Goal: Task Accomplishment & Management: Manage account settings

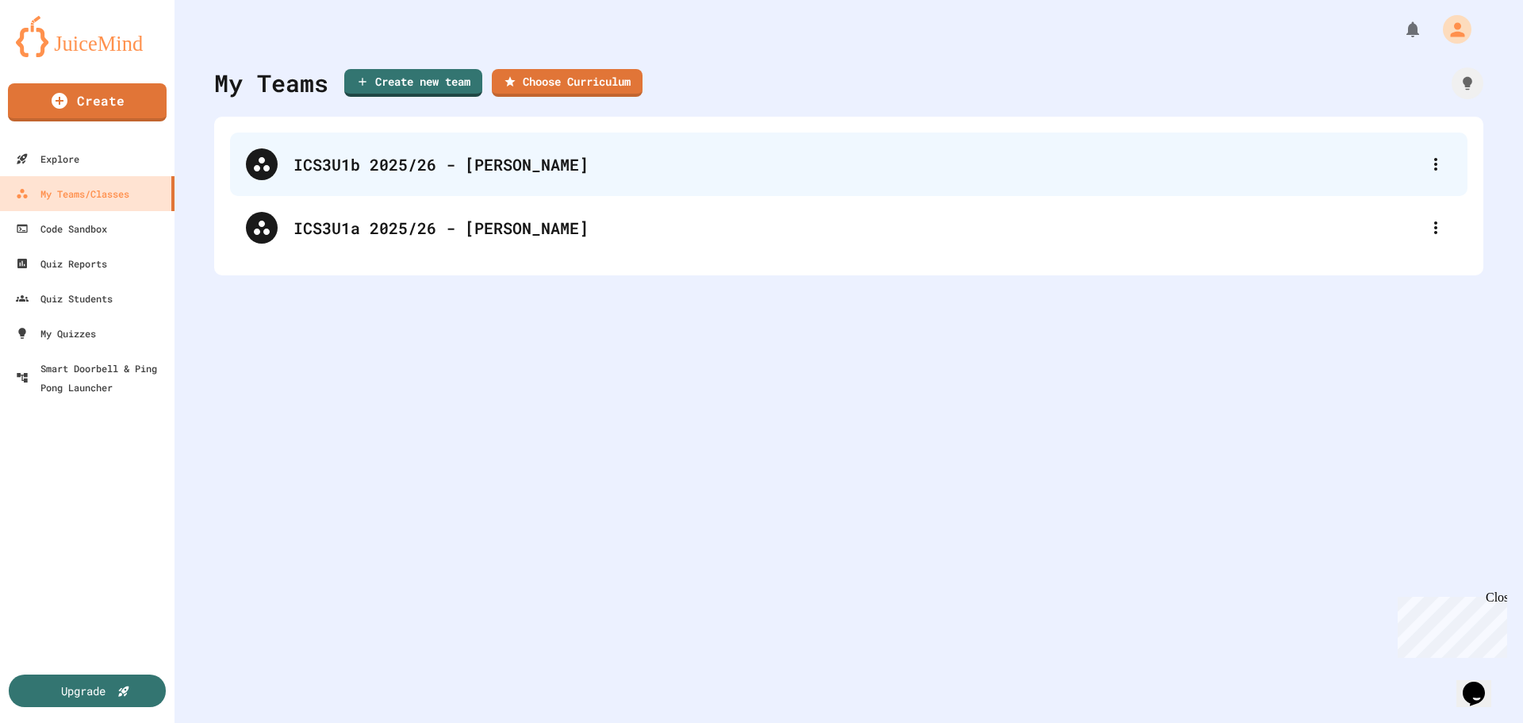
click at [493, 179] on div "ICS3U1b 2025/26 - [PERSON_NAME]" at bounding box center [848, 163] width 1237 height 63
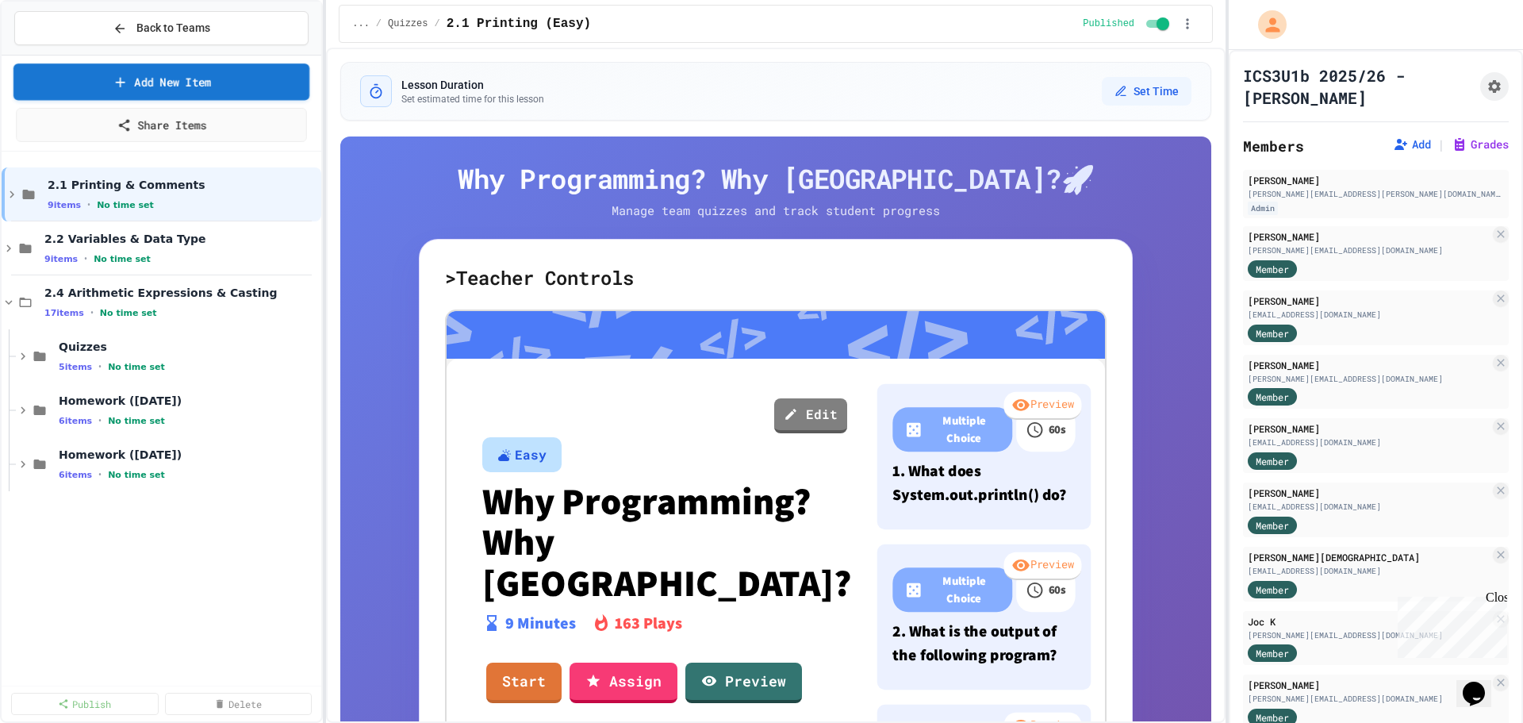
click at [229, 94] on link "Add New Item" at bounding box center [161, 81] width 297 height 36
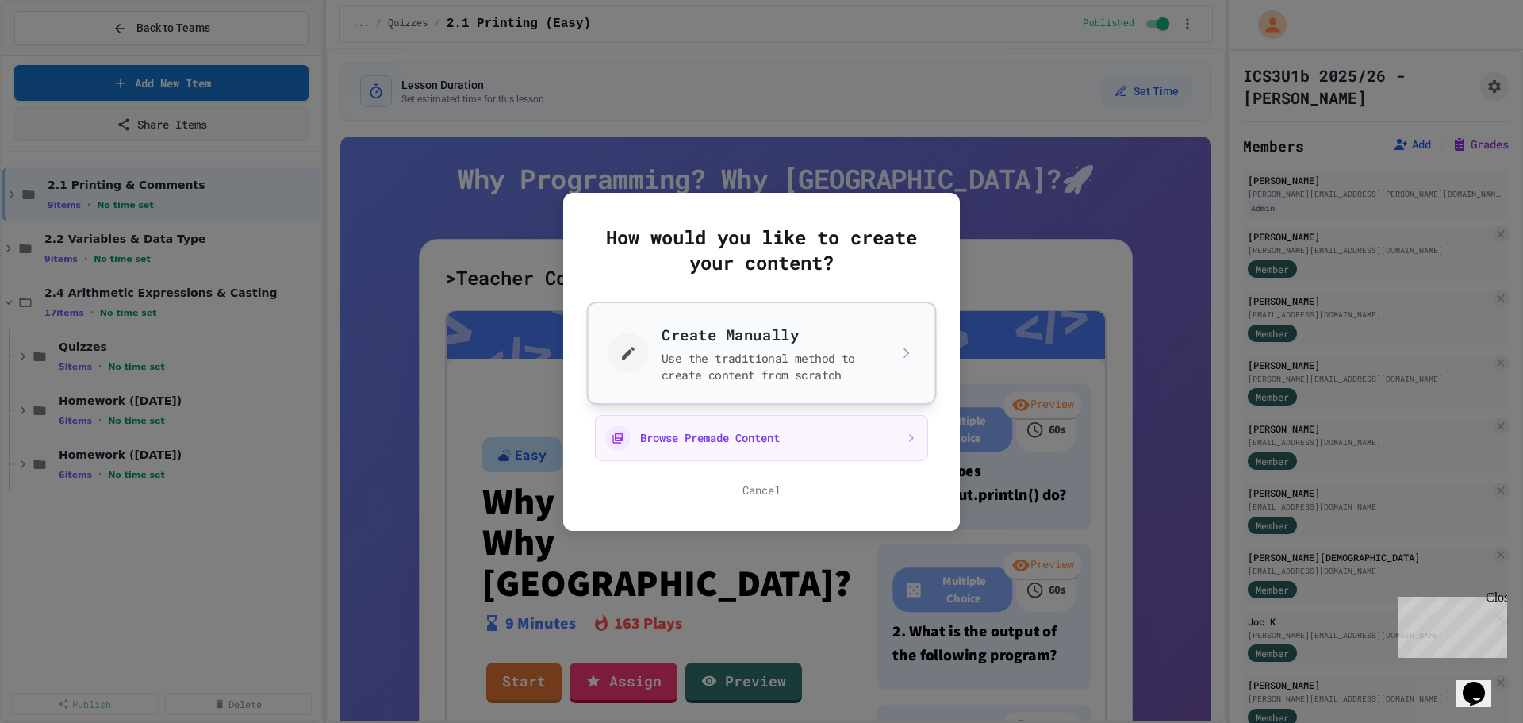
click at [750, 363] on button "Create Manually Use the traditional method to create content from scratch" at bounding box center [762, 352] width 350 height 103
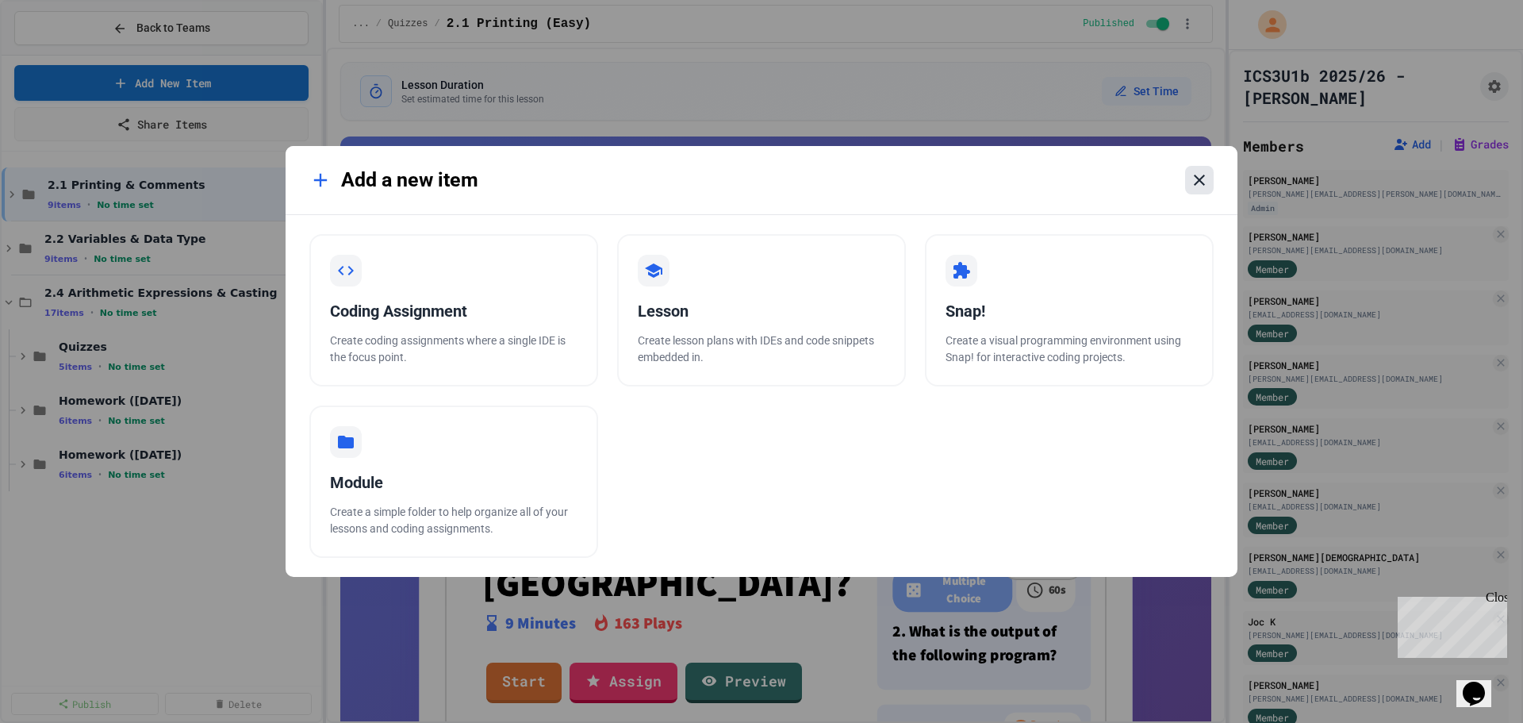
click at [1200, 178] on icon at bounding box center [1199, 180] width 19 height 19
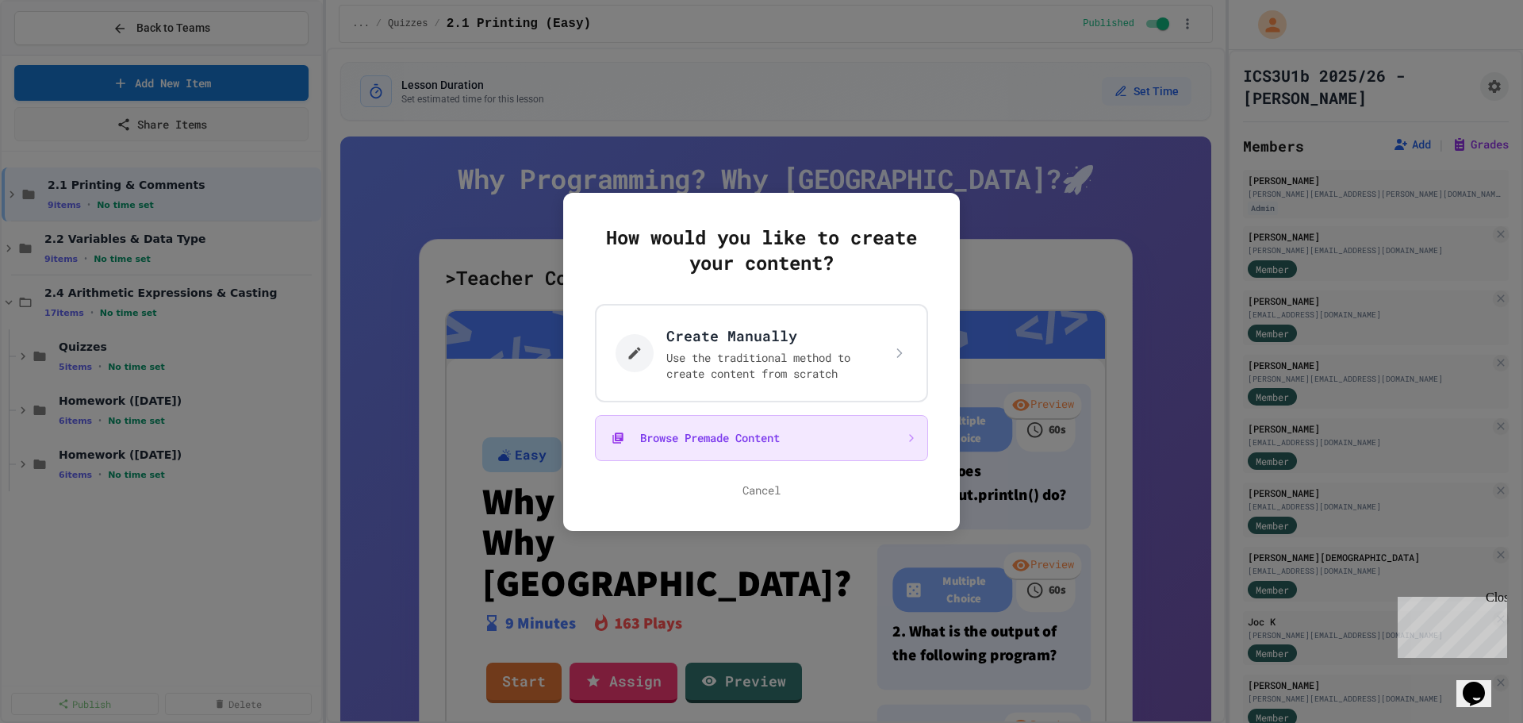
click at [704, 424] on button "Browse Premade Content" at bounding box center [761, 438] width 333 height 46
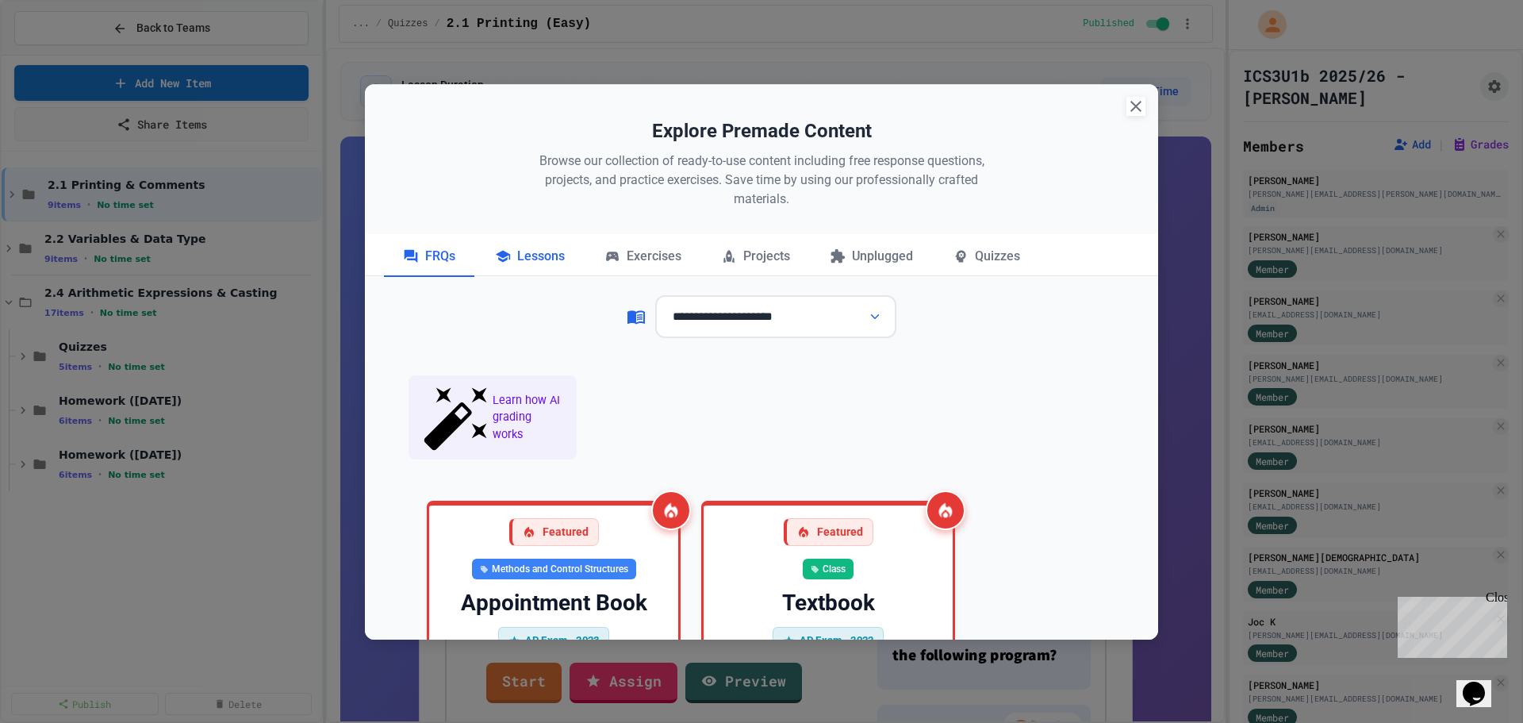
click at [553, 251] on div "Lessons" at bounding box center [530, 257] width 108 height 40
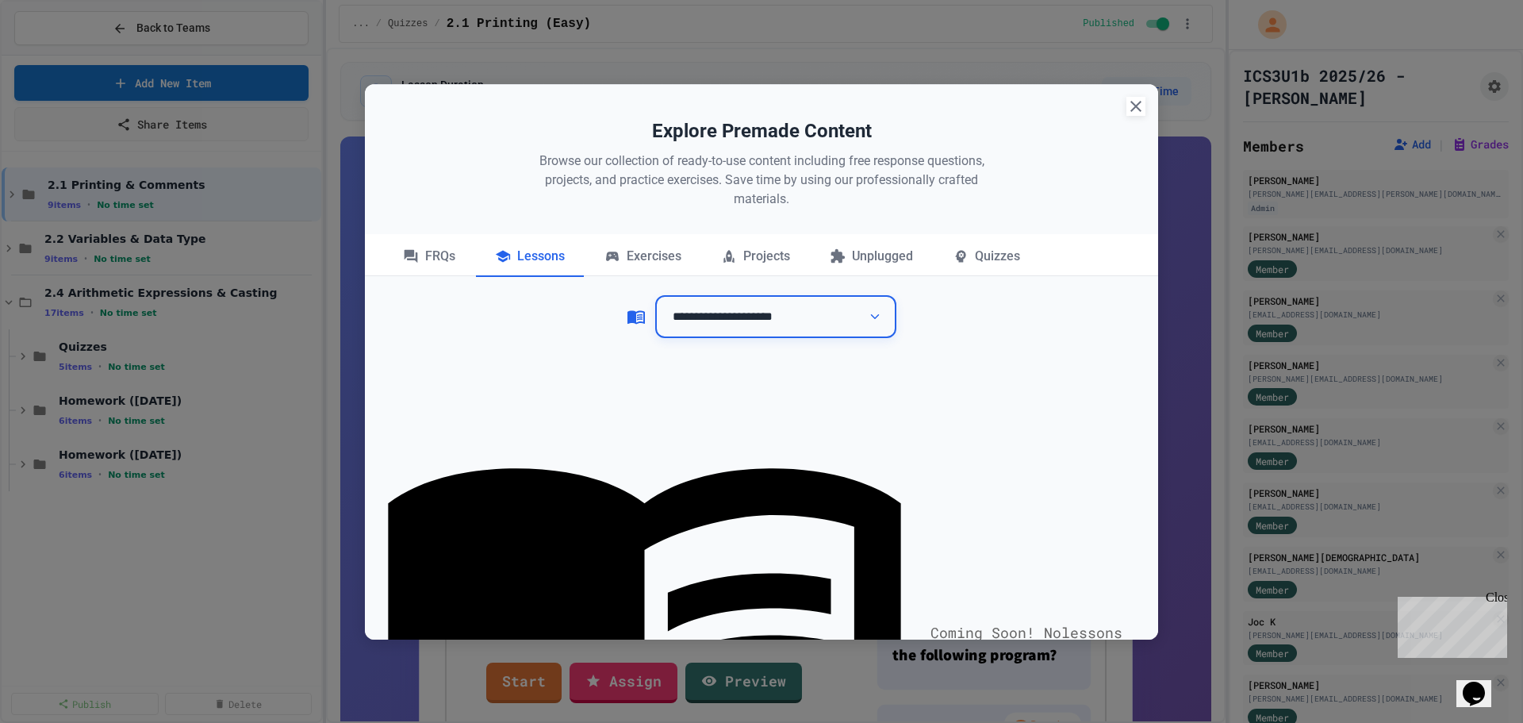
click at [777, 316] on select "**********" at bounding box center [775, 317] width 241 height 44
drag, startPoint x: 628, startPoint y: 253, endPoint x: 637, endPoint y: 261, distance: 11.8
click at [628, 253] on div "Exercises" at bounding box center [642, 257] width 115 height 40
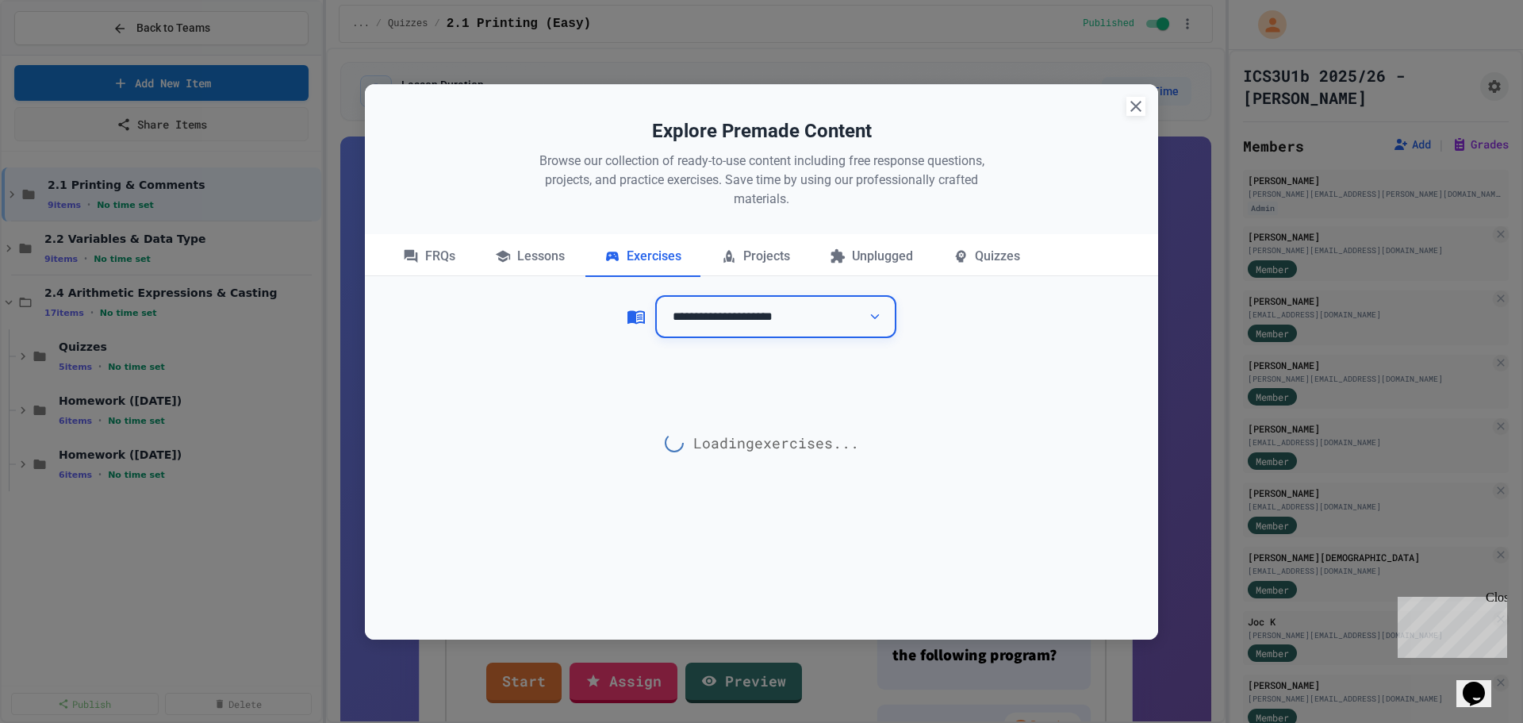
click at [743, 319] on select "**********" at bounding box center [775, 317] width 241 height 44
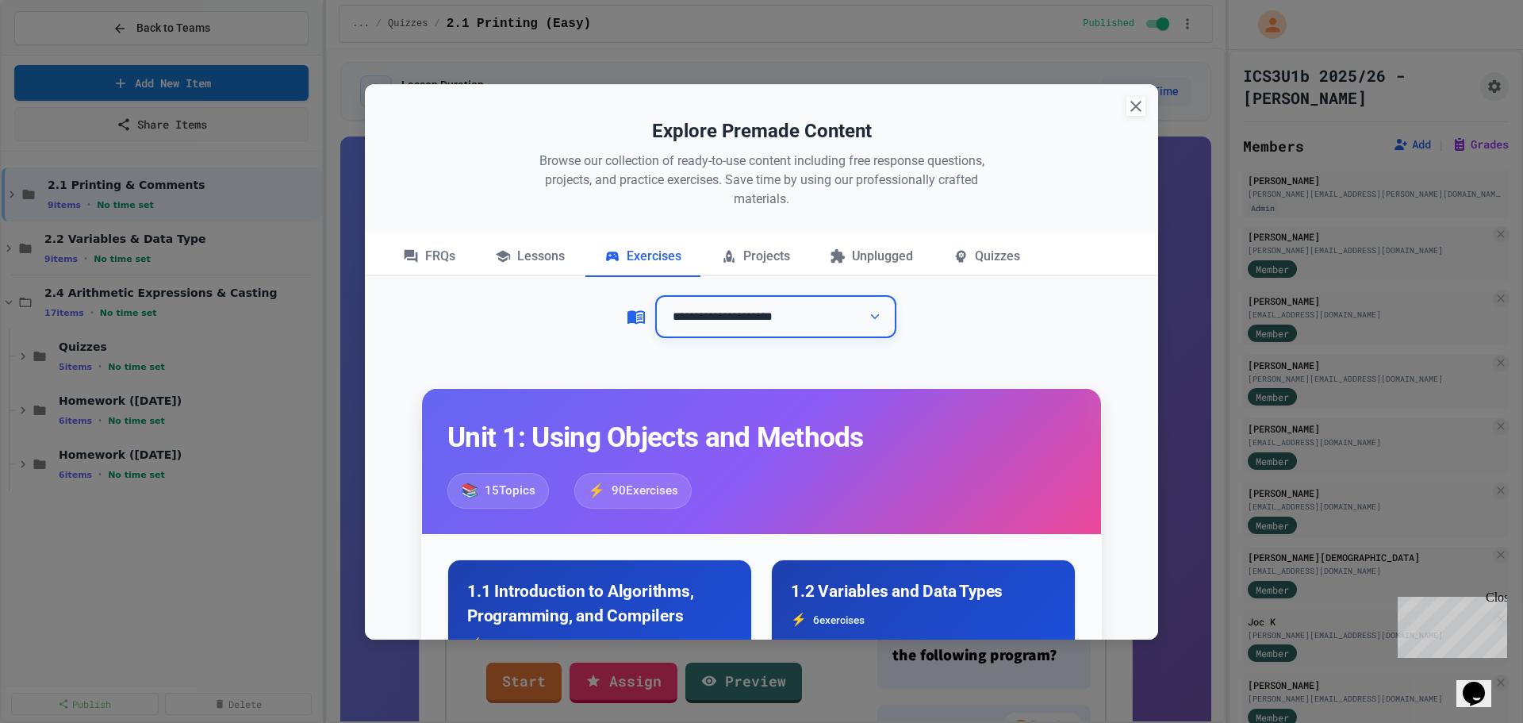
select select "**********"
click at [655, 295] on select "**********" at bounding box center [775, 317] width 241 height 44
click at [549, 257] on div "Lessons" at bounding box center [530, 257] width 108 height 40
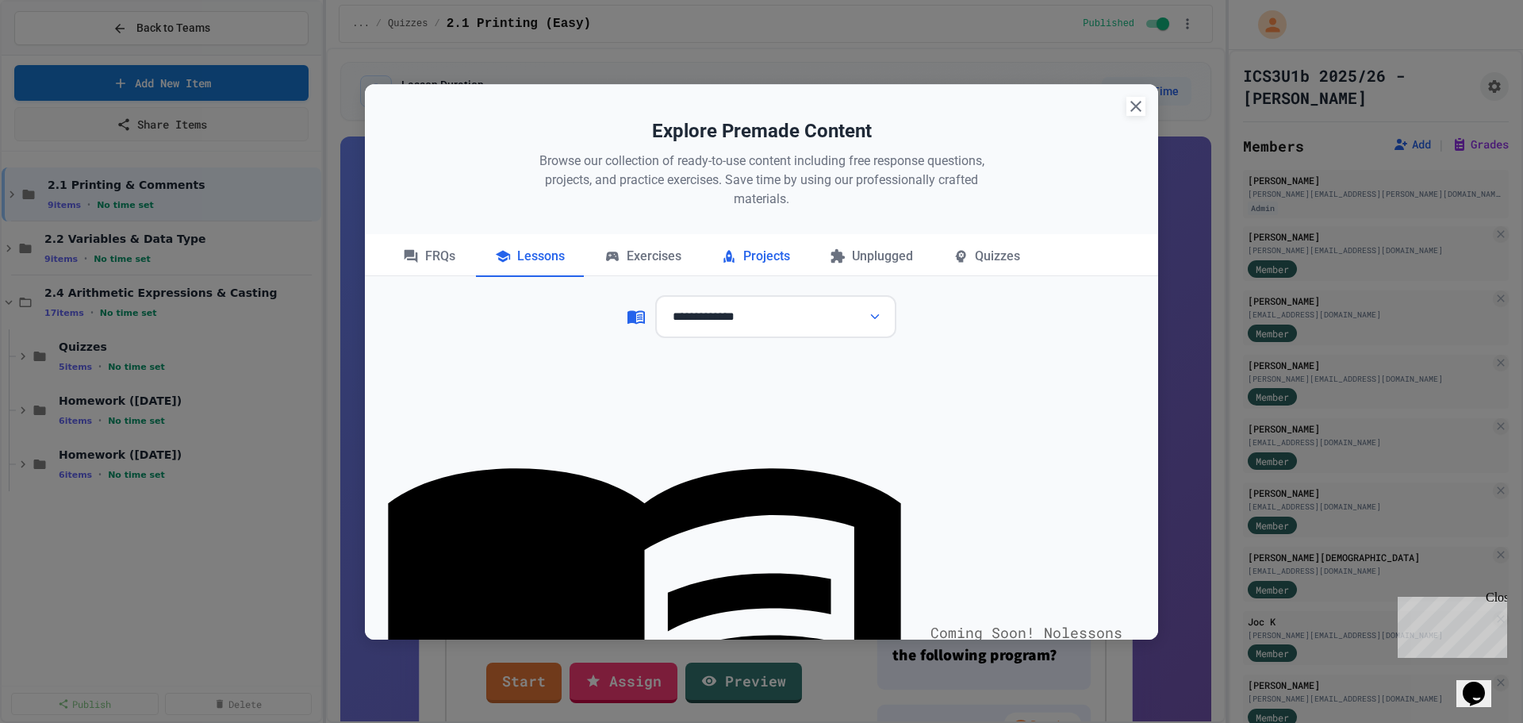
click at [766, 254] on div "Projects" at bounding box center [755, 257] width 107 height 40
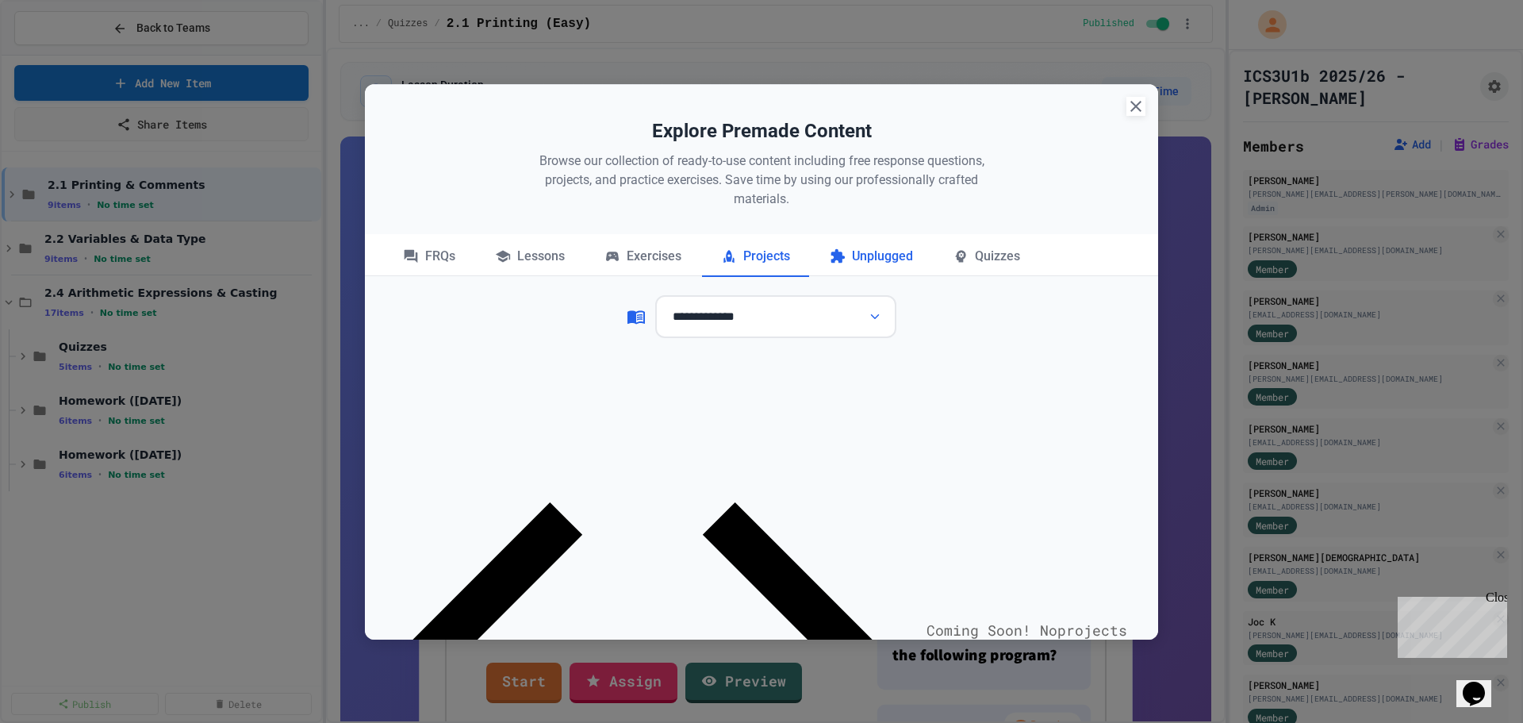
click at [880, 261] on div "Unplugged" at bounding box center [871, 257] width 121 height 40
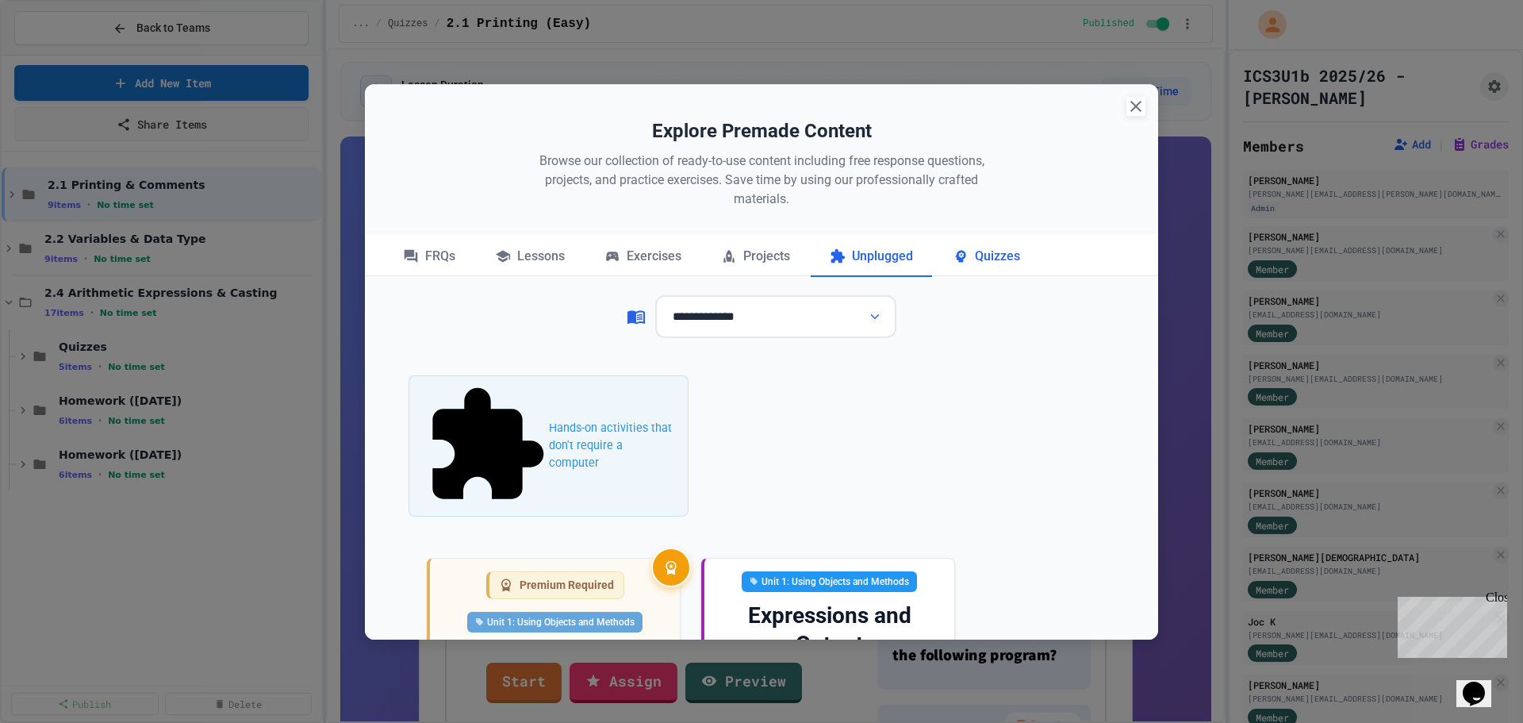
click at [961, 267] on div "Quizzes" at bounding box center [986, 257] width 105 height 40
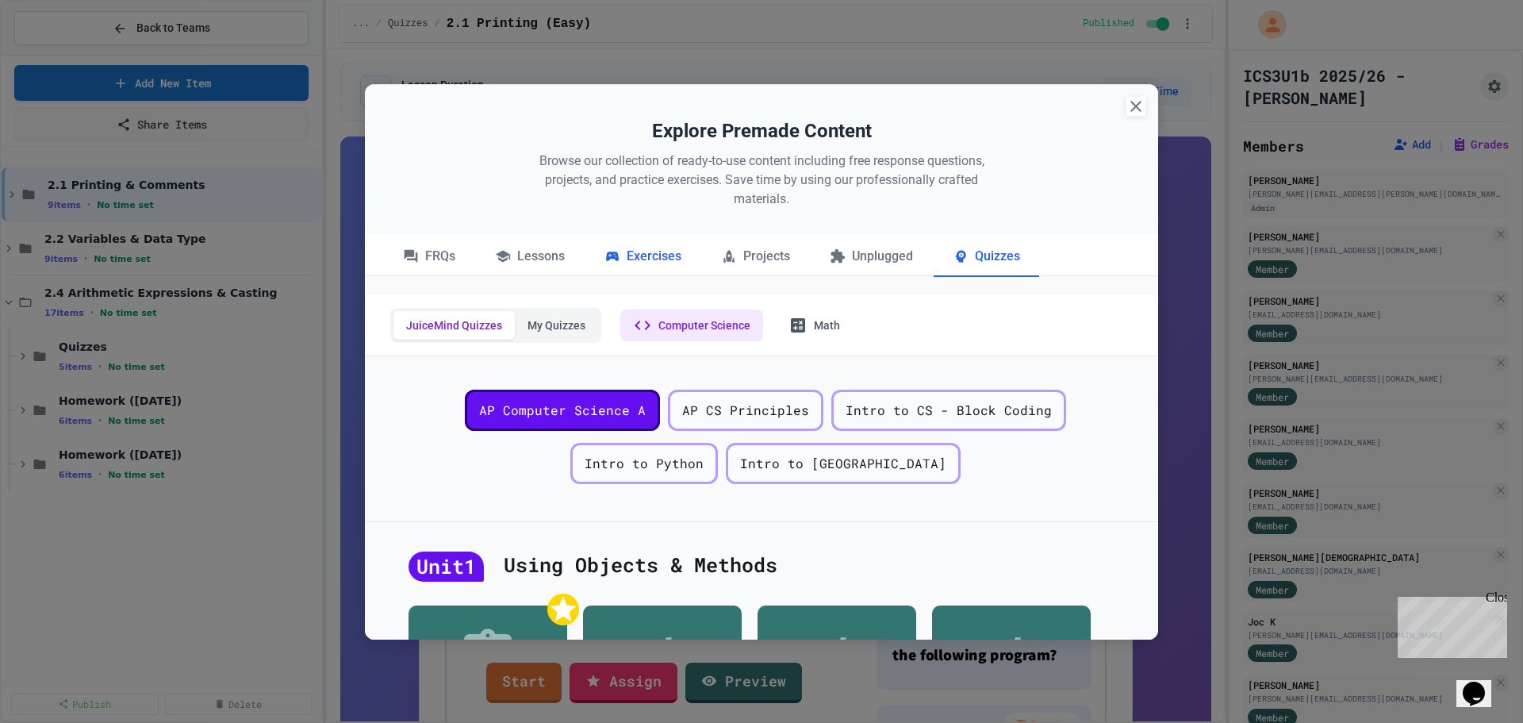
click at [679, 258] on div "Exercises" at bounding box center [642, 257] width 115 height 40
select select "**********"
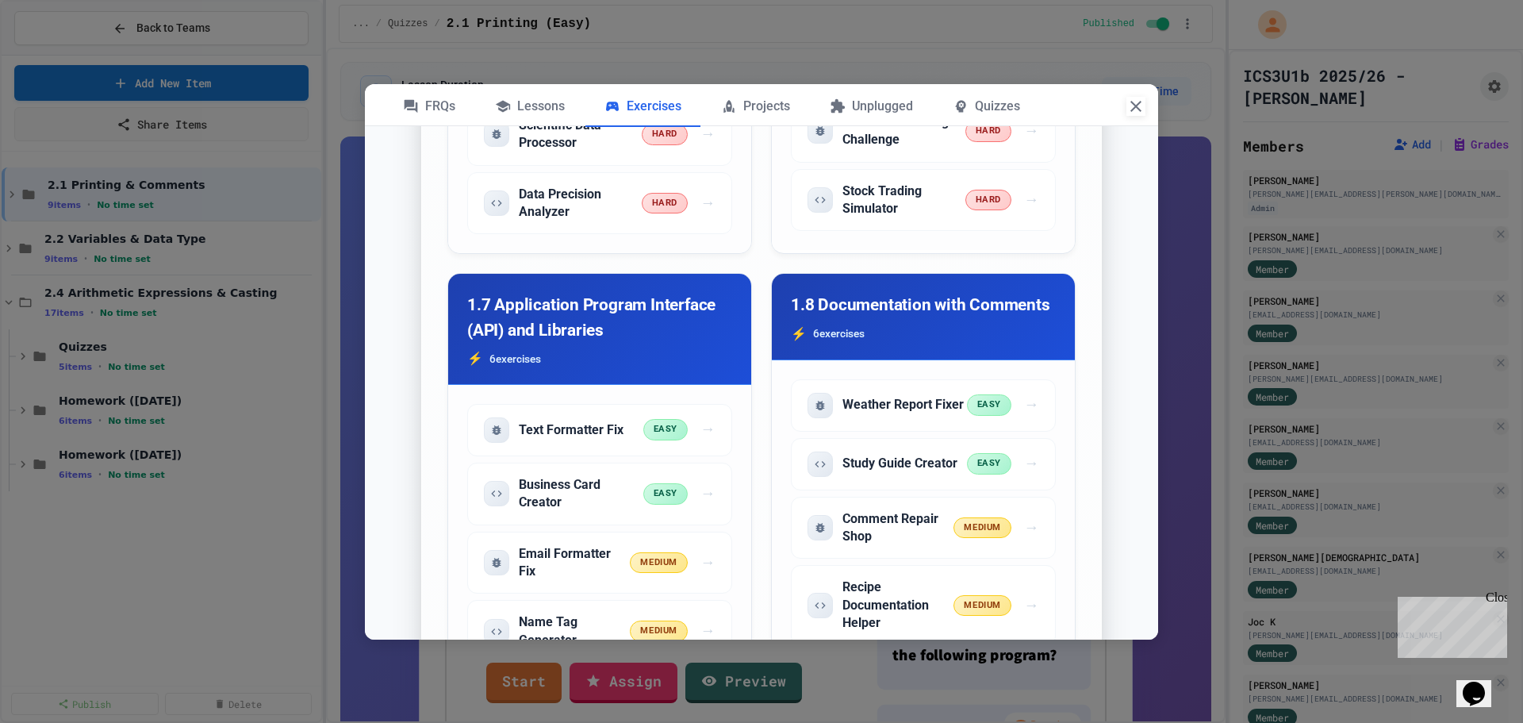
scroll to position [2221, 0]
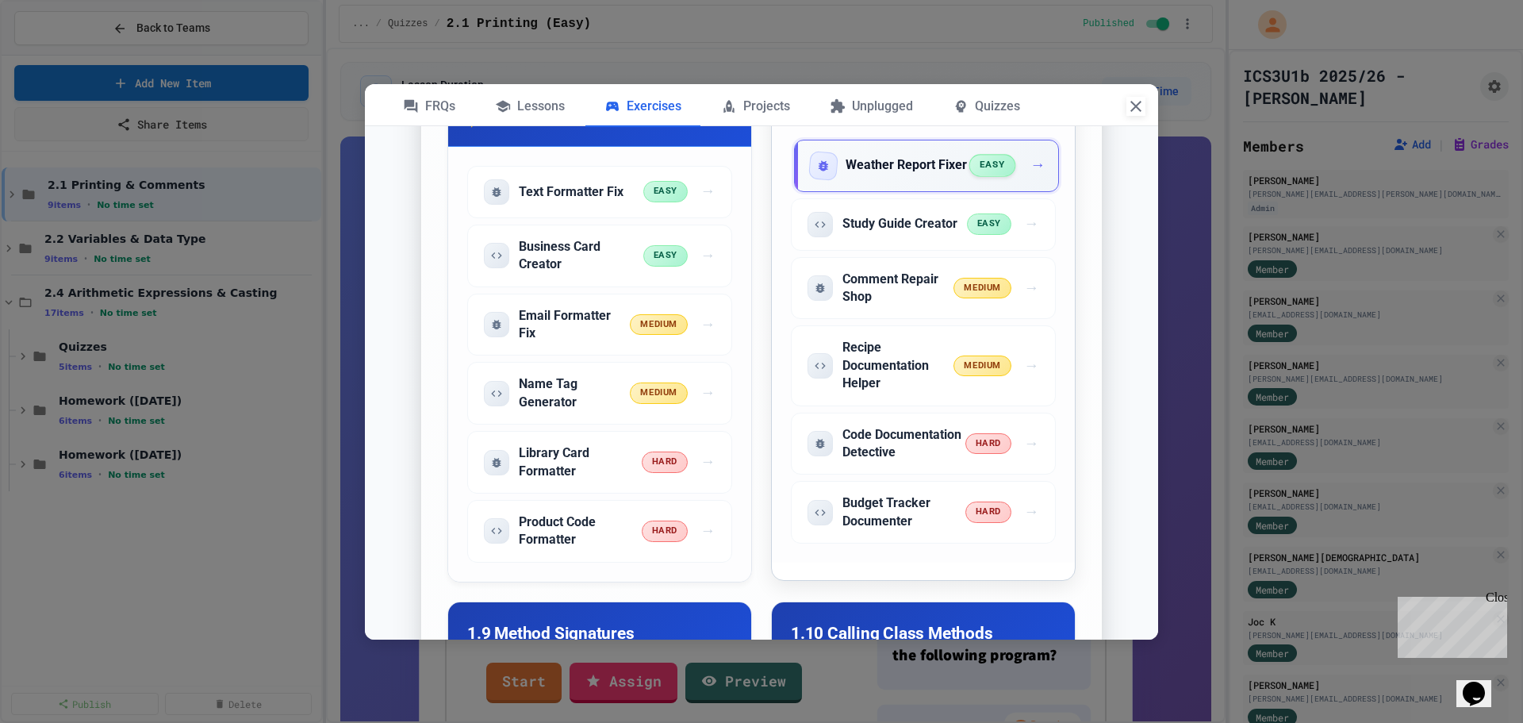
click at [884, 174] on h5 "Weather Report Fixer" at bounding box center [906, 164] width 121 height 17
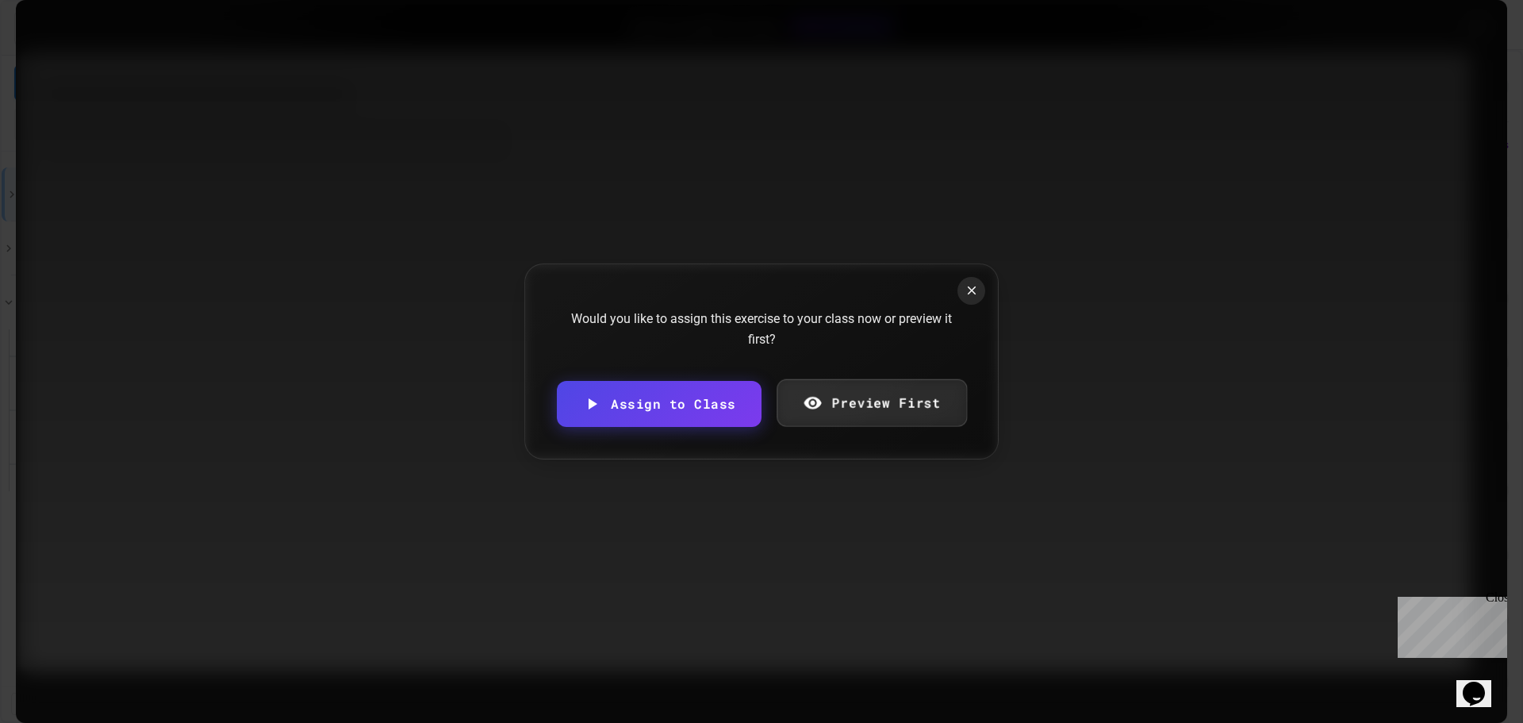
click at [826, 410] on link "Preview First" at bounding box center [872, 403] width 190 height 48
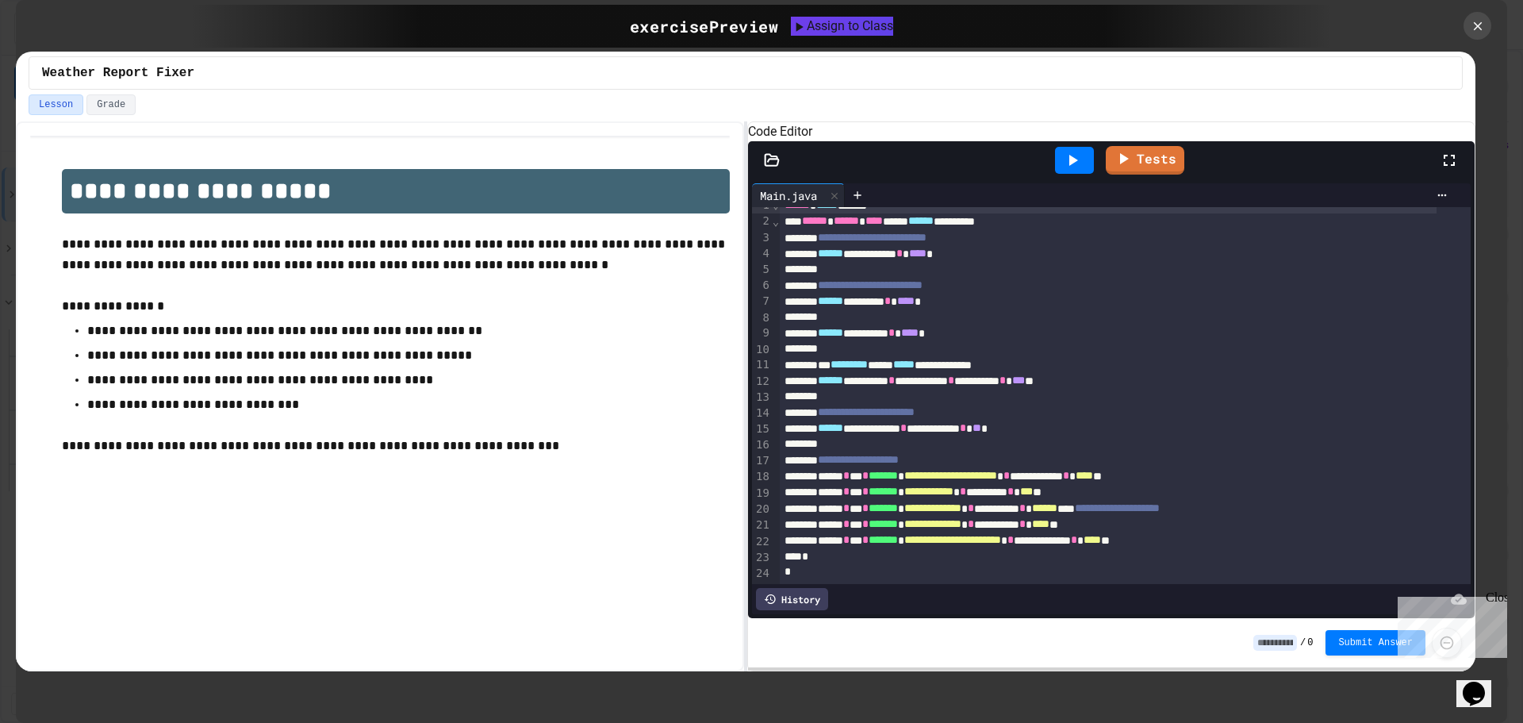
scroll to position [0, 0]
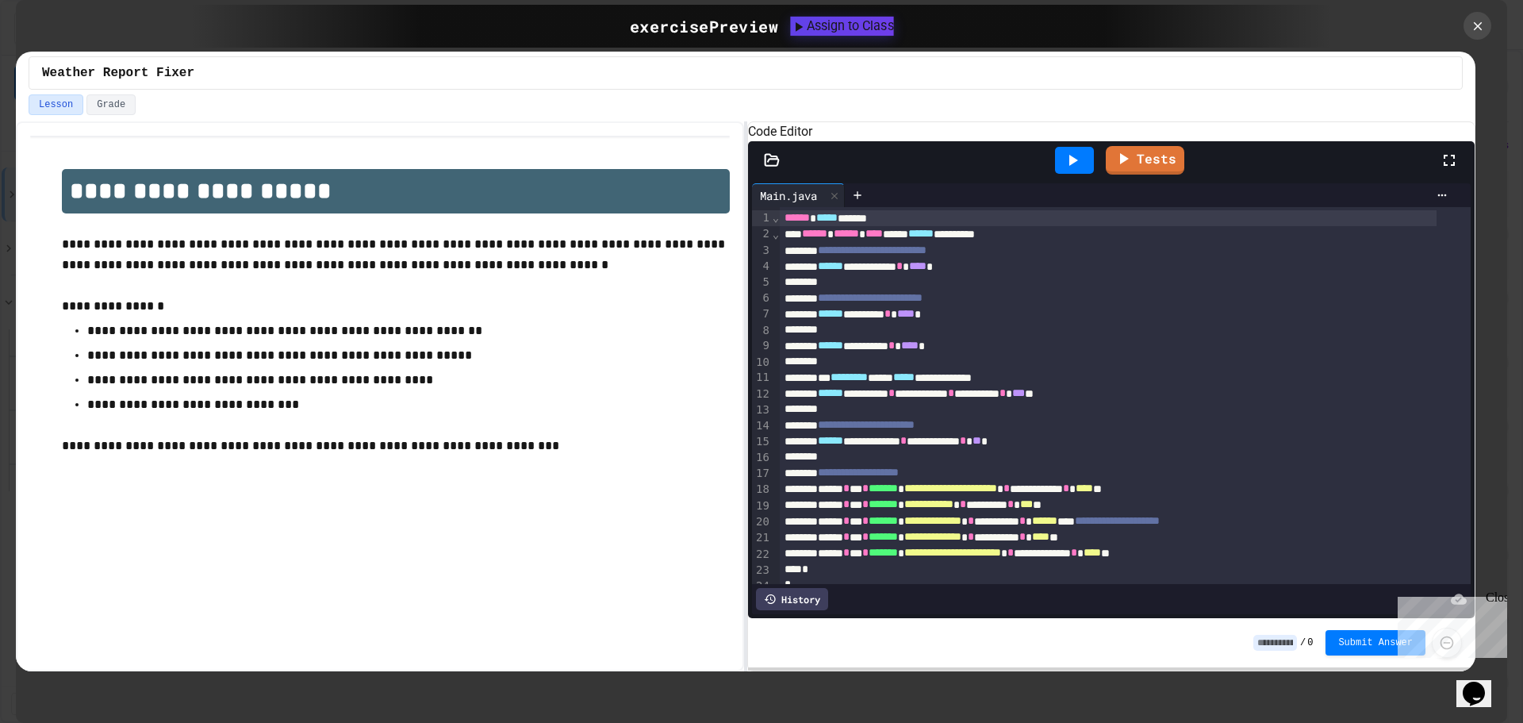
click at [791, 32] on icon at bounding box center [799, 26] width 16 height 16
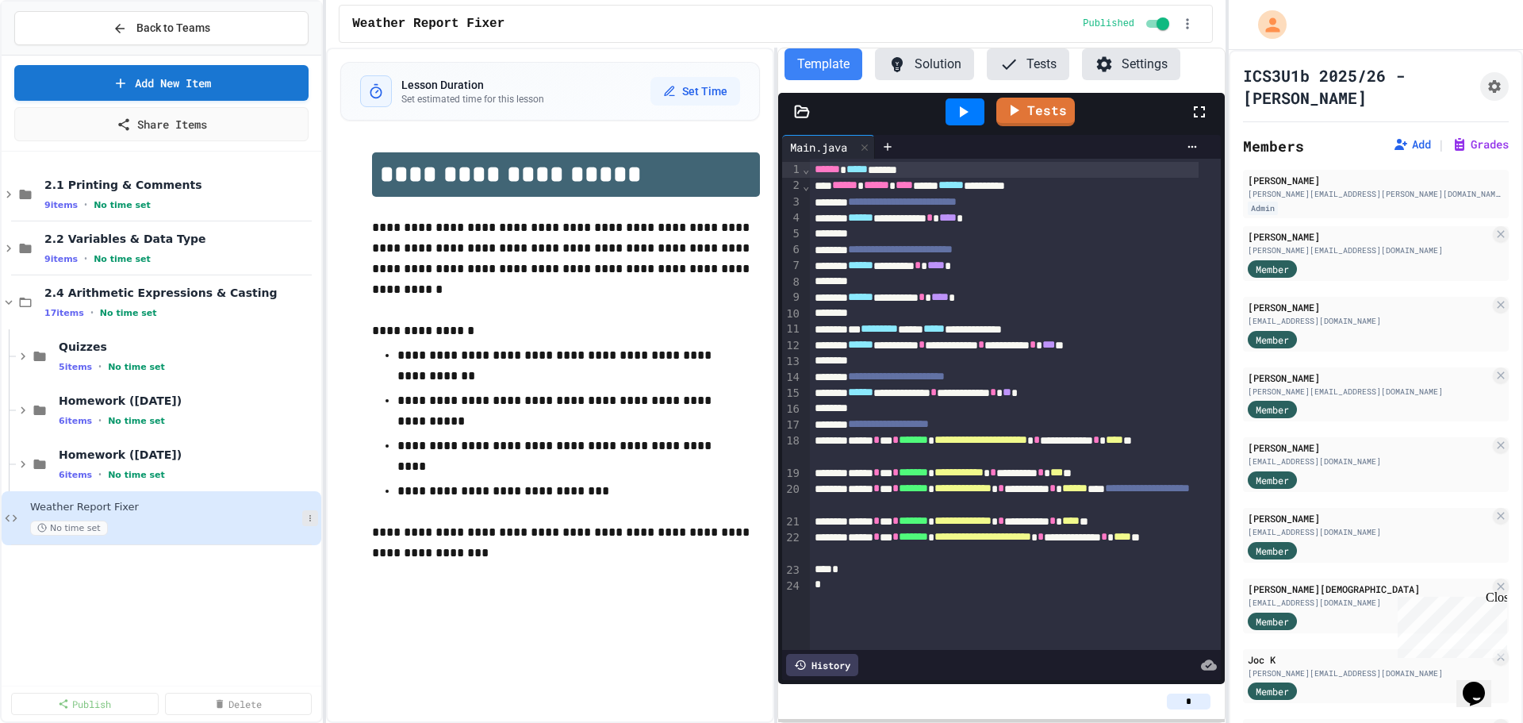
click at [310, 513] on icon at bounding box center [310, 518] width 10 height 10
click at [294, 544] on button "Rename" at bounding box center [278, 547] width 122 height 29
type input "**********"
click at [143, 314] on div "17 items • No time set" at bounding box center [173, 312] width 258 height 13
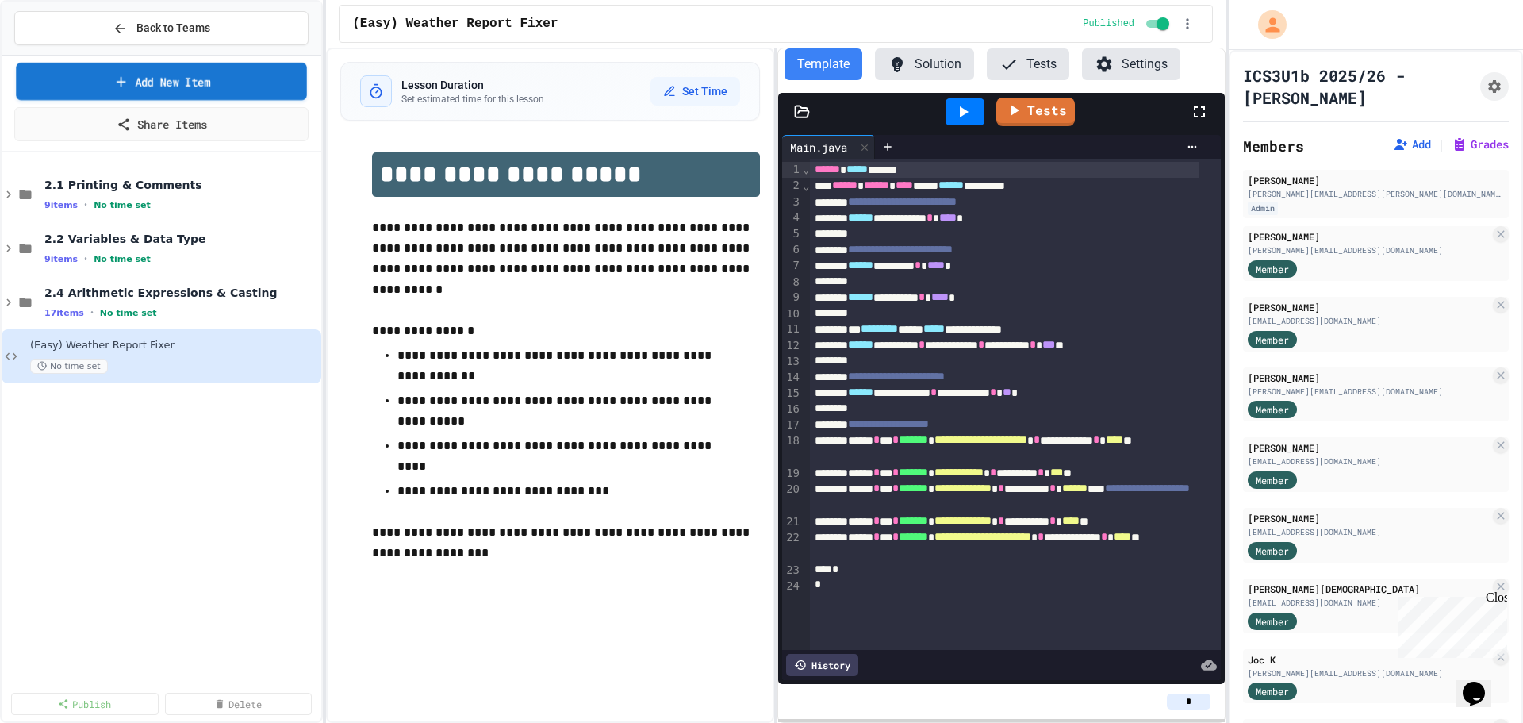
click at [243, 76] on link "Add New Item" at bounding box center [161, 81] width 291 height 37
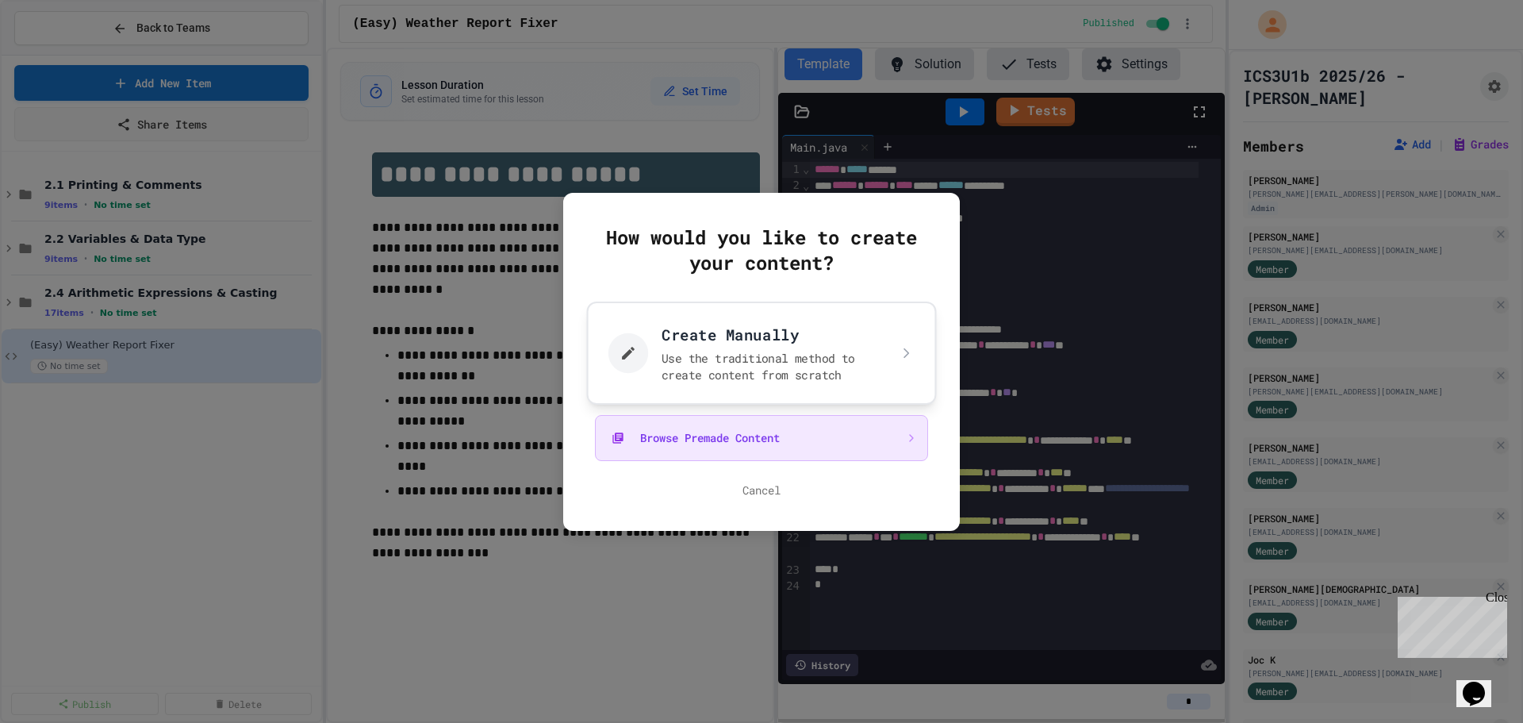
click at [730, 365] on button "Create Manually Use the traditional method to create content from scratch" at bounding box center [762, 352] width 350 height 103
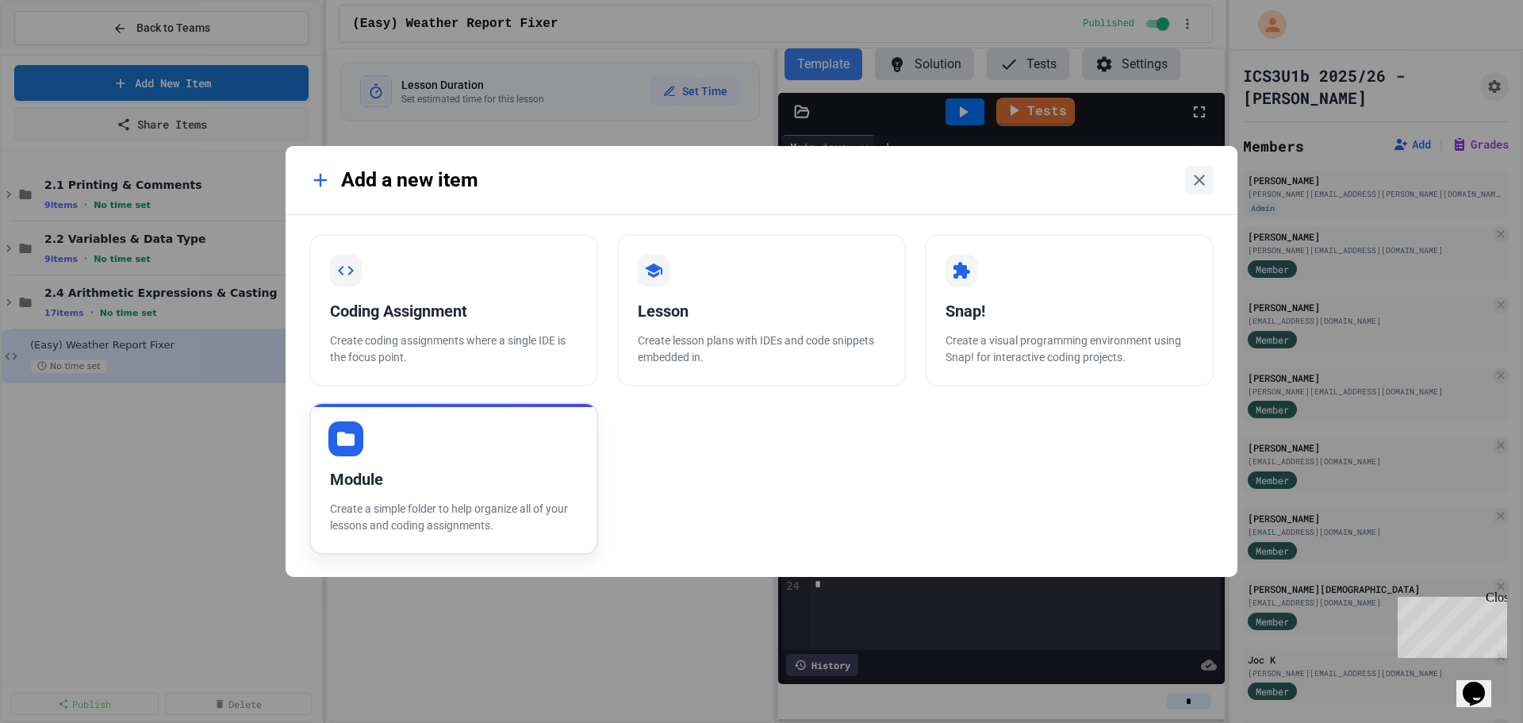
click at [449, 479] on div "Module" at bounding box center [453, 479] width 247 height 24
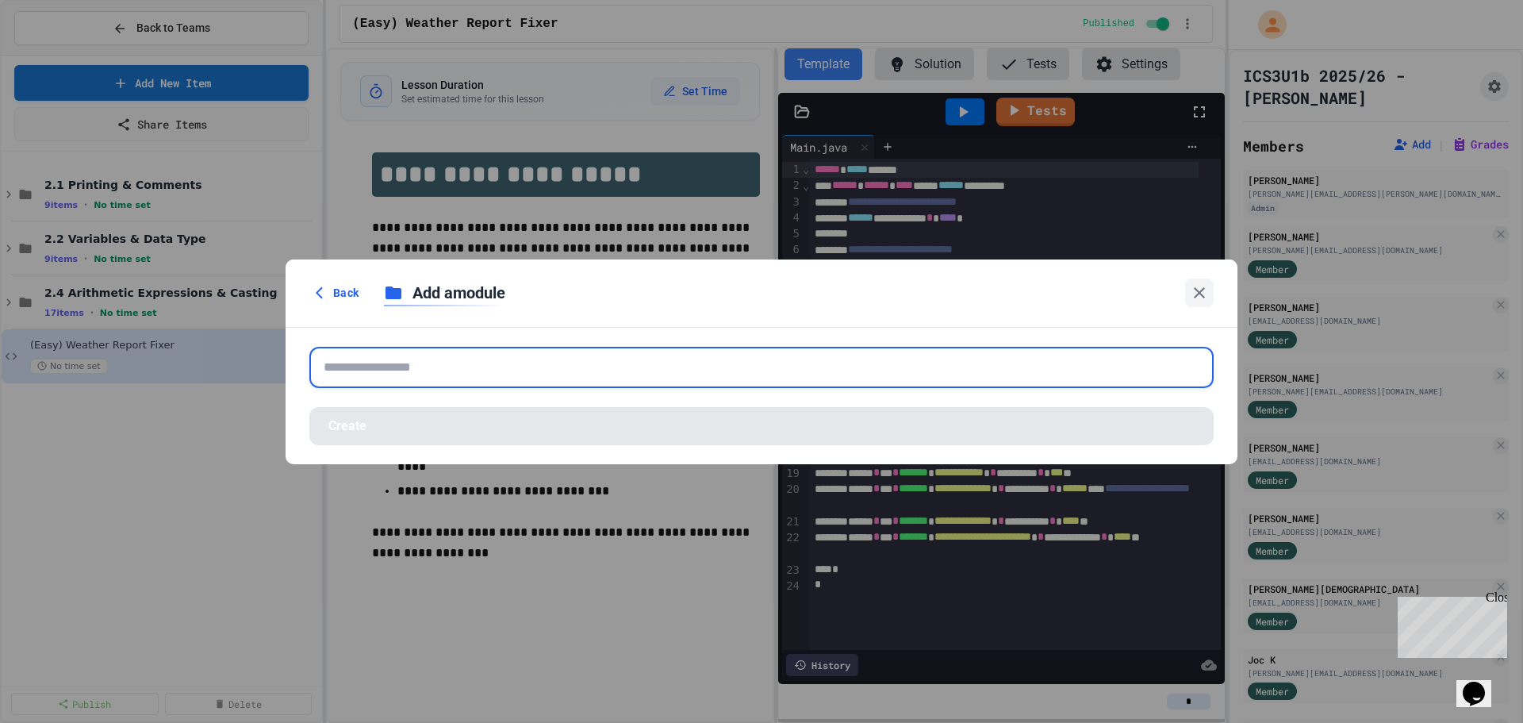
click at [420, 359] on input "text" at bounding box center [761, 367] width 904 height 41
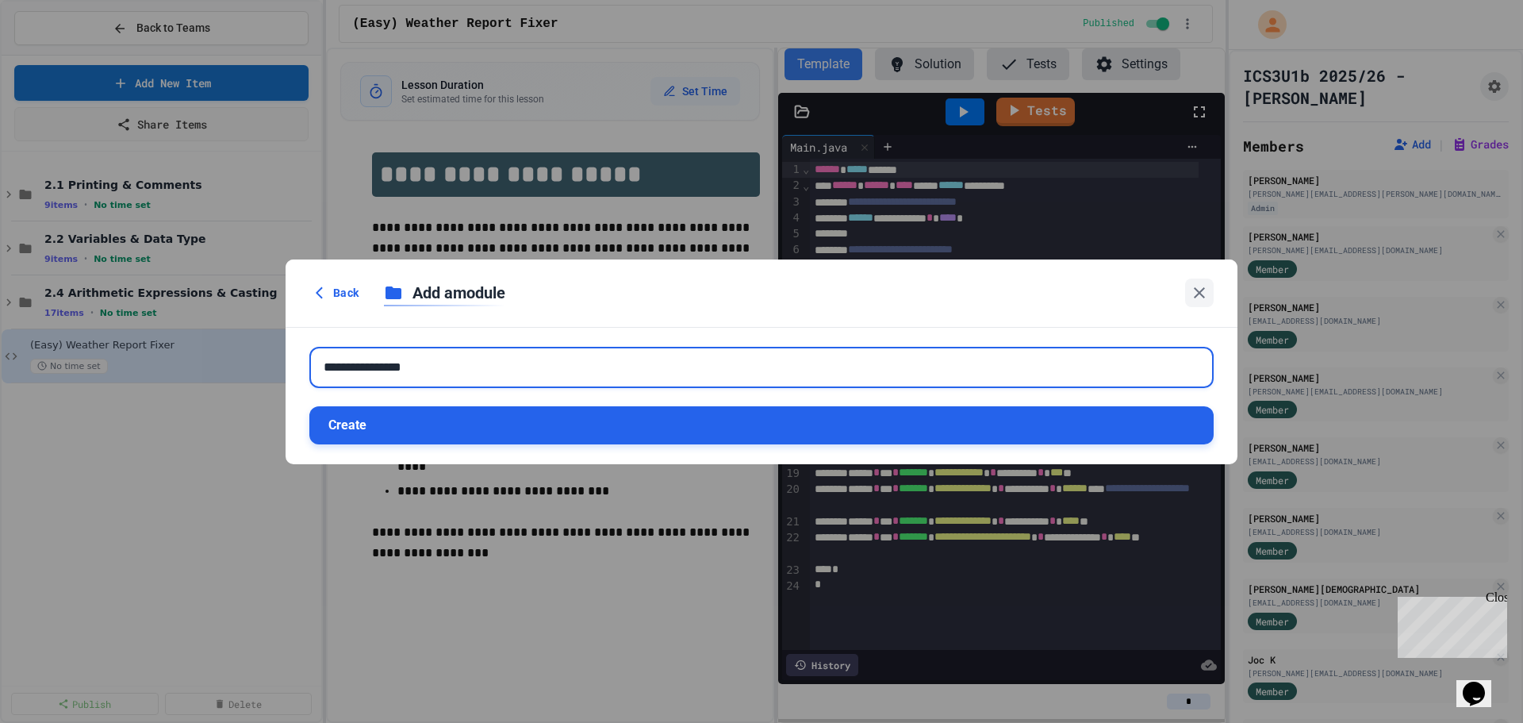
type input "**********"
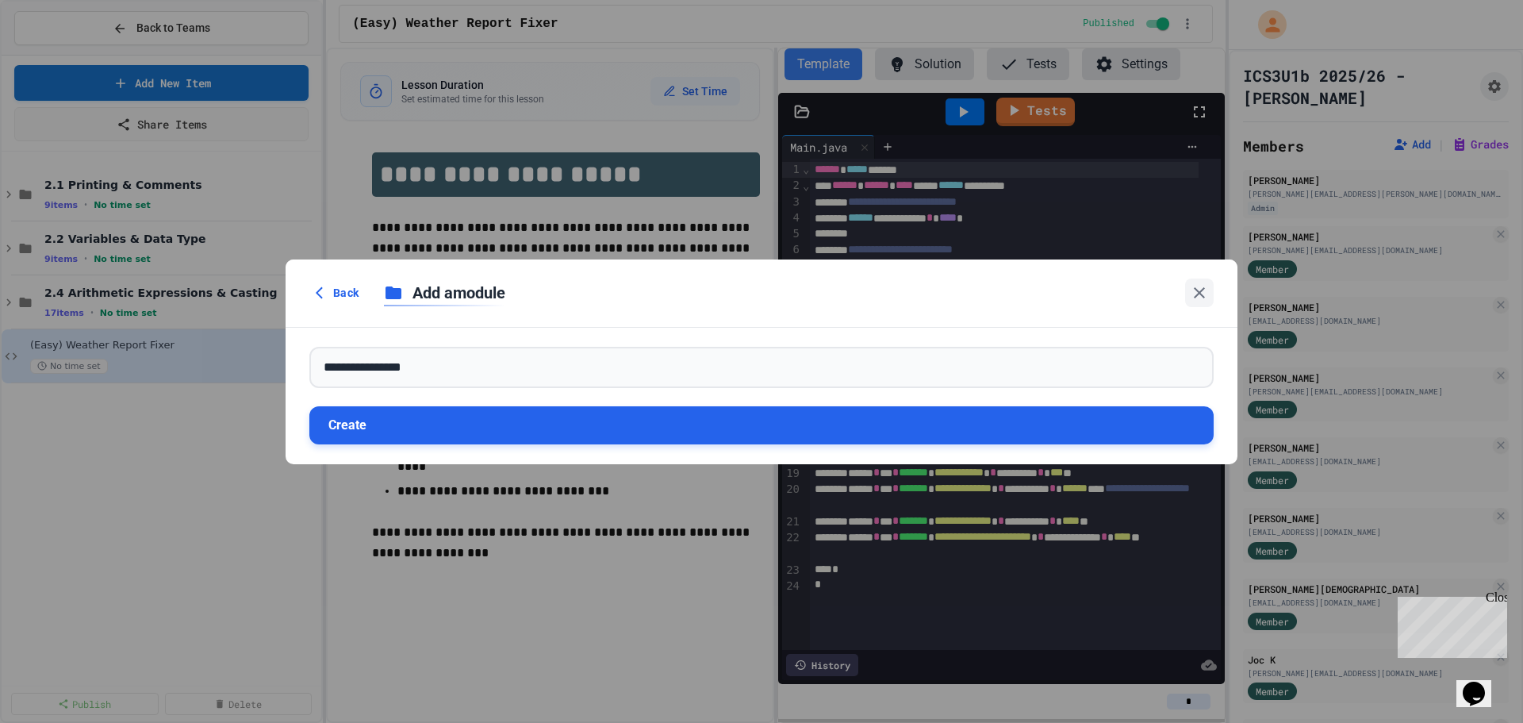
click at [402, 431] on button "Create" at bounding box center [761, 425] width 904 height 38
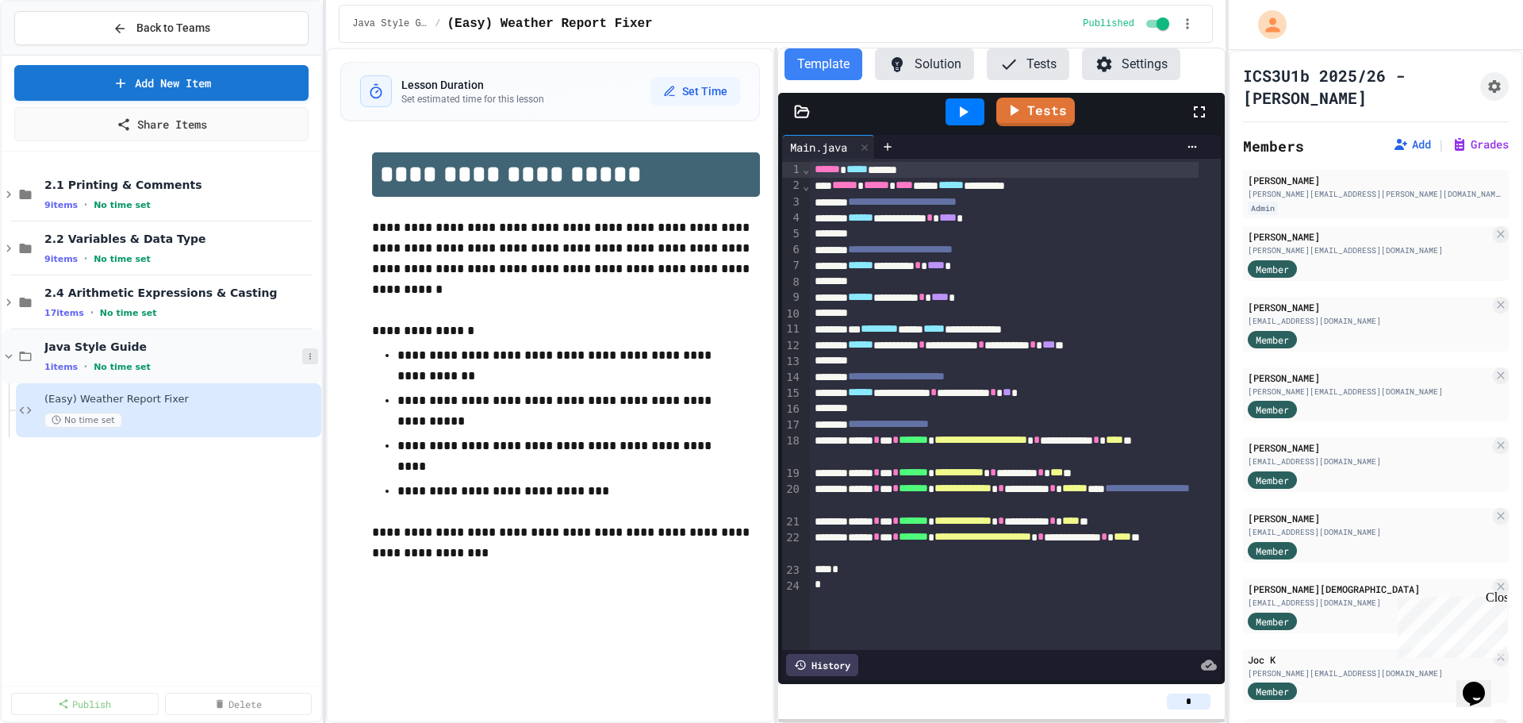
click at [306, 357] on icon at bounding box center [310, 356] width 10 height 10
click at [294, 395] on button "Add Item" at bounding box center [276, 385] width 118 height 29
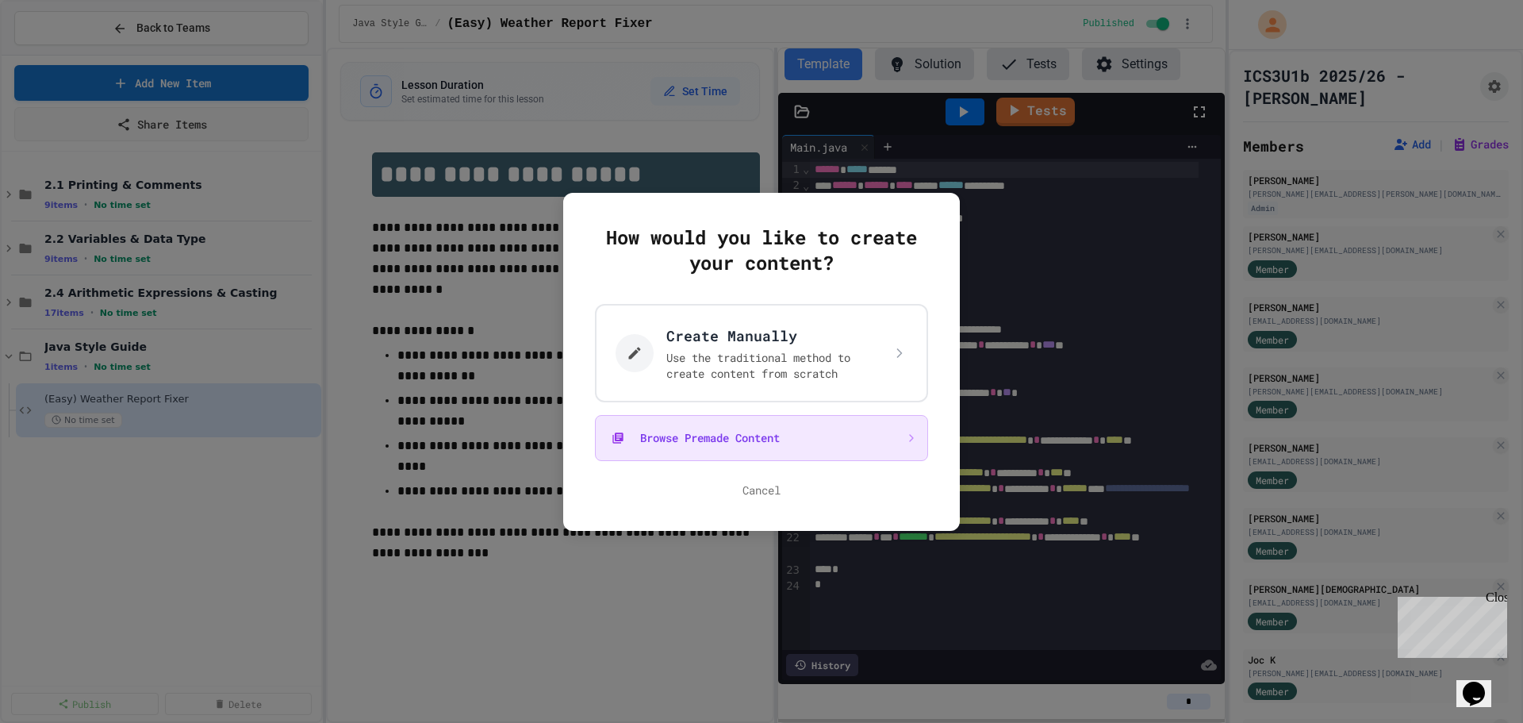
click at [727, 431] on button "Browse Premade Content" at bounding box center [761, 438] width 333 height 46
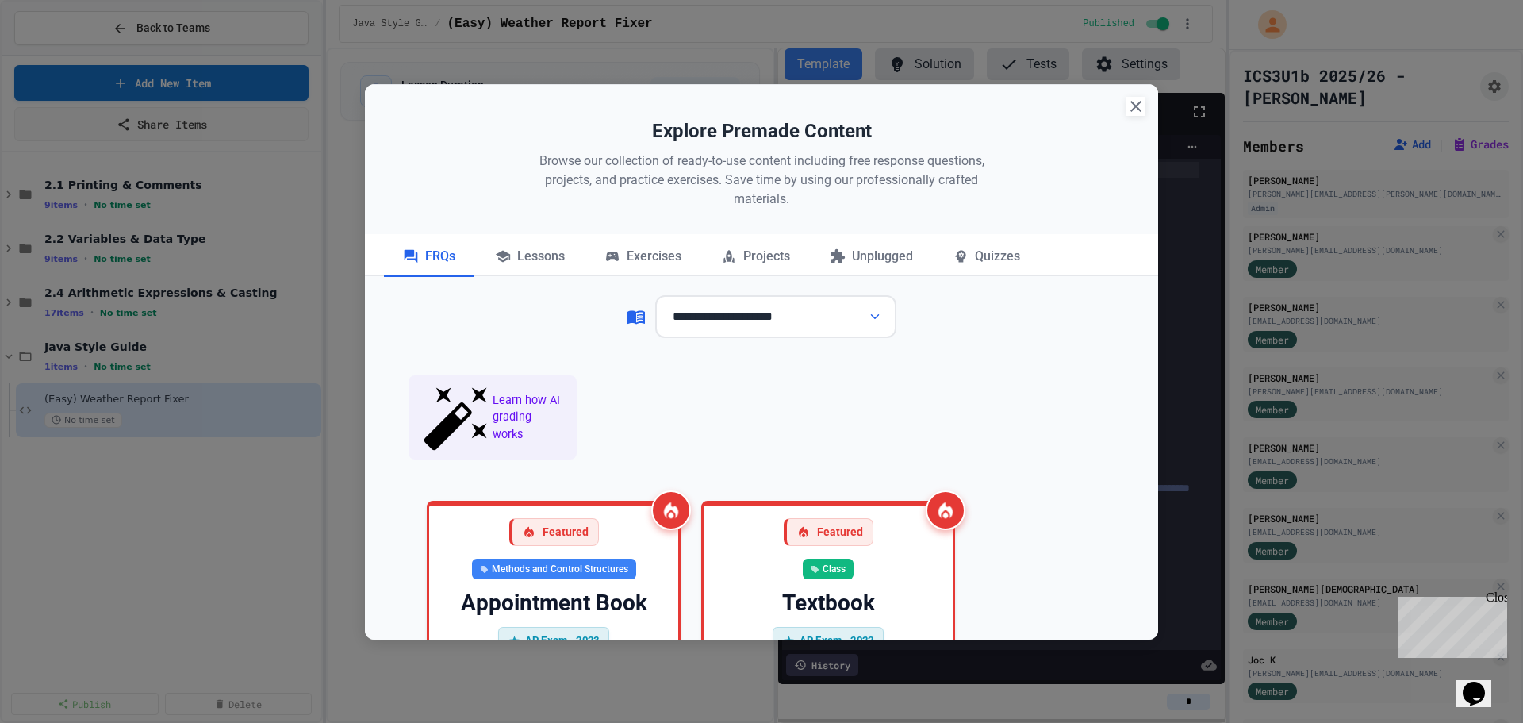
click at [1140, 113] on icon "button" at bounding box center [1135, 106] width 19 height 19
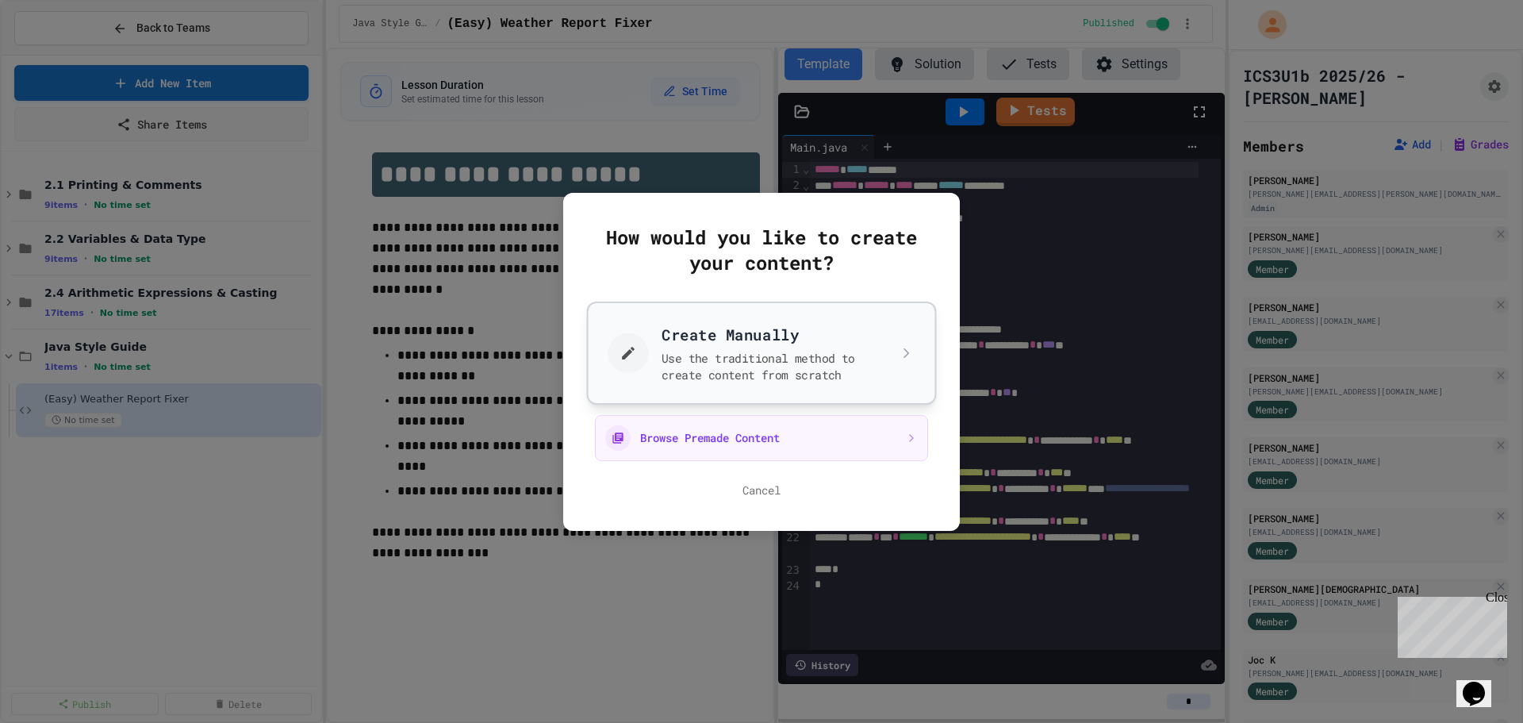
click at [676, 351] on button "Create Manually Use the traditional method to create content from scratch" at bounding box center [762, 352] width 350 height 103
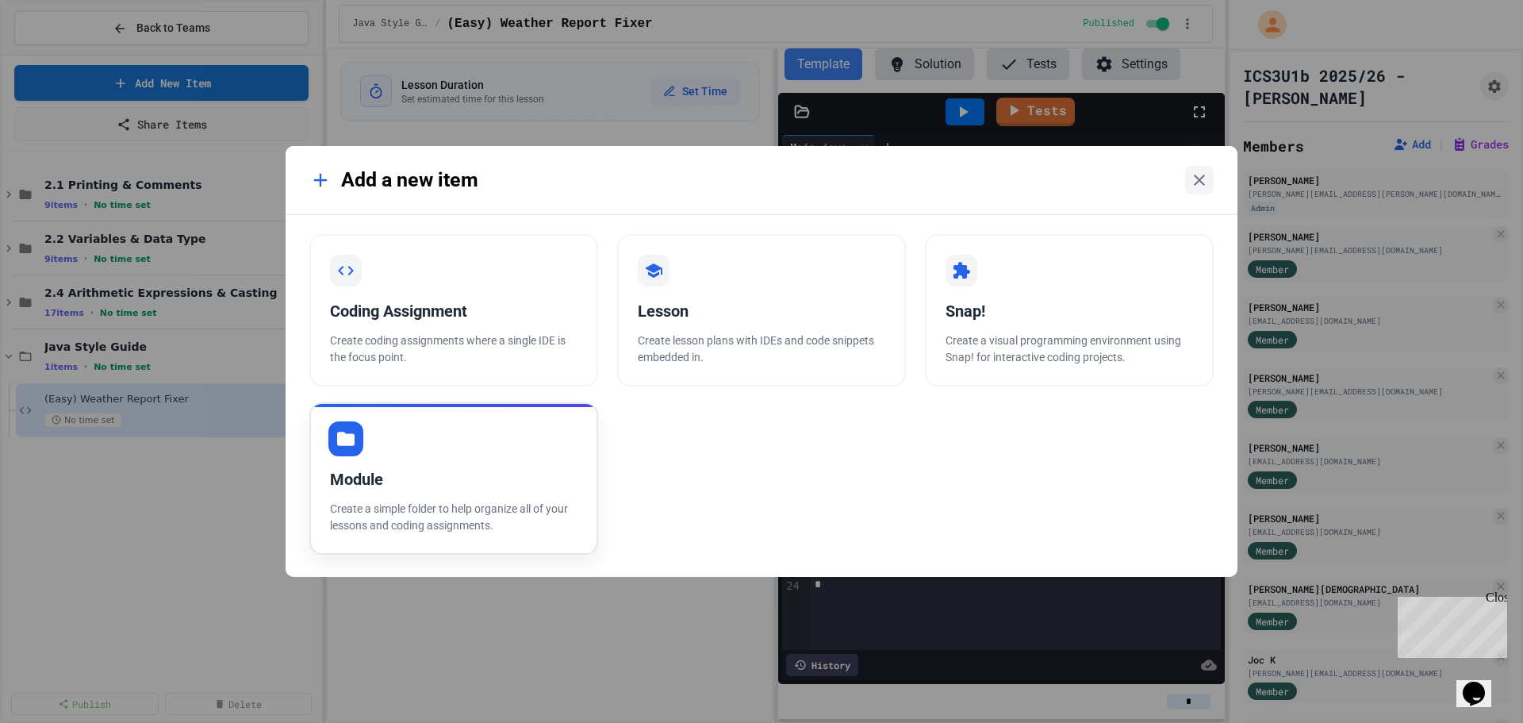
click at [426, 465] on div "Module Create a simple folder to help organize all of your lessons and coding a…" at bounding box center [453, 478] width 289 height 152
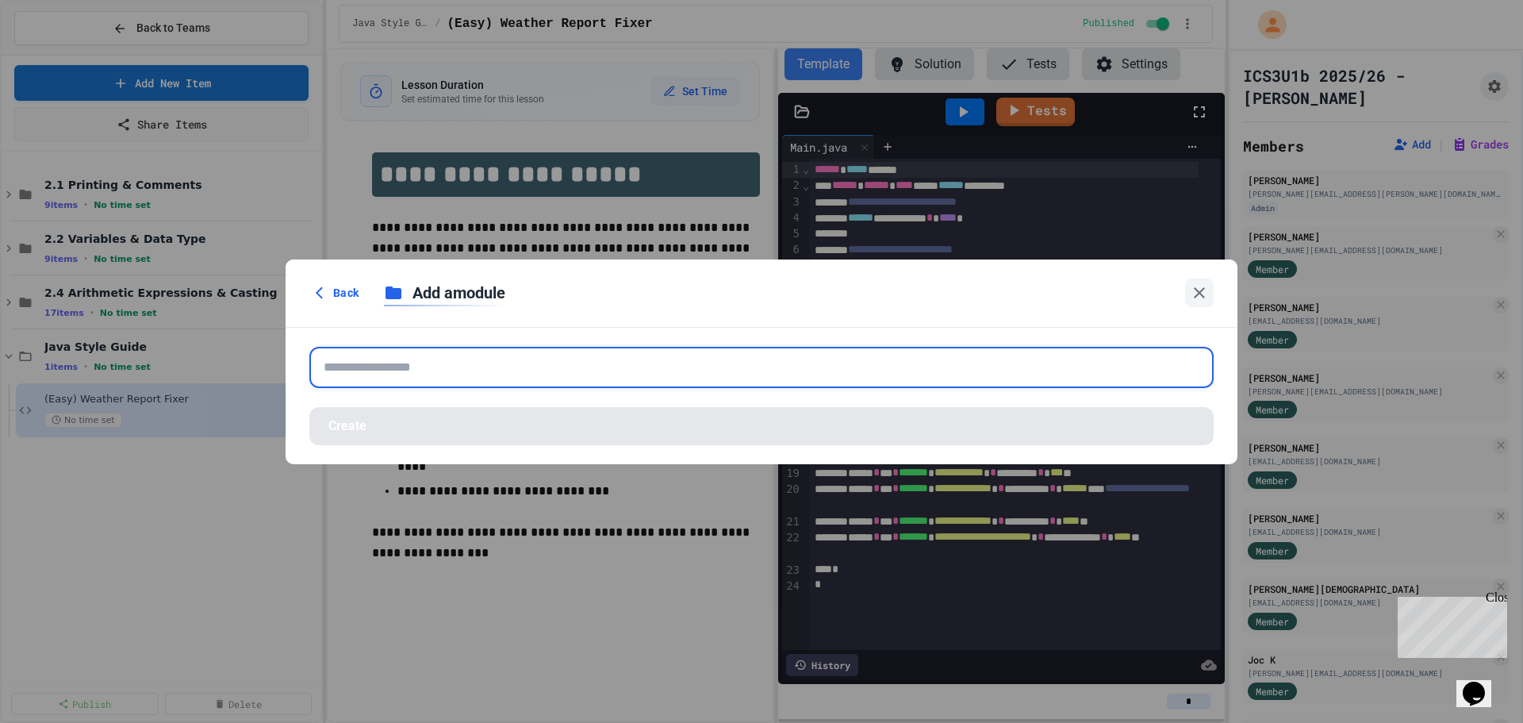
click at [430, 372] on input "text" at bounding box center [761, 367] width 904 height 41
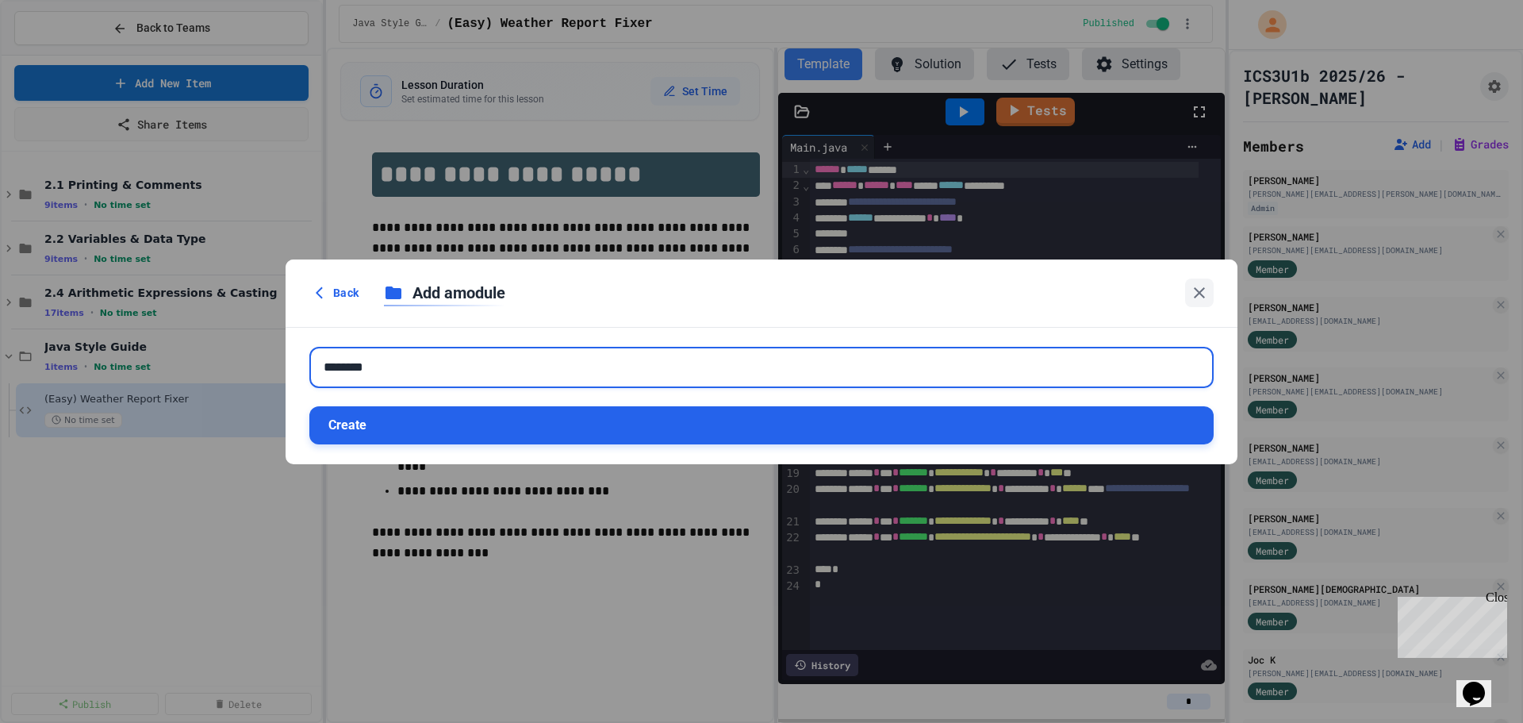
type input "********"
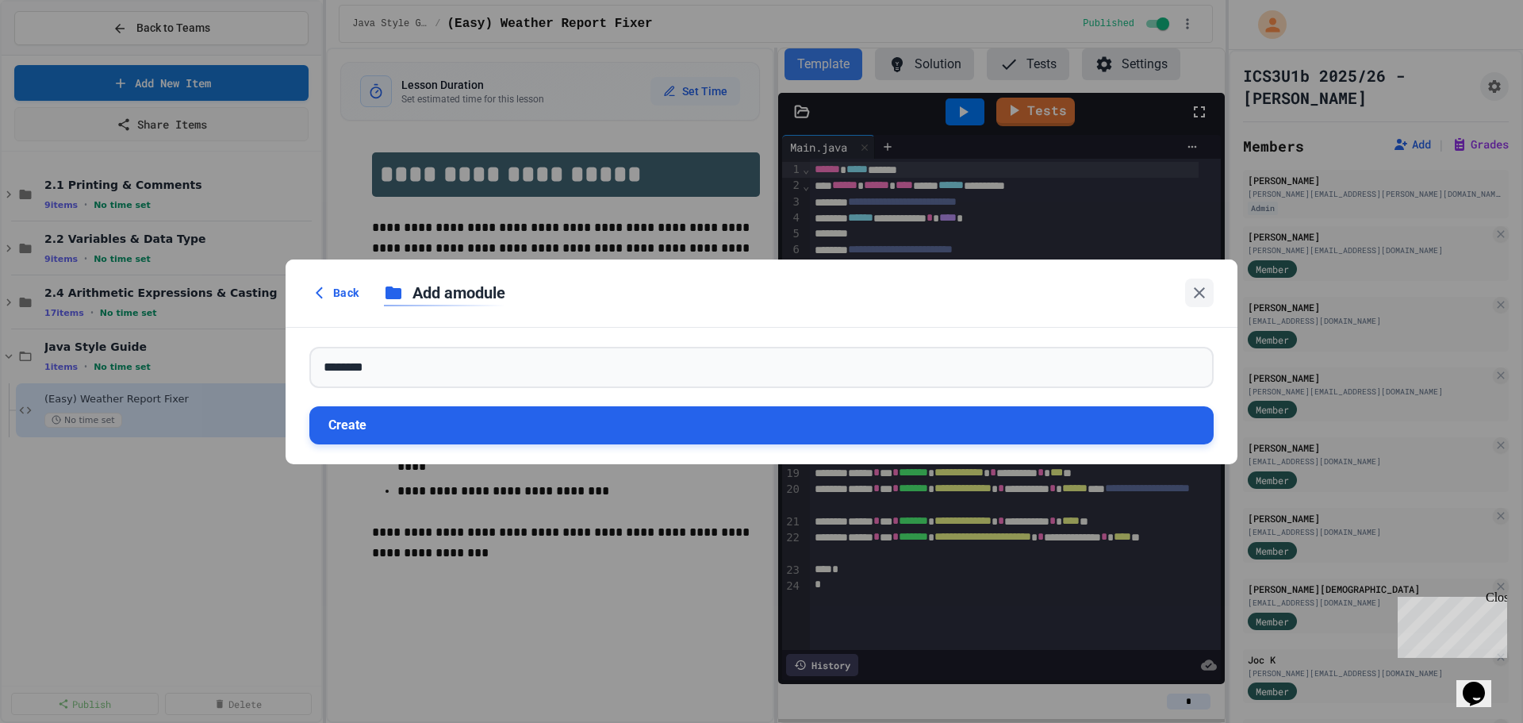
click at [453, 413] on button "Create" at bounding box center [761, 425] width 904 height 38
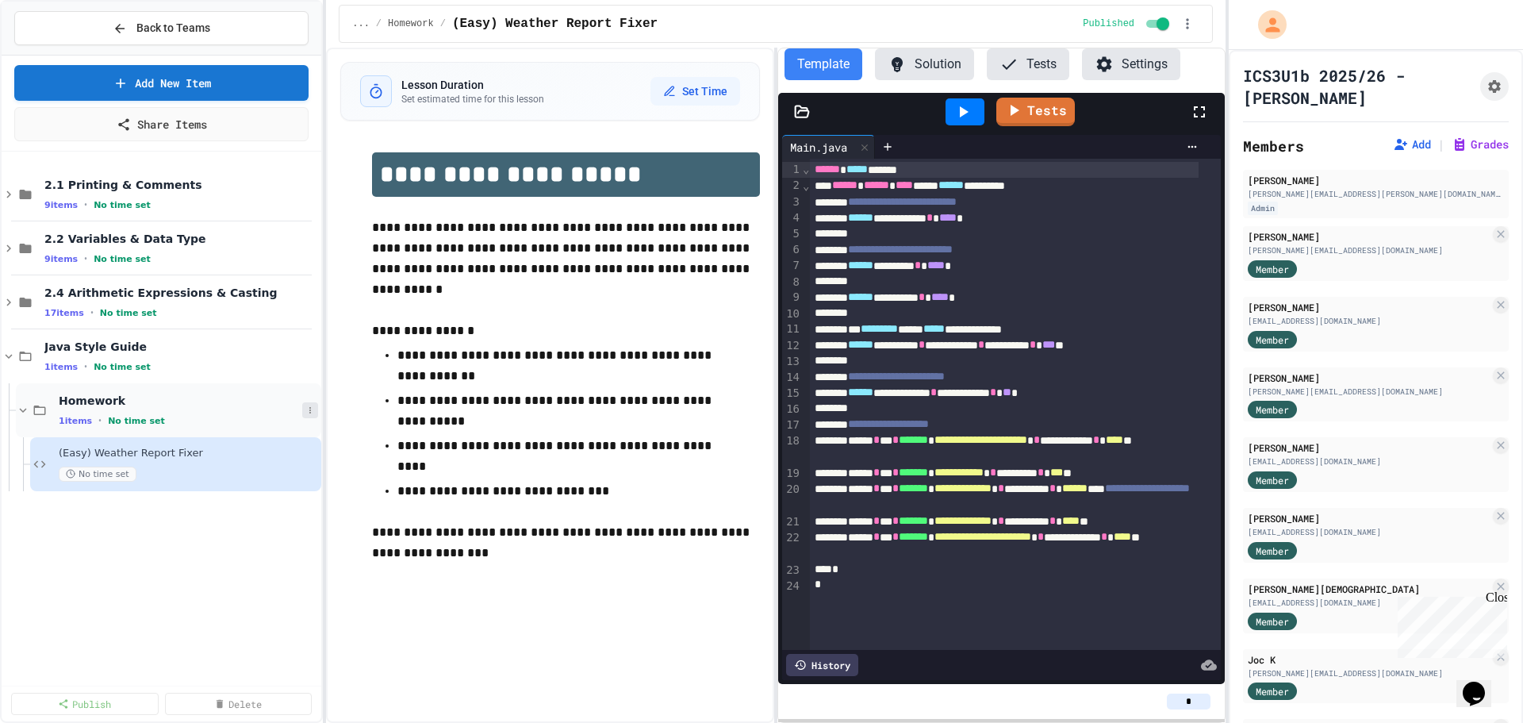
click at [308, 408] on icon at bounding box center [310, 410] width 10 height 10
click at [314, 432] on button "Add Item" at bounding box center [276, 439] width 118 height 29
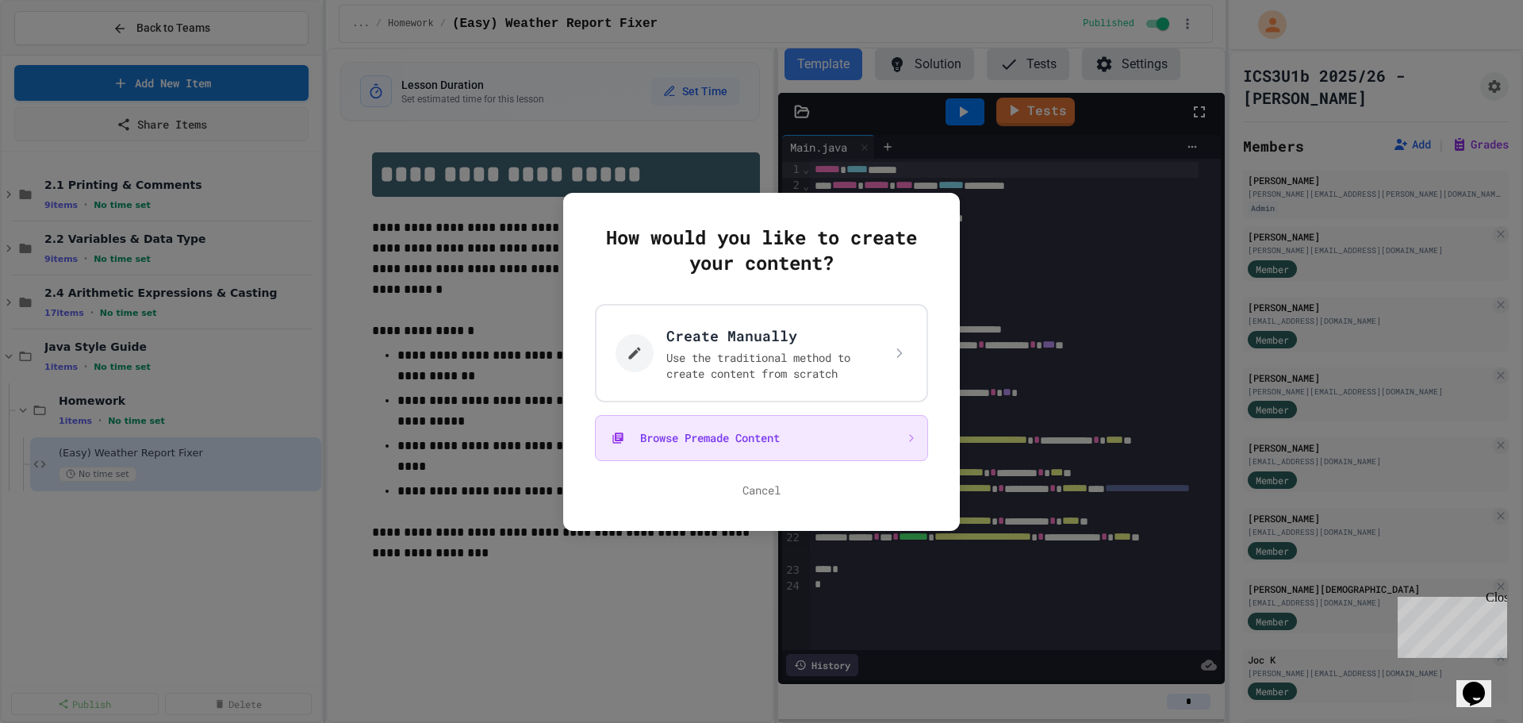
click at [738, 446] on button "Browse Premade Content" at bounding box center [761, 438] width 333 height 46
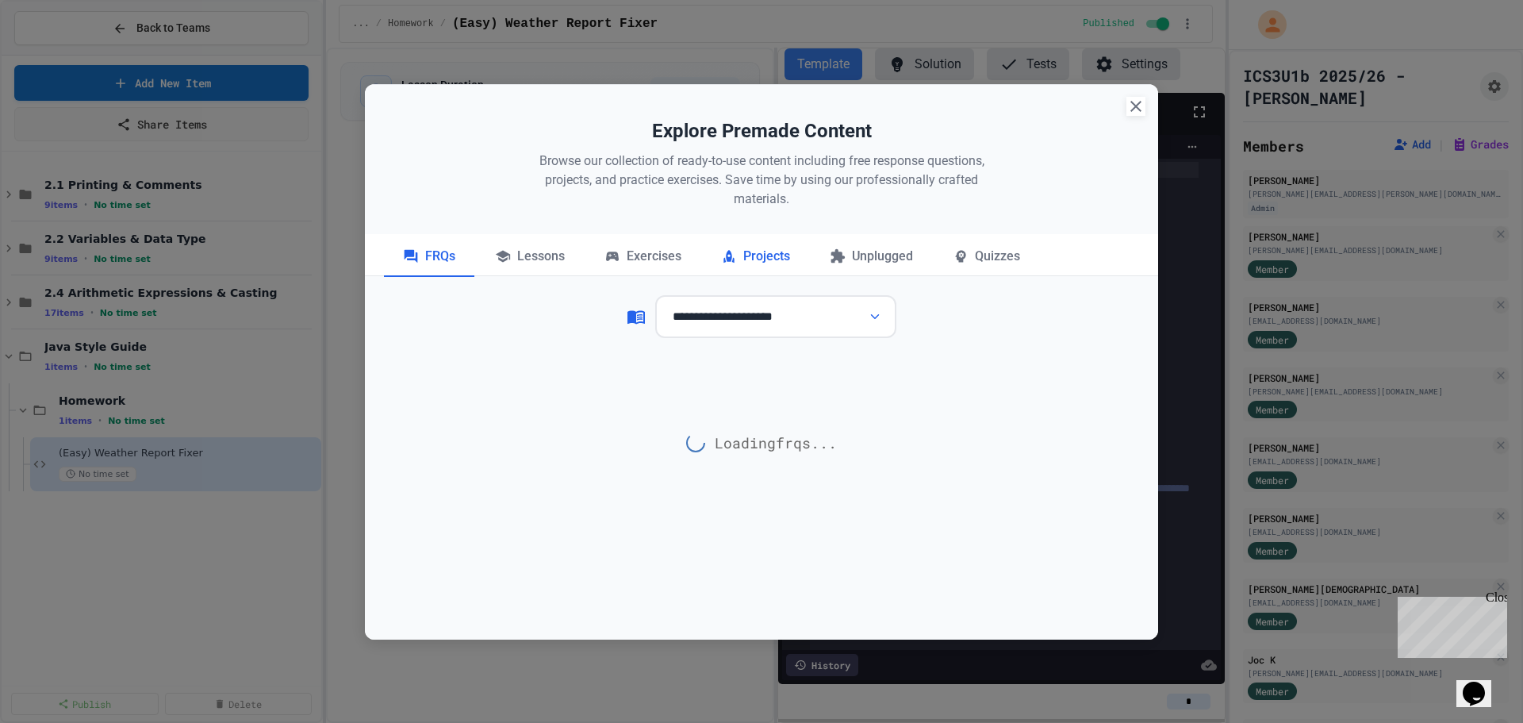
click at [753, 260] on div "Projects" at bounding box center [755, 257] width 107 height 40
click at [683, 259] on div "Exercises" at bounding box center [642, 257] width 115 height 40
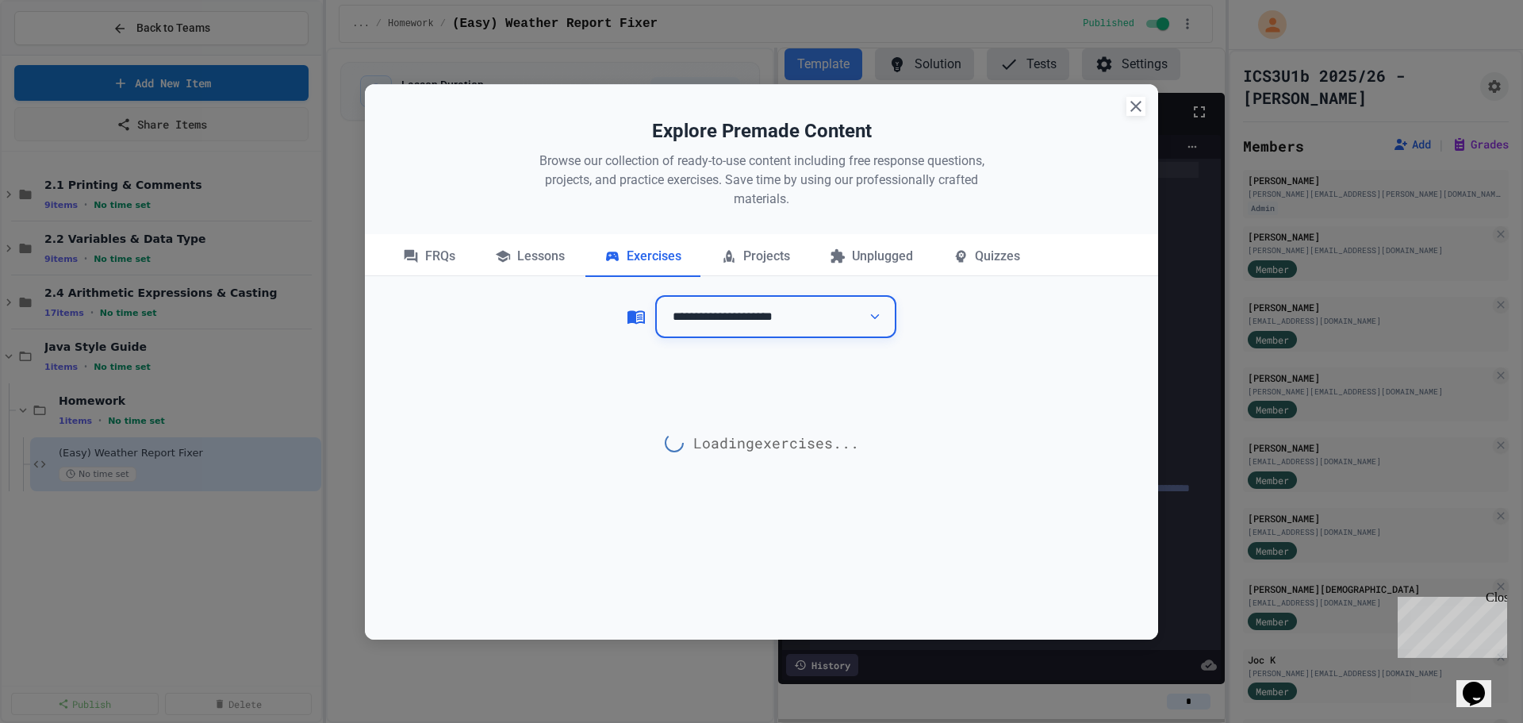
click at [741, 312] on select "**********" at bounding box center [775, 317] width 241 height 44
select select "**********"
click at [655, 295] on select "**********" at bounding box center [775, 317] width 241 height 44
click at [1016, 365] on div "Loading exercise s..." at bounding box center [761, 442] width 793 height 159
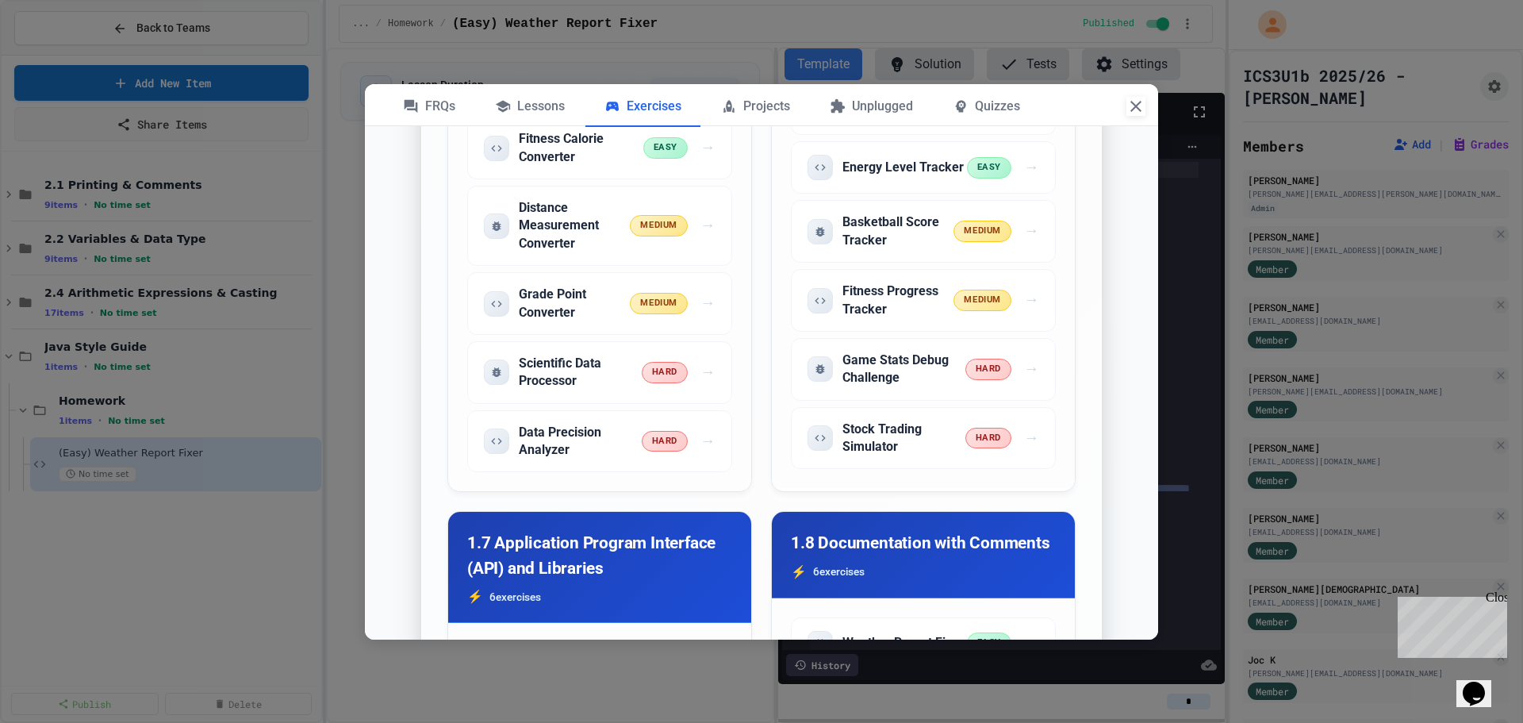
scroll to position [2142, 0]
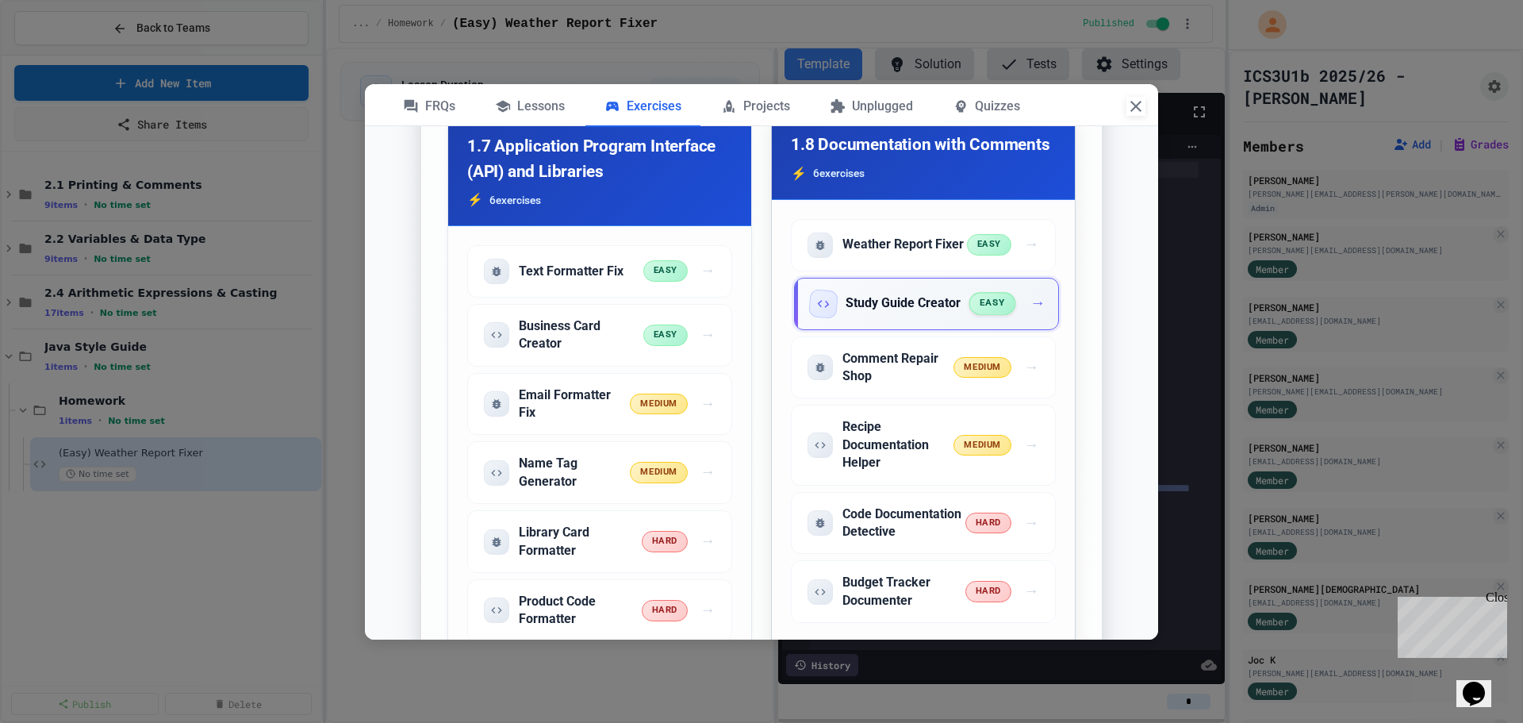
click at [968, 315] on span "easy" at bounding box center [991, 304] width 47 height 22
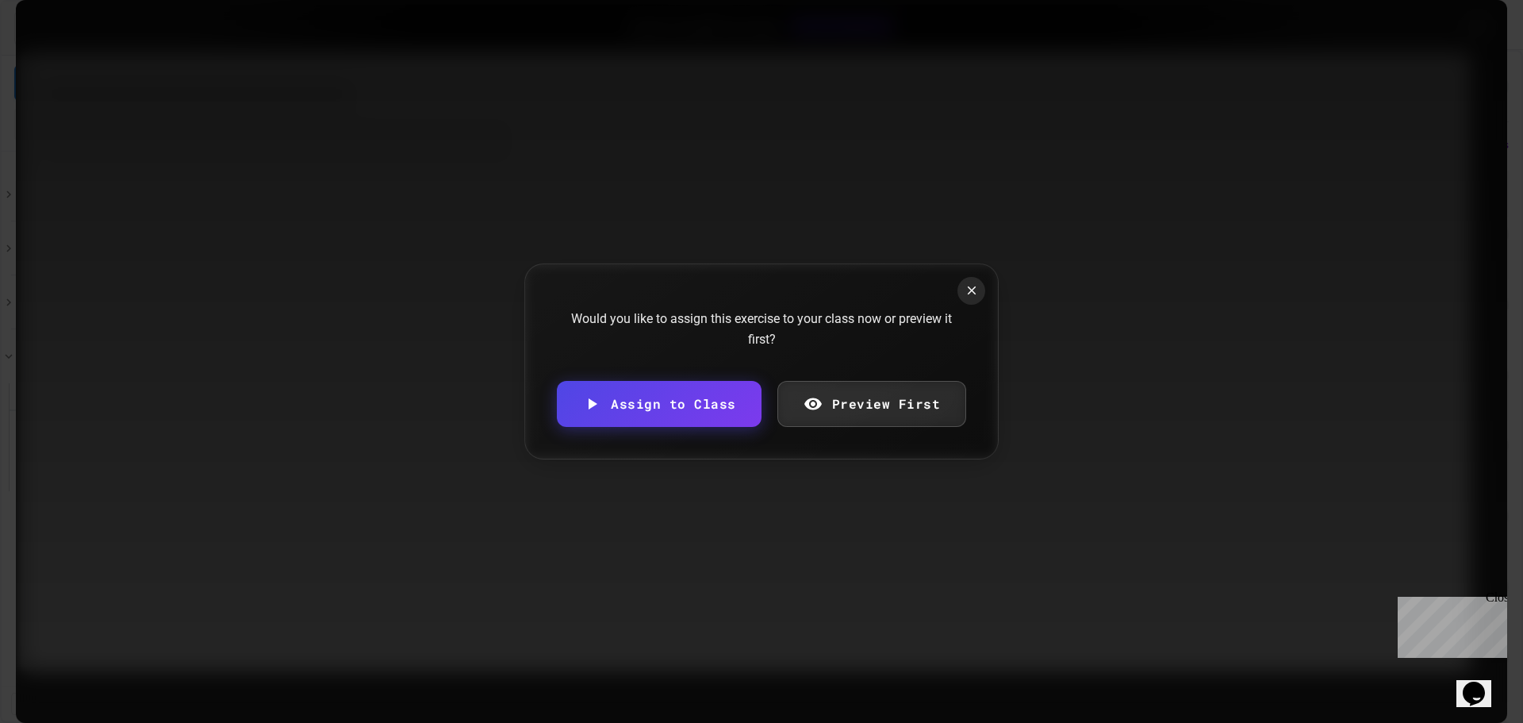
click at [821, 413] on icon at bounding box center [812, 403] width 19 height 19
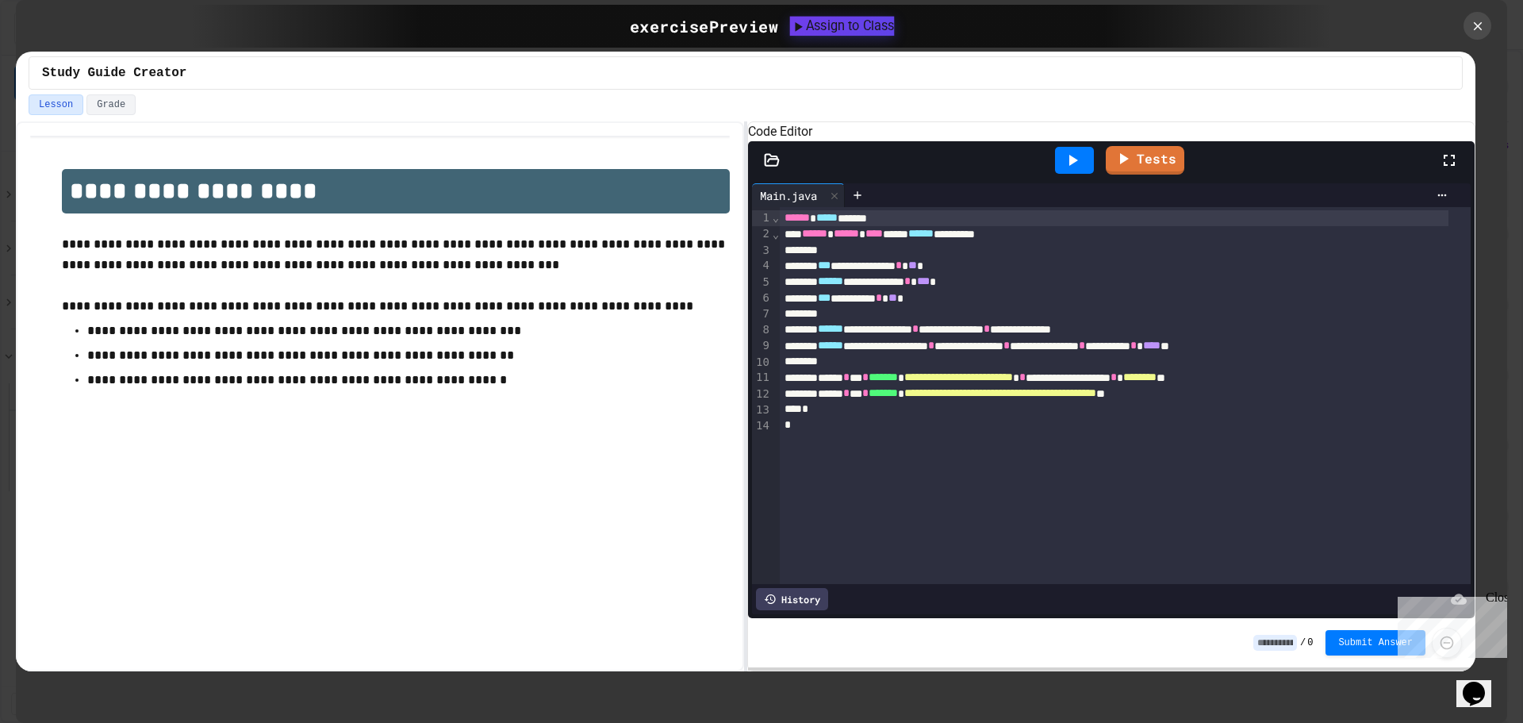
click at [855, 25] on div "Assign to Class" at bounding box center [842, 25] width 105 height 19
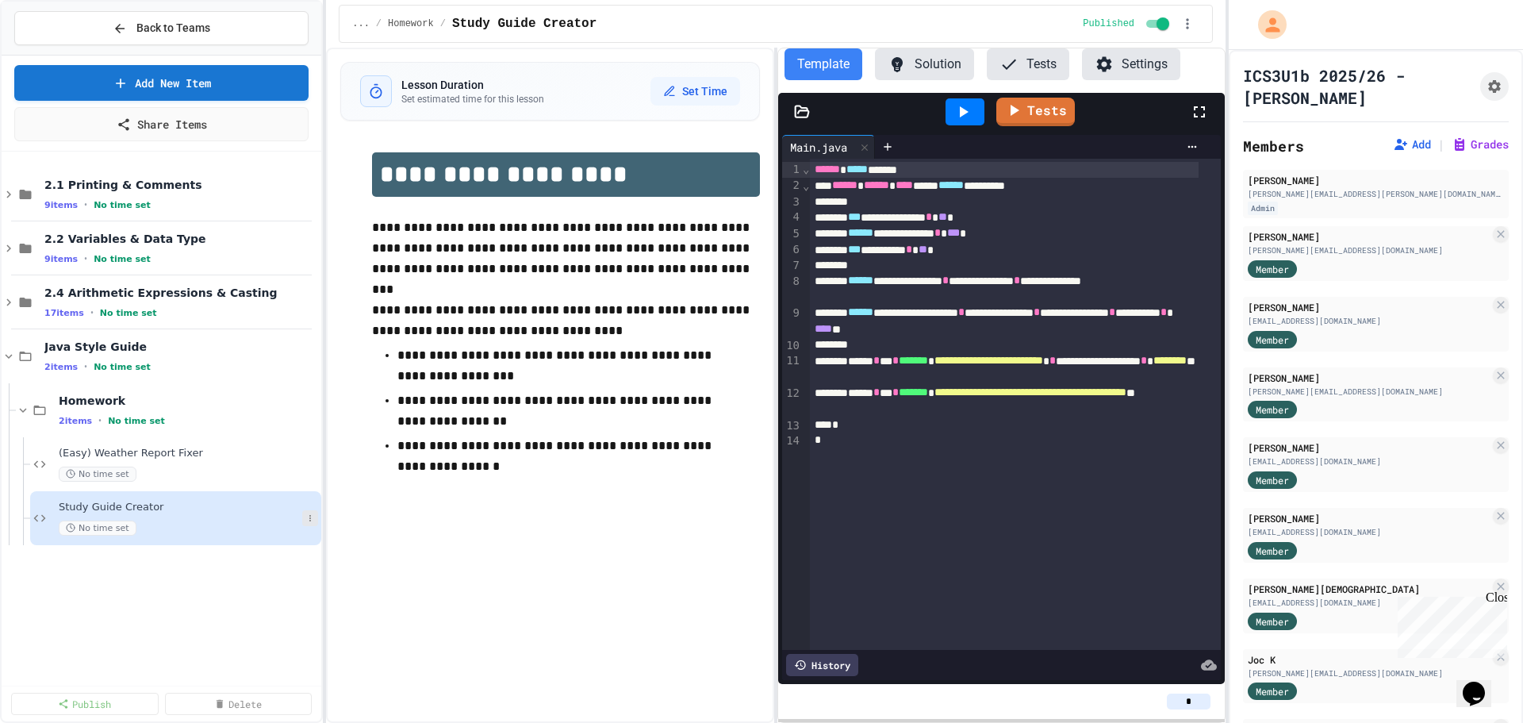
click at [314, 512] on button at bounding box center [310, 518] width 16 height 16
click at [286, 553] on button "Rename" at bounding box center [278, 547] width 122 height 29
type input "**********"
click at [156, 443] on div "(Easy) Weather Report Fixer No time set" at bounding box center [175, 464] width 291 height 54
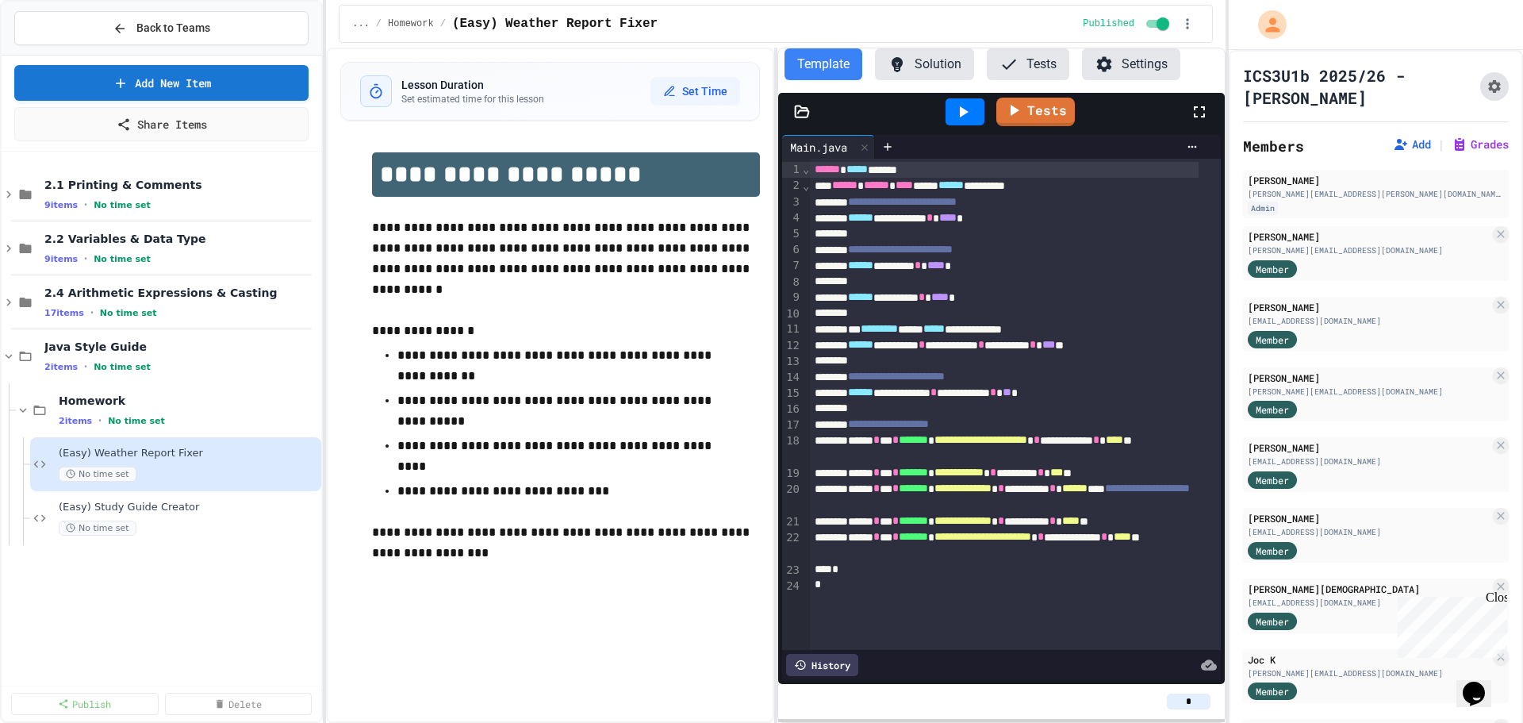
click at [1486, 90] on icon "Assignment Settings" at bounding box center [1494, 87] width 16 height 16
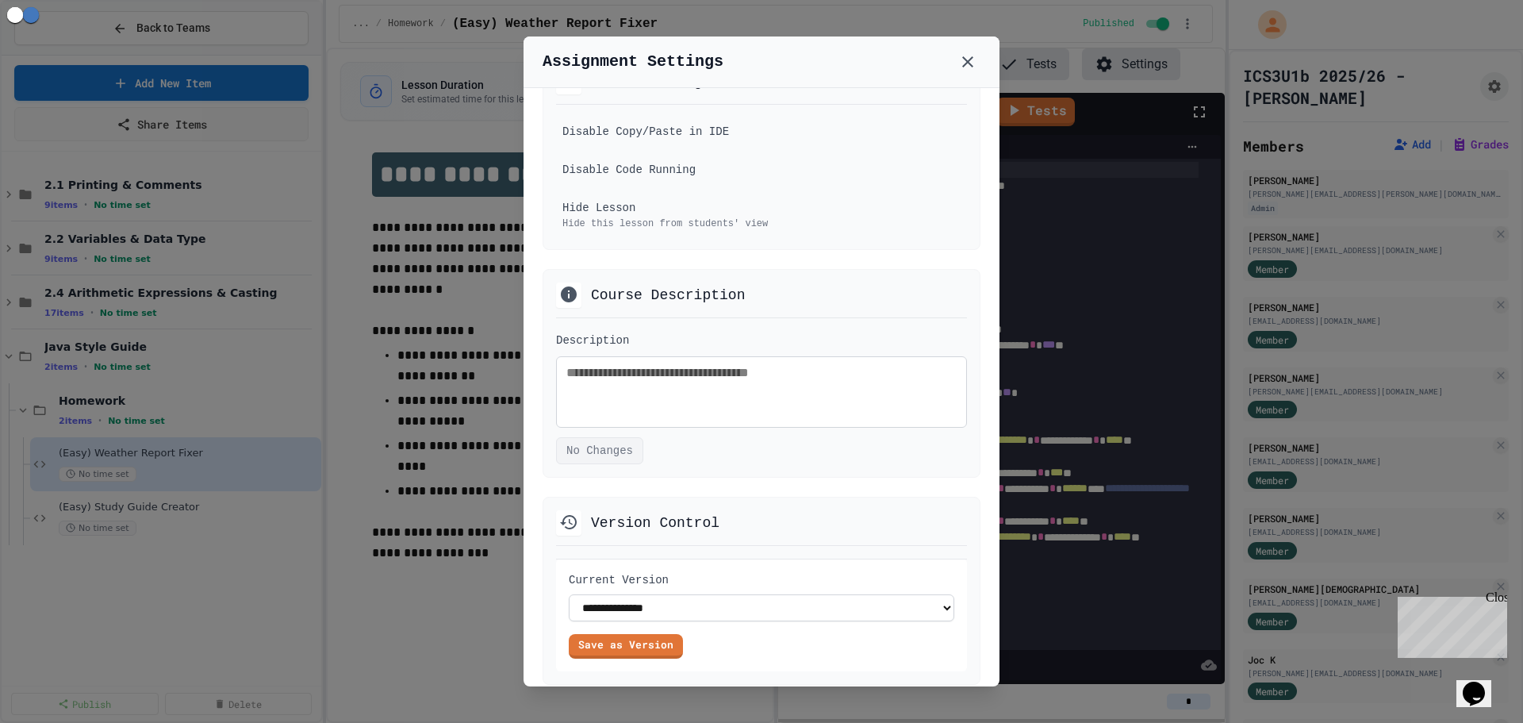
scroll to position [992, 0]
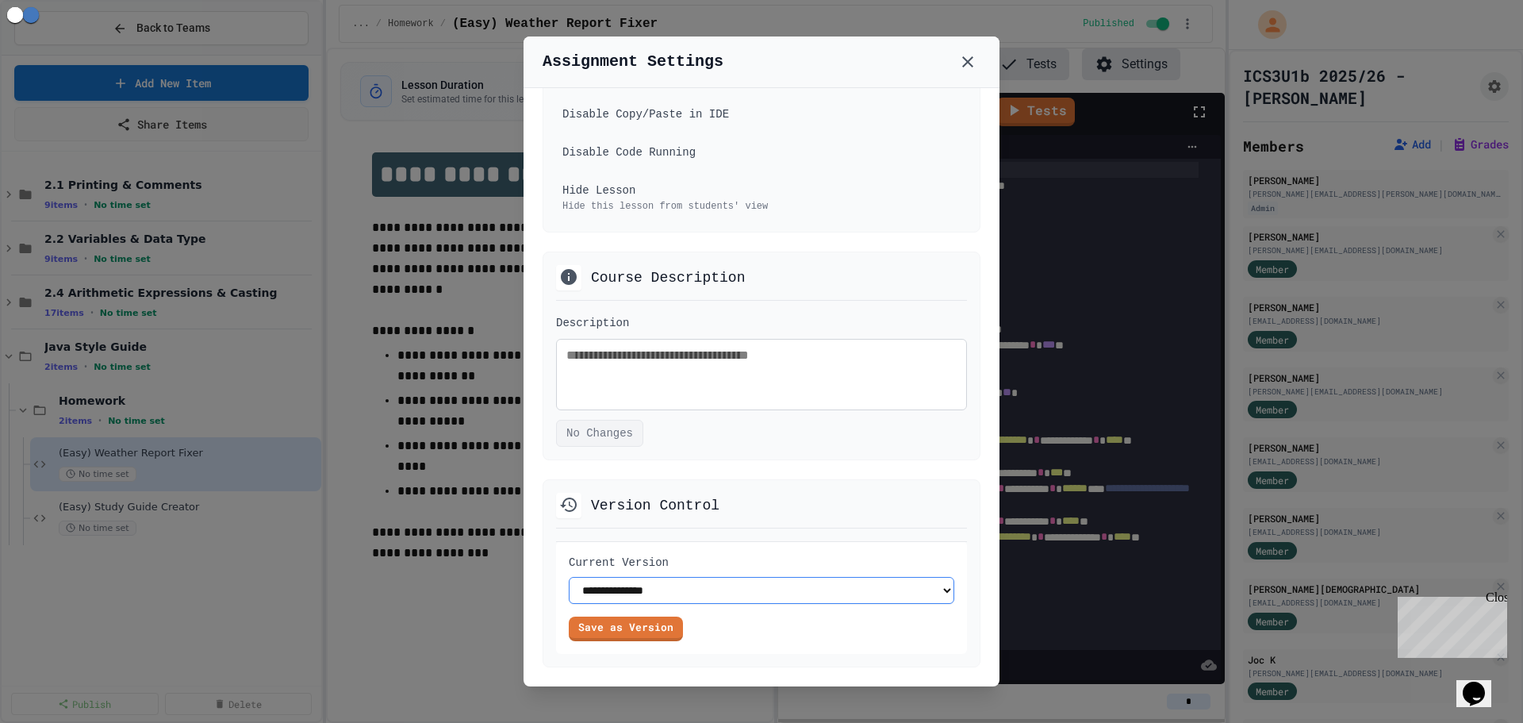
click at [692, 585] on select "**********" at bounding box center [761, 590] width 385 height 27
click at [740, 624] on div "Save as Version" at bounding box center [761, 628] width 385 height 25
click at [976, 64] on icon at bounding box center [967, 61] width 19 height 19
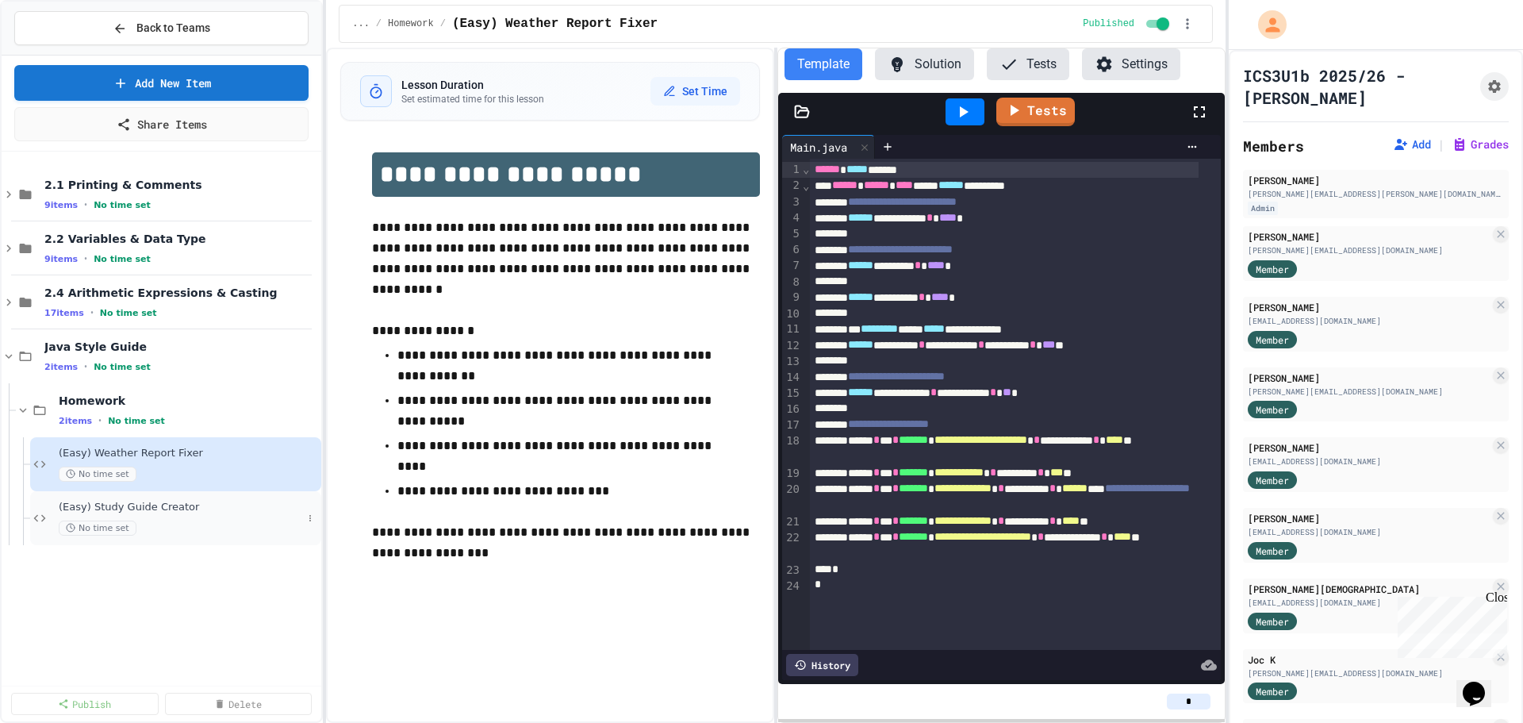
click at [153, 508] on span "(Easy) Study Guide Creator" at bounding box center [180, 506] width 243 height 13
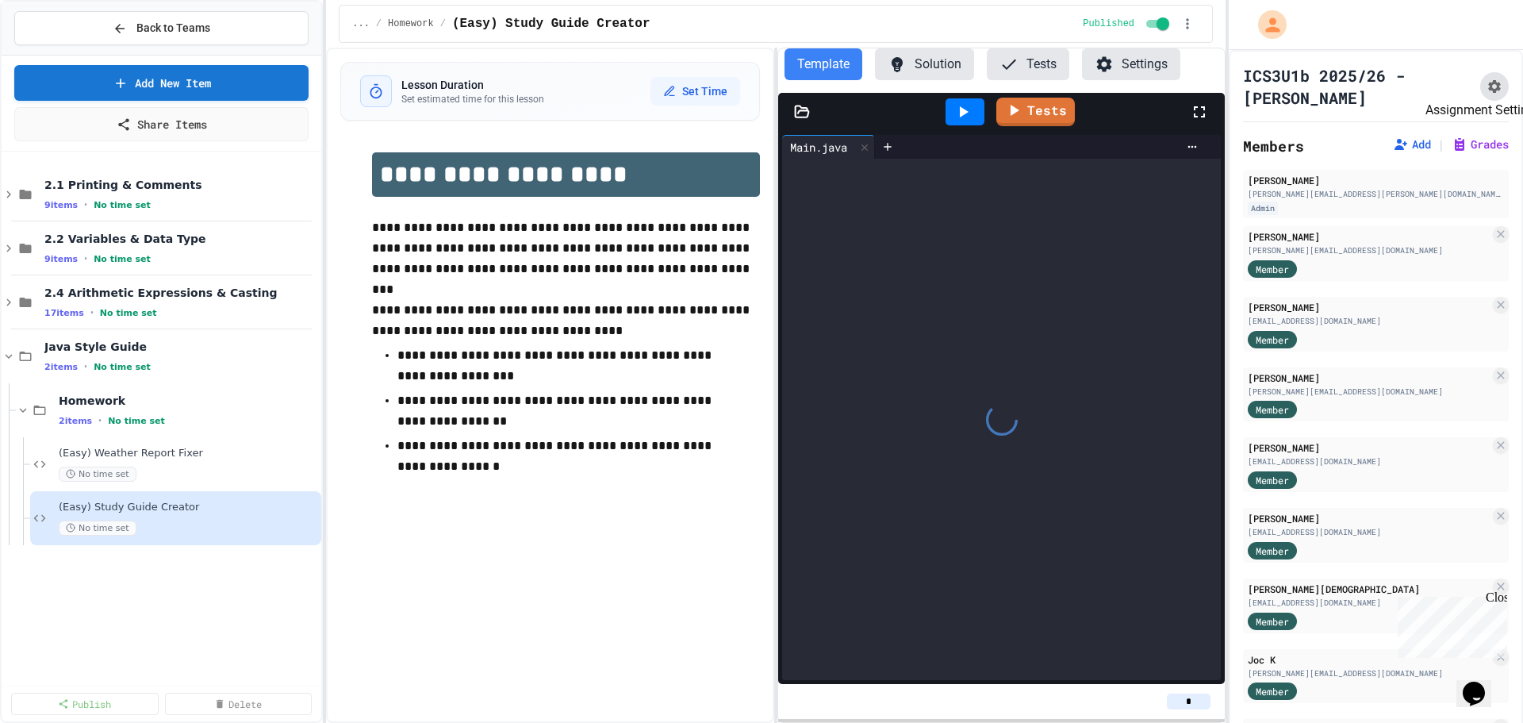
click at [1488, 89] on icon "Assignment Settings" at bounding box center [1494, 86] width 13 height 13
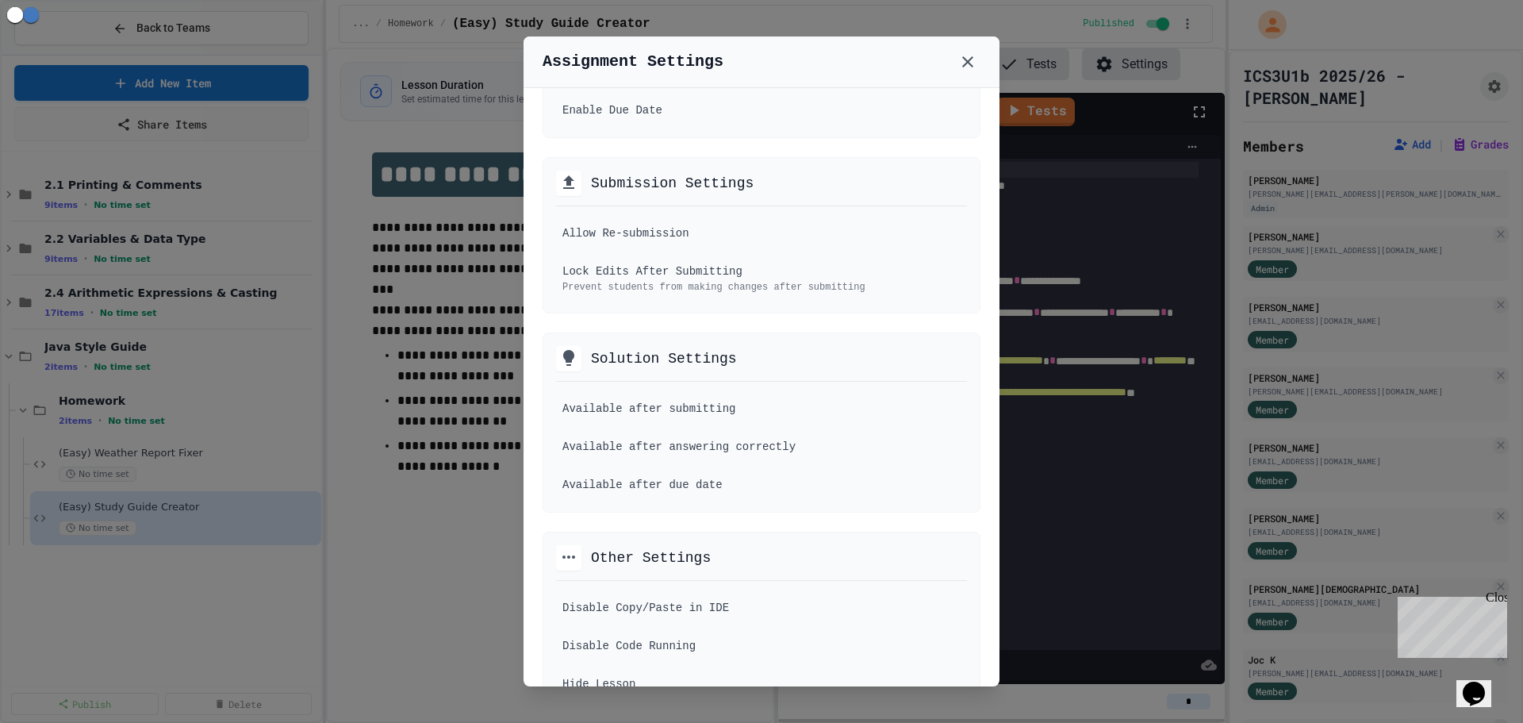
scroll to position [635, 0]
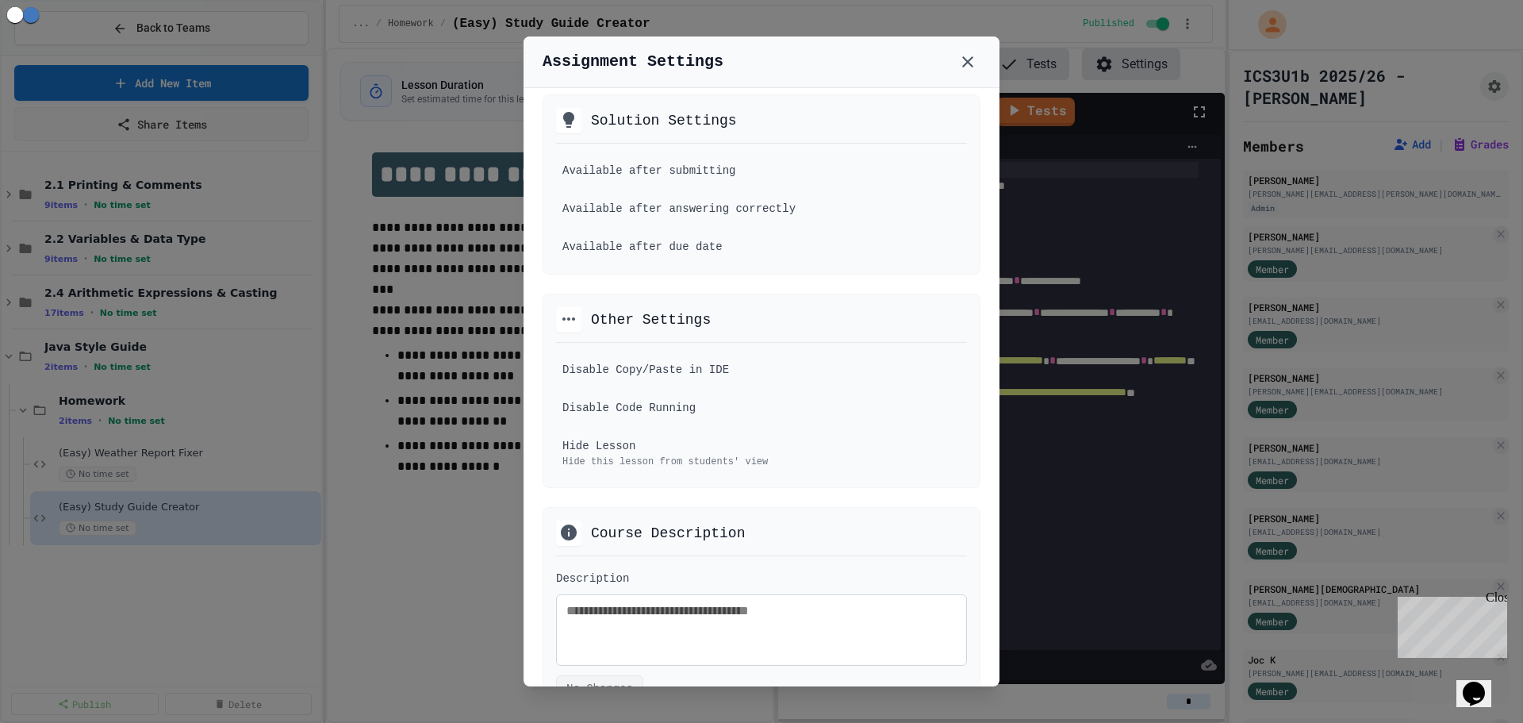
click at [366, 655] on div at bounding box center [761, 361] width 1523 height 723
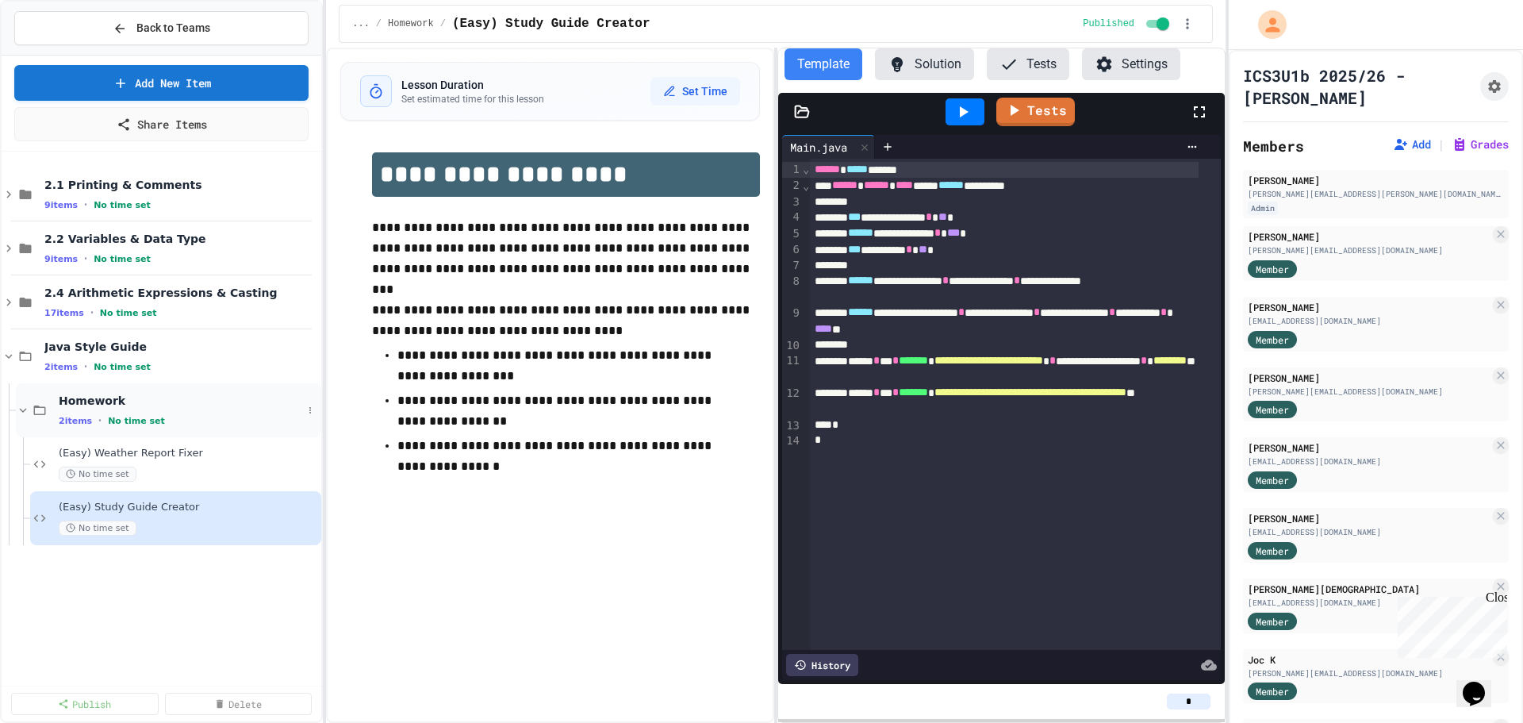
click at [212, 400] on span "Homework" at bounding box center [180, 400] width 243 height 14
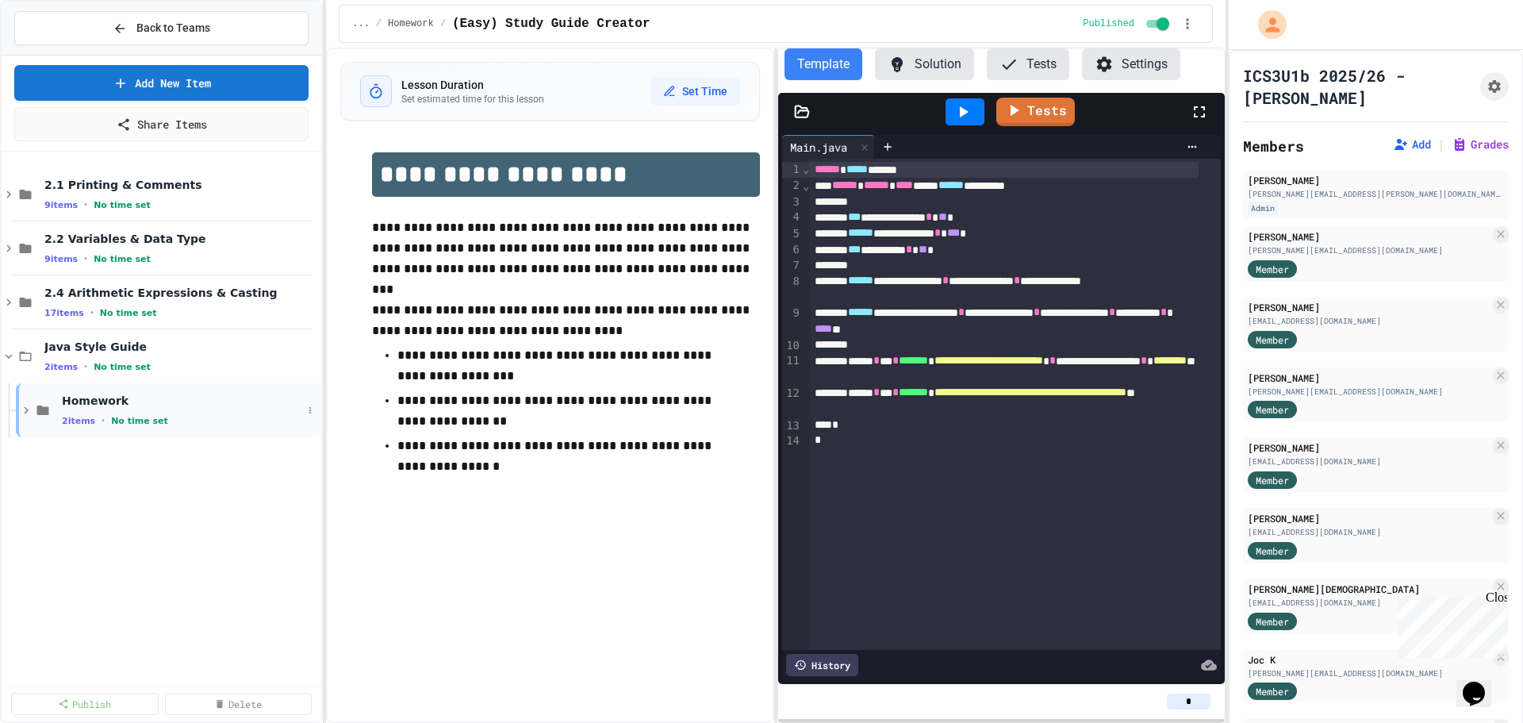
click at [255, 408] on span "Homework" at bounding box center [182, 400] width 240 height 14
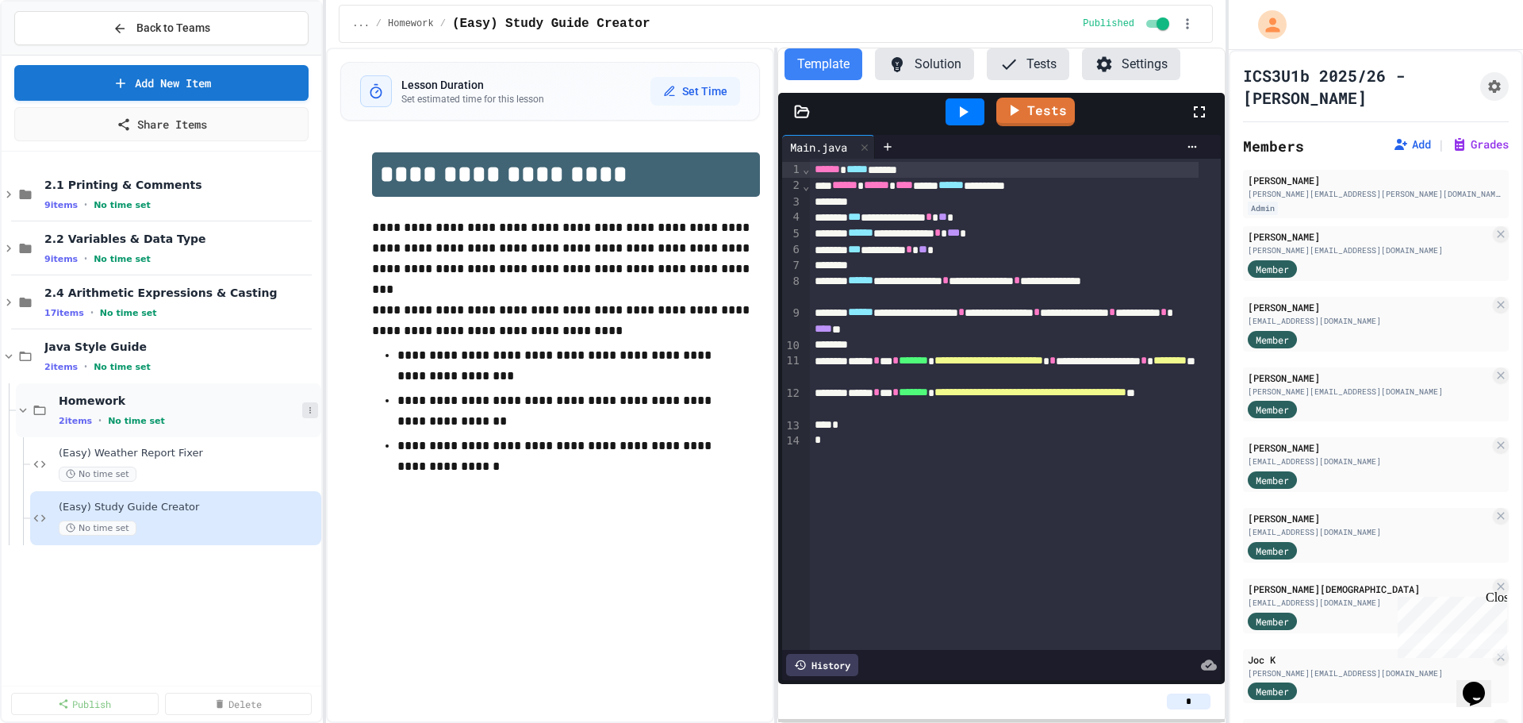
click at [307, 406] on icon at bounding box center [310, 410] width 10 height 10
click at [317, 438] on button "Add Item" at bounding box center [276, 439] width 118 height 29
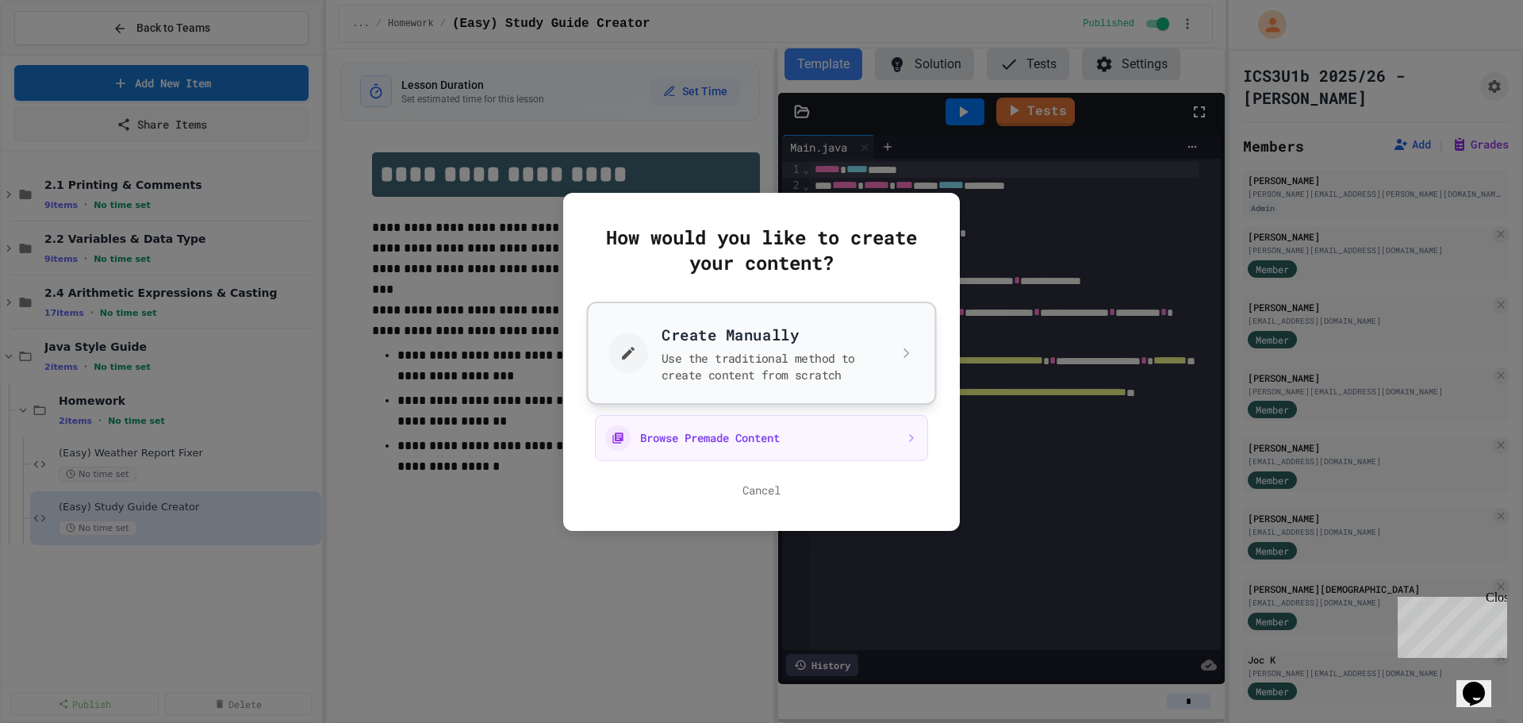
click at [704, 361] on button "Create Manually Use the traditional method to create content from scratch" at bounding box center [762, 352] width 350 height 103
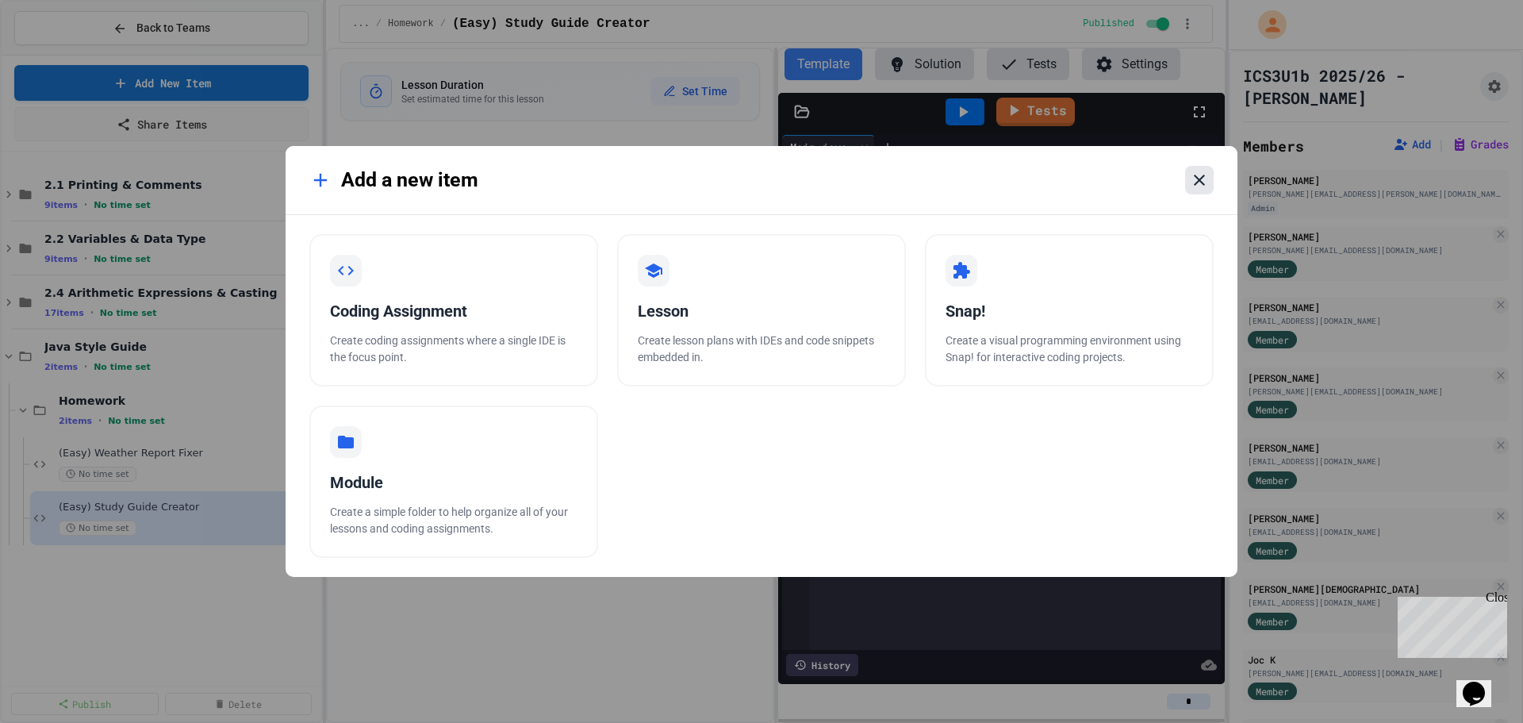
click at [1207, 176] on icon at bounding box center [1199, 180] width 19 height 19
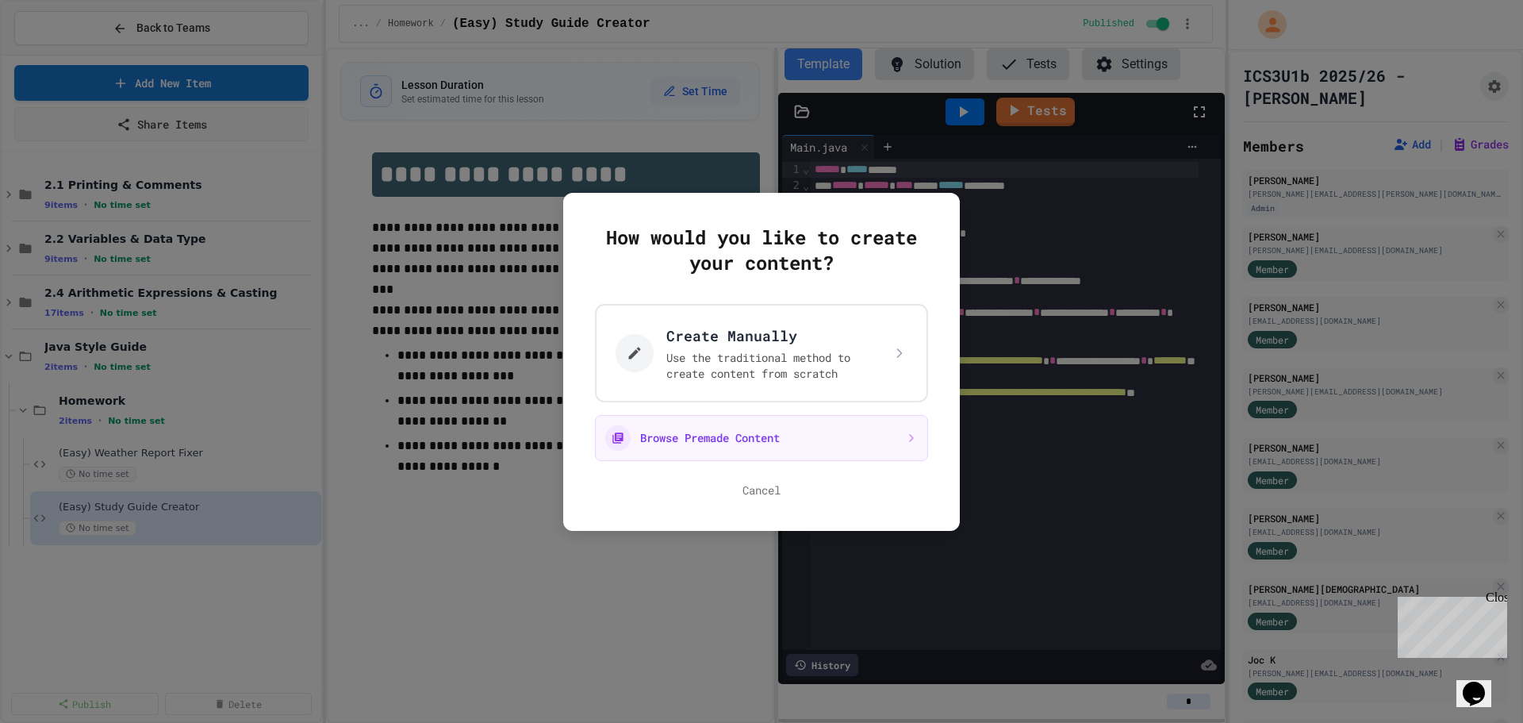
click at [738, 436] on button "Browse Premade Content" at bounding box center [761, 438] width 333 height 46
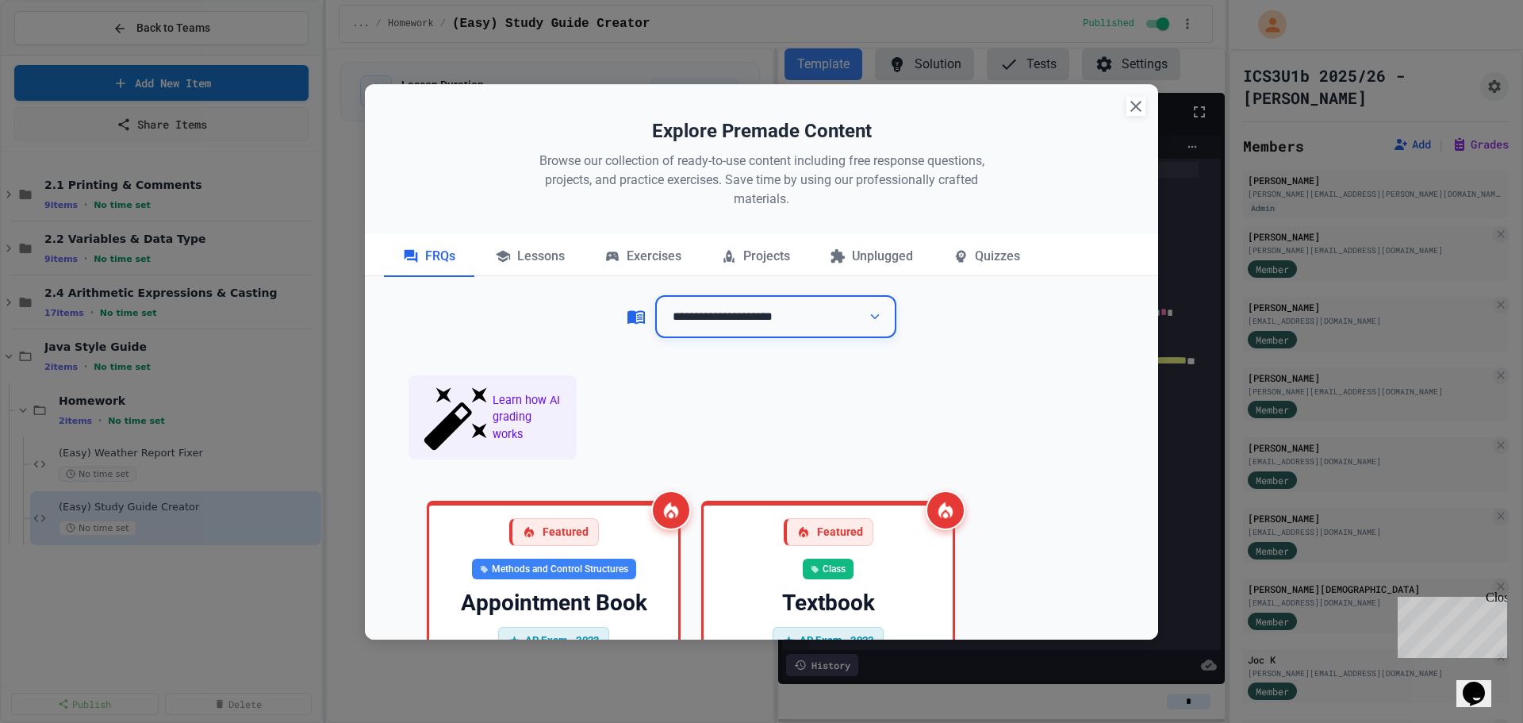
click at [731, 324] on select "**********" at bounding box center [775, 317] width 241 height 44
select select "**********"
click at [655, 295] on select "**********" at bounding box center [775, 317] width 241 height 44
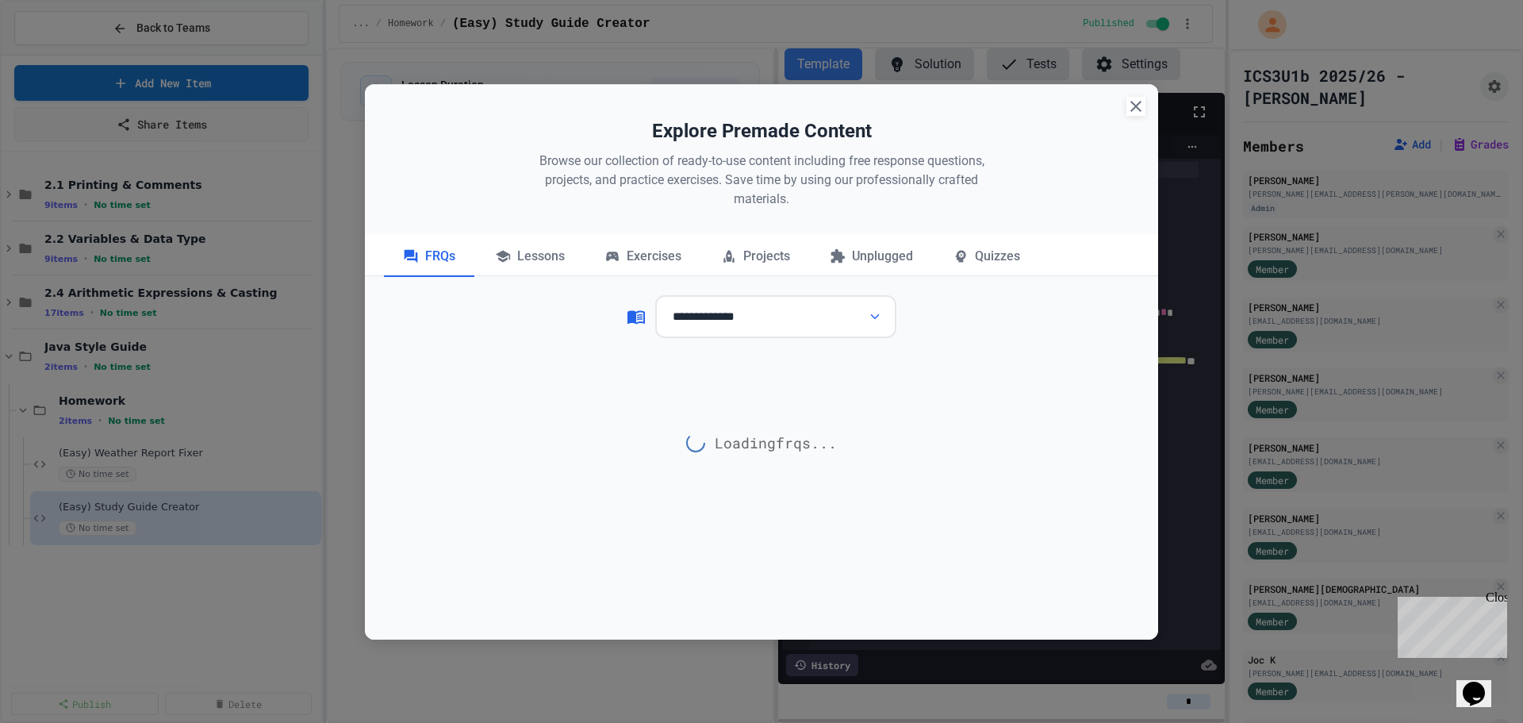
click at [952, 378] on div "Loading frq s..." at bounding box center [761, 442] width 793 height 159
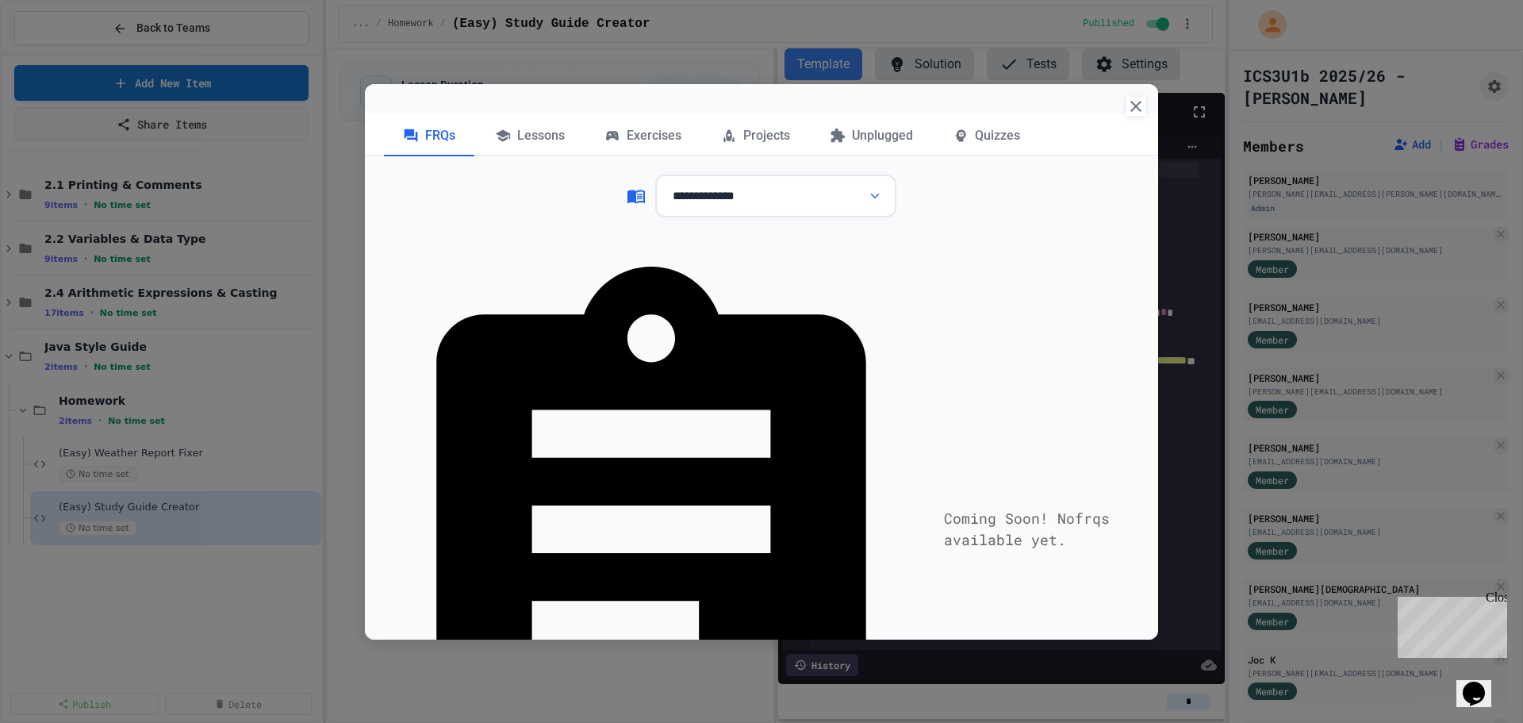
scroll to position [0, 0]
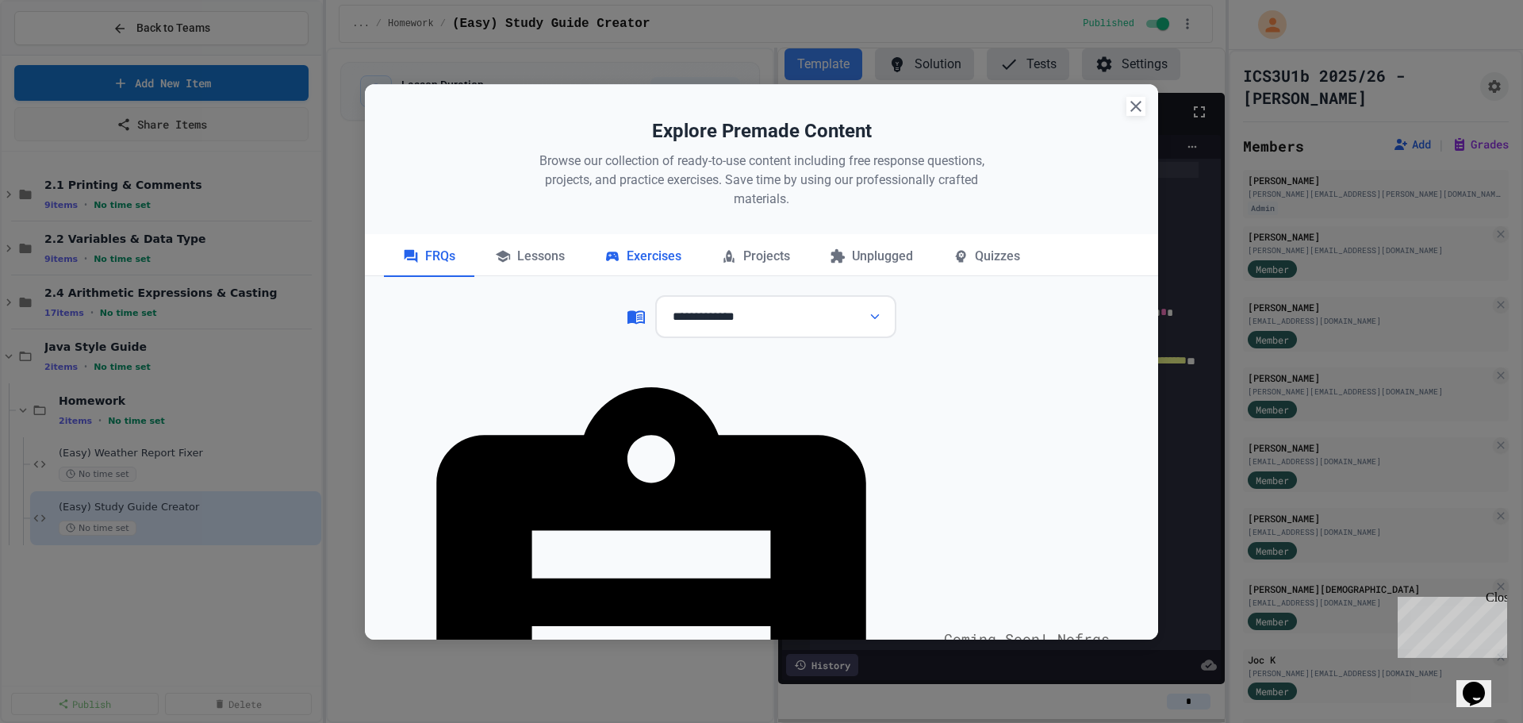
click at [671, 257] on div "Exercises" at bounding box center [642, 257] width 115 height 40
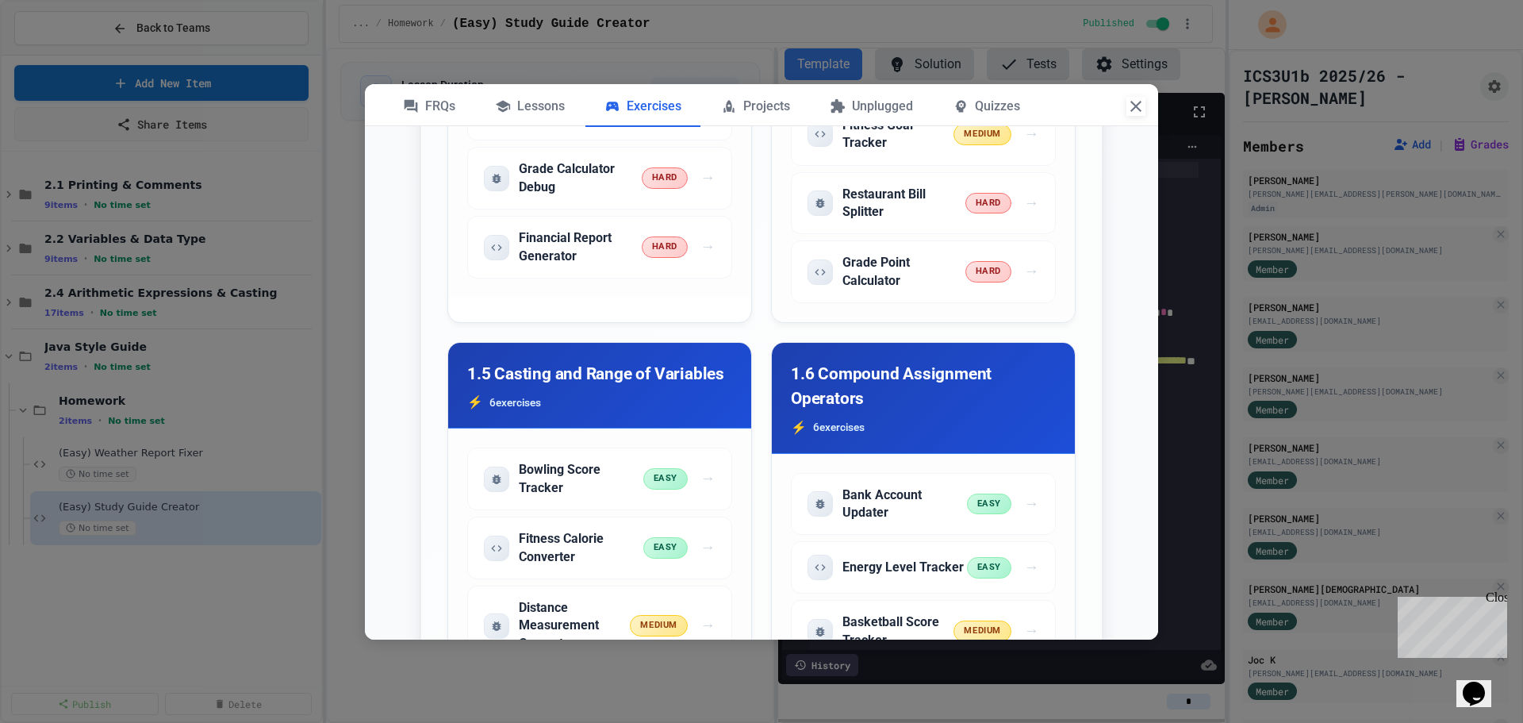
scroll to position [1666, 0]
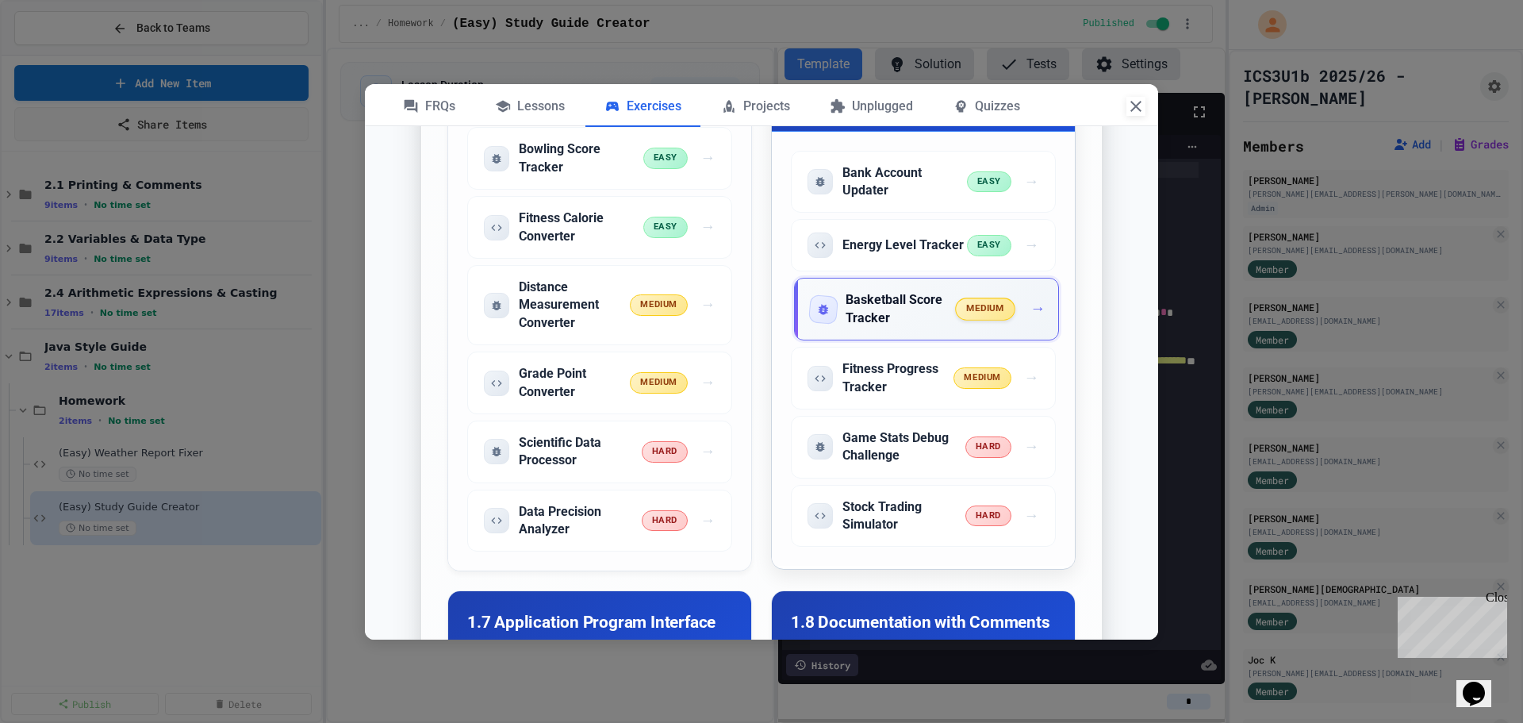
click at [1003, 320] on span "medium" at bounding box center [986, 309] width 60 height 22
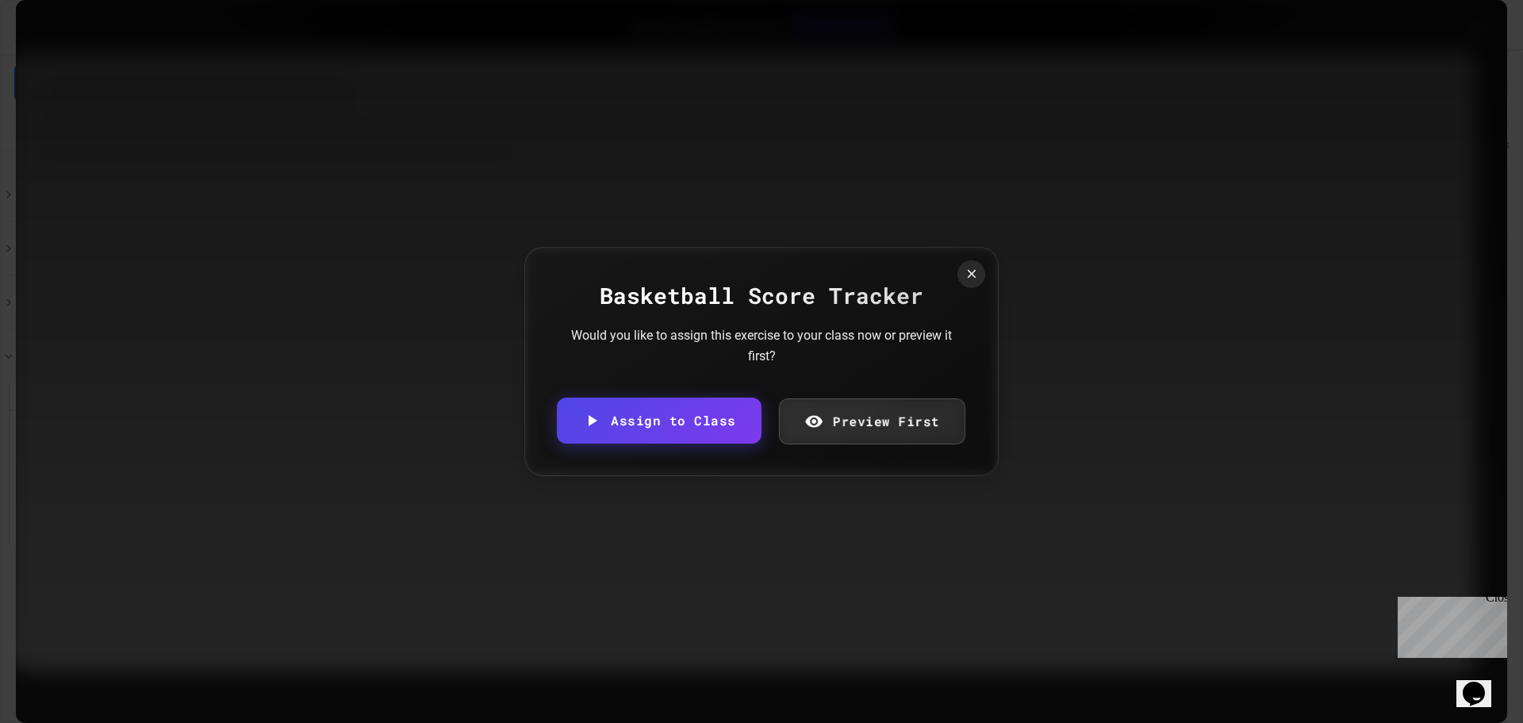
click at [967, 278] on icon at bounding box center [971, 274] width 14 height 14
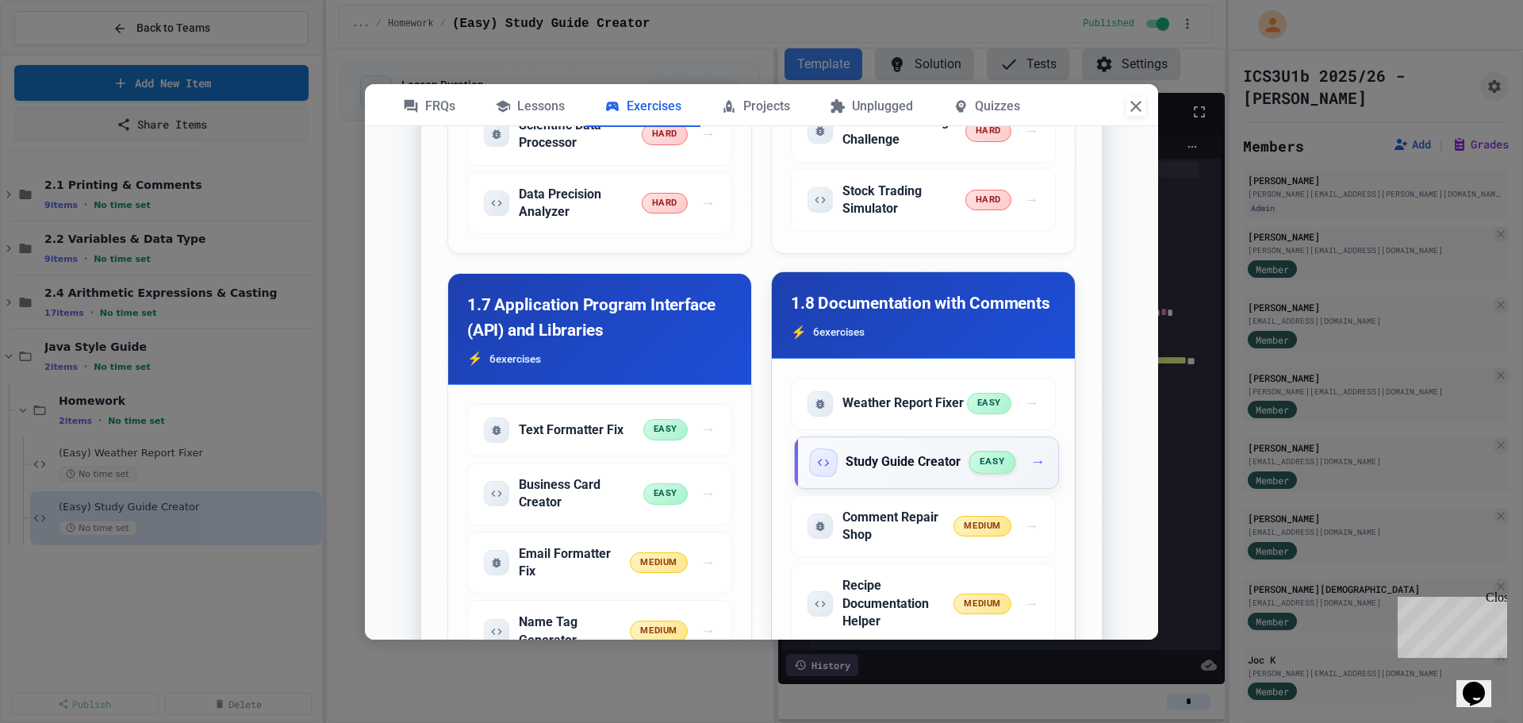
scroll to position [2142, 0]
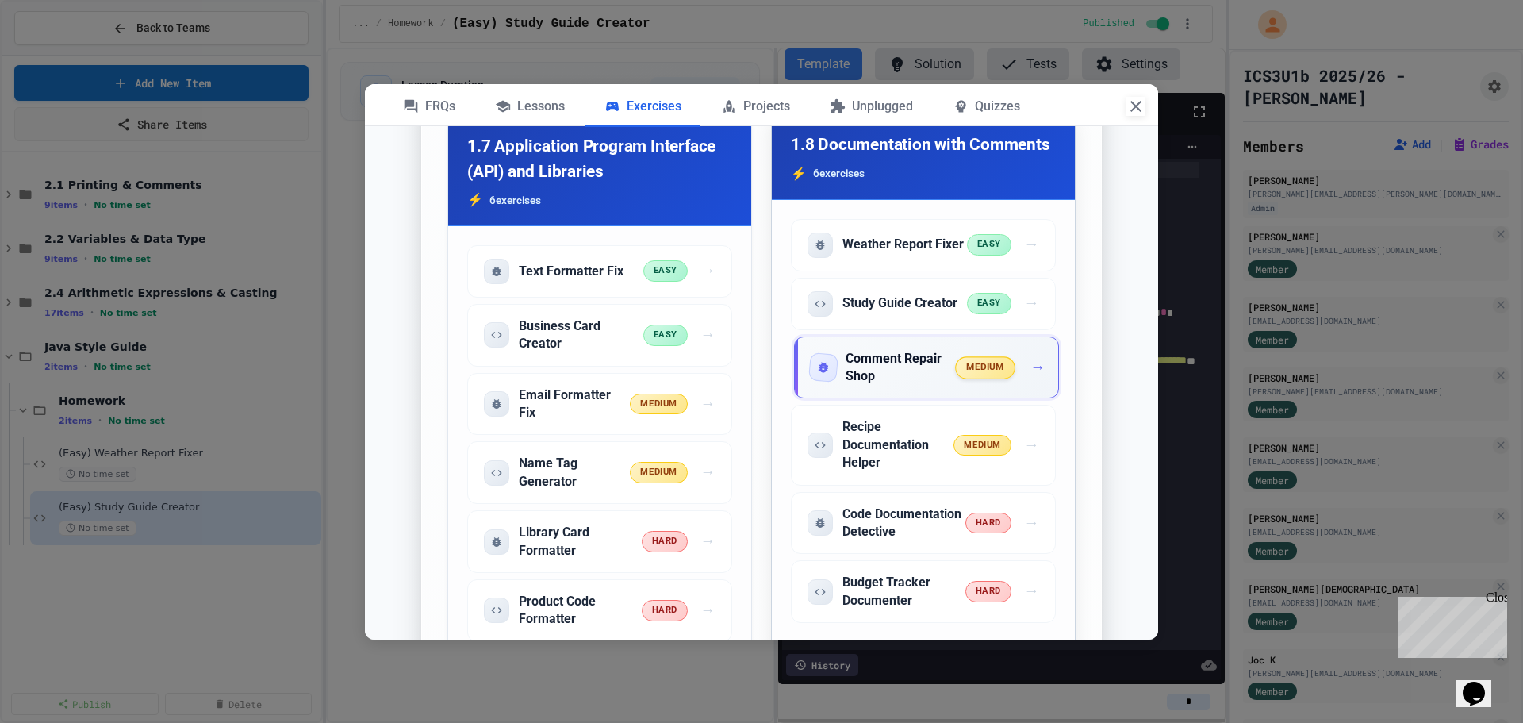
click at [957, 378] on span "medium" at bounding box center [986, 367] width 60 height 22
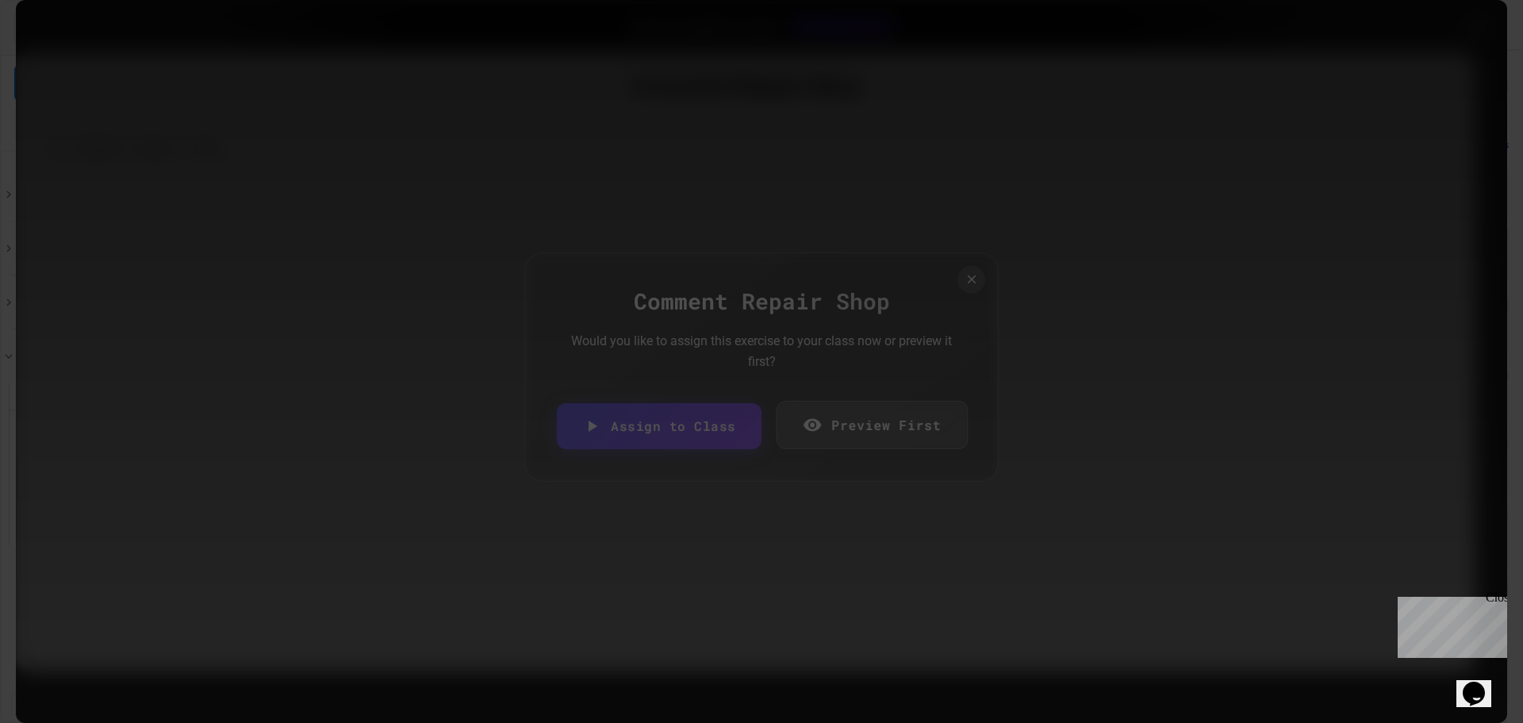
click at [833, 401] on link "Preview First" at bounding box center [871, 425] width 191 height 48
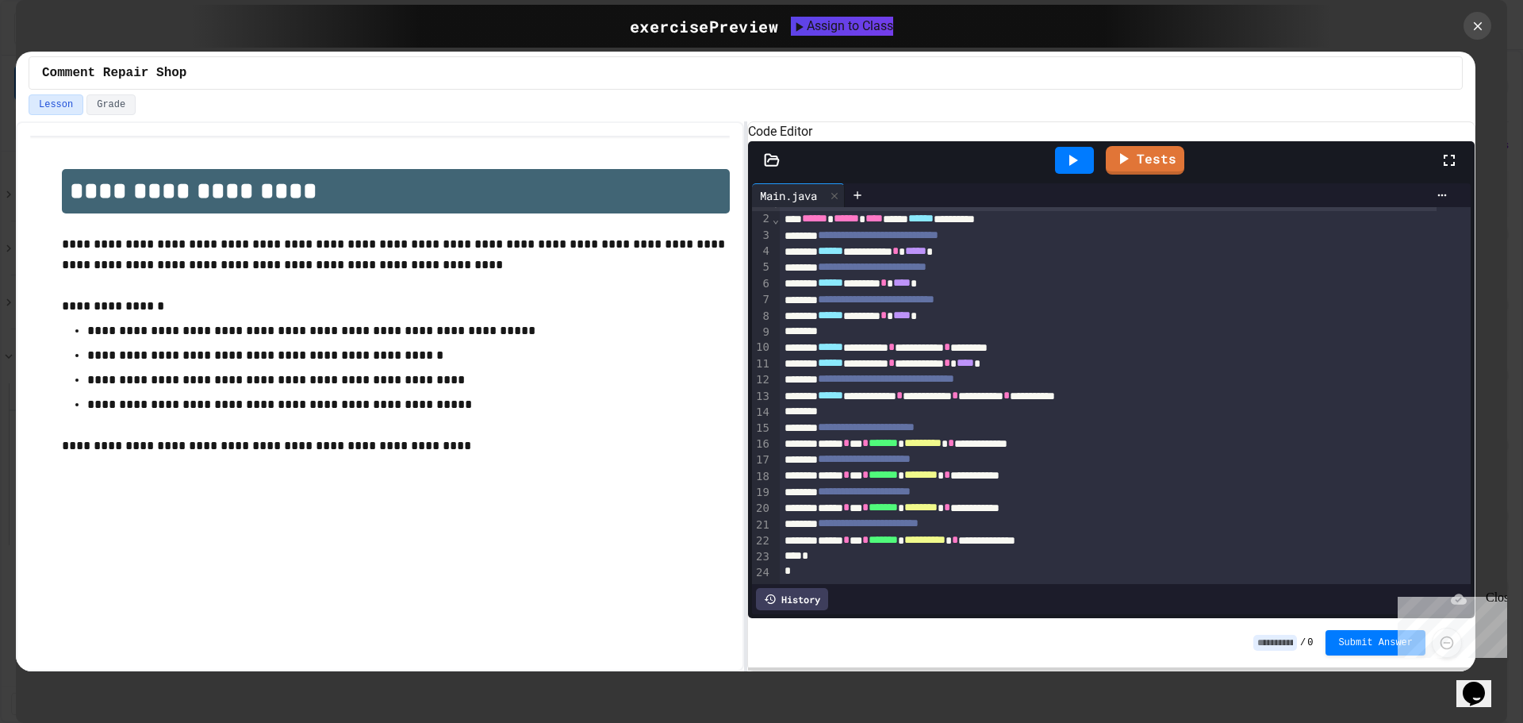
scroll to position [0, 0]
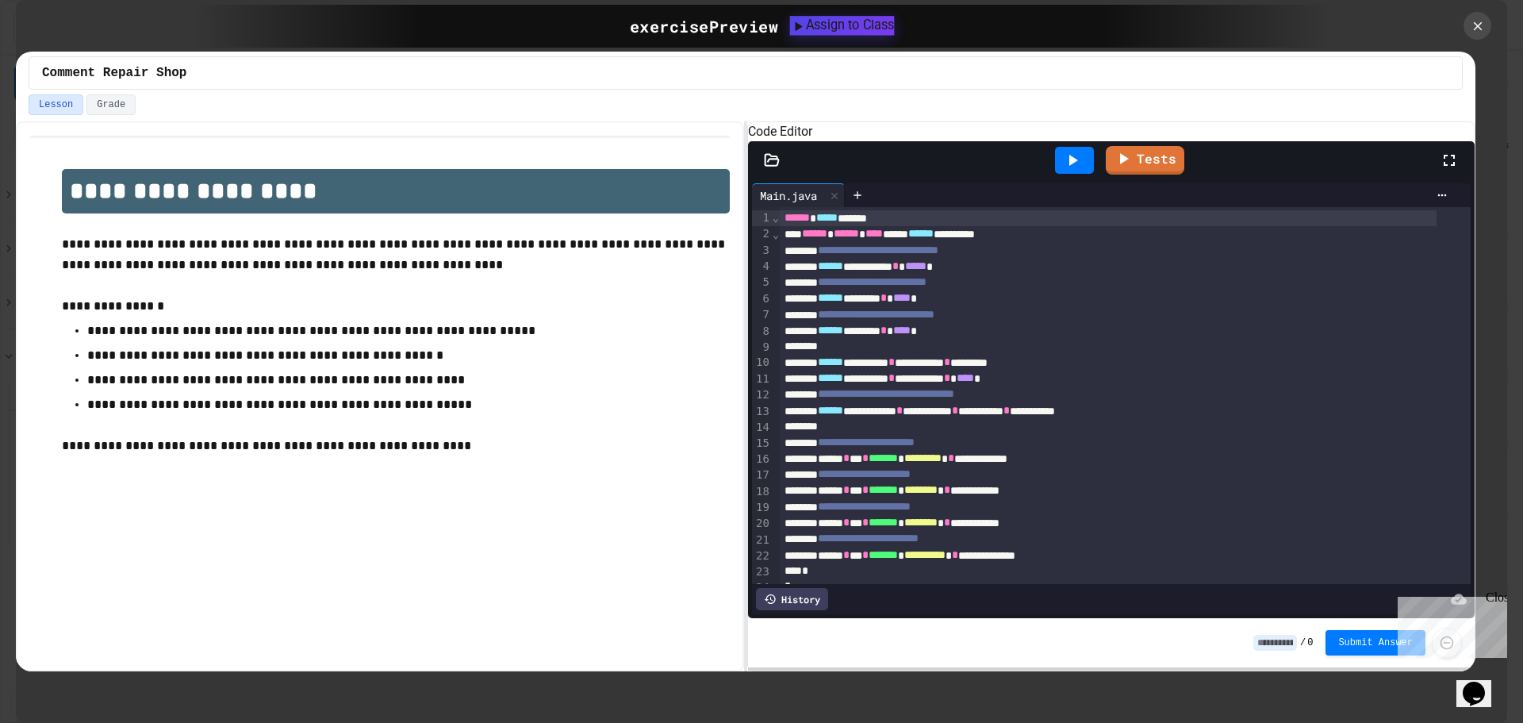
click at [879, 29] on div "Assign to Class" at bounding box center [842, 25] width 105 height 19
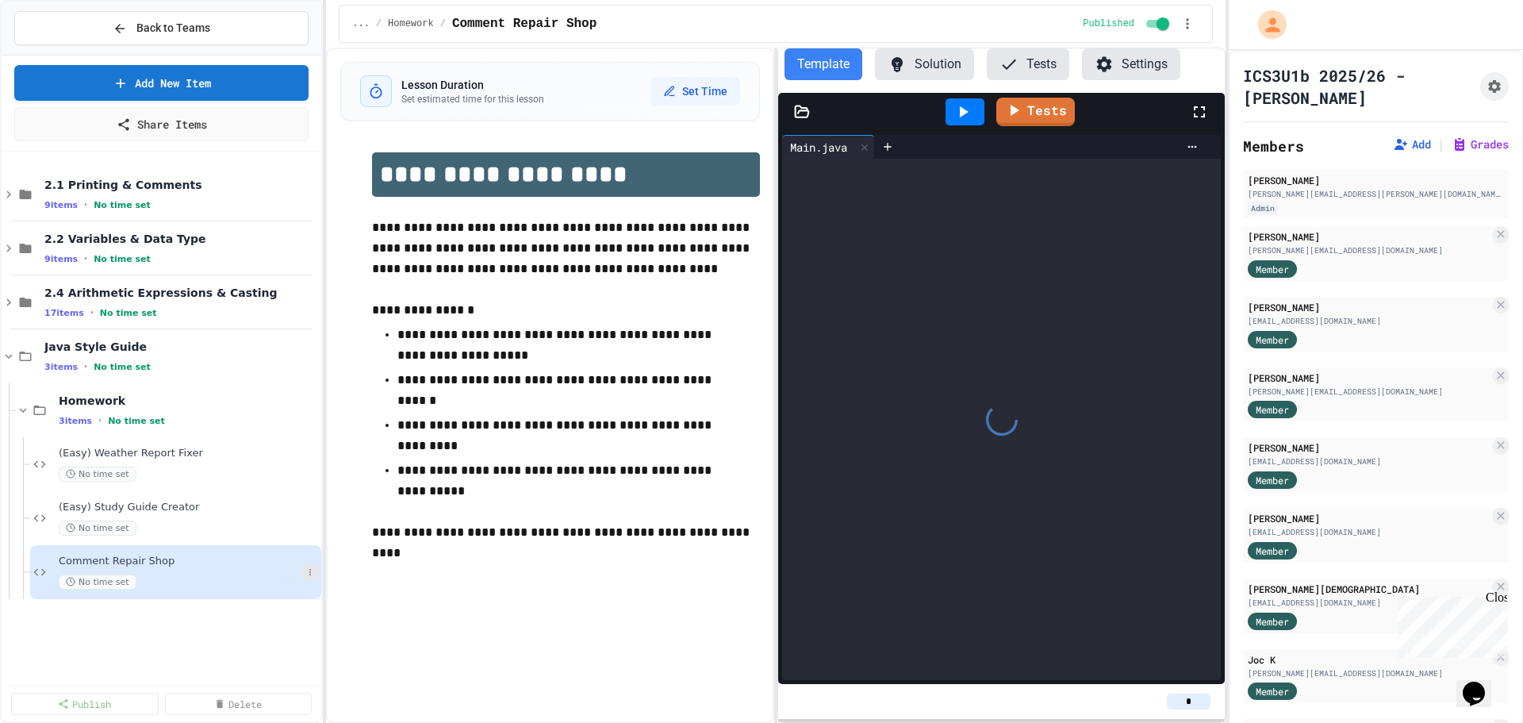
click at [312, 567] on icon at bounding box center [310, 572] width 10 height 10
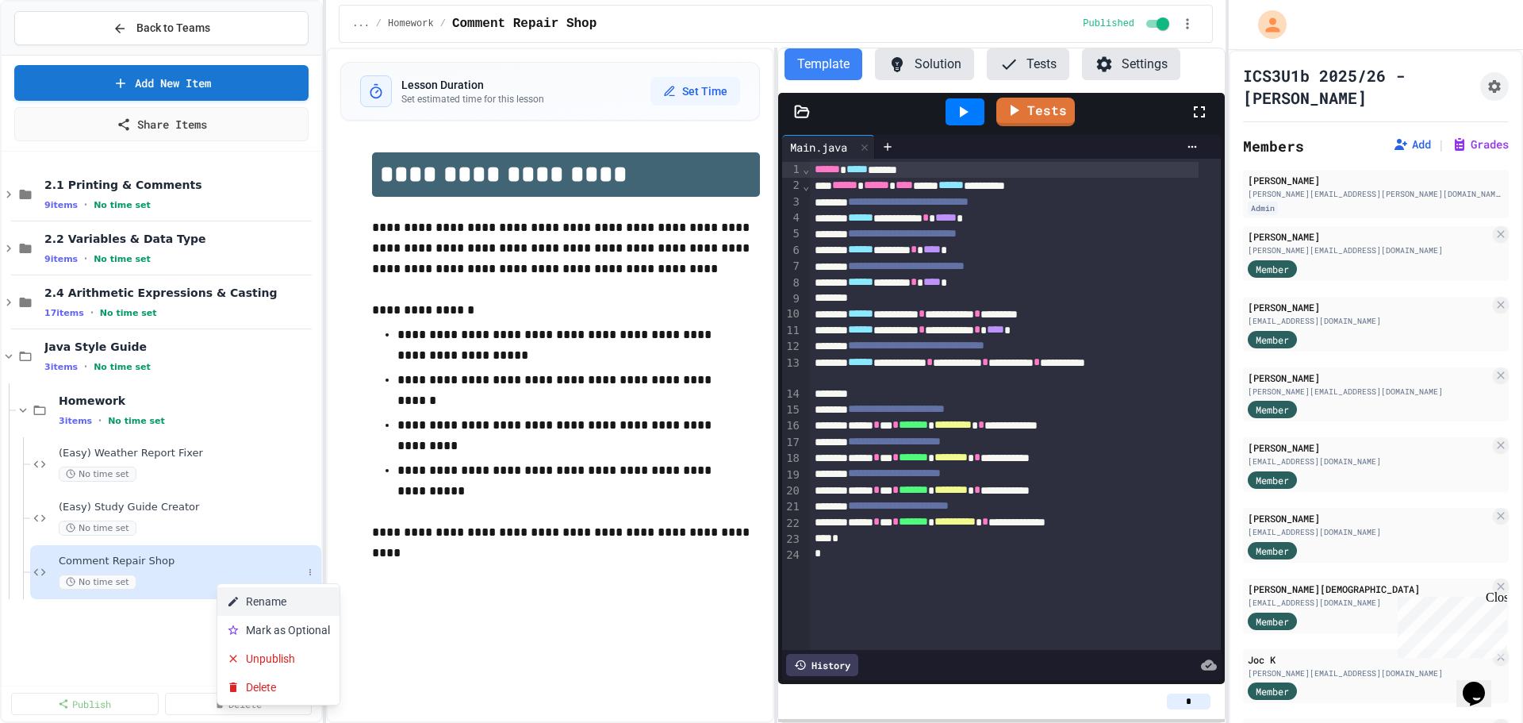
click at [274, 597] on button "Rename" at bounding box center [278, 601] width 122 height 29
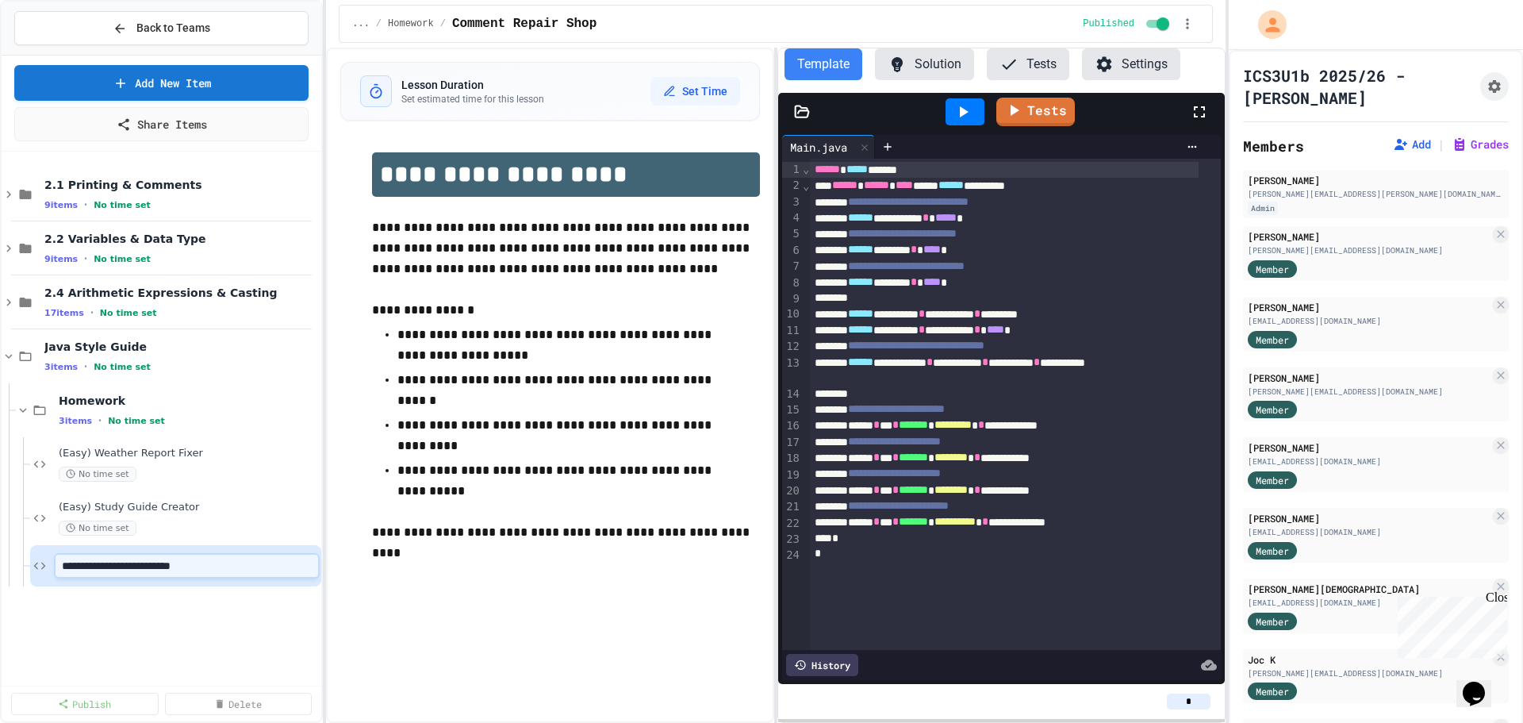
type input "**********"
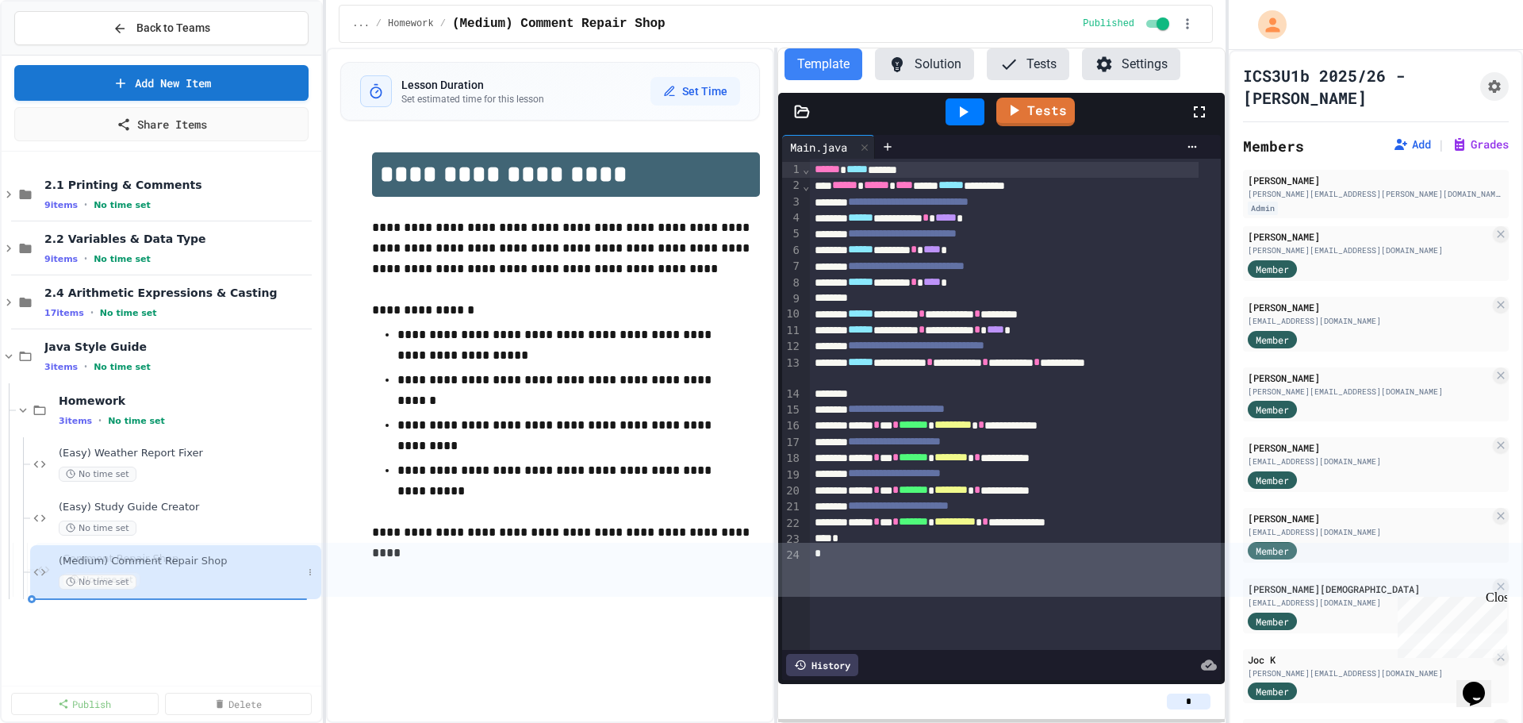
click at [211, 579] on div "No time set" at bounding box center [180, 581] width 243 height 15
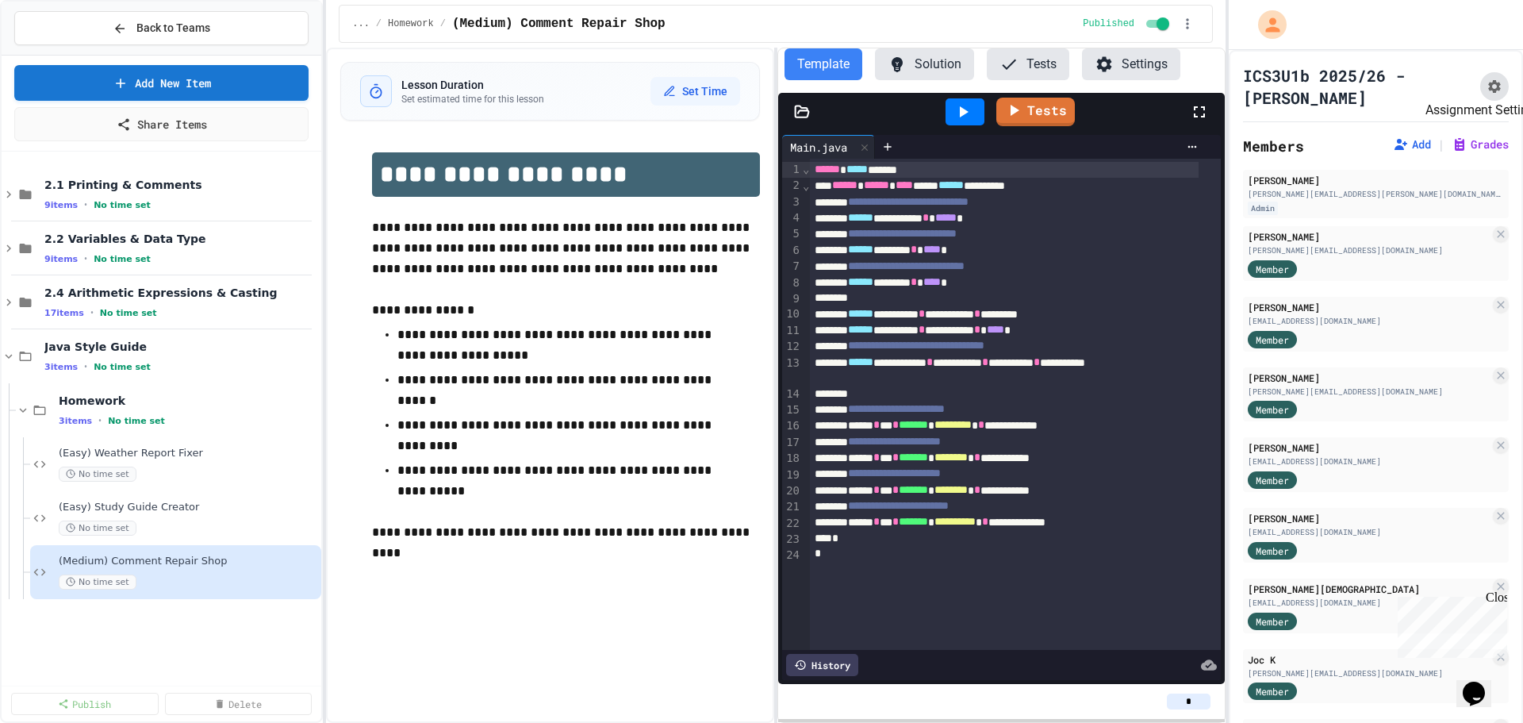
click at [1488, 82] on icon "Assignment Settings" at bounding box center [1494, 86] width 13 height 13
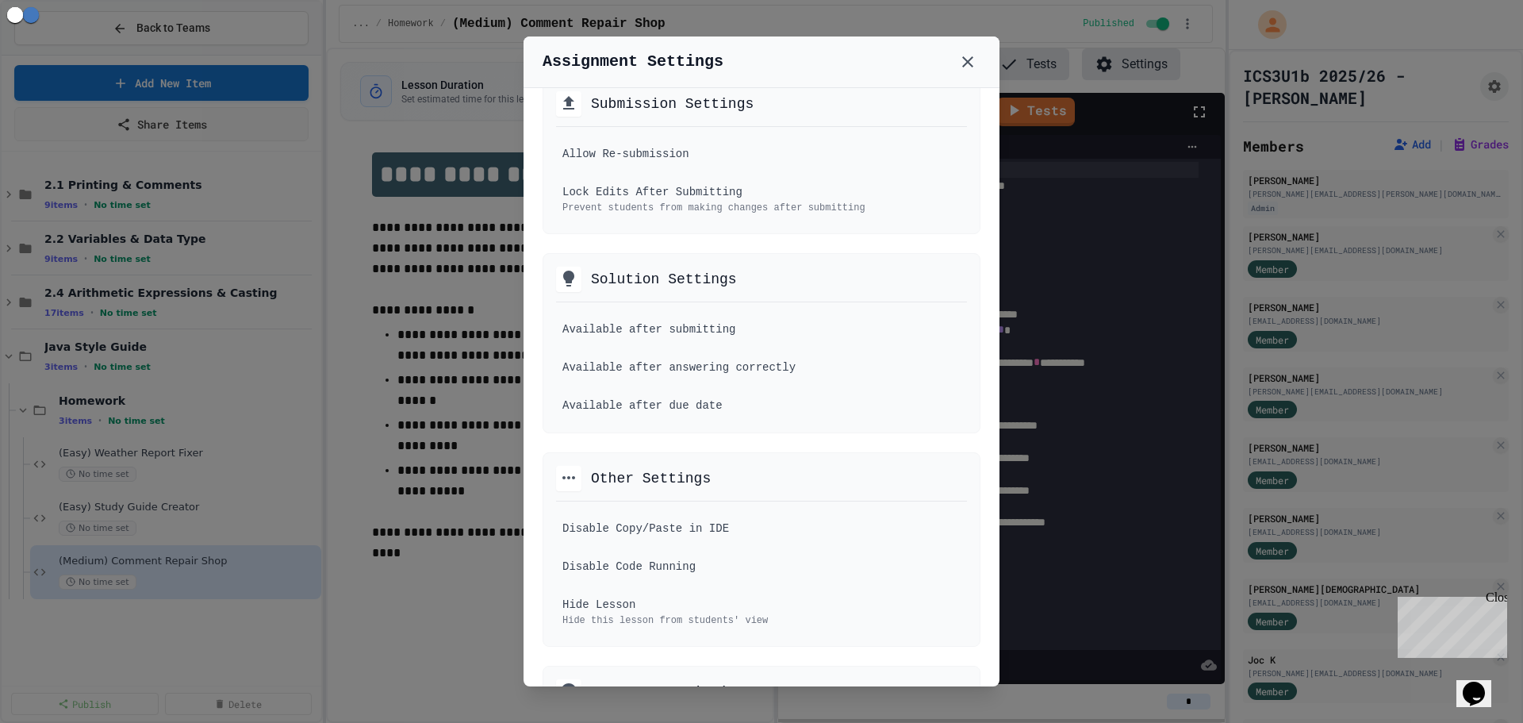
scroll to position [555, 0]
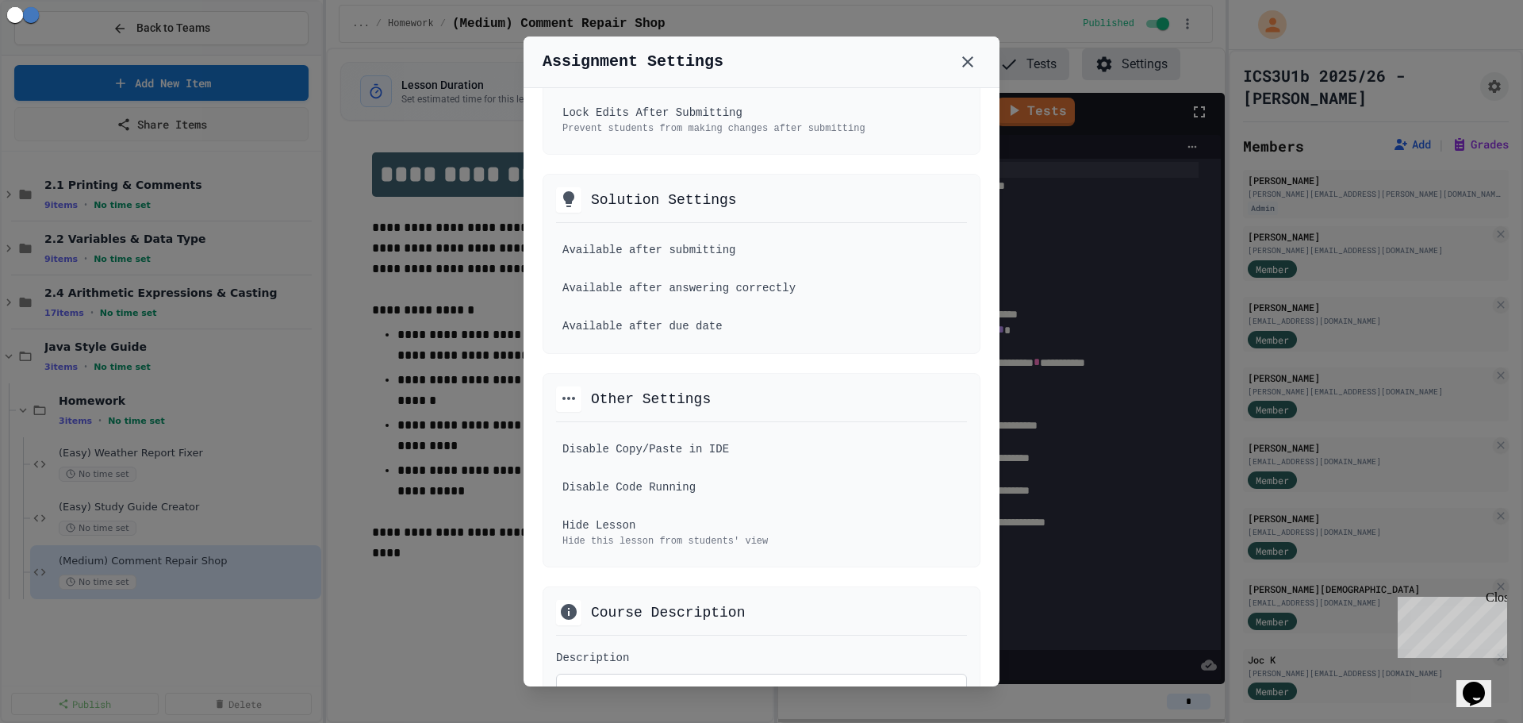
click at [388, 681] on div at bounding box center [761, 361] width 1523 height 723
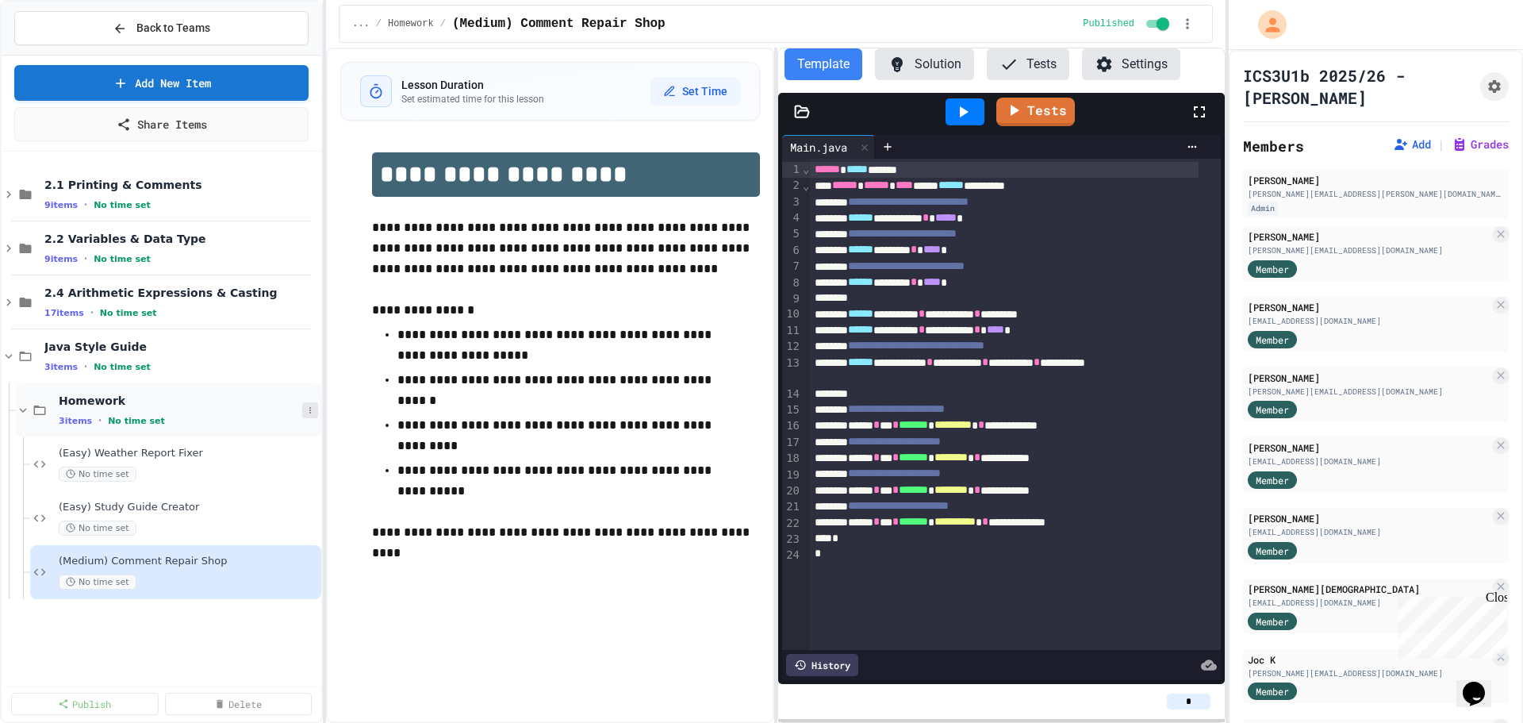
click at [309, 411] on icon at bounding box center [310, 410] width 10 height 10
click at [312, 441] on button "Add Item" at bounding box center [276, 439] width 118 height 29
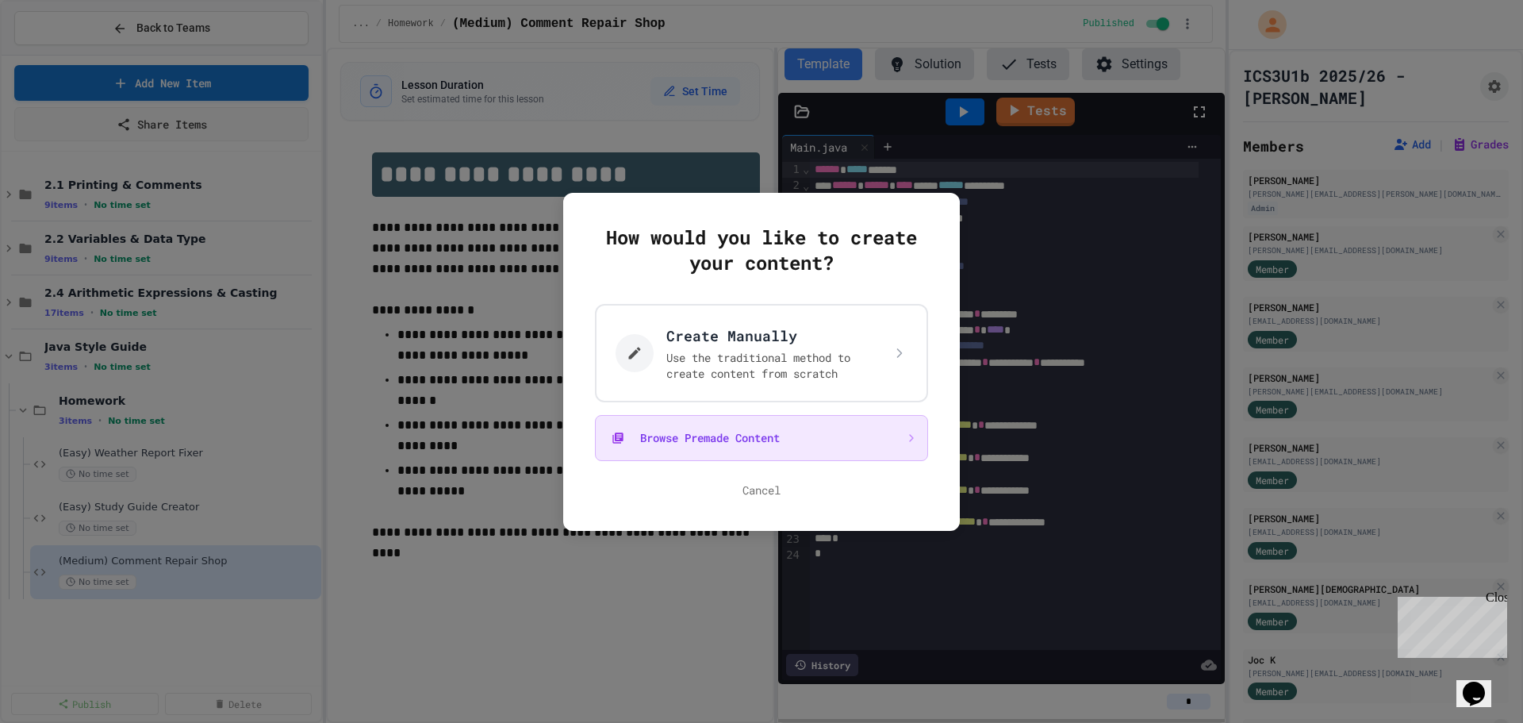
click at [701, 439] on button "Browse Premade Content" at bounding box center [761, 438] width 333 height 46
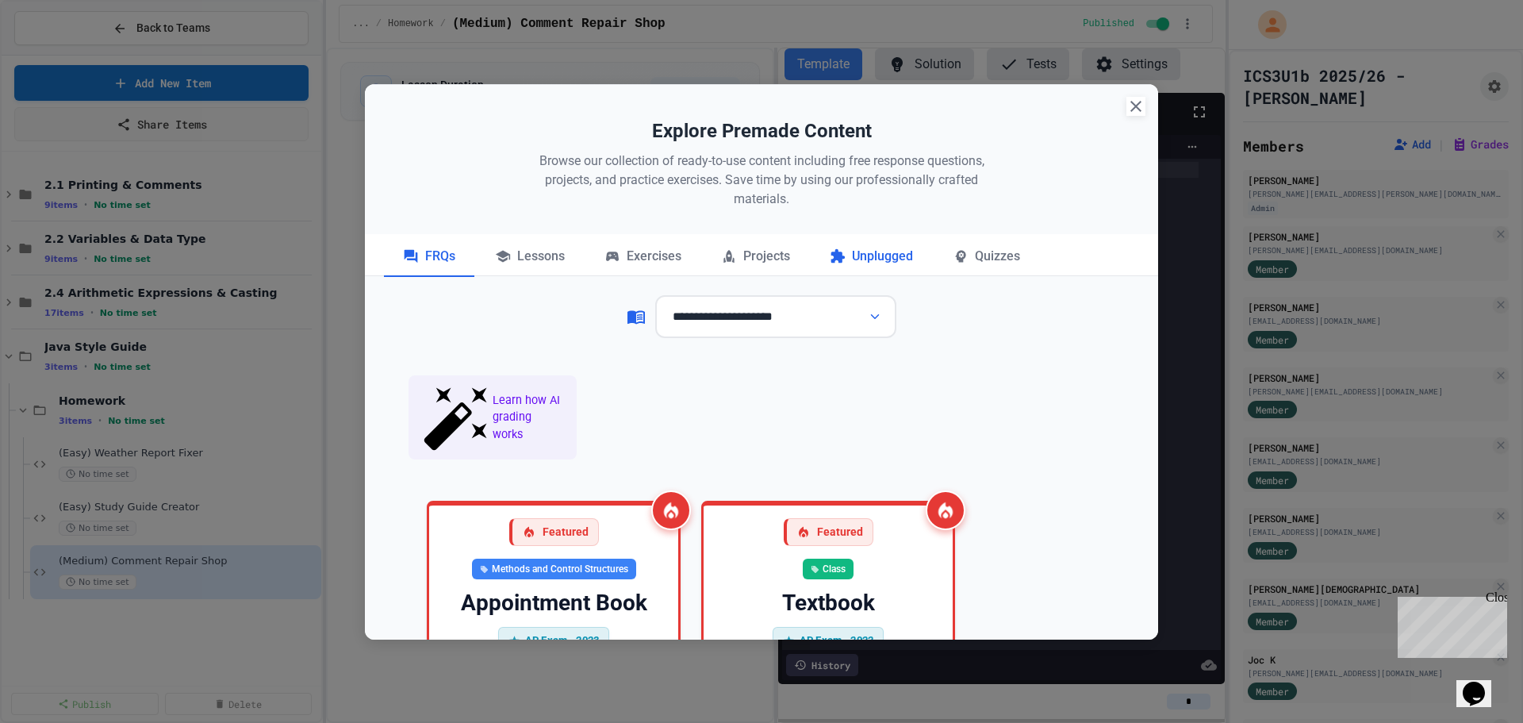
drag, startPoint x: 954, startPoint y: 260, endPoint x: 878, endPoint y: 274, distance: 77.3
click at [955, 260] on icon at bounding box center [960, 256] width 10 height 12
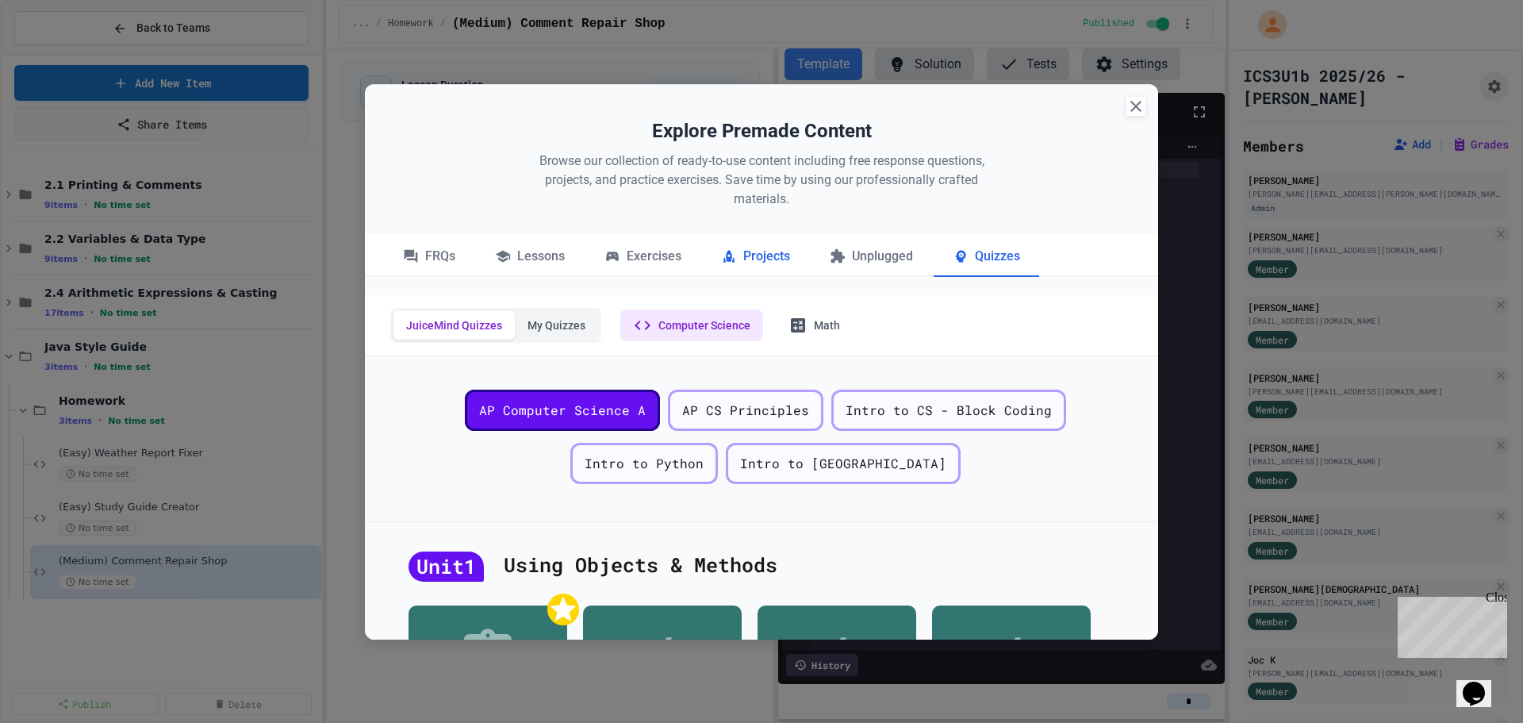
click at [787, 267] on div "Projects" at bounding box center [755, 257] width 107 height 40
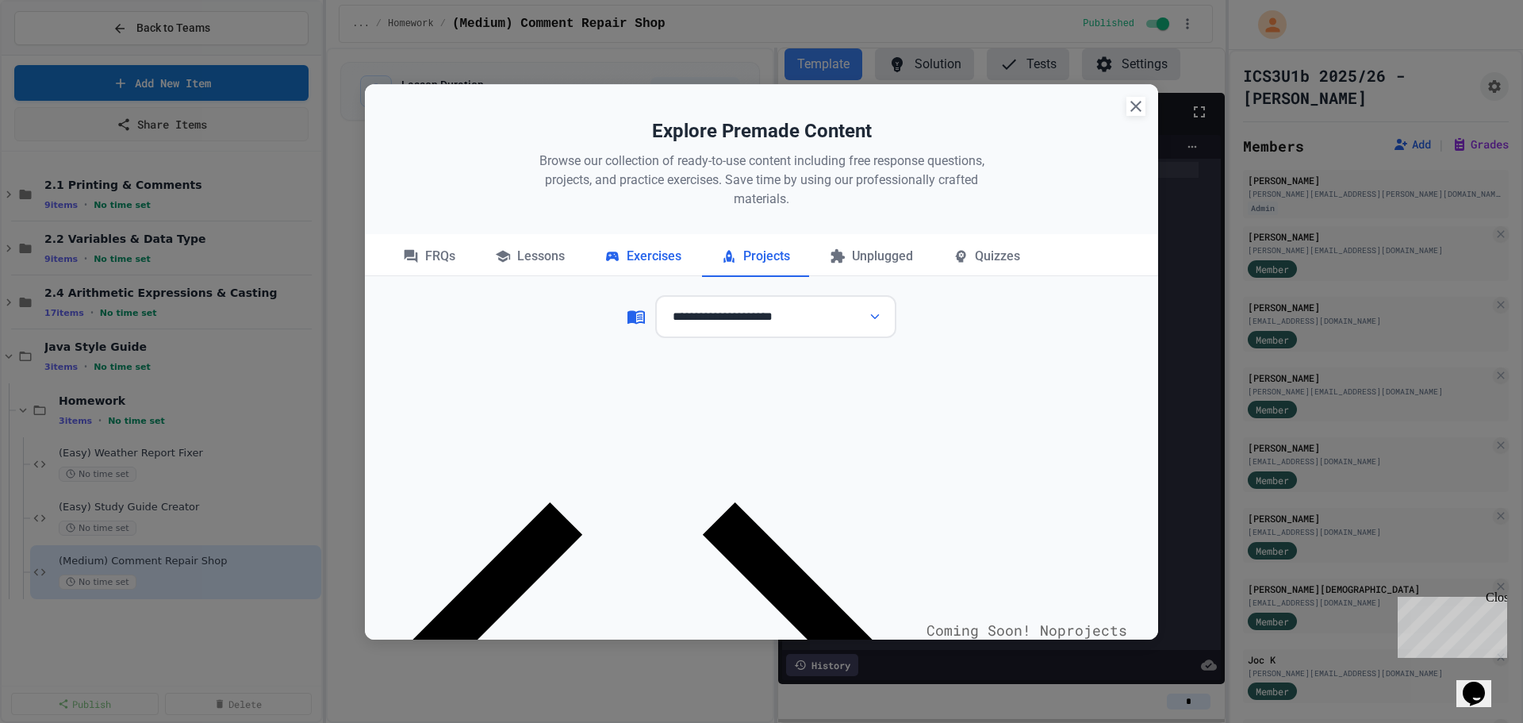
click at [670, 259] on div "Exercises" at bounding box center [642, 257] width 115 height 40
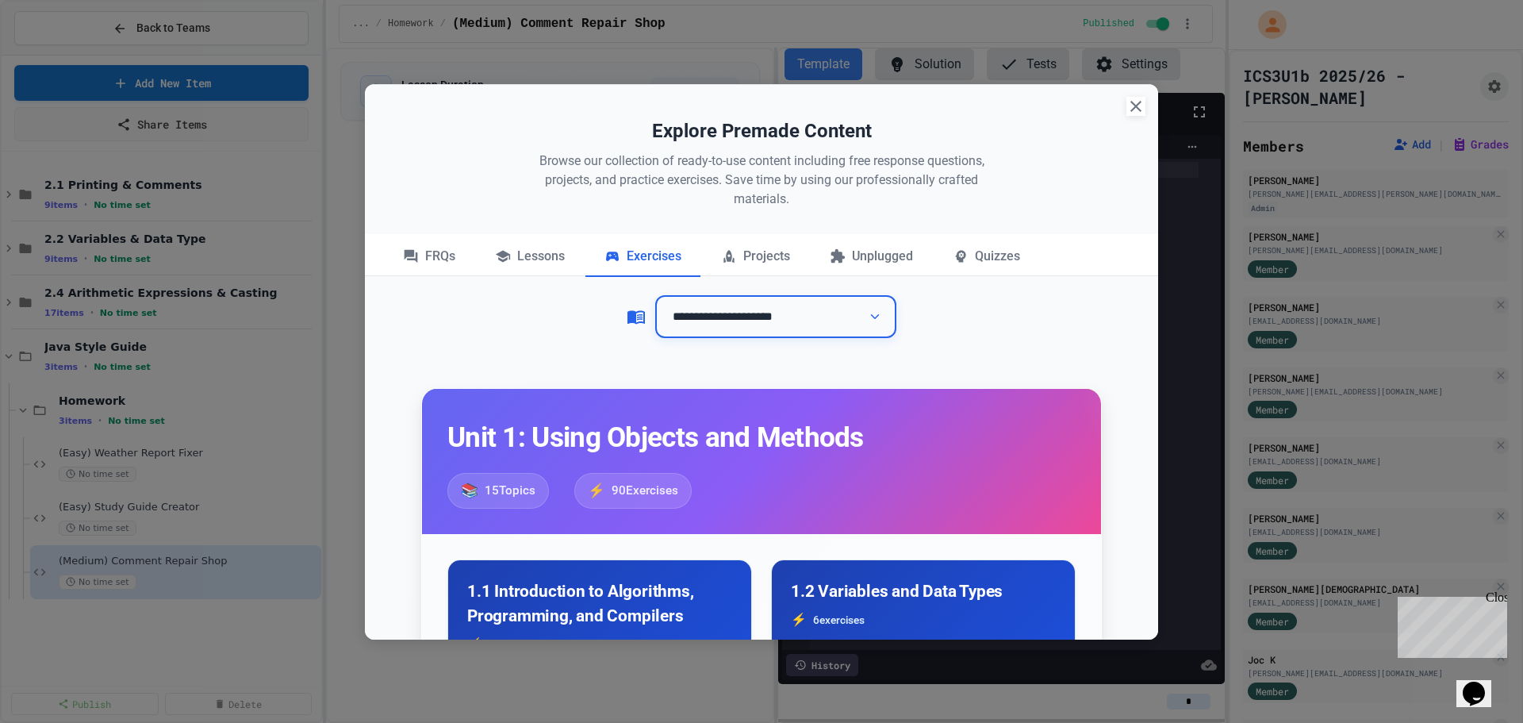
click at [739, 332] on select "**********" at bounding box center [775, 317] width 241 height 44
select select "**********"
click at [655, 295] on select "**********" at bounding box center [775, 317] width 241 height 44
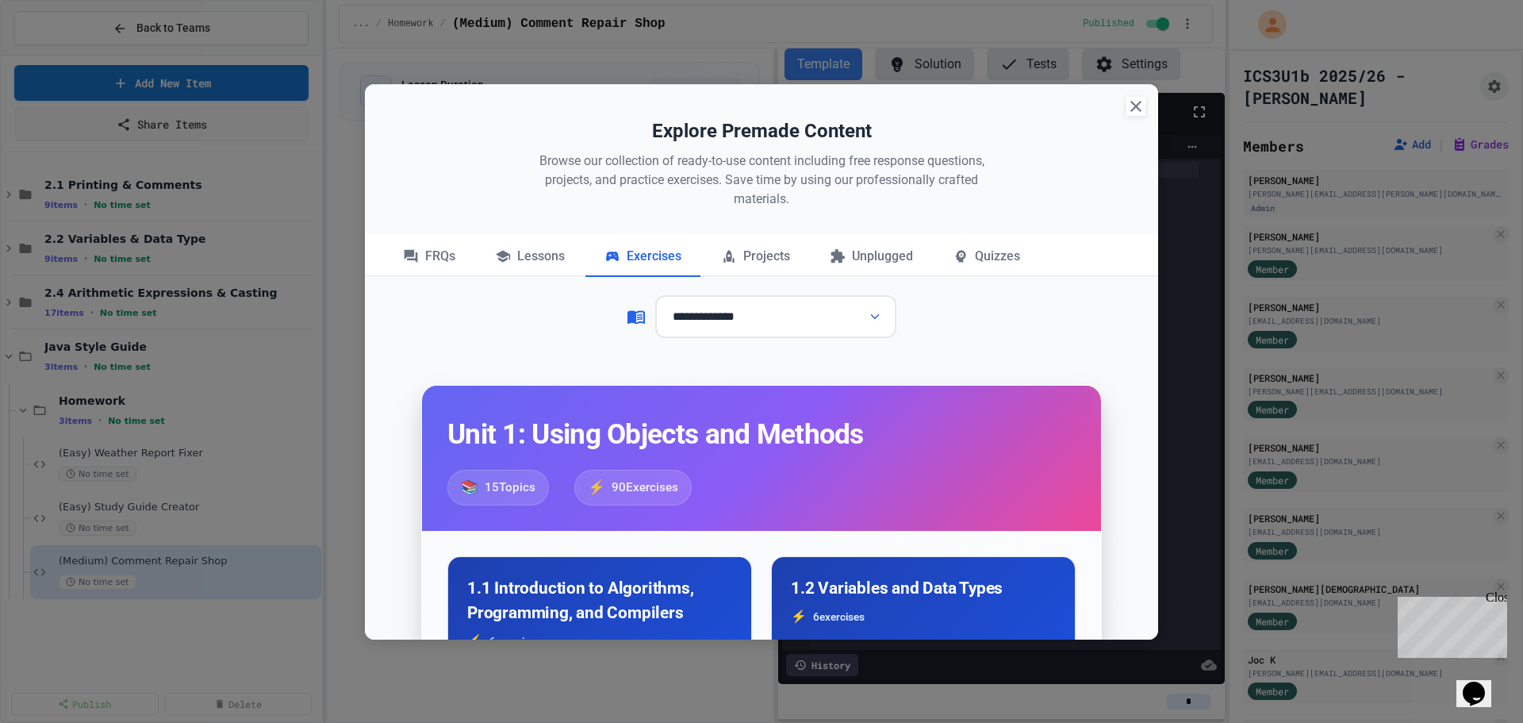
click at [1064, 393] on div "Unit 1: Using Objects and Methods 📚 15 Topics ⚡ 90 Exercises" at bounding box center [761, 457] width 679 height 145
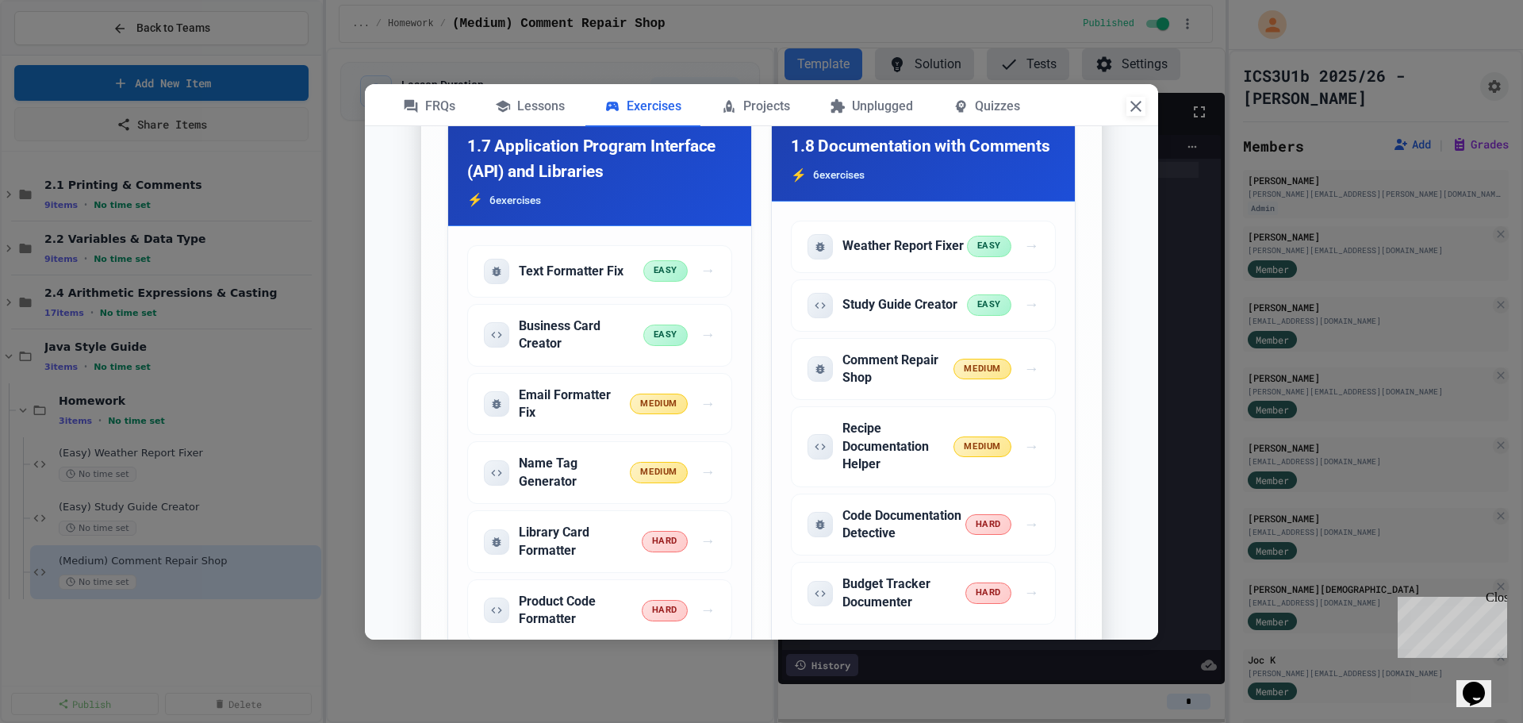
scroll to position [2221, 0]
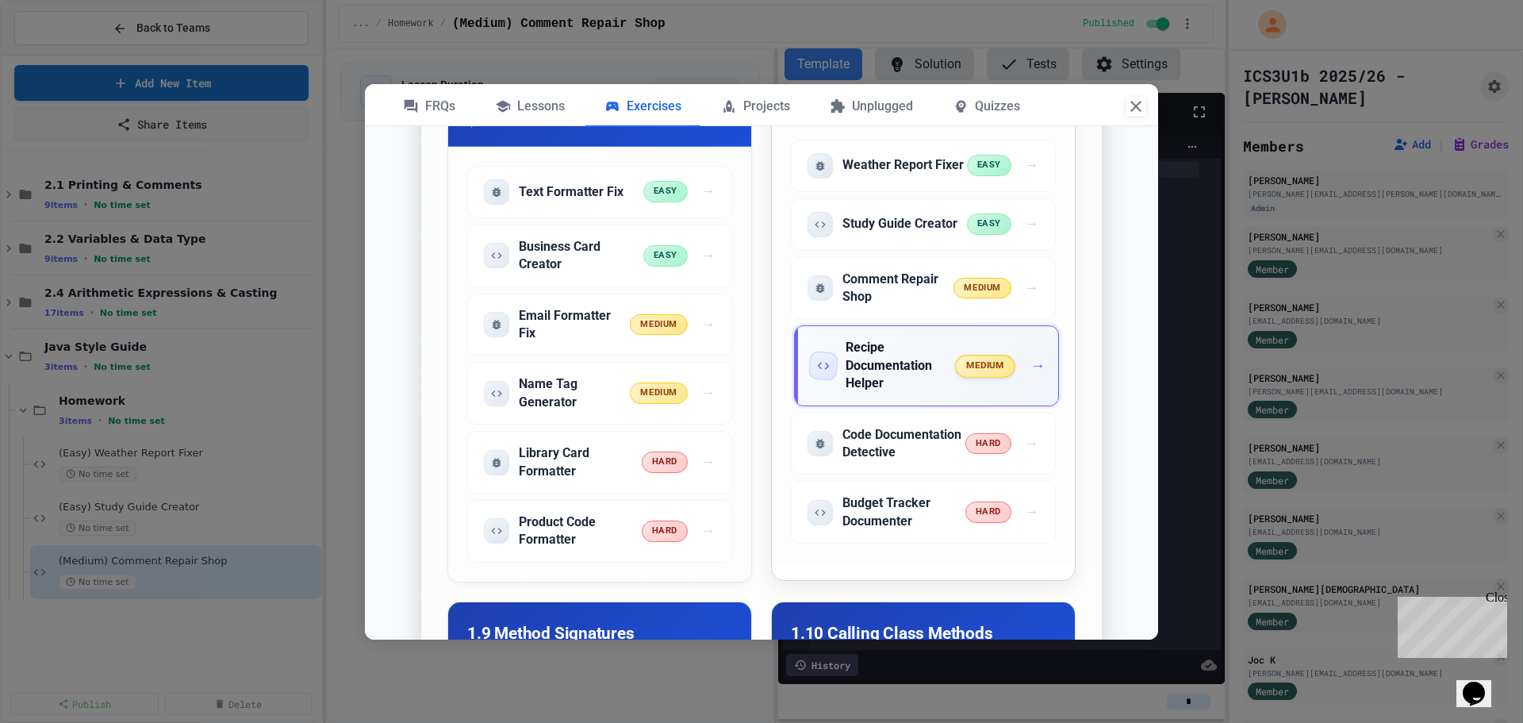
click at [980, 377] on span "medium" at bounding box center [986, 366] width 60 height 22
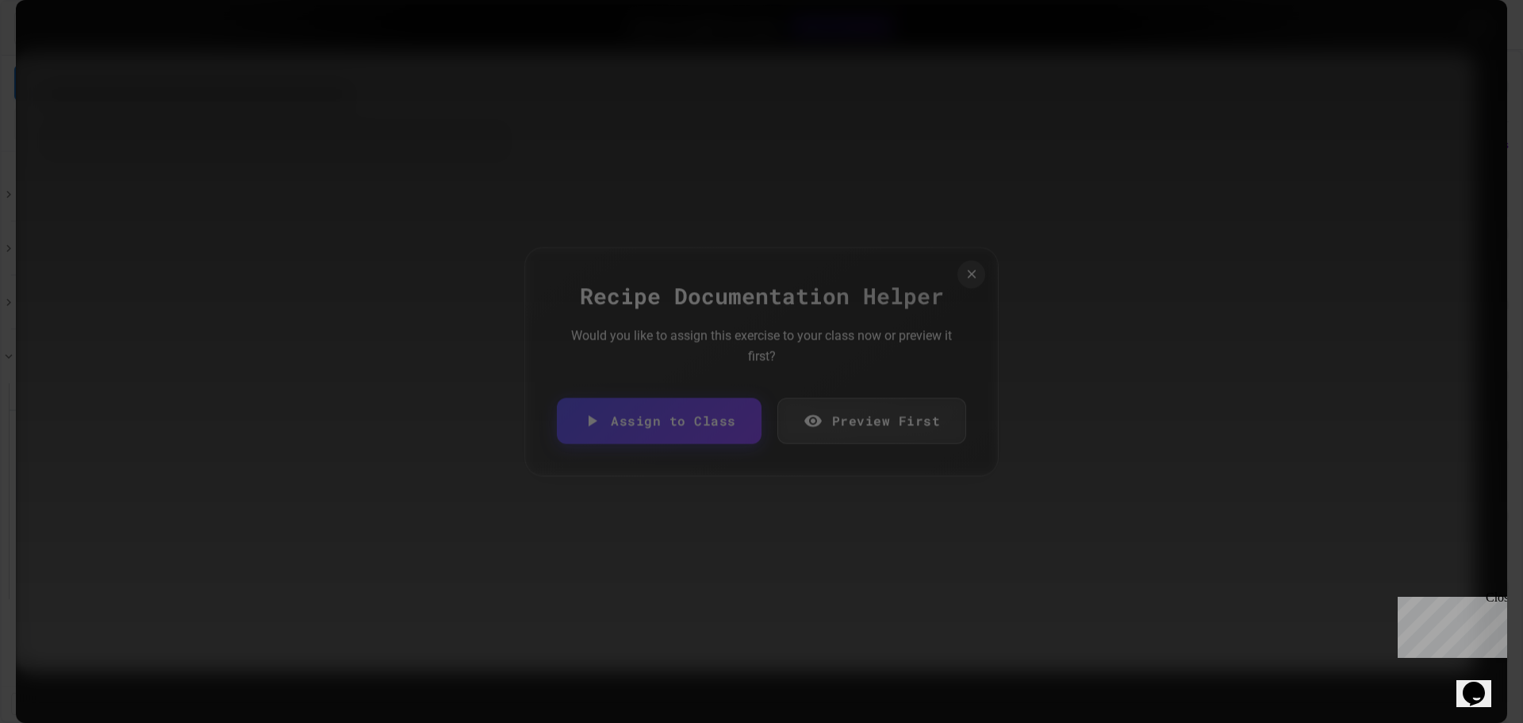
click at [835, 420] on link "Preview First" at bounding box center [872, 420] width 190 height 46
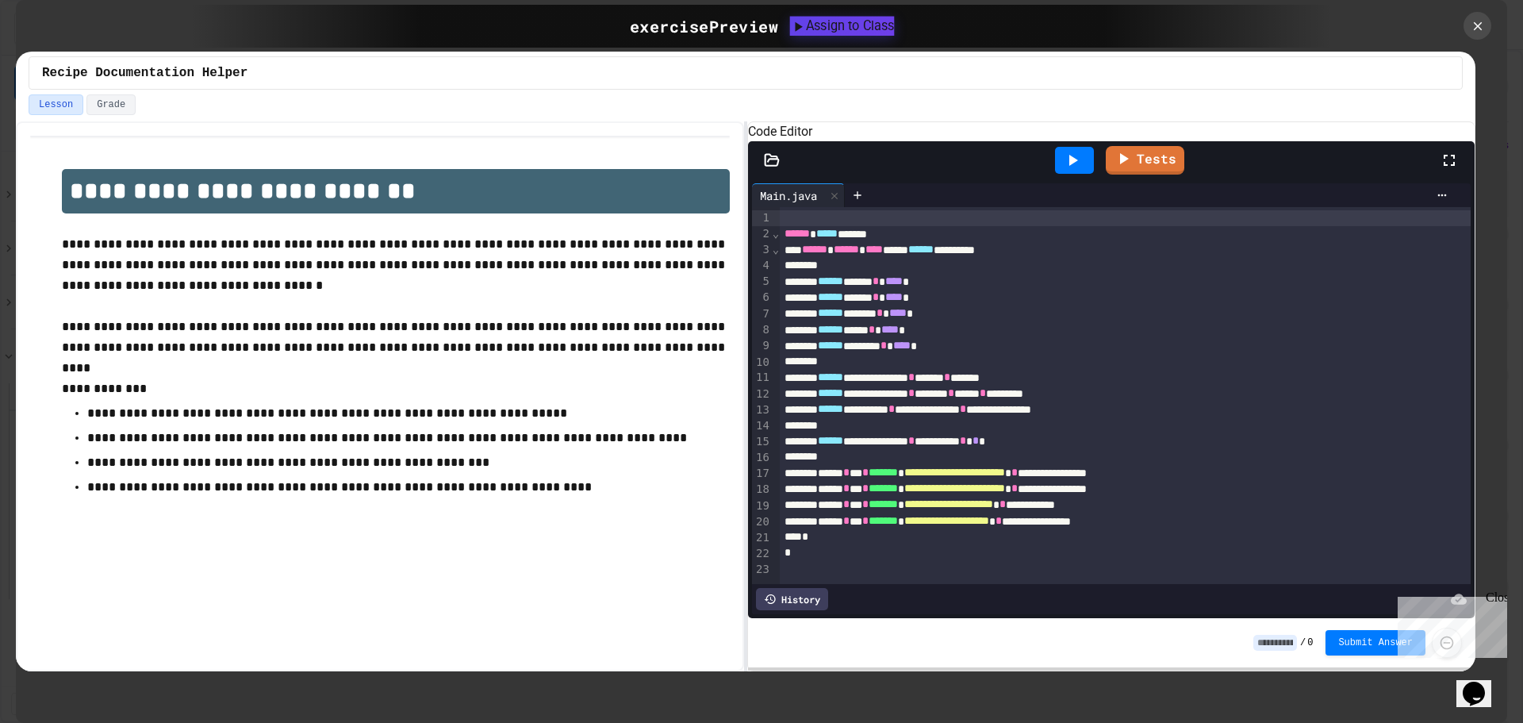
click at [842, 29] on div "Assign to Class" at bounding box center [842, 25] width 105 height 19
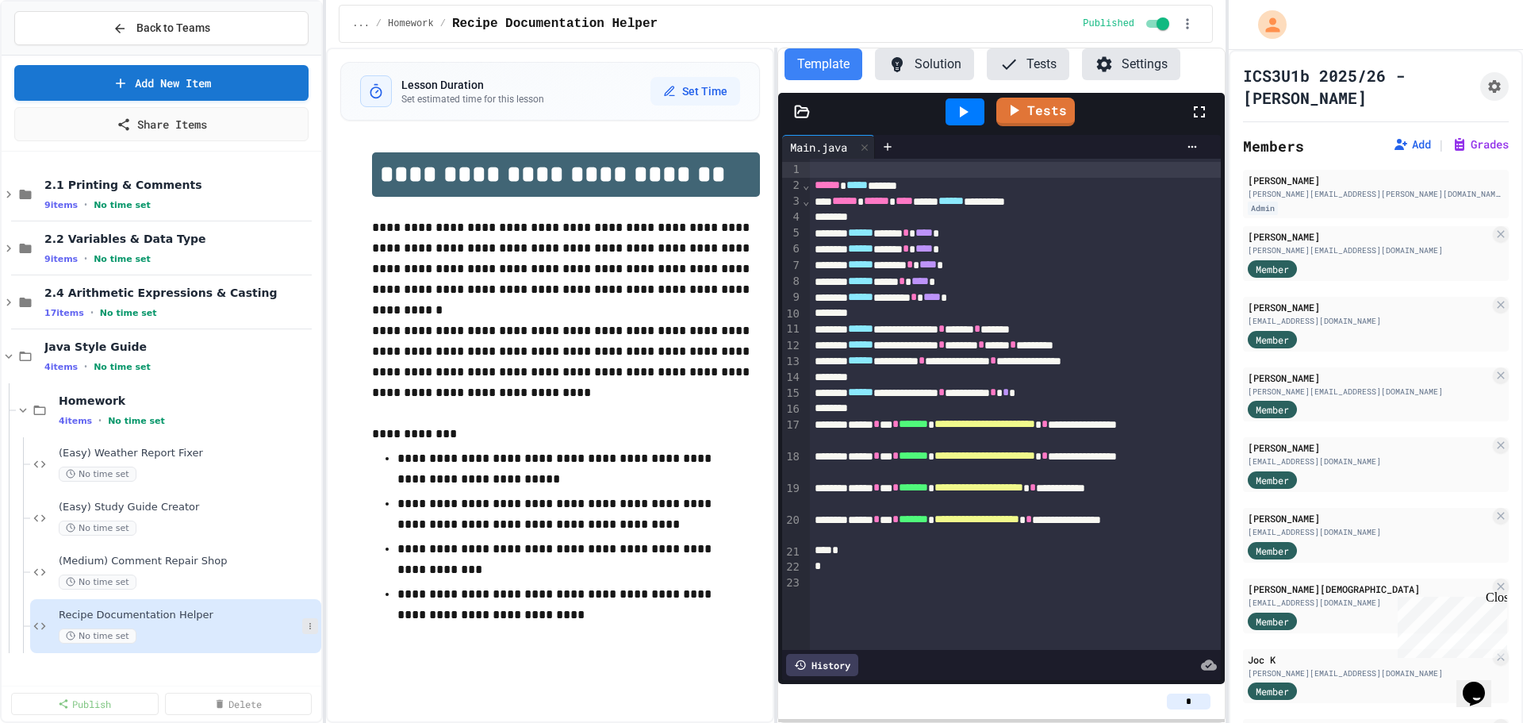
click at [310, 620] on button at bounding box center [310, 626] width 16 height 16
click at [294, 532] on button "Rename" at bounding box center [278, 528] width 122 height 29
type input "**********"
click at [313, 412] on icon at bounding box center [310, 410] width 10 height 10
click at [320, 438] on button "Add Item" at bounding box center [276, 439] width 118 height 29
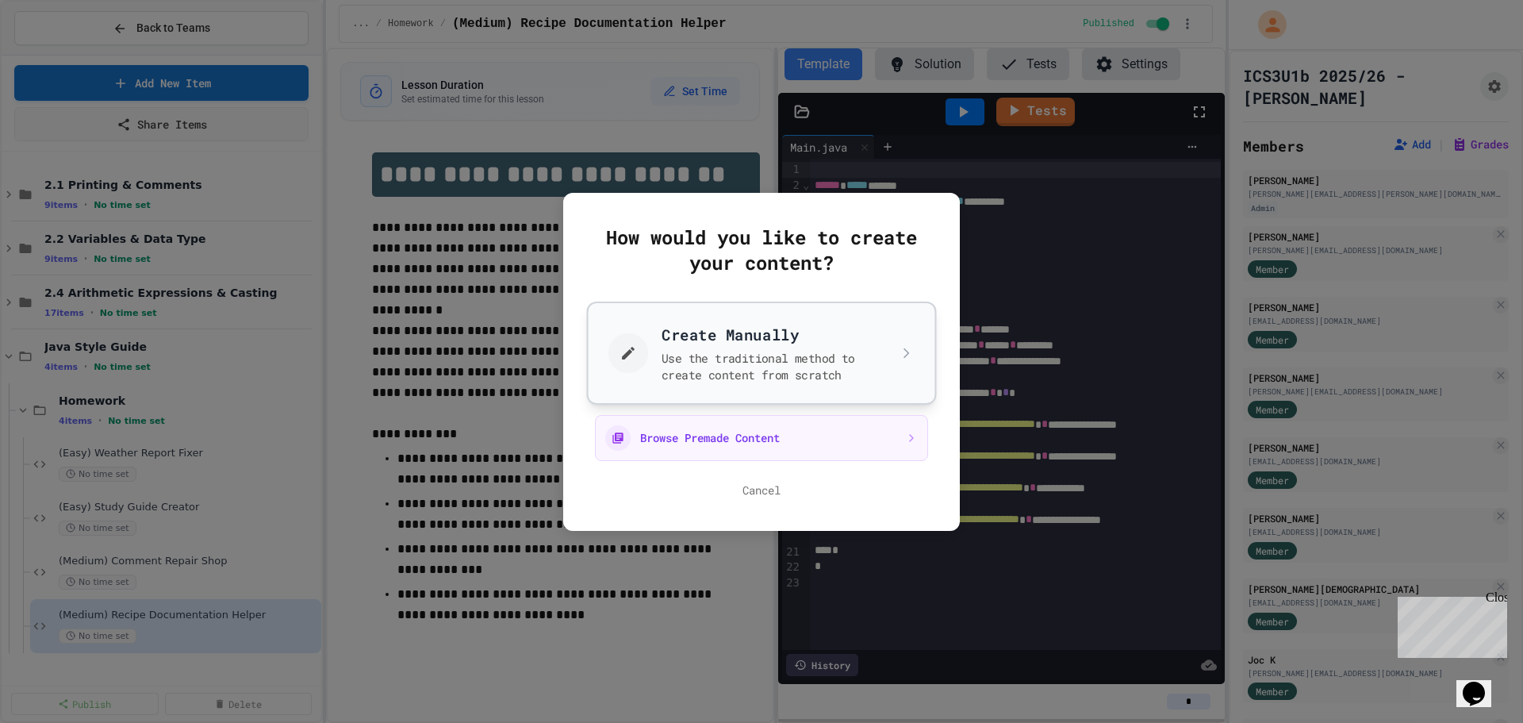
click at [683, 381] on button "Create Manually Use the traditional method to create content from scratch" at bounding box center [762, 352] width 350 height 103
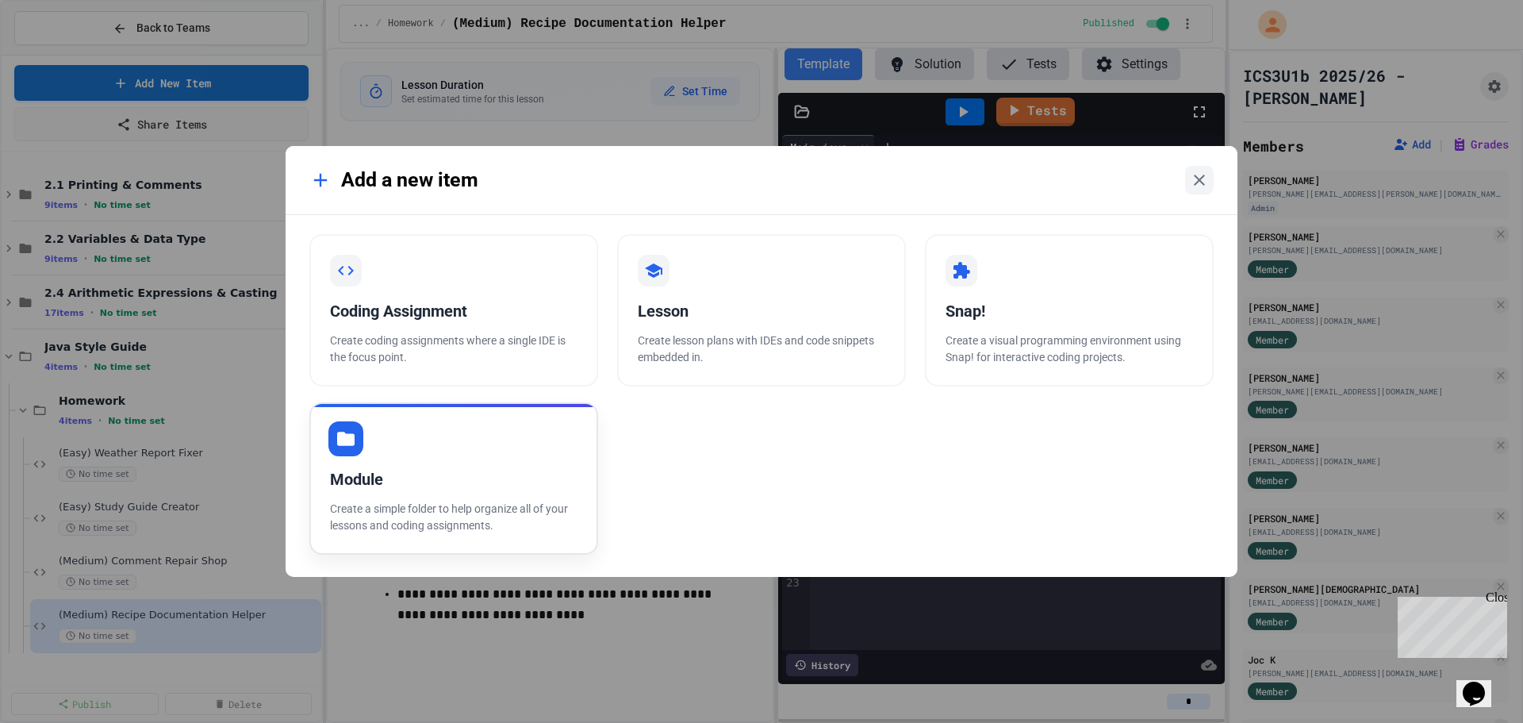
click at [519, 451] on div "Module Create a simple folder to help organize all of your lessons and coding a…" at bounding box center [453, 478] width 289 height 152
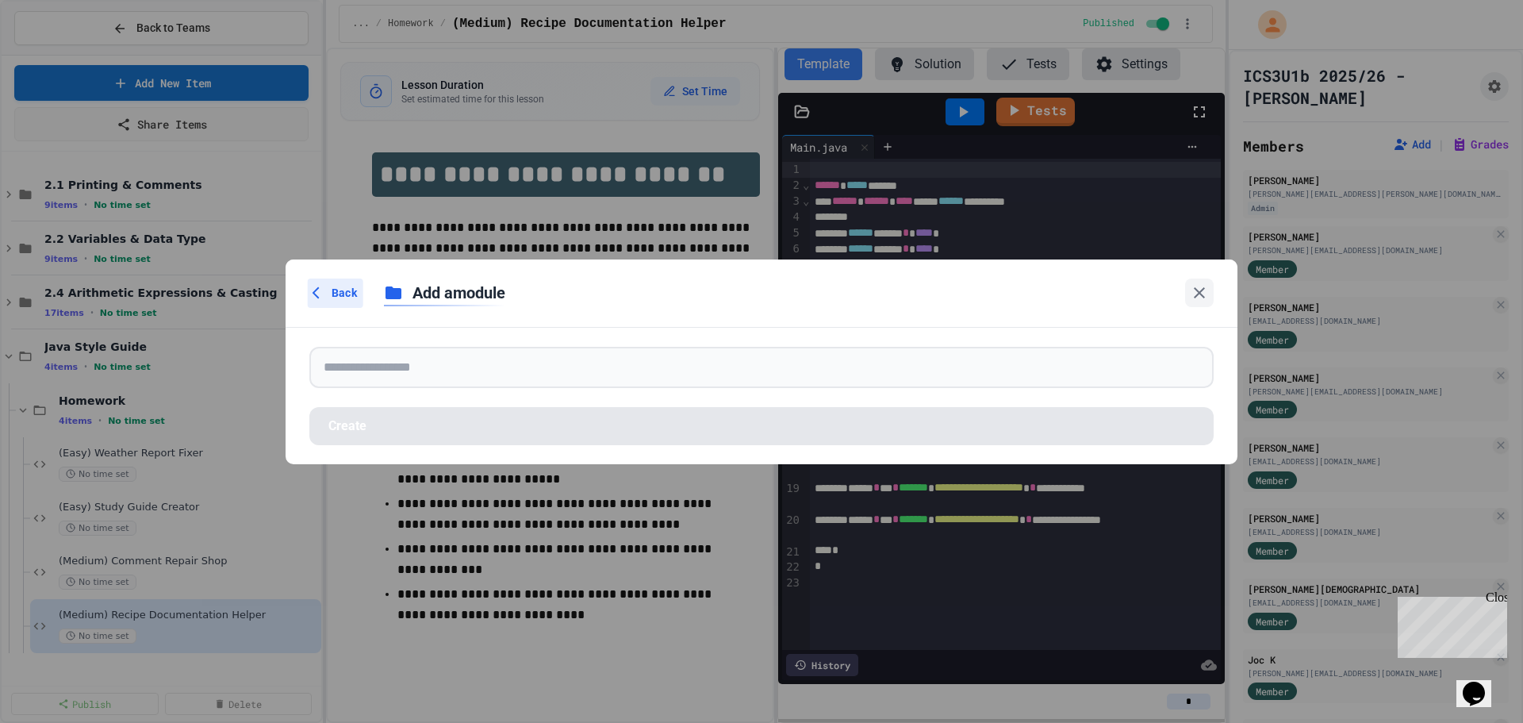
click at [336, 297] on span "Back" at bounding box center [344, 293] width 25 height 17
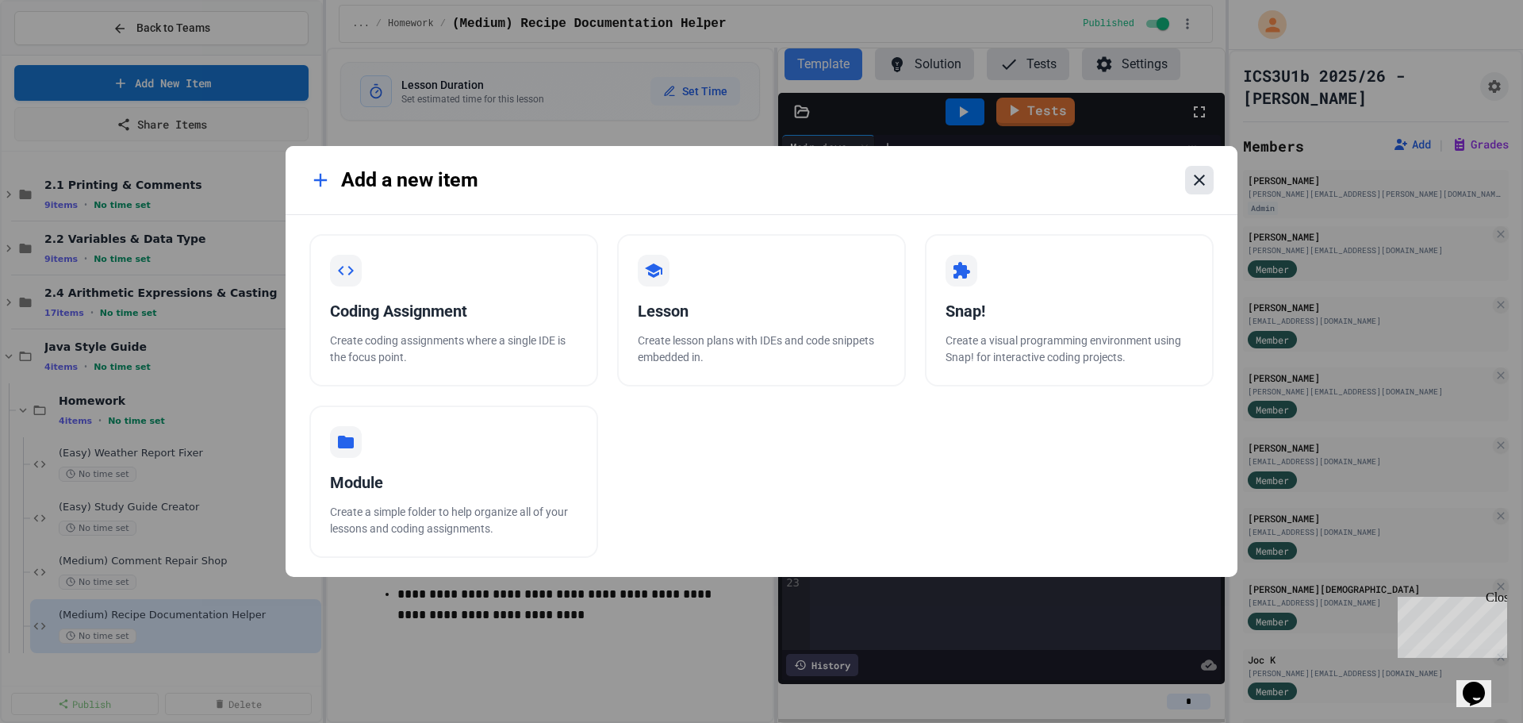
click at [1198, 181] on icon at bounding box center [1199, 179] width 11 height 11
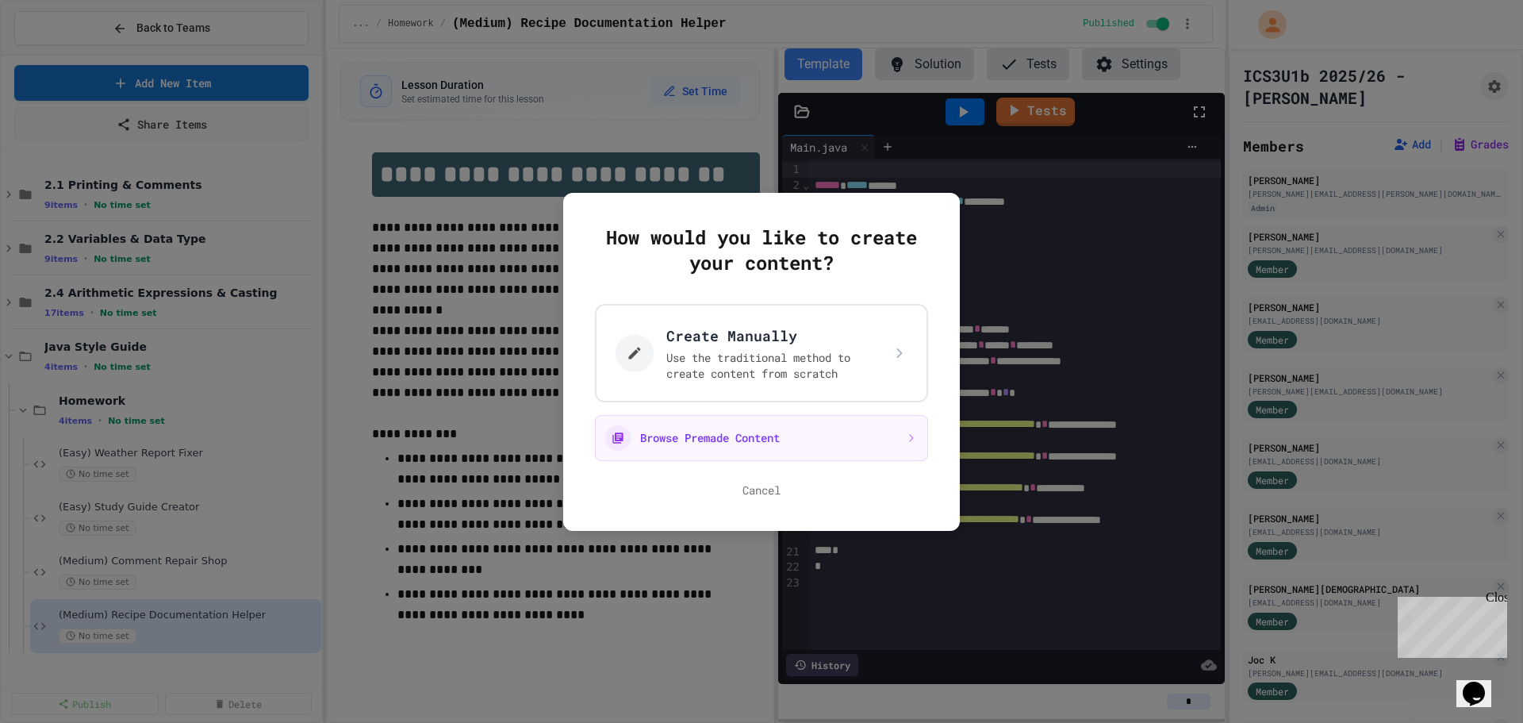
click at [237, 418] on div at bounding box center [761, 361] width 1523 height 723
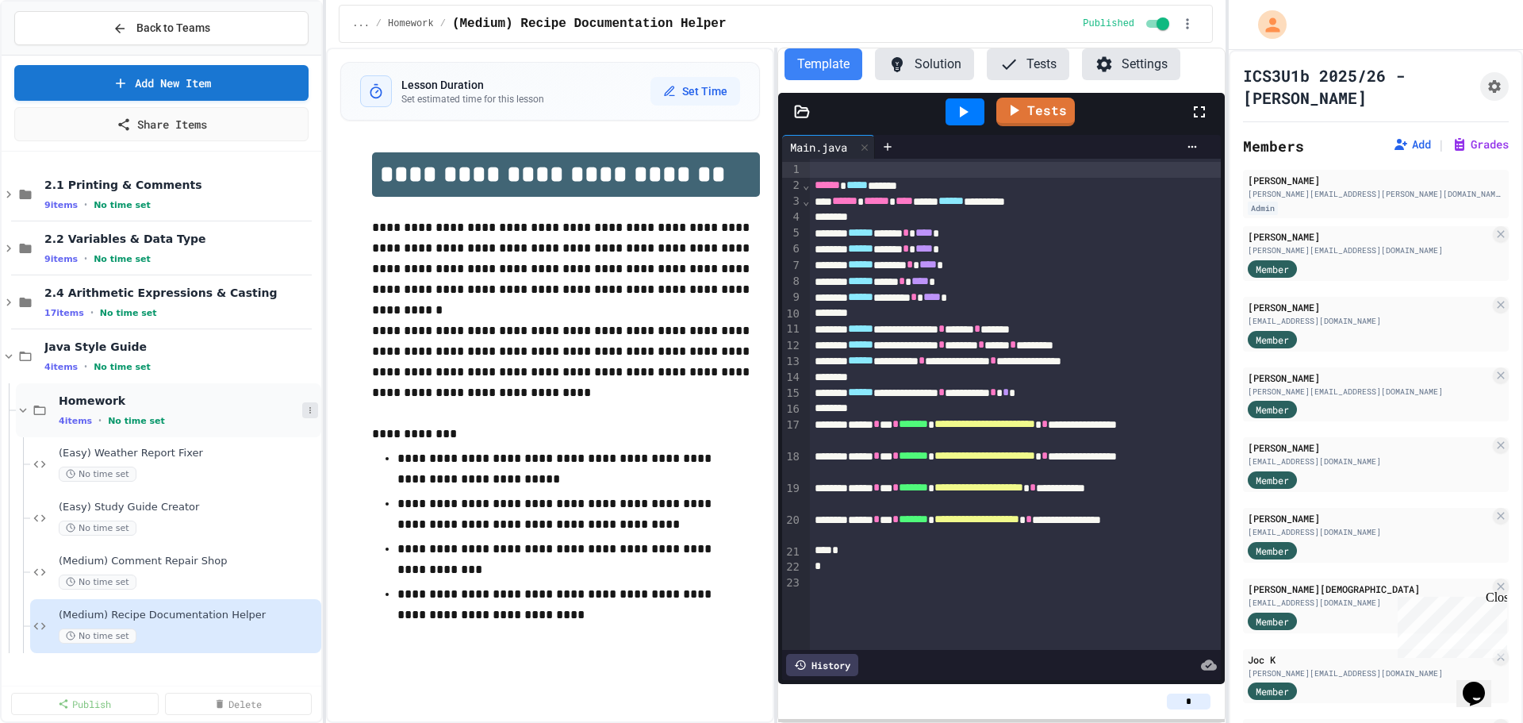
click at [313, 409] on icon at bounding box center [310, 410] width 10 height 10
click at [290, 447] on button "Add Item" at bounding box center [276, 439] width 118 height 29
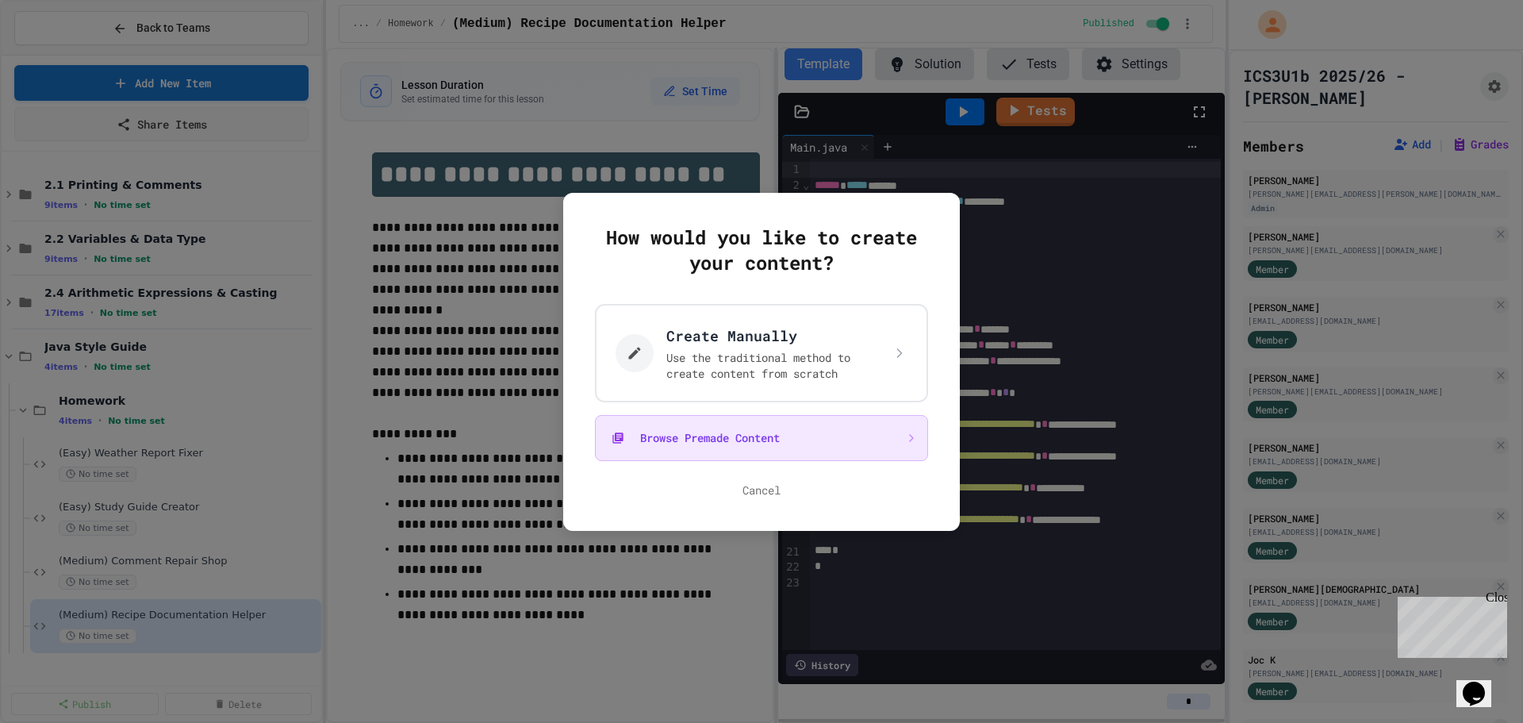
click at [687, 444] on button "Browse Premade Content" at bounding box center [761, 438] width 333 height 46
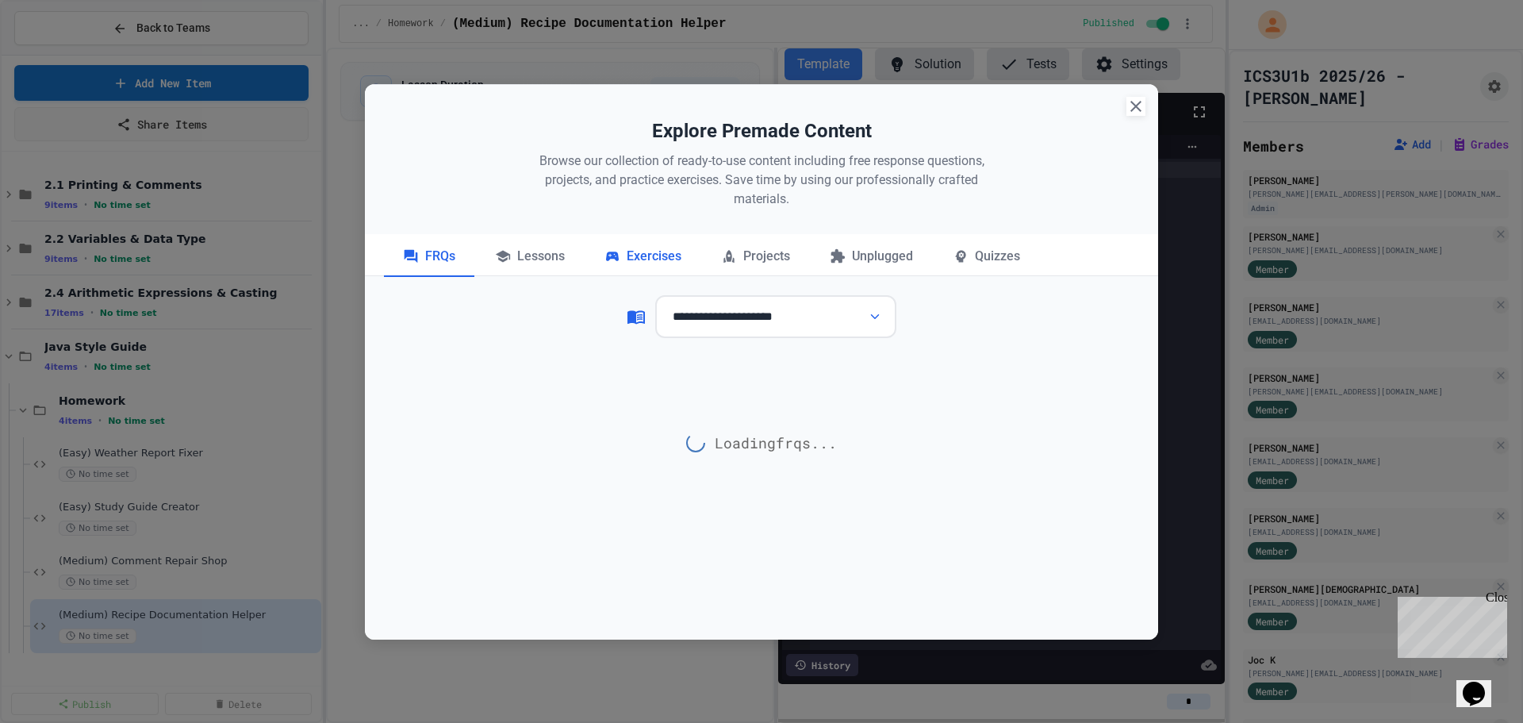
click at [636, 265] on div "Exercises" at bounding box center [642, 257] width 115 height 40
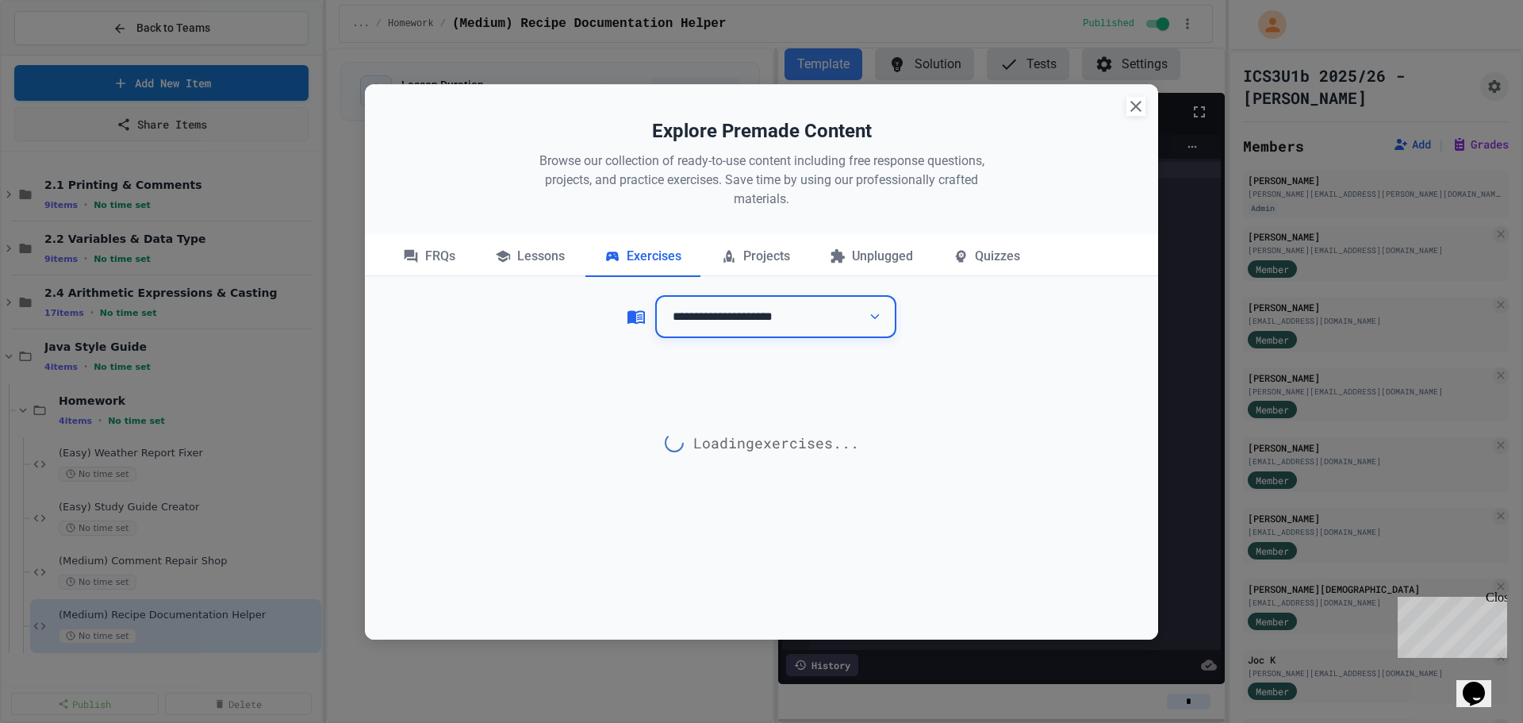
click at [767, 319] on select "**********" at bounding box center [775, 317] width 241 height 44
select select "**********"
click at [655, 295] on select "**********" at bounding box center [775, 317] width 241 height 44
click at [1030, 322] on div "**********" at bounding box center [761, 422] width 793 height 677
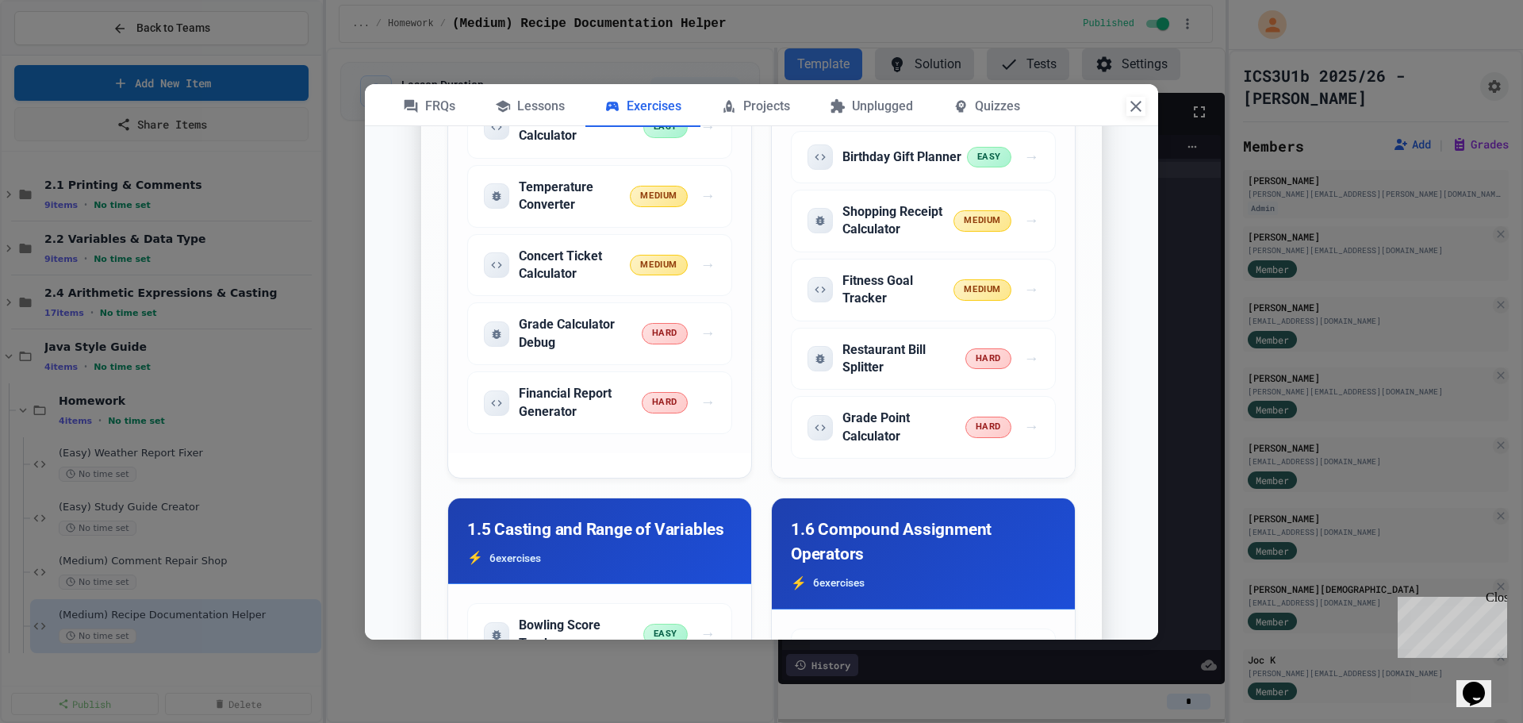
scroll to position [1666, 0]
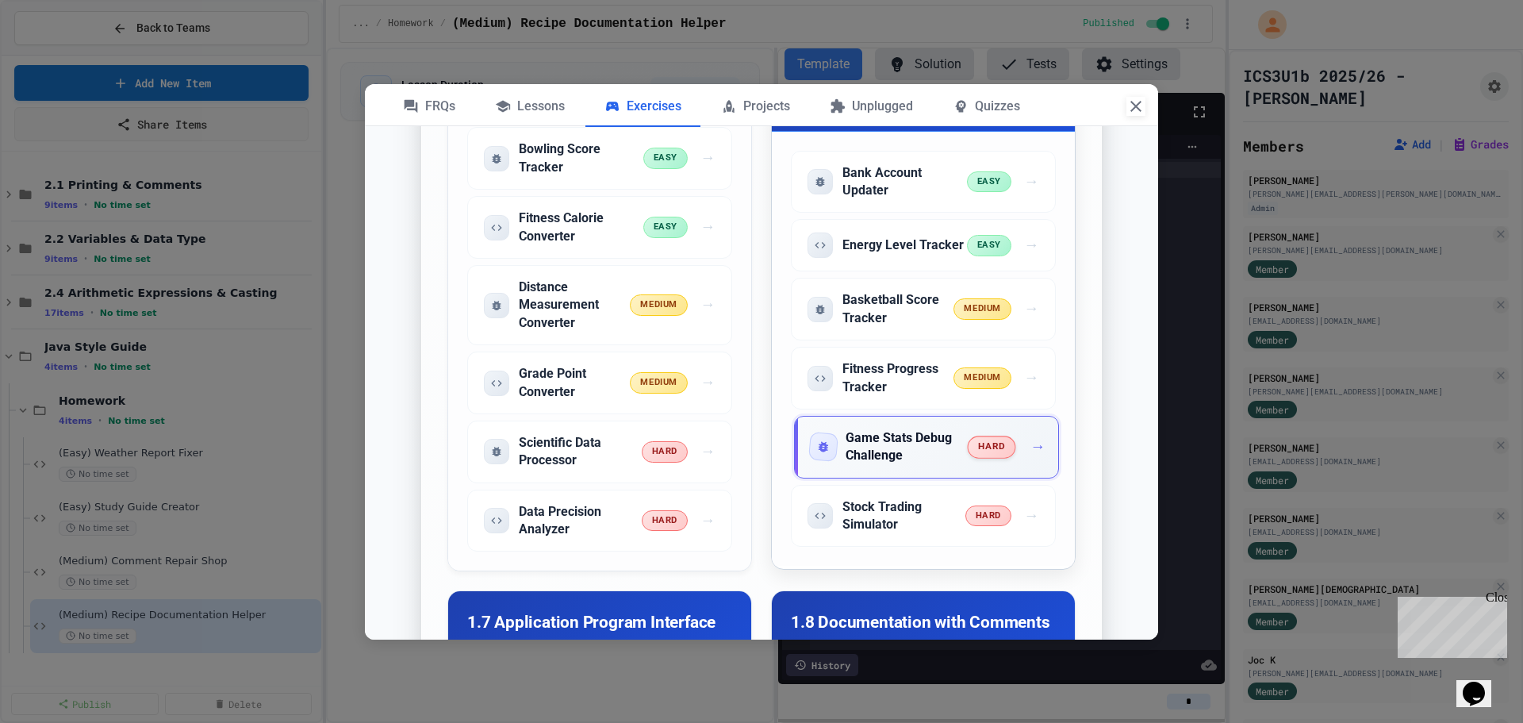
click at [987, 458] on span "hard" at bounding box center [991, 446] width 48 height 22
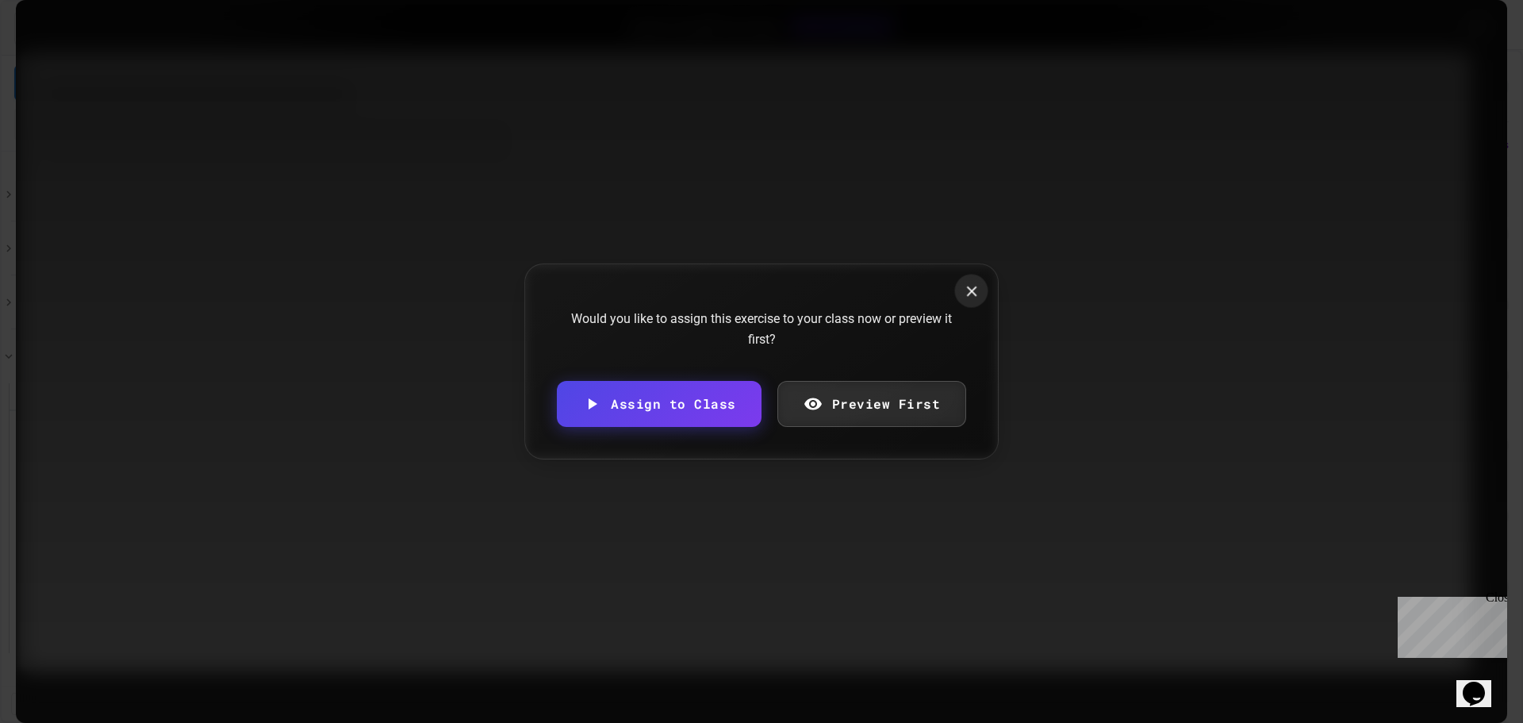
click at [968, 297] on icon at bounding box center [971, 290] width 17 height 17
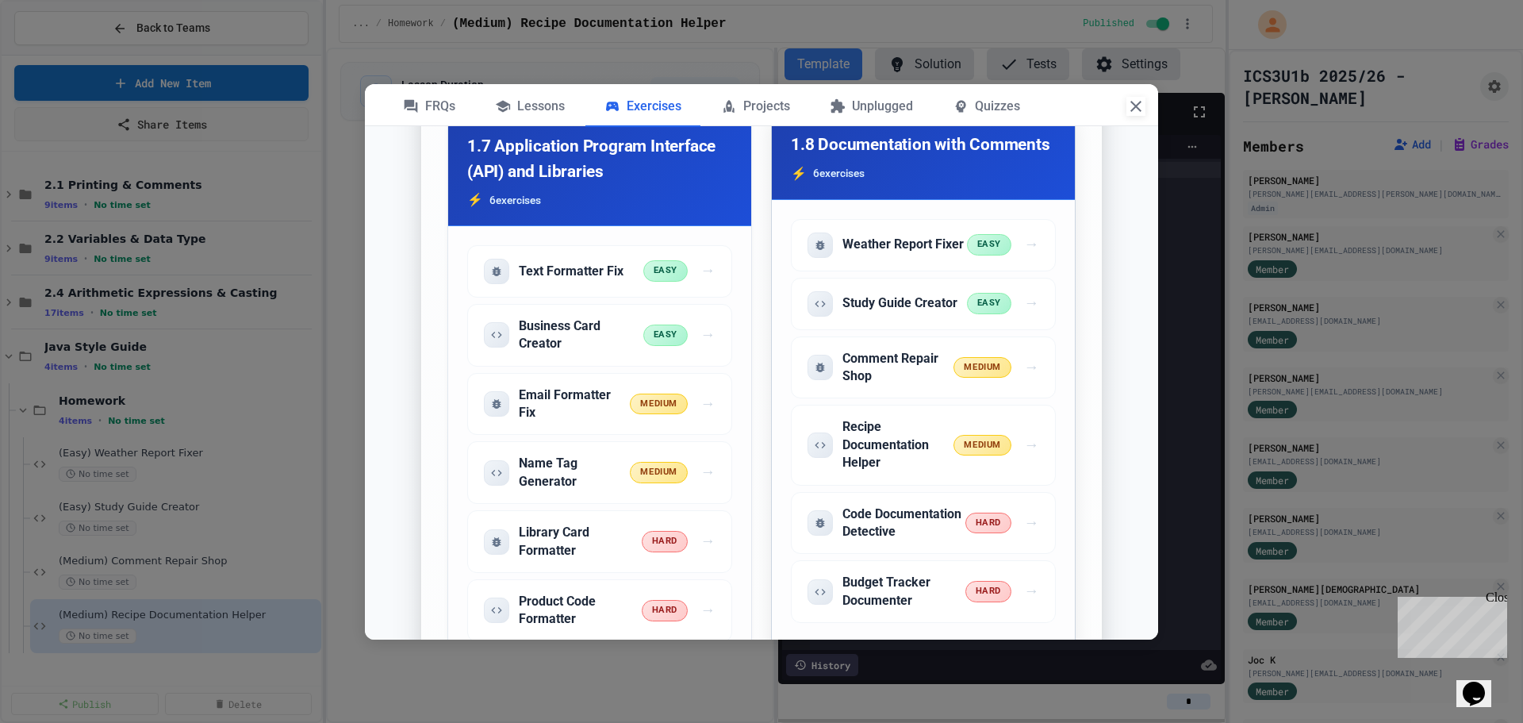
scroll to position [2221, 0]
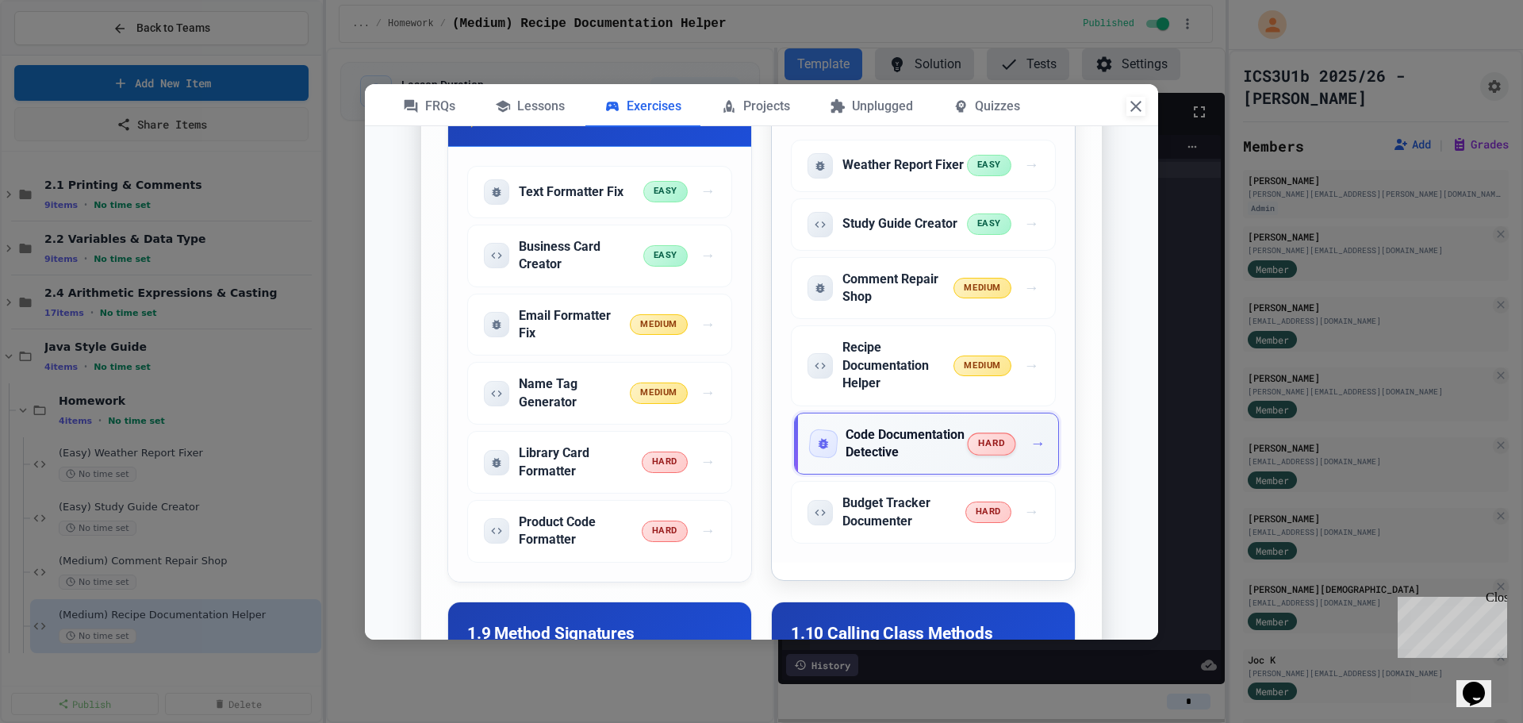
click at [952, 462] on h5 "Code Documentation Detective" at bounding box center [907, 444] width 123 height 36
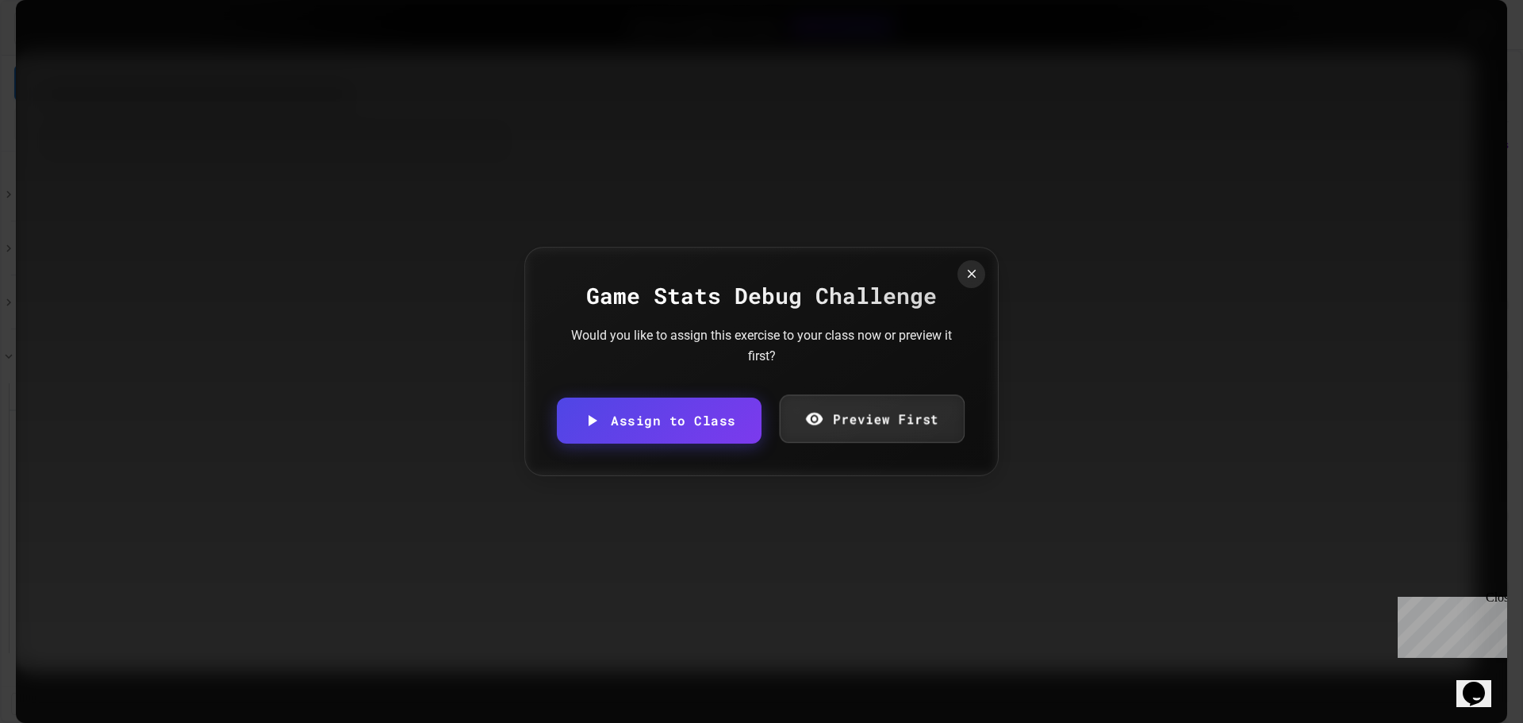
click at [821, 428] on icon at bounding box center [813, 418] width 18 height 20
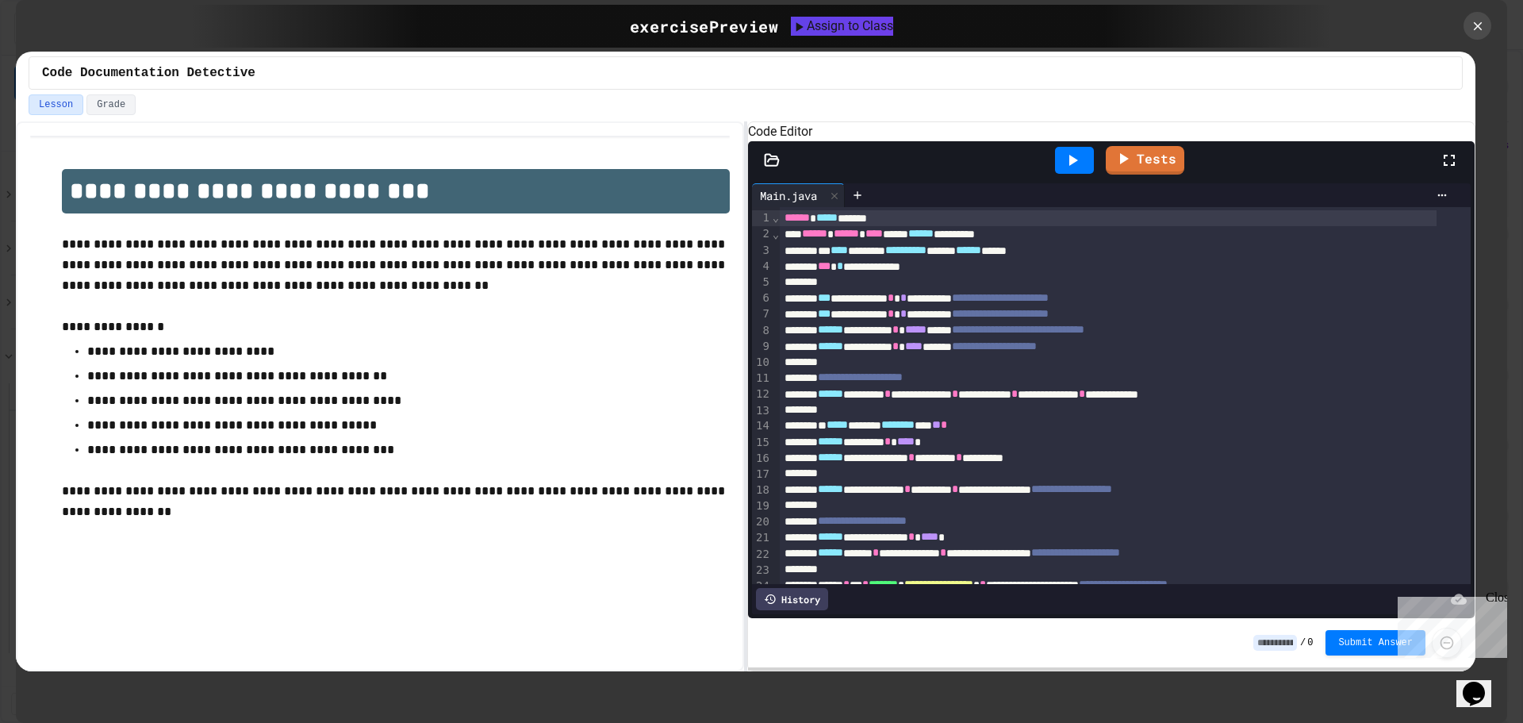
scroll to position [185, 0]
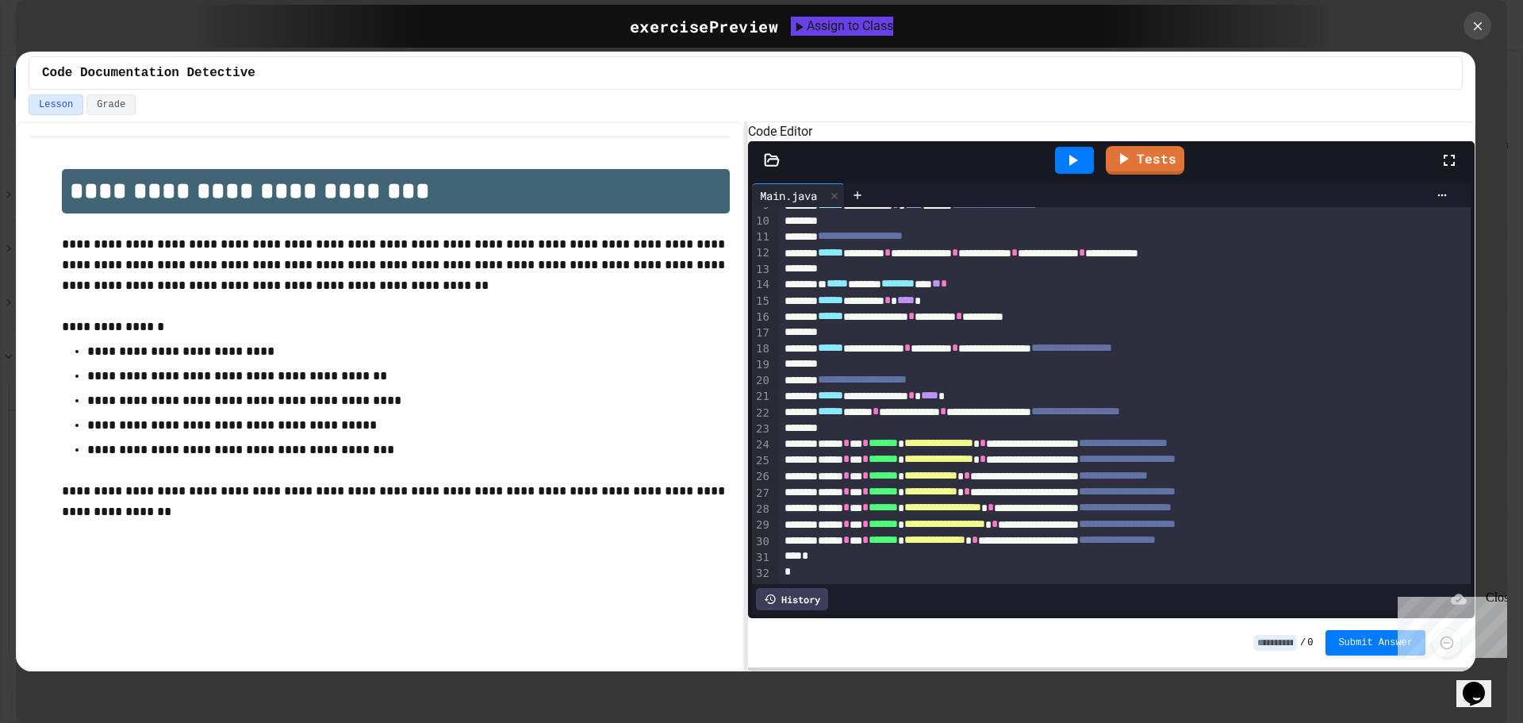
click at [1497, 601] on div "Close" at bounding box center [1496, 600] width 20 height 20
click at [803, 28] on div "Assign to Class" at bounding box center [842, 26] width 102 height 19
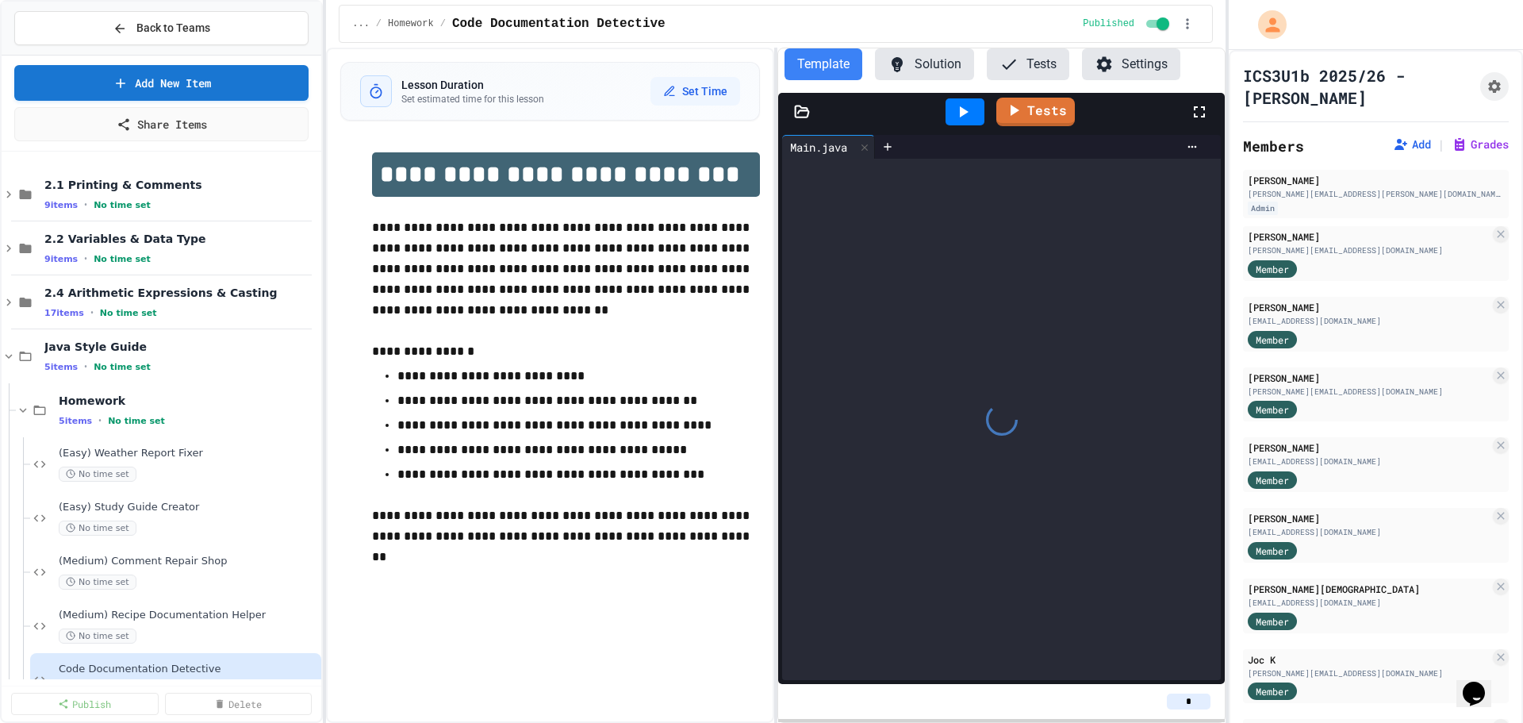
scroll to position [37, 0]
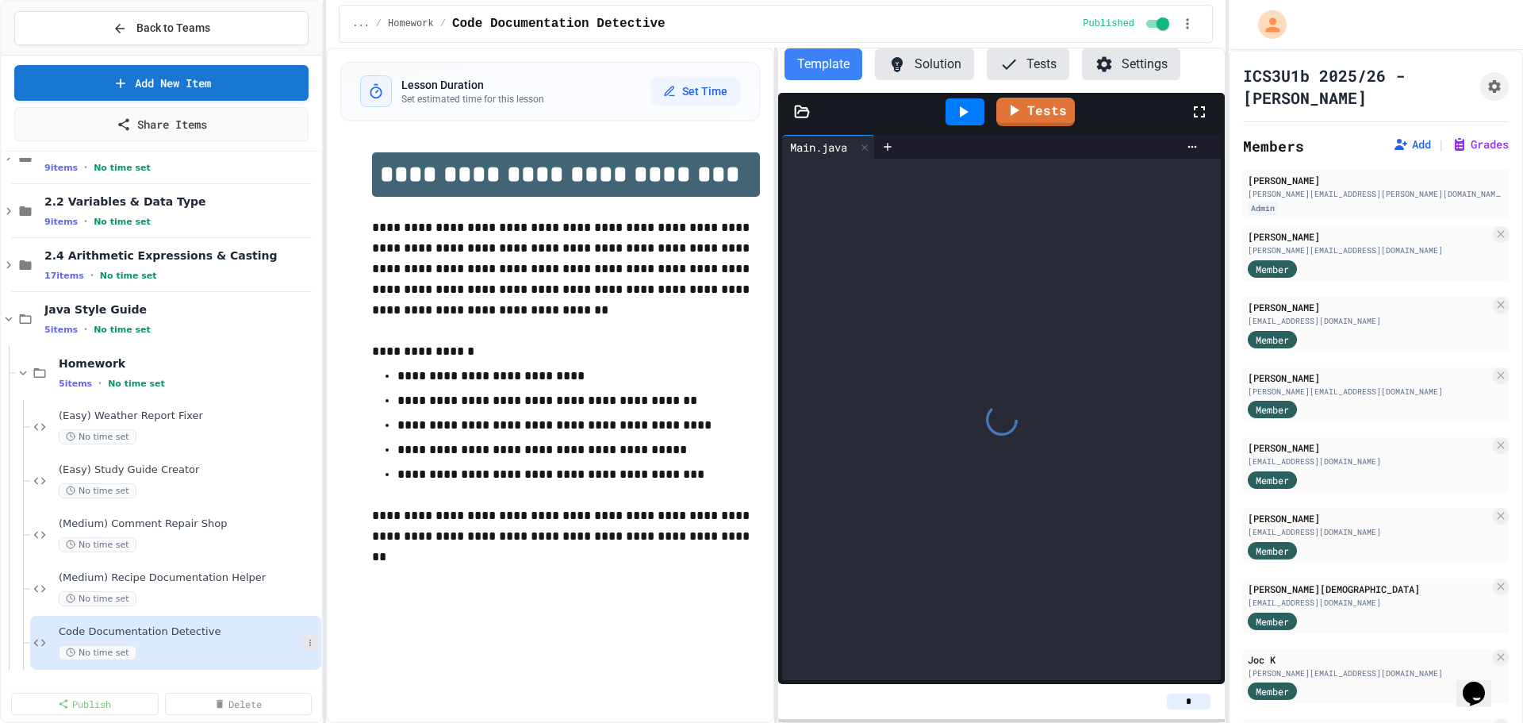
click at [305, 639] on icon at bounding box center [310, 643] width 10 height 10
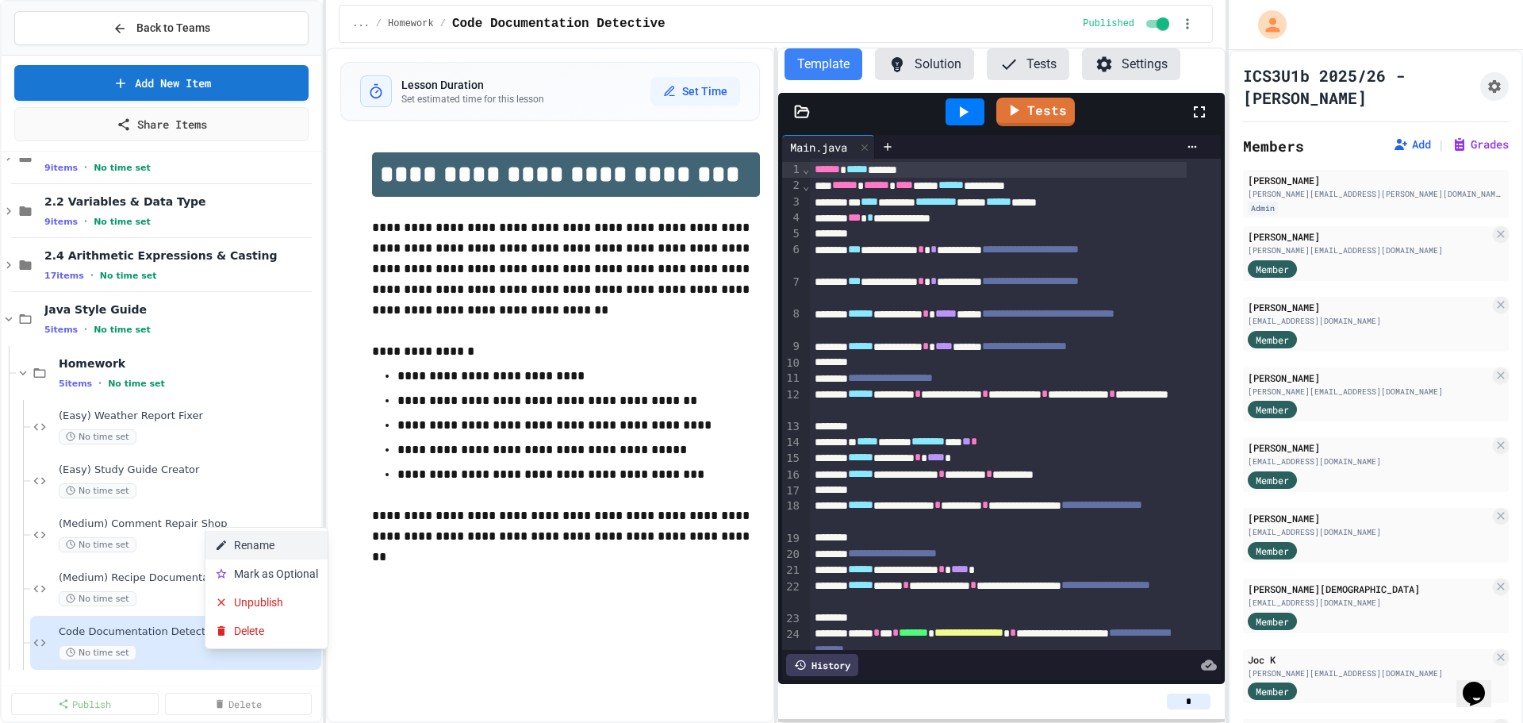
click at [272, 539] on button "Rename" at bounding box center [266, 545] width 122 height 29
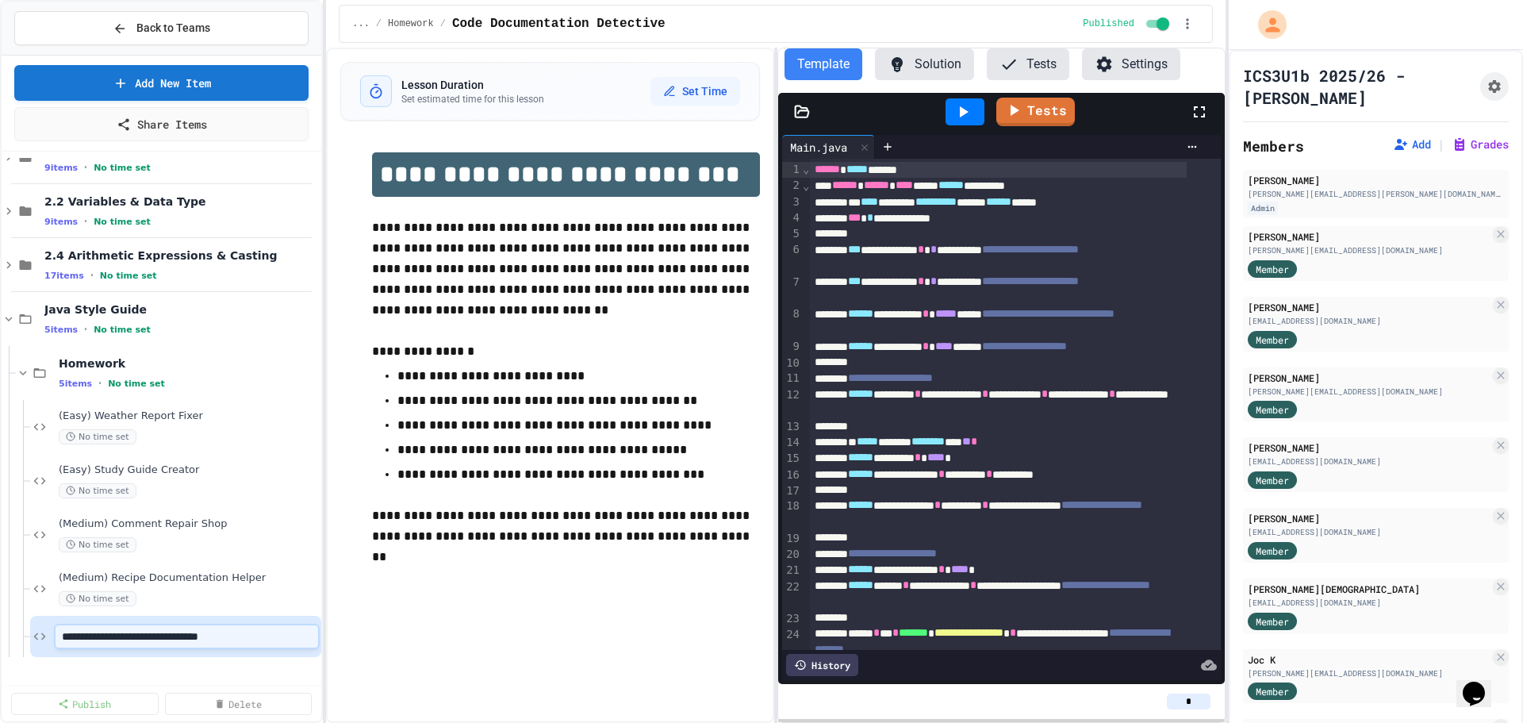
type input "**********"
click at [305, 376] on icon at bounding box center [310, 373] width 10 height 10
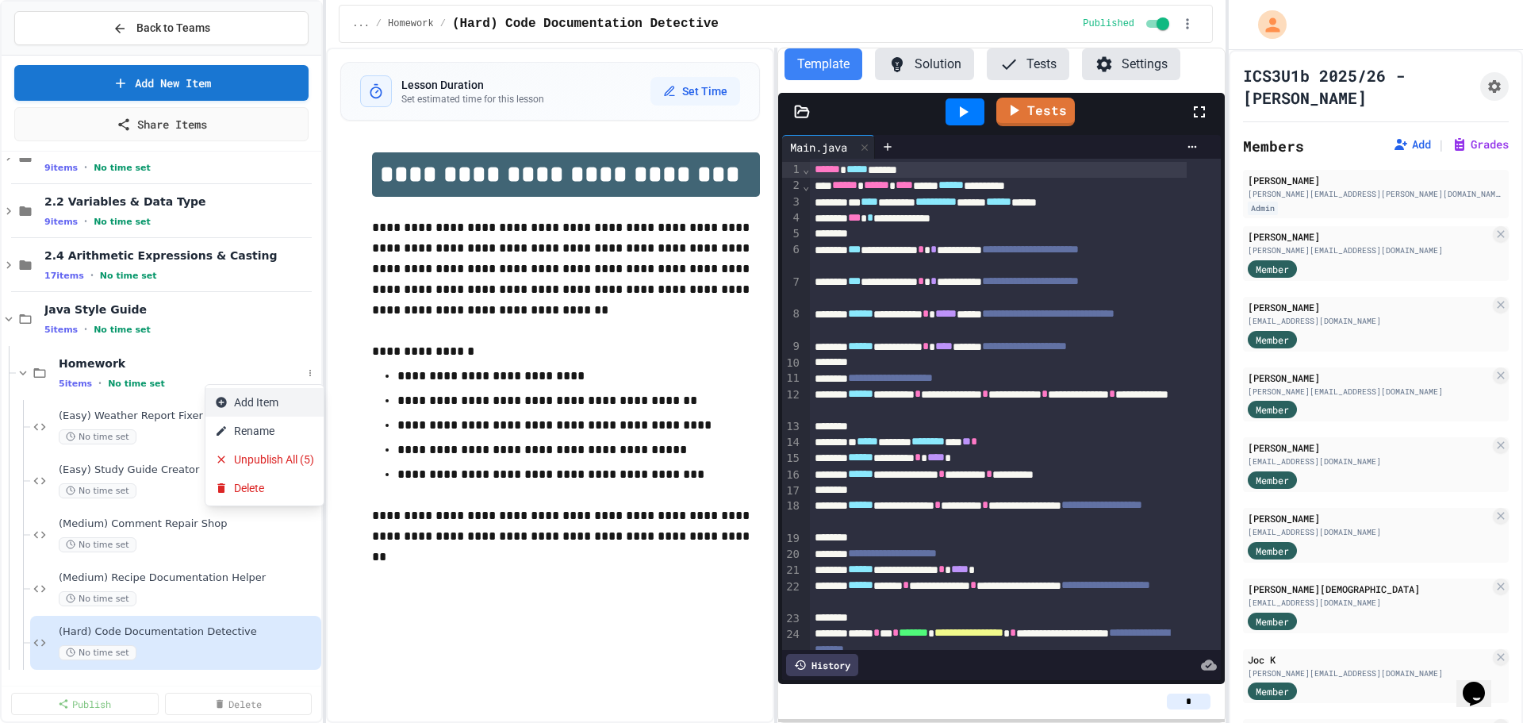
click at [307, 401] on button "Add Item" at bounding box center [264, 402] width 118 height 29
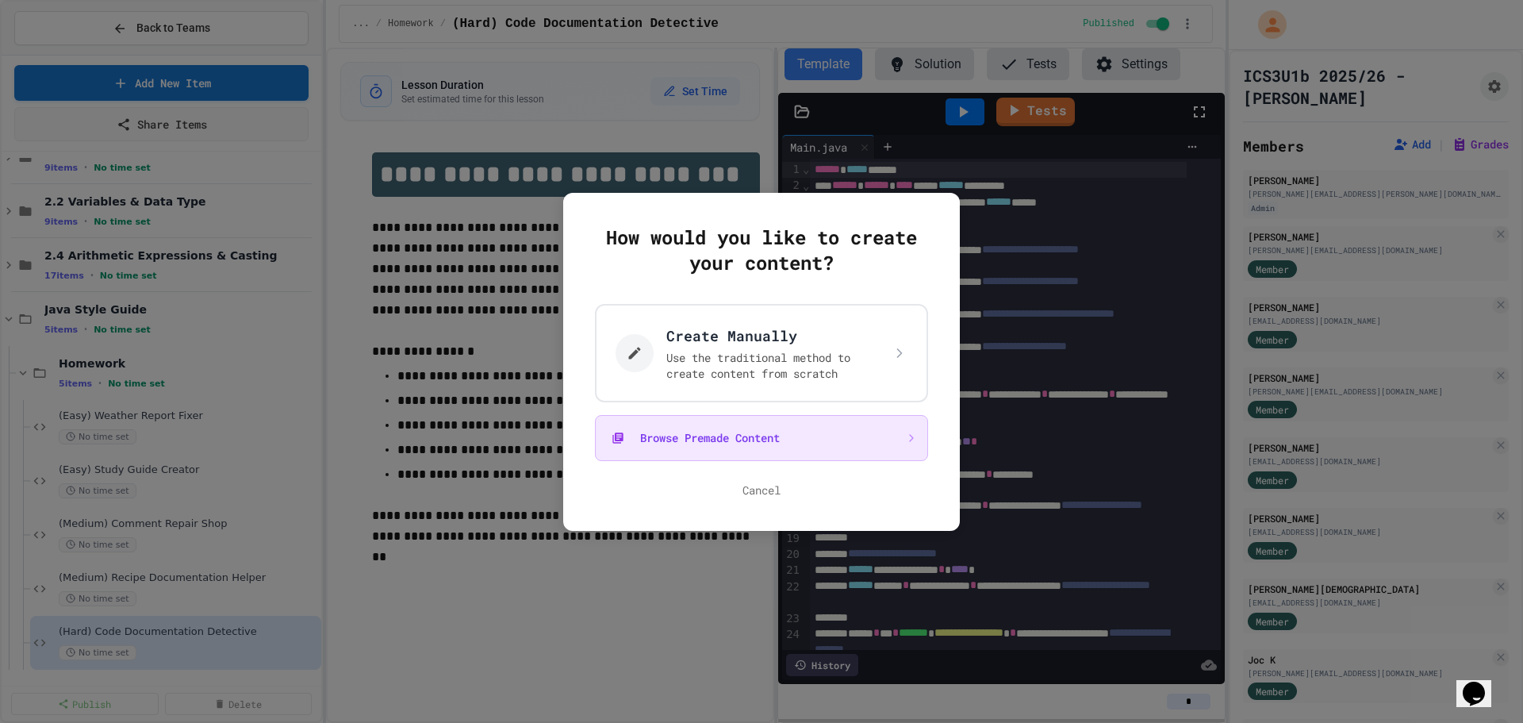
click at [739, 454] on button "Browse Premade Content" at bounding box center [761, 438] width 333 height 46
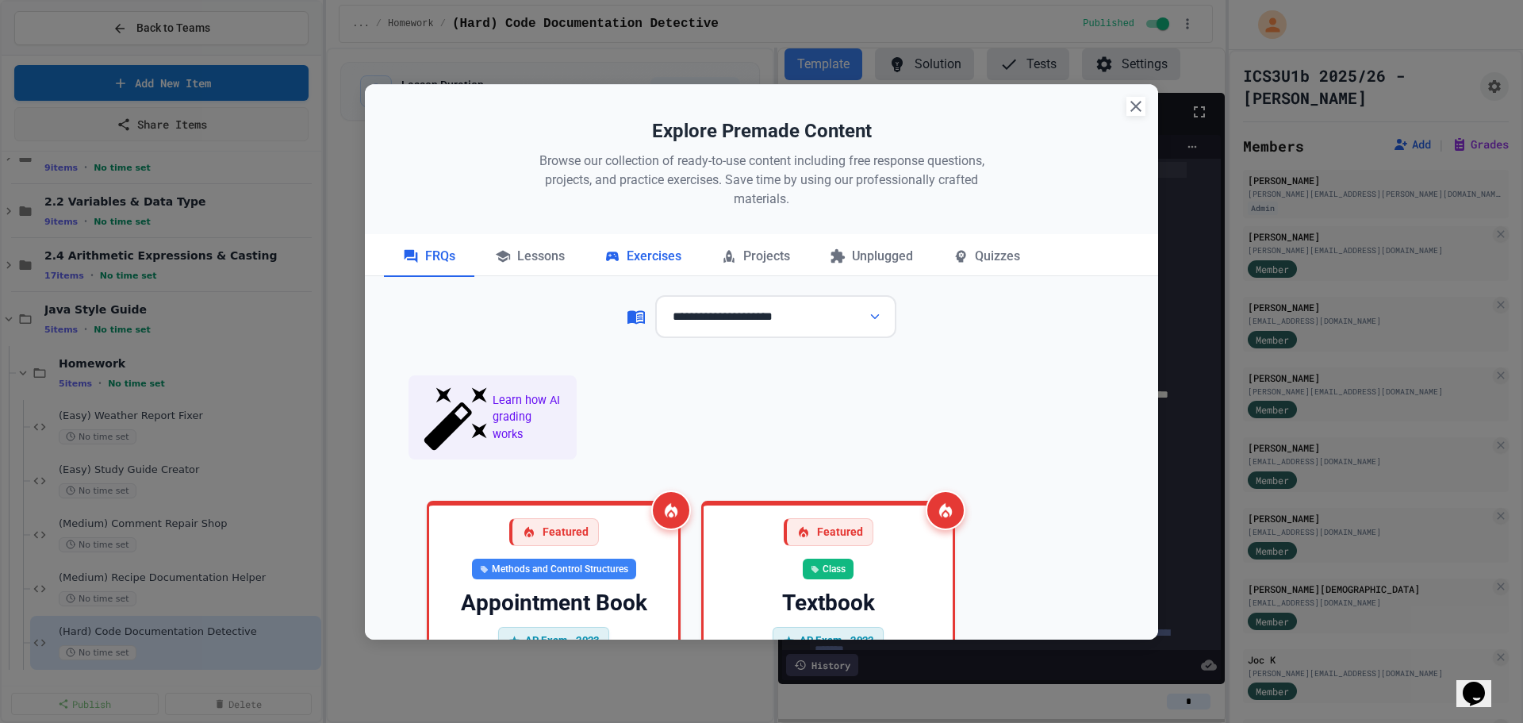
click at [638, 271] on div "Exercises" at bounding box center [642, 257] width 115 height 40
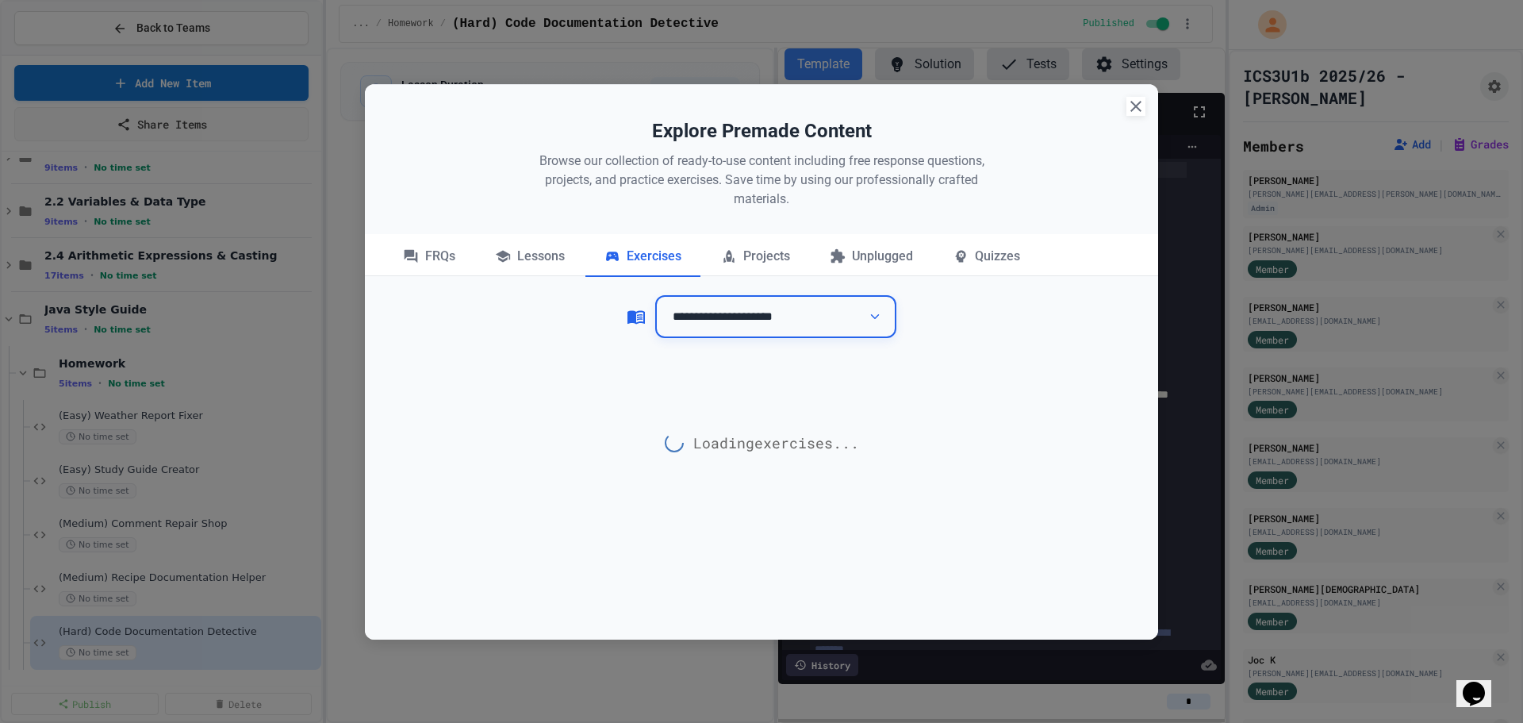
click at [735, 318] on select "**********" at bounding box center [775, 317] width 241 height 44
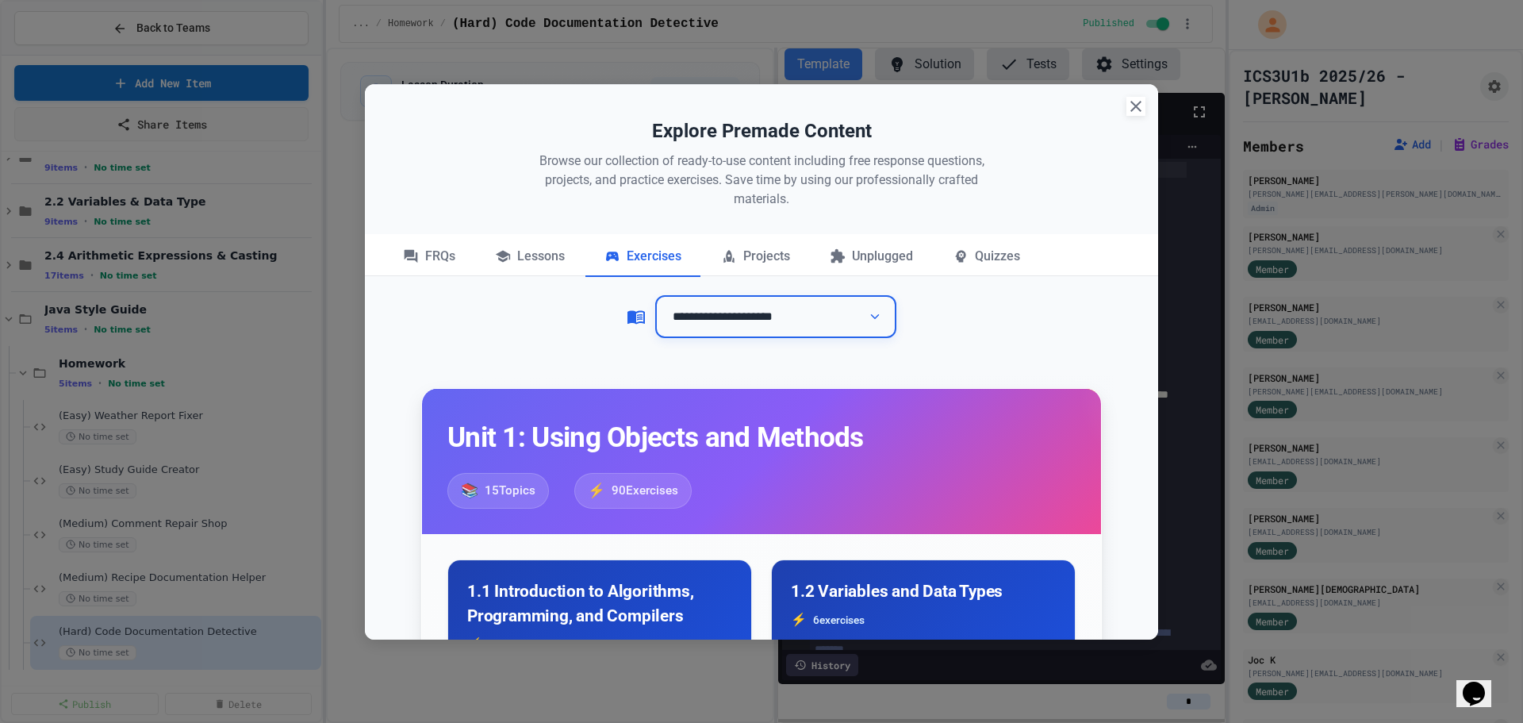
select select "**********"
click at [655, 295] on select "**********" at bounding box center [775, 317] width 241 height 44
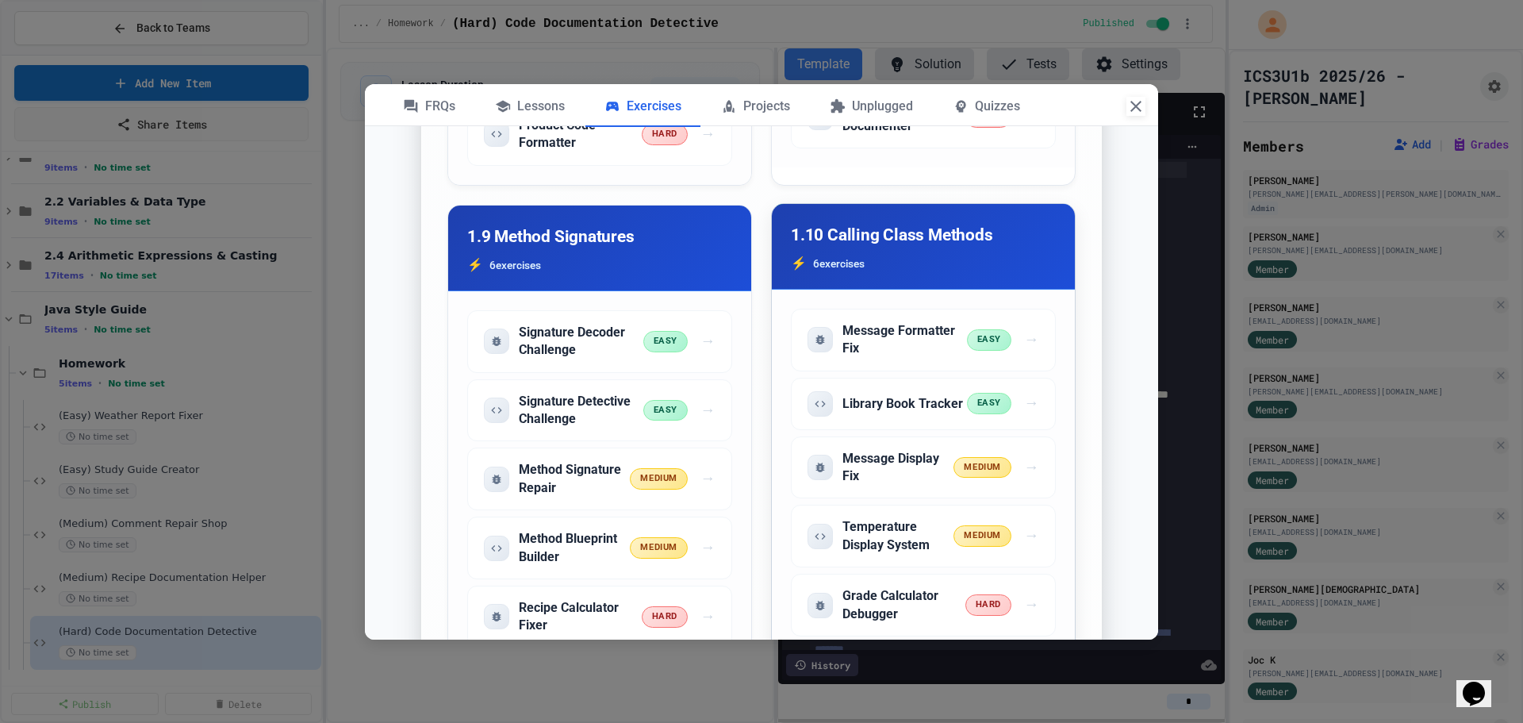
scroll to position [2300, 0]
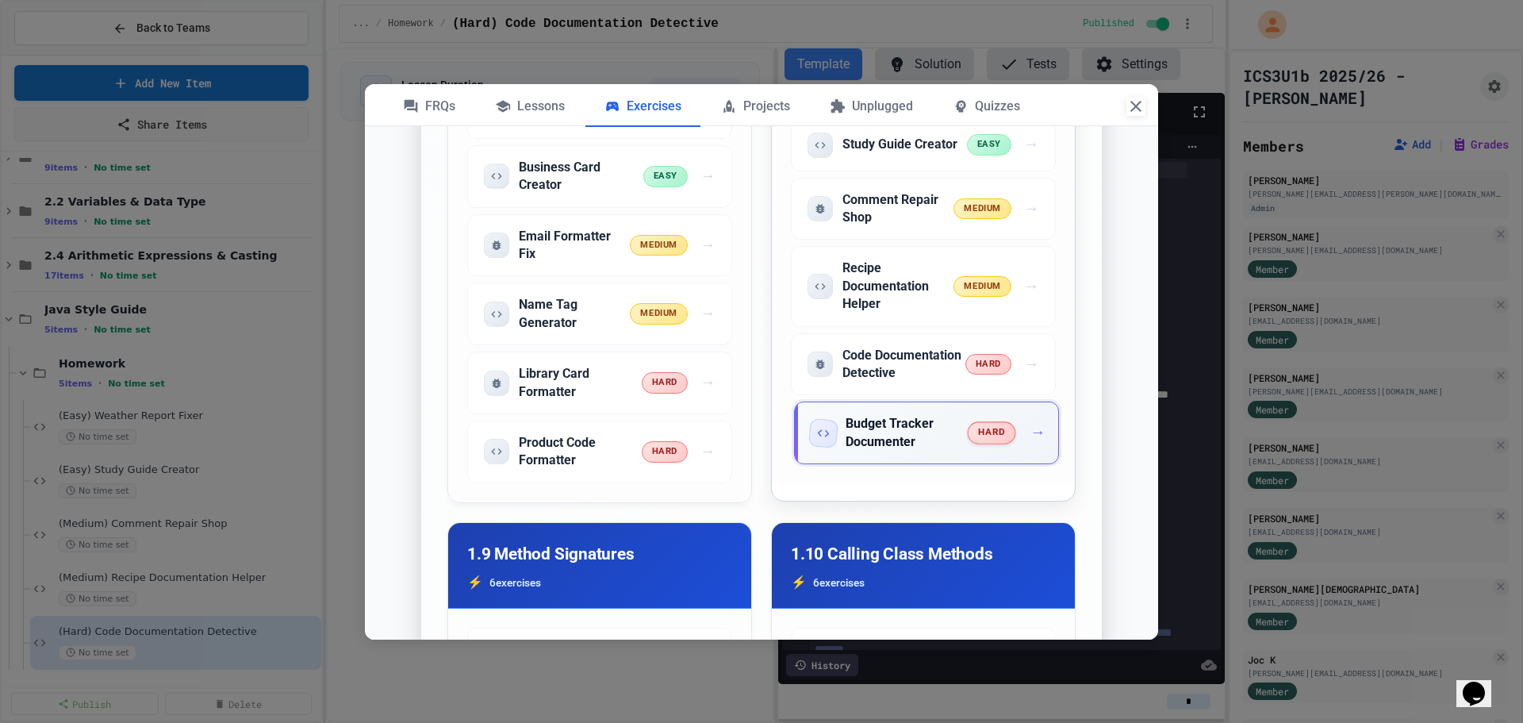
click at [967, 444] on span "hard" at bounding box center [991, 433] width 48 height 22
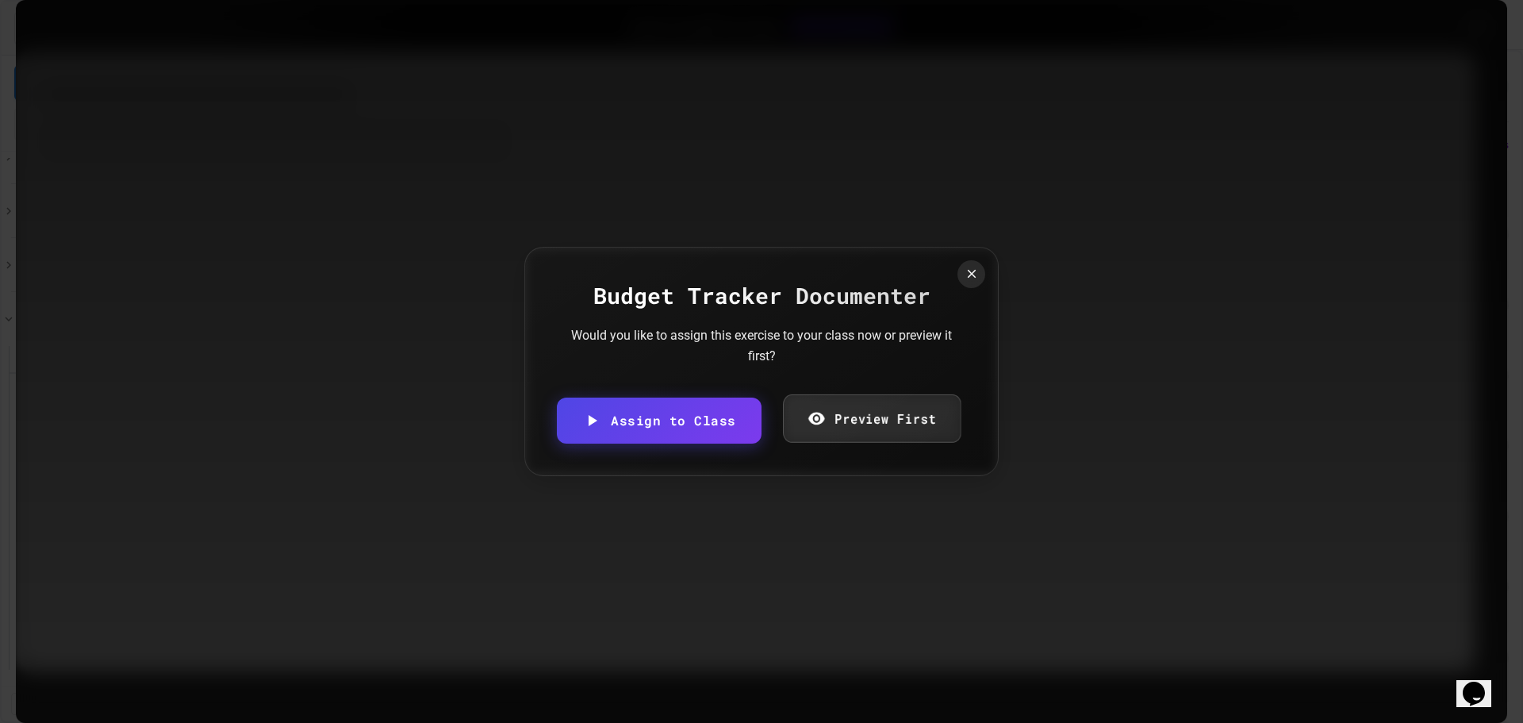
click at [834, 421] on link "Preview First" at bounding box center [872, 418] width 178 height 48
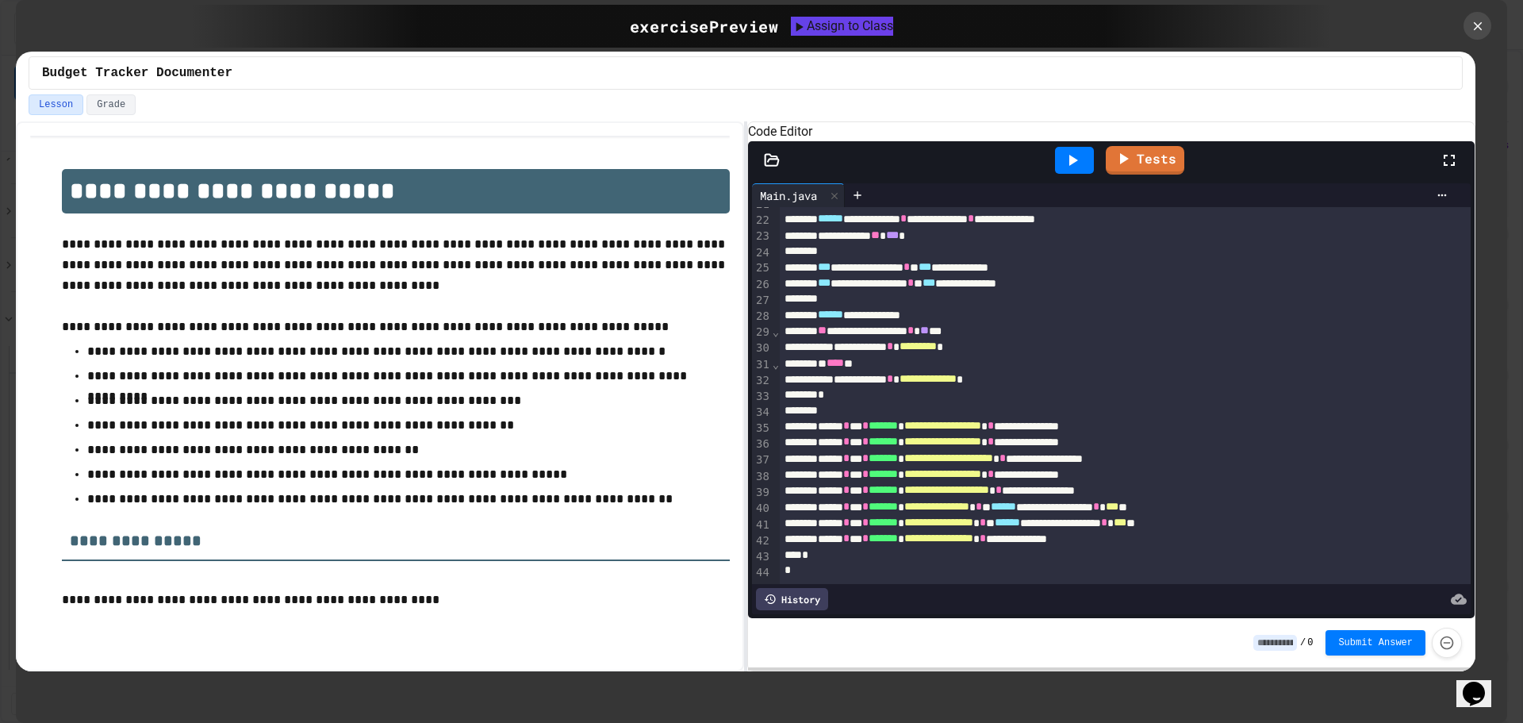
scroll to position [0, 0]
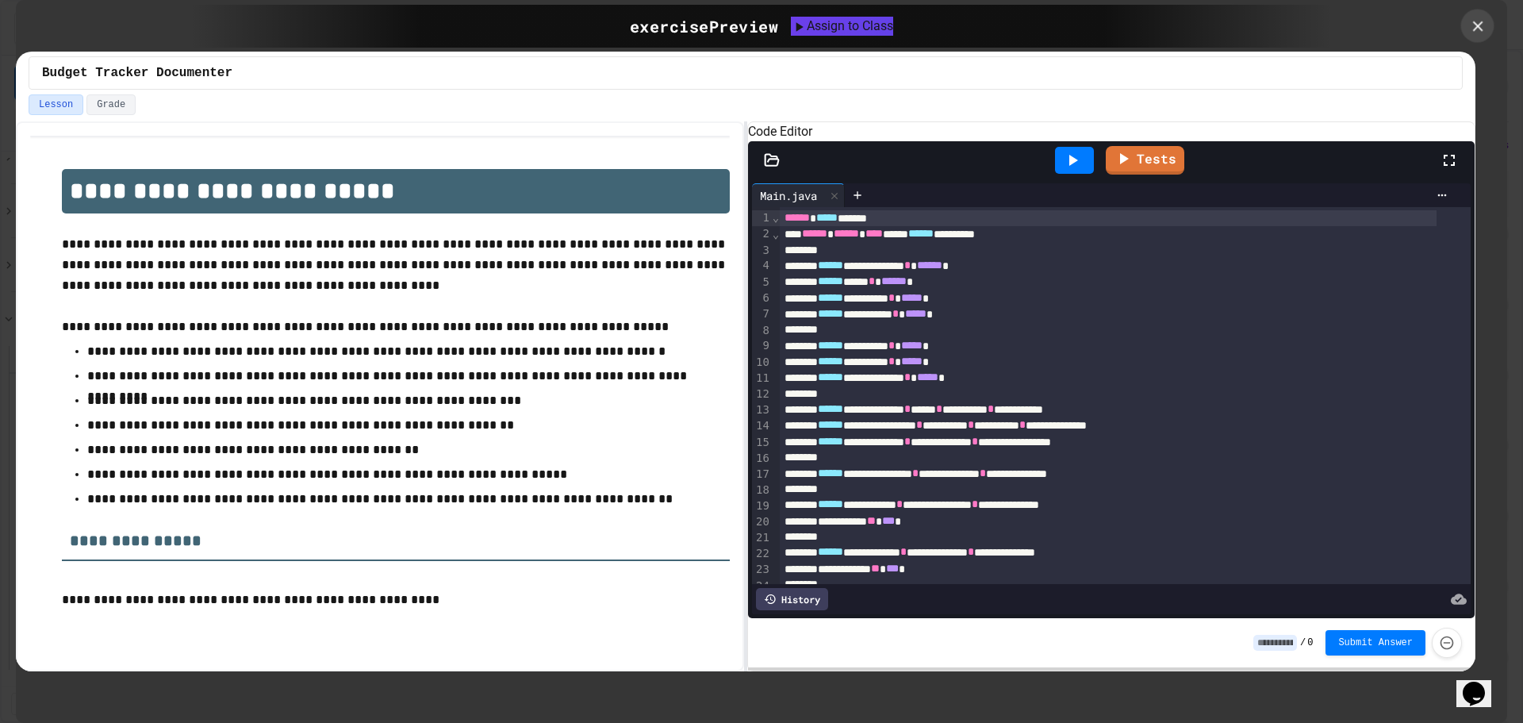
click at [1486, 31] on icon at bounding box center [1477, 25] width 17 height 17
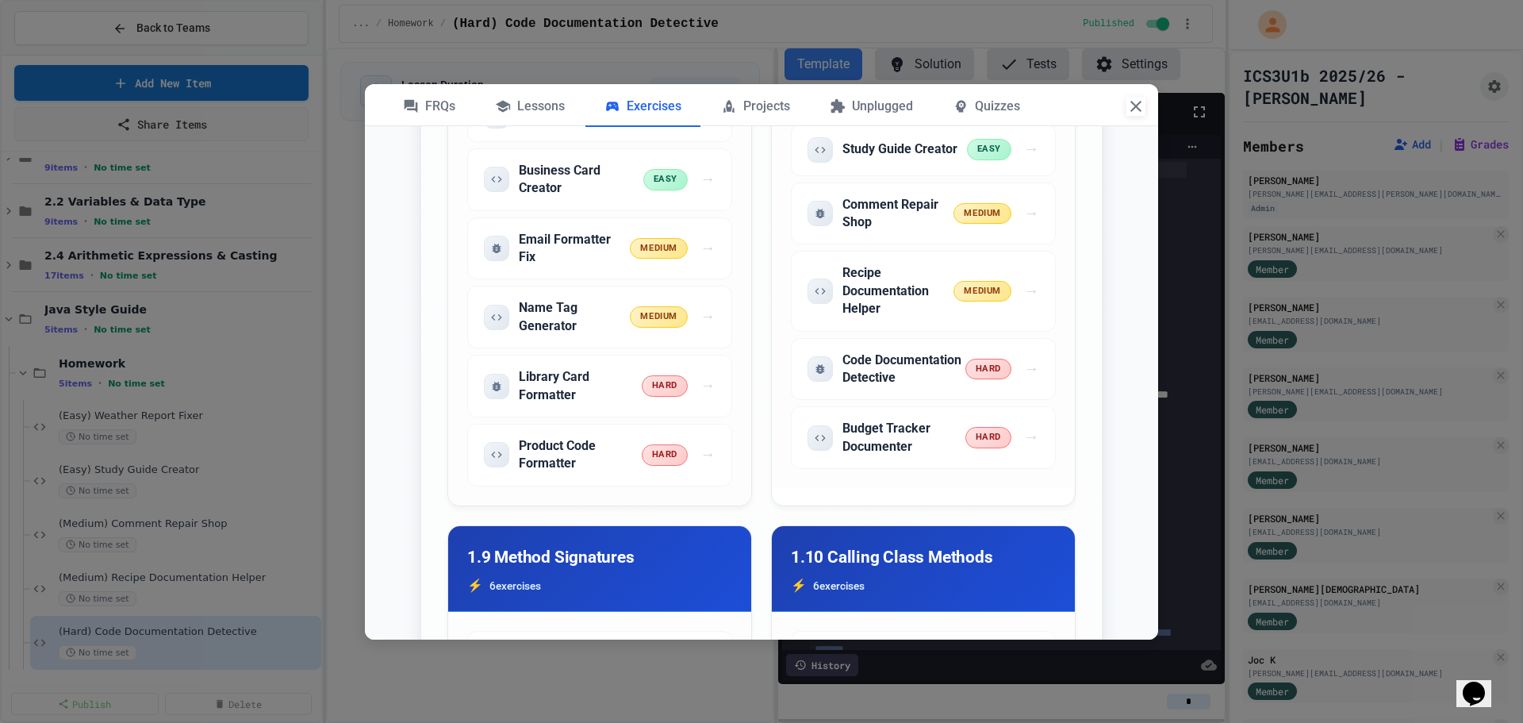
click at [1134, 103] on icon "button" at bounding box center [1135, 106] width 19 height 19
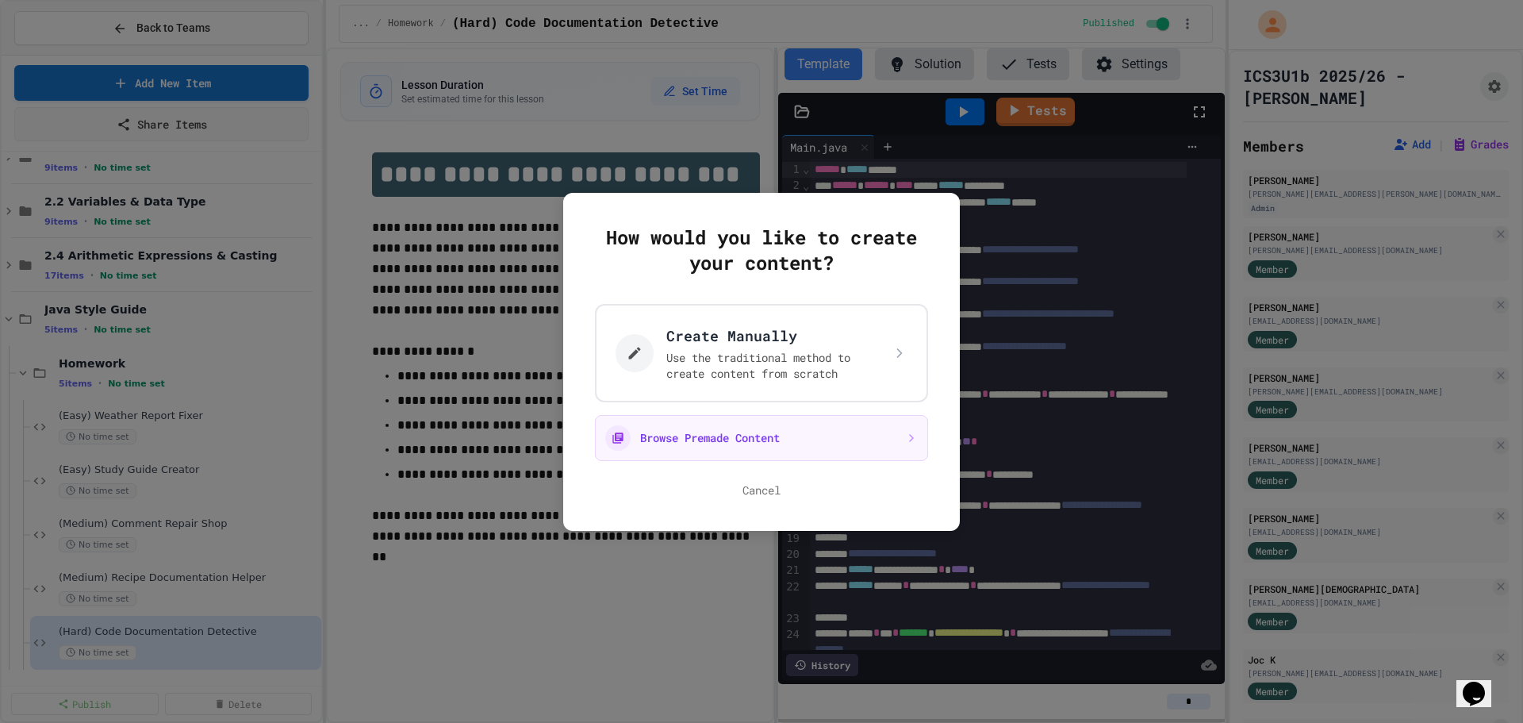
click at [1007, 282] on div at bounding box center [761, 361] width 1523 height 723
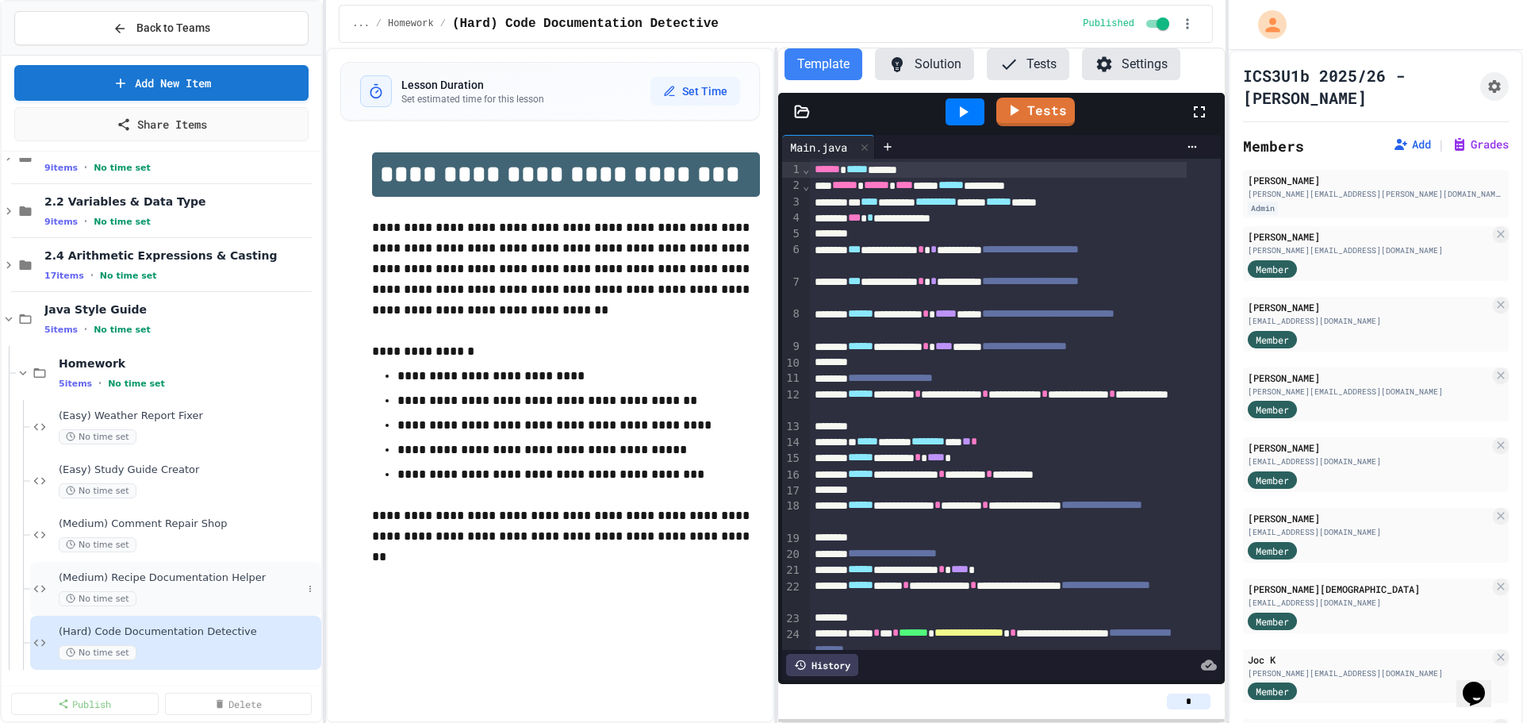
click at [157, 594] on div "No time set" at bounding box center [180, 598] width 243 height 15
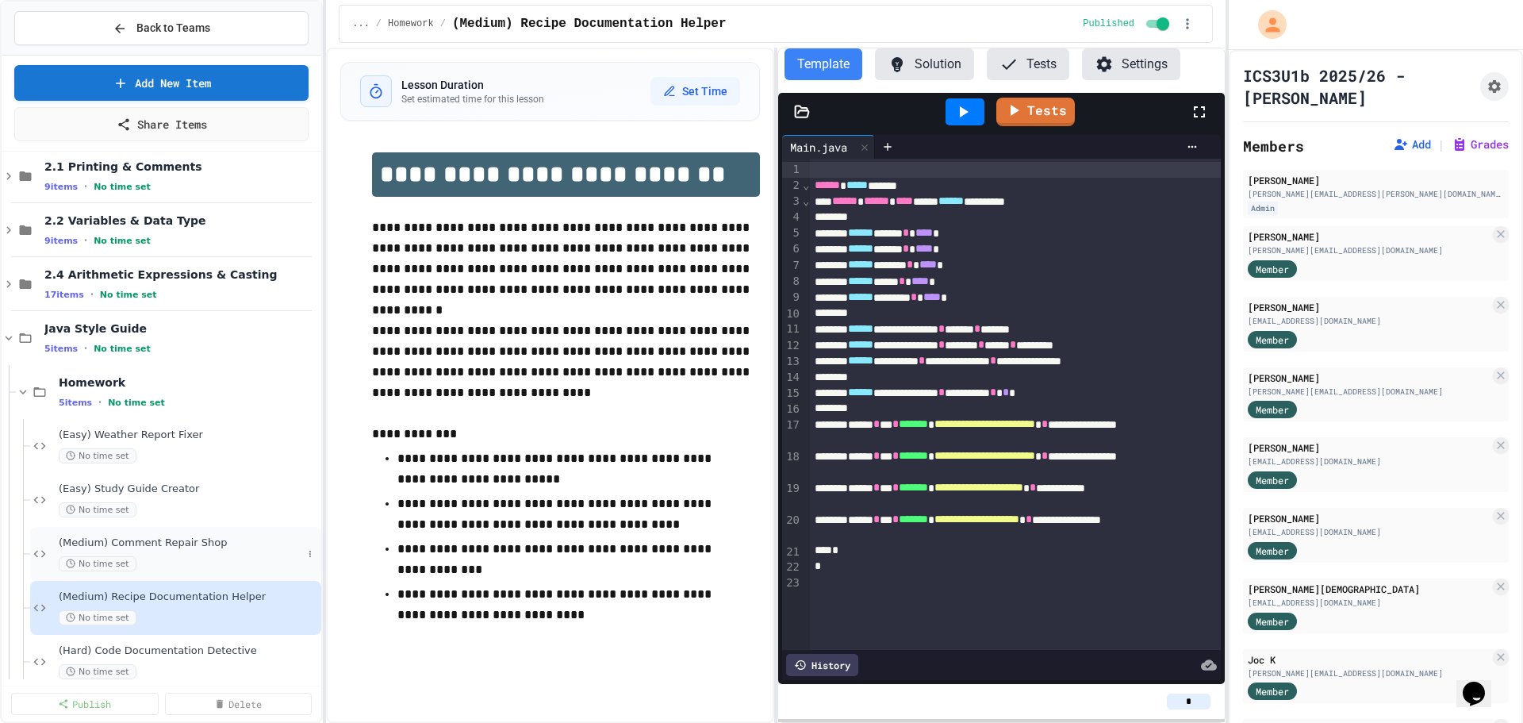
click at [201, 549] on span "(Medium) Comment Repair Shop" at bounding box center [180, 542] width 243 height 13
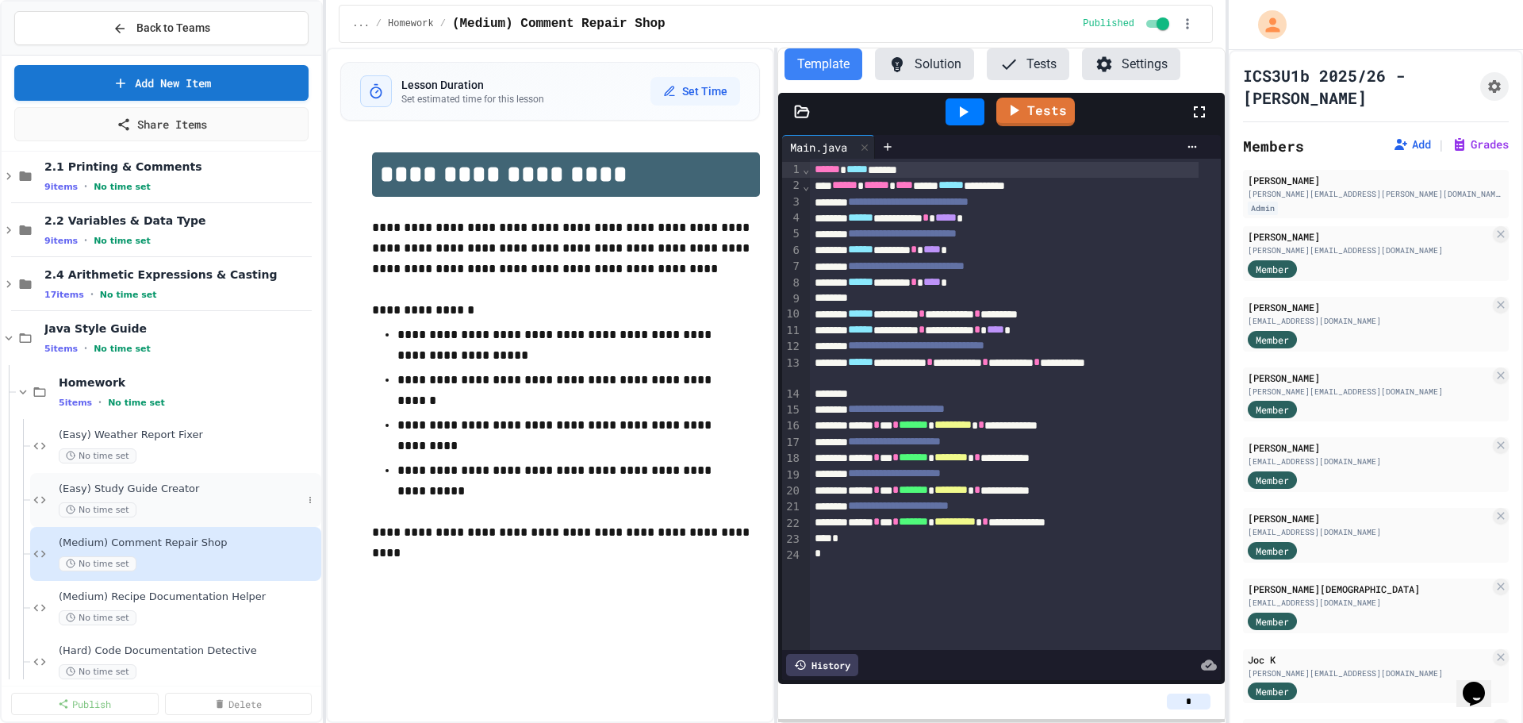
click at [192, 484] on span "(Easy) Study Guide Creator" at bounding box center [180, 488] width 243 height 13
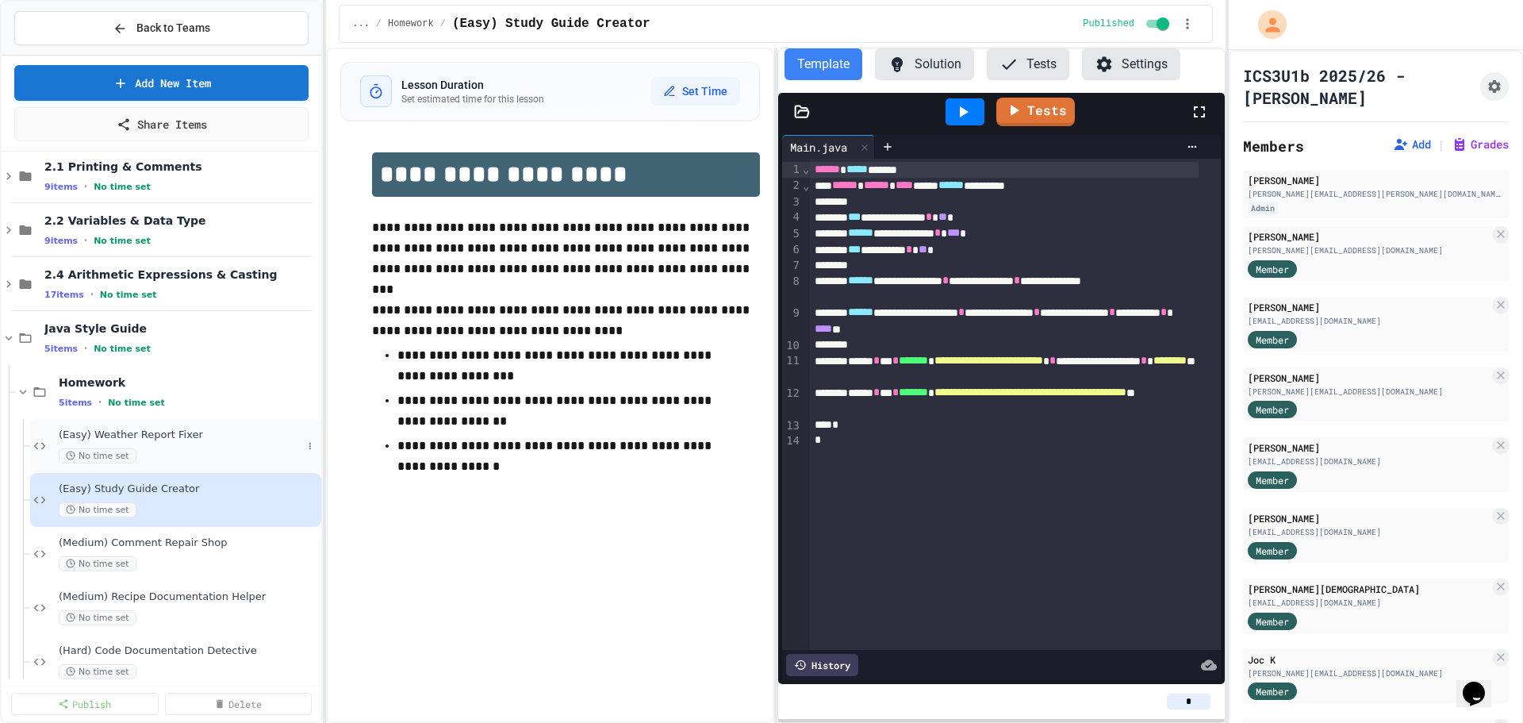
click at [187, 448] on div "No time set" at bounding box center [180, 455] width 243 height 15
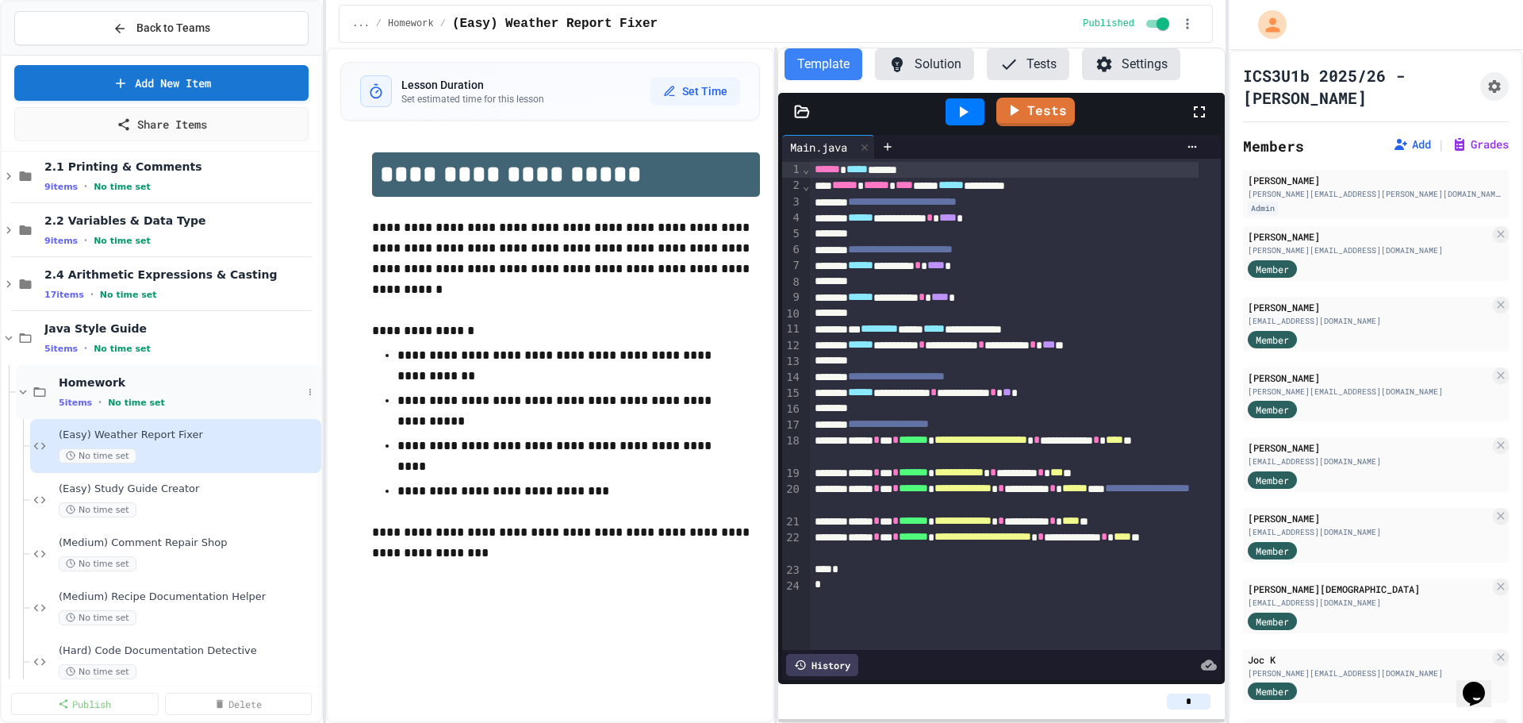
click at [229, 393] on div "Homework 5 items • No time set" at bounding box center [180, 391] width 243 height 33
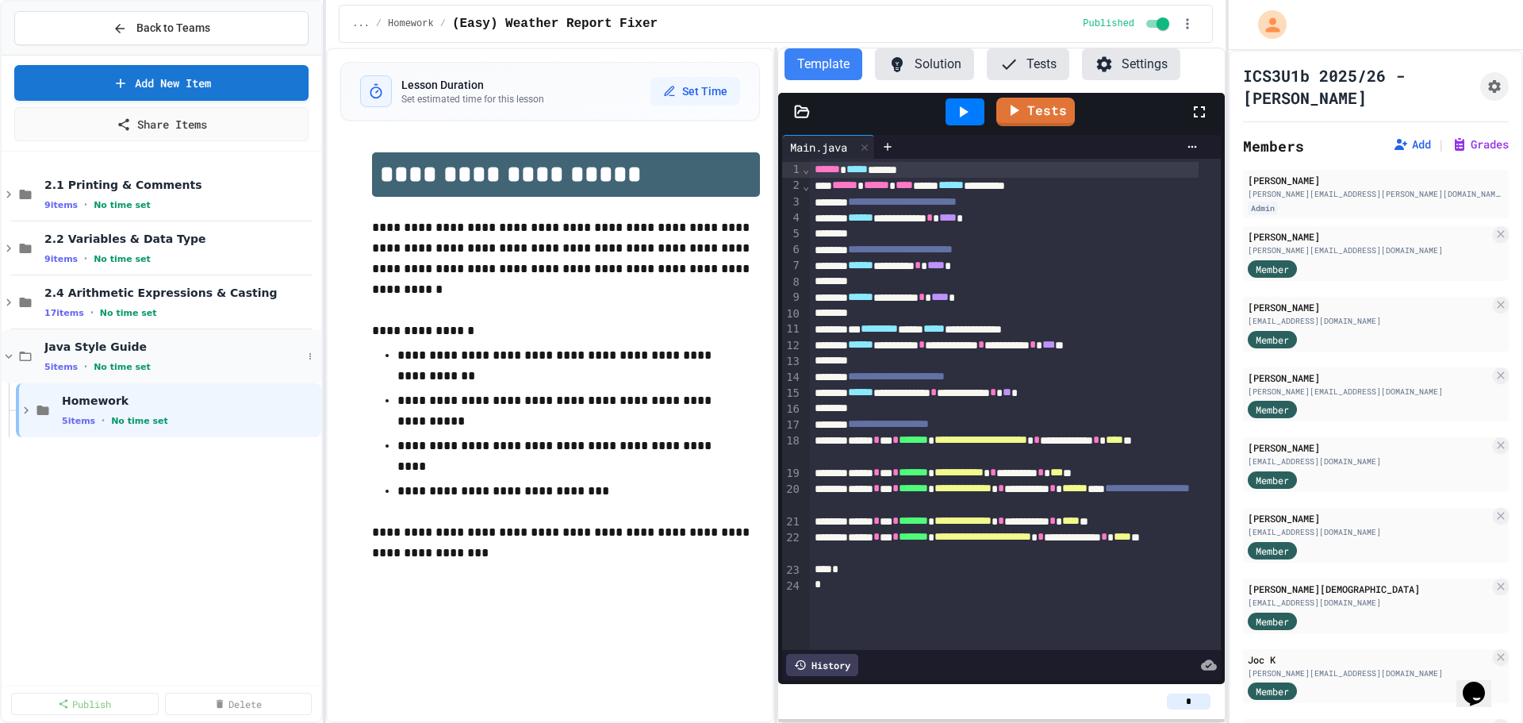
click at [205, 371] on div "5 items • No time set" at bounding box center [173, 366] width 258 height 13
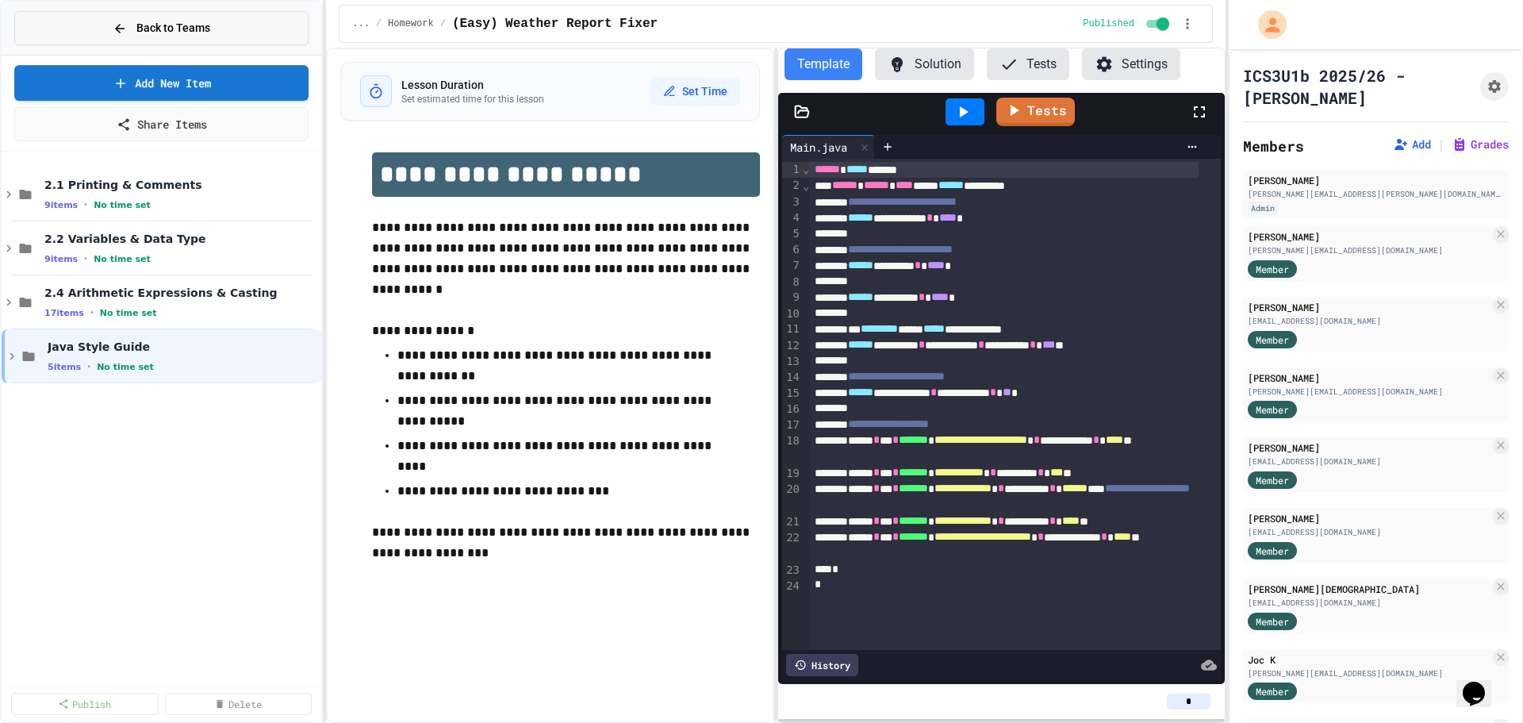
click at [178, 33] on span "Back to Teams" at bounding box center [173, 28] width 74 height 17
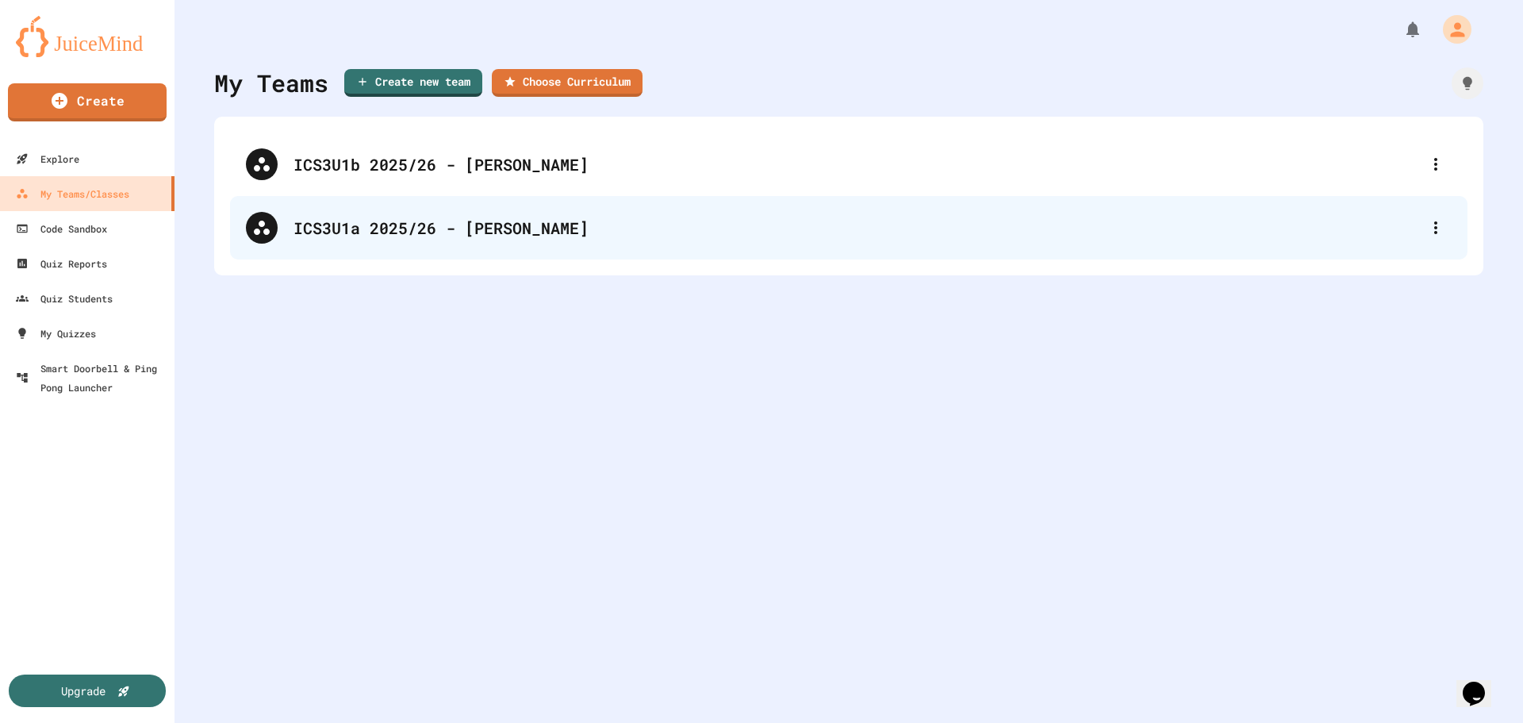
click at [372, 213] on div "ICS3U1a 2025/26 - [PERSON_NAME]" at bounding box center [848, 227] width 1237 height 63
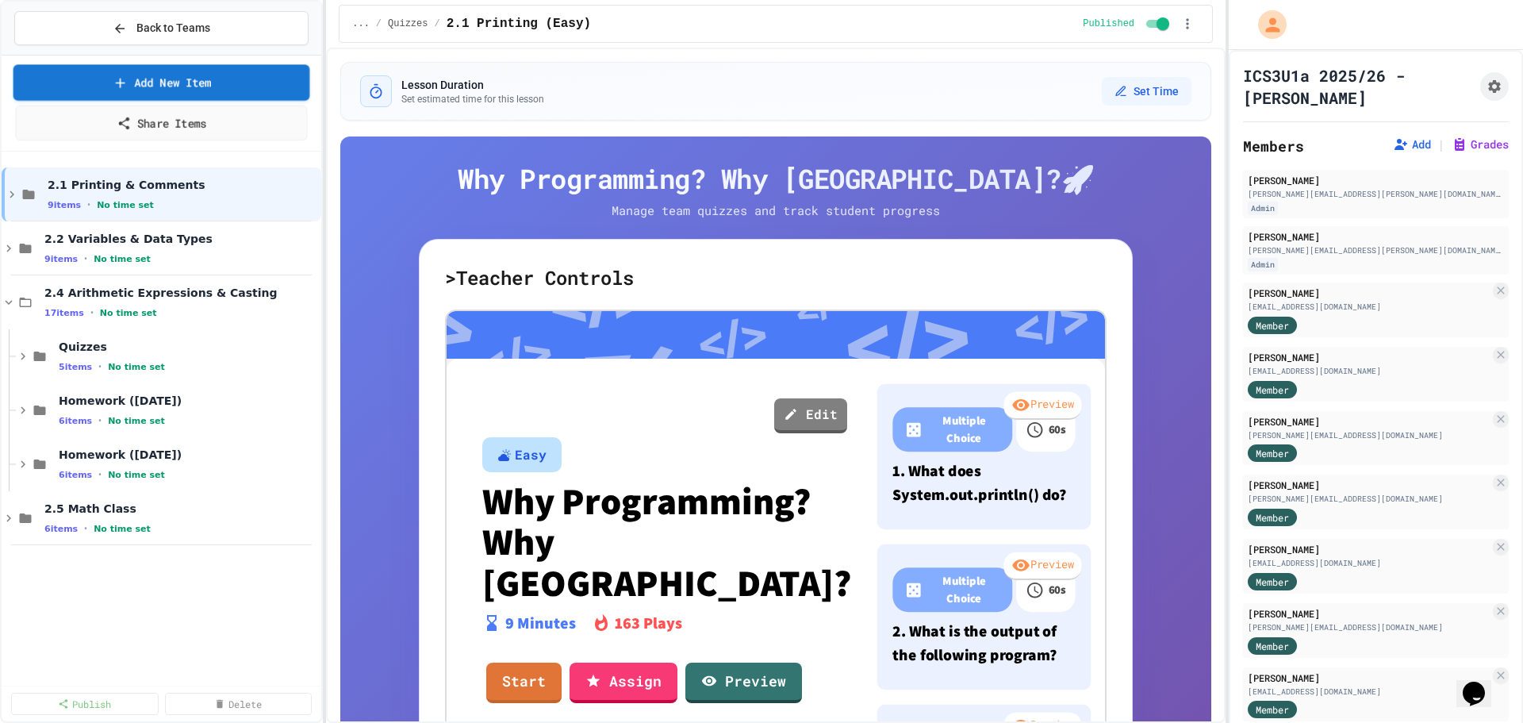
click at [206, 82] on link "Add New Item" at bounding box center [161, 82] width 297 height 36
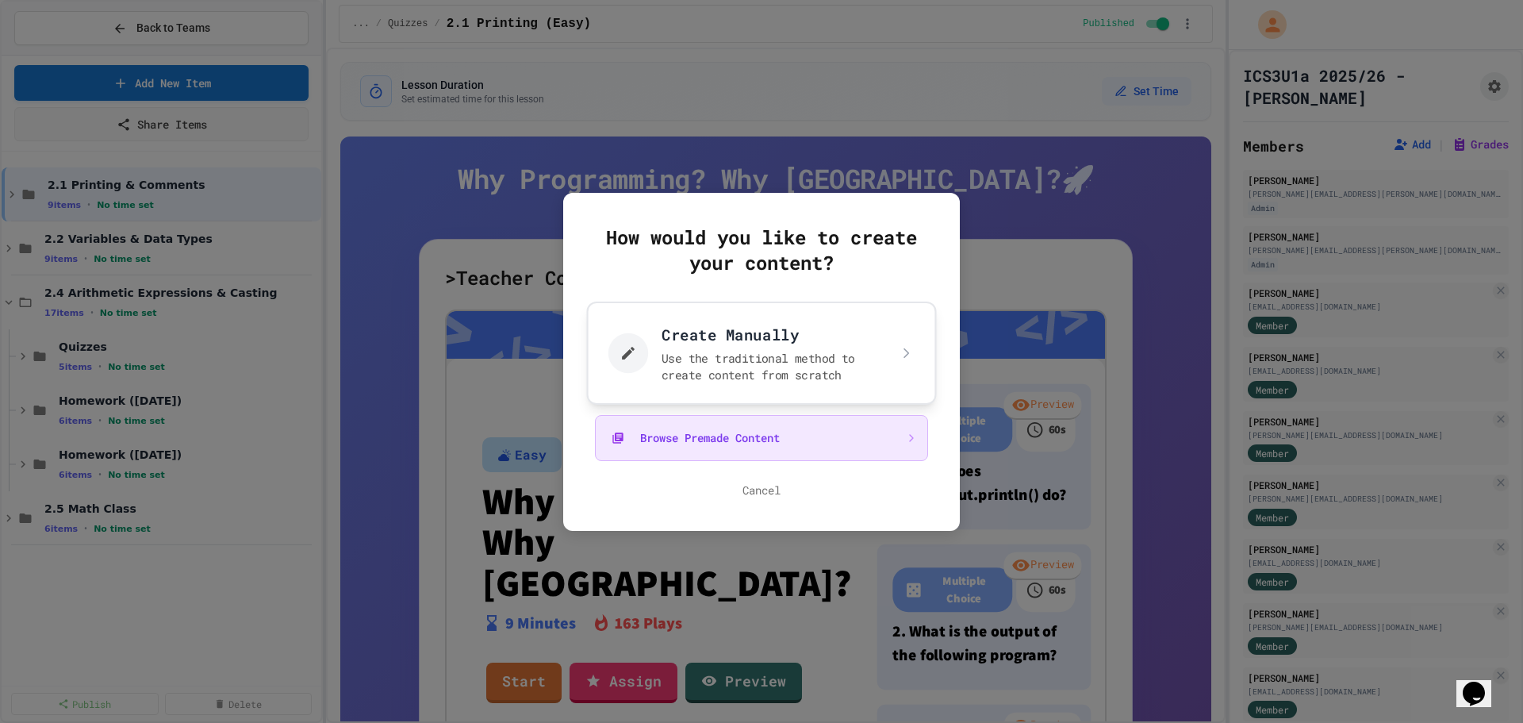
click at [718, 377] on button "Create Manually Use the traditional method to create content from scratch" at bounding box center [762, 352] width 350 height 103
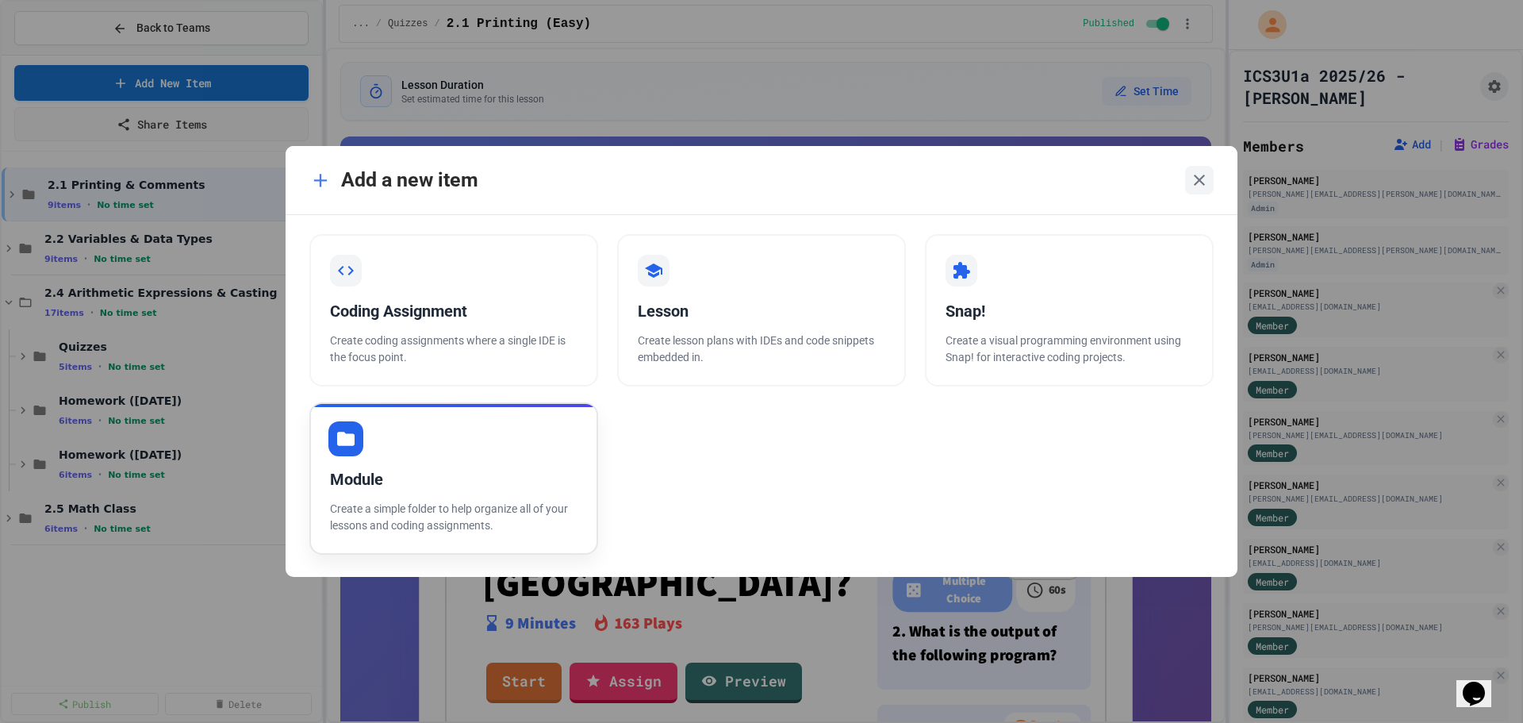
click at [454, 458] on div "Module Create a simple folder to help organize all of your lessons and coding a…" at bounding box center [453, 478] width 289 height 152
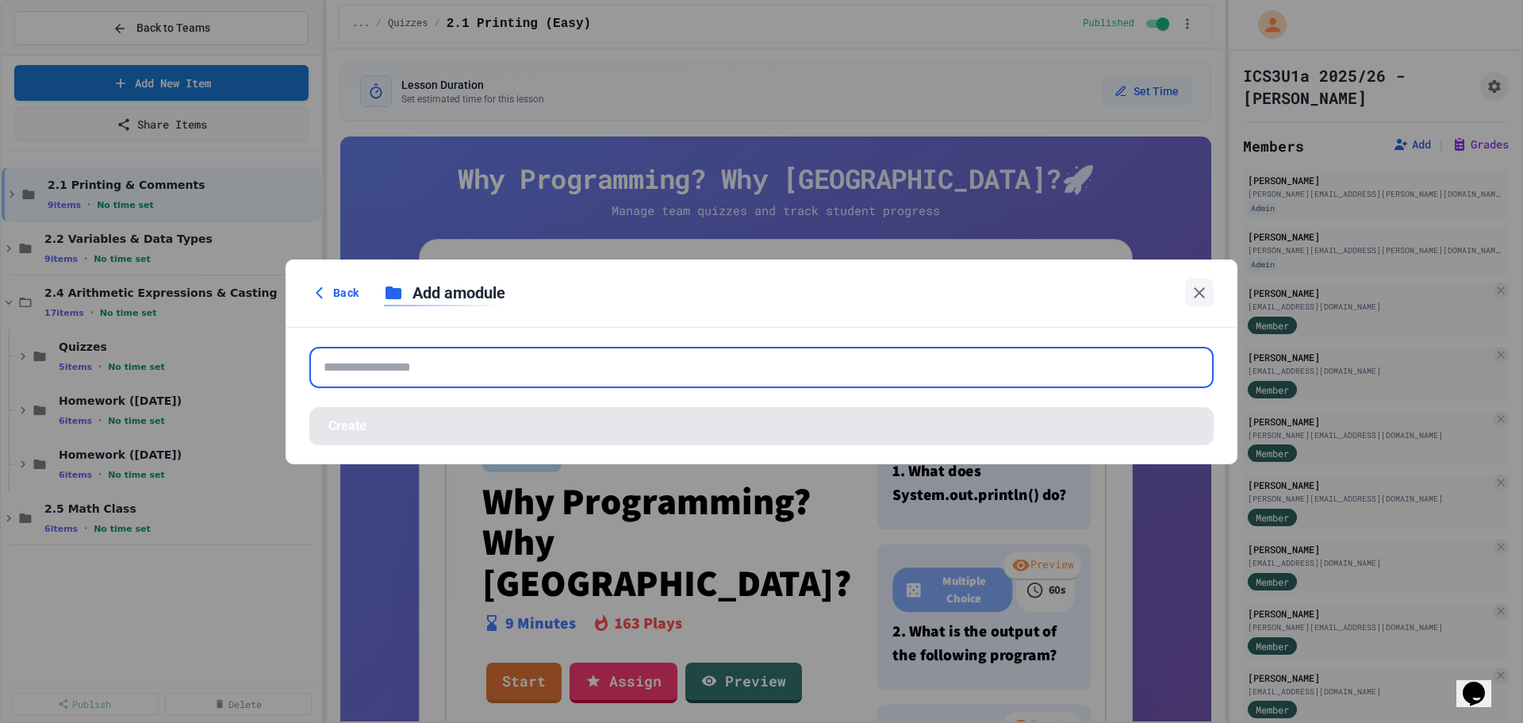
click at [437, 360] on input "text" at bounding box center [761, 367] width 904 height 41
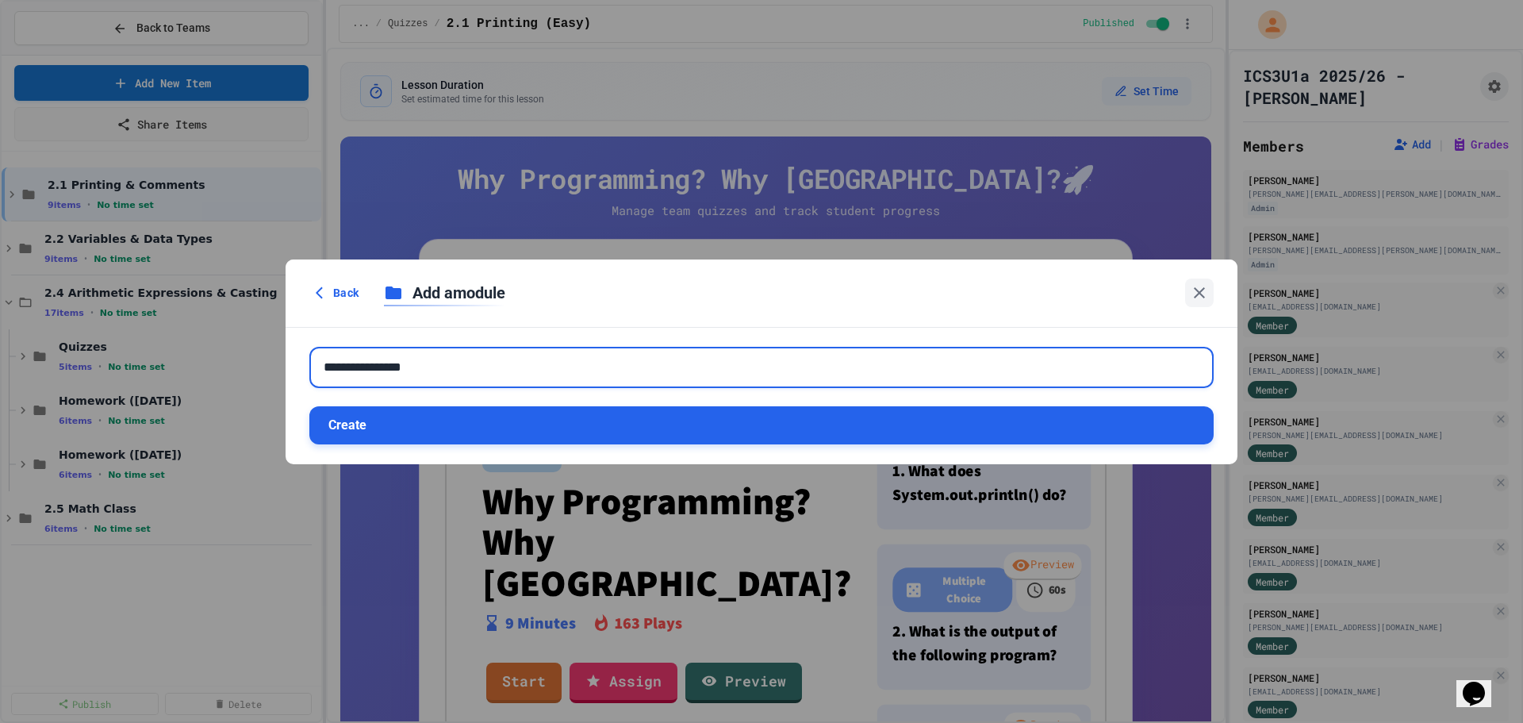
type input "**********"
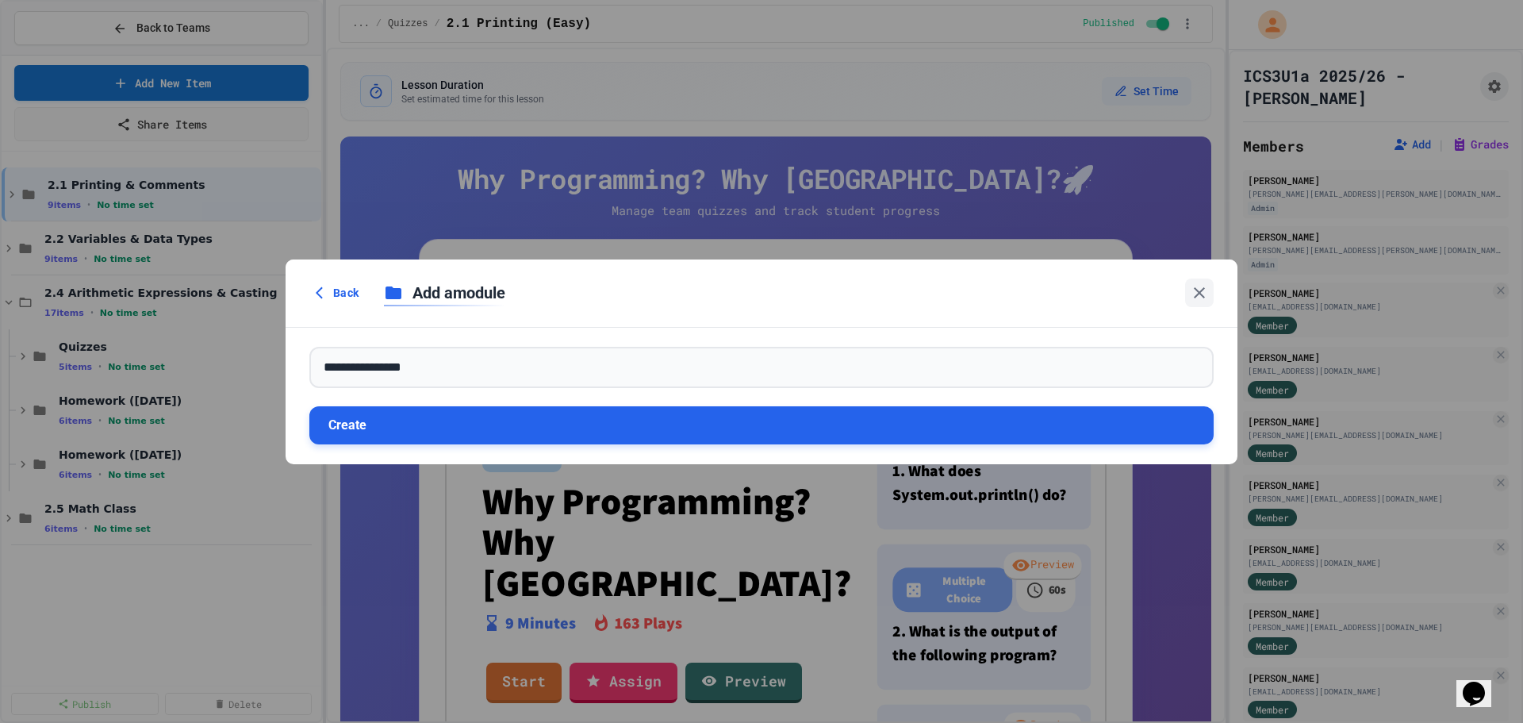
click at [504, 436] on button "Create" at bounding box center [761, 425] width 904 height 38
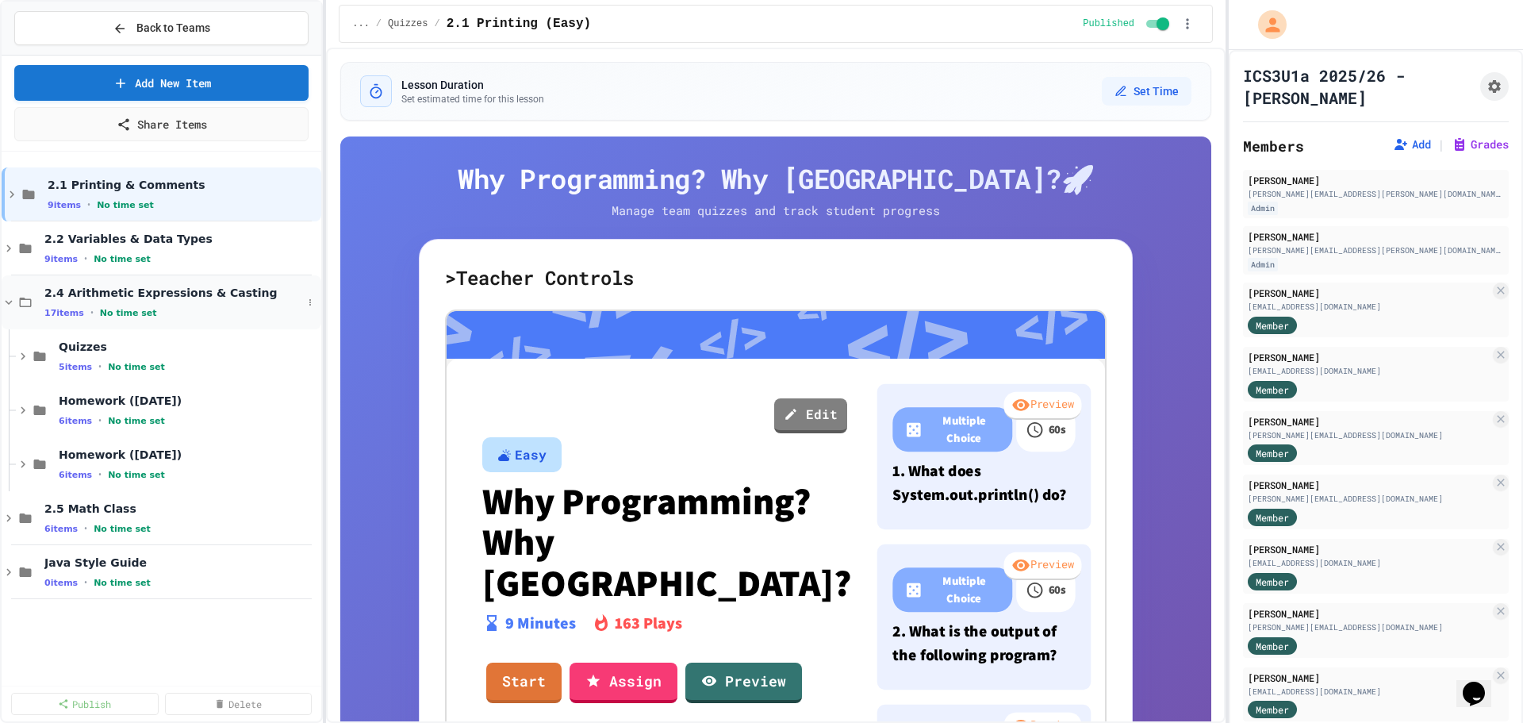
click at [173, 311] on div "17 items • No time set" at bounding box center [173, 312] width 258 height 13
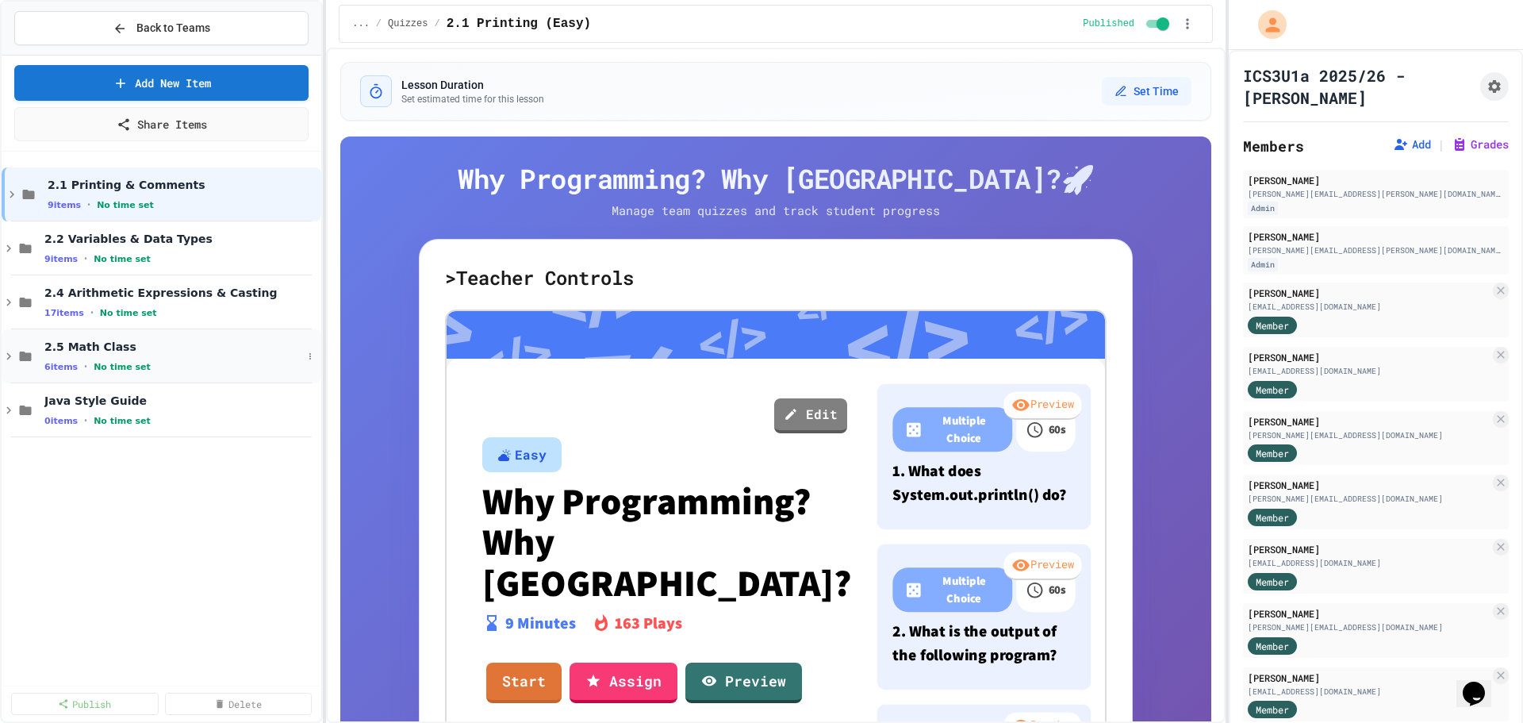
click at [165, 351] on span "2.5 Math Class" at bounding box center [173, 346] width 258 height 14
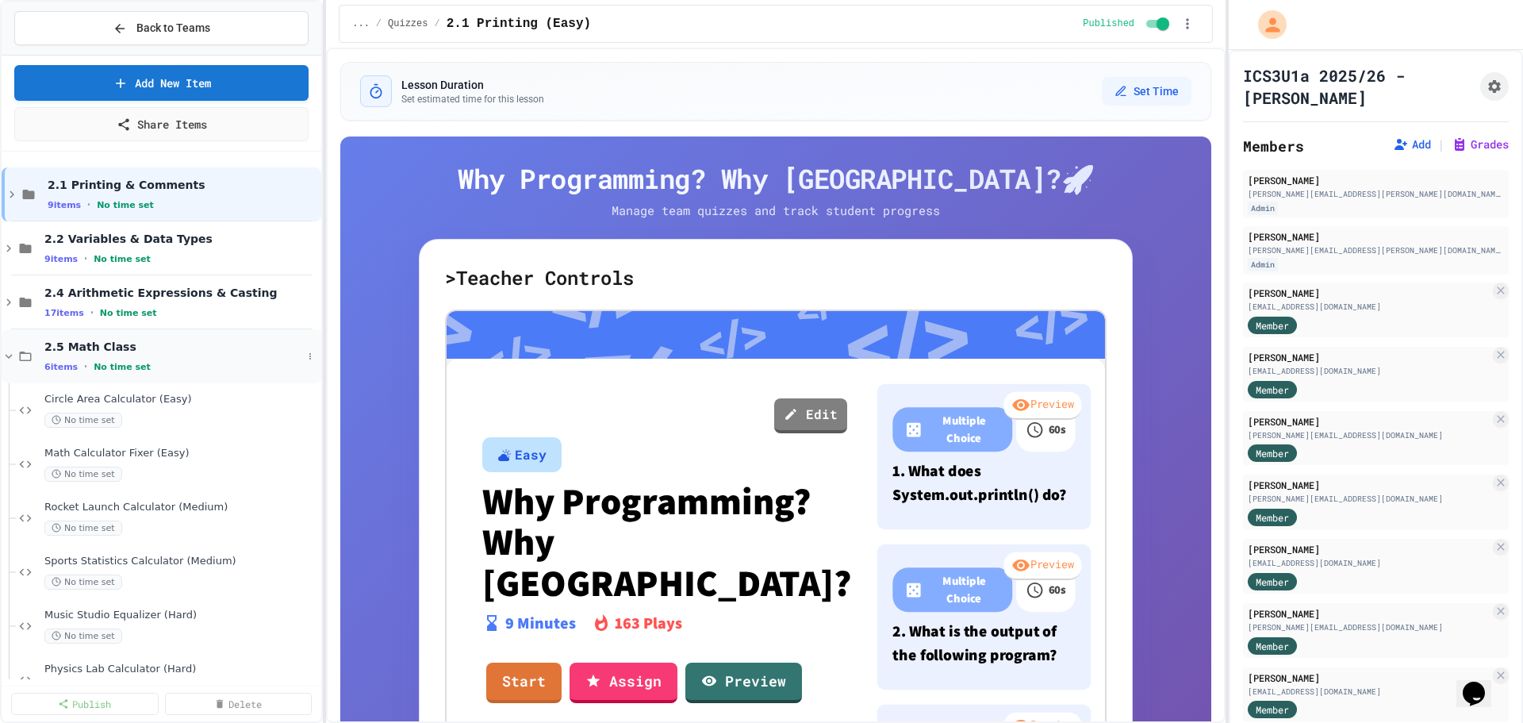
click at [192, 352] on span "2.5 Math Class" at bounding box center [173, 346] width 258 height 14
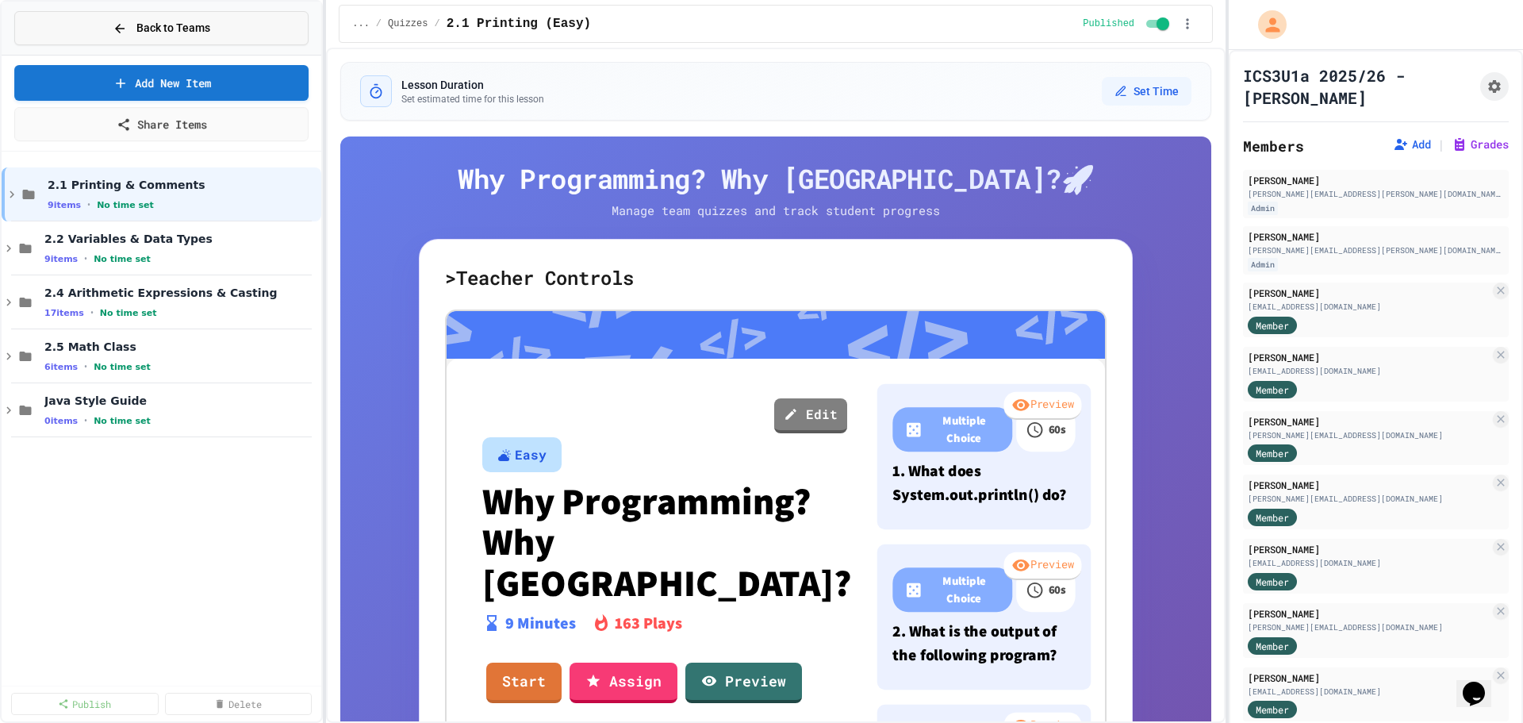
click at [184, 30] on span "Back to Teams" at bounding box center [173, 28] width 74 height 17
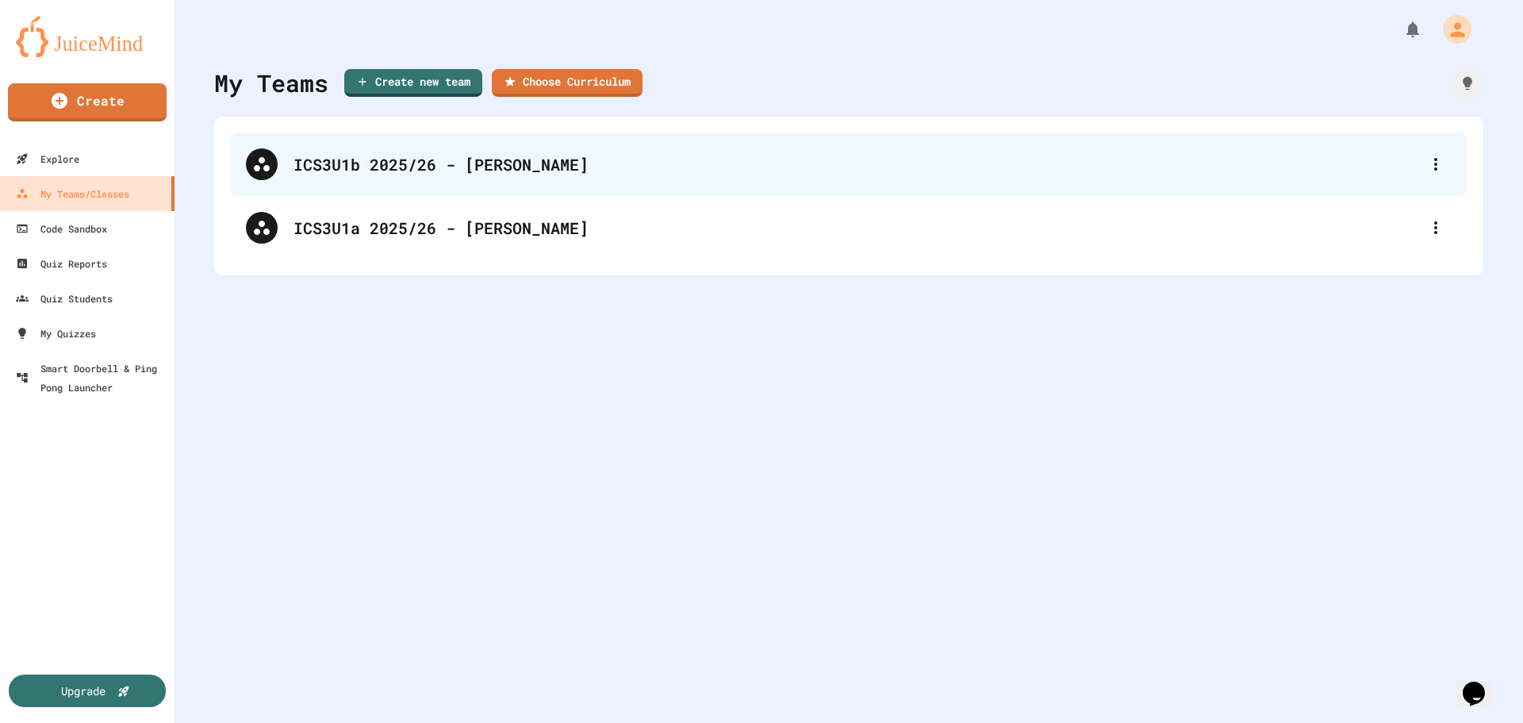
click at [489, 182] on div "ICS3U1b 2025/26 - [PERSON_NAME]" at bounding box center [848, 163] width 1237 height 63
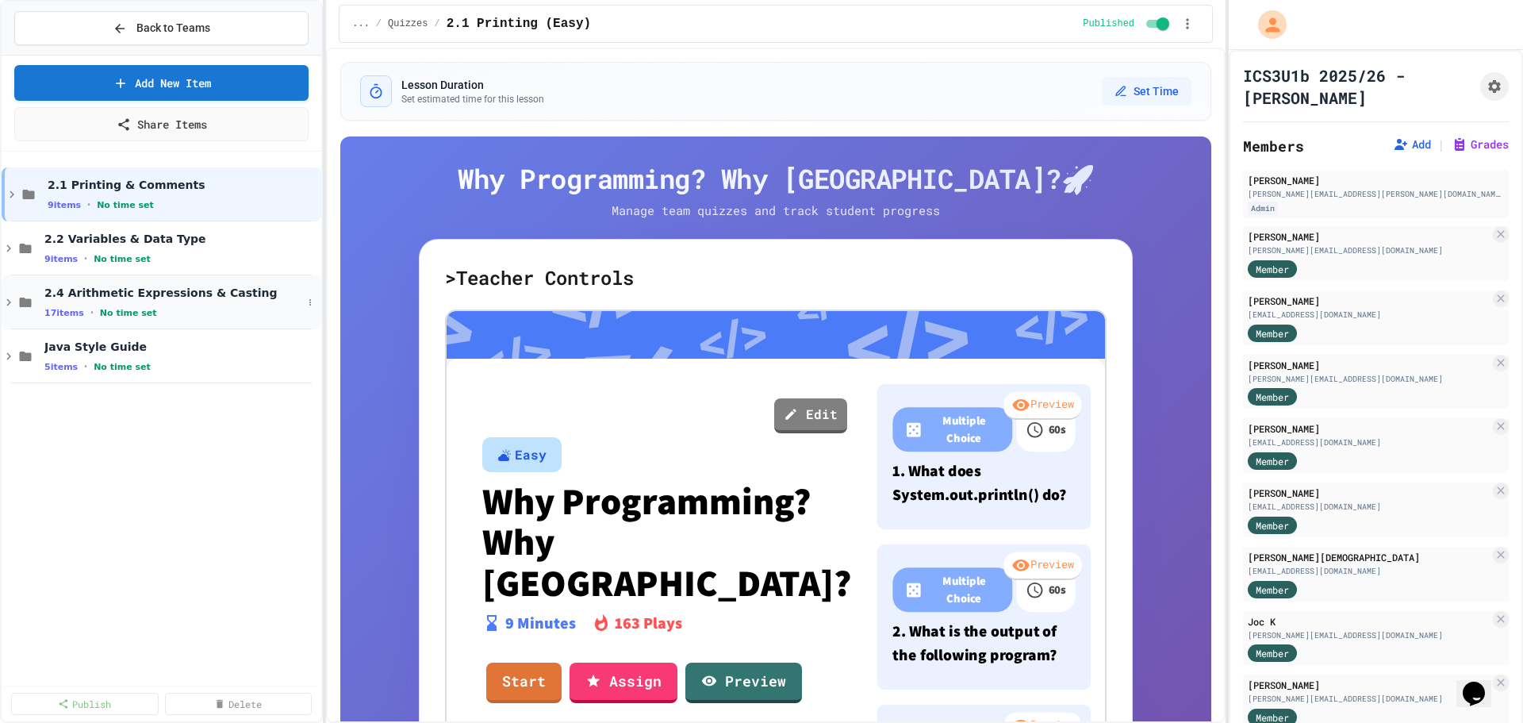
click at [165, 309] on div "17 items • No time set" at bounding box center [173, 312] width 258 height 13
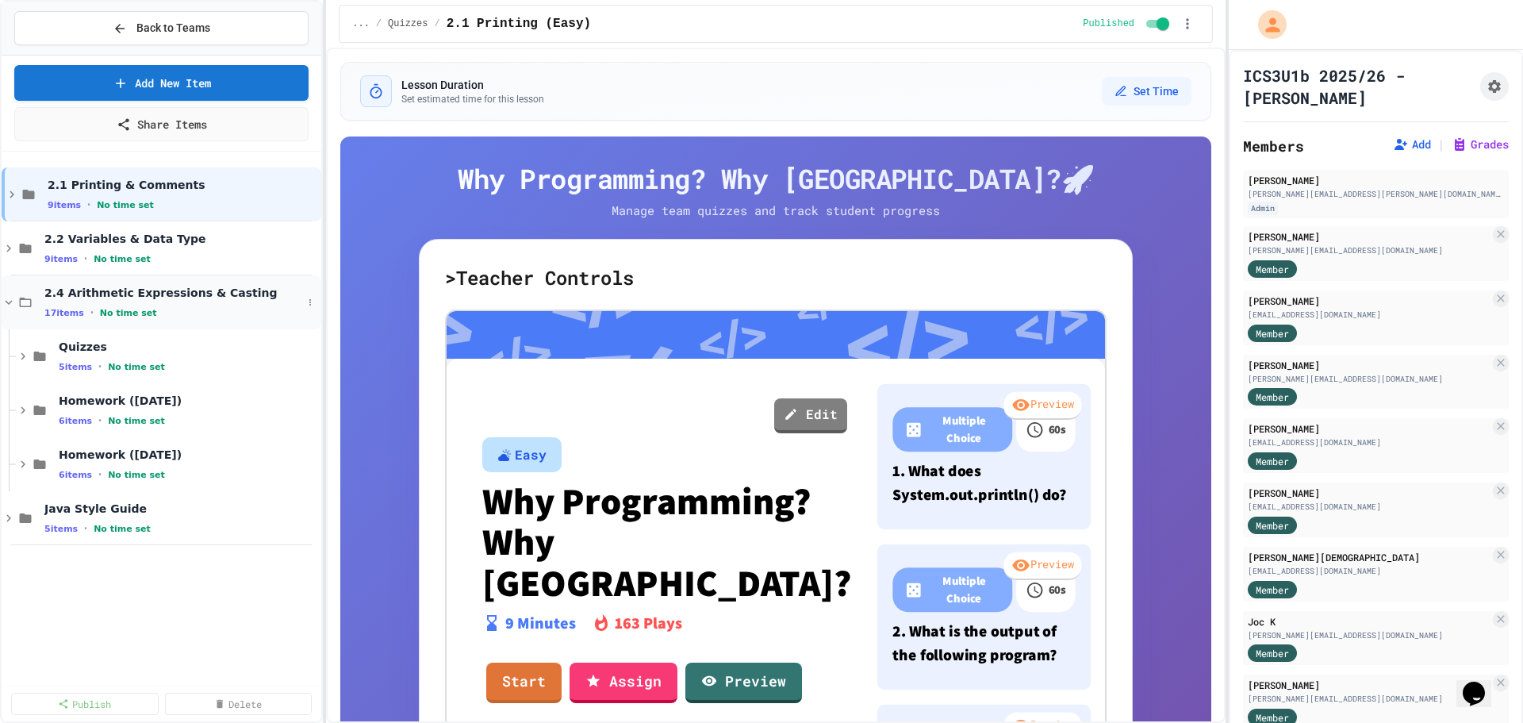
click at [173, 307] on div "17 items • No time set" at bounding box center [173, 312] width 258 height 13
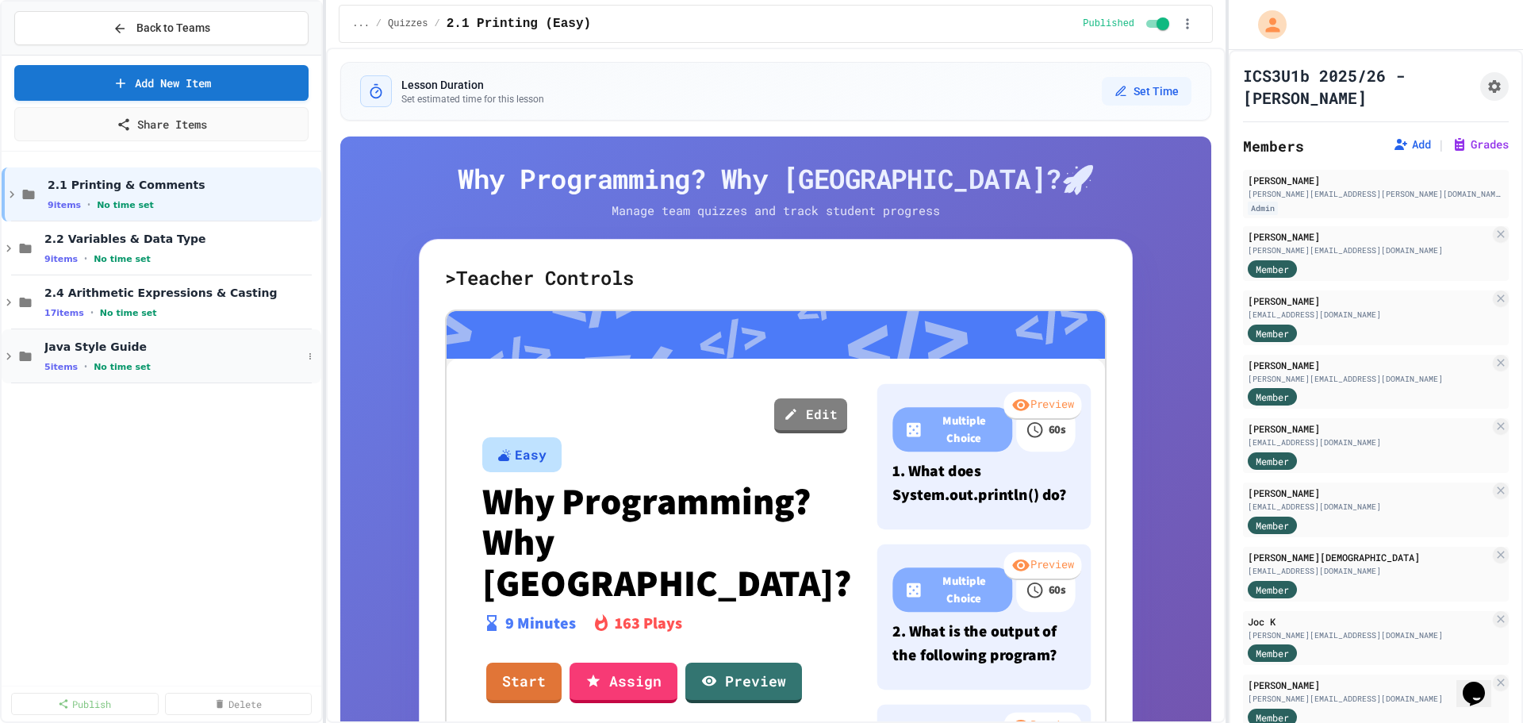
click at [182, 351] on span "Java Style Guide" at bounding box center [173, 346] width 258 height 14
click at [190, 355] on div "Java Style Guide 5 items • No time set" at bounding box center [173, 355] width 258 height 33
click at [201, 357] on div "Java Style Guide 5 items • No time set" at bounding box center [173, 355] width 258 height 33
click at [201, 351] on span "Java Style Guide" at bounding box center [181, 346] width 274 height 14
click at [210, 308] on div "17 items • No time set" at bounding box center [173, 312] width 258 height 13
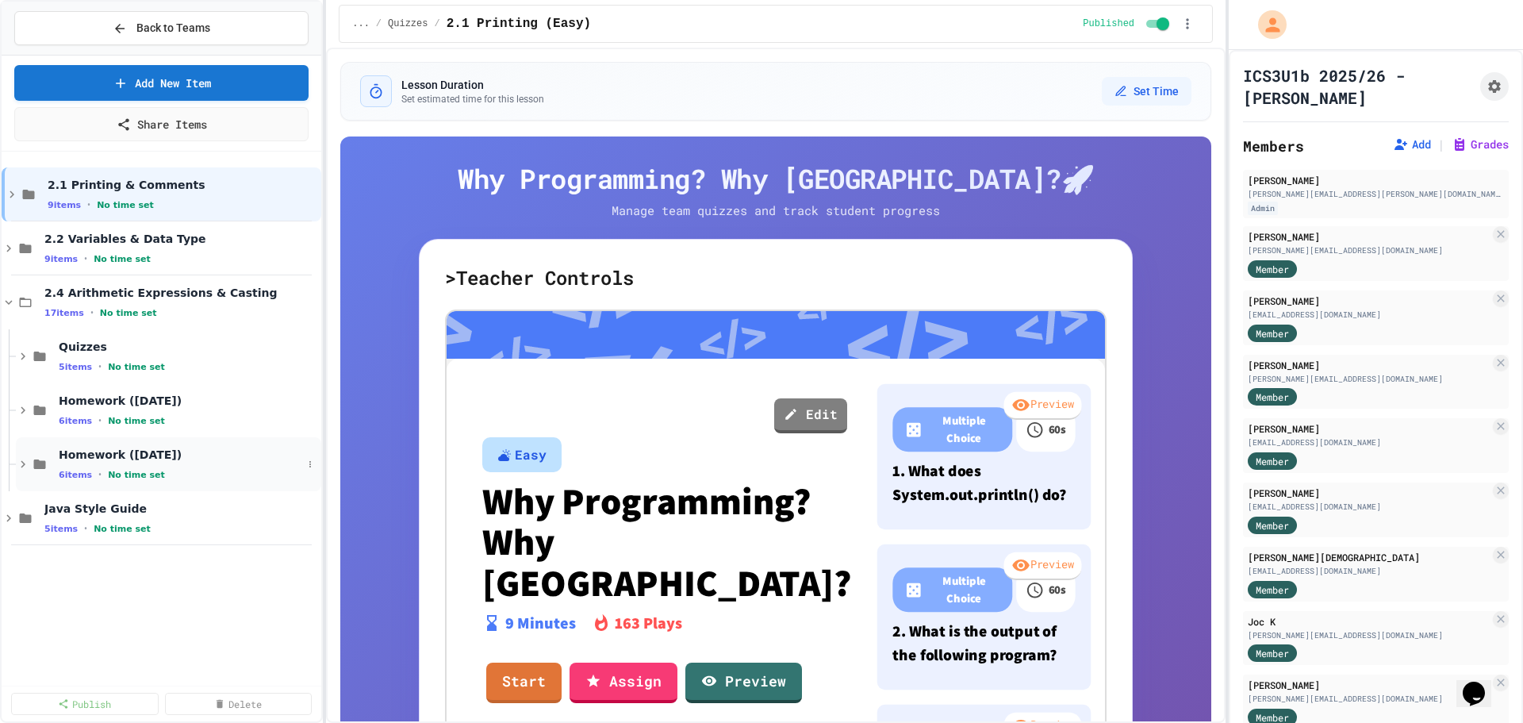
click at [184, 461] on span "Homework ([DATE])" at bounding box center [180, 454] width 243 height 14
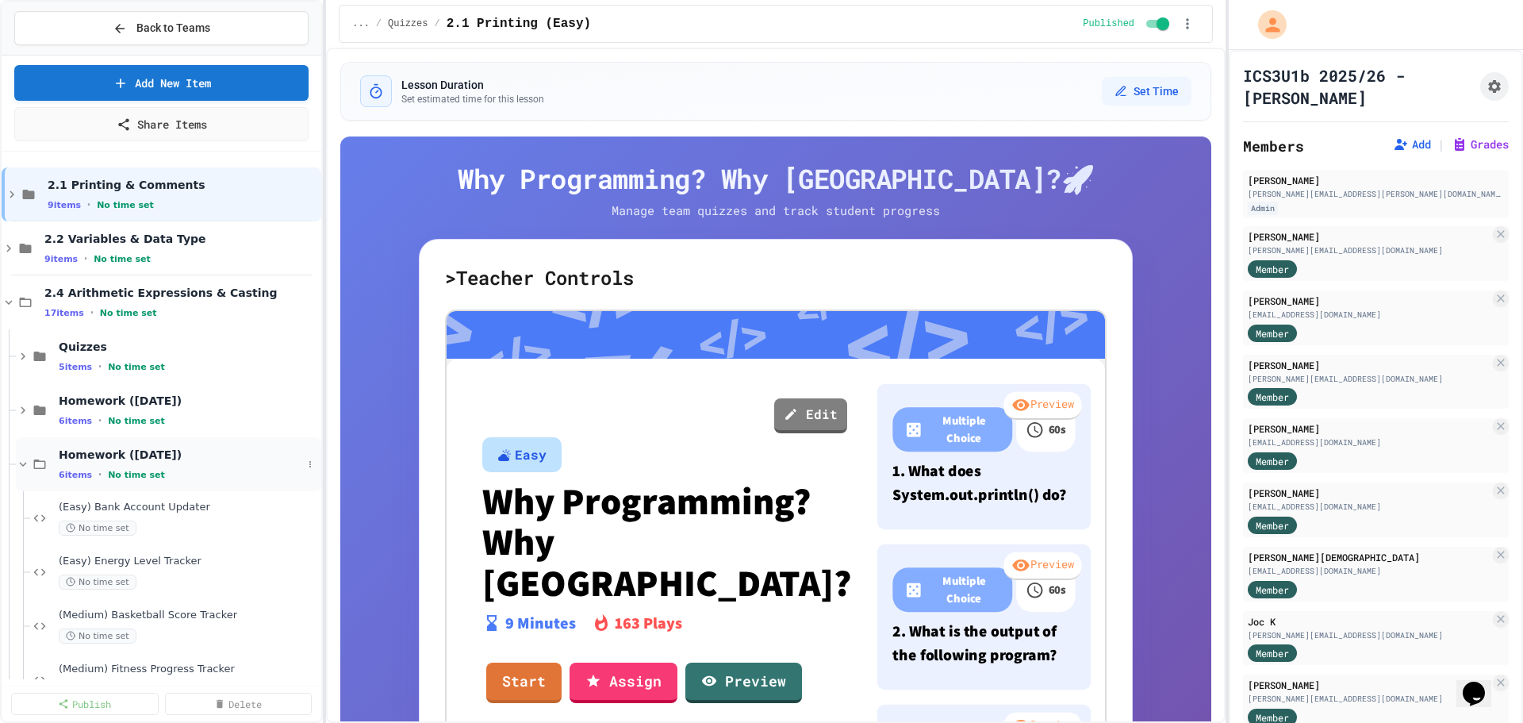
click at [193, 462] on span "Homework ([DATE])" at bounding box center [180, 454] width 243 height 14
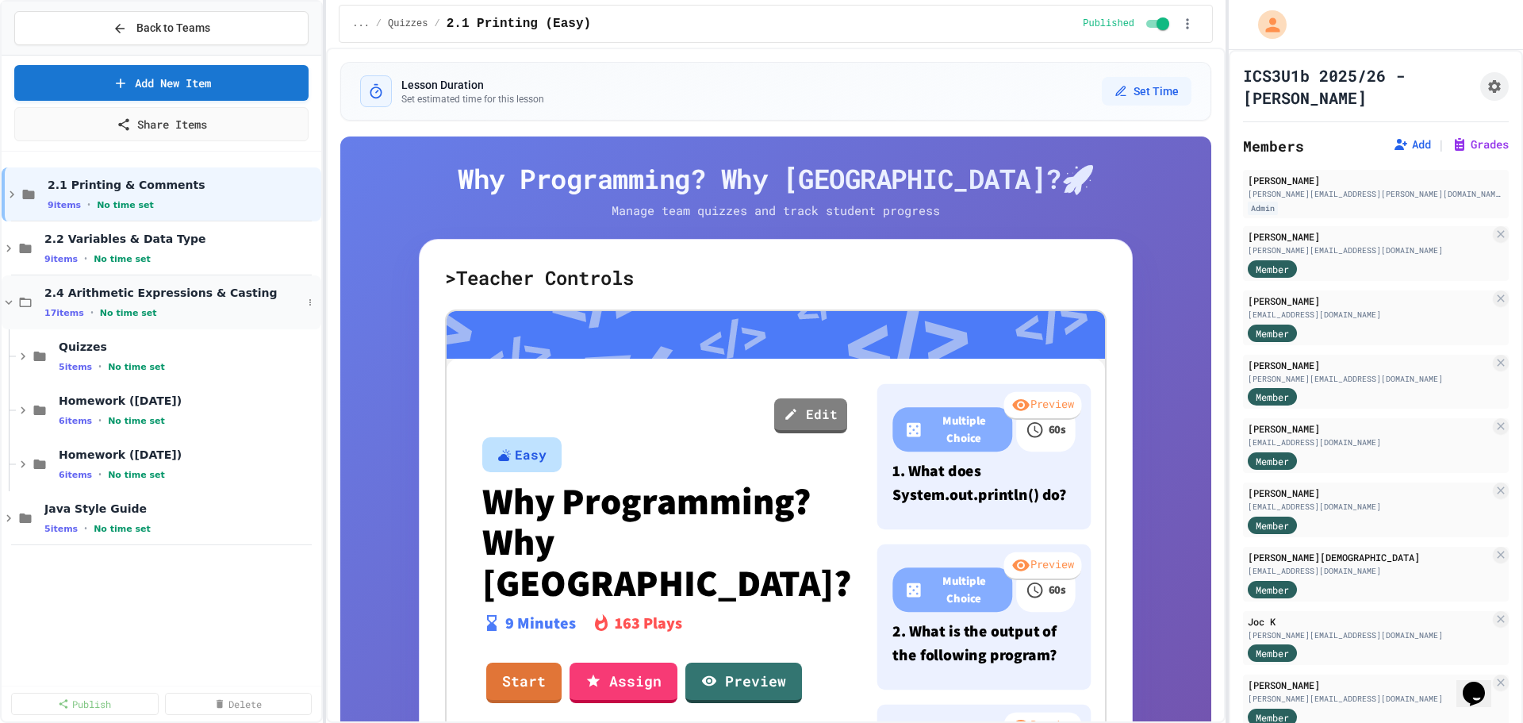
click at [213, 303] on div "2.4 Arithmetic Expressions & Casting 17 items • No time set" at bounding box center [173, 302] width 258 height 33
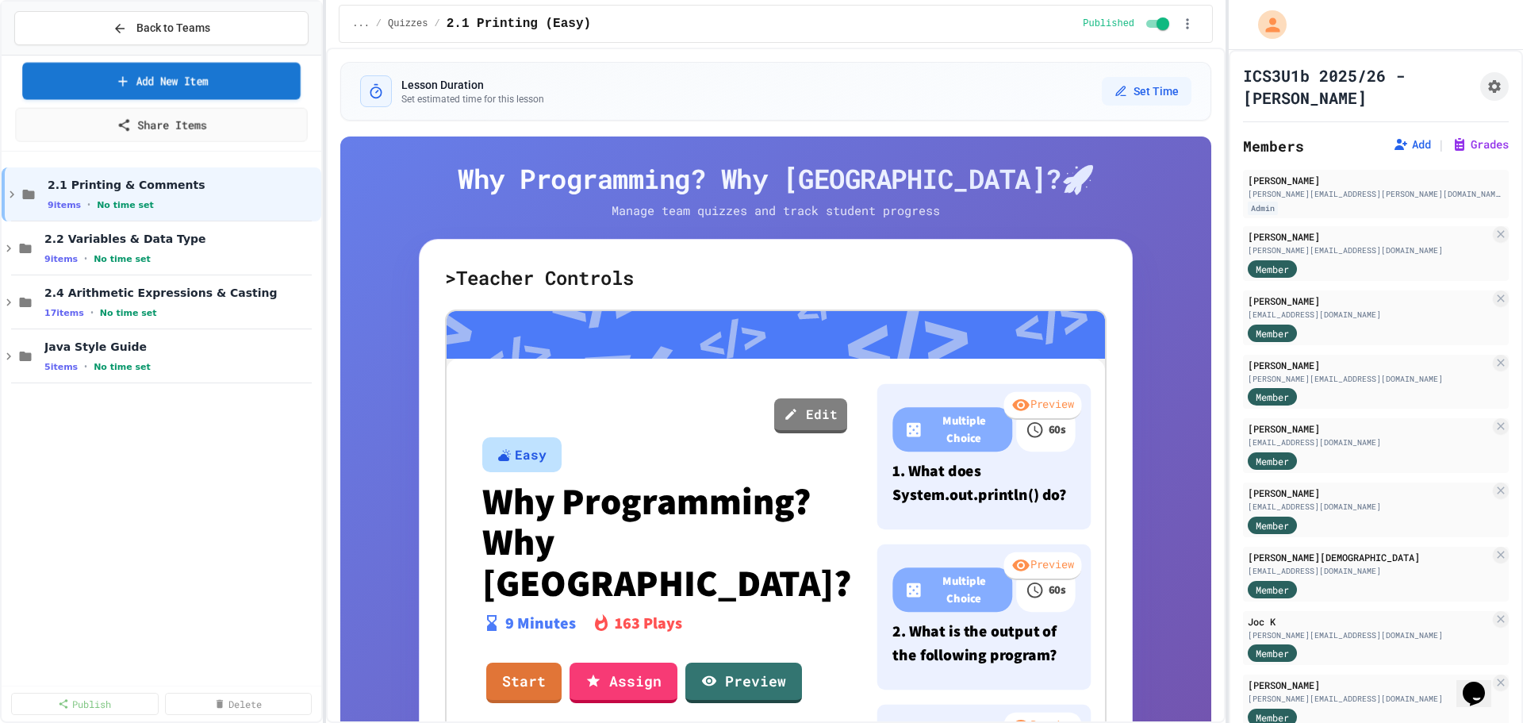
click at [158, 36] on span "Back to Teams" at bounding box center [173, 28] width 74 height 17
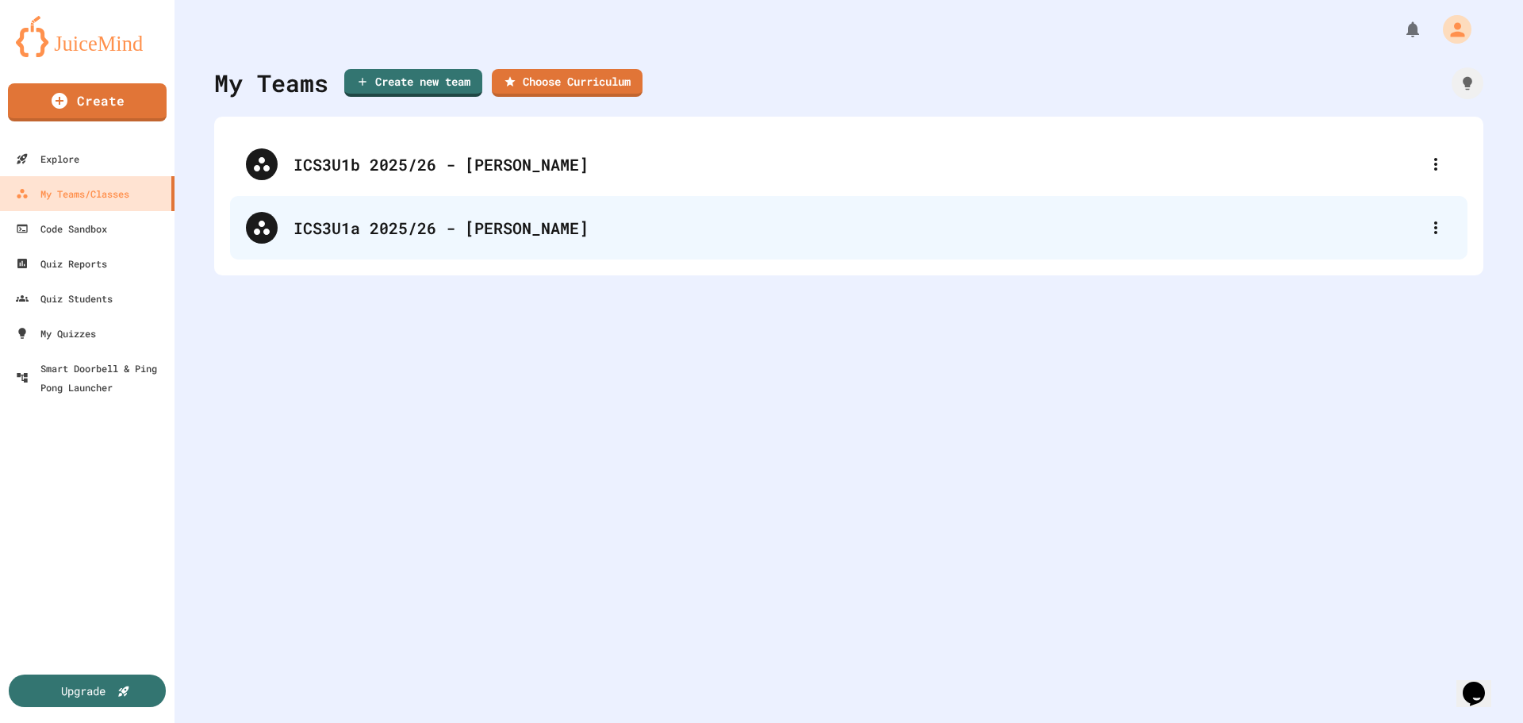
click at [413, 233] on div "ICS3U1a 2025/26 - [PERSON_NAME]" at bounding box center [856, 228] width 1126 height 24
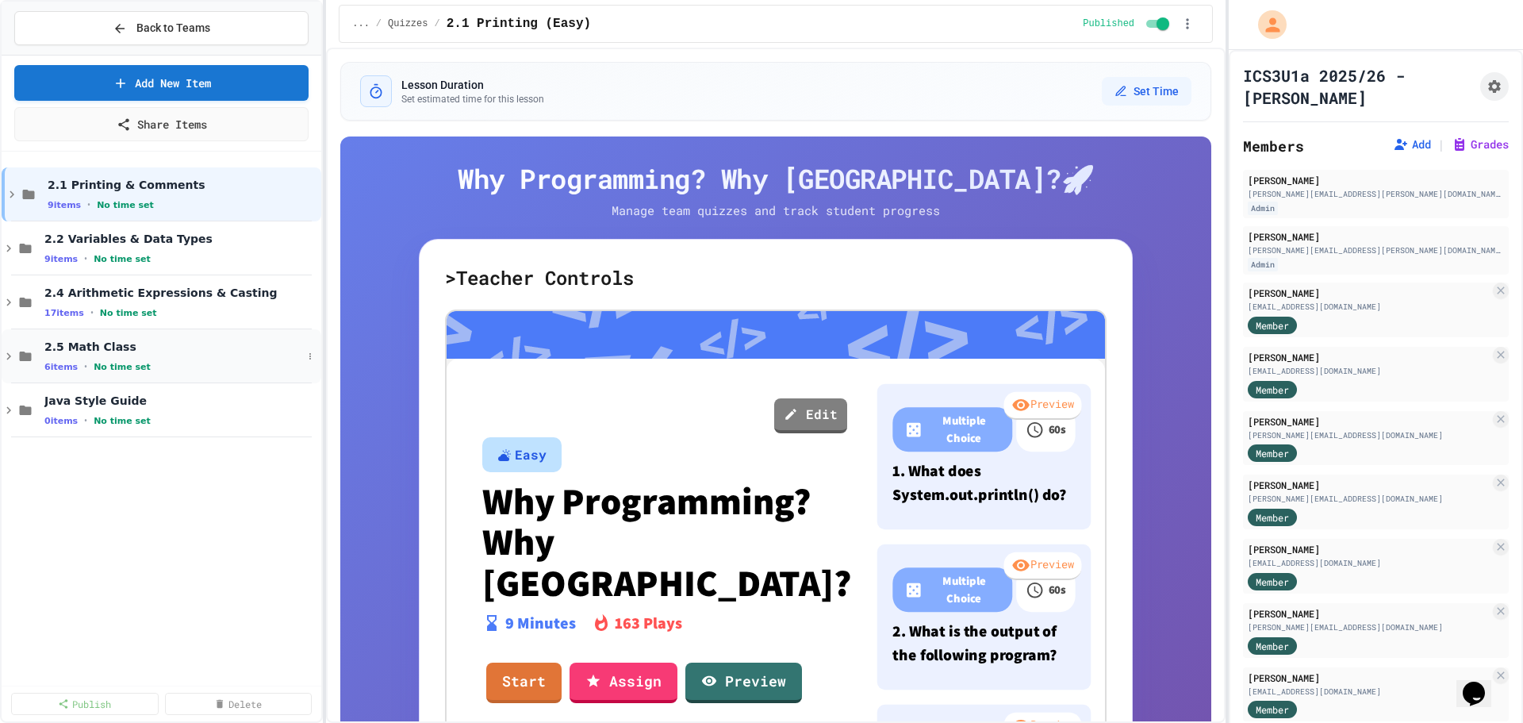
click at [182, 347] on span "2.5 Math Class" at bounding box center [173, 346] width 258 height 14
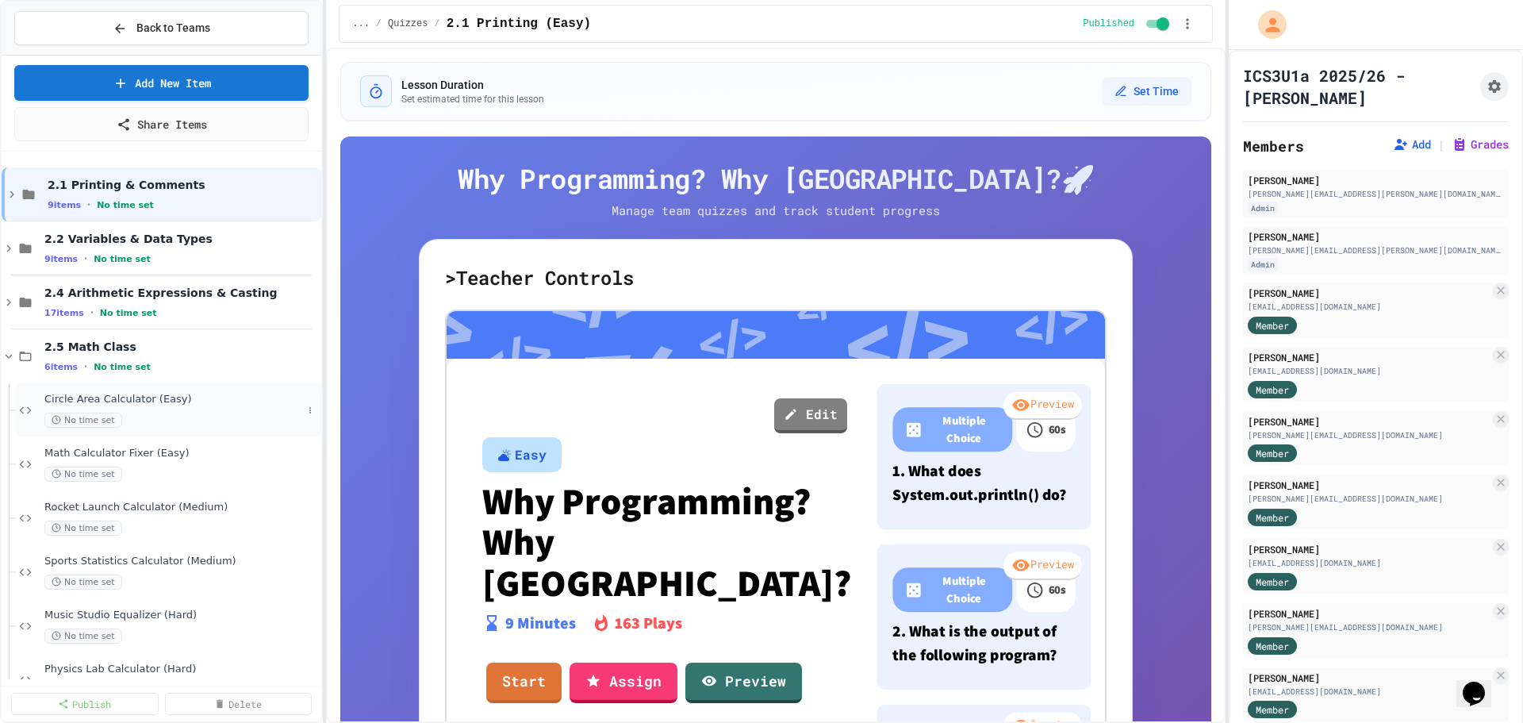
click at [242, 403] on span "Circle Area Calculator (Easy)" at bounding box center [173, 399] width 258 height 13
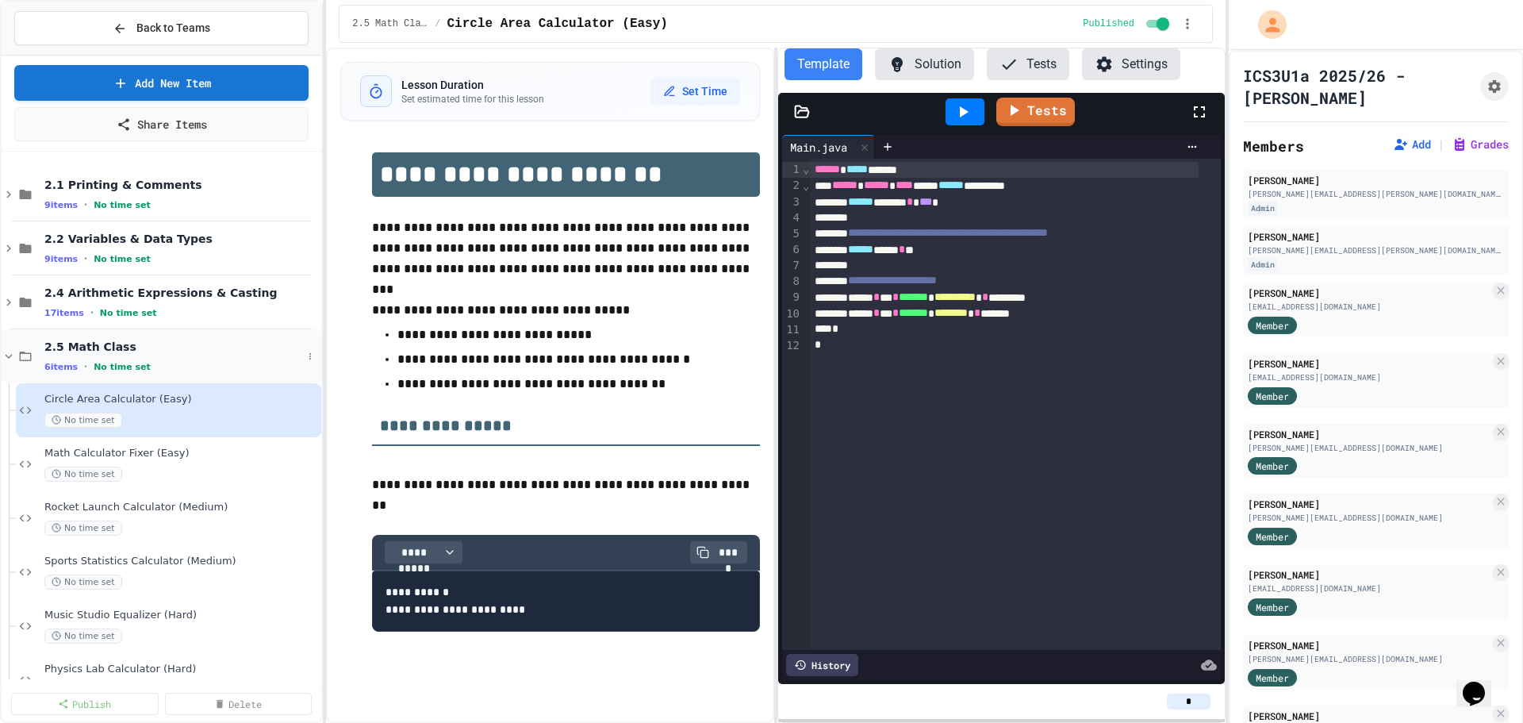
click at [156, 355] on div "2.5 Math Class 6 items • No time set" at bounding box center [173, 355] width 258 height 33
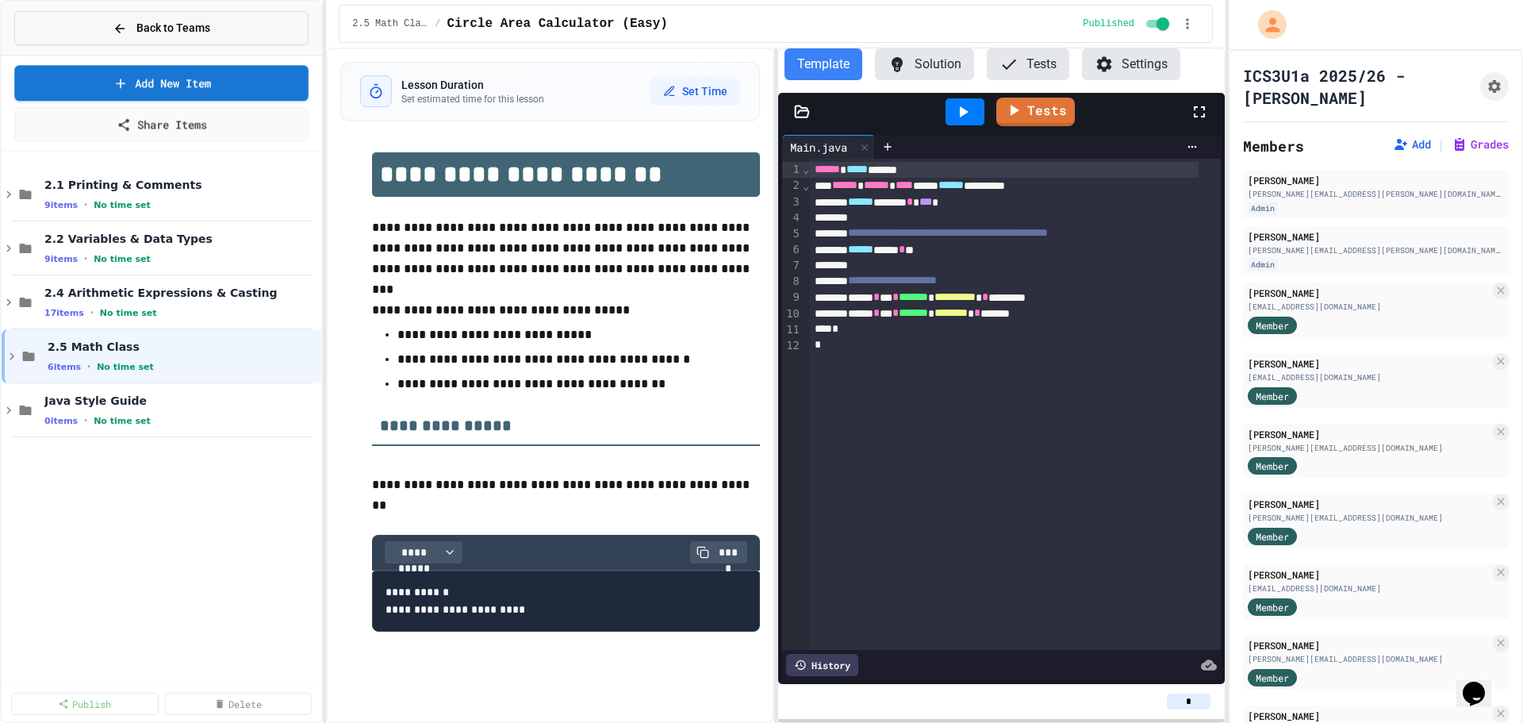
click at [197, 17] on button "Back to Teams" at bounding box center [161, 28] width 294 height 34
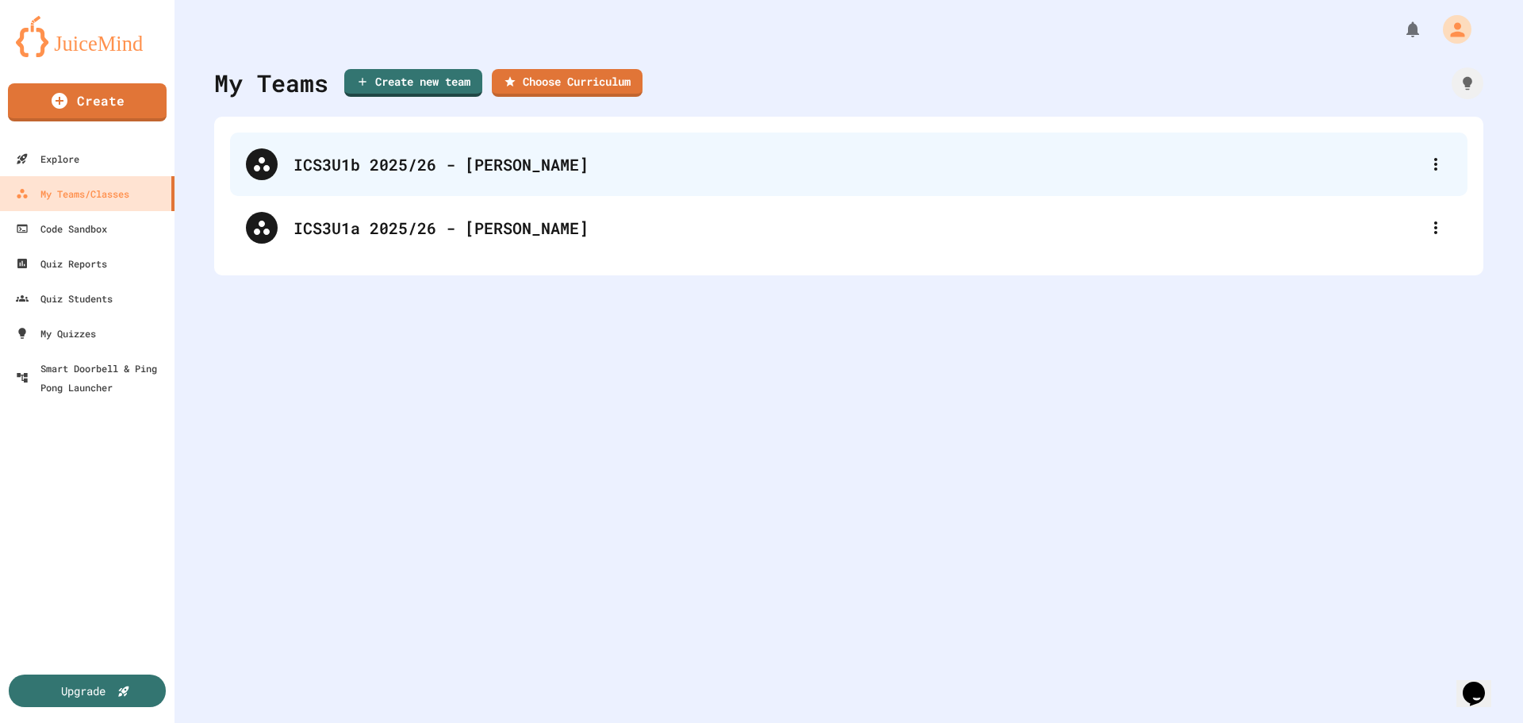
click at [373, 165] on div "ICS3U1b 2025/26 - [PERSON_NAME]" at bounding box center [856, 164] width 1126 height 24
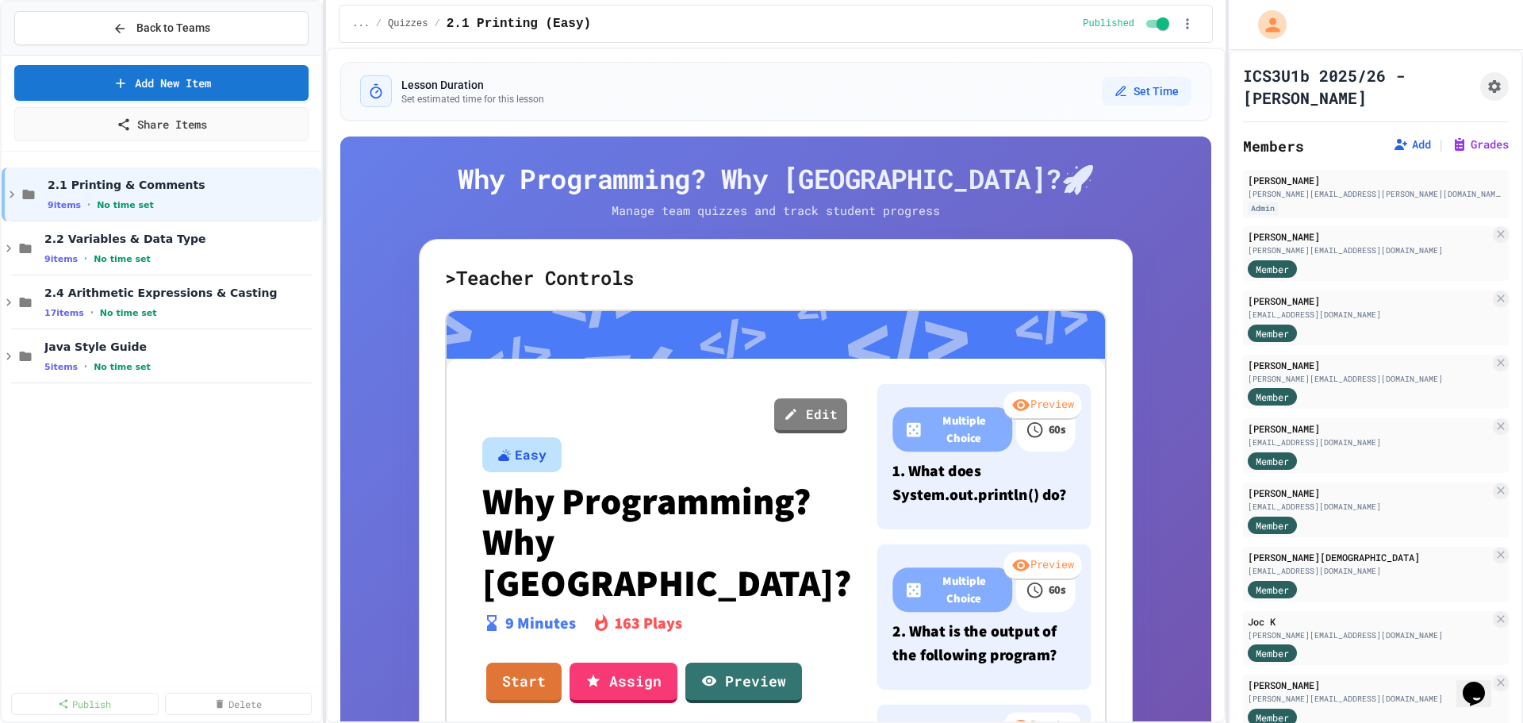
click at [179, 369] on div "5 items • No time set" at bounding box center [181, 366] width 274 height 13
click at [232, 422] on div "5 items • No time set" at bounding box center [180, 420] width 243 height 13
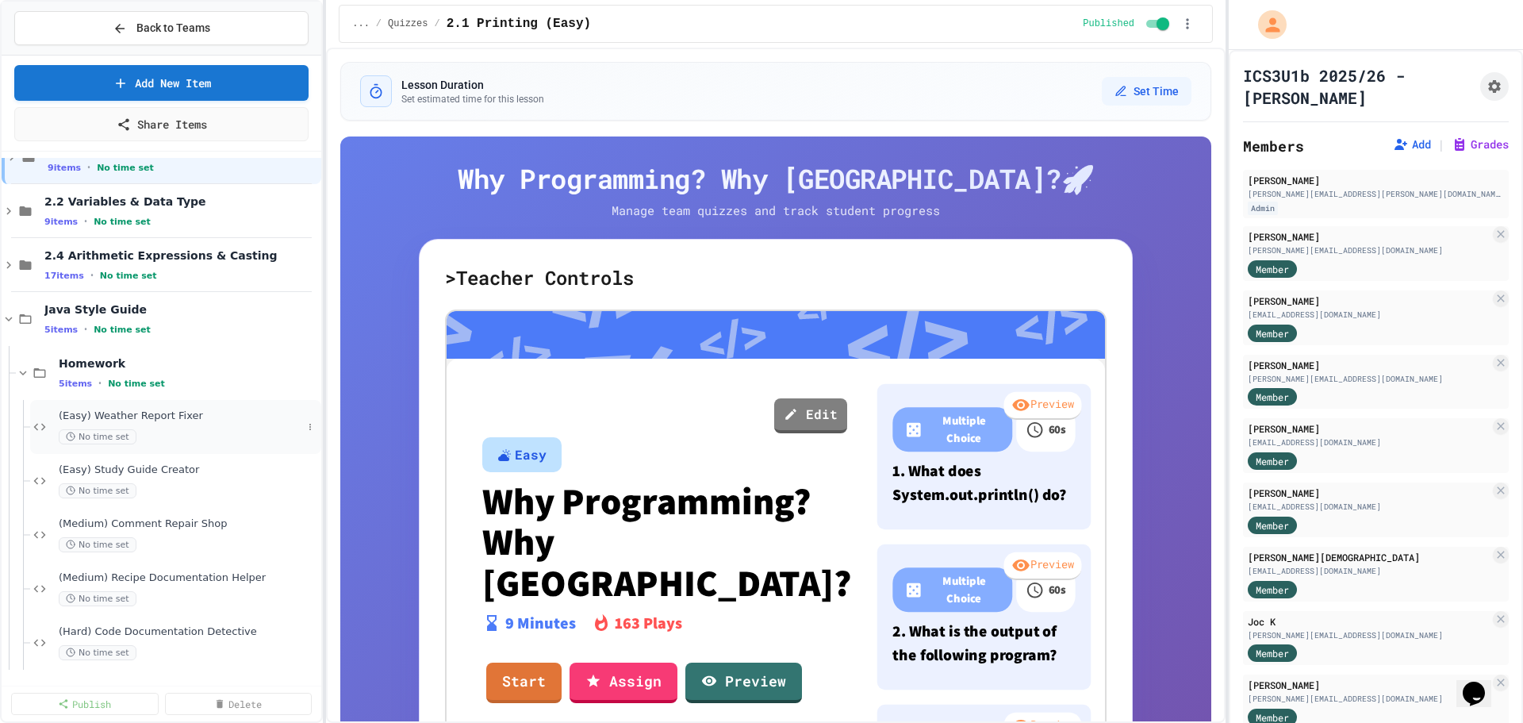
click at [235, 424] on div "(Easy) Weather Report Fixer No time set" at bounding box center [180, 426] width 243 height 35
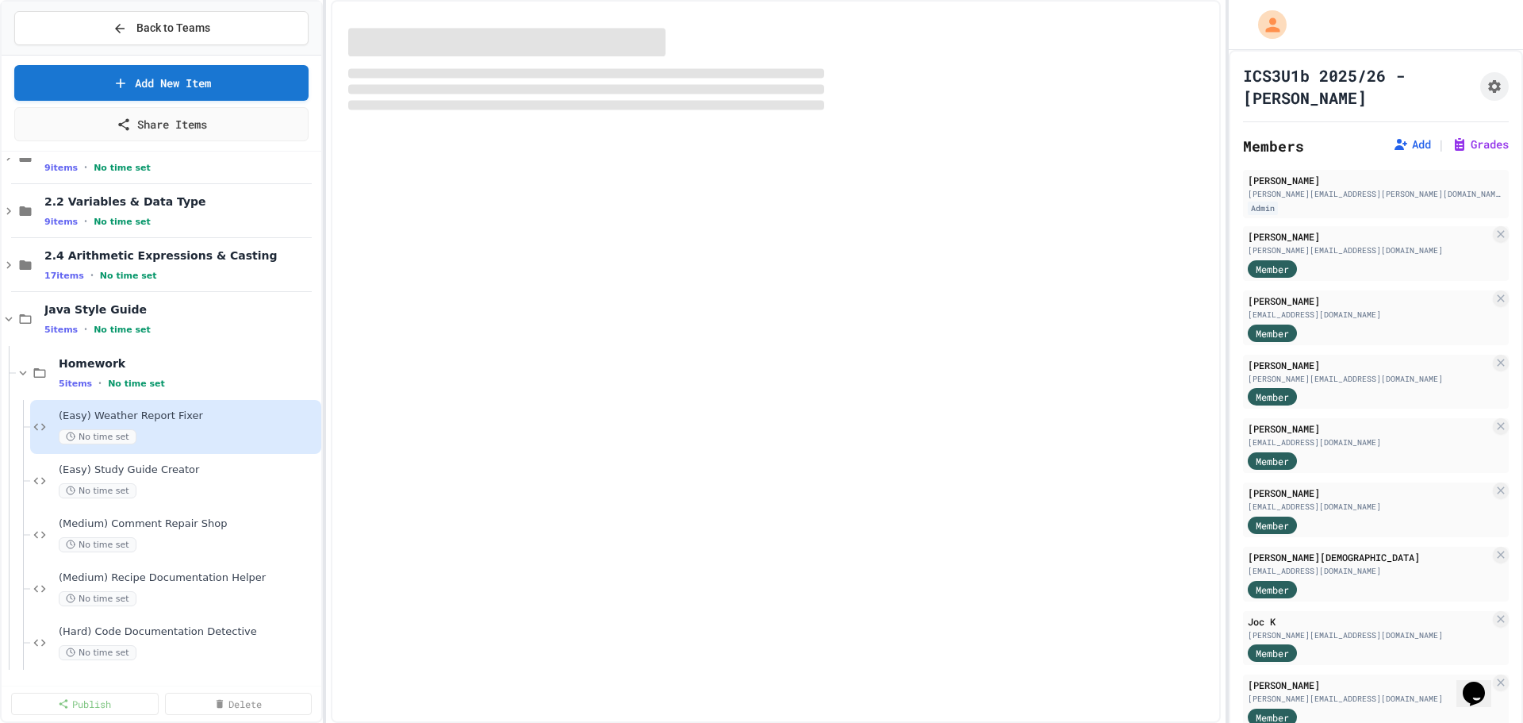
scroll to position [18, 0]
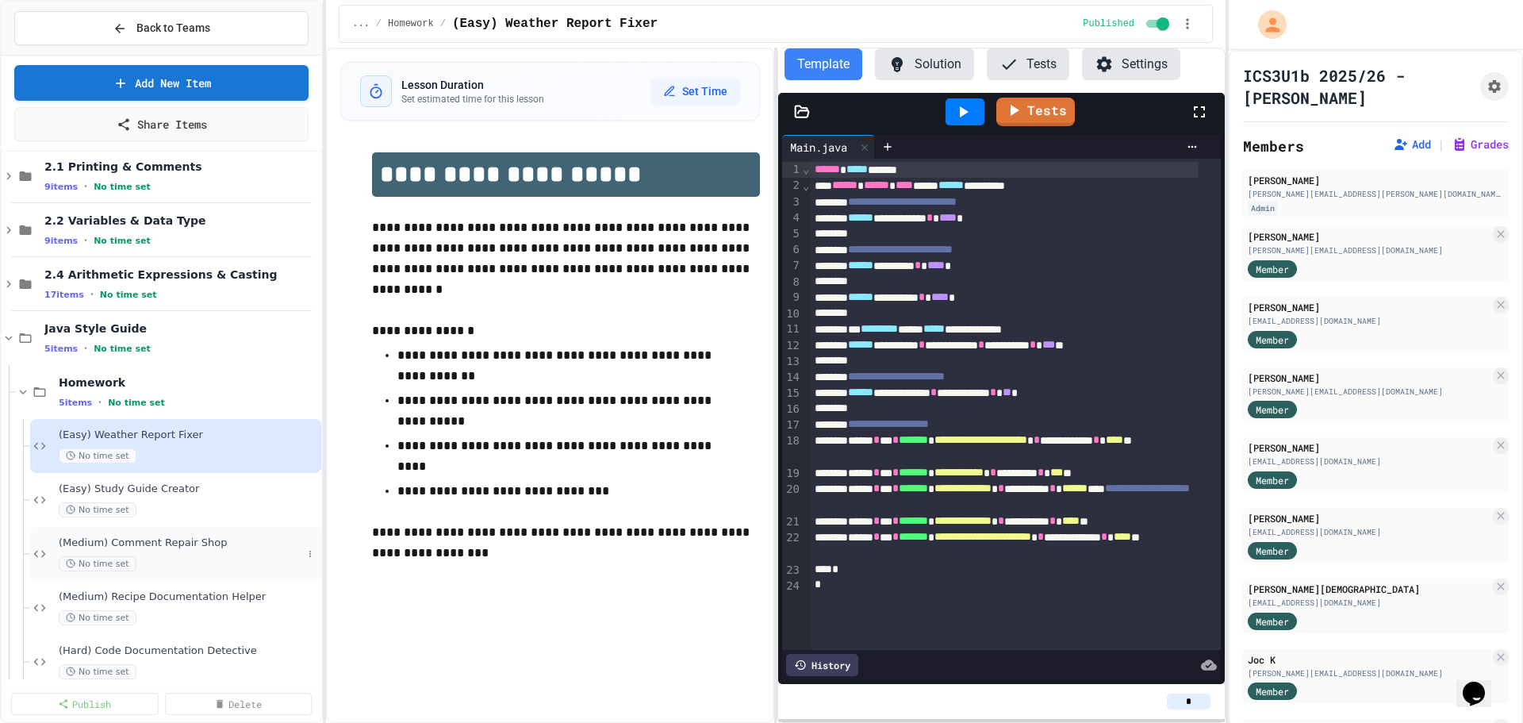
click at [179, 550] on div "(Medium) Comment Repair Shop No time set" at bounding box center [180, 553] width 243 height 35
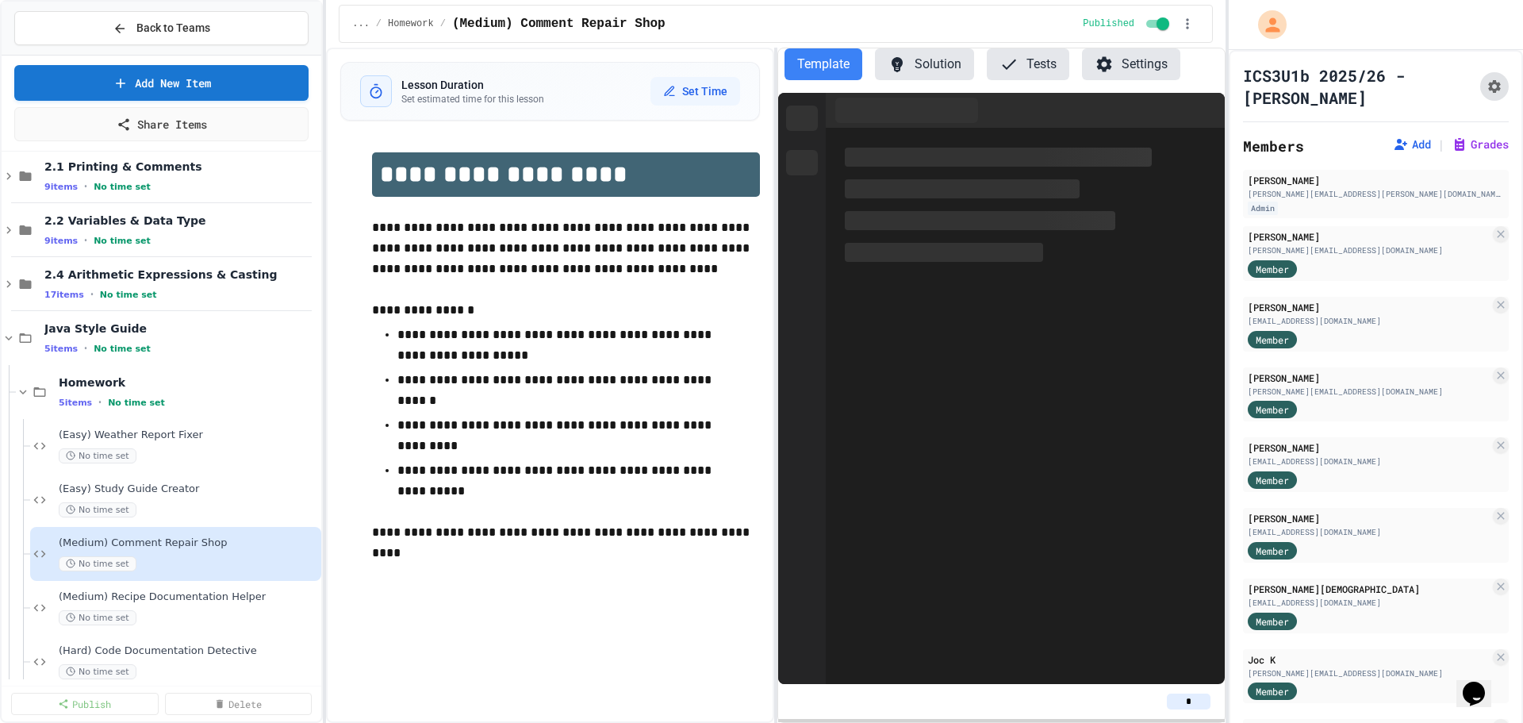
click at [1486, 92] on icon "Assignment Settings" at bounding box center [1494, 87] width 16 height 16
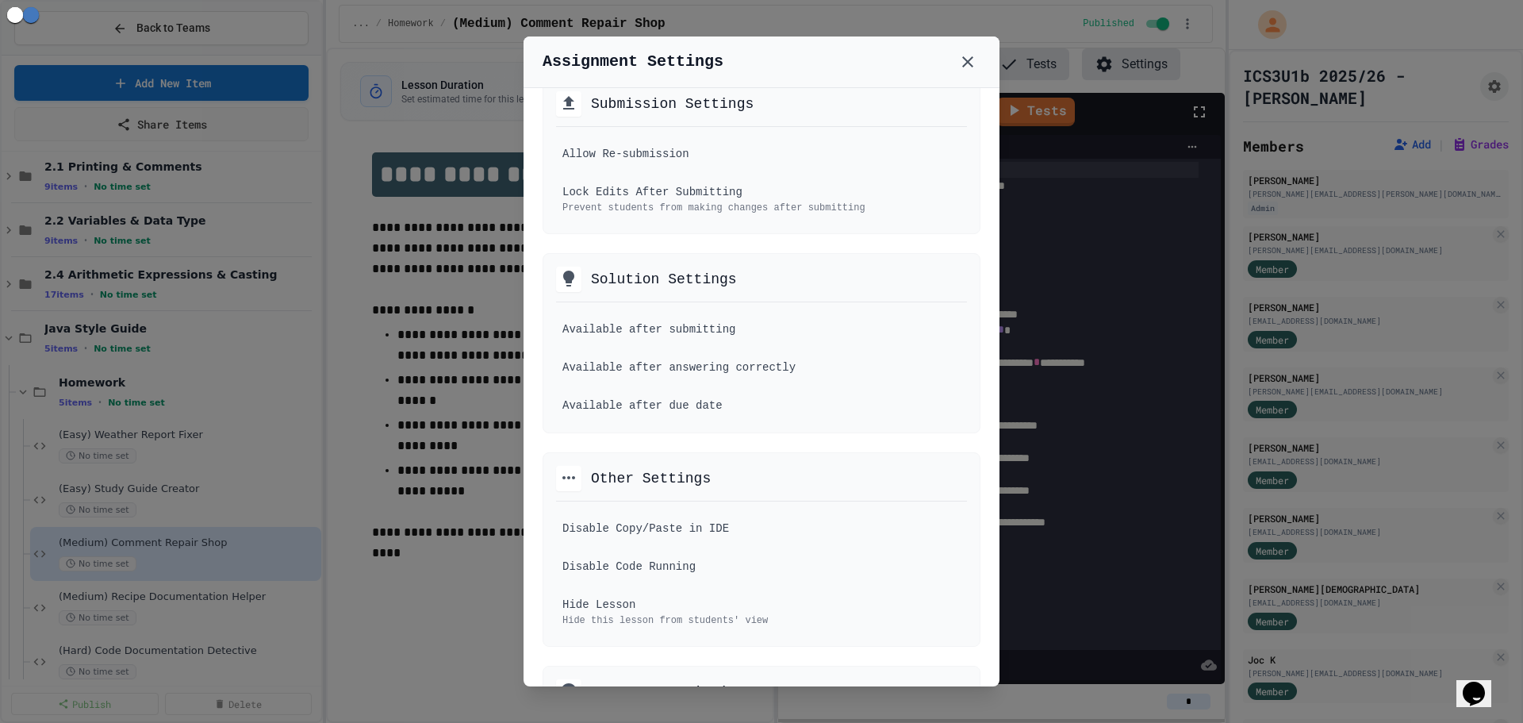
scroll to position [714, 0]
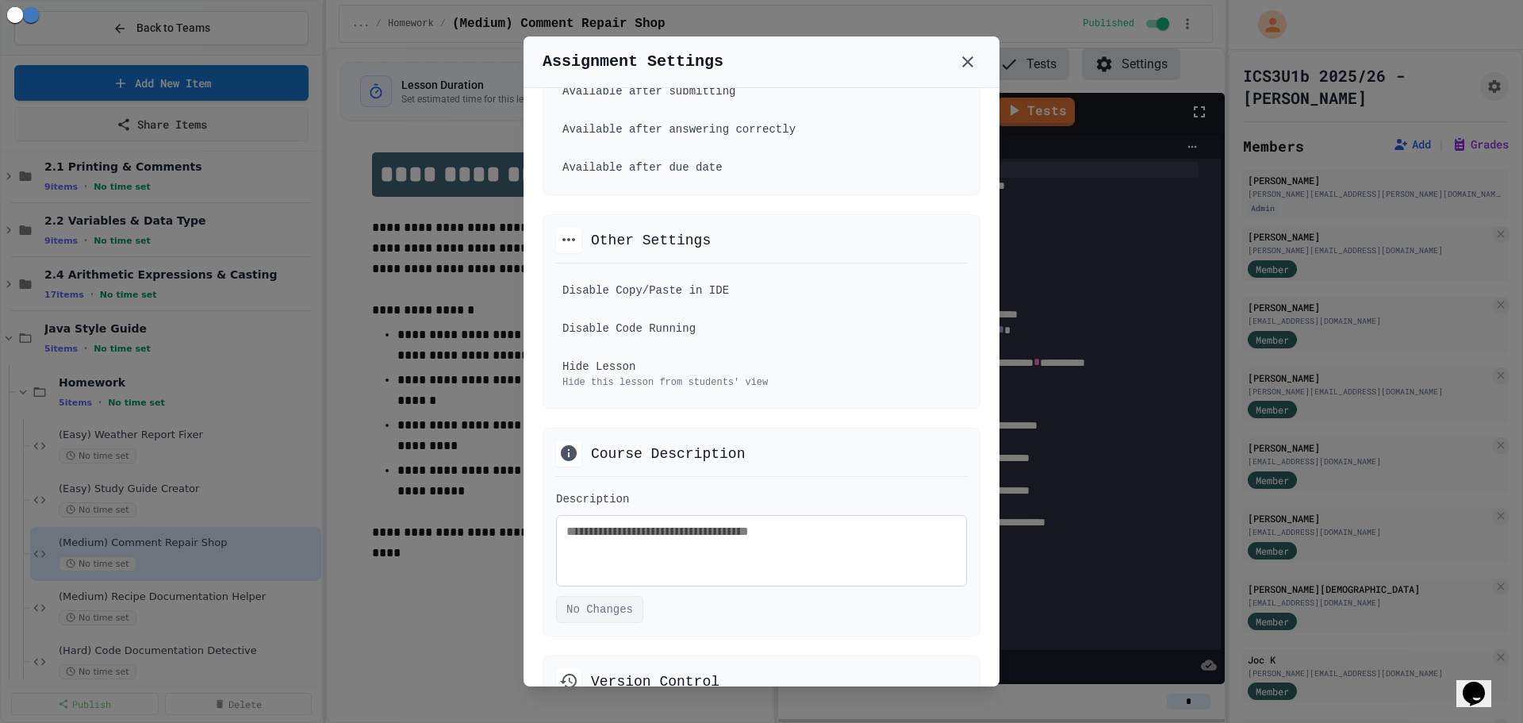
click at [86, 652] on div at bounding box center [761, 361] width 1523 height 723
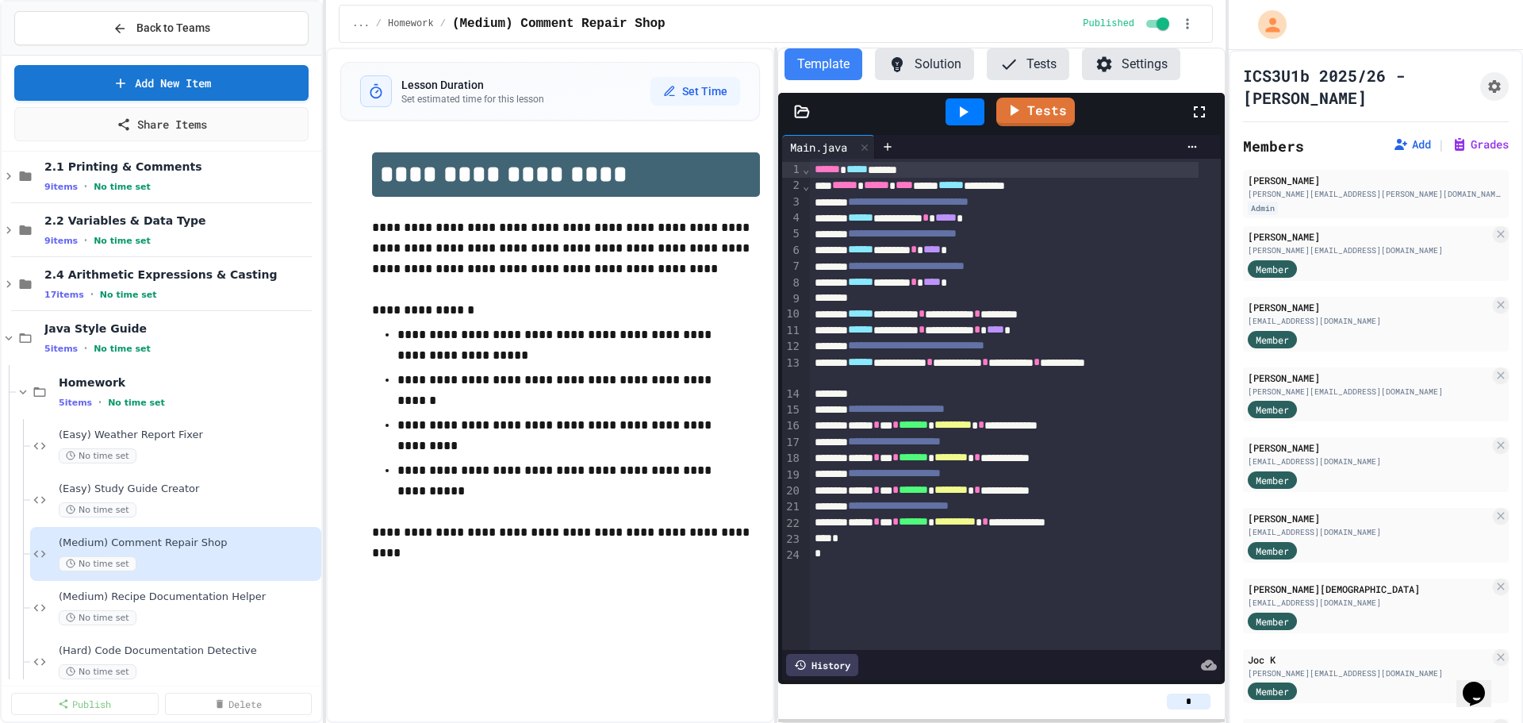
click at [155, 613] on div "No time set" at bounding box center [188, 617] width 259 height 15
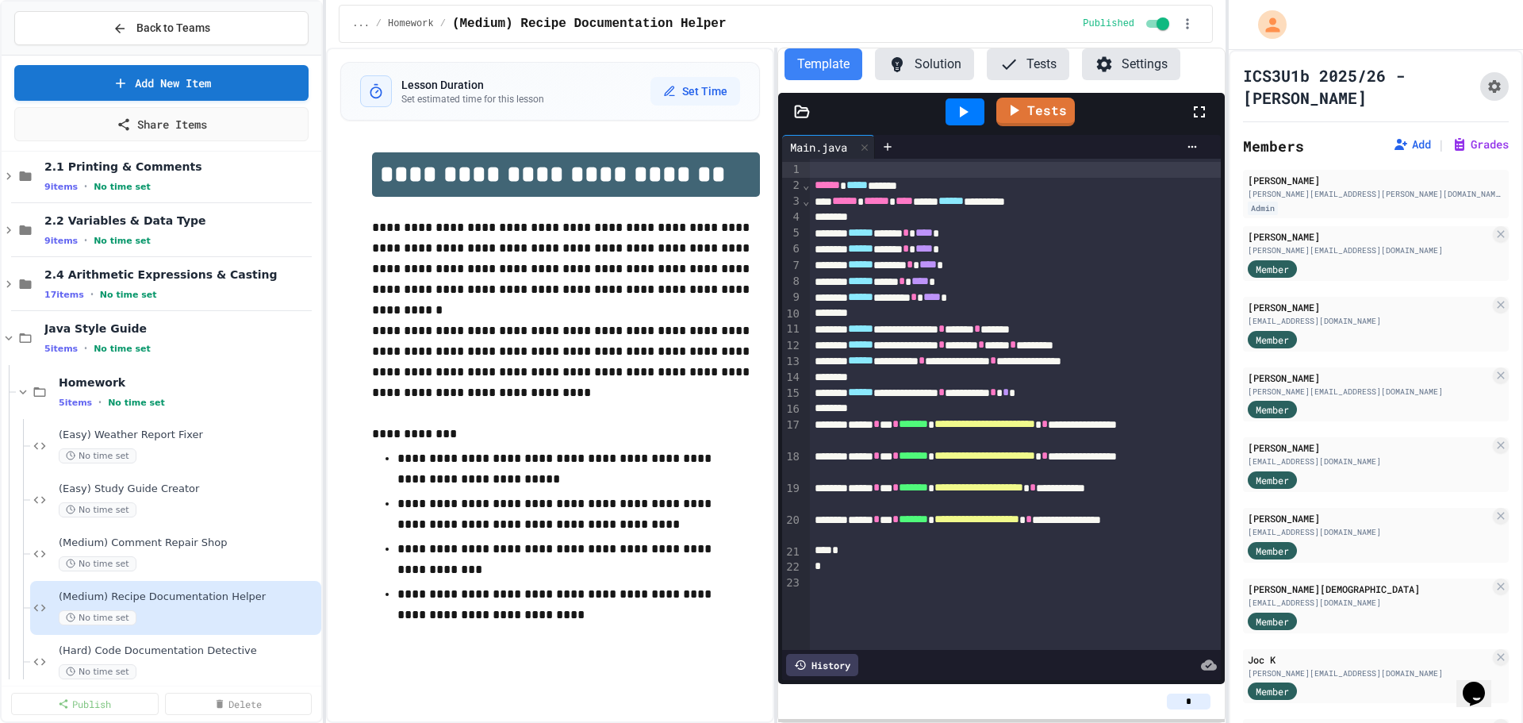
click at [1480, 86] on button "Assignment Settings" at bounding box center [1494, 86] width 29 height 29
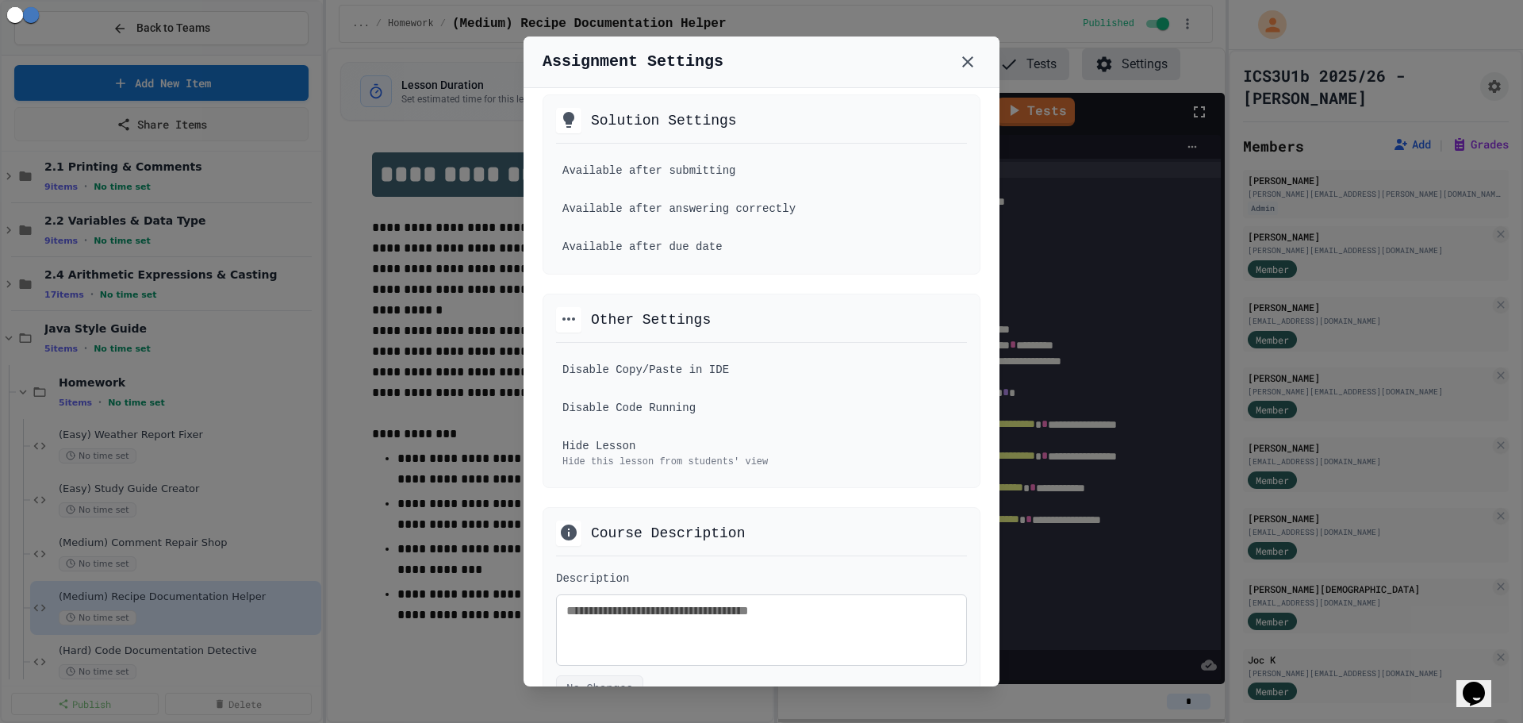
scroll to position [992, 0]
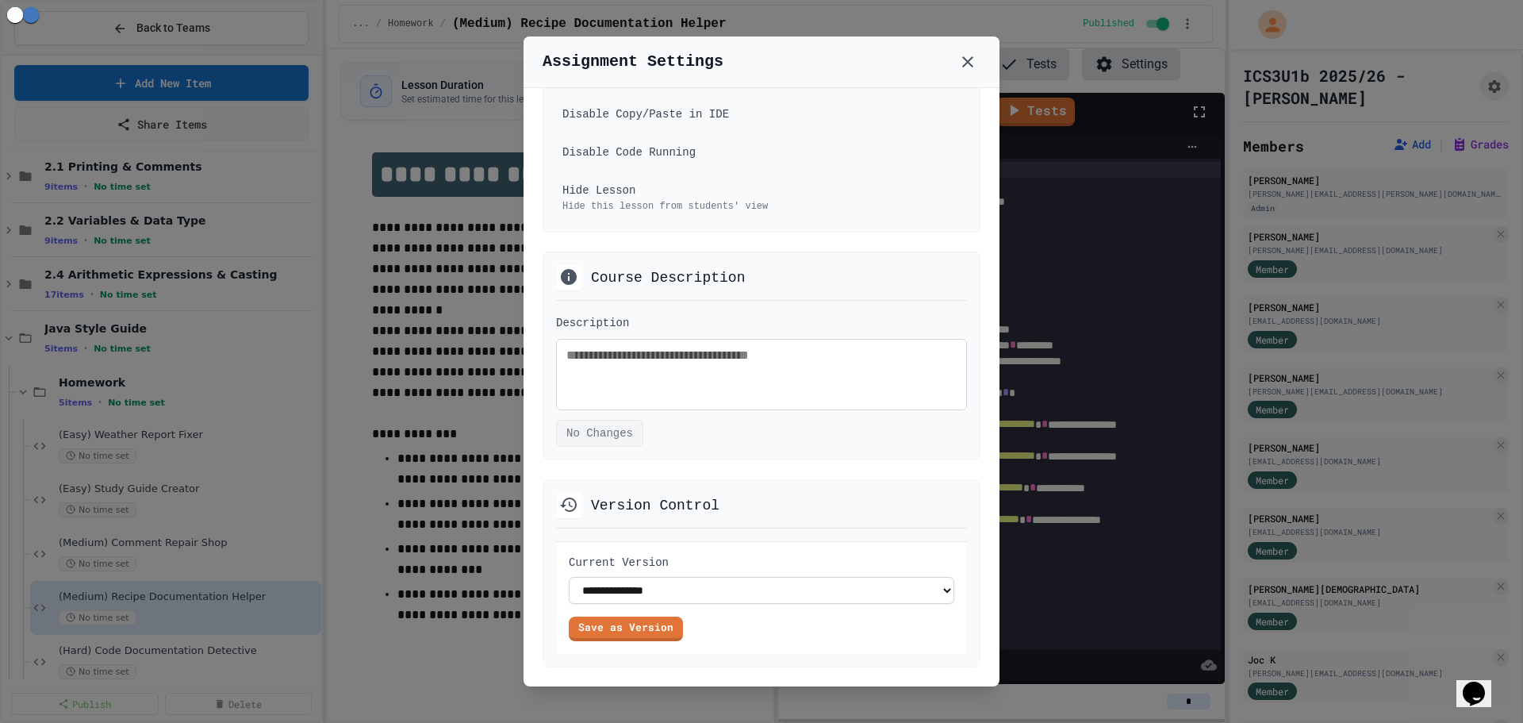
click at [973, 63] on icon at bounding box center [967, 61] width 19 height 19
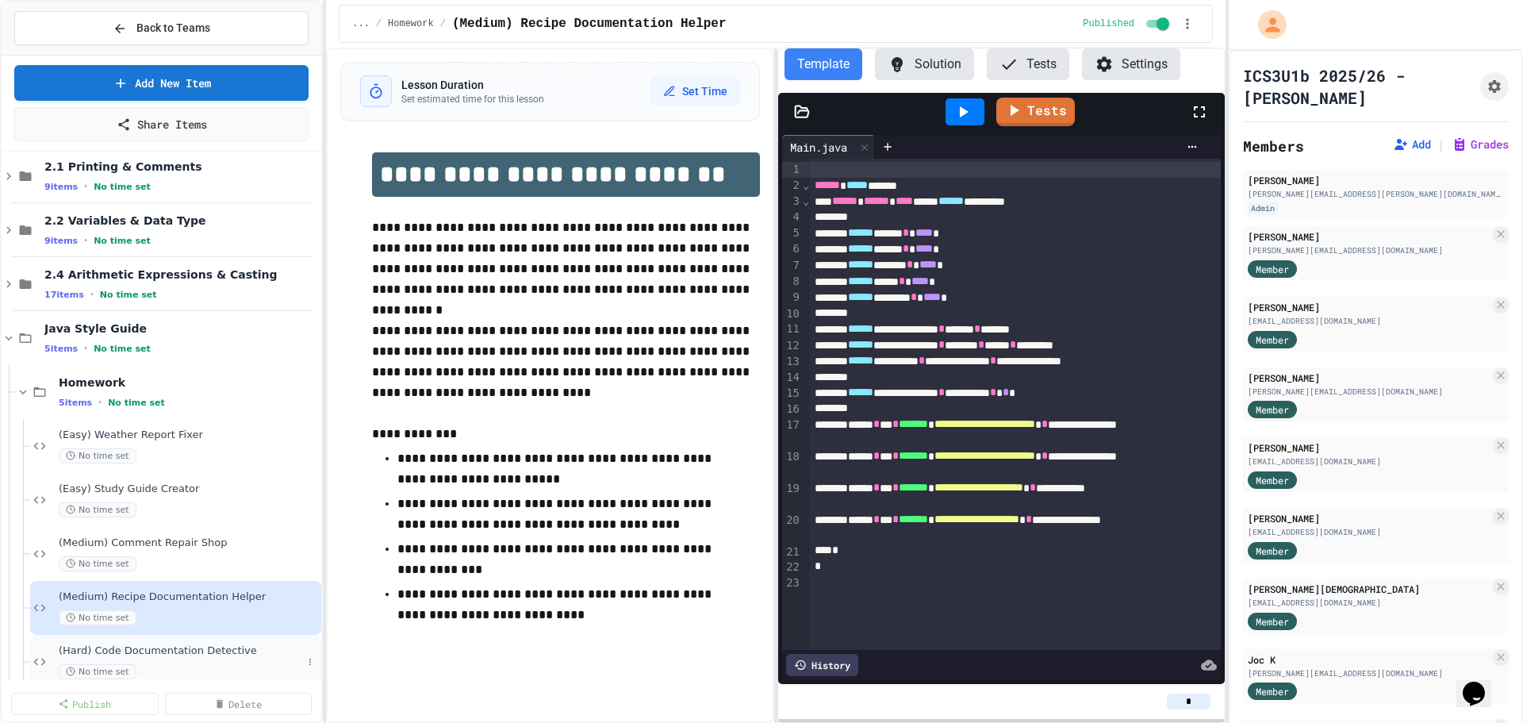
click at [214, 651] on span "(Hard) Code Documentation Detective" at bounding box center [180, 650] width 243 height 13
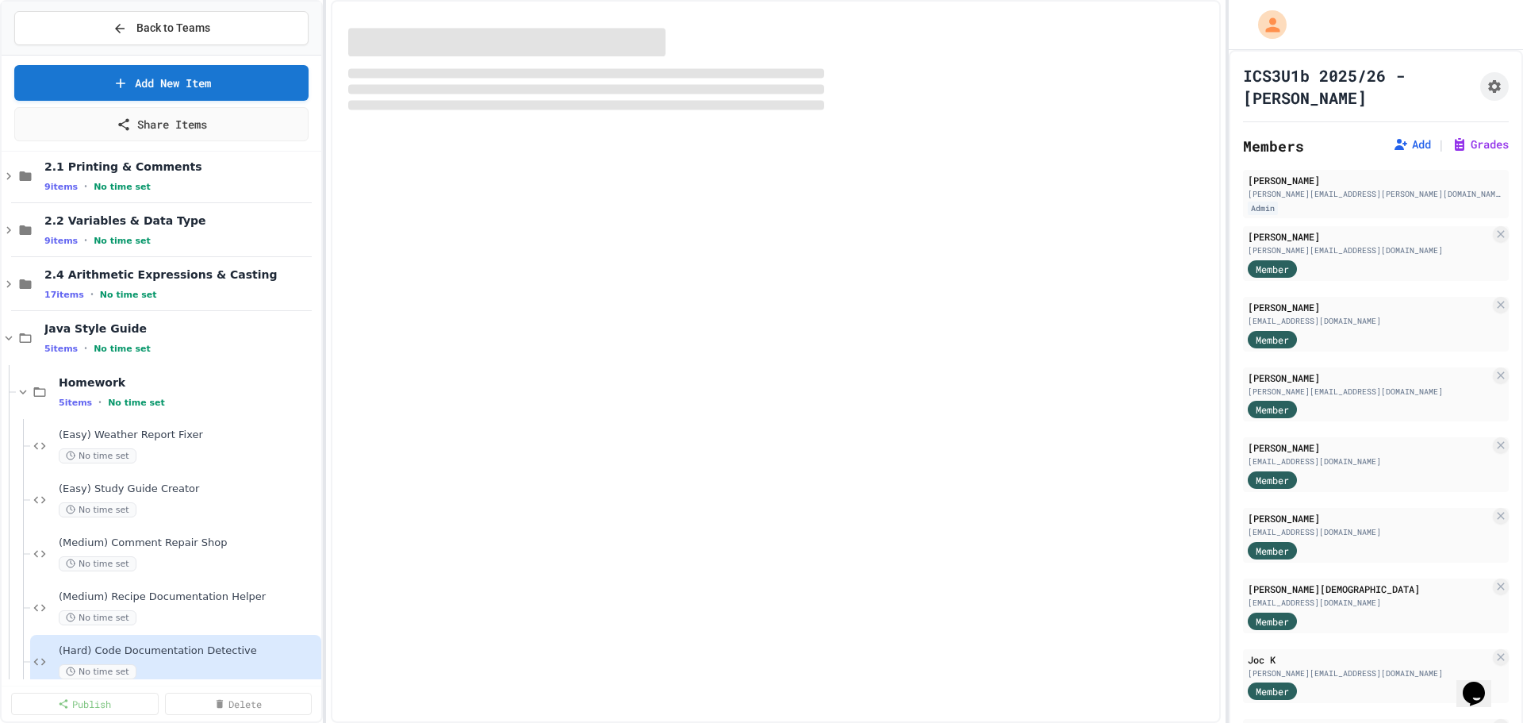
scroll to position [37, 0]
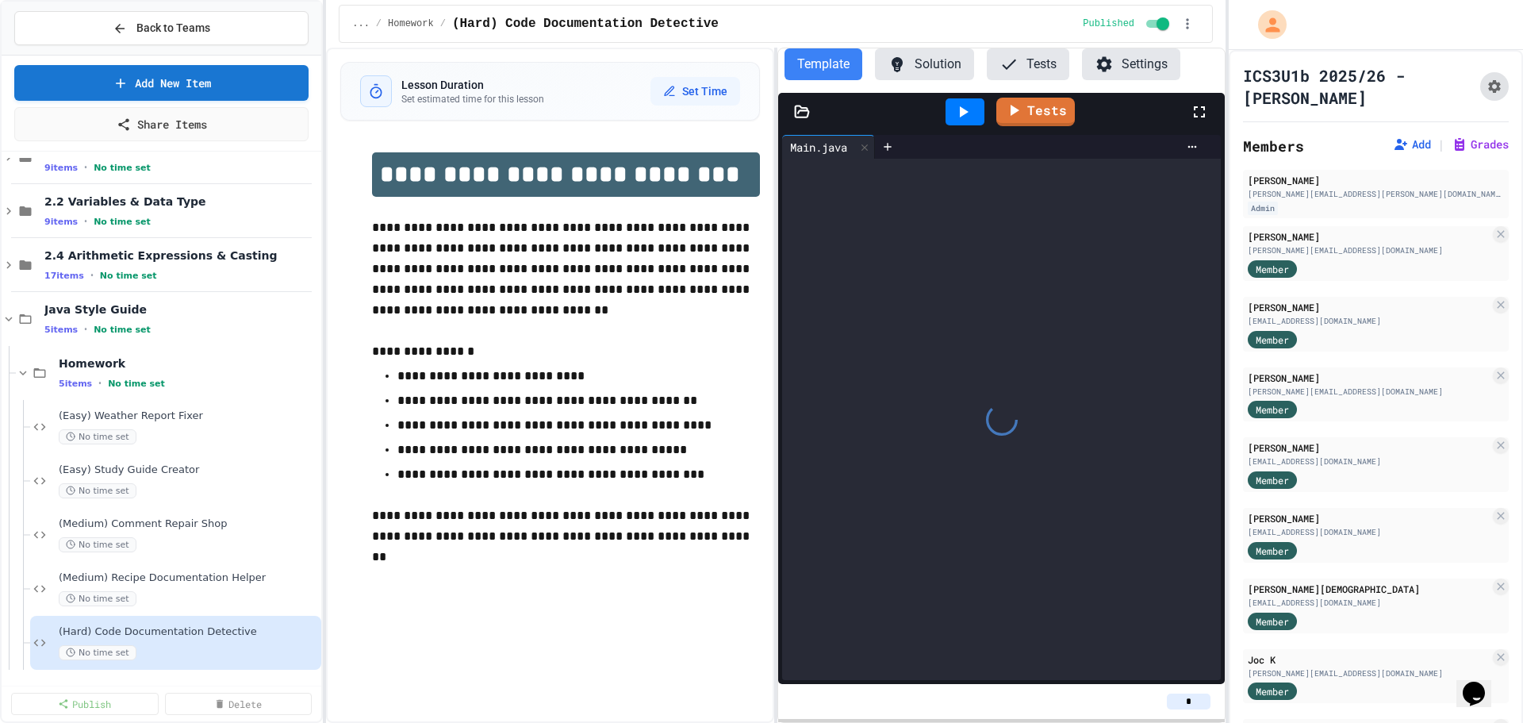
click at [1480, 86] on button "Assignment Settings" at bounding box center [1494, 86] width 29 height 29
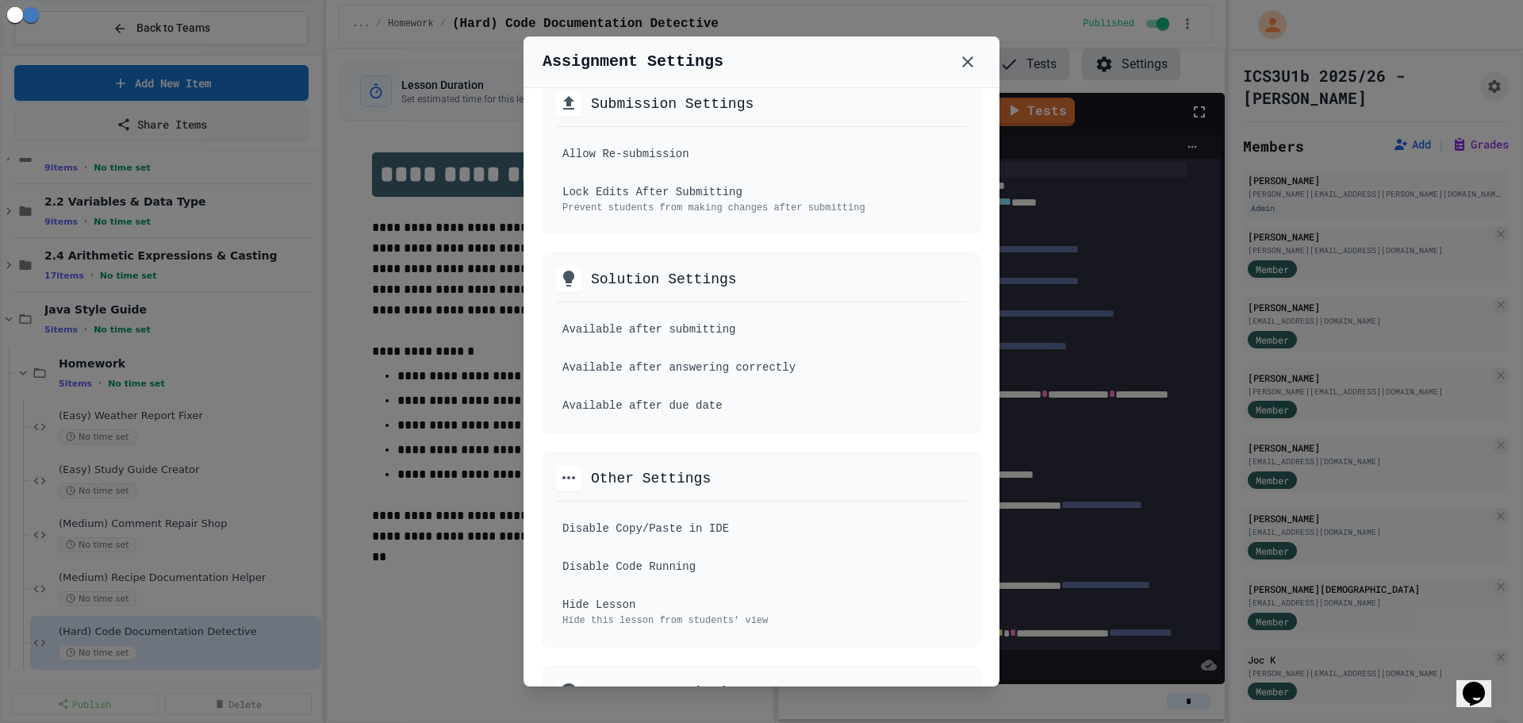
scroll to position [555, 0]
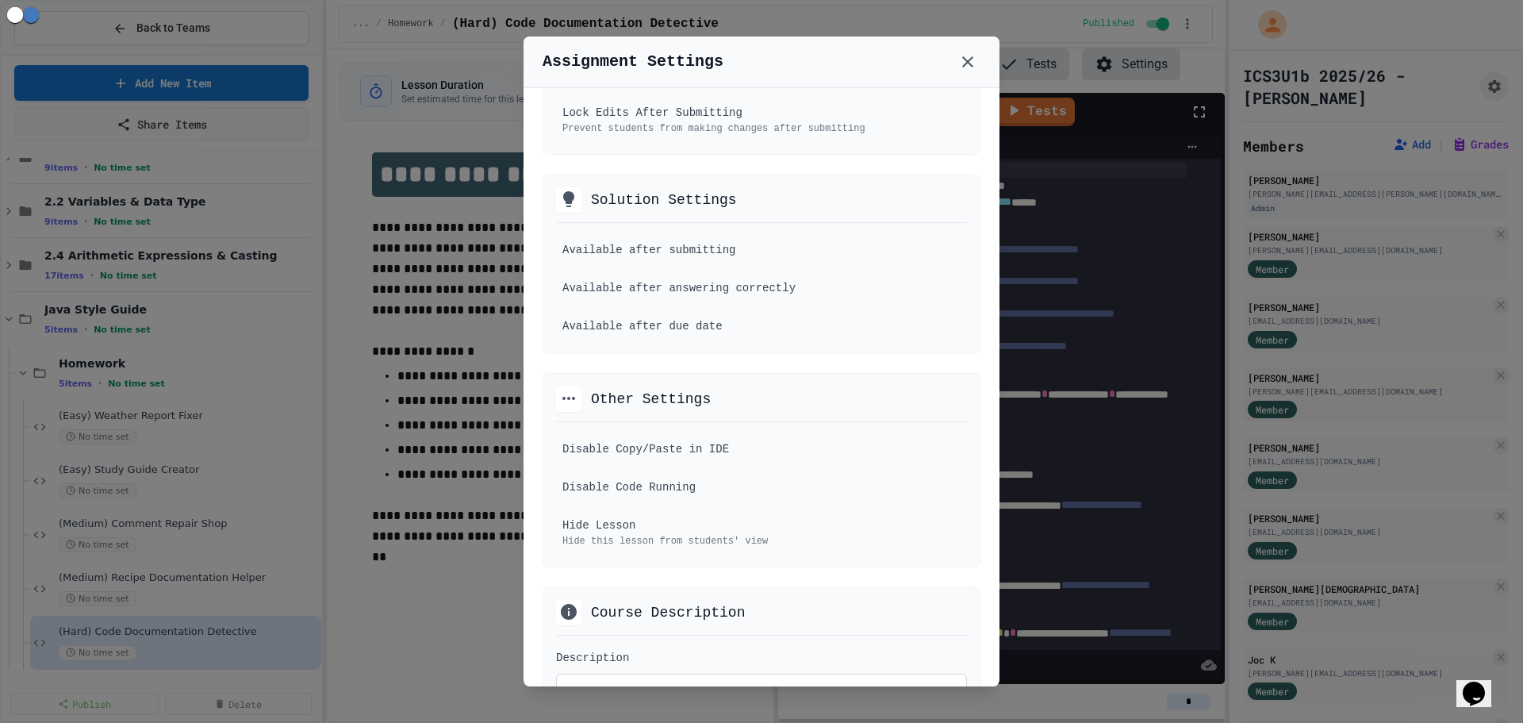
click at [434, 490] on div at bounding box center [761, 361] width 1523 height 723
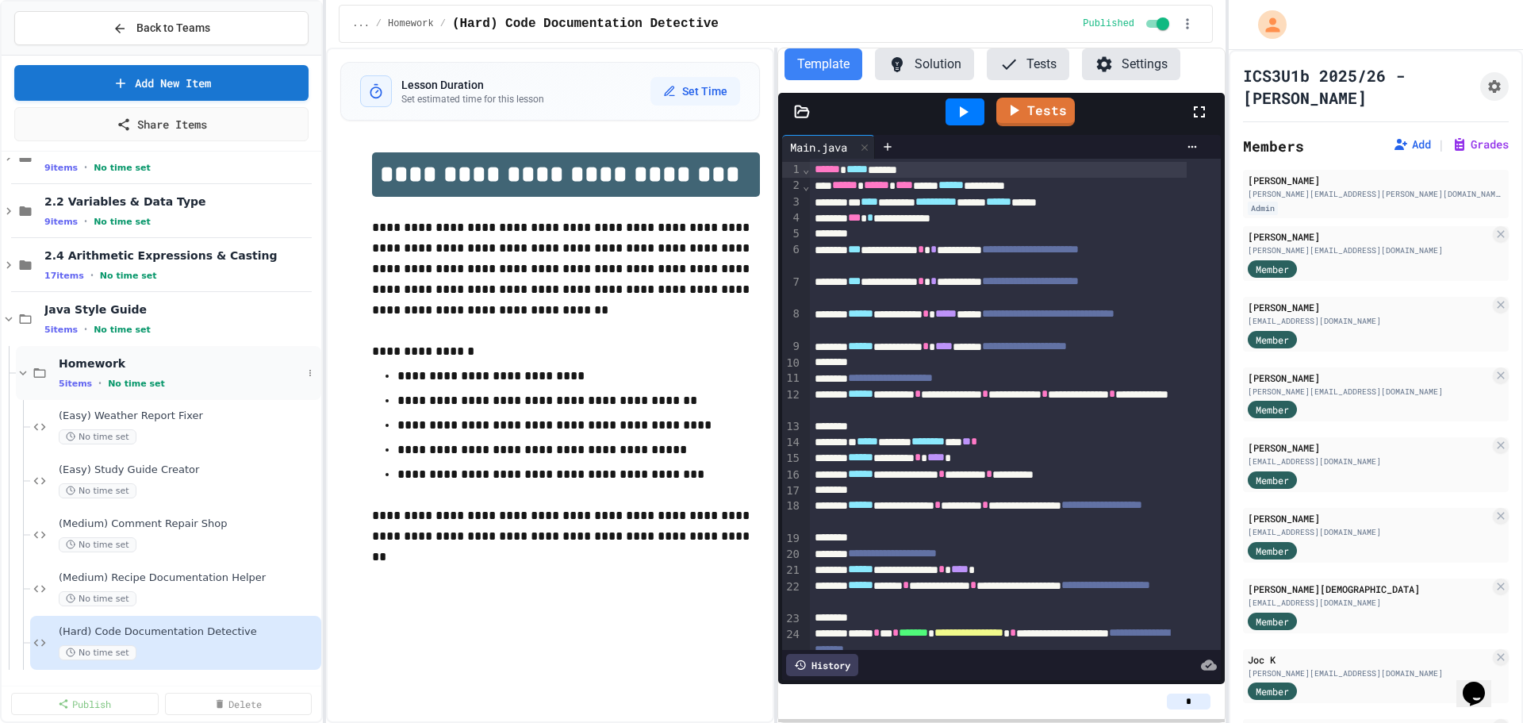
click at [146, 367] on span "Homework" at bounding box center [180, 363] width 243 height 14
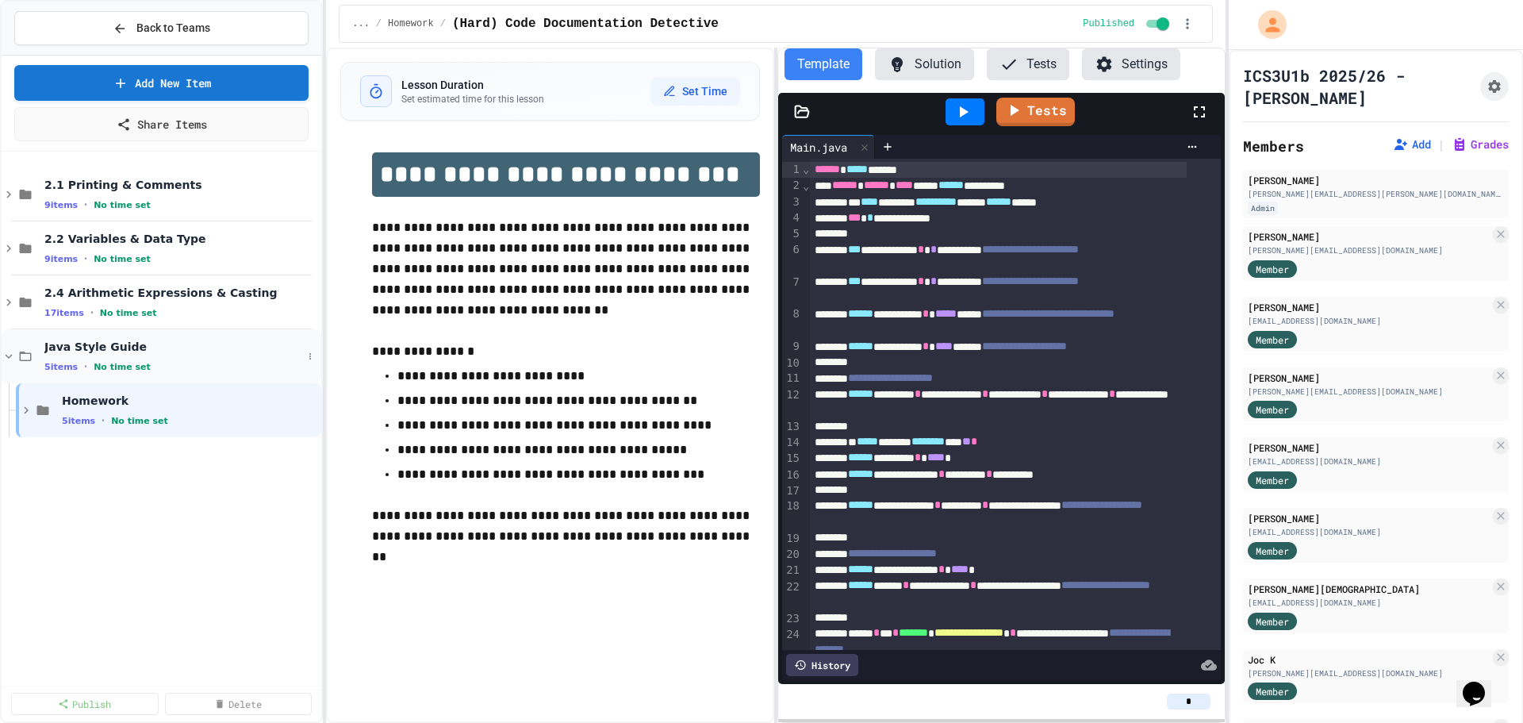
scroll to position [0, 0]
click at [145, 362] on div "5 items • No time set" at bounding box center [173, 366] width 258 height 13
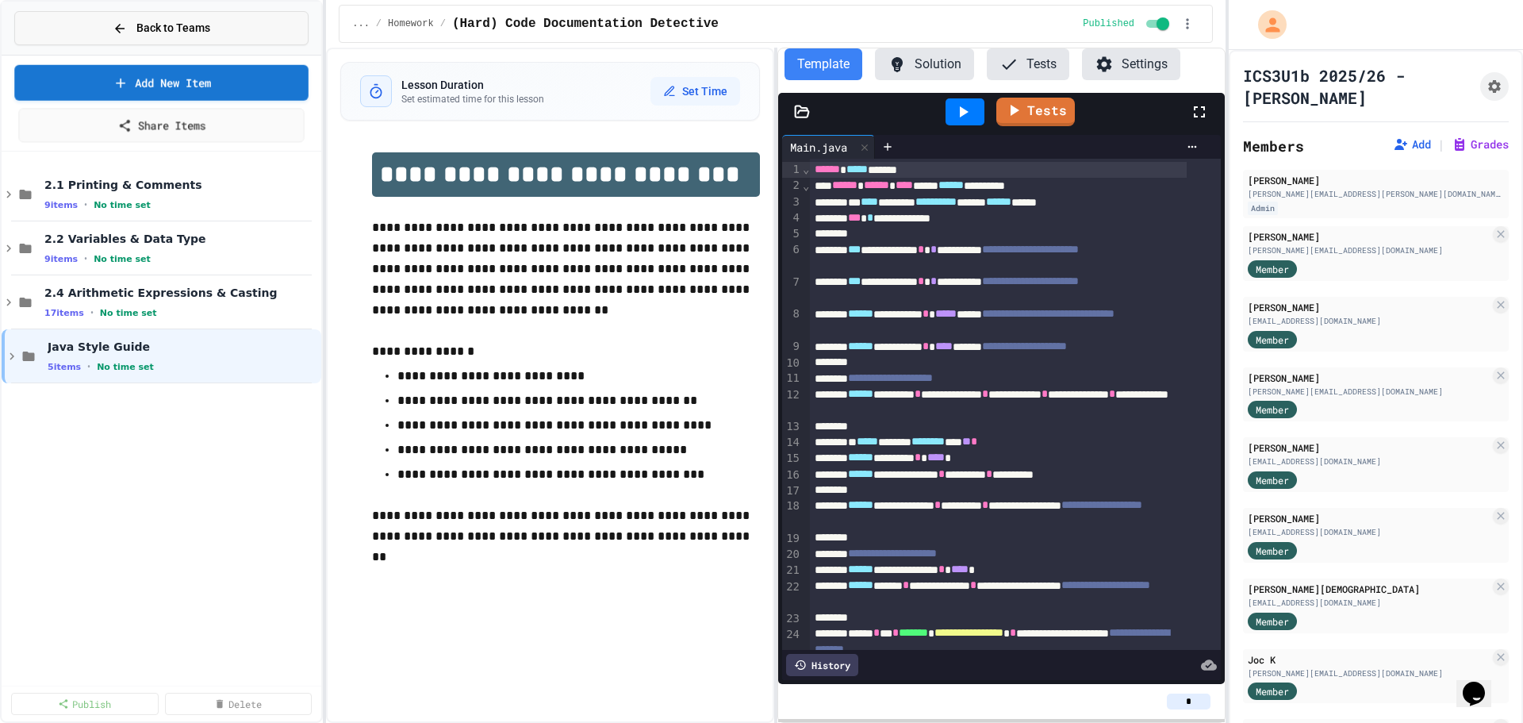
click at [222, 34] on button "Back to Teams" at bounding box center [161, 28] width 294 height 34
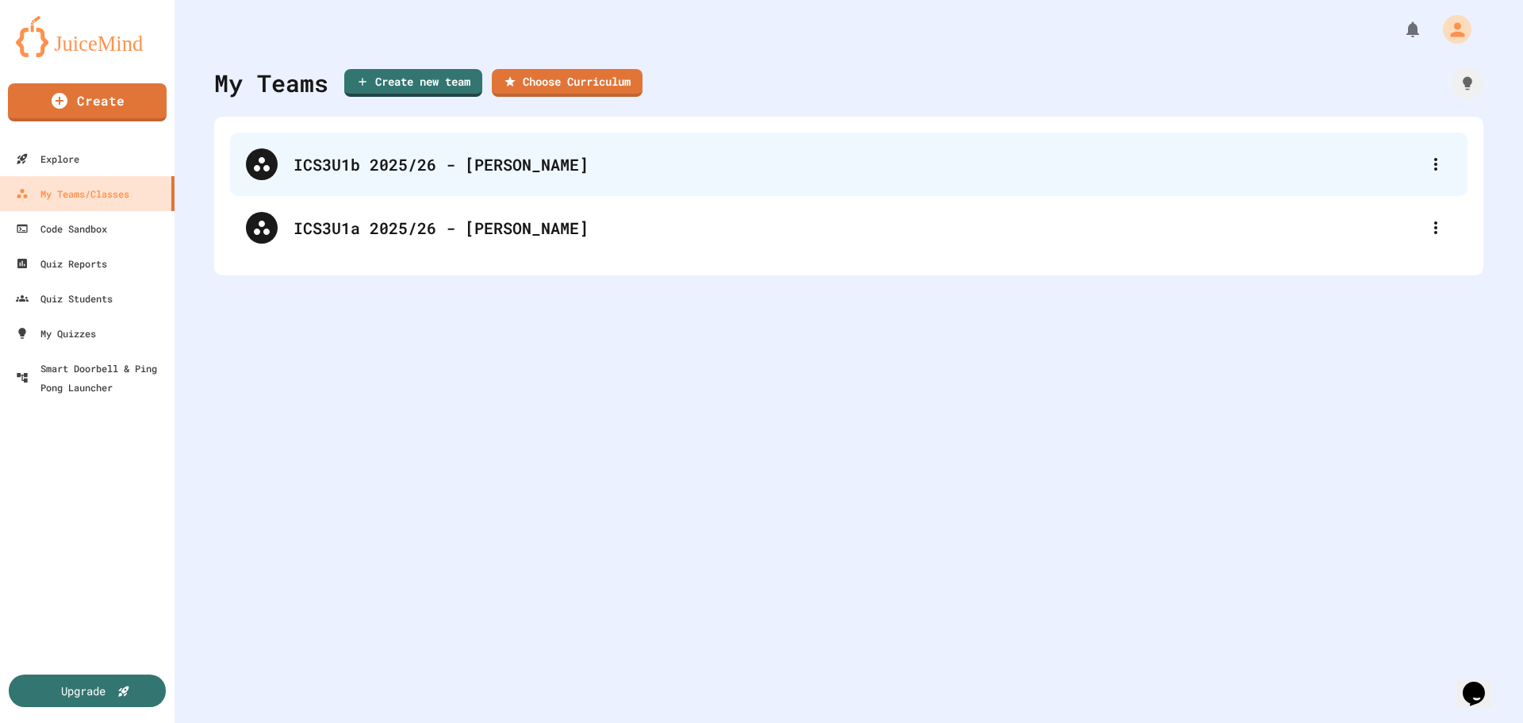
click at [397, 166] on div "ICS3U1b 2025/26 - [PERSON_NAME]" at bounding box center [856, 164] width 1126 height 24
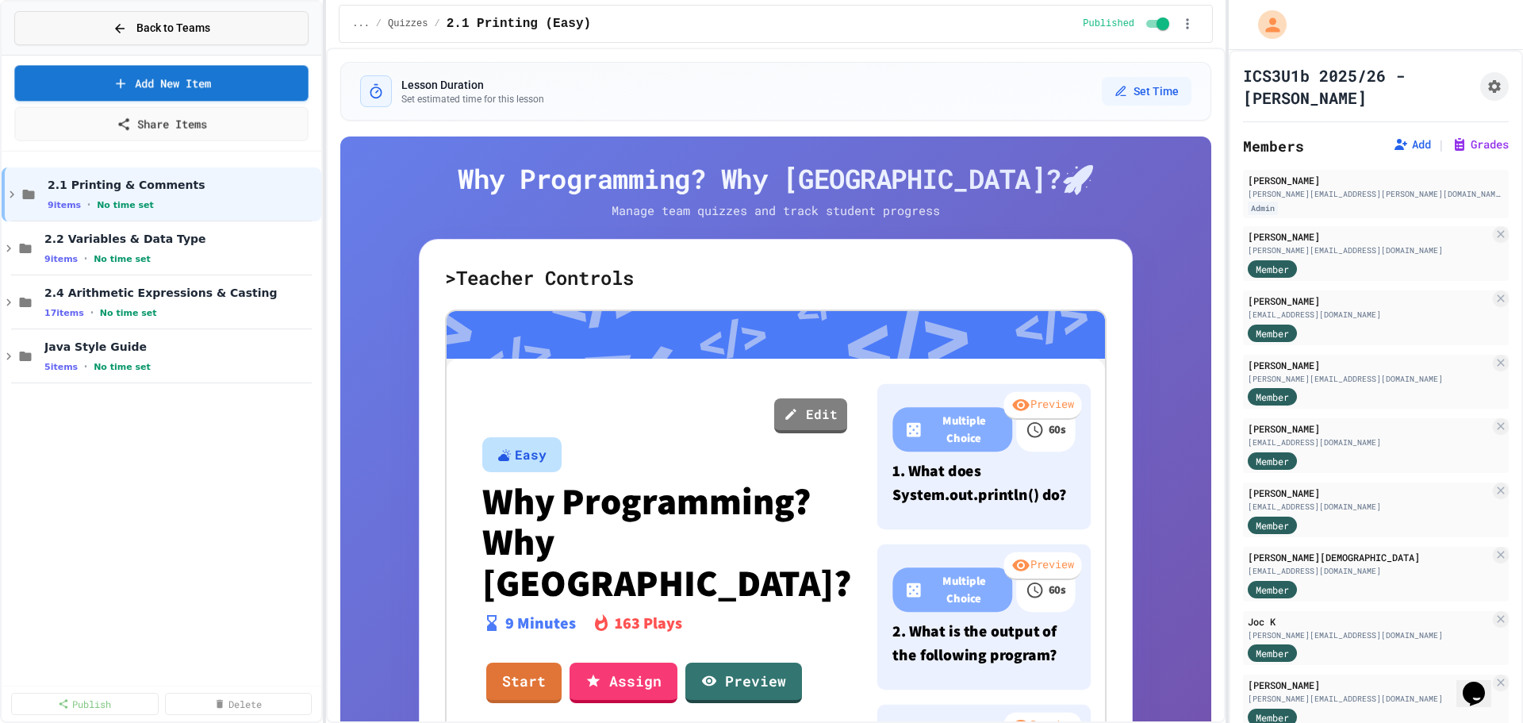
click at [146, 34] on span "Back to Teams" at bounding box center [173, 28] width 74 height 17
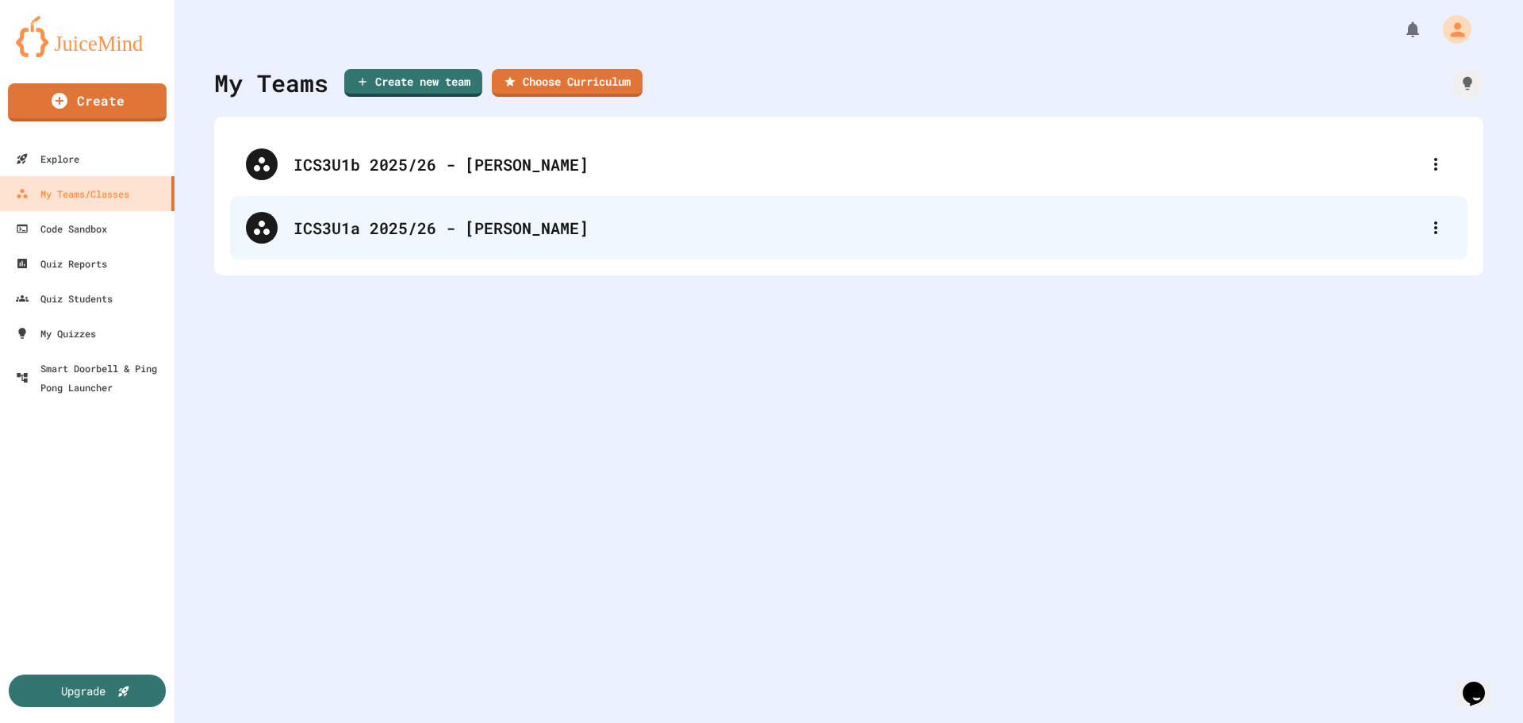
click at [456, 237] on div "ICS3U1a 2025/26 - [PERSON_NAME]" at bounding box center [856, 228] width 1126 height 24
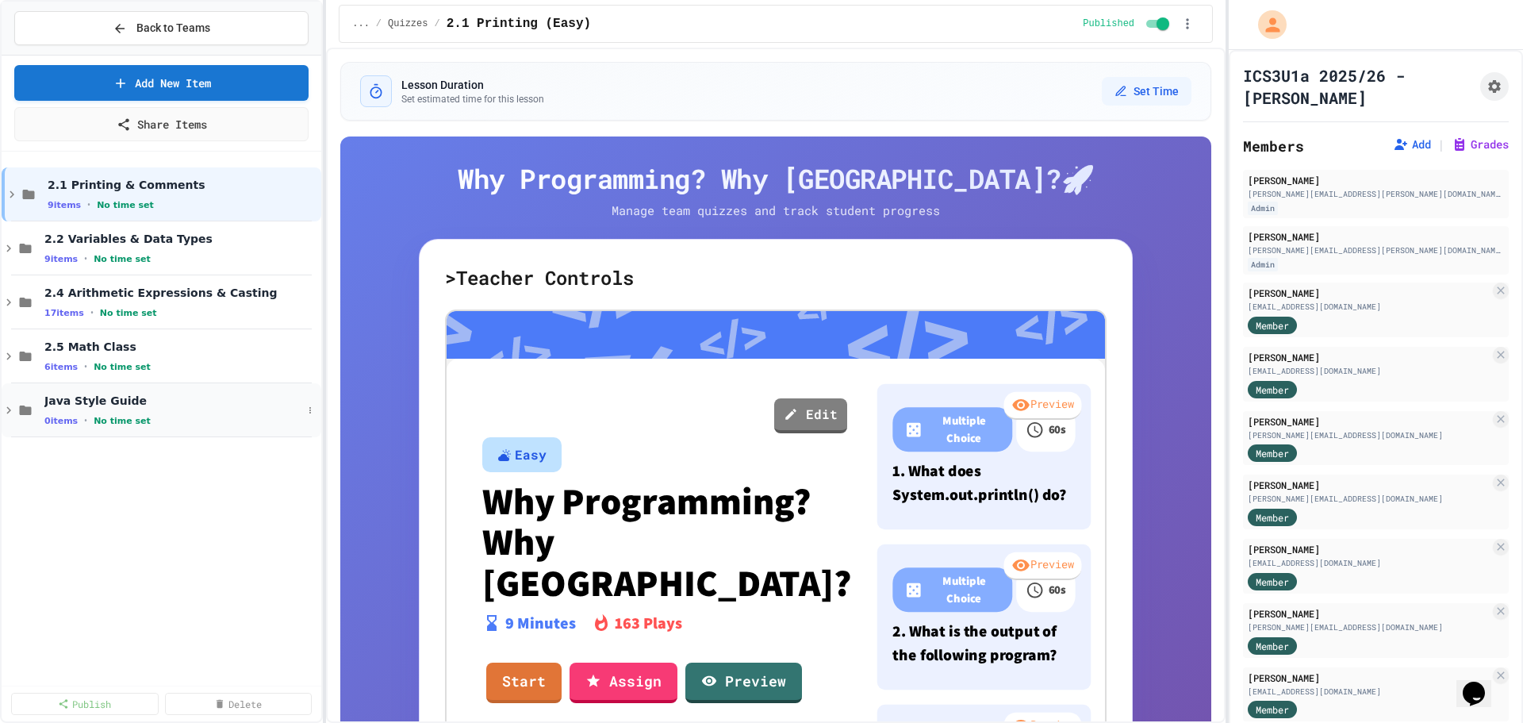
click at [150, 419] on div "0 items • No time set" at bounding box center [173, 420] width 258 height 13
click at [208, 87] on link "Add New Item" at bounding box center [161, 81] width 294 height 37
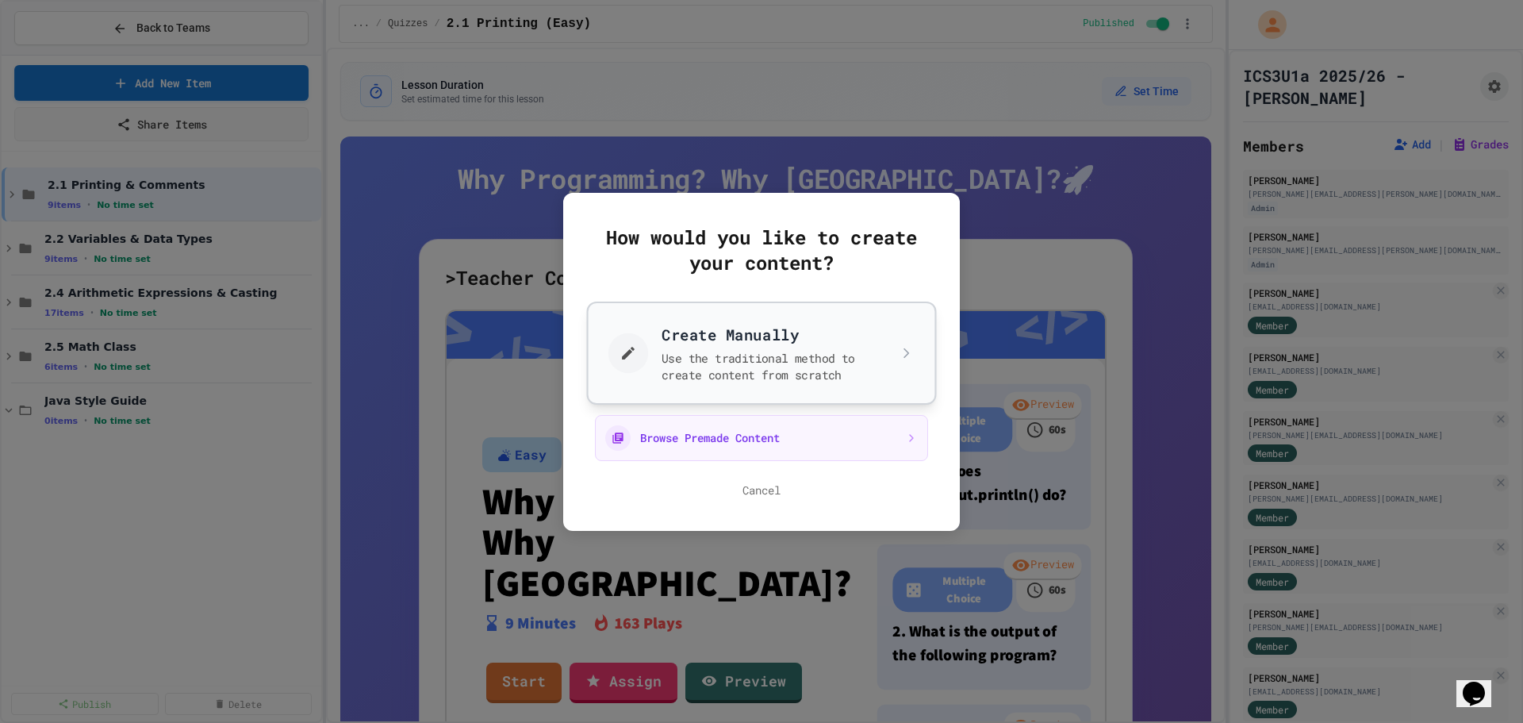
click at [719, 366] on button "Create Manually Use the traditional method to create content from scratch" at bounding box center [762, 352] width 350 height 103
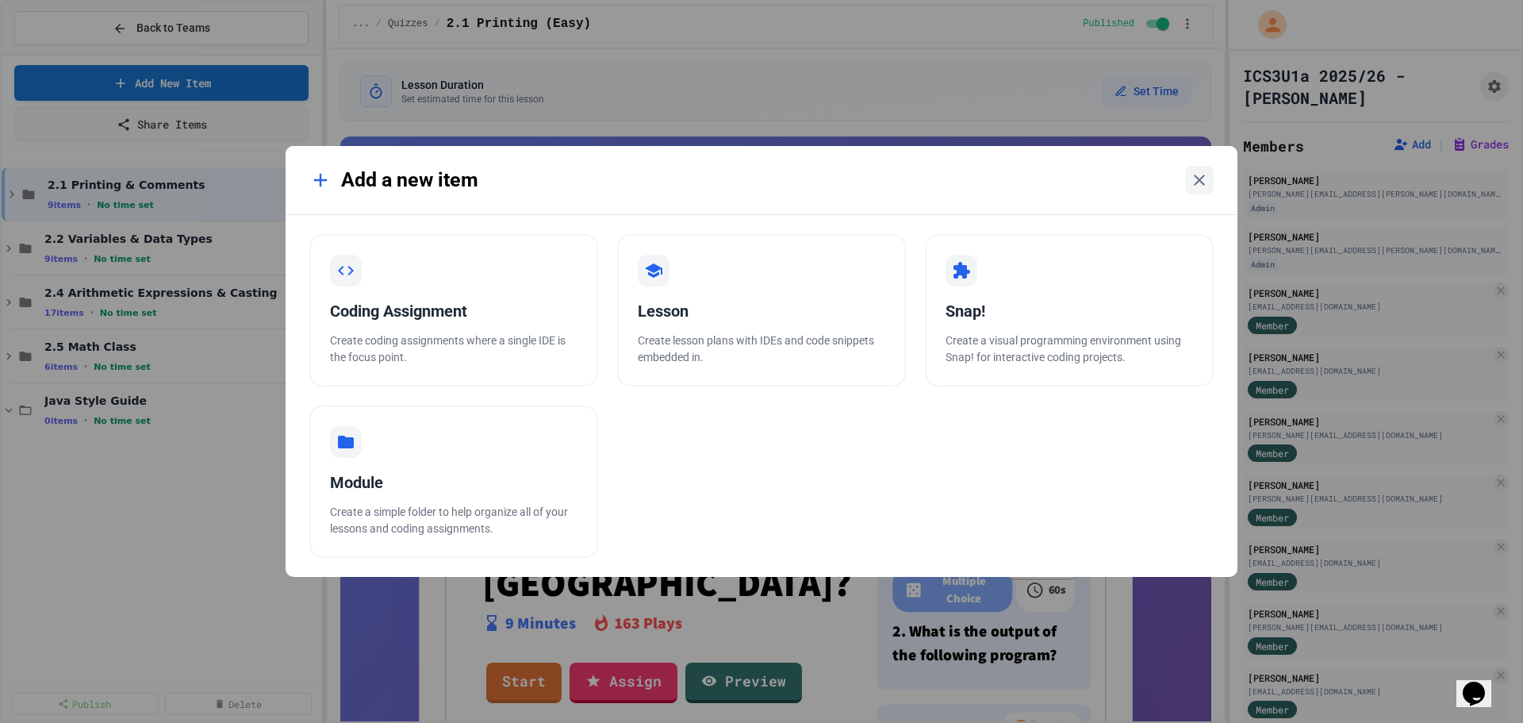
drag, startPoint x: 476, startPoint y: 459, endPoint x: 420, endPoint y: 471, distance: 57.6
click at [477, 460] on div "Module Create a simple folder to help organize all of your lessons and coding a…" at bounding box center [453, 481] width 289 height 152
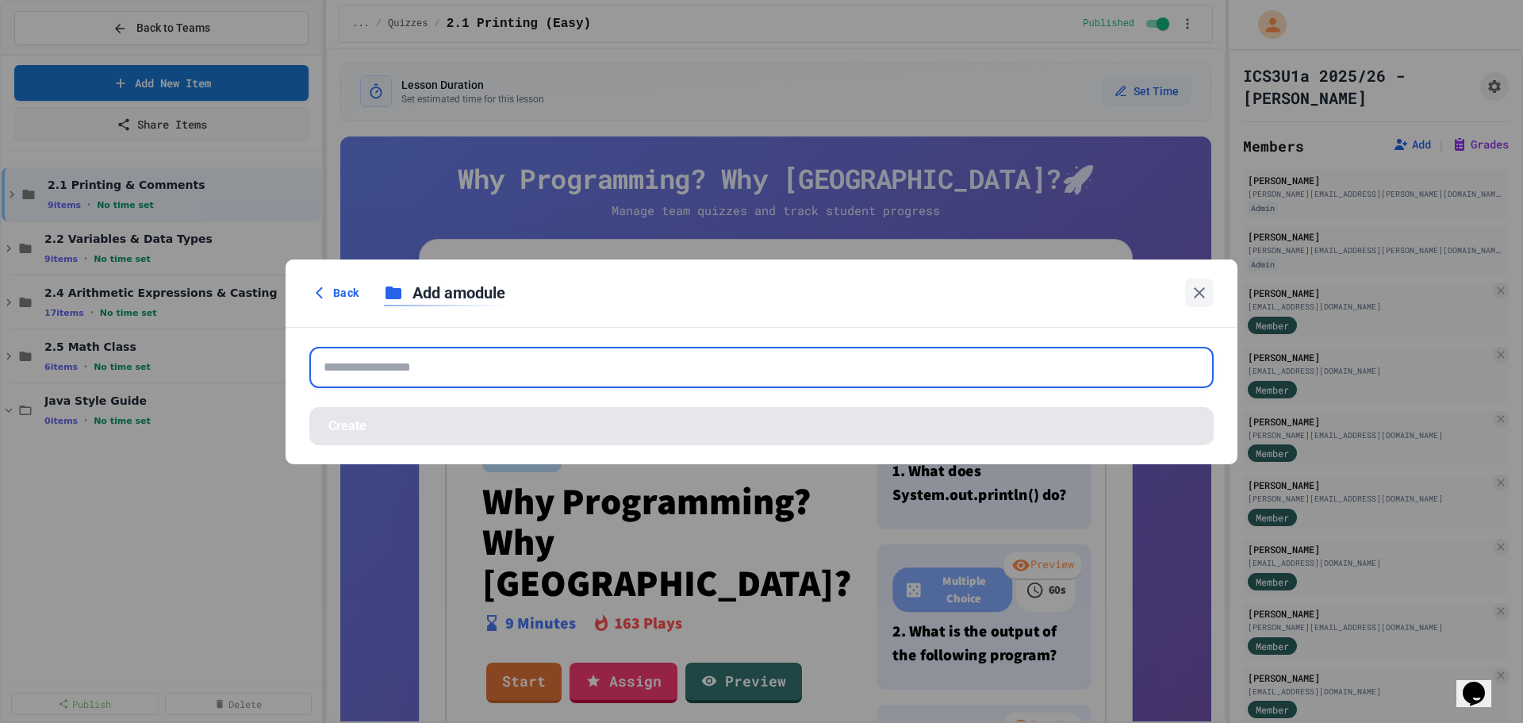
click at [399, 362] on input "text" at bounding box center [761, 367] width 904 height 41
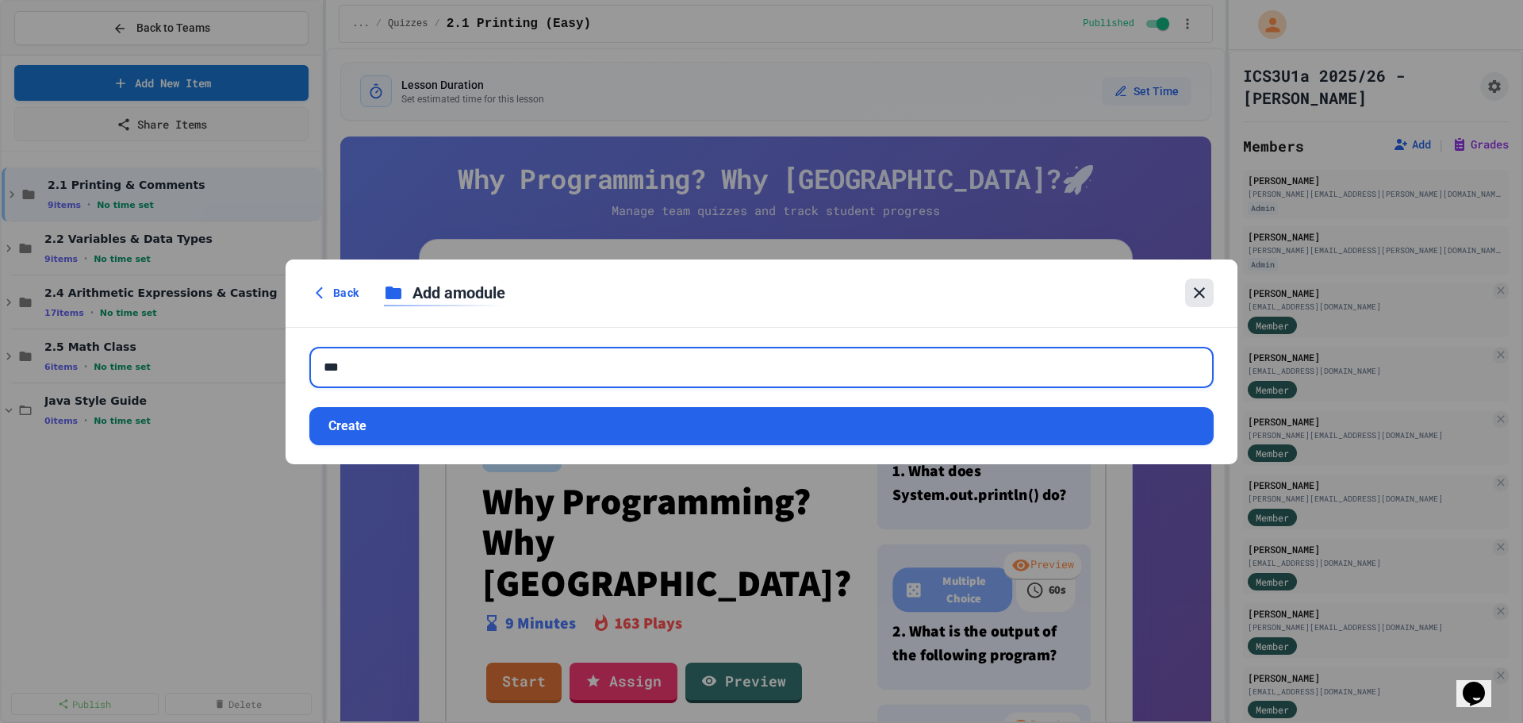
type input "***"
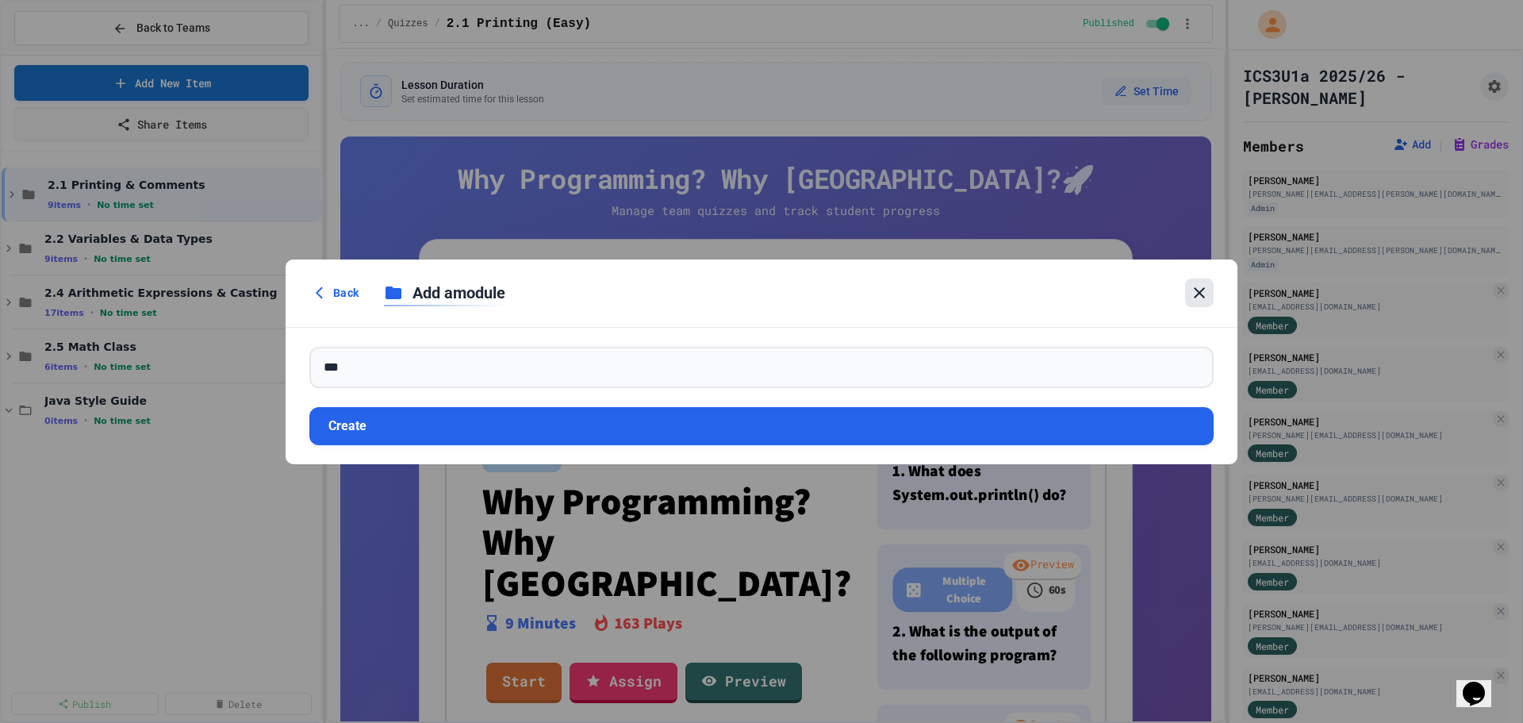
click at [1206, 289] on icon at bounding box center [1199, 292] width 19 height 19
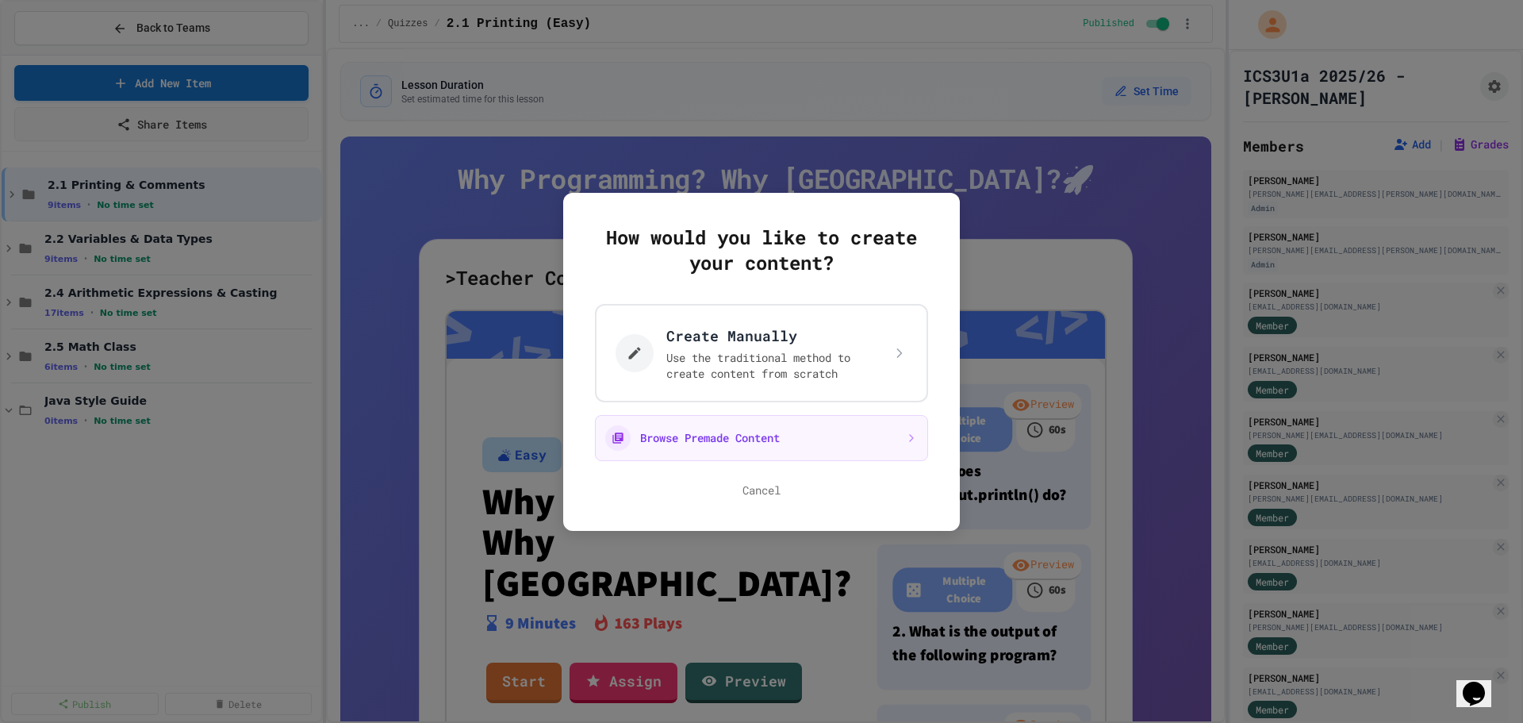
click at [768, 493] on button "Cancel" at bounding box center [761, 490] width 38 height 16
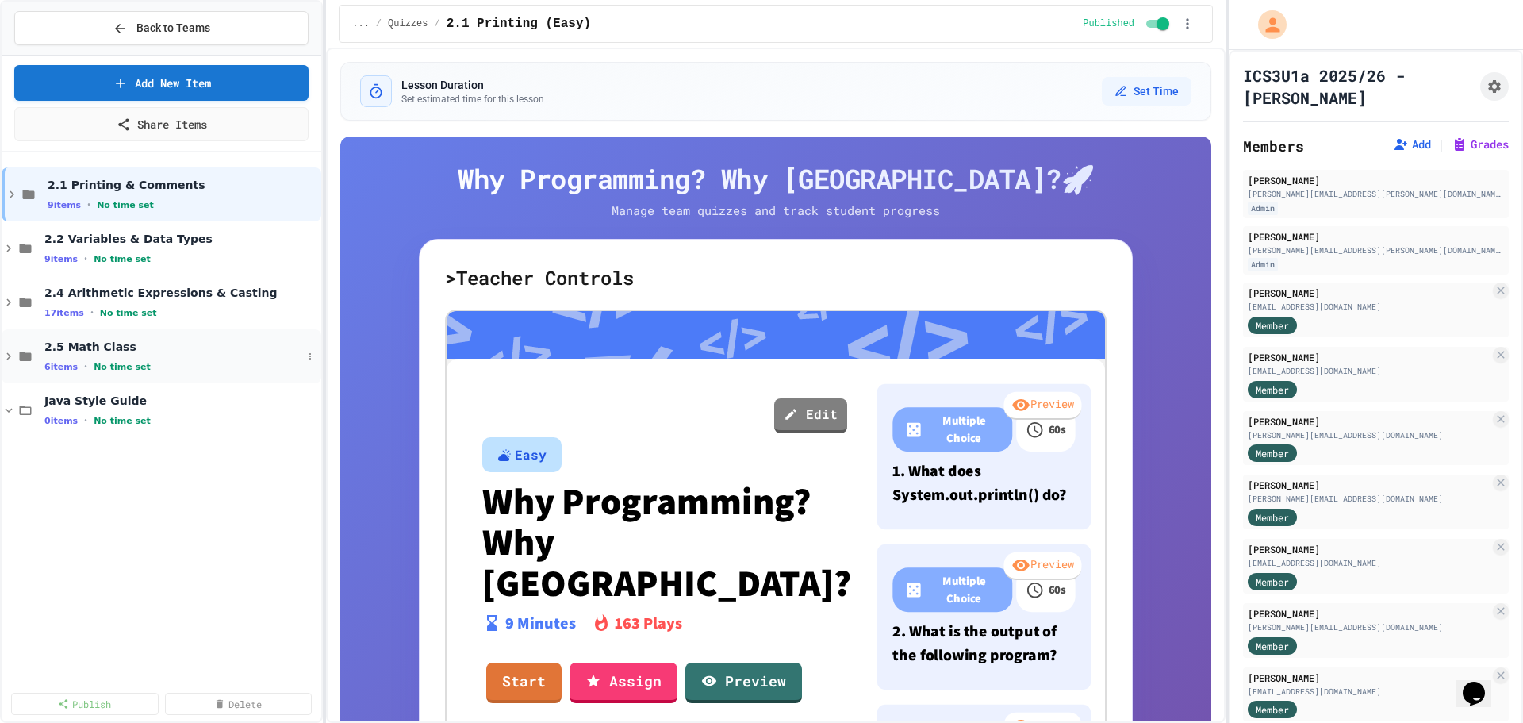
click at [42, 351] on div "2.5 Math Class 6 items • No time set" at bounding box center [162, 356] width 320 height 54
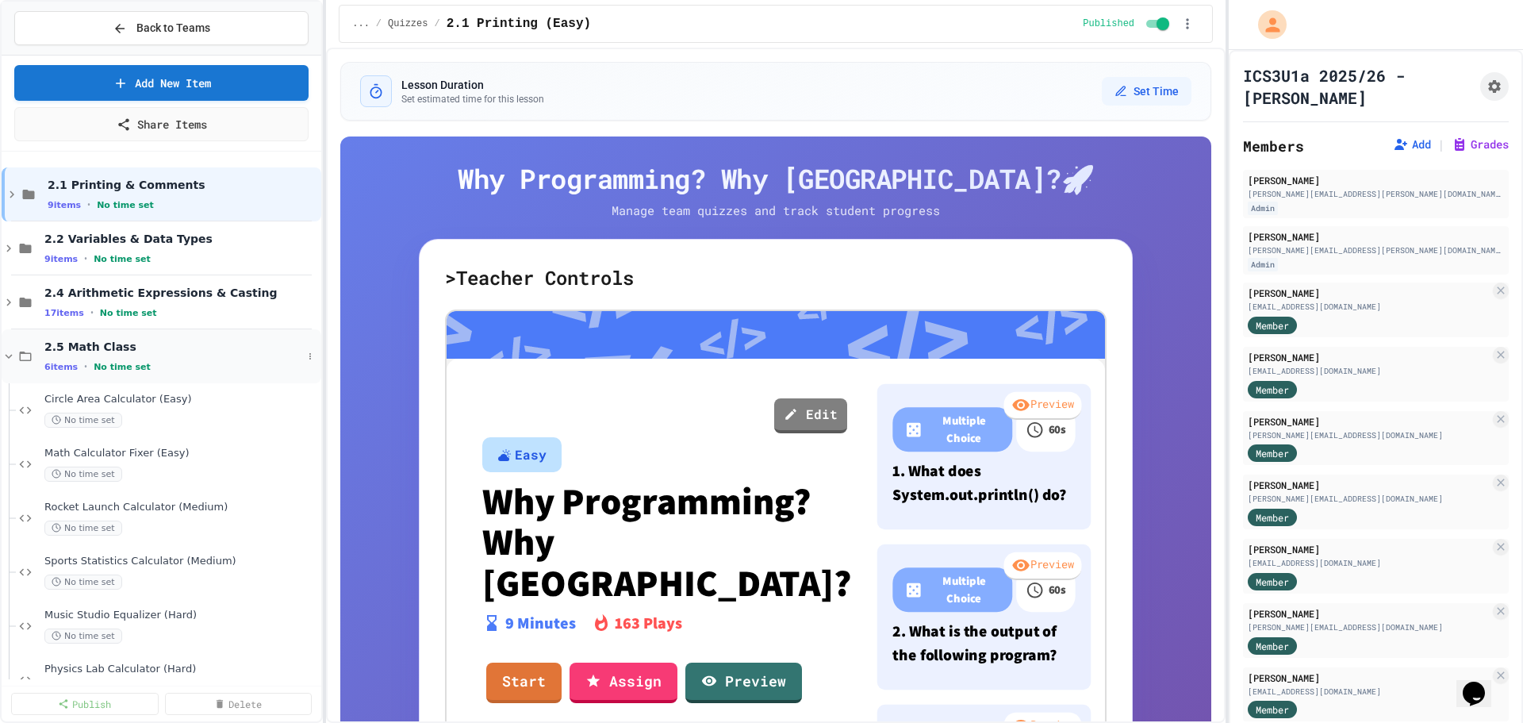
click at [202, 362] on div "6 items • No time set" at bounding box center [173, 366] width 258 height 13
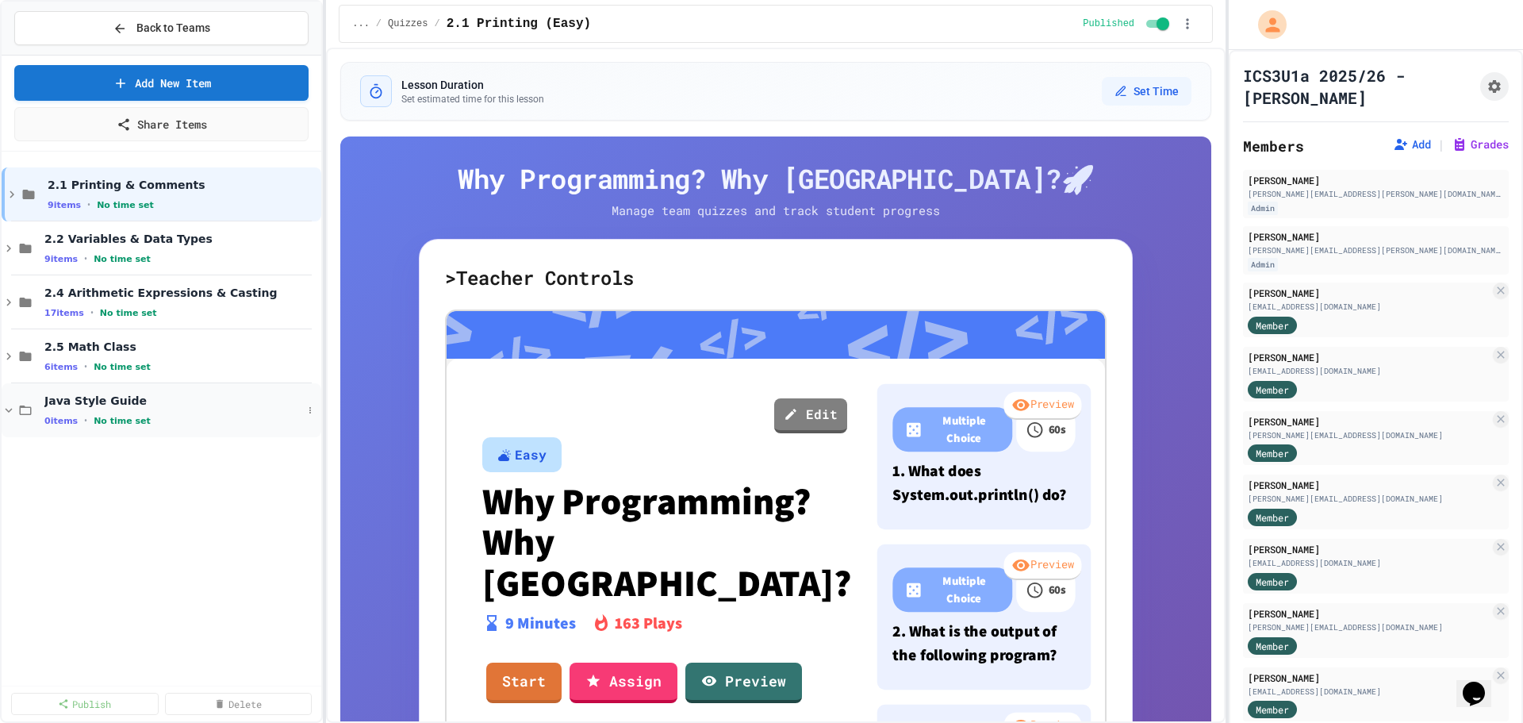
click at [171, 405] on span "Java Style Guide" at bounding box center [173, 400] width 258 height 14
click at [260, 409] on div "Java Style Guide 0 items • No time set" at bounding box center [173, 409] width 258 height 33
click at [315, 408] on icon at bounding box center [310, 410] width 10 height 10
click at [299, 430] on button "Add Item" at bounding box center [269, 439] width 105 height 29
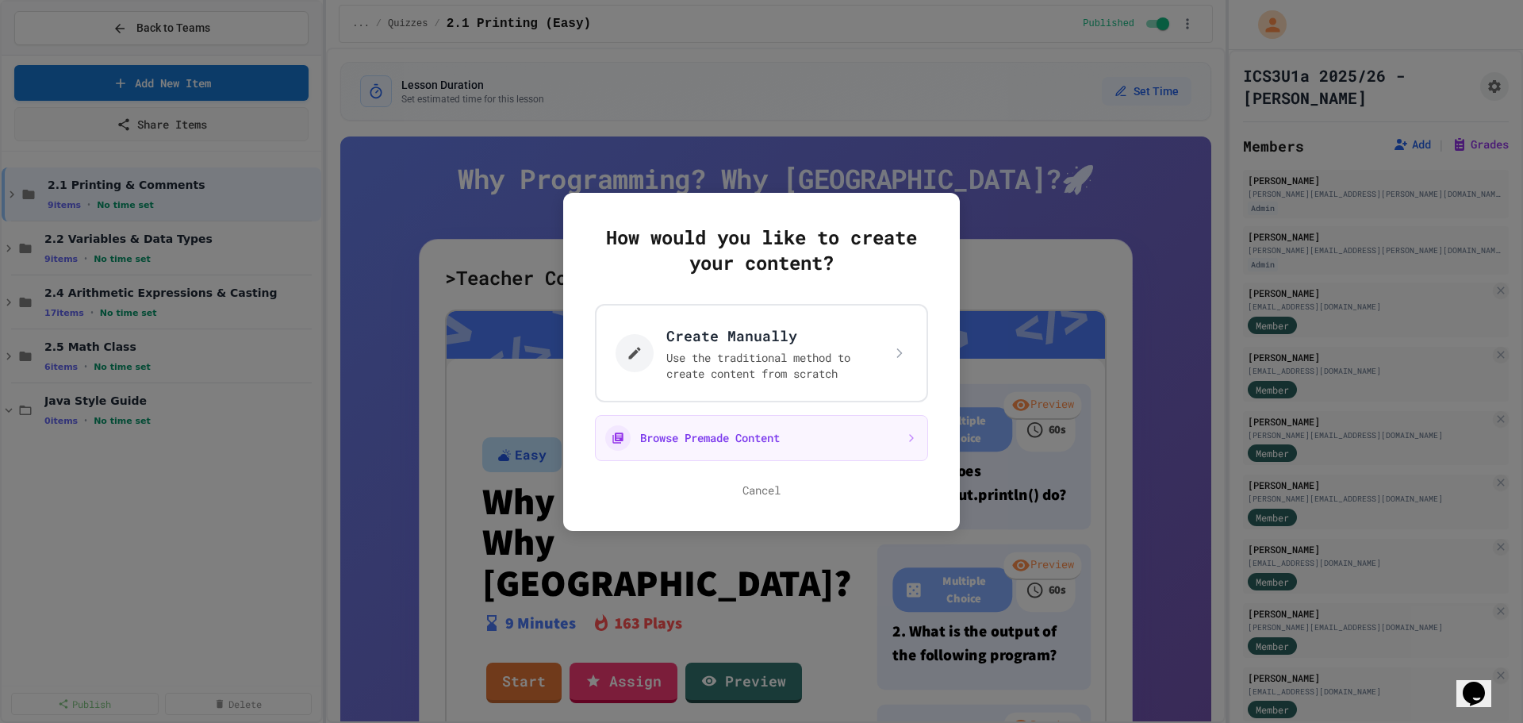
click at [800, 424] on button "Browse Premade Content" at bounding box center [761, 438] width 333 height 46
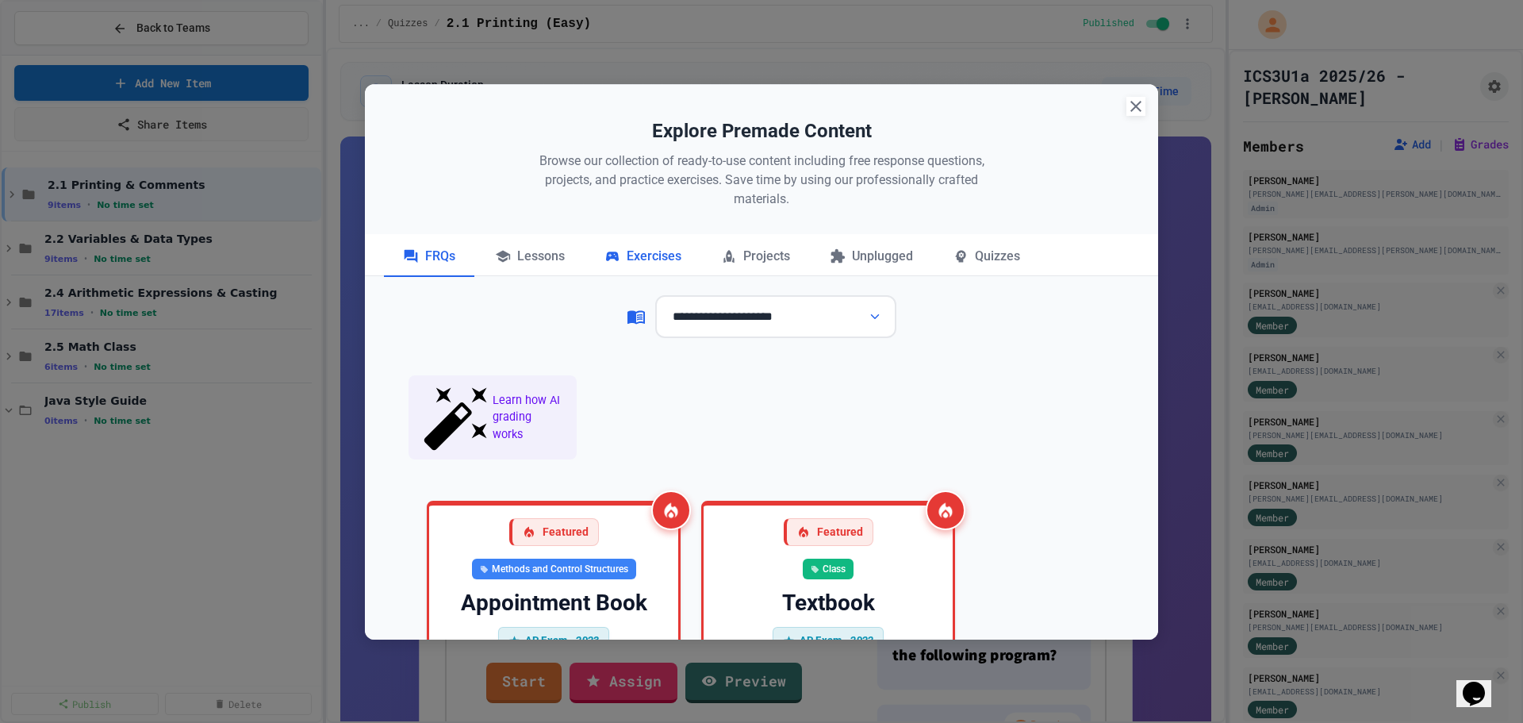
click at [662, 261] on div "Exercises" at bounding box center [642, 257] width 115 height 40
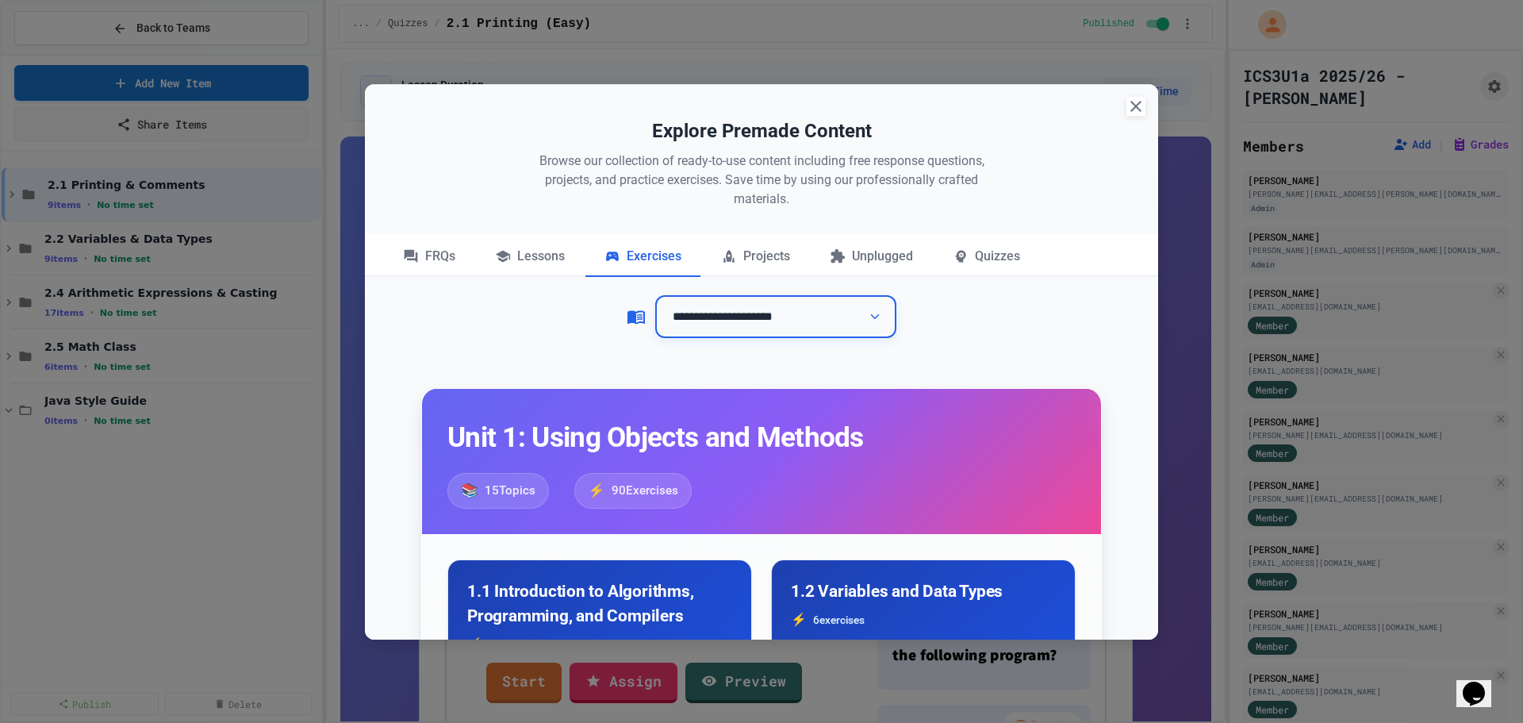
click at [780, 323] on select "**********" at bounding box center [775, 317] width 241 height 44
select select "**********"
click at [655, 295] on select "**********" at bounding box center [775, 317] width 241 height 44
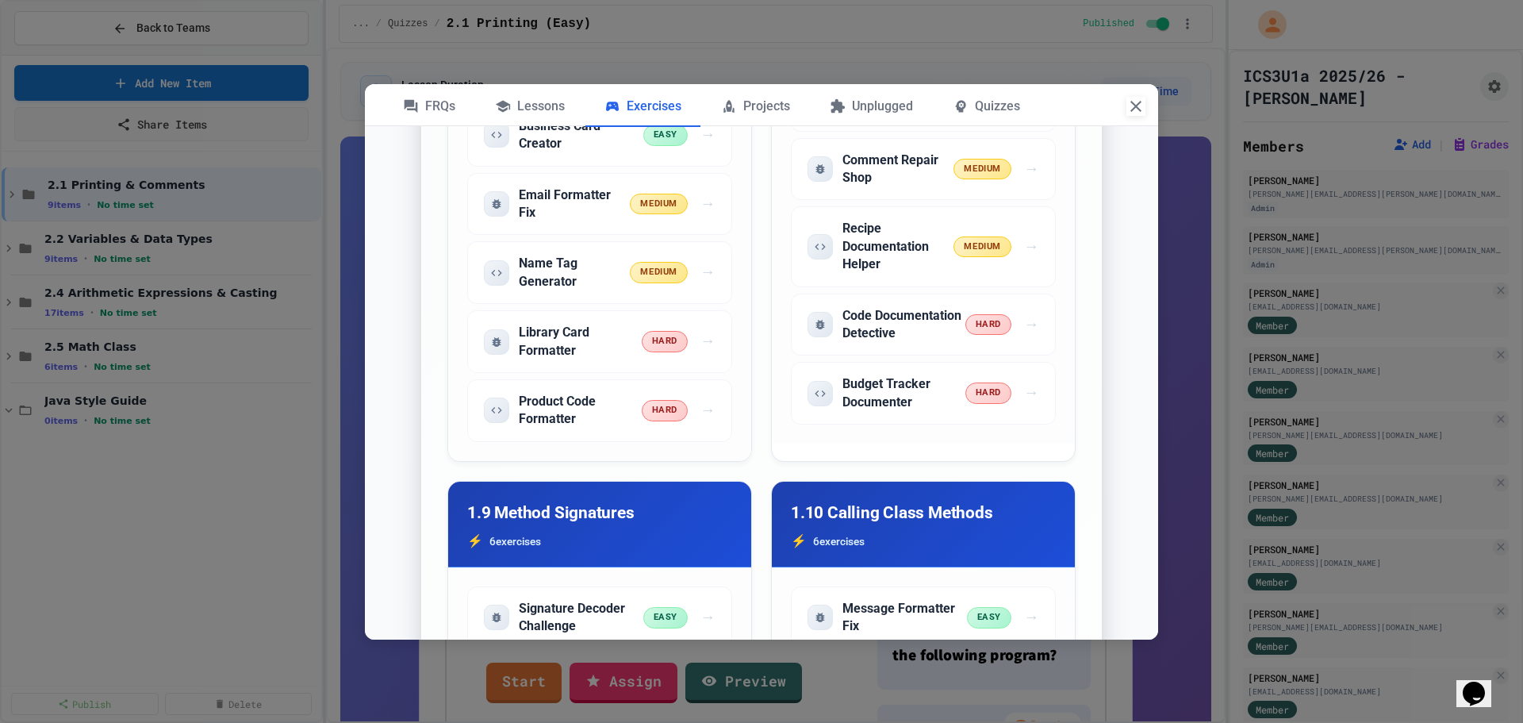
scroll to position [2183, 0]
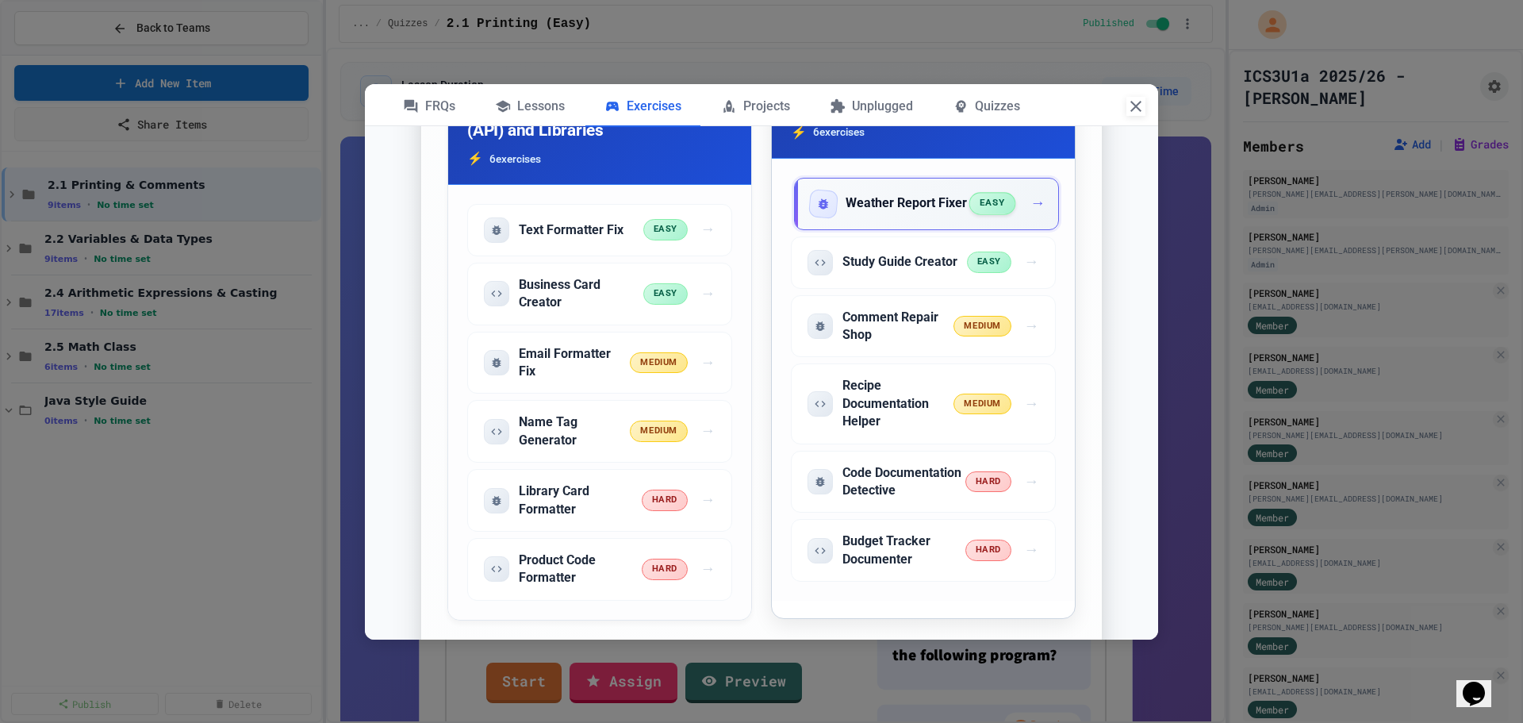
click at [899, 230] on div "Weather Report Fixer easy →" at bounding box center [926, 204] width 265 height 52
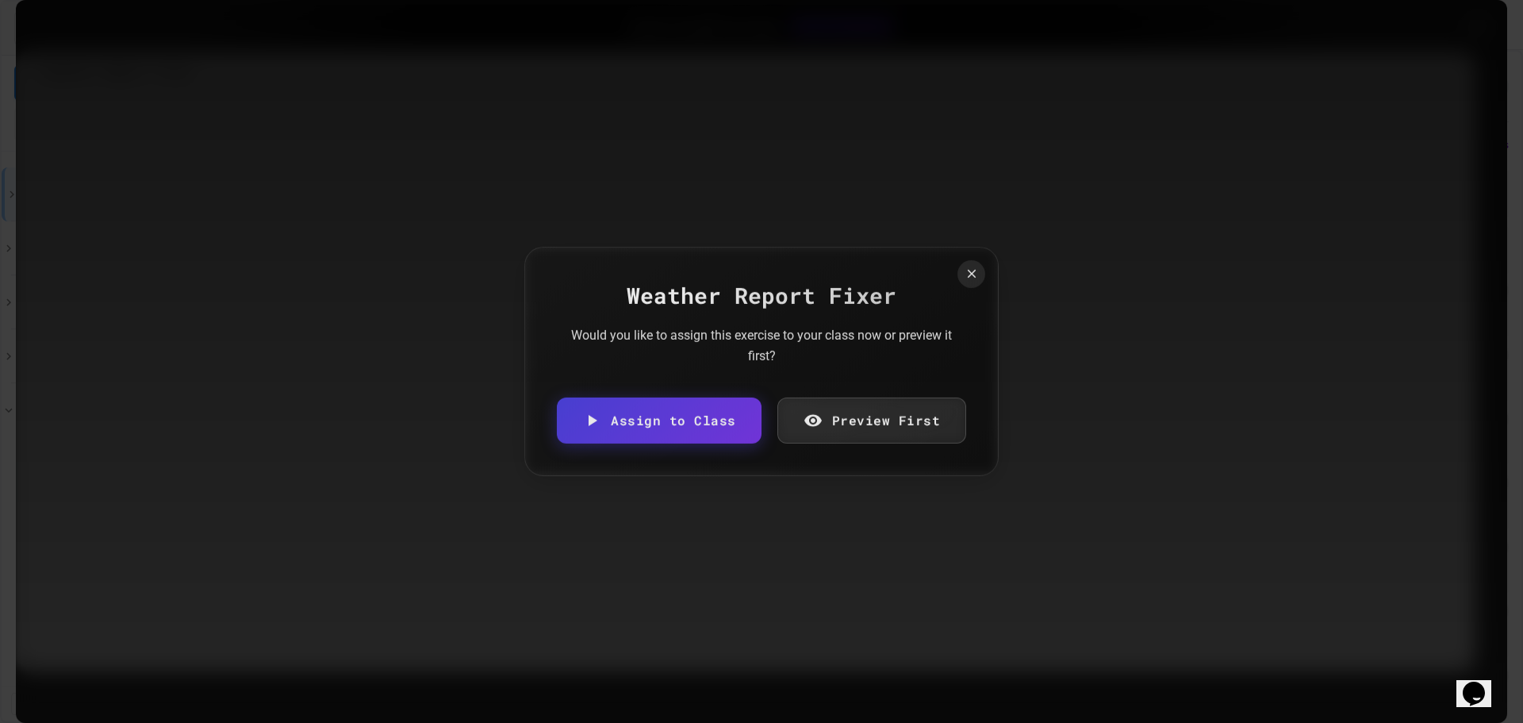
click at [665, 424] on link "Assign to Class" at bounding box center [659, 420] width 205 height 46
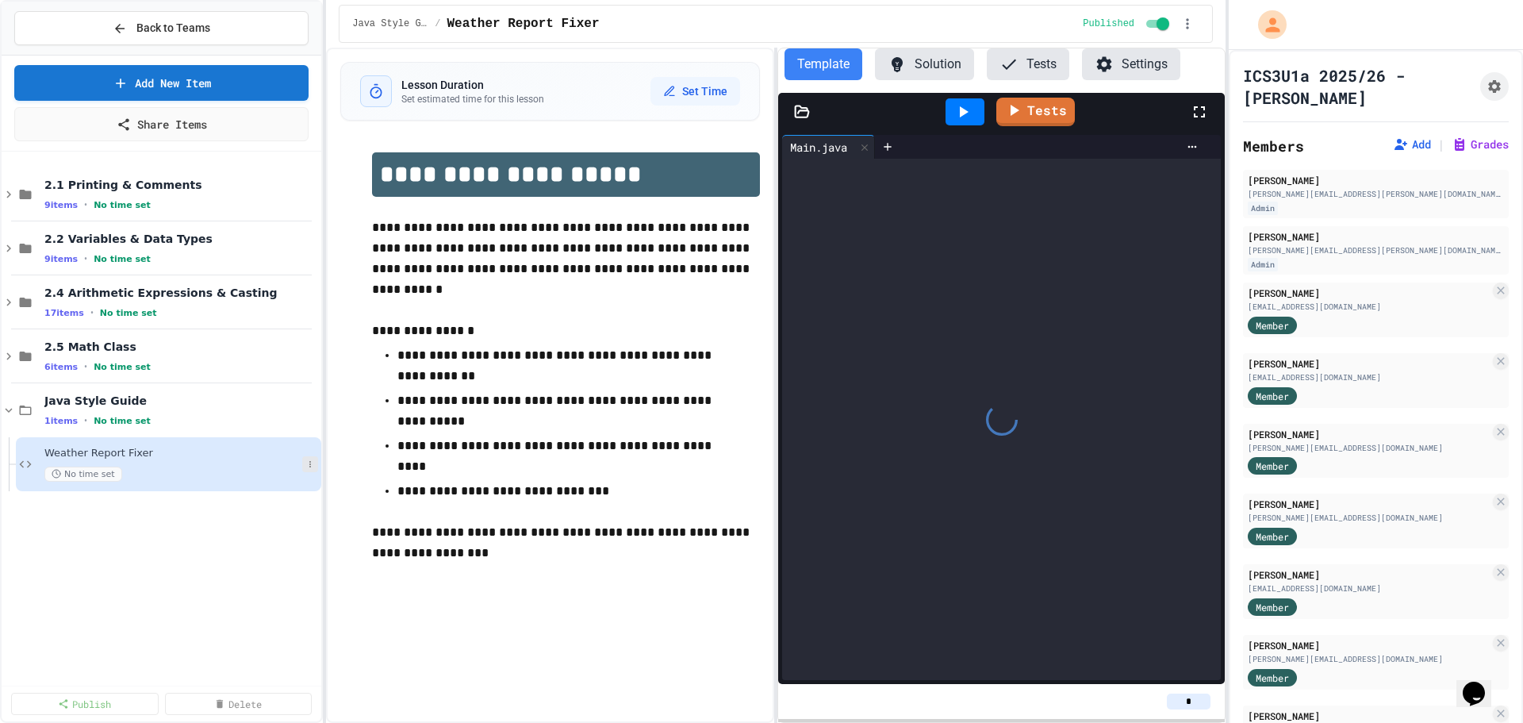
click at [306, 469] on icon at bounding box center [310, 464] width 10 height 10
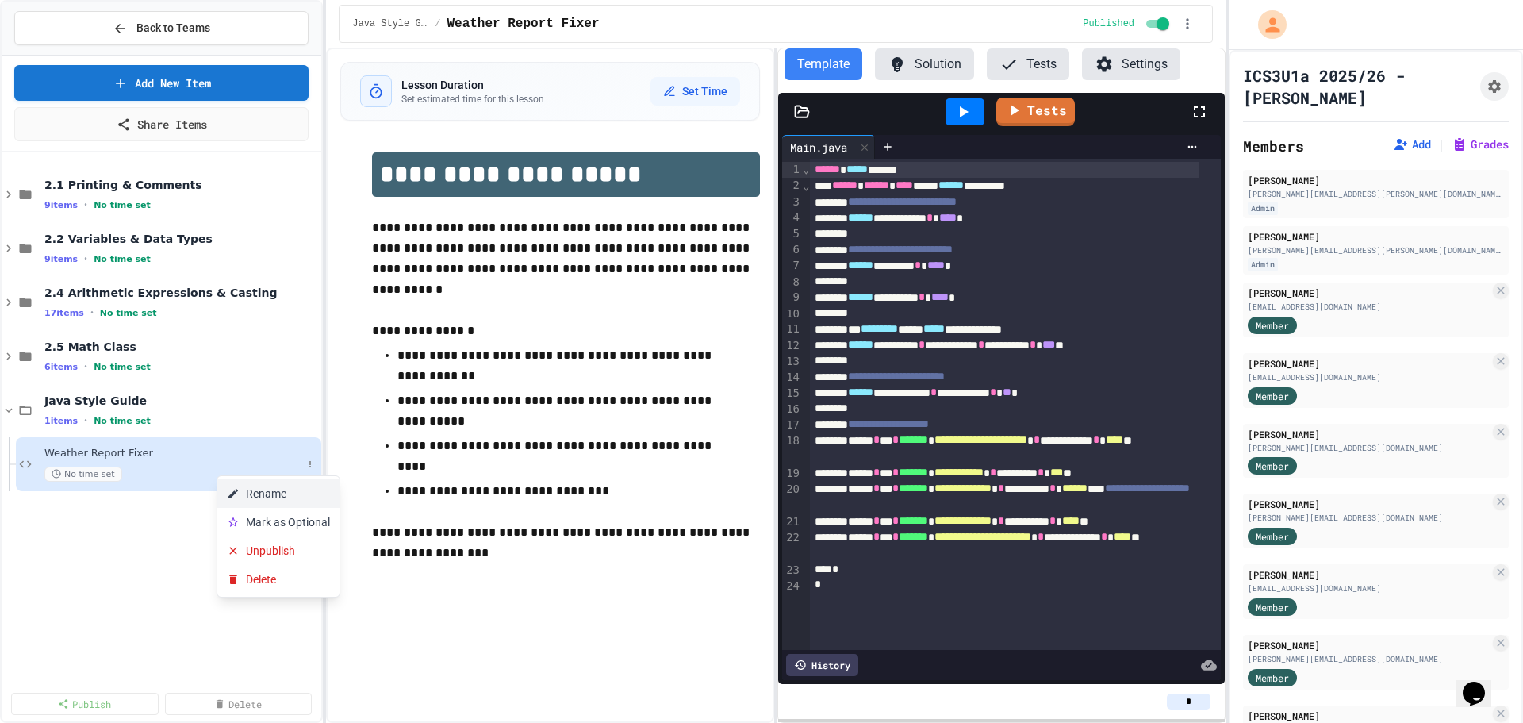
click at [297, 482] on button "Rename" at bounding box center [278, 493] width 122 height 29
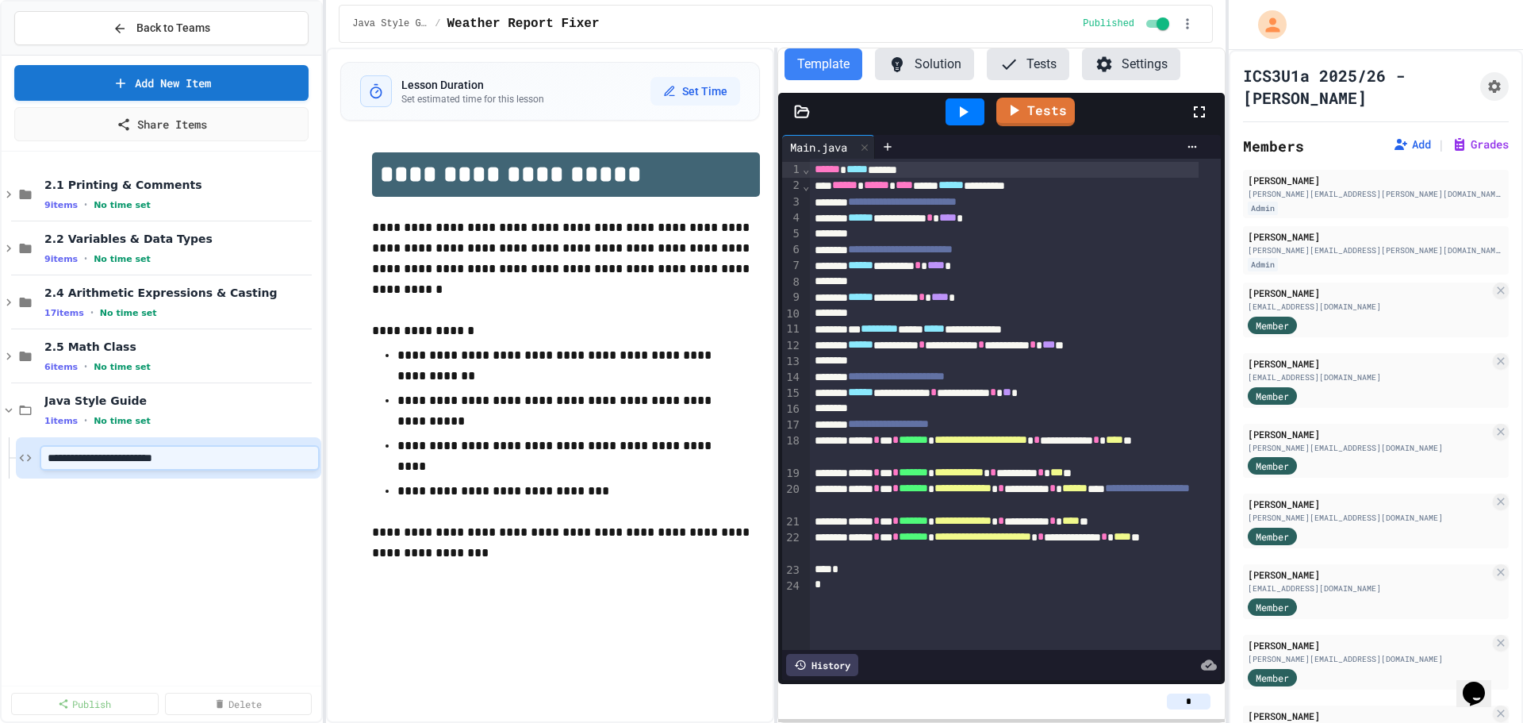
type input "**********"
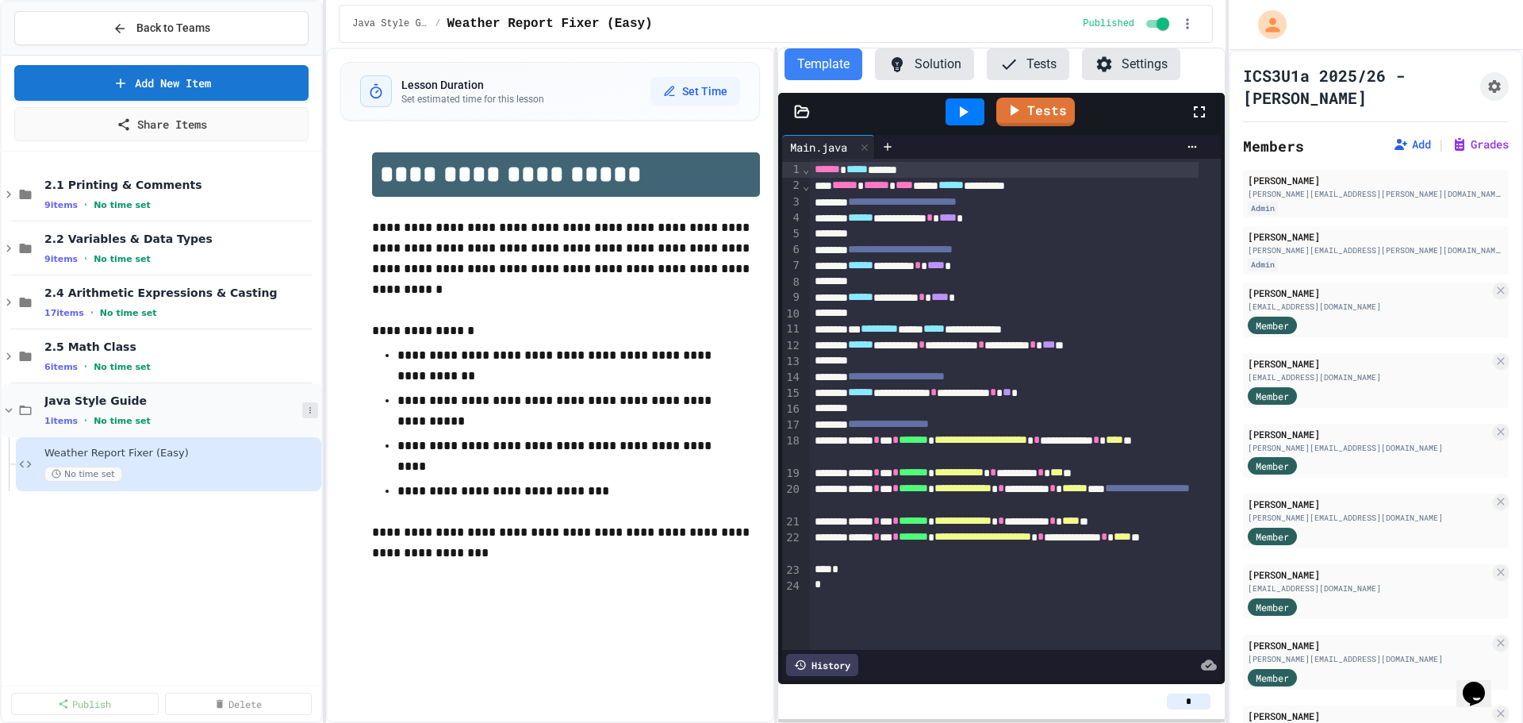
click at [311, 412] on icon at bounding box center [310, 410] width 2 height 6
click at [312, 436] on button "Add Item" at bounding box center [276, 439] width 118 height 29
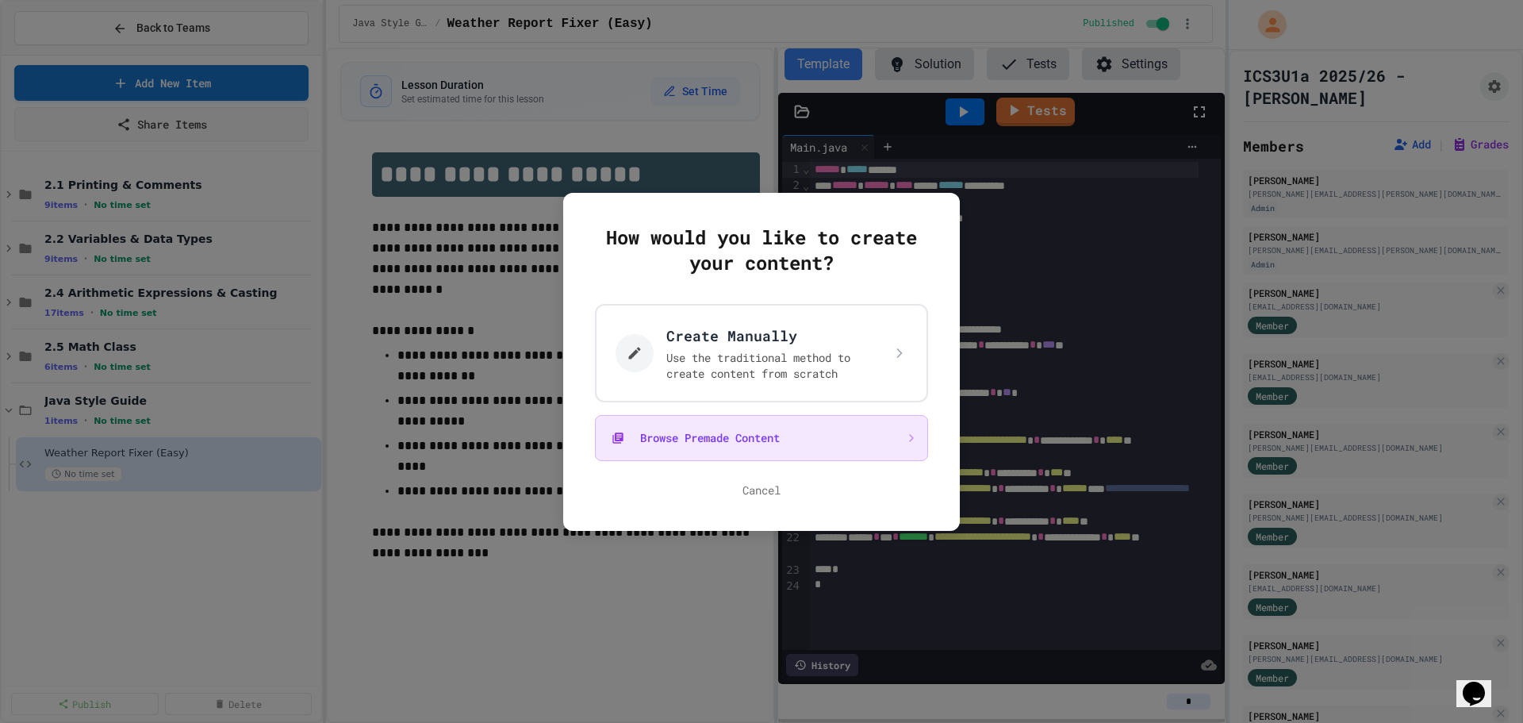
click at [767, 436] on button "Browse Premade Content" at bounding box center [761, 438] width 333 height 46
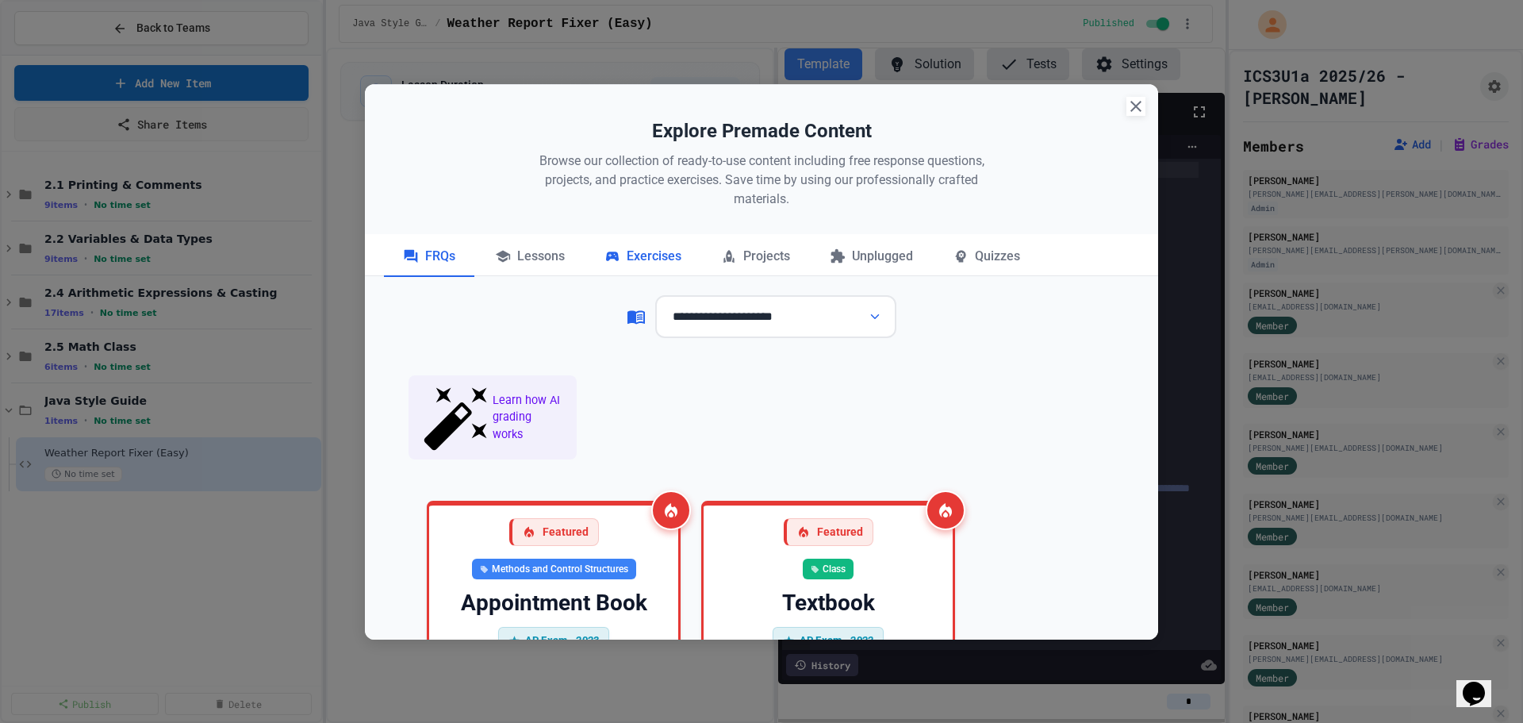
click at [635, 255] on div "Exercises" at bounding box center [642, 257] width 115 height 40
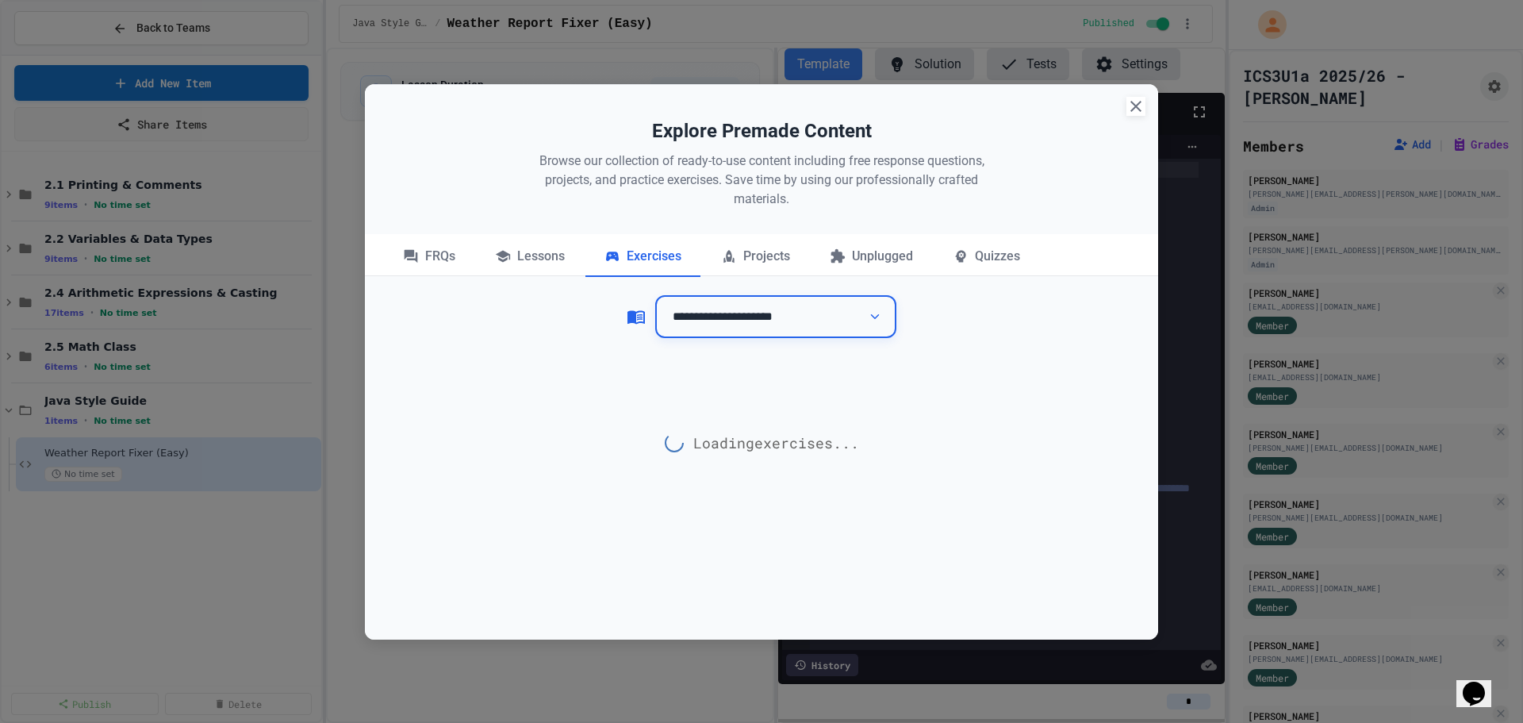
click at [815, 315] on select "**********" at bounding box center [775, 317] width 241 height 44
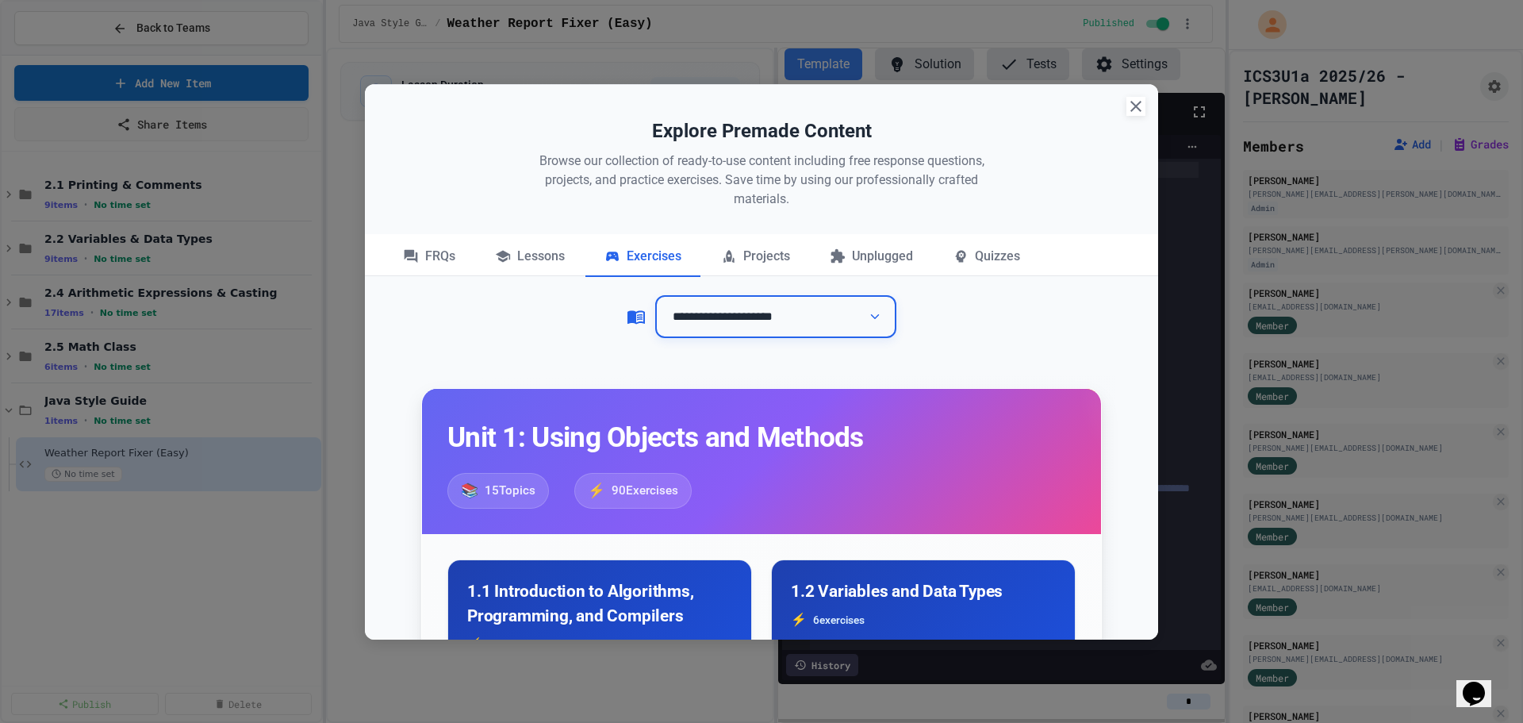
select select "**********"
click at [655, 295] on select "**********" at bounding box center [775, 317] width 241 height 44
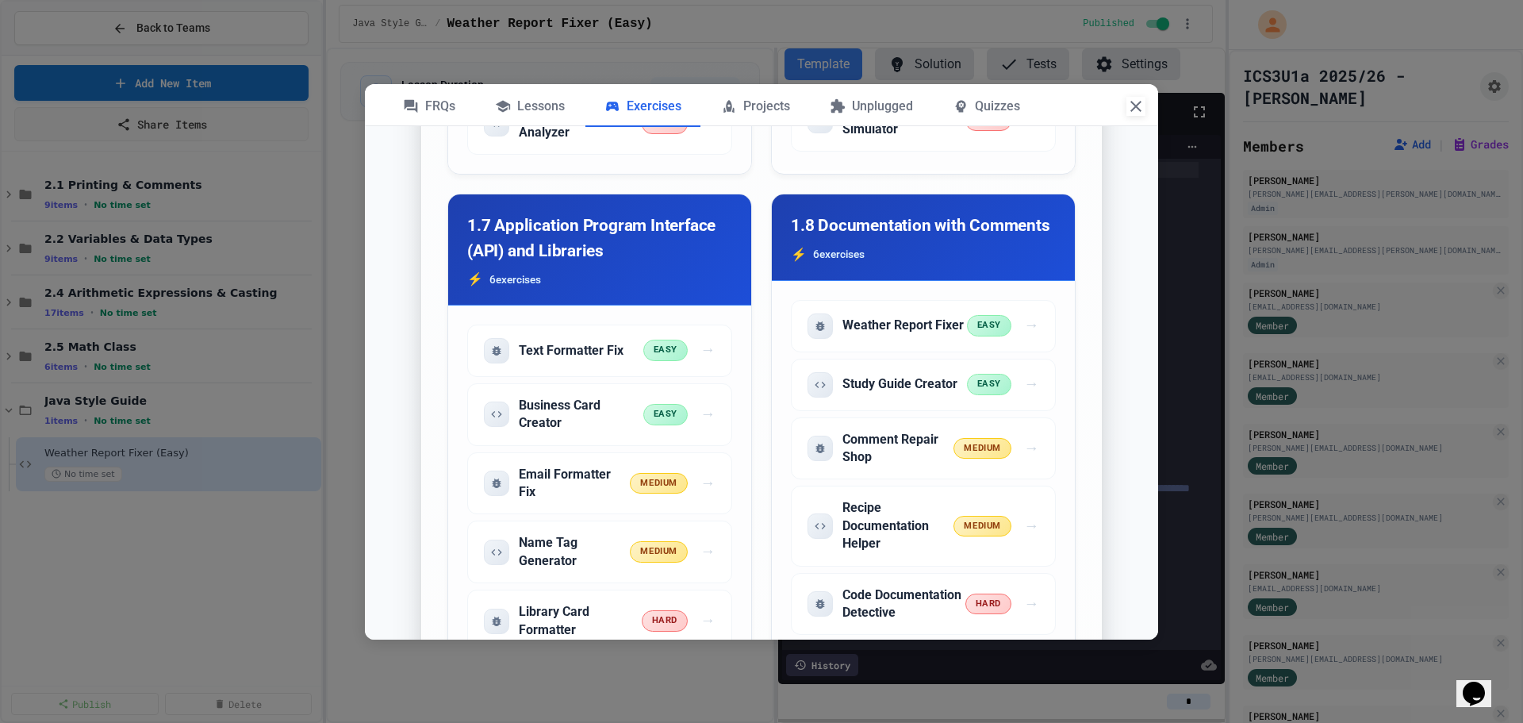
scroll to position [2142, 0]
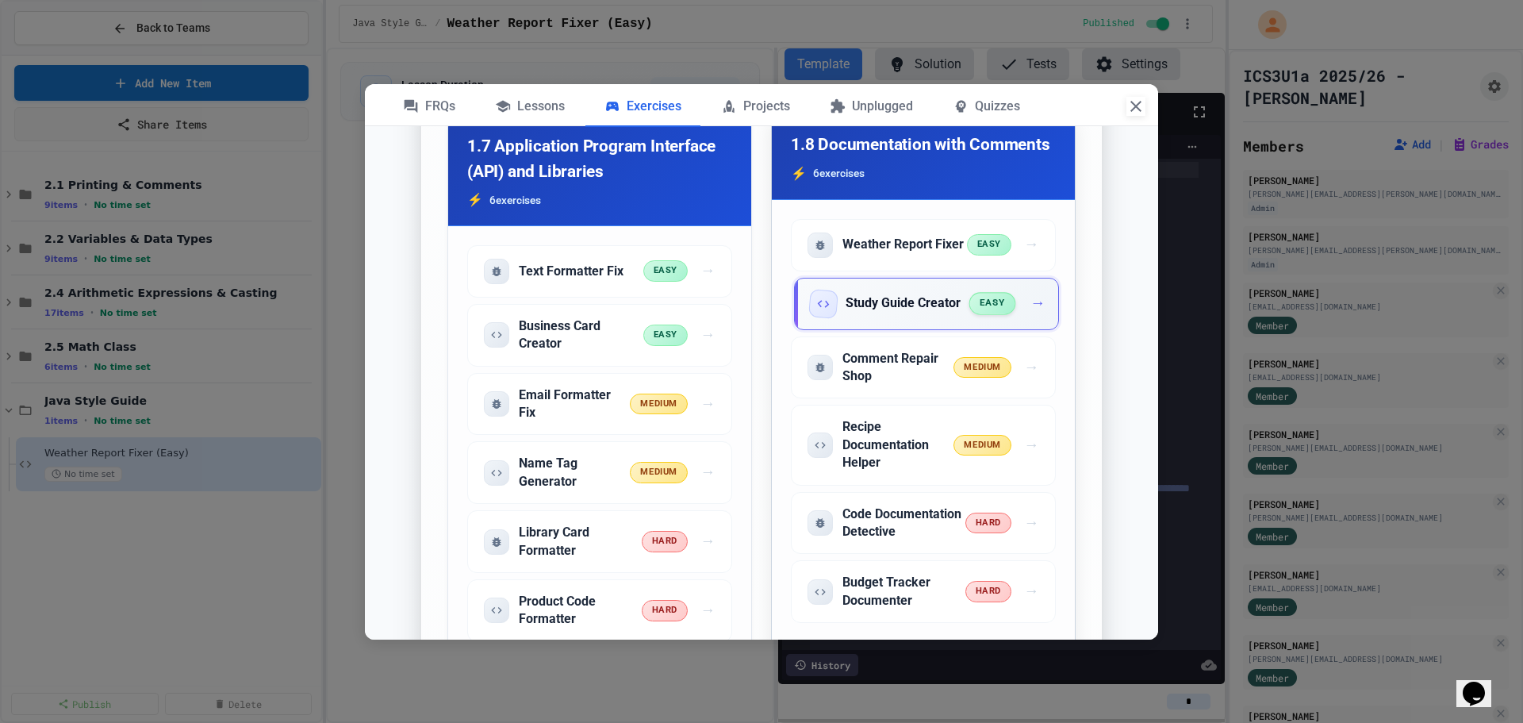
click at [969, 330] on div "Study Guide Creator easy →" at bounding box center [926, 304] width 265 height 52
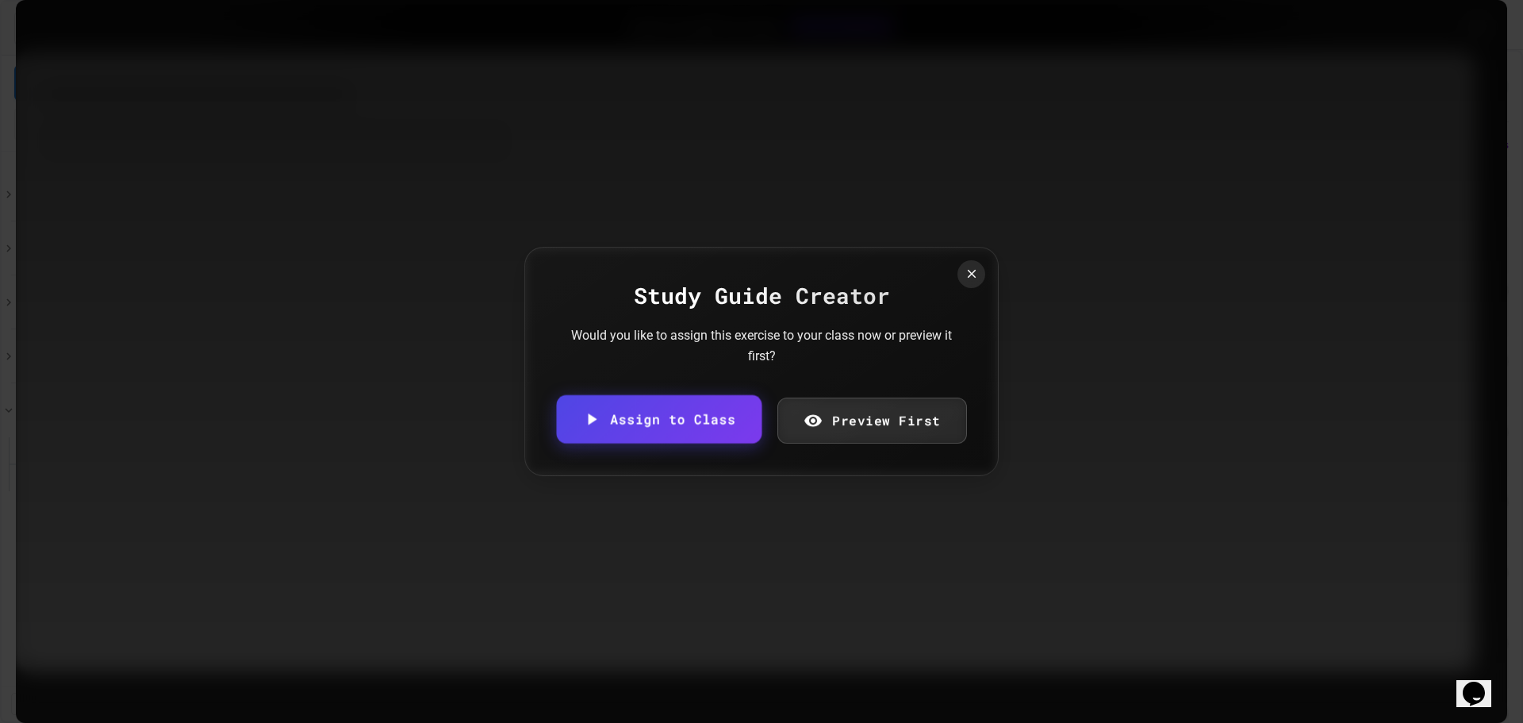
click at [681, 411] on link "Assign to Class" at bounding box center [658, 419] width 205 height 48
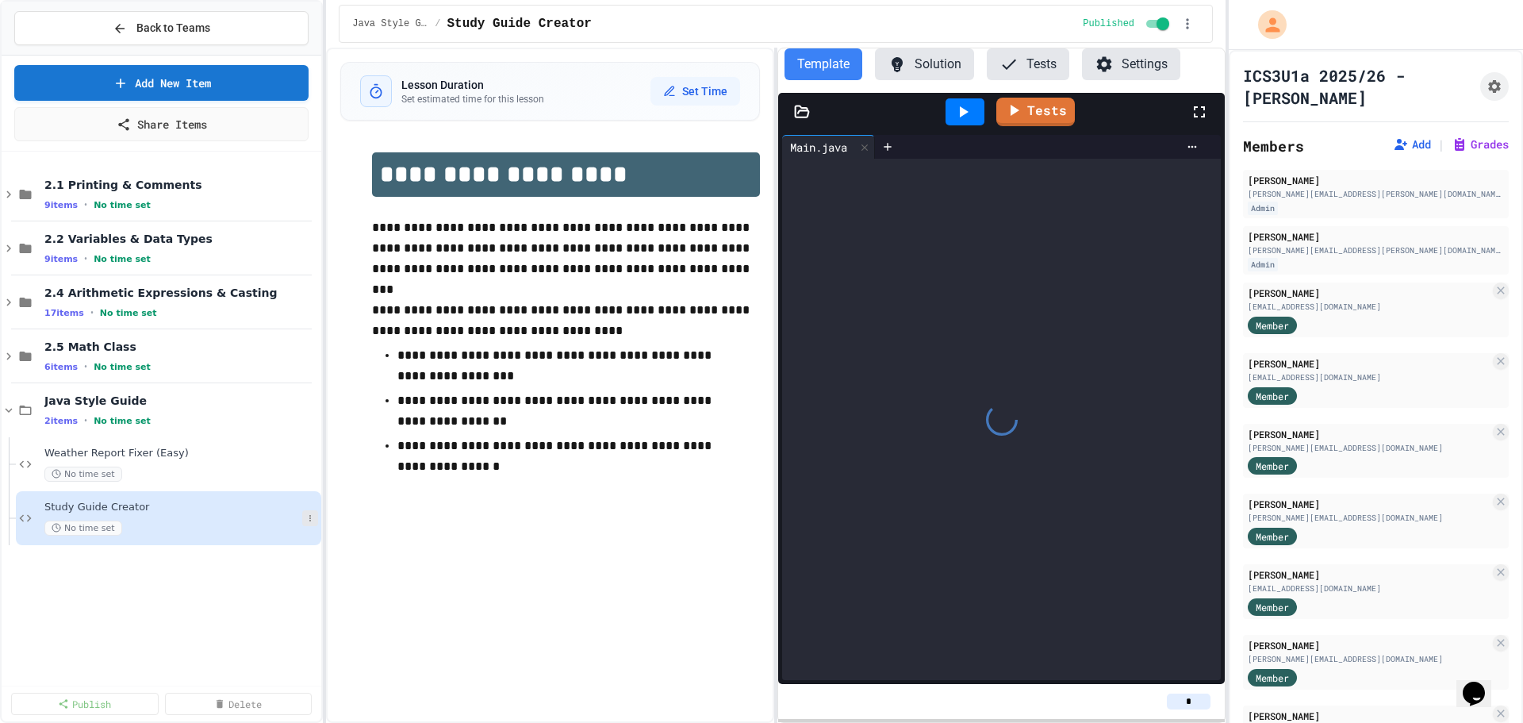
click at [313, 523] on icon at bounding box center [310, 518] width 10 height 10
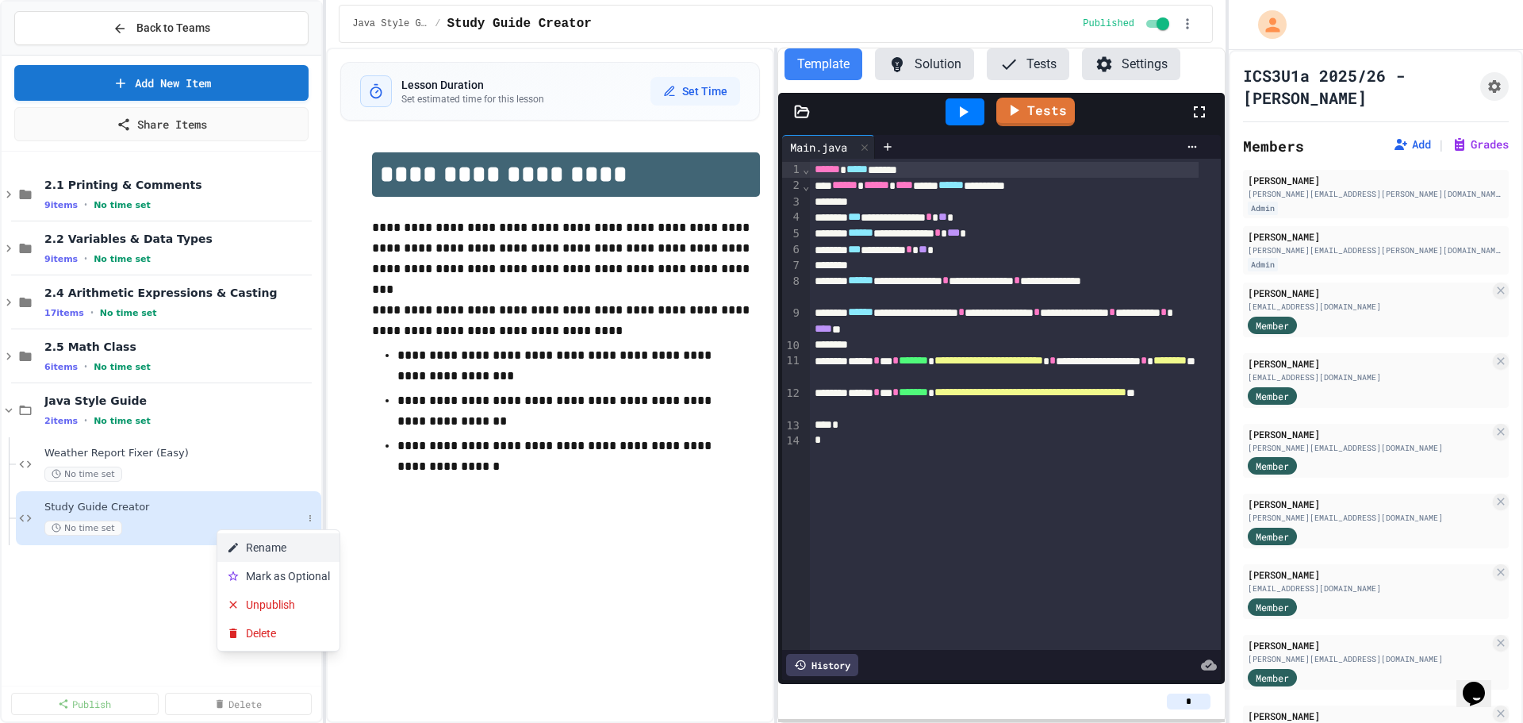
click at [295, 543] on button "Rename" at bounding box center [278, 547] width 122 height 29
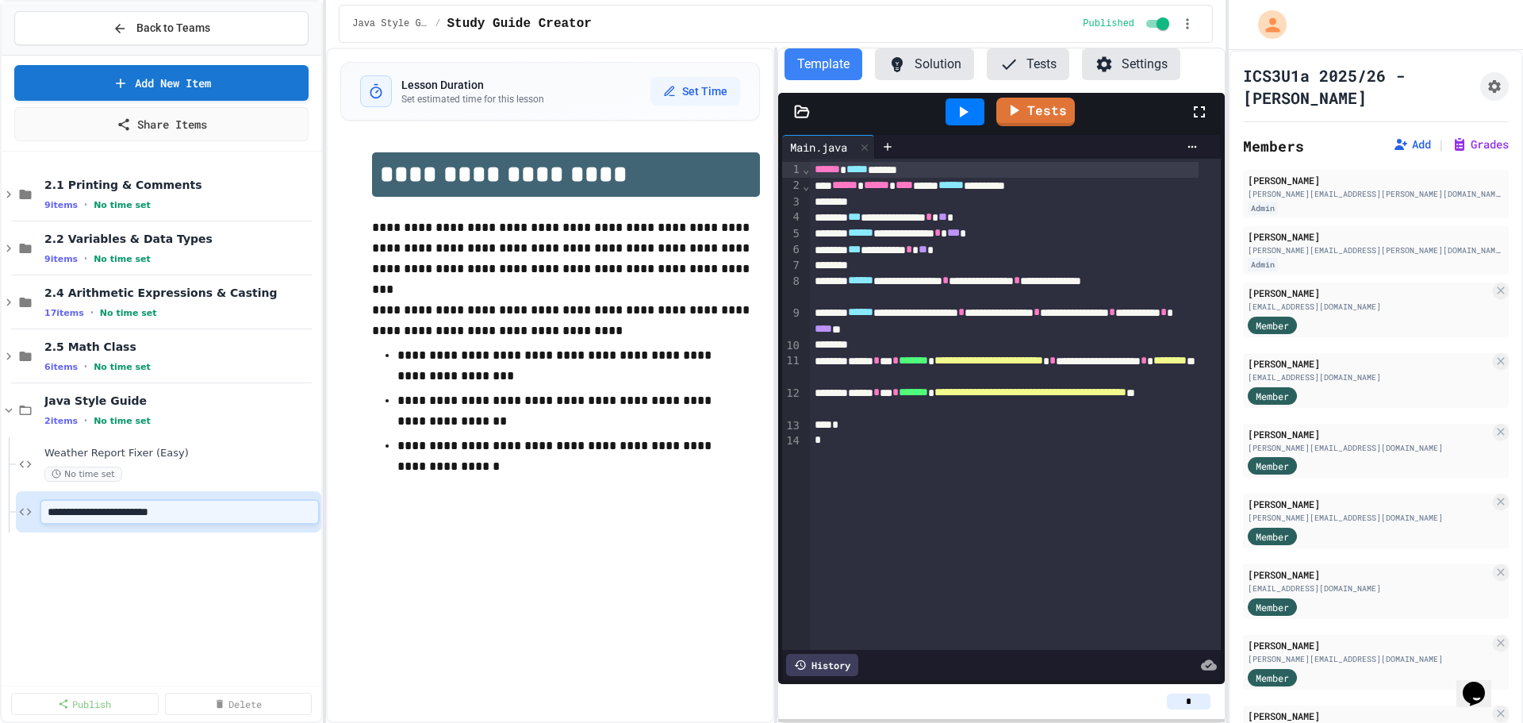
type input "**********"
click at [317, 408] on button at bounding box center [310, 410] width 16 height 16
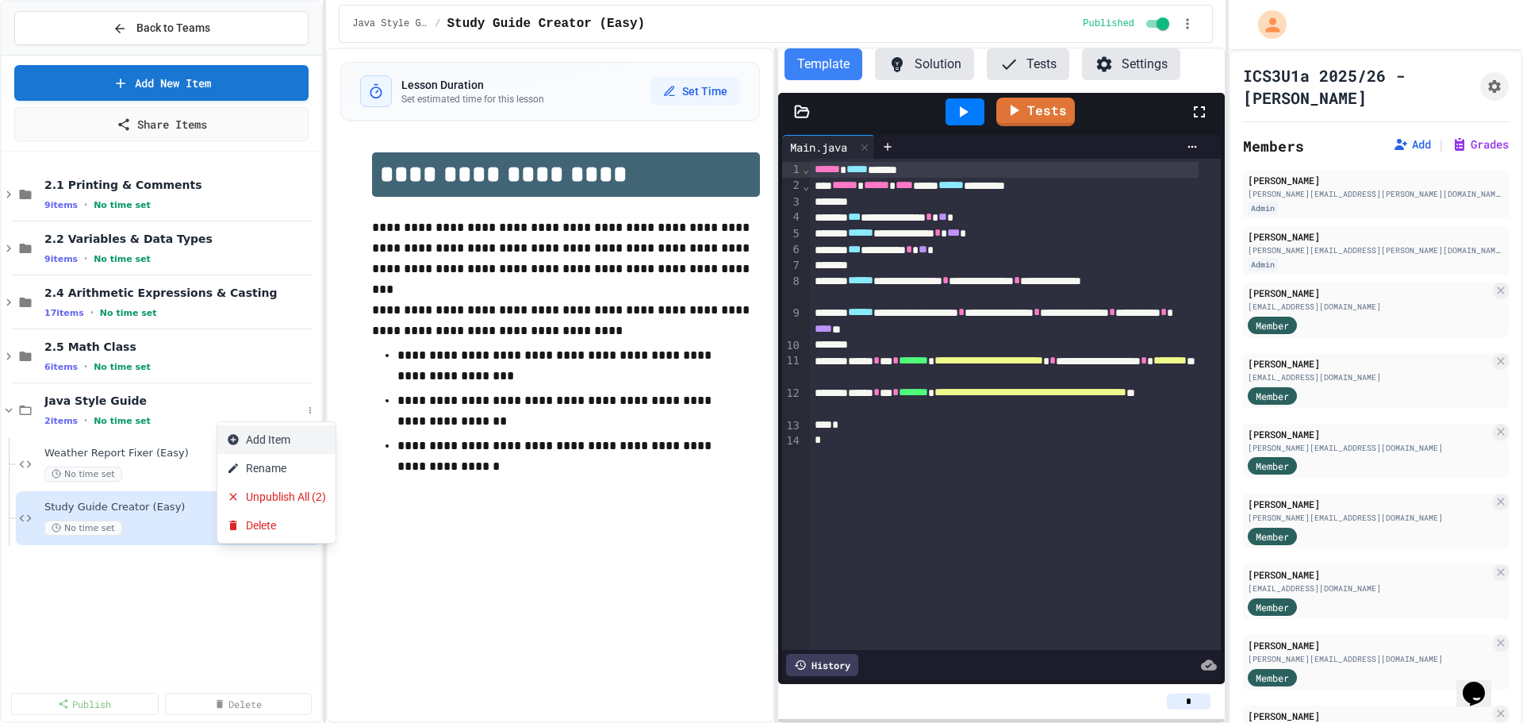
click at [294, 435] on button "Add Item" at bounding box center [276, 439] width 118 height 29
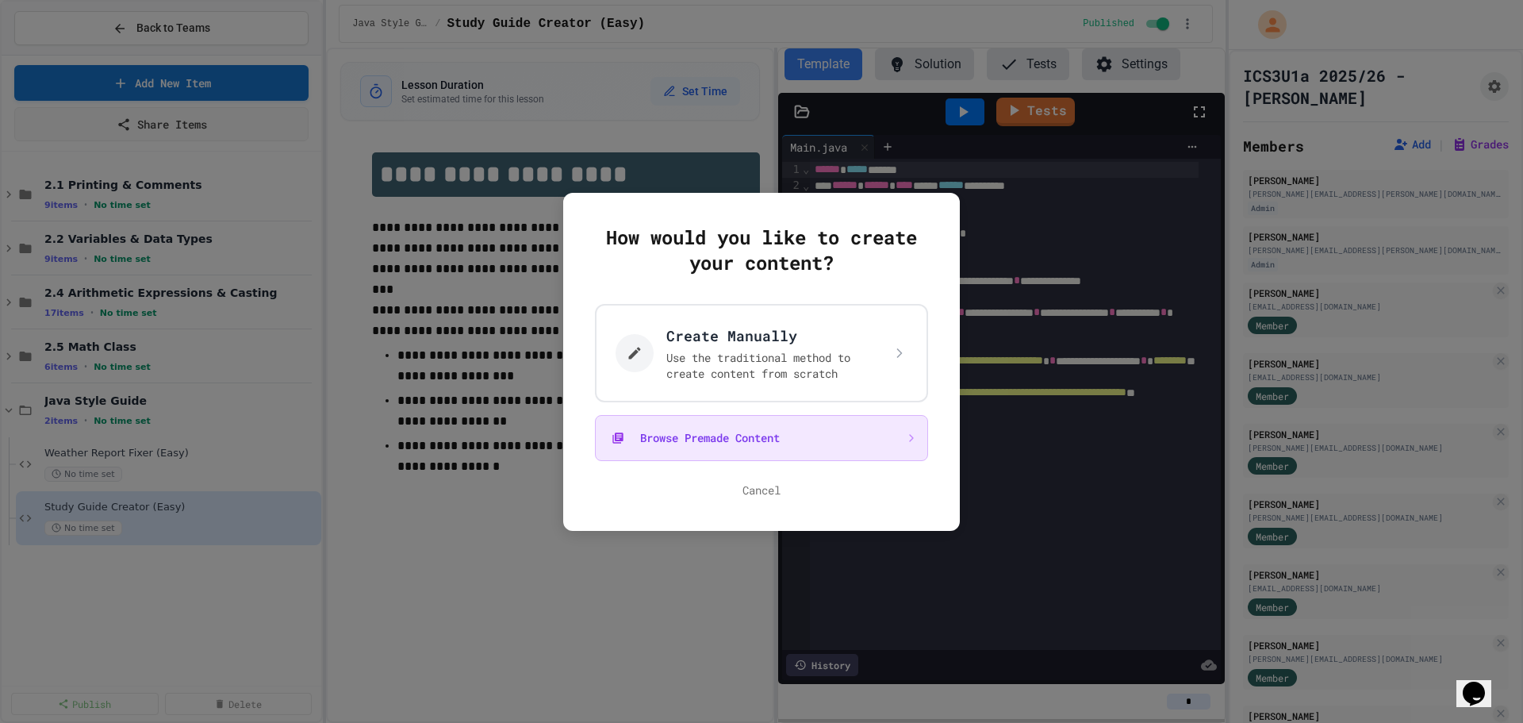
click at [774, 431] on button "Browse Premade Content" at bounding box center [761, 438] width 333 height 46
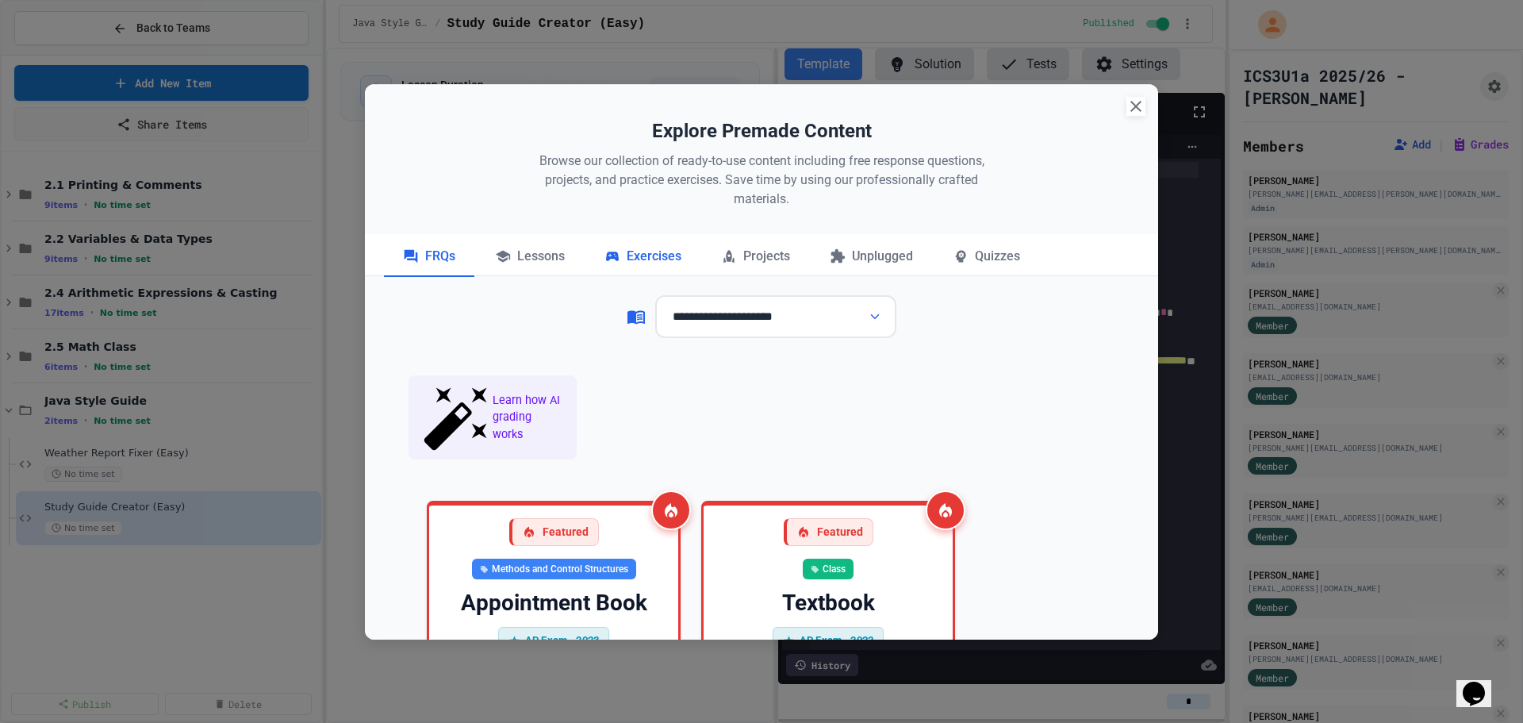
click at [651, 259] on div "Exercises" at bounding box center [642, 257] width 115 height 40
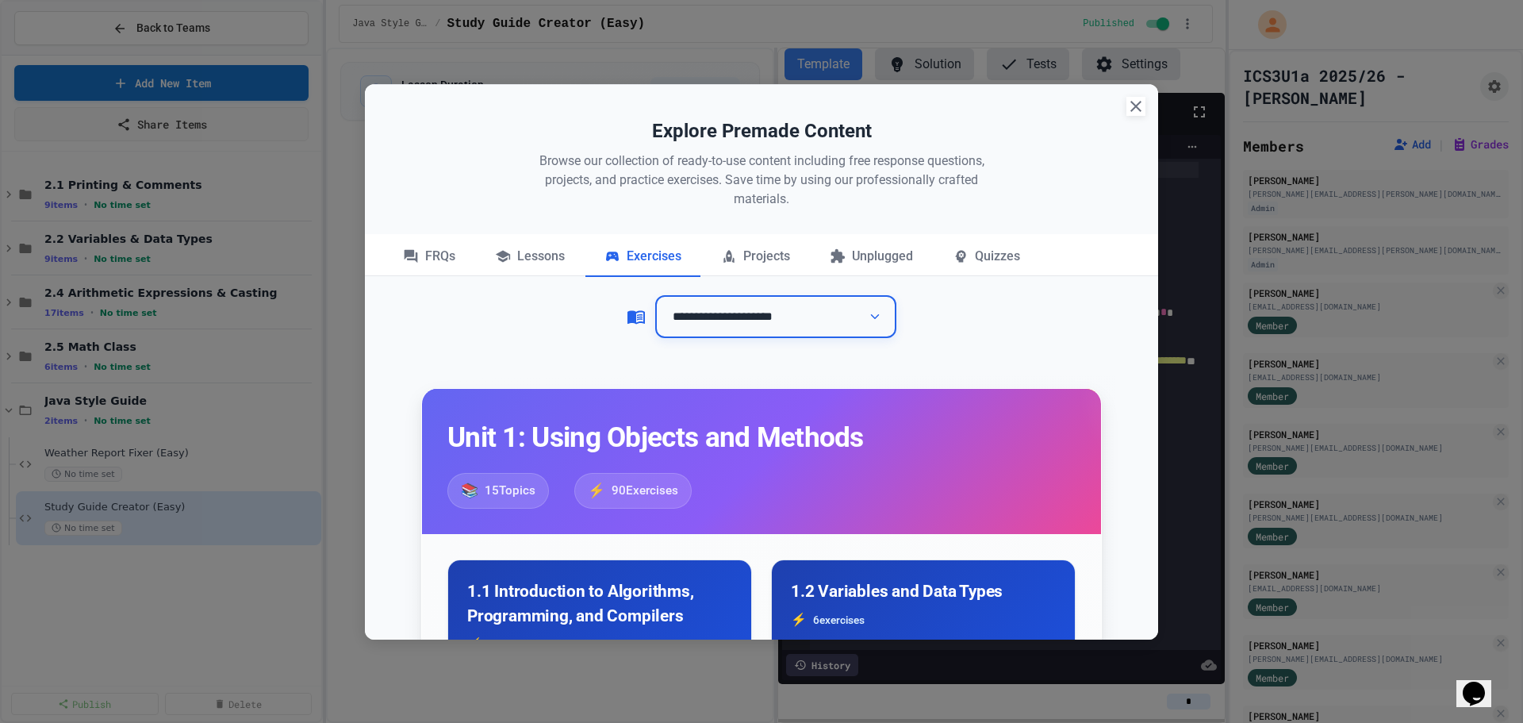
drag, startPoint x: 735, startPoint y: 328, endPoint x: 739, endPoint y: 335, distance: 8.2
click at [735, 328] on select "**********" at bounding box center [775, 317] width 241 height 44
select select "**********"
click at [655, 295] on select "**********" at bounding box center [775, 317] width 241 height 44
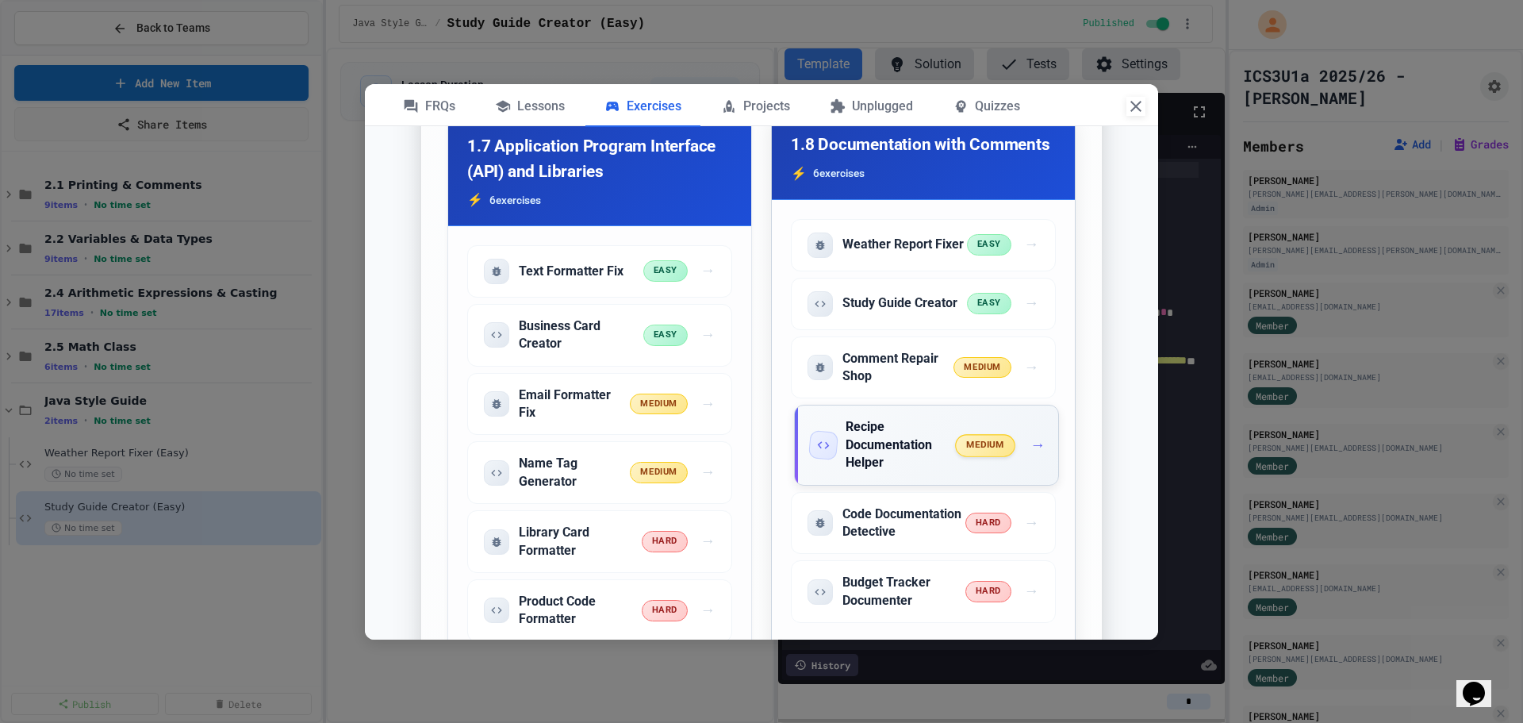
scroll to position [2221, 0]
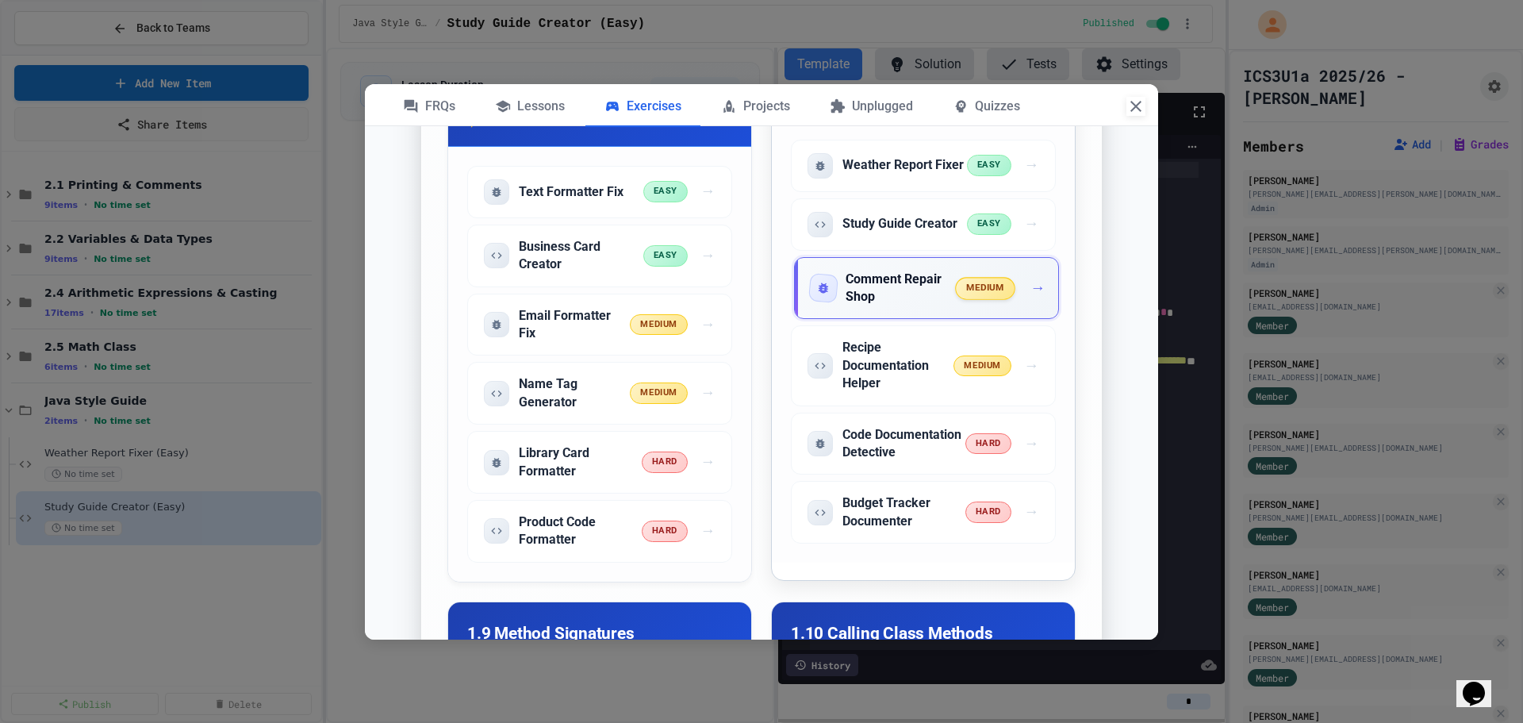
click at [948, 320] on div "Comment Repair Shop medium →" at bounding box center [926, 288] width 265 height 63
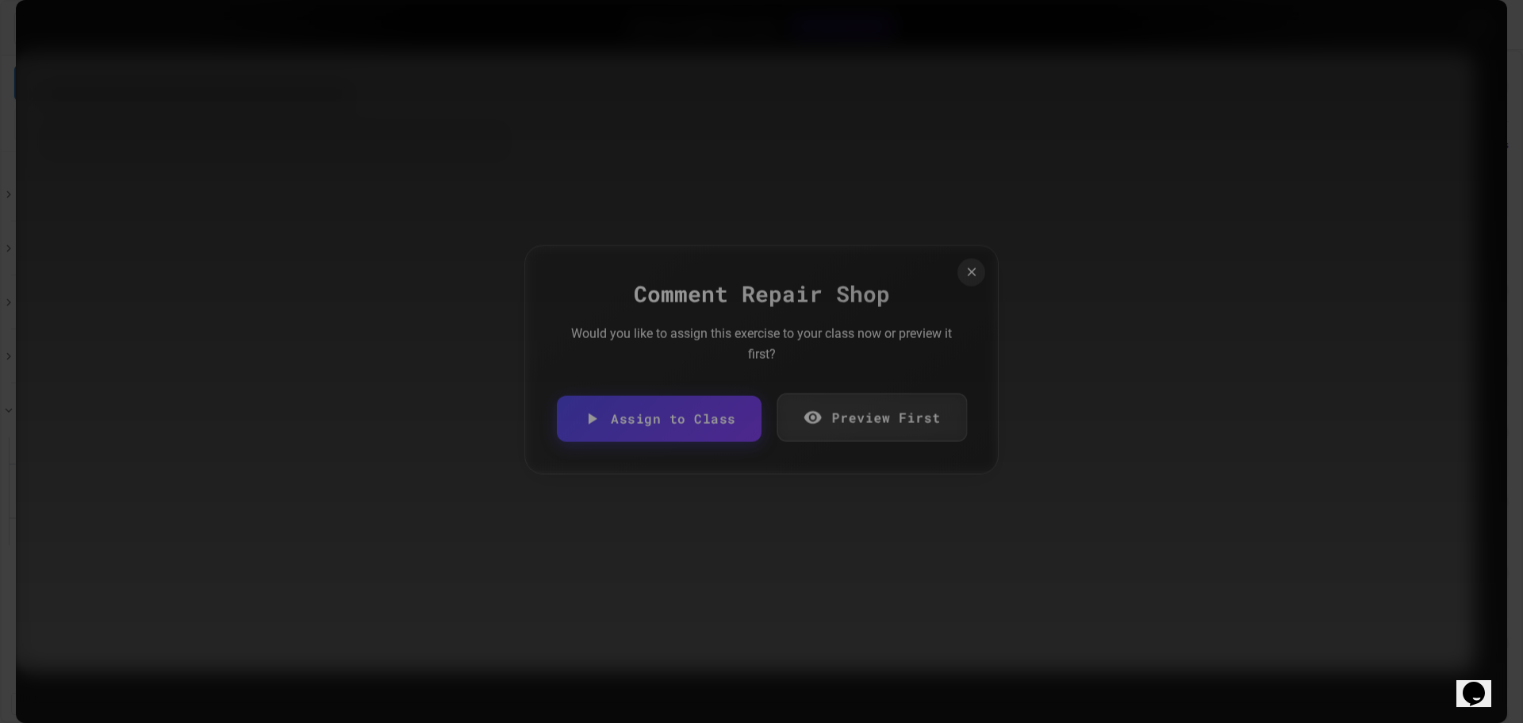
click at [696, 420] on link "Assign to Class" at bounding box center [659, 419] width 205 height 46
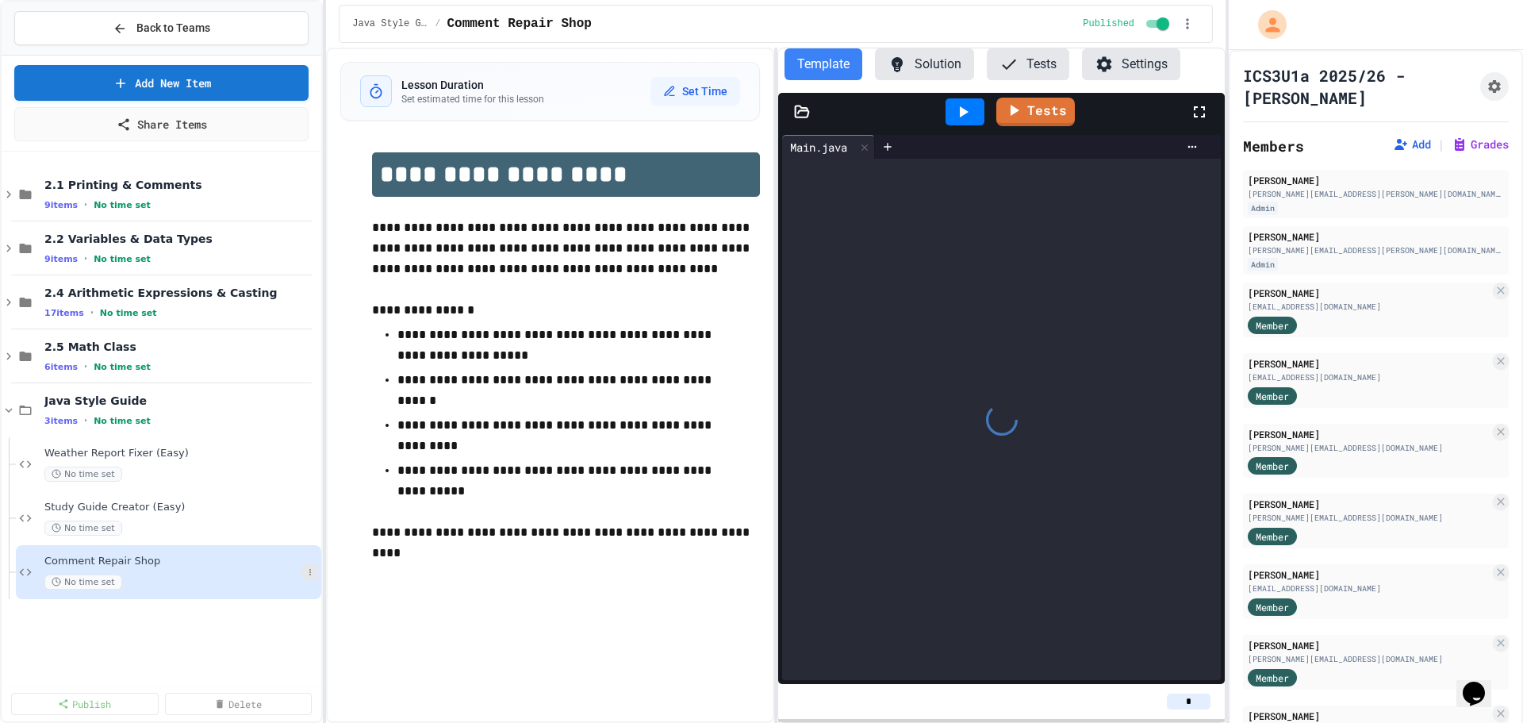
click at [313, 570] on icon at bounding box center [310, 572] width 10 height 10
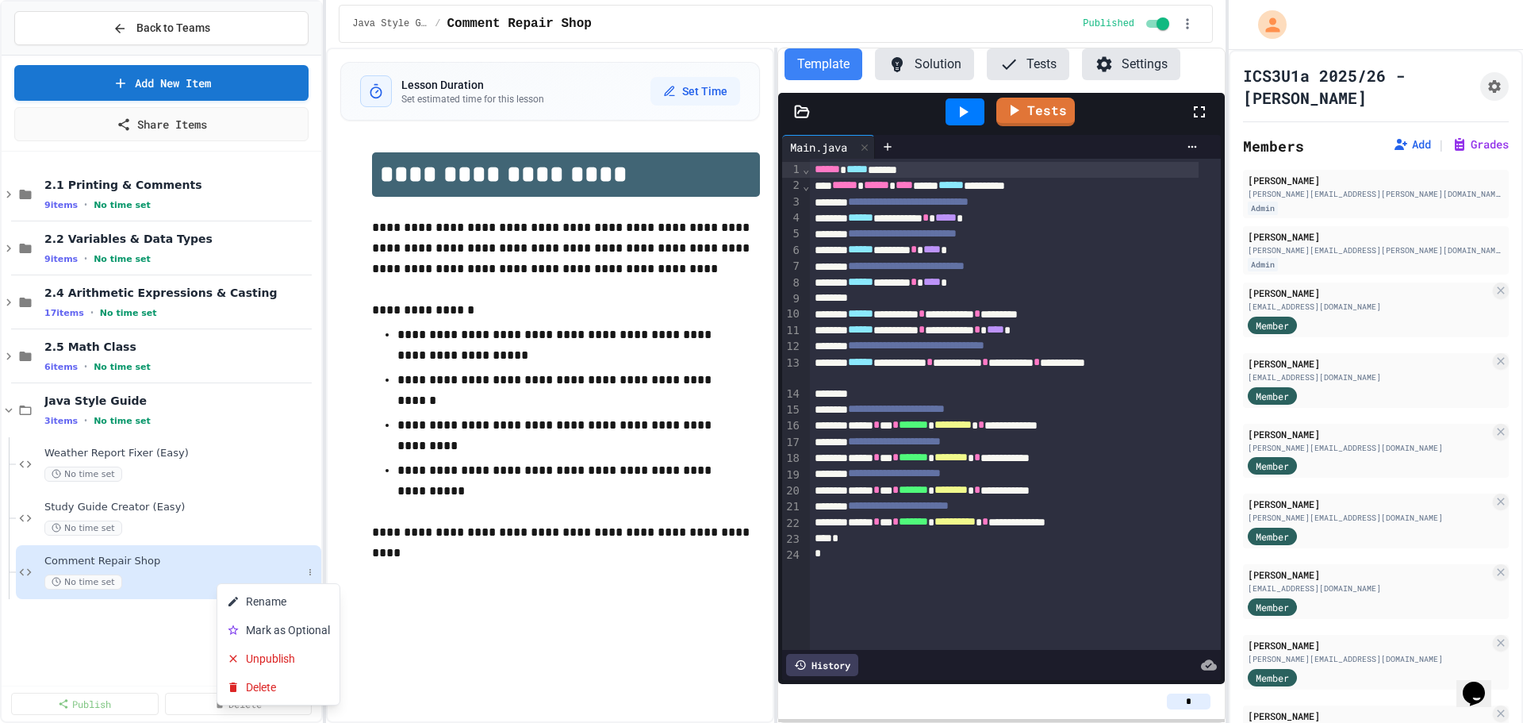
click at [286, 598] on button "Rename" at bounding box center [278, 601] width 122 height 29
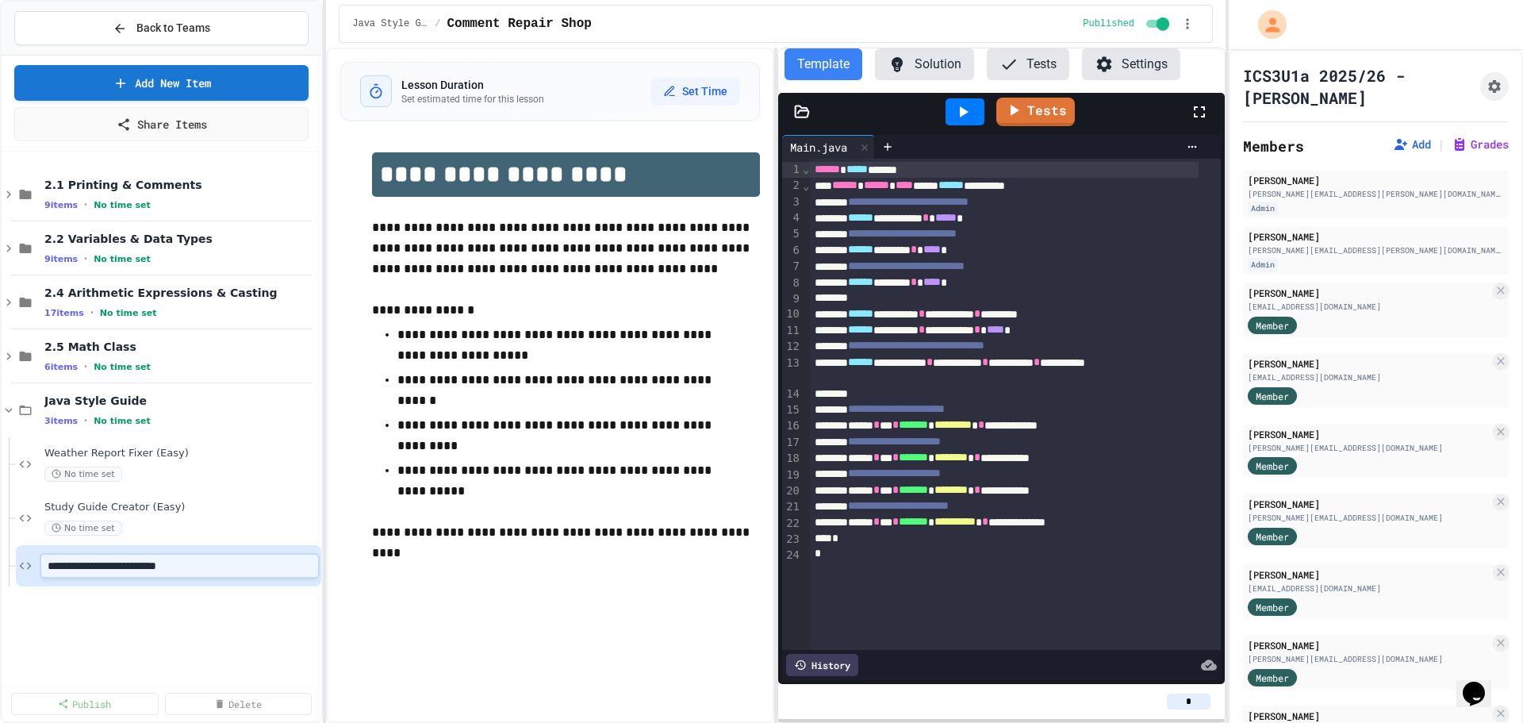
type input "**********"
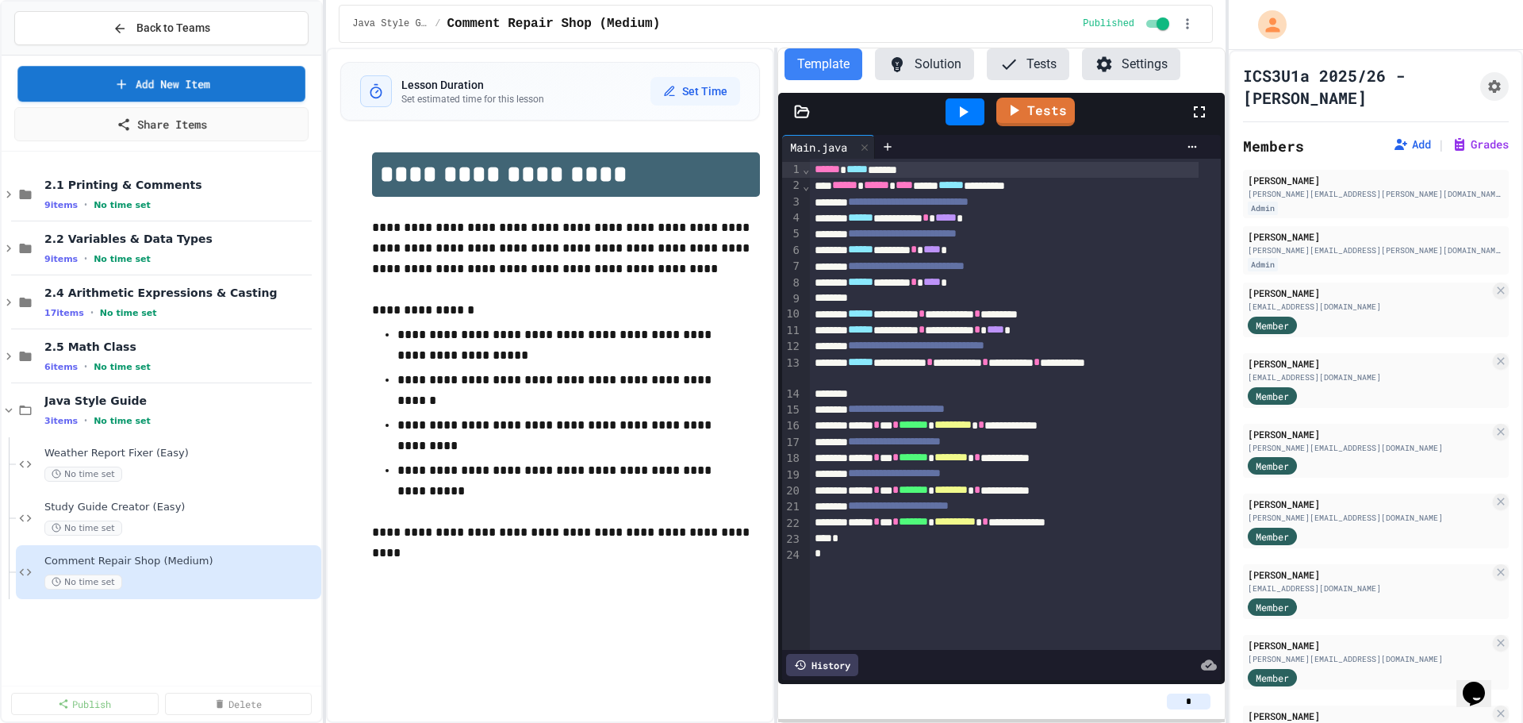
click at [251, 80] on link "Add New Item" at bounding box center [161, 84] width 288 height 36
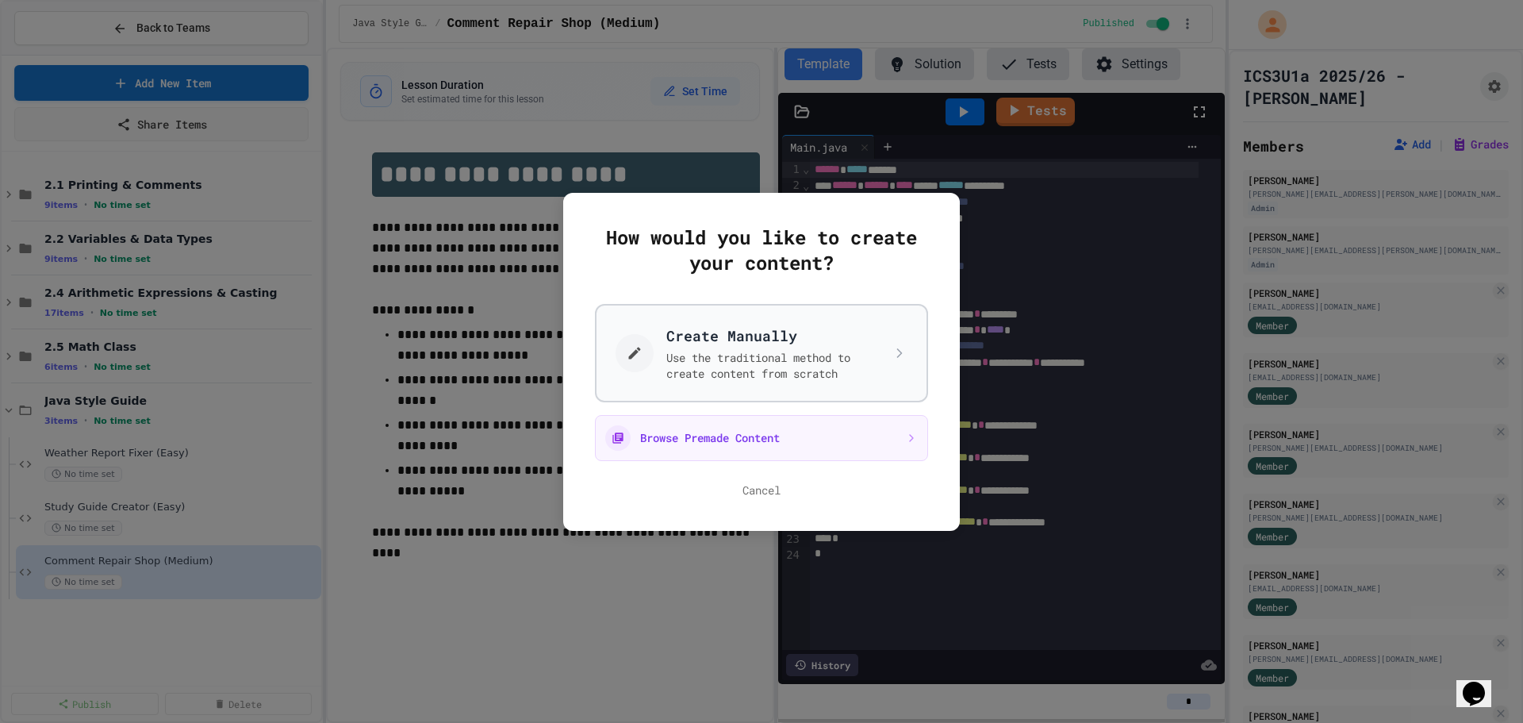
click at [746, 438] on button "Browse Premade Content" at bounding box center [761, 438] width 333 height 46
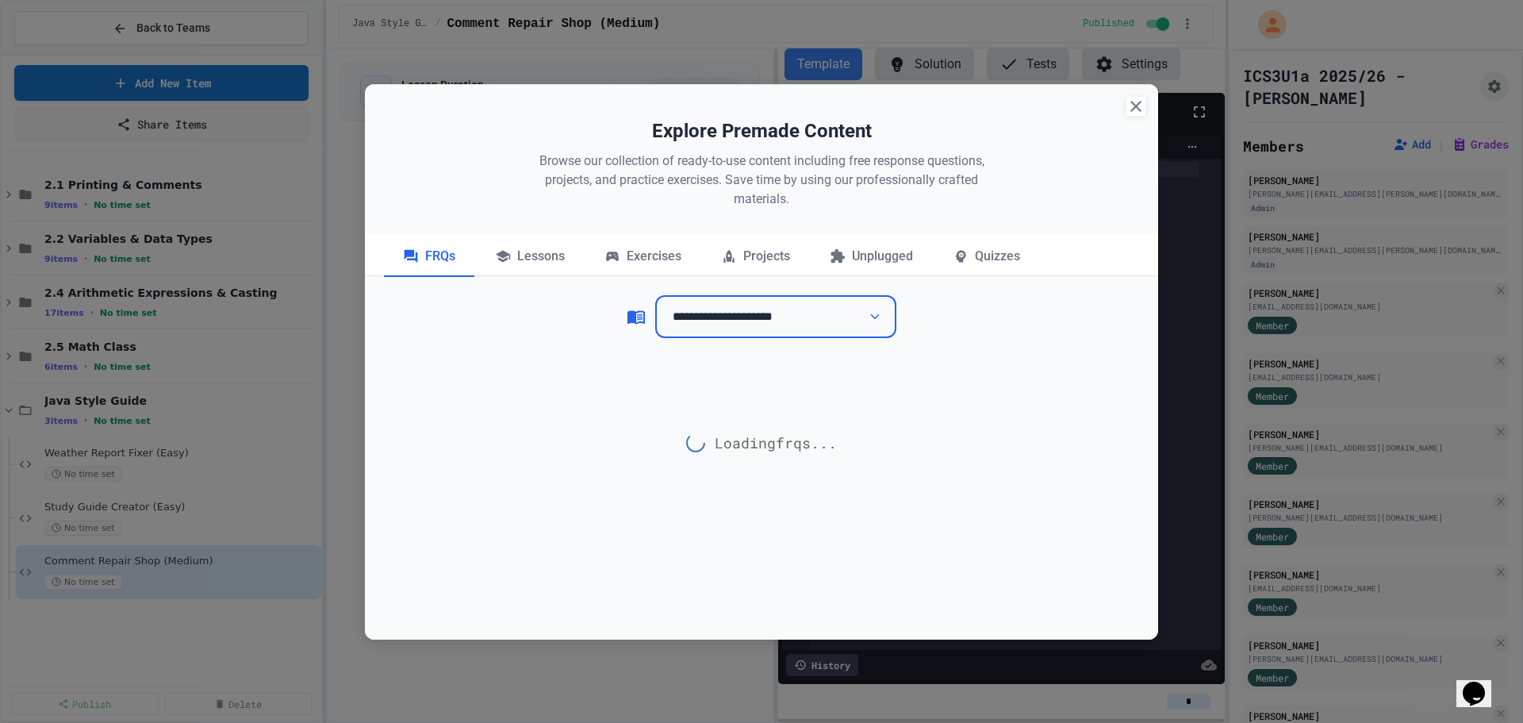
drag, startPoint x: 650, startPoint y: 250, endPoint x: 750, endPoint y: 321, distance: 123.5
click at [650, 250] on div "Exercises" at bounding box center [642, 257] width 115 height 40
click at [754, 321] on select "**********" at bounding box center [775, 317] width 241 height 44
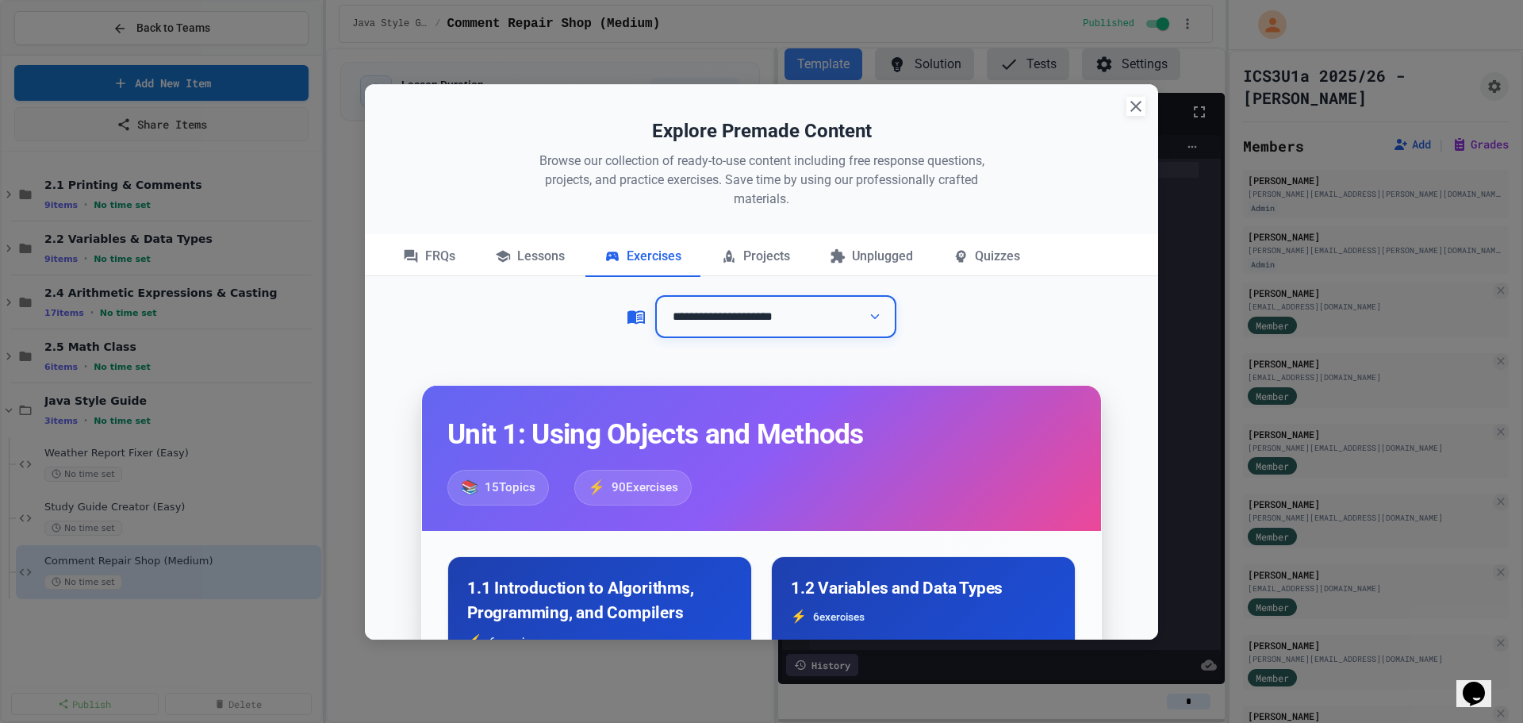
select select "**********"
click at [655, 295] on select "**********" at bounding box center [775, 317] width 241 height 44
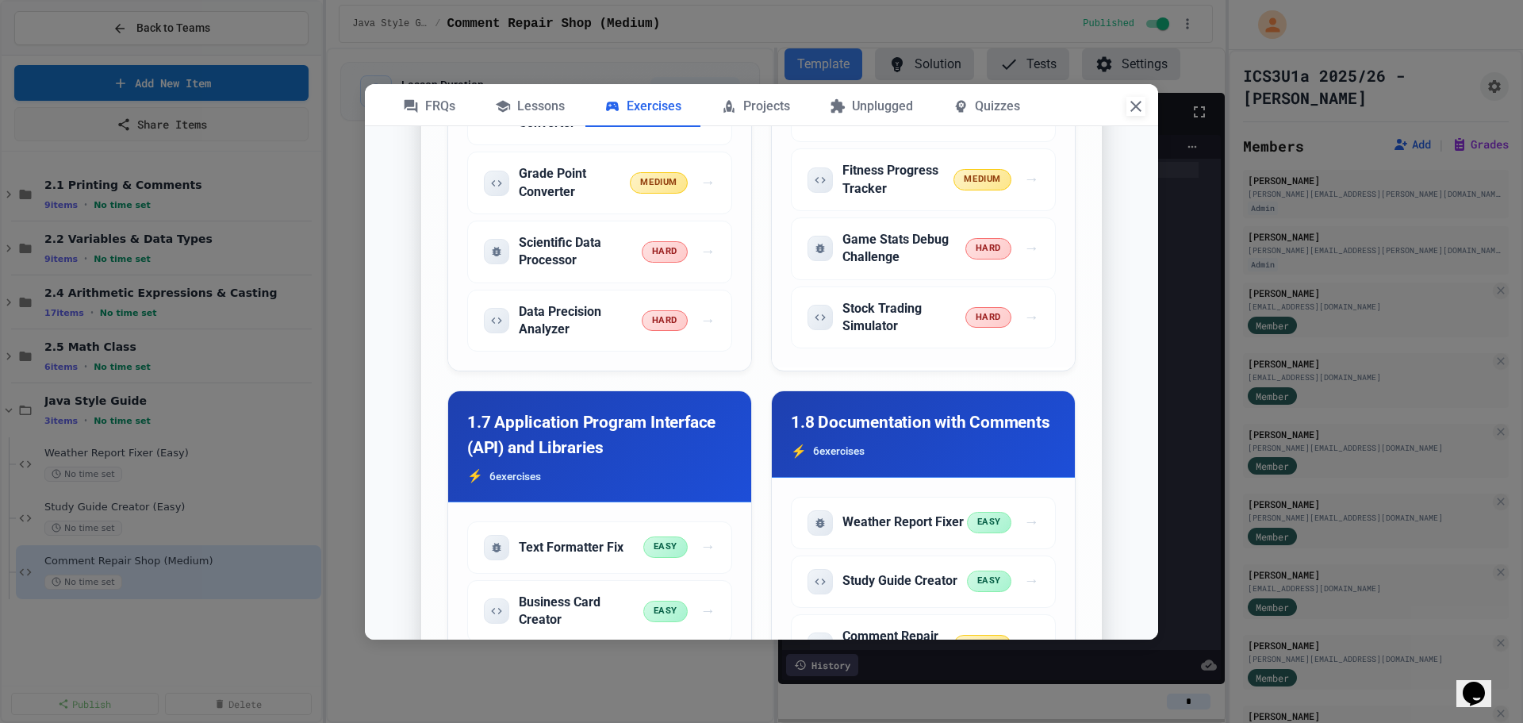
scroll to position [2262, 0]
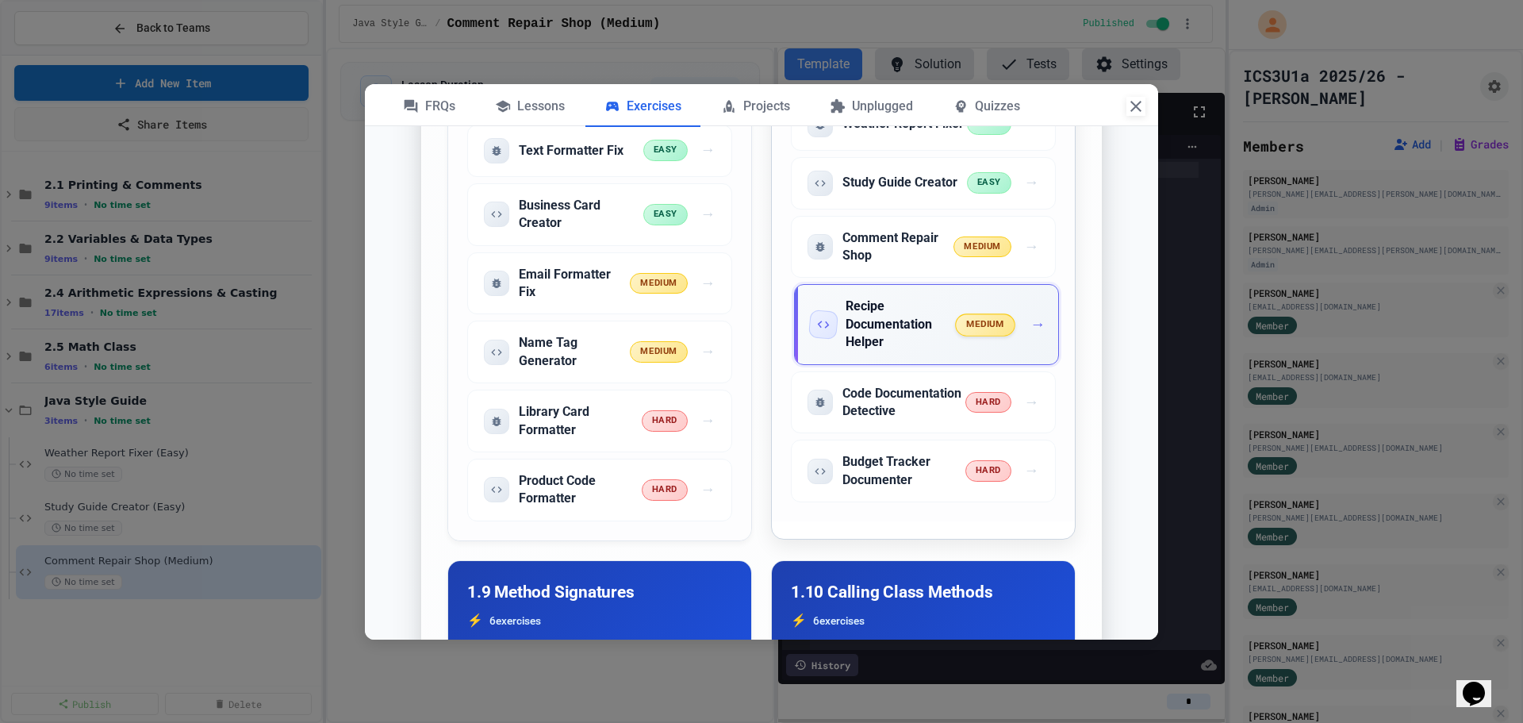
click at [984, 364] on div "Recipe Documentation Helper medium →" at bounding box center [926, 324] width 265 height 80
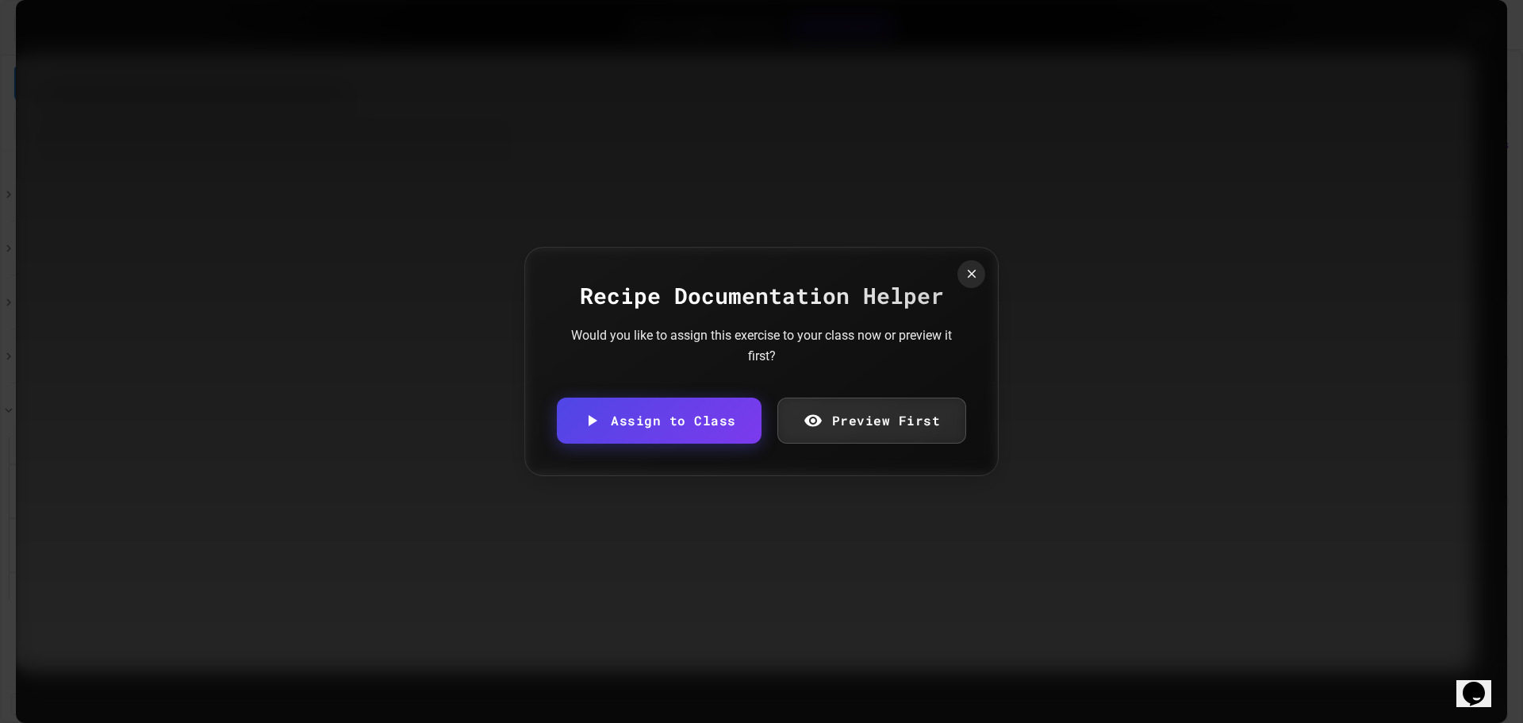
click at [727, 426] on link "Assign to Class" at bounding box center [659, 420] width 205 height 46
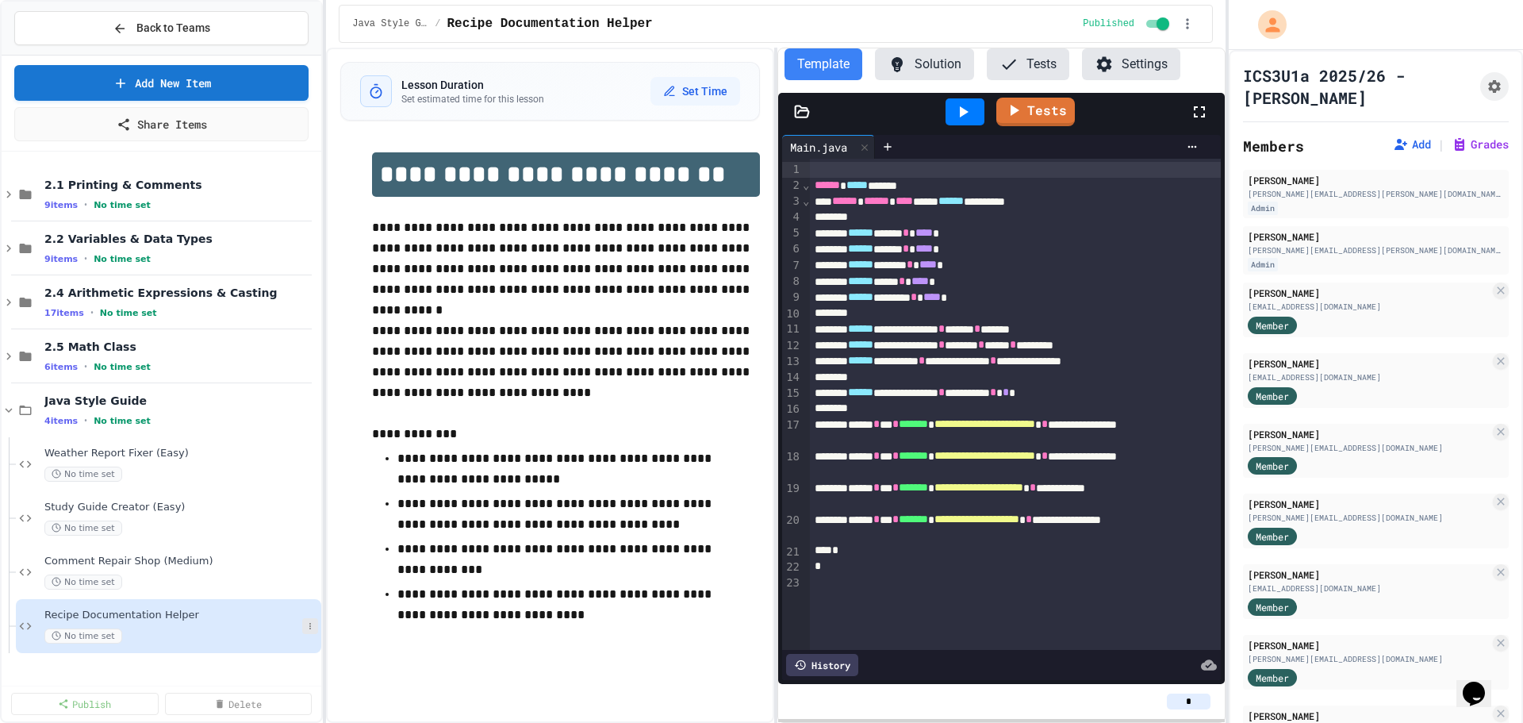
click at [308, 624] on icon at bounding box center [310, 626] width 10 height 10
click at [284, 532] on button "Rename" at bounding box center [278, 528] width 122 height 29
type input "**********"
click at [309, 410] on icon at bounding box center [310, 410] width 10 height 10
click at [319, 431] on button "Add Item" at bounding box center [276, 439] width 118 height 29
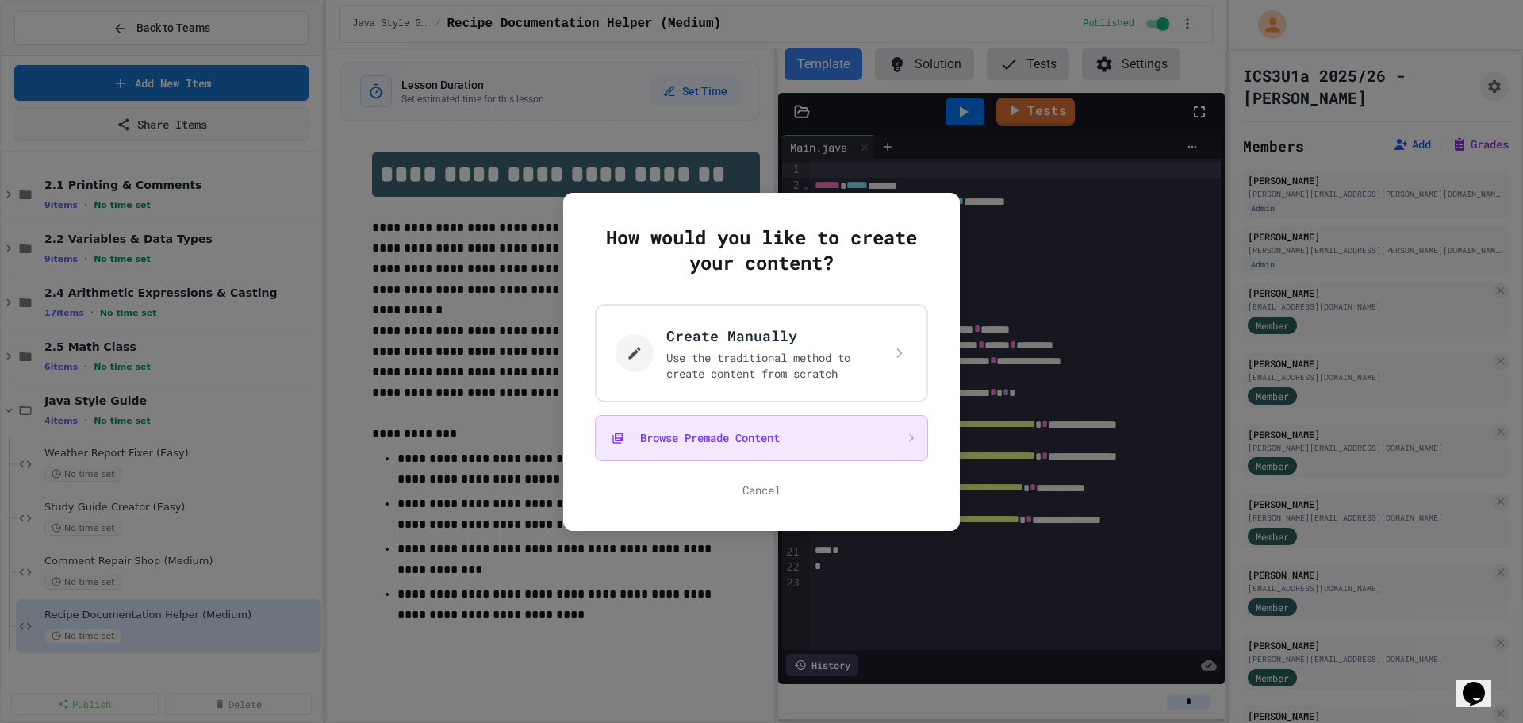
click at [777, 433] on button "Browse Premade Content" at bounding box center [761, 438] width 333 height 46
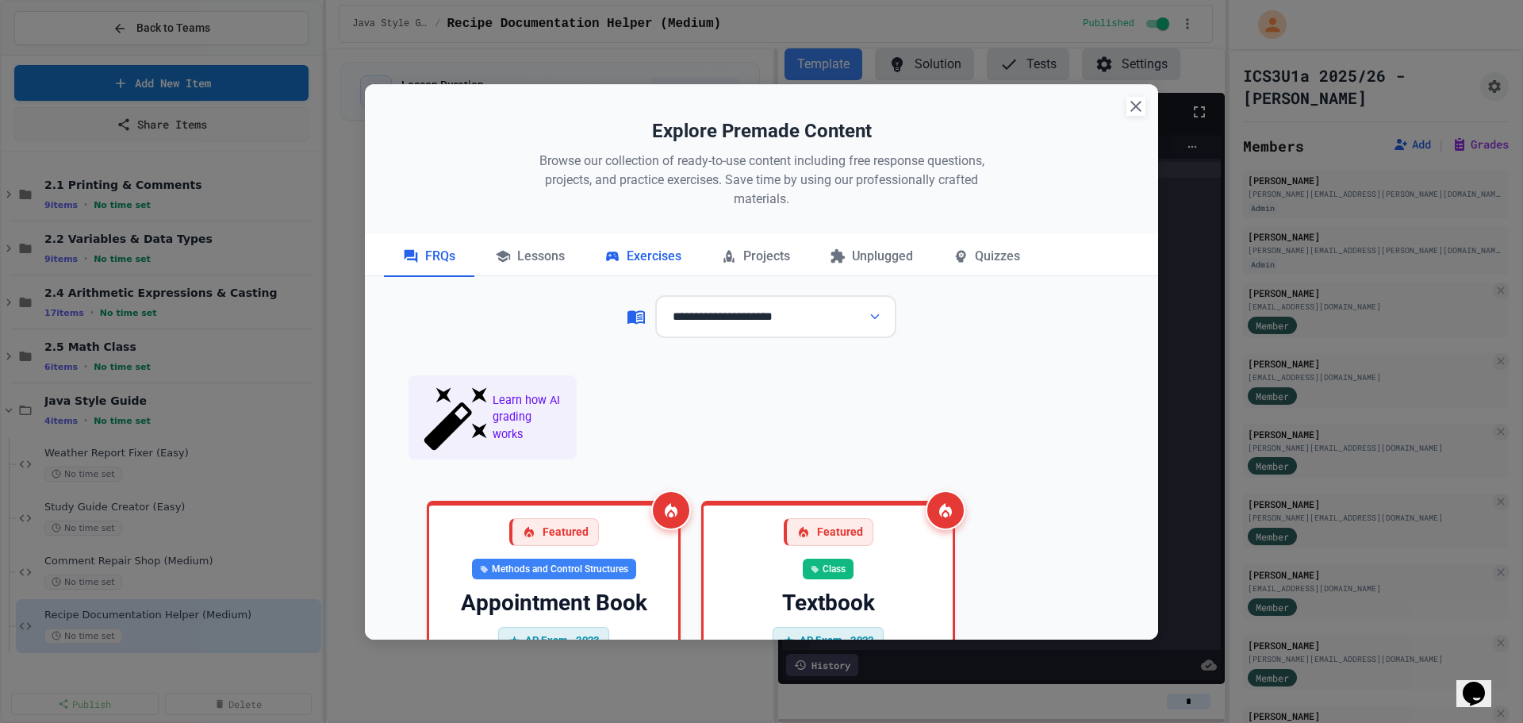
click at [630, 249] on div "Exercises" at bounding box center [642, 257] width 115 height 40
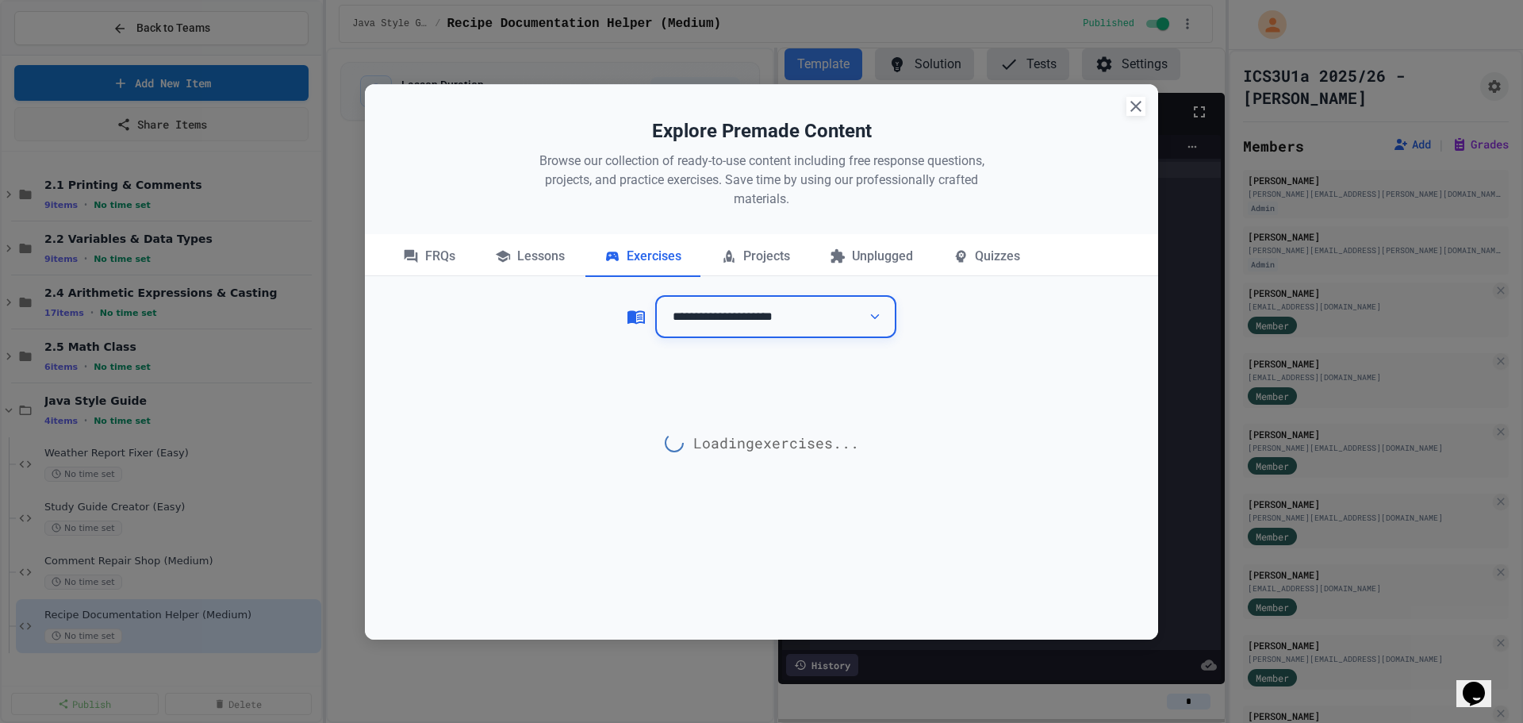
click at [731, 308] on select "**********" at bounding box center [775, 317] width 241 height 44
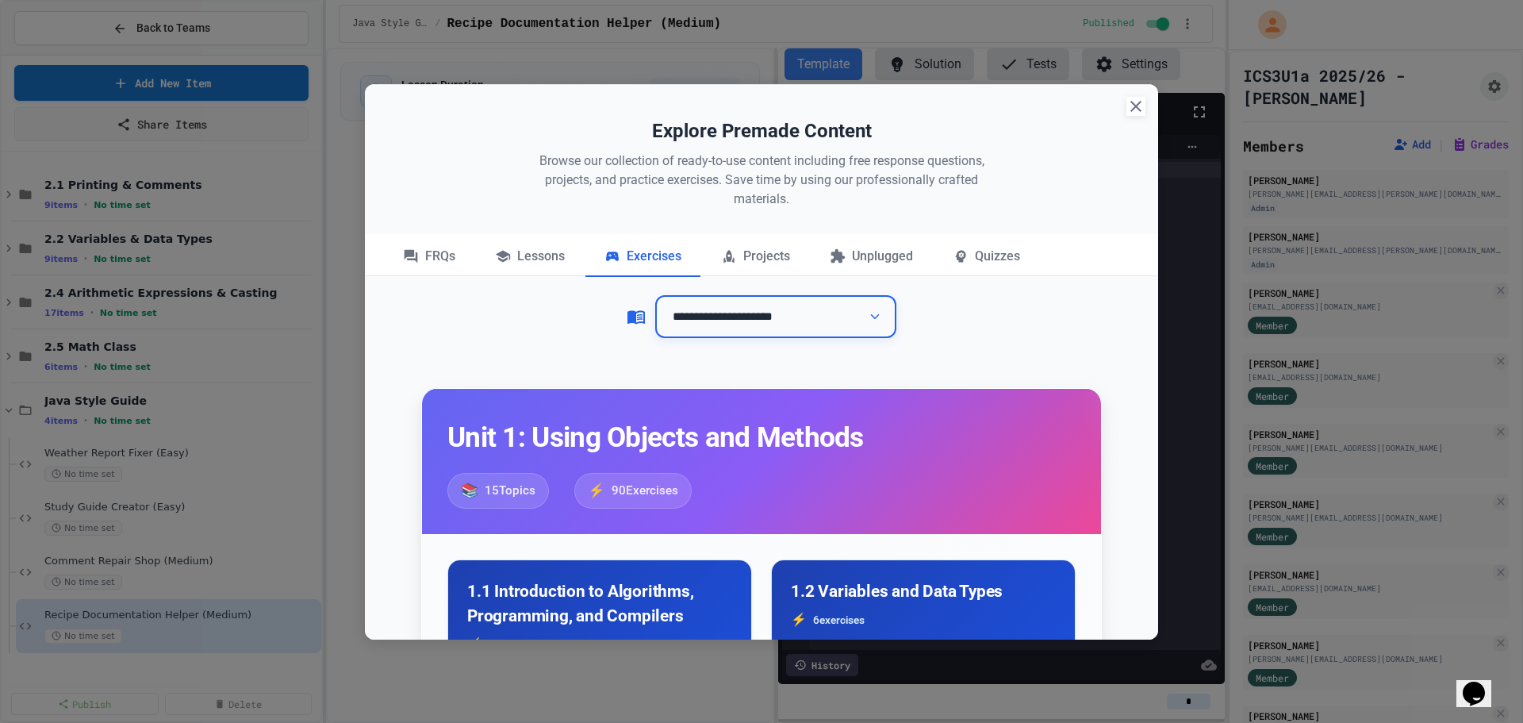
select select "**********"
click at [655, 295] on select "**********" at bounding box center [775, 317] width 241 height 44
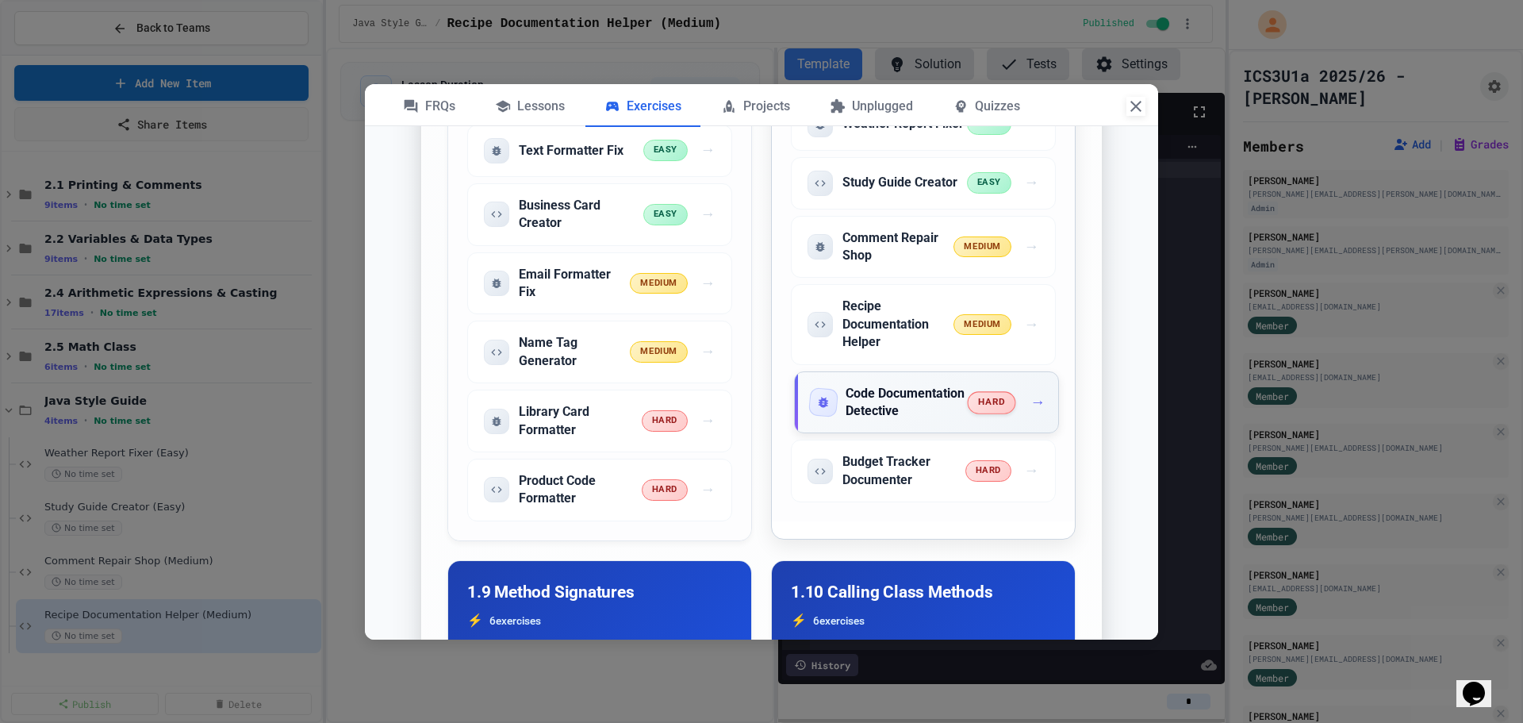
scroll to position [2341, 0]
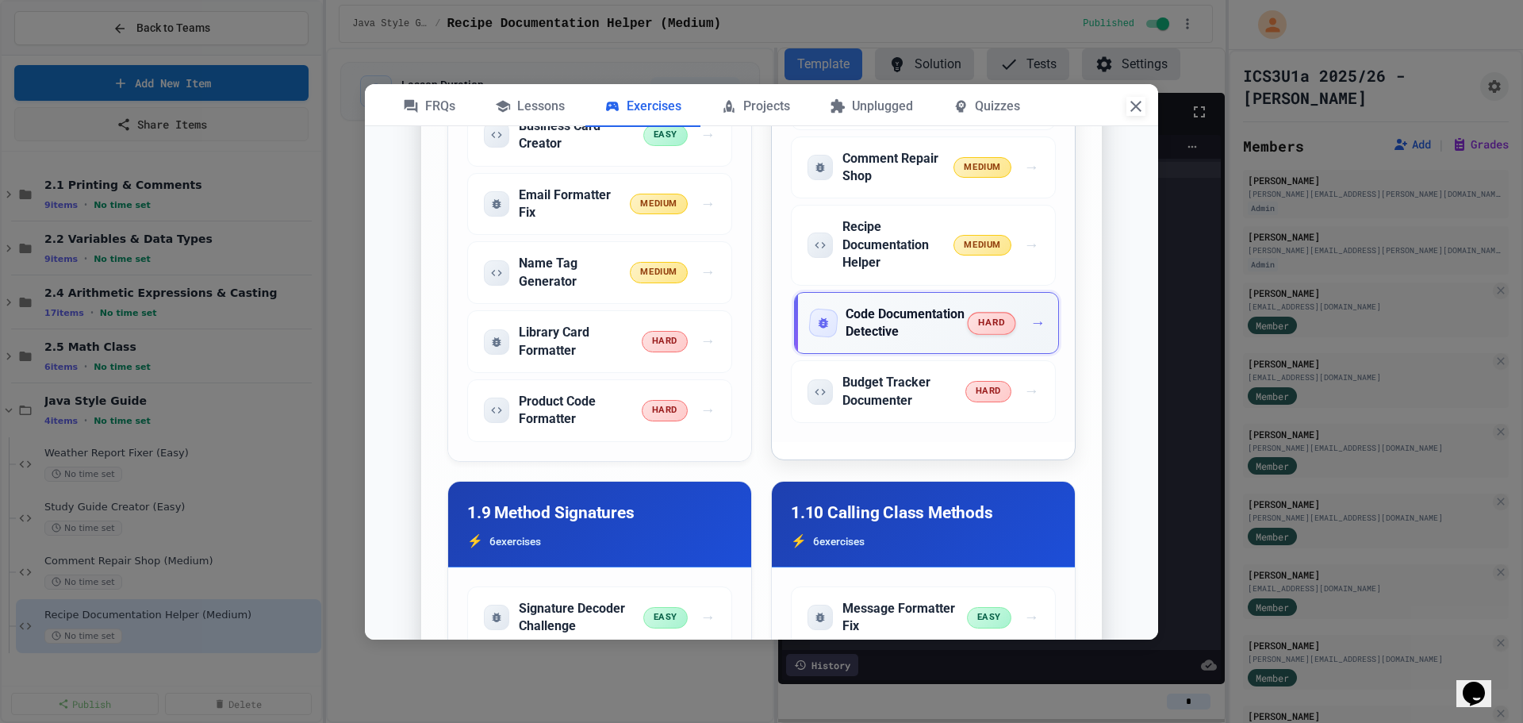
click at [945, 341] on h5 "Code Documentation Detective" at bounding box center [907, 323] width 123 height 36
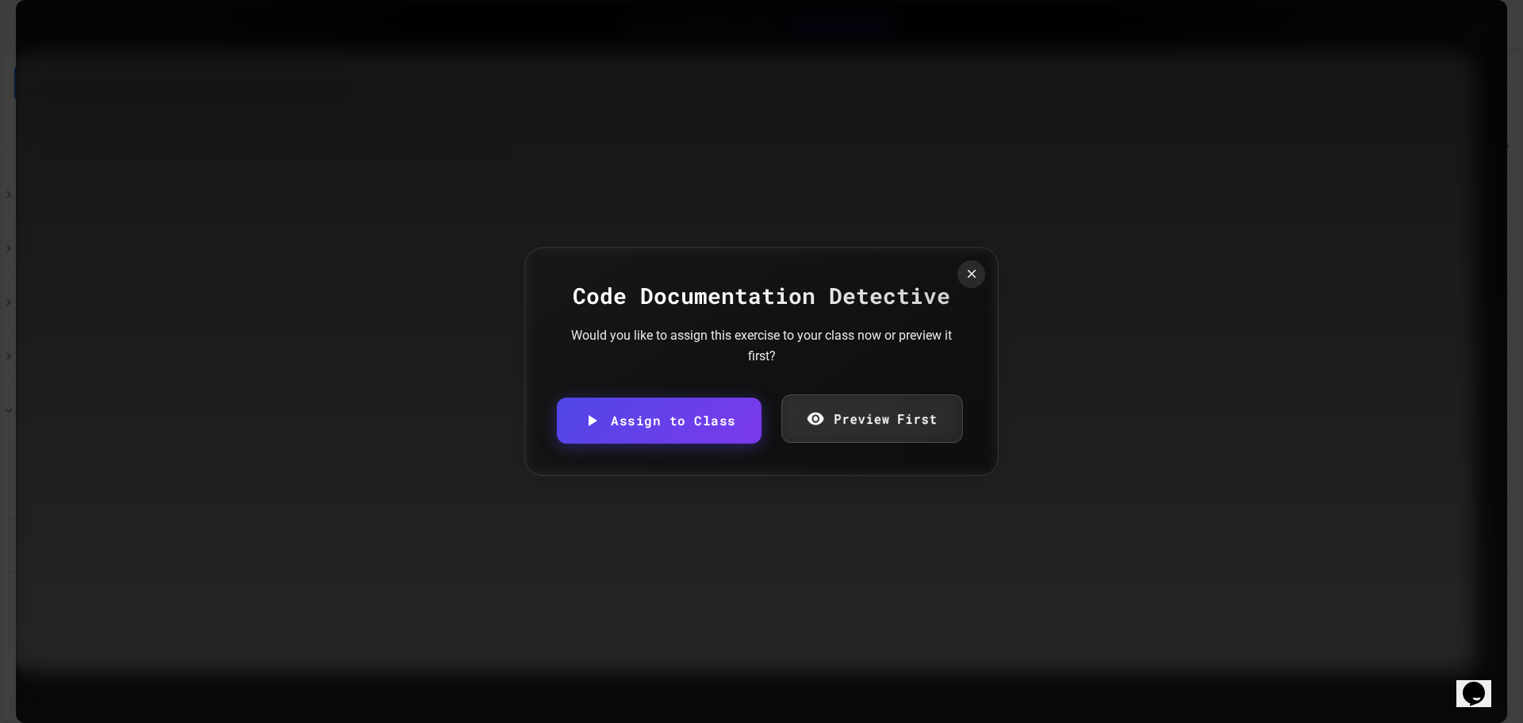
click at [714, 420] on link "Assign to Class" at bounding box center [659, 420] width 205 height 46
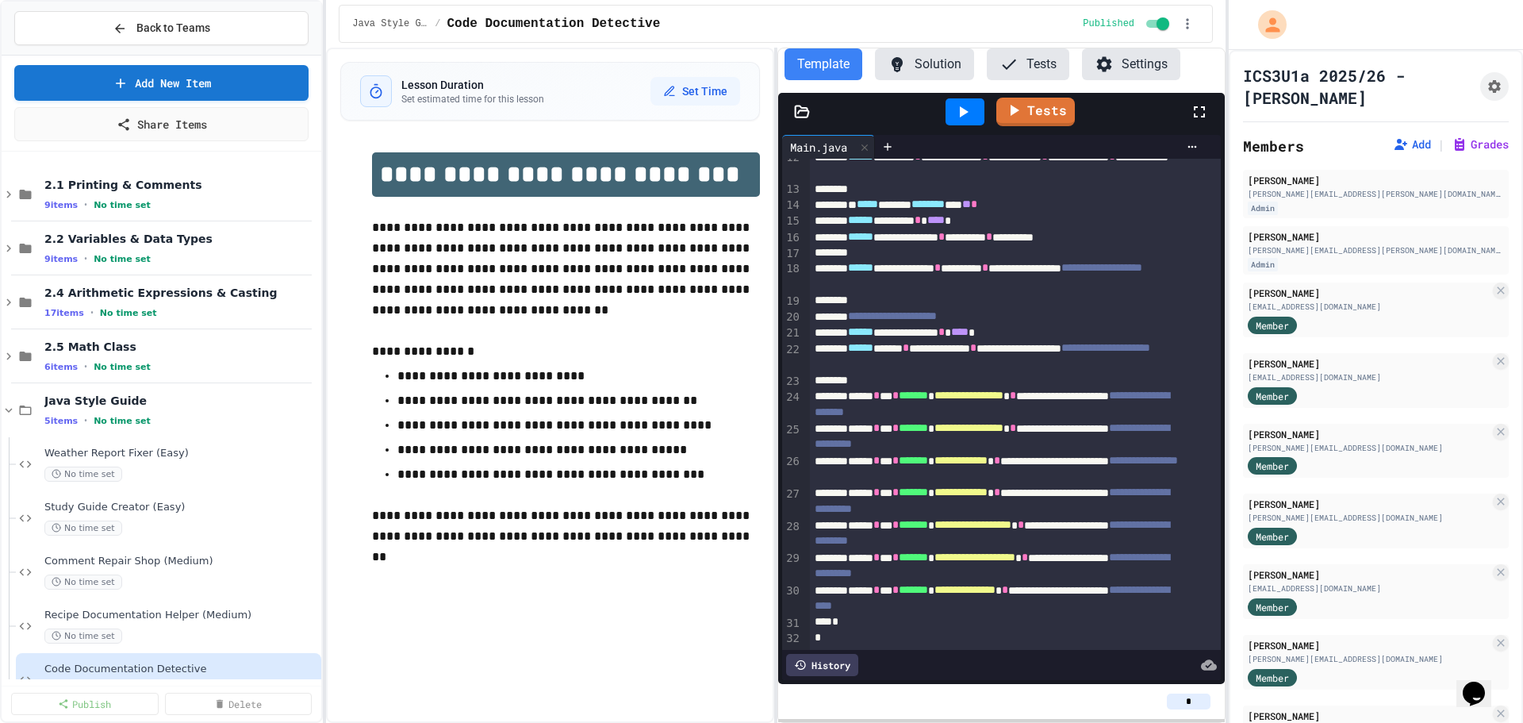
scroll to position [37, 0]
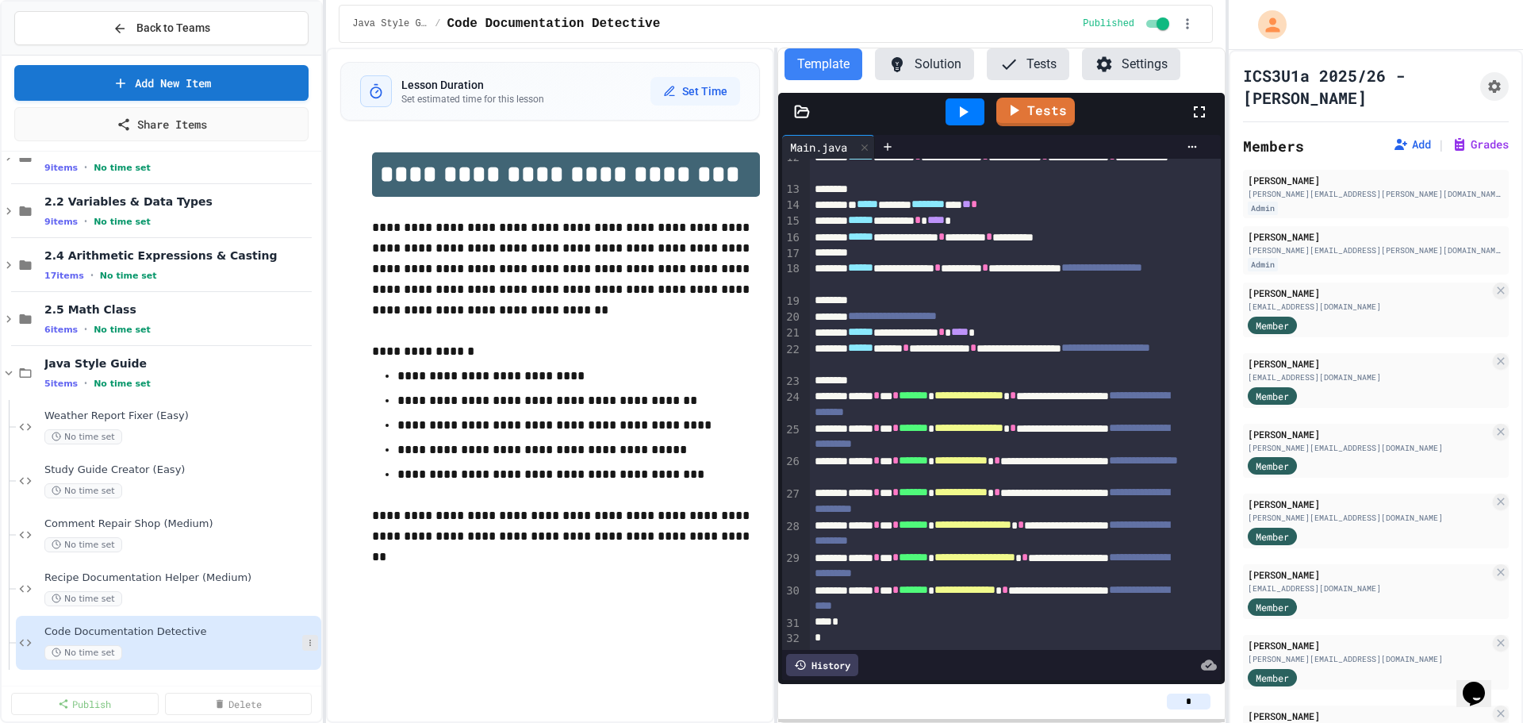
click at [304, 646] on button at bounding box center [310, 643] width 16 height 16
click at [282, 551] on button "Rename" at bounding box center [266, 545] width 122 height 29
type input "**********"
click at [190, 379] on div "5 items • No time set" at bounding box center [173, 383] width 258 height 13
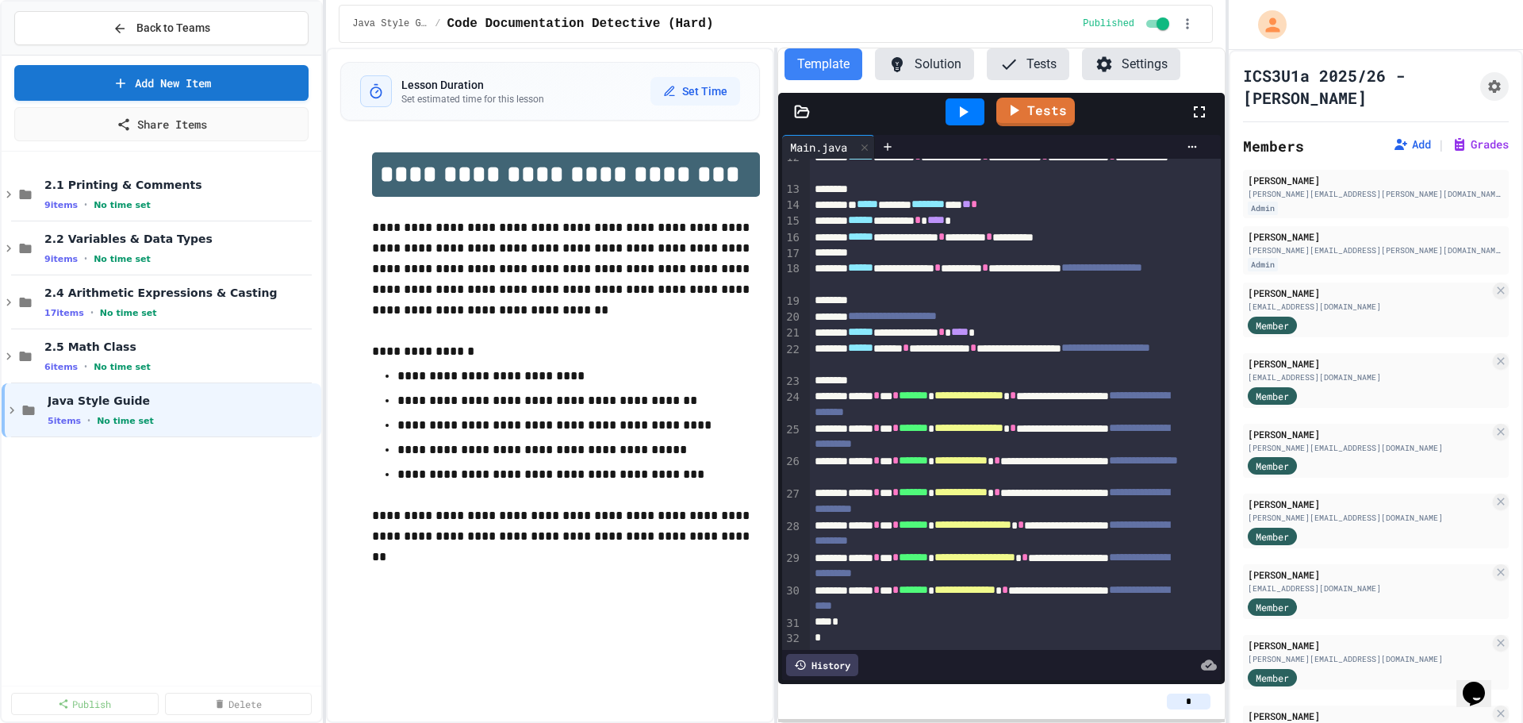
scroll to position [0, 0]
click at [205, 432] on div "Java Style Guide 5 items • No time set" at bounding box center [162, 410] width 320 height 54
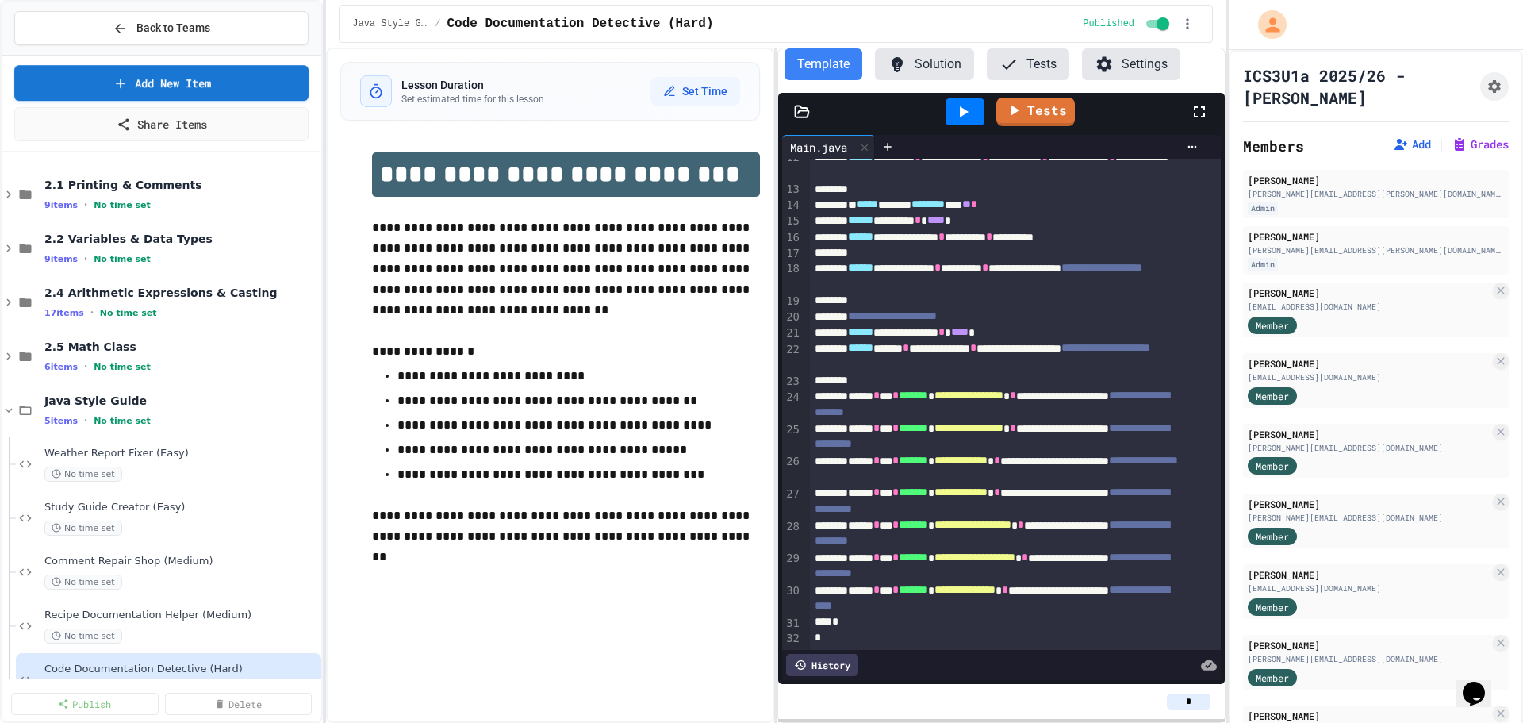
click at [209, 471] on div "No time set" at bounding box center [181, 473] width 274 height 15
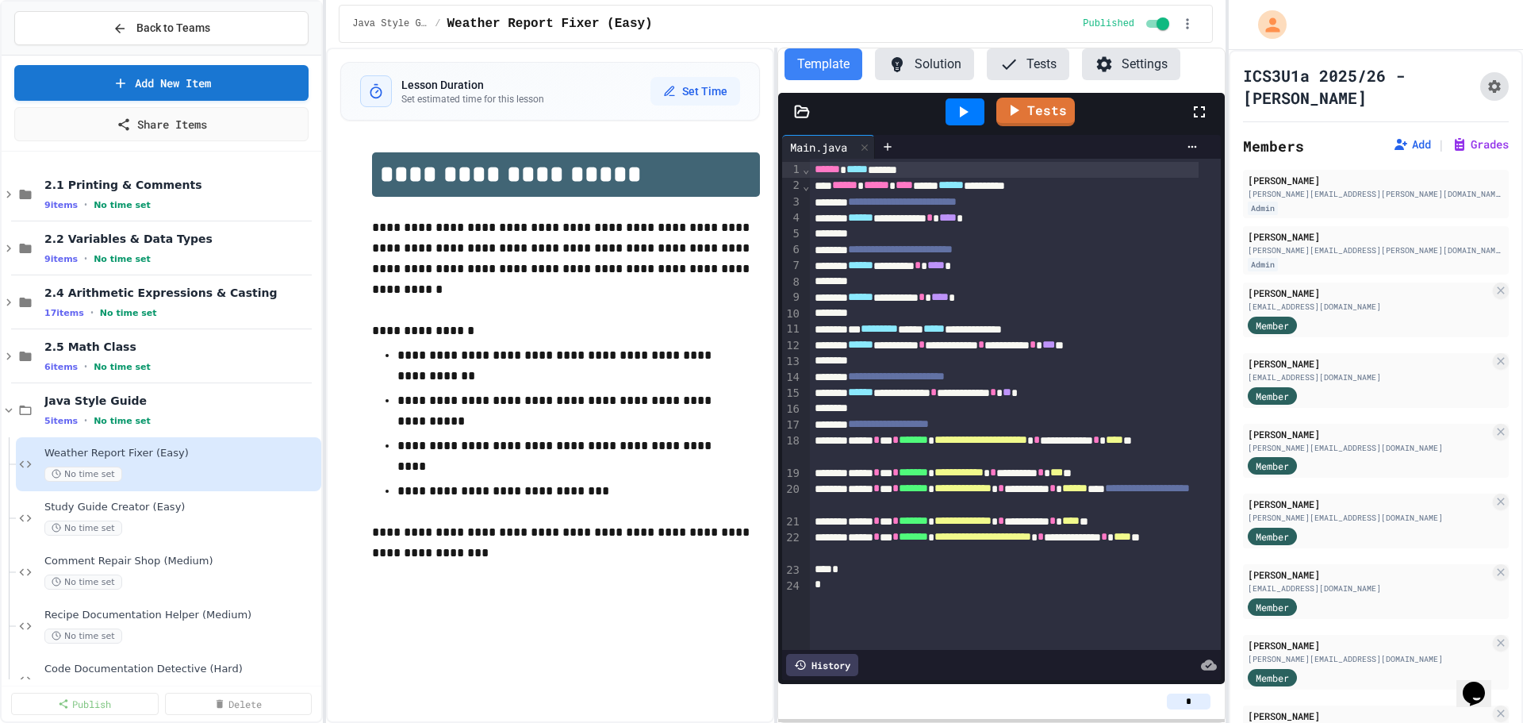
click at [1486, 92] on icon "Assignment Settings" at bounding box center [1494, 87] width 16 height 16
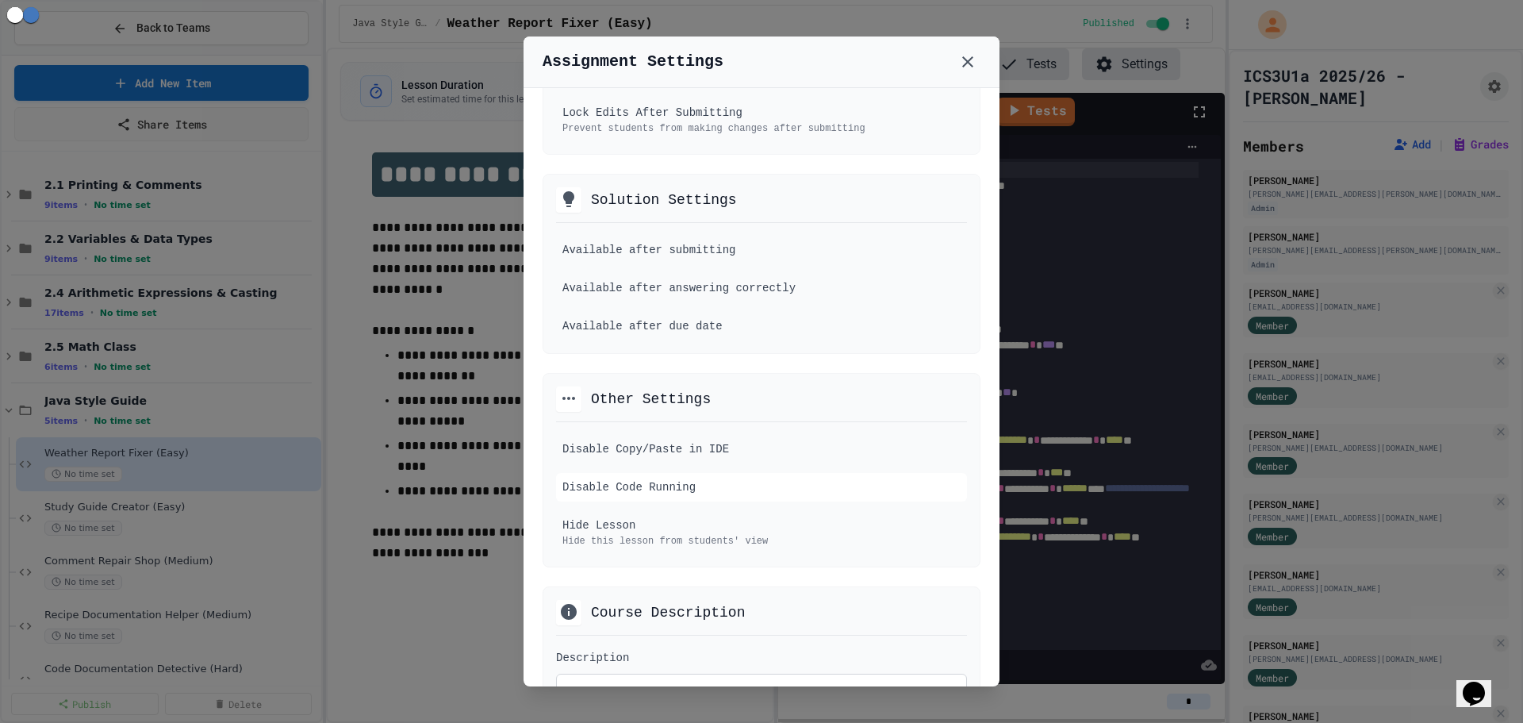
scroll to position [635, 0]
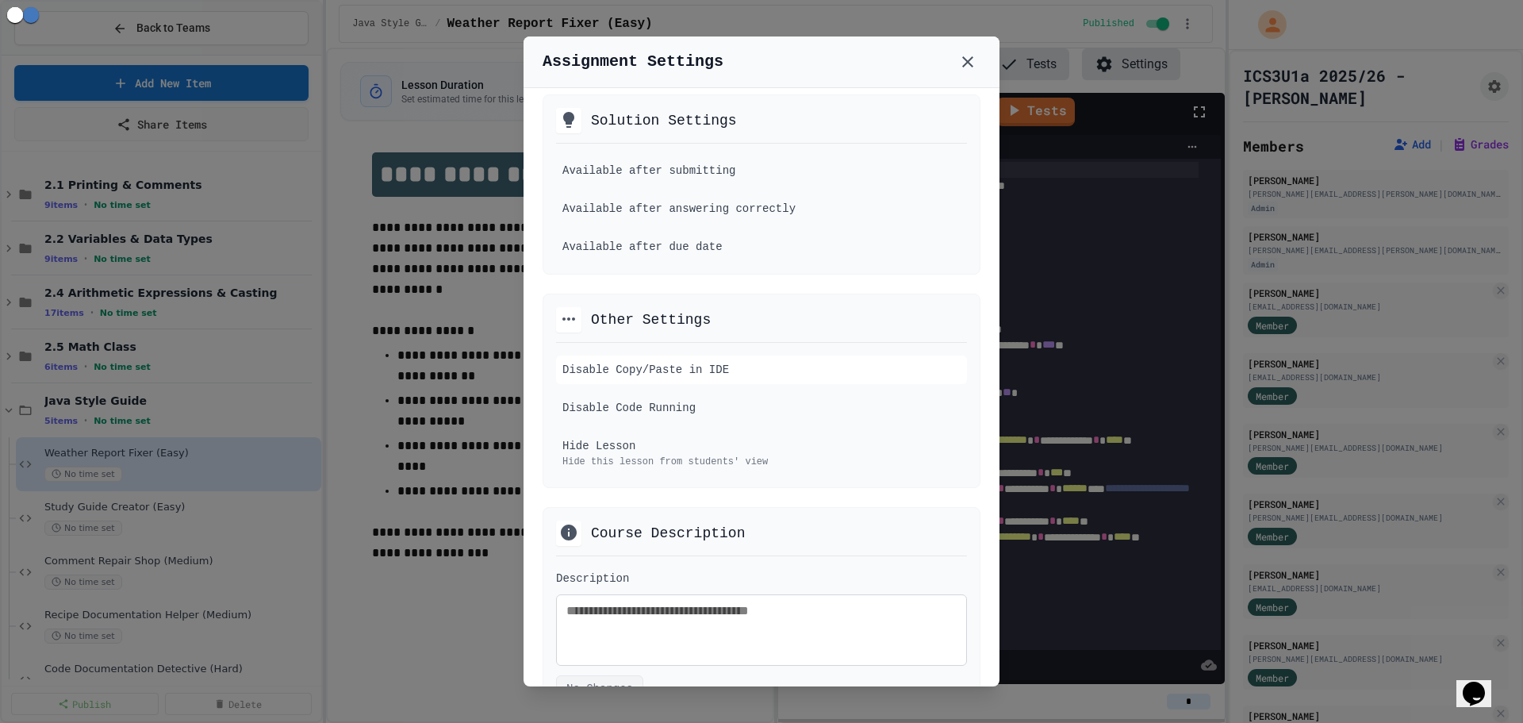
click at [930, 384] on div "Disable Copy/Paste in IDE" at bounding box center [761, 369] width 411 height 29
click at [239, 589] on div at bounding box center [761, 361] width 1523 height 723
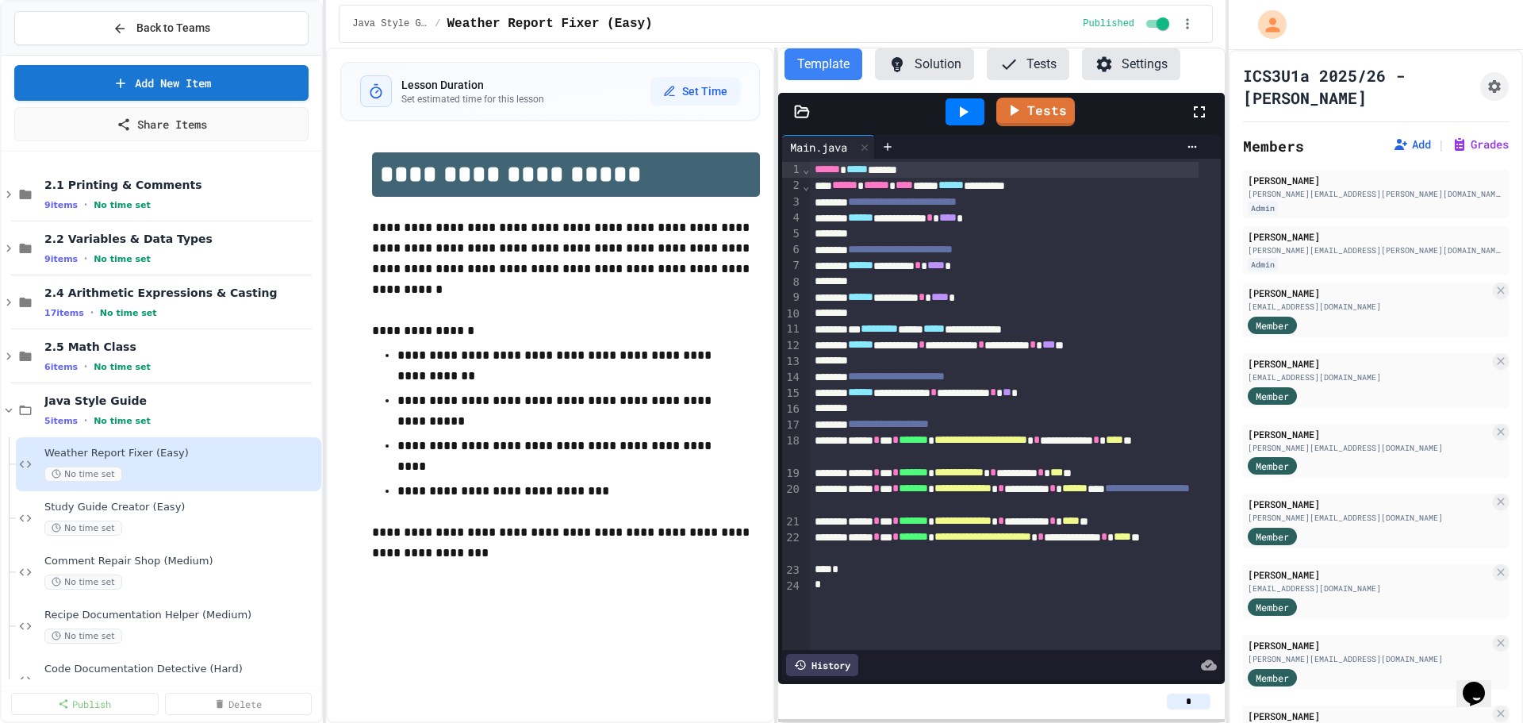
click at [178, 523] on div "No time set" at bounding box center [181, 527] width 274 height 15
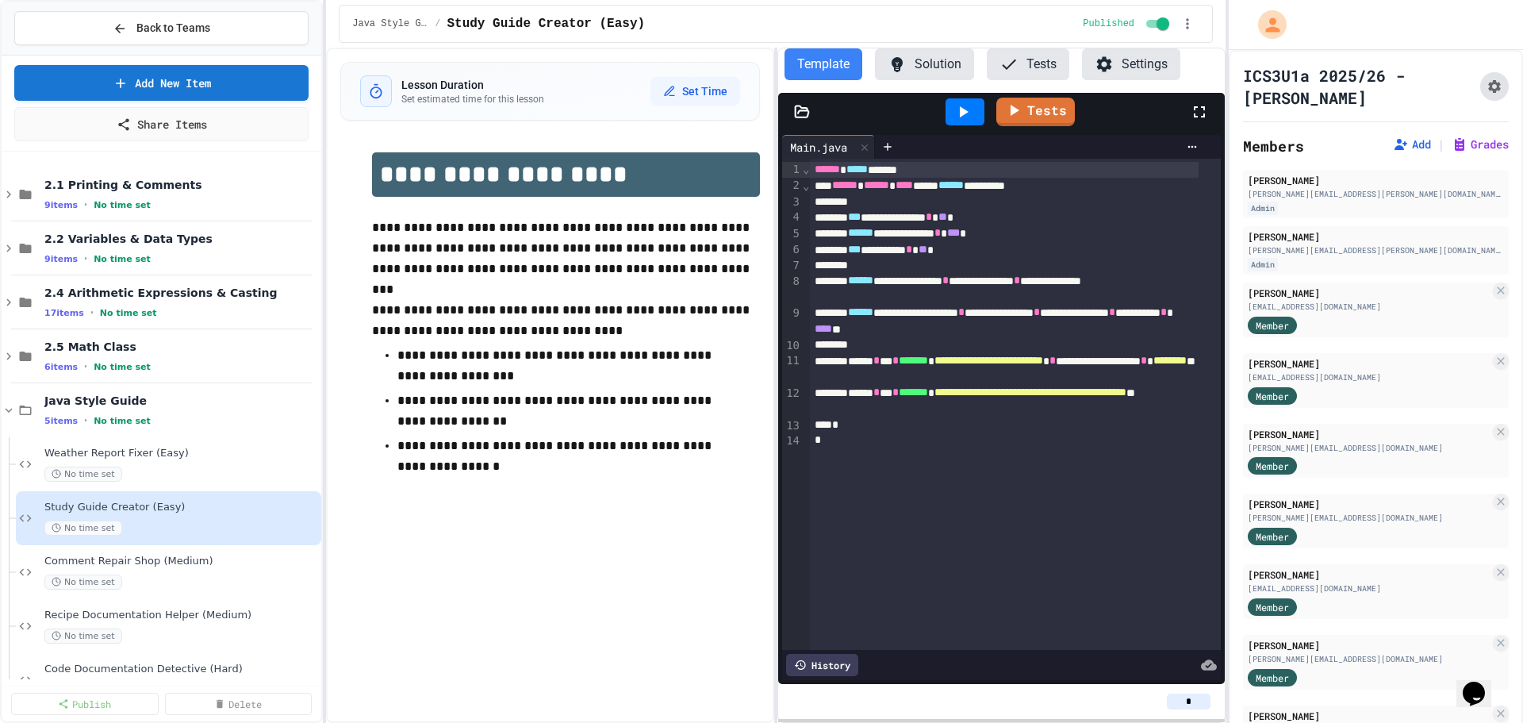
click at [1486, 88] on icon "Assignment Settings" at bounding box center [1494, 87] width 16 height 16
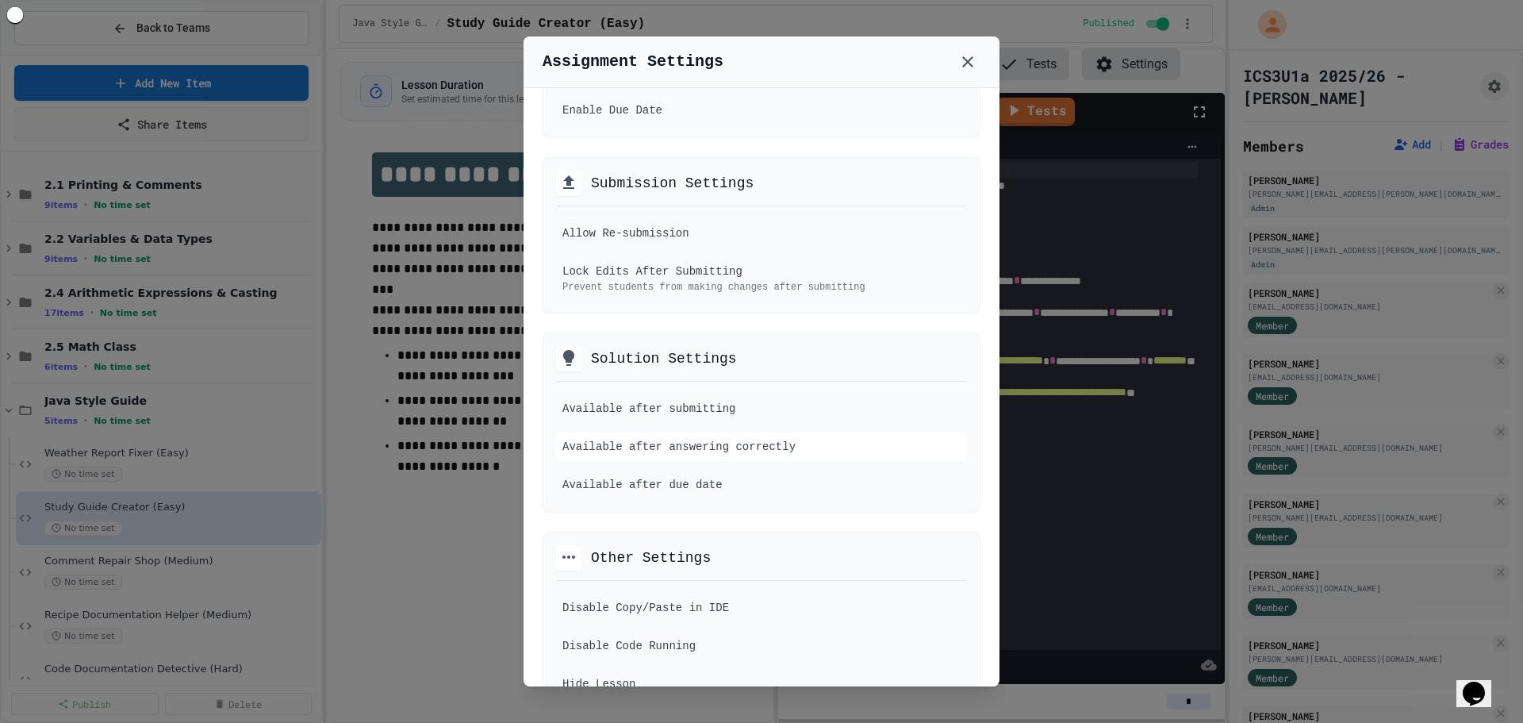
scroll to position [476, 0]
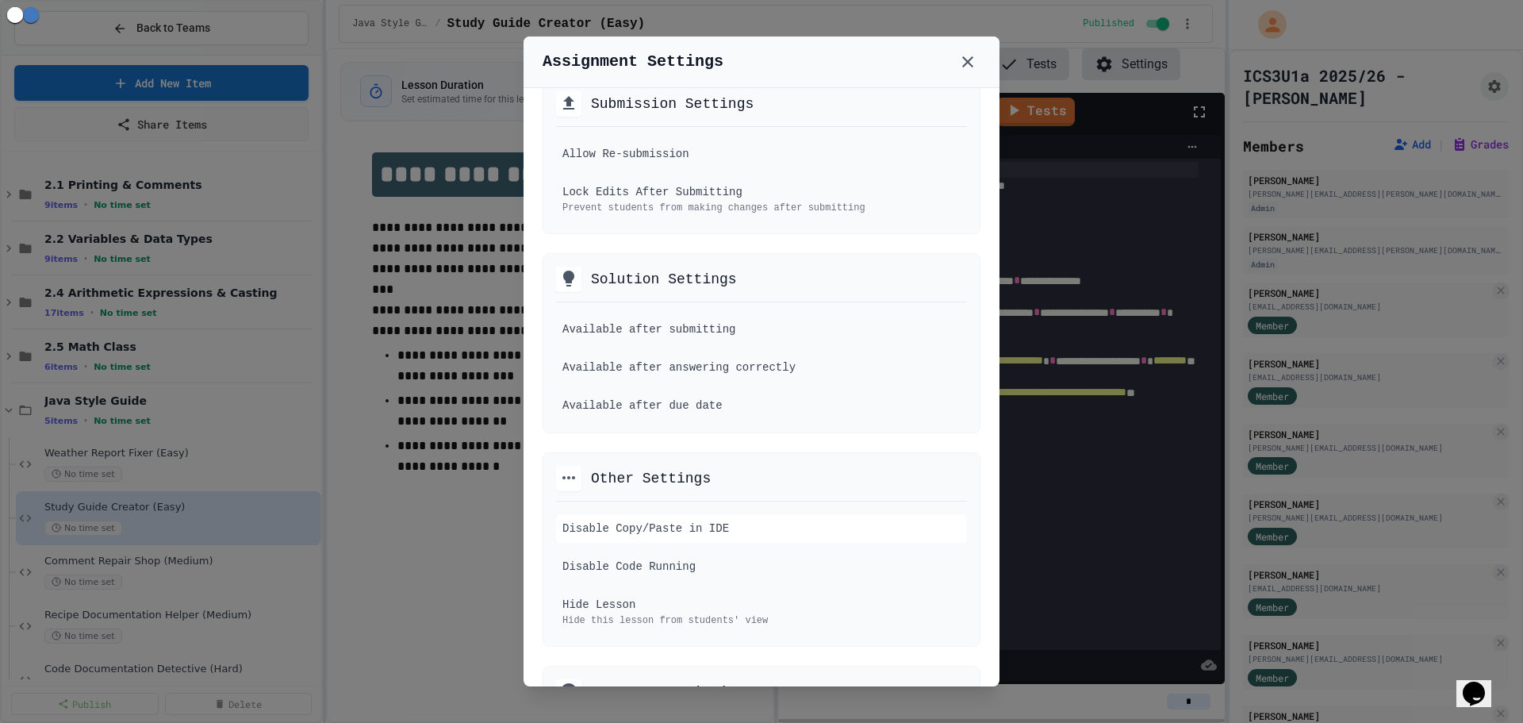
click at [928, 543] on div "Disable Copy/Paste in IDE" at bounding box center [761, 528] width 411 height 29
click at [407, 592] on div at bounding box center [761, 361] width 1523 height 723
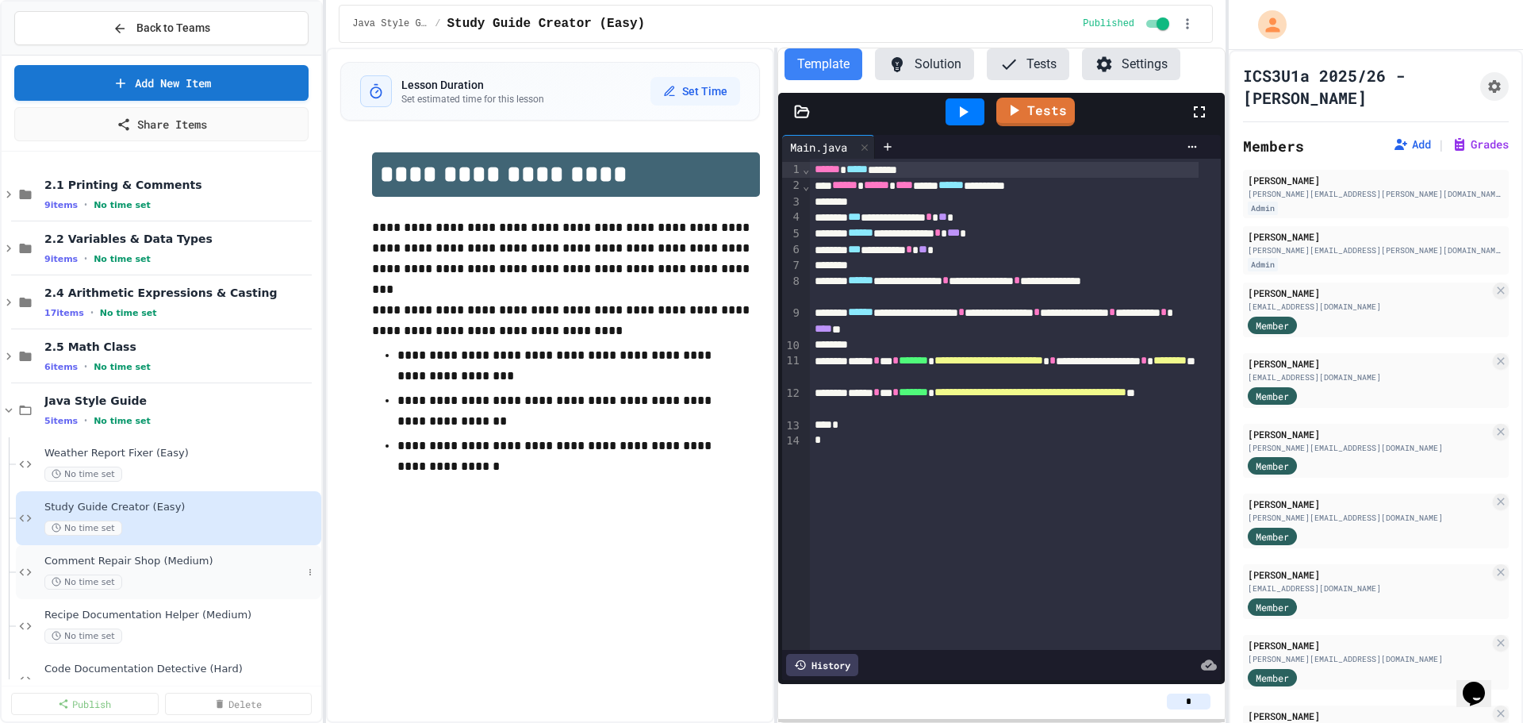
click at [239, 577] on div "No time set" at bounding box center [173, 581] width 258 height 15
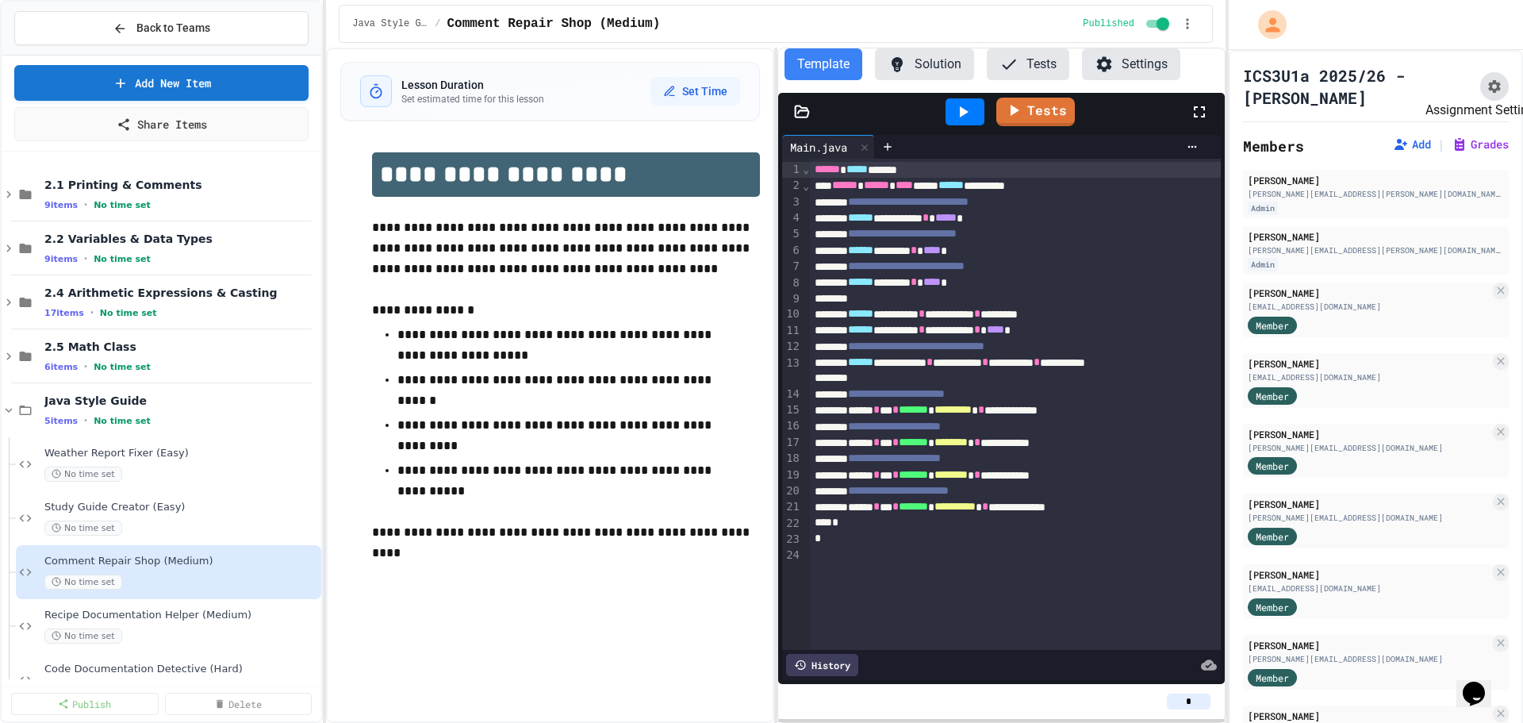
click at [1480, 98] on button "Assignment Settings" at bounding box center [1494, 86] width 29 height 29
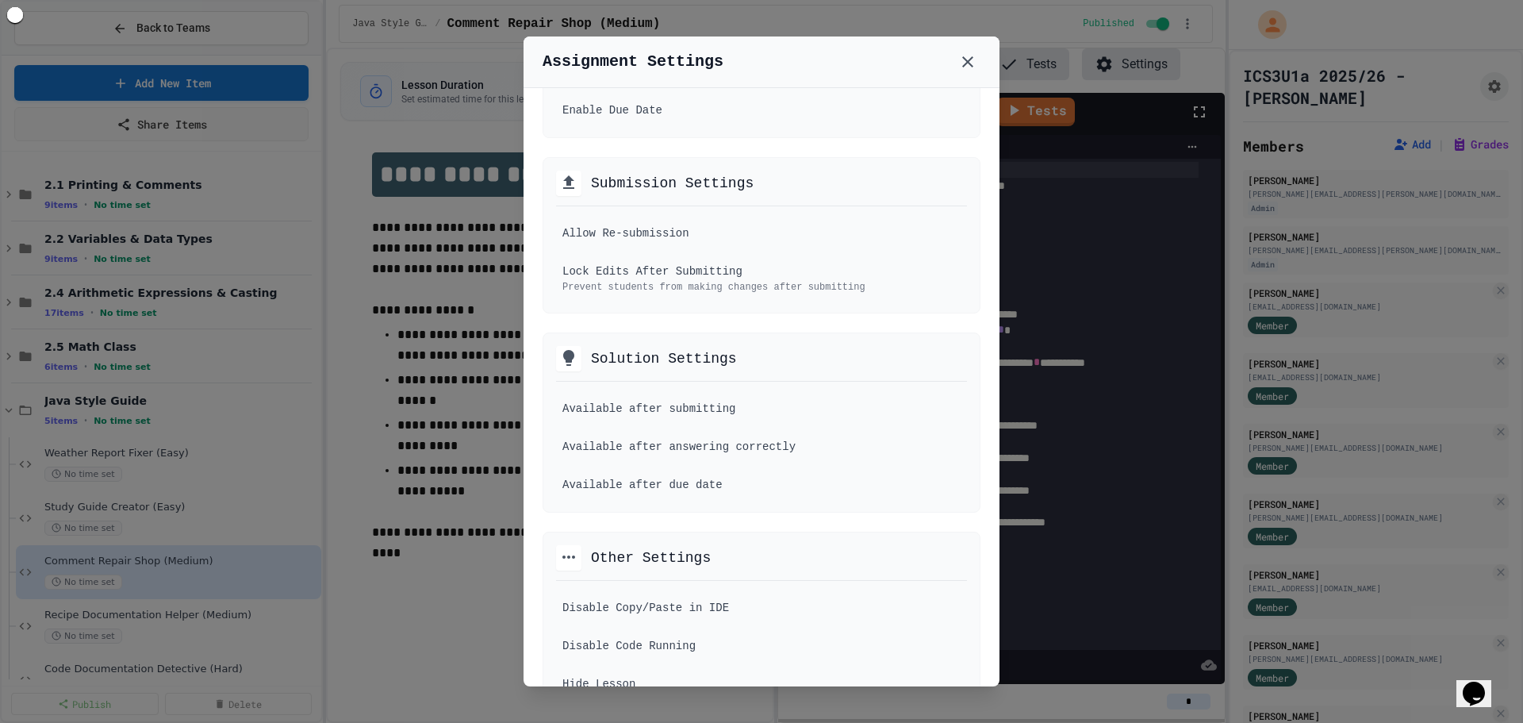
scroll to position [476, 0]
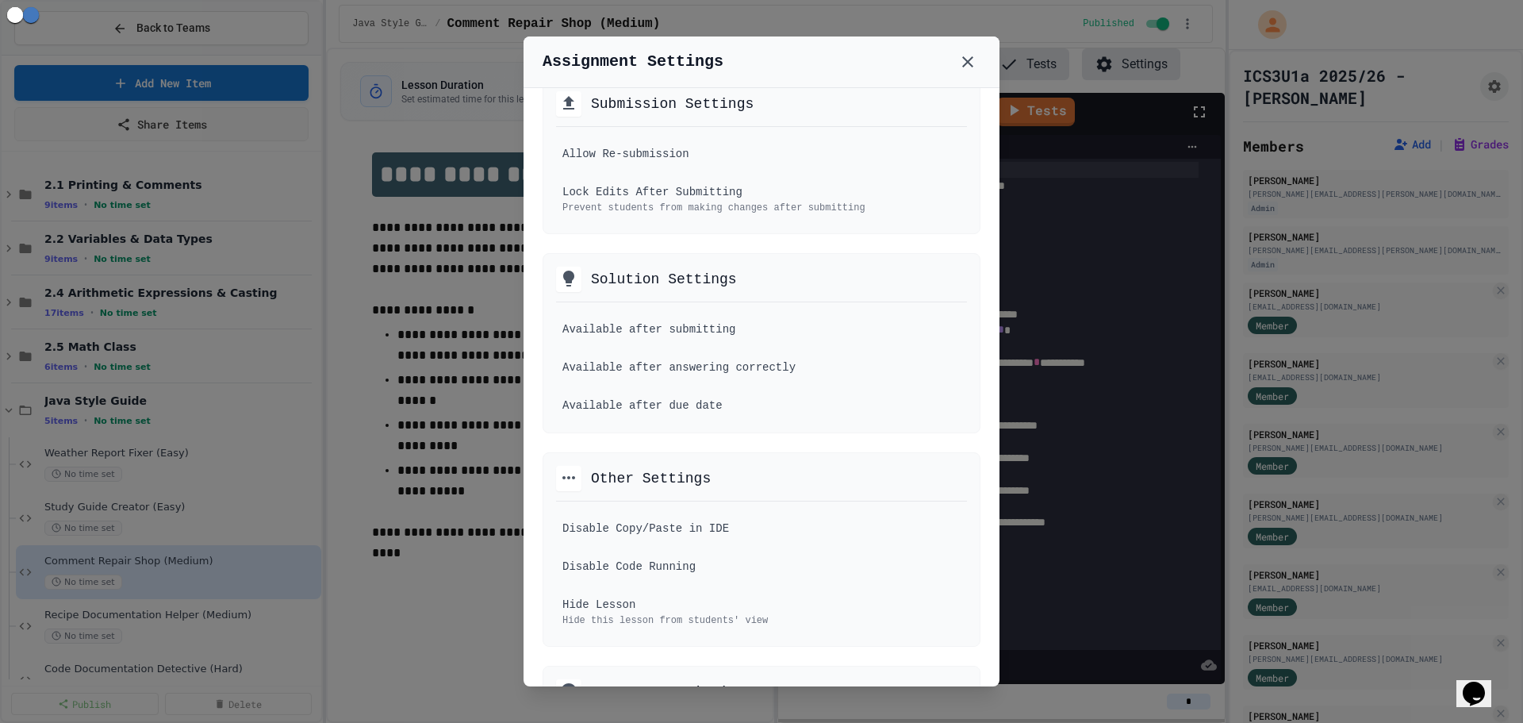
click at [133, 643] on div at bounding box center [761, 361] width 1523 height 723
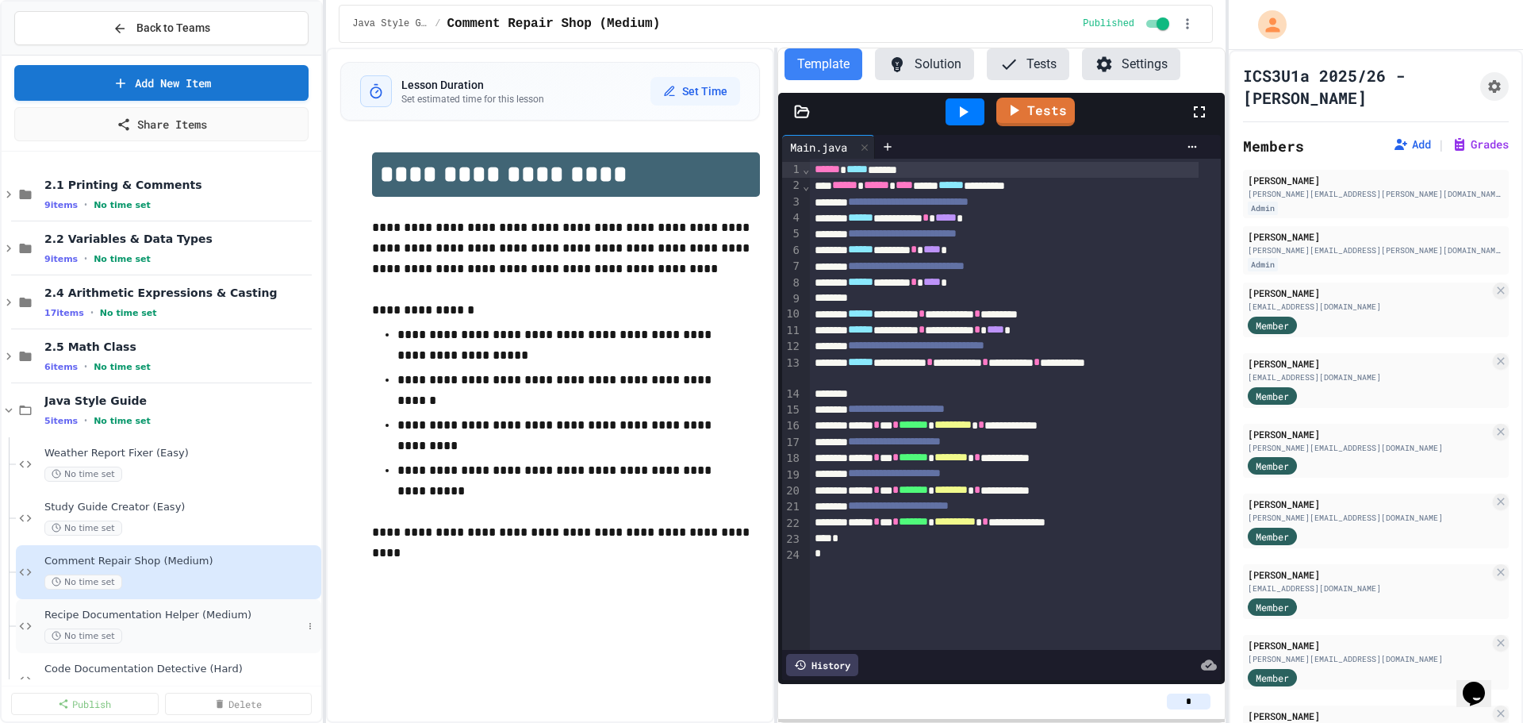
click at [164, 621] on span "Recipe Documentation Helper (Medium)" at bounding box center [173, 614] width 258 height 13
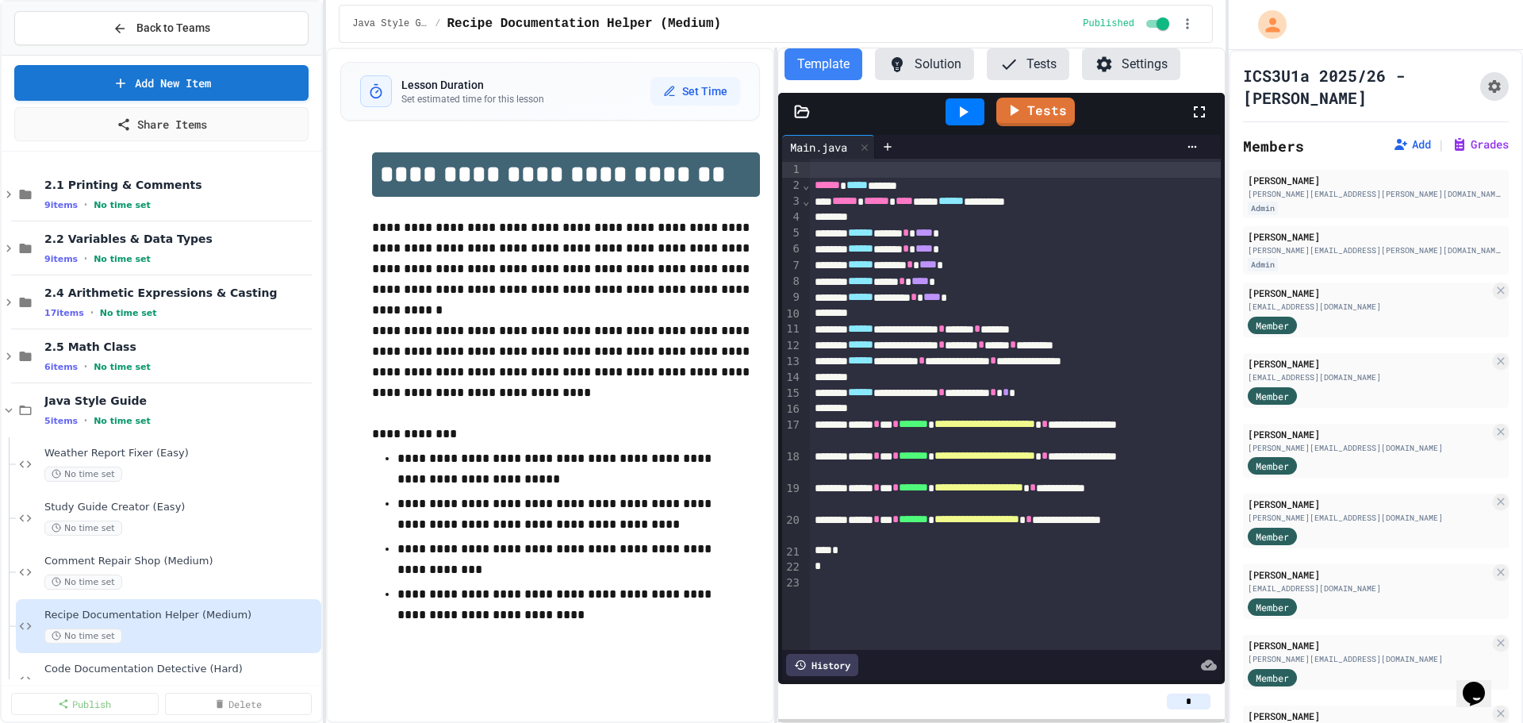
click at [1480, 90] on button "Assignment Settings" at bounding box center [1494, 86] width 29 height 29
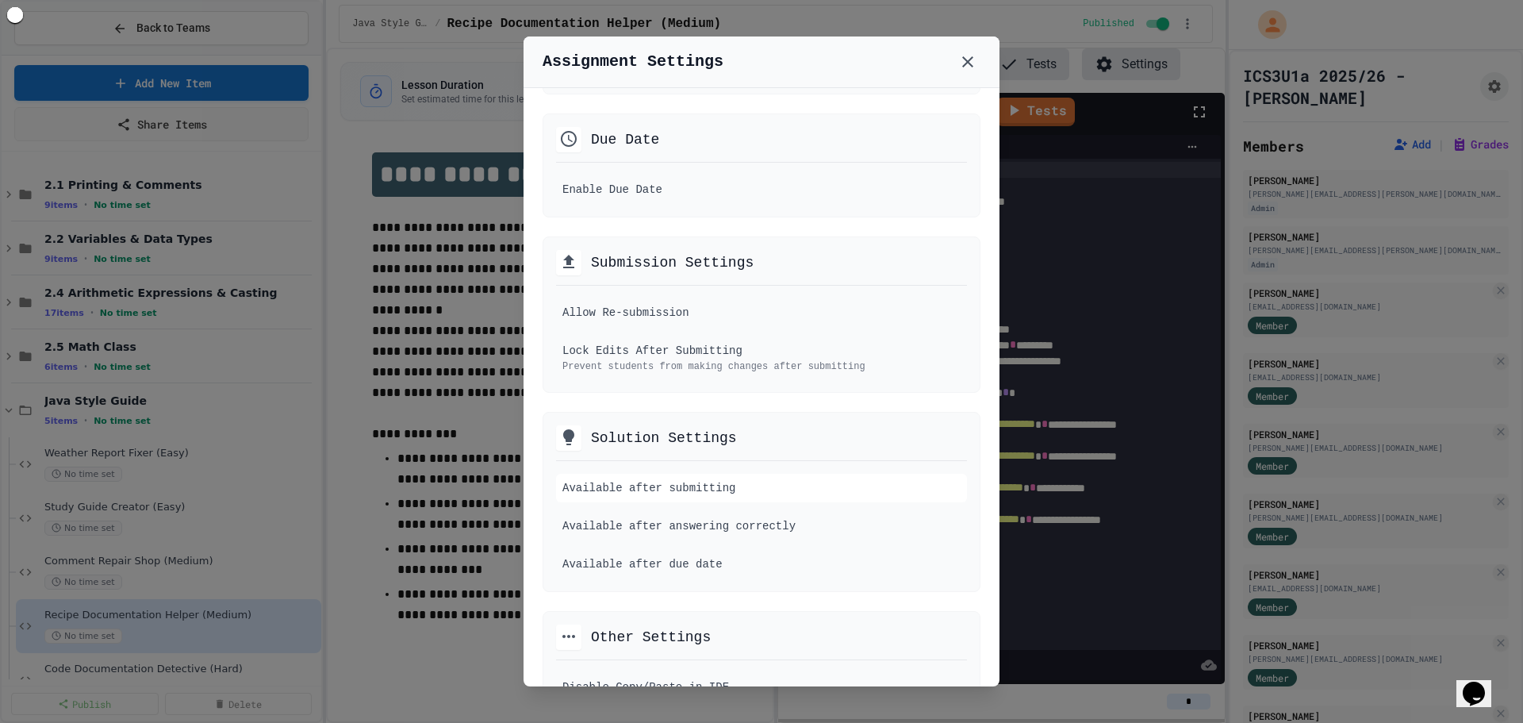
scroll to position [476, 0]
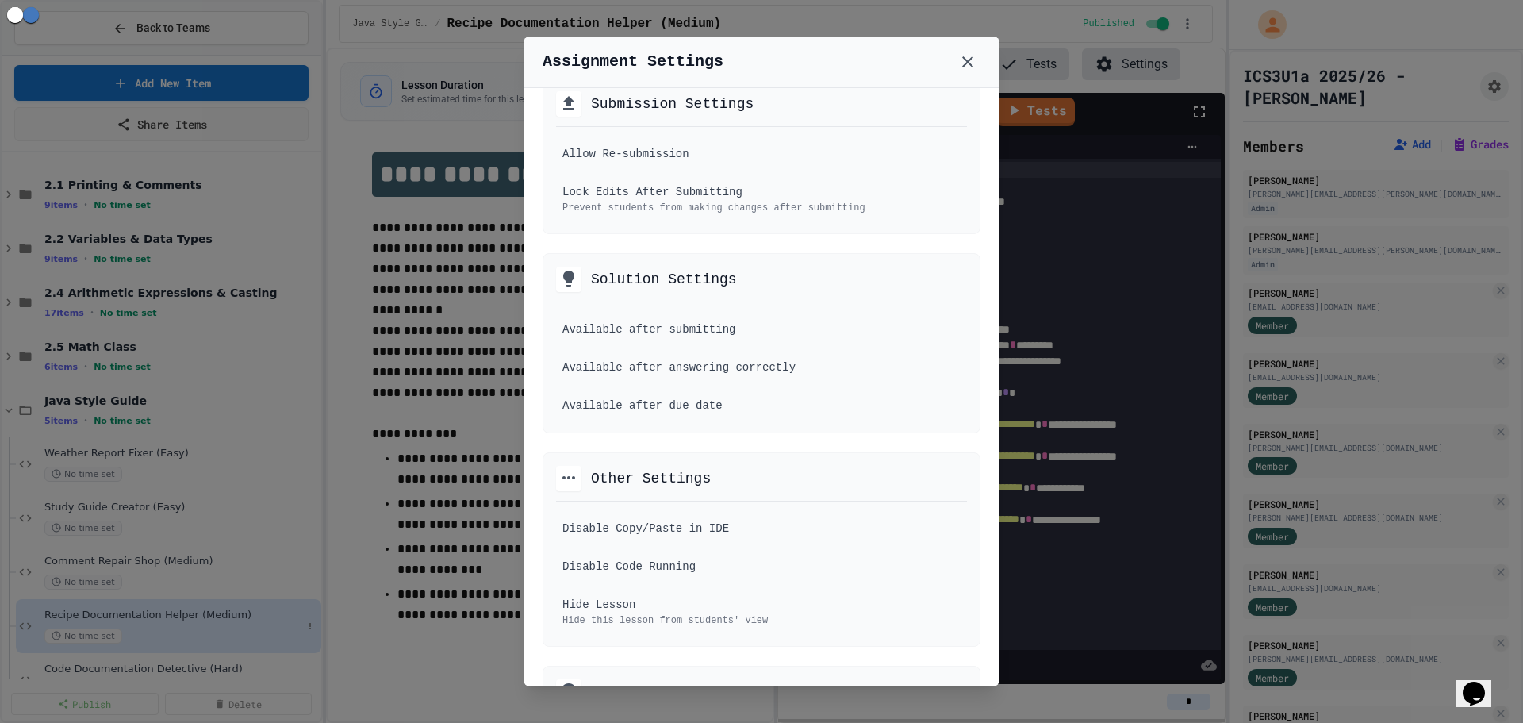
click at [211, 625] on div at bounding box center [761, 361] width 1523 height 723
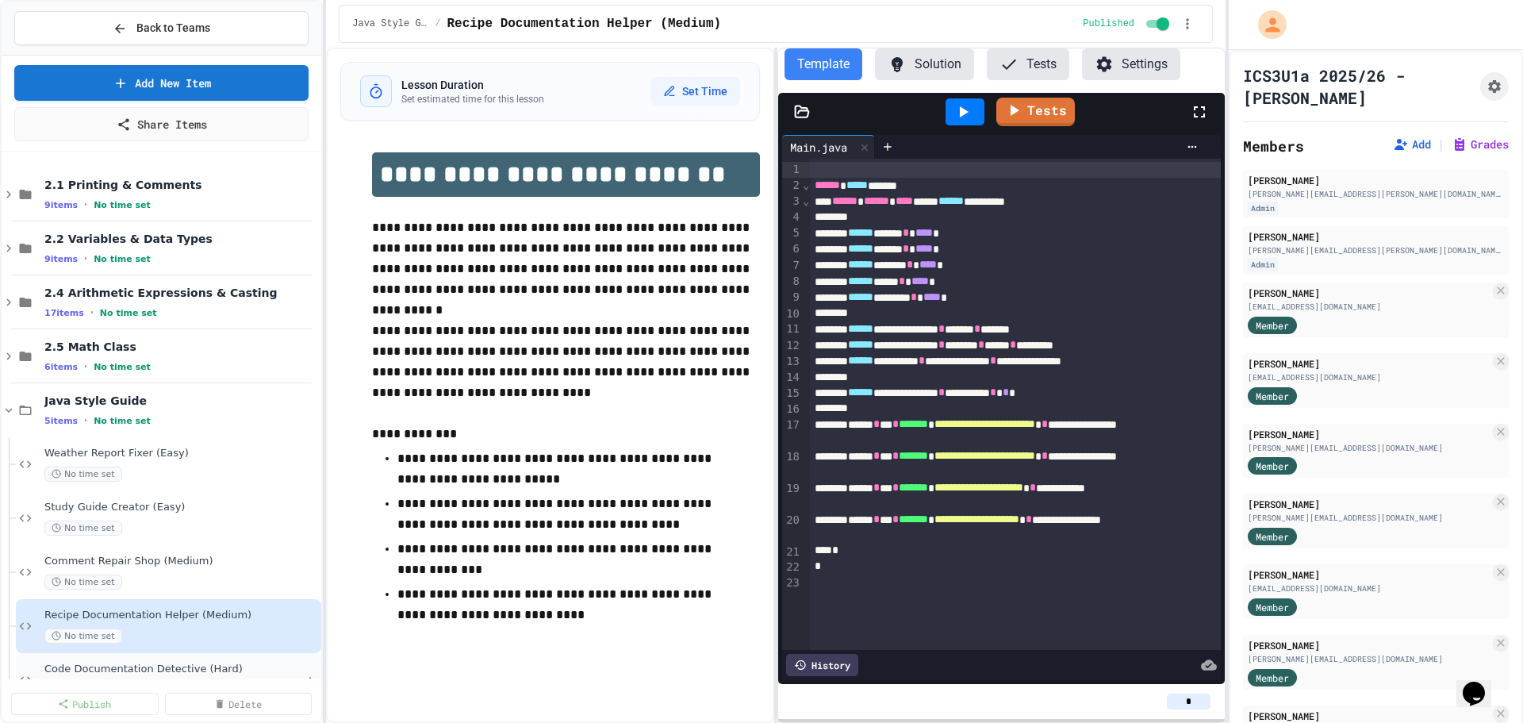
click at [198, 663] on div "Code Documentation Detective (Hard) No time set" at bounding box center [168, 680] width 305 height 54
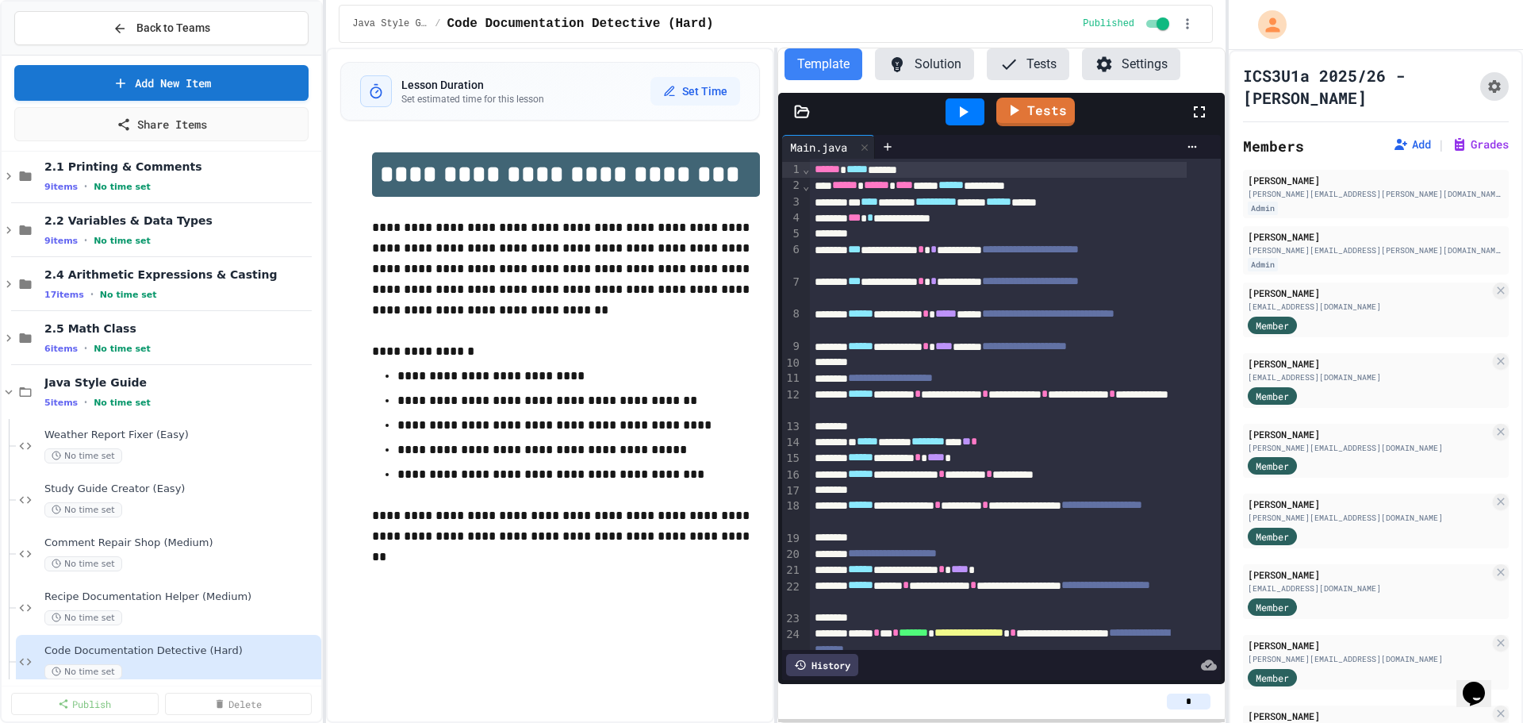
click at [1480, 96] on button "Assignment Settings" at bounding box center [1494, 86] width 29 height 29
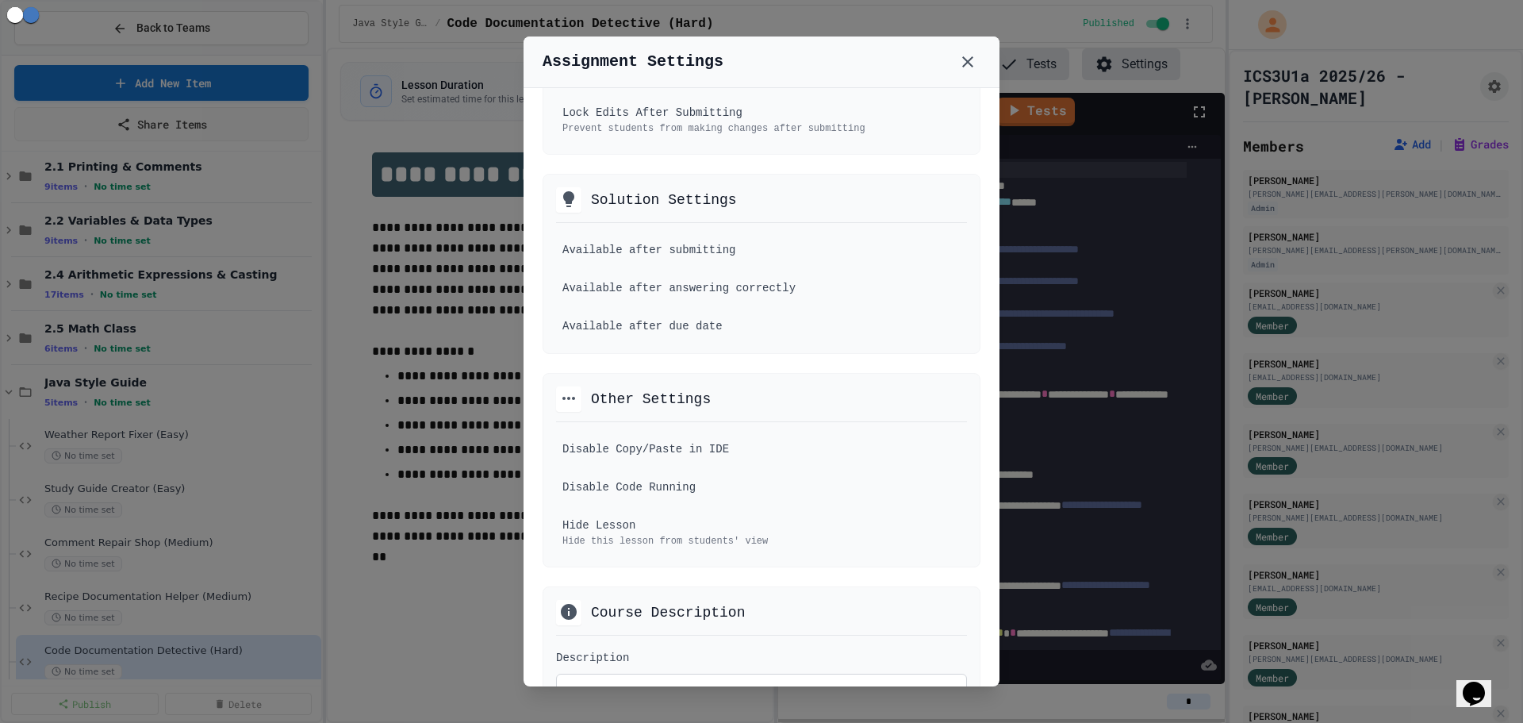
scroll to position [952, 0]
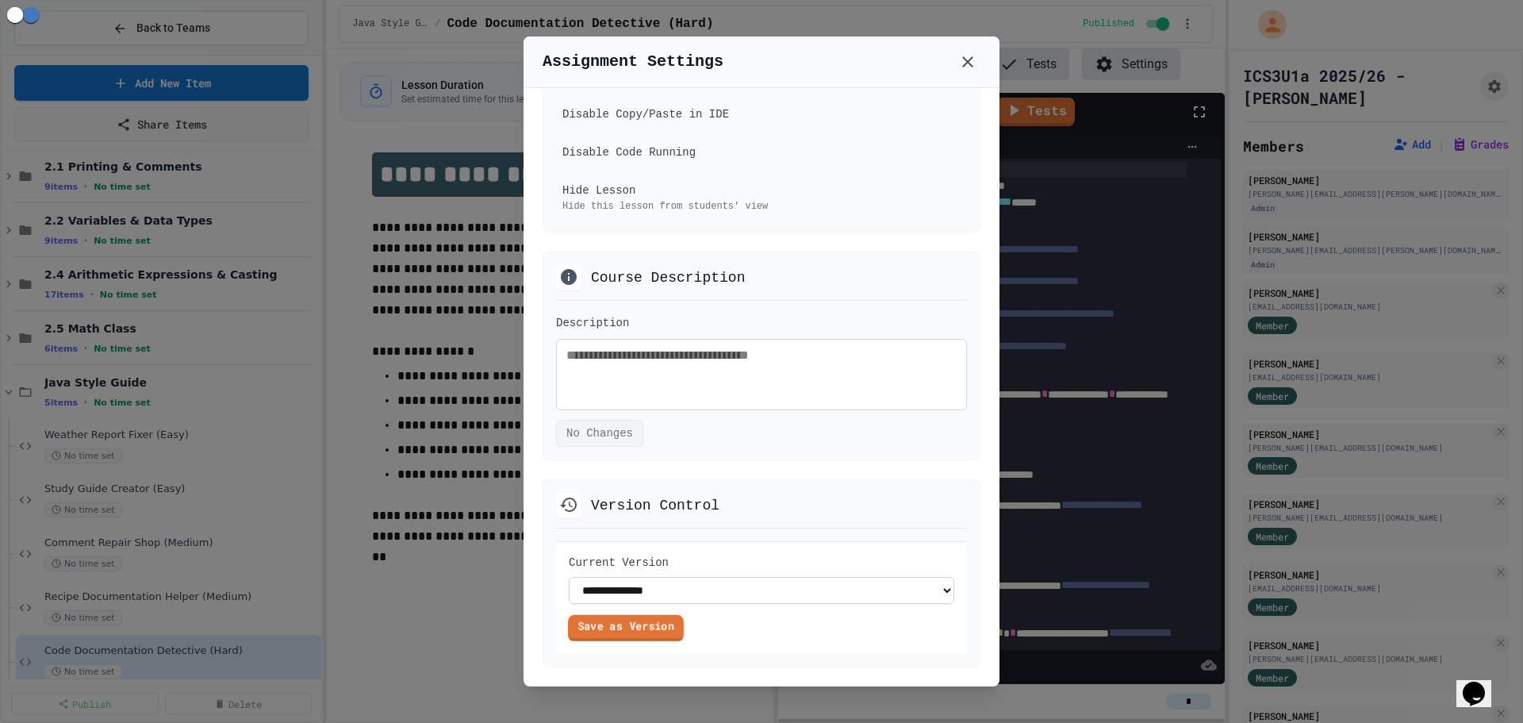
click at [616, 640] on link "Save as Version" at bounding box center [626, 627] width 116 height 26
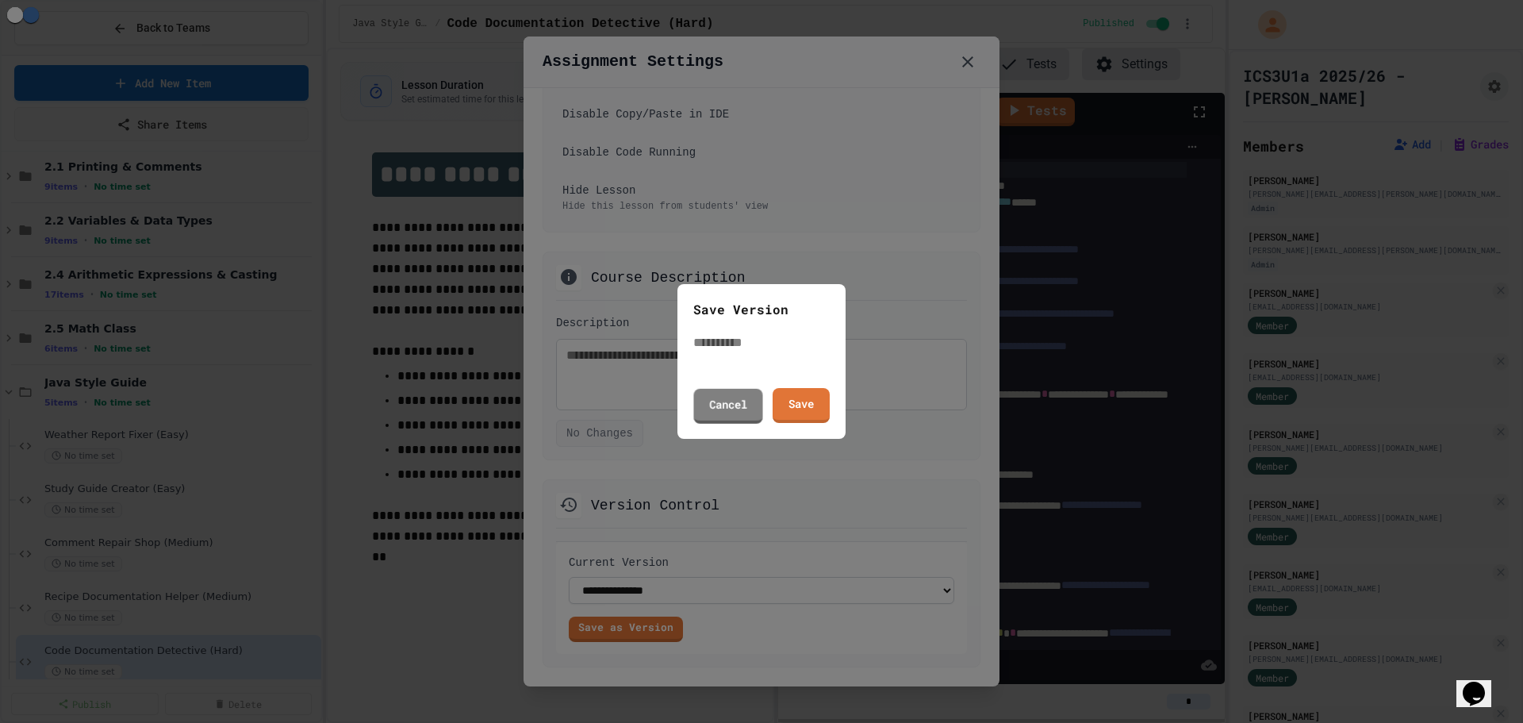
click at [765, 351] on input "text" at bounding box center [756, 342] width 127 height 19
type input "**********"
click at [825, 389] on link "Save" at bounding box center [801, 405] width 57 height 35
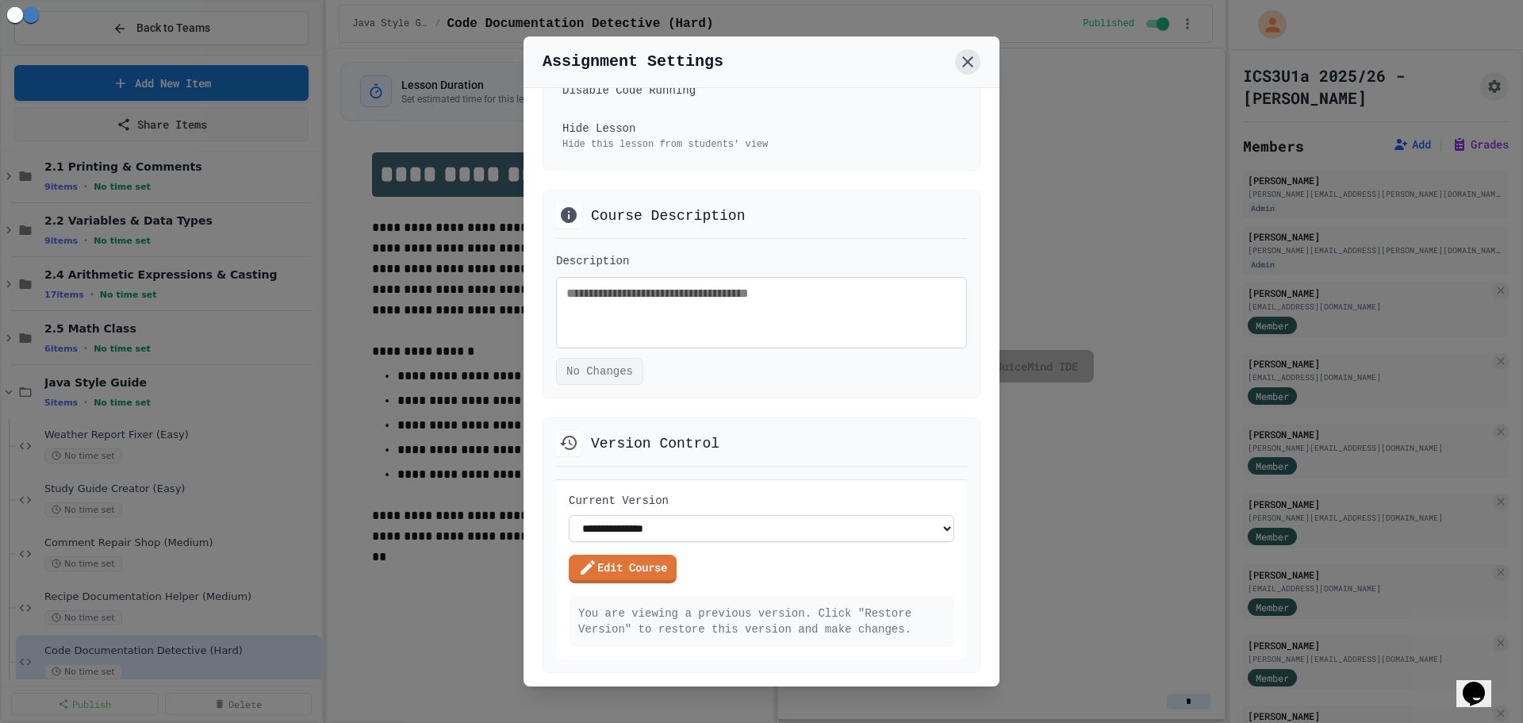
click at [971, 64] on icon at bounding box center [967, 61] width 11 height 11
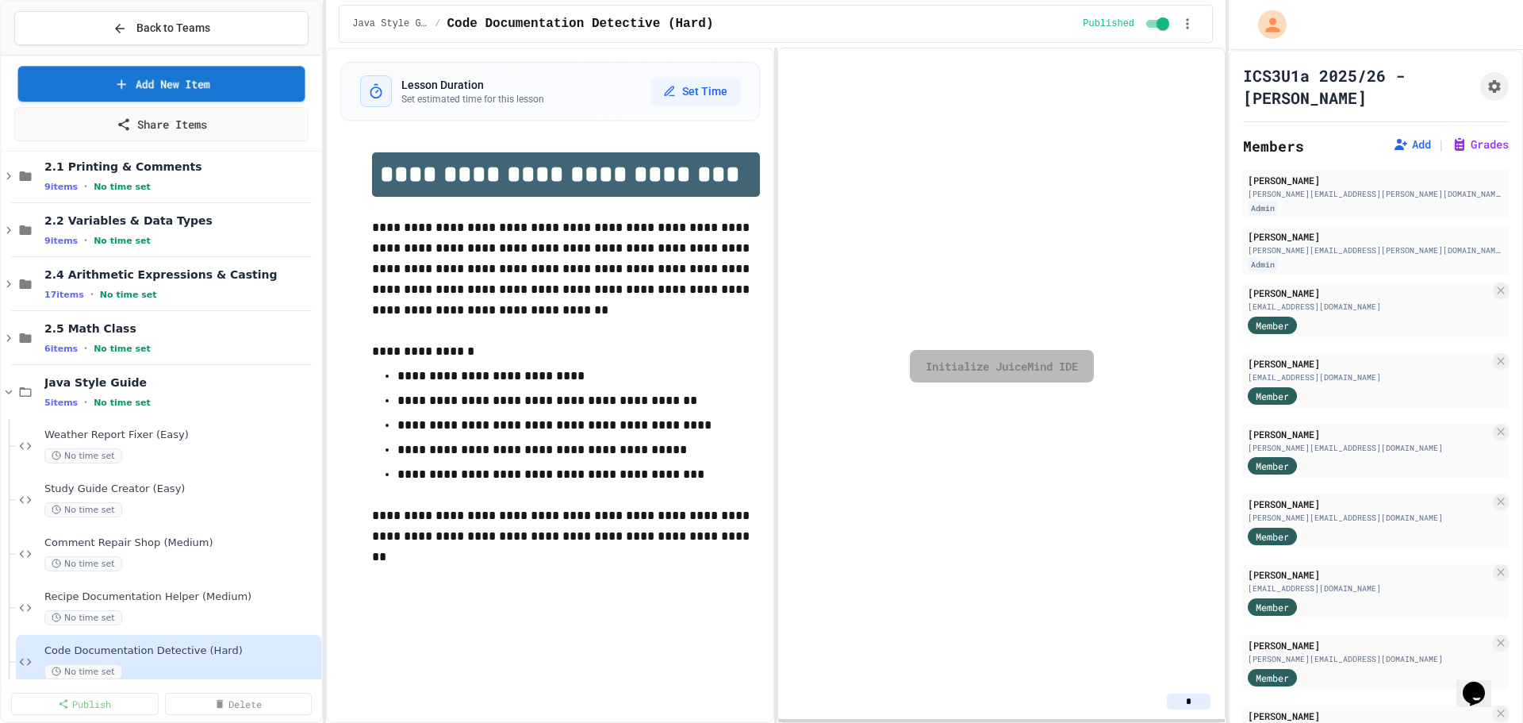
click at [129, 27] on div "Back to Teams" at bounding box center [162, 28] width 98 height 17
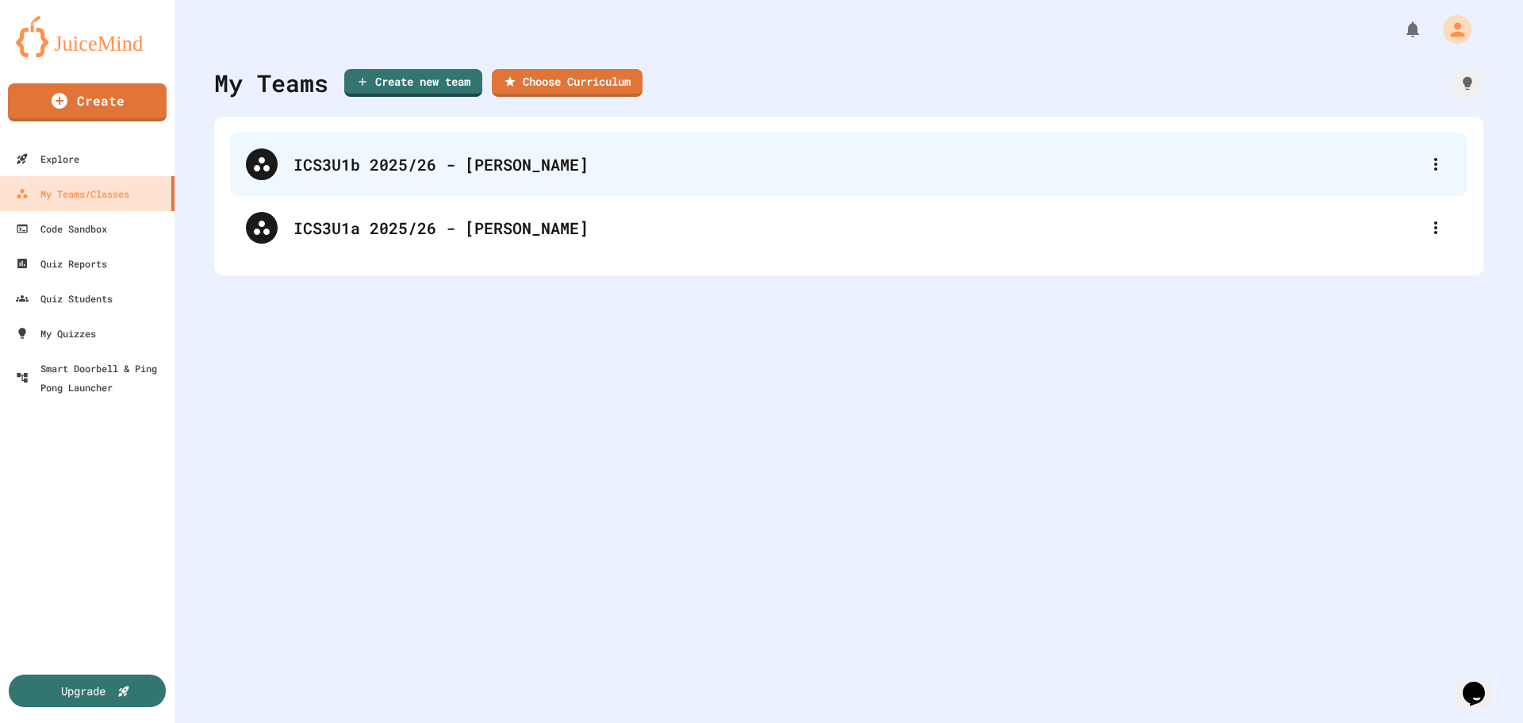
click at [385, 165] on div "ICS3U1b 2025/26 - [PERSON_NAME]" at bounding box center [856, 164] width 1126 height 24
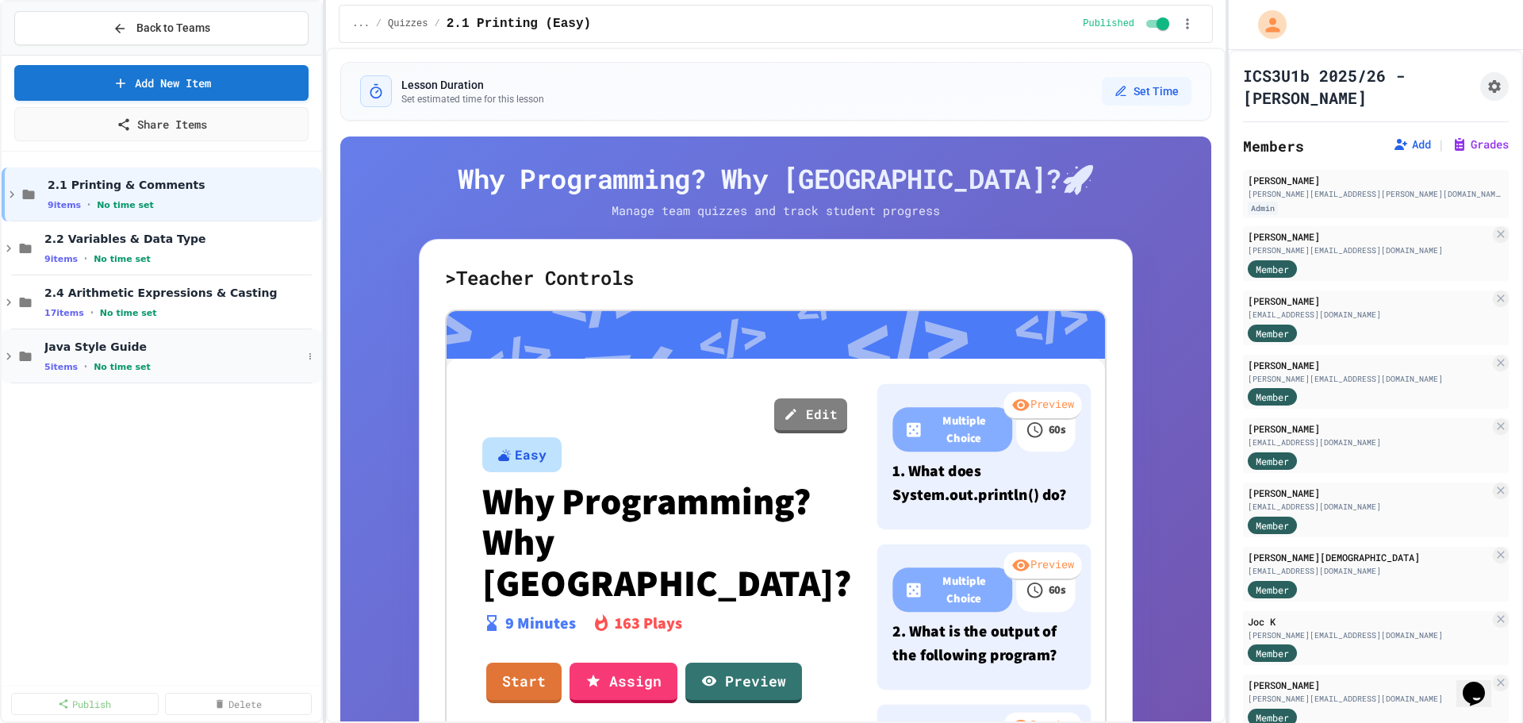
click at [74, 343] on span "Java Style Guide" at bounding box center [173, 346] width 258 height 14
click at [220, 362] on div "5 items • No time set" at bounding box center [173, 366] width 258 height 13
click at [205, 379] on div "Java Style Guide 5 items • No time set" at bounding box center [162, 356] width 320 height 54
drag, startPoint x: 205, startPoint y: 379, endPoint x: 641, endPoint y: 354, distance: 436.2
click at [204, 419] on div "5 items • No time set" at bounding box center [188, 420] width 259 height 13
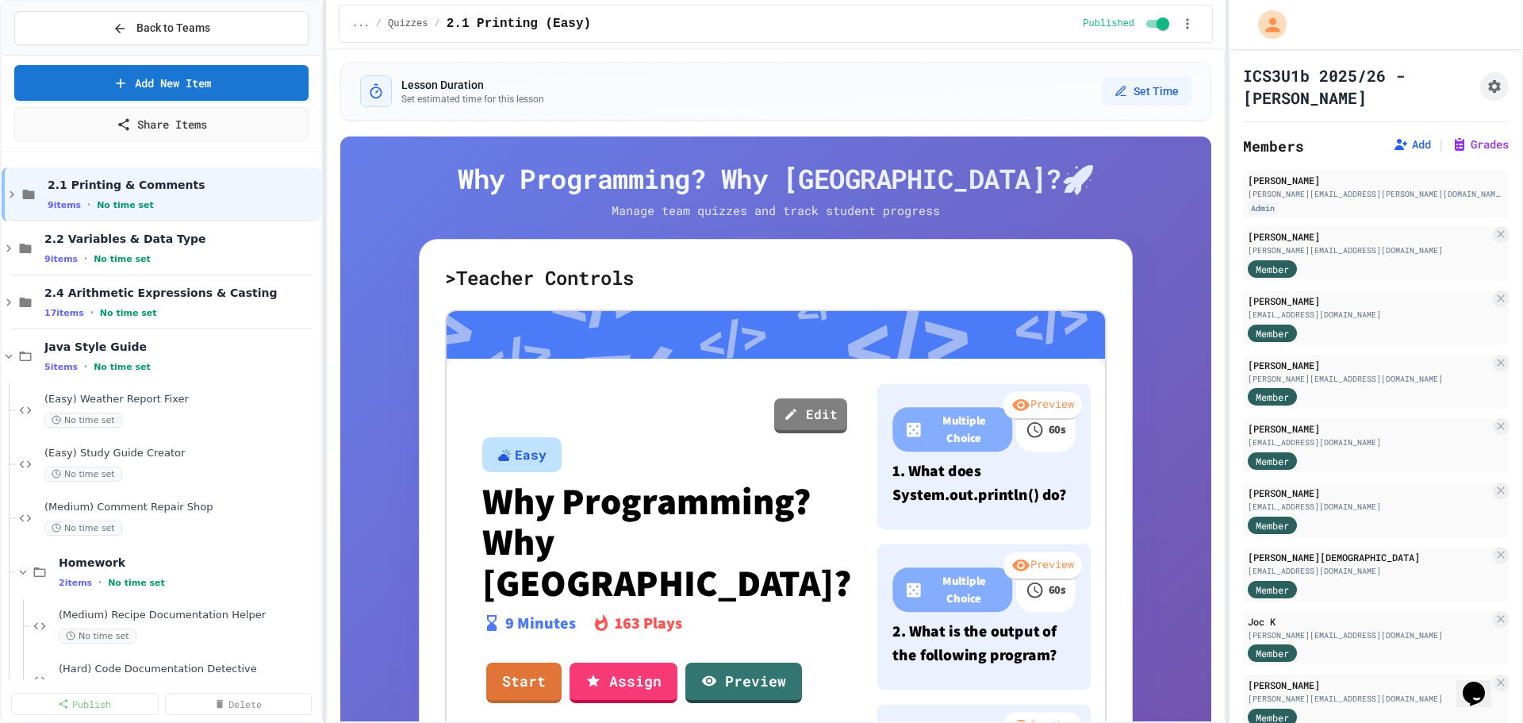
scroll to position [37, 0]
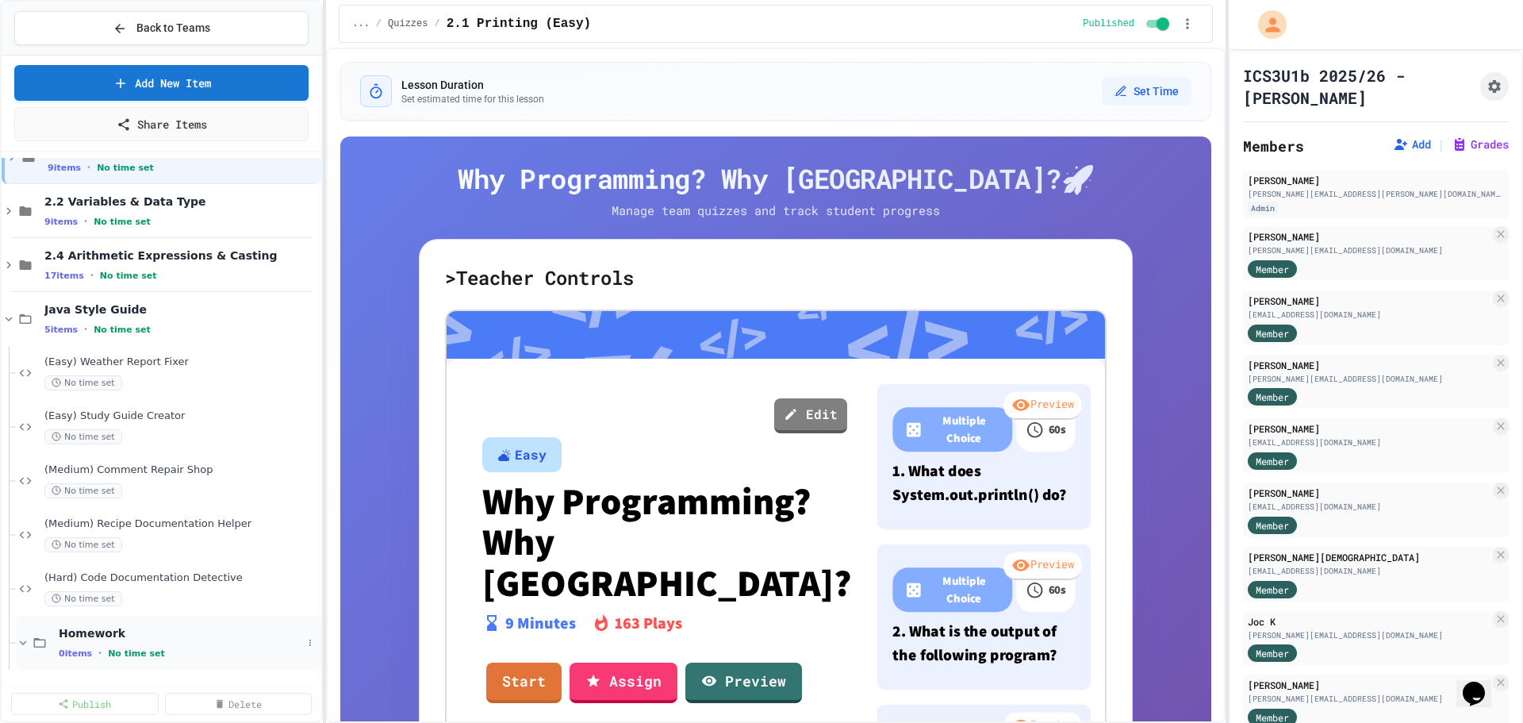
click at [255, 639] on span "Homework" at bounding box center [180, 633] width 243 height 14
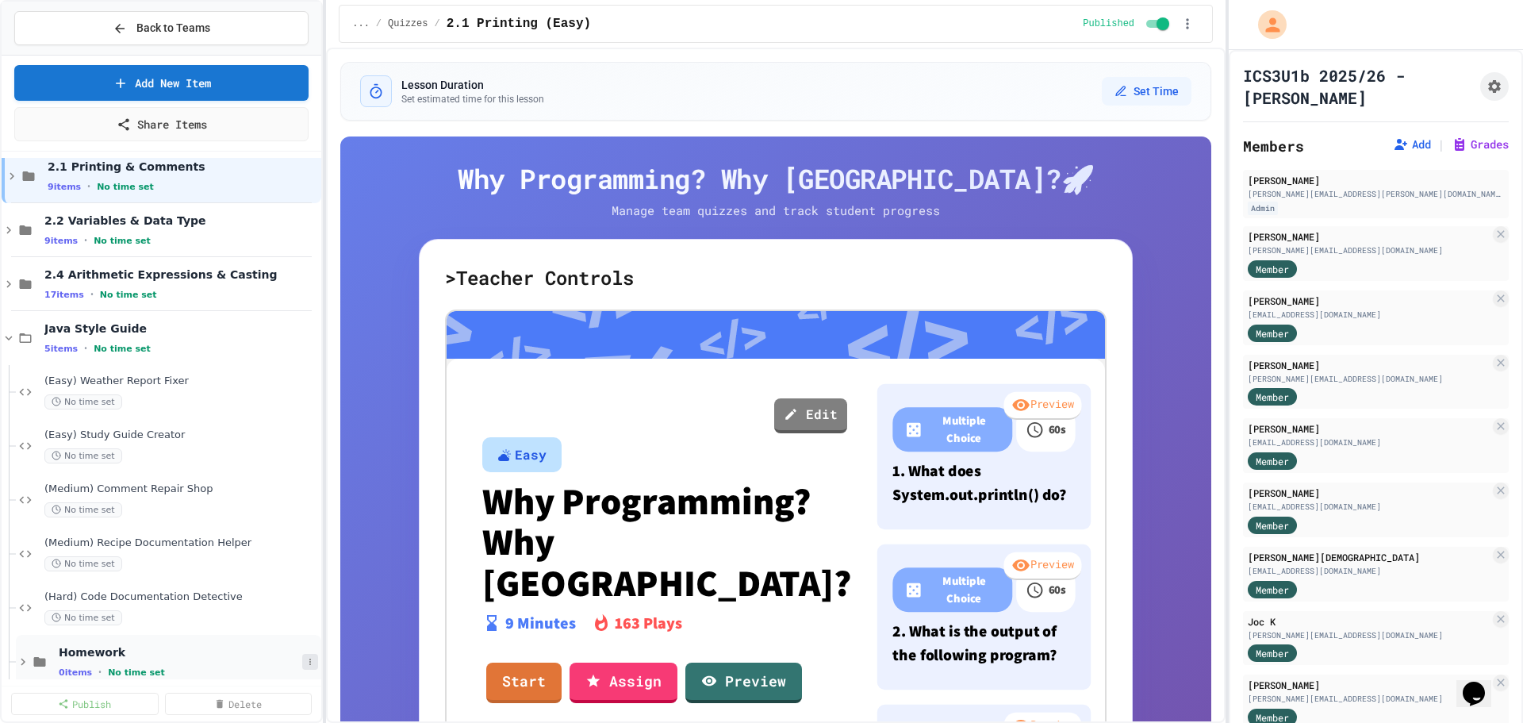
click at [305, 658] on icon at bounding box center [310, 662] width 10 height 10
click at [270, 647] on button "Delete" at bounding box center [257, 649] width 105 height 29
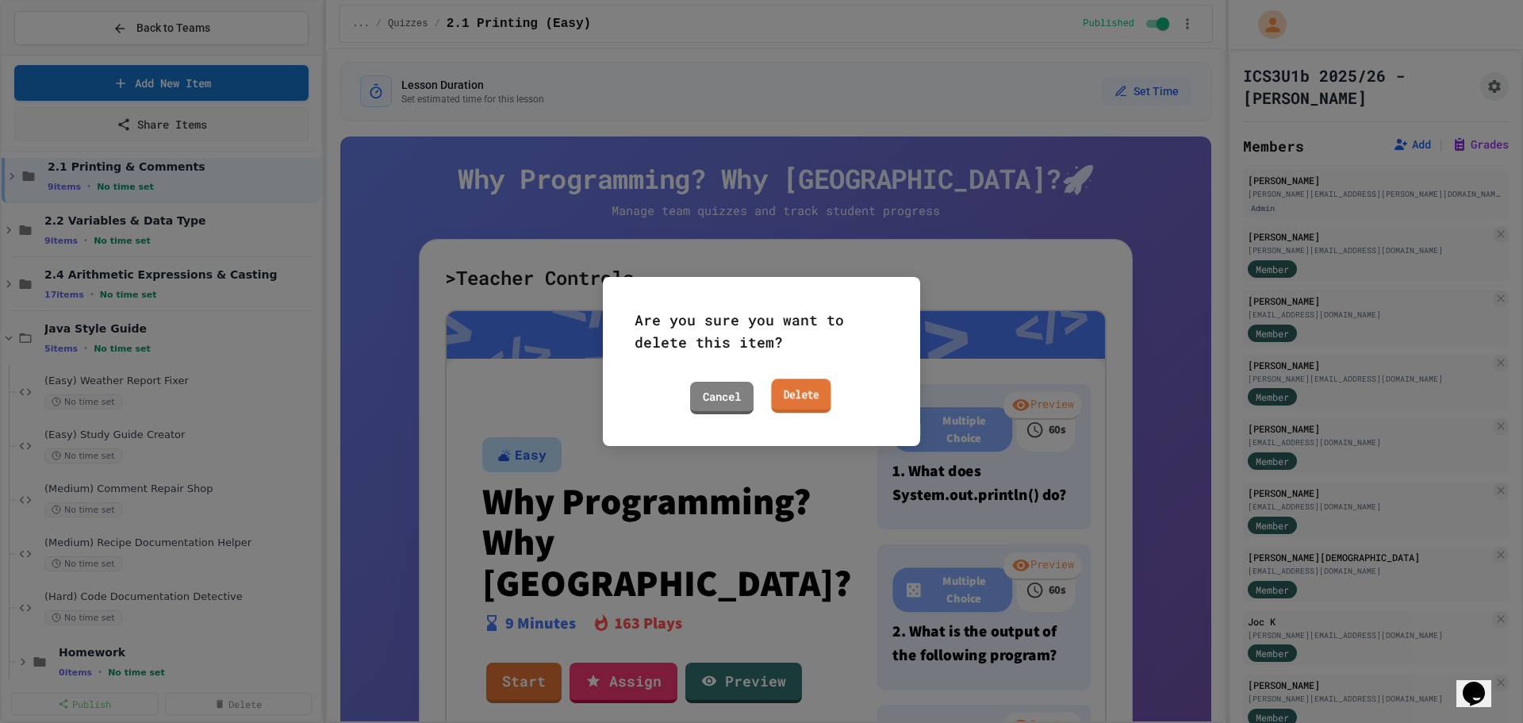
click at [819, 403] on link "Delete" at bounding box center [800, 395] width 59 height 34
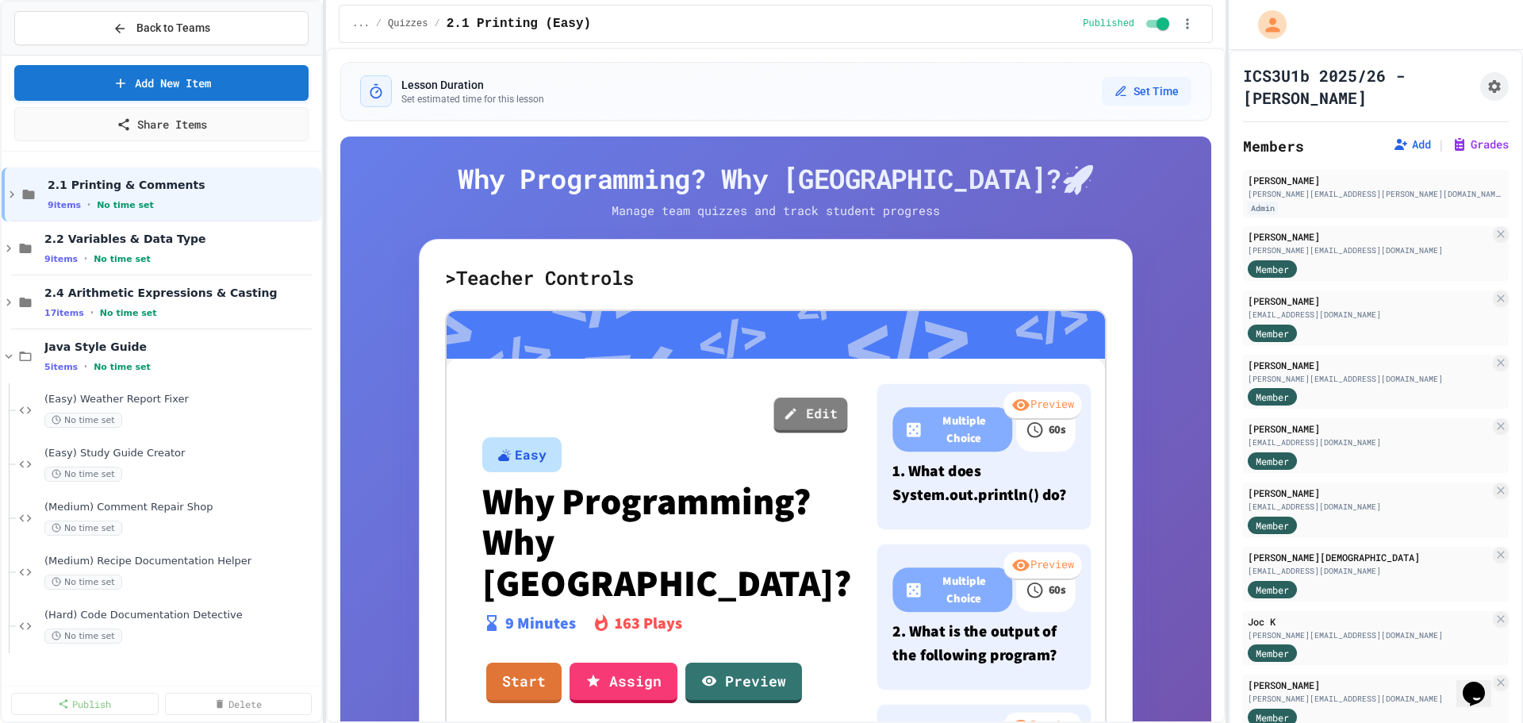
scroll to position [0, 0]
click at [174, 397] on span "(Easy) Weather Report Fixer" at bounding box center [173, 399] width 258 height 13
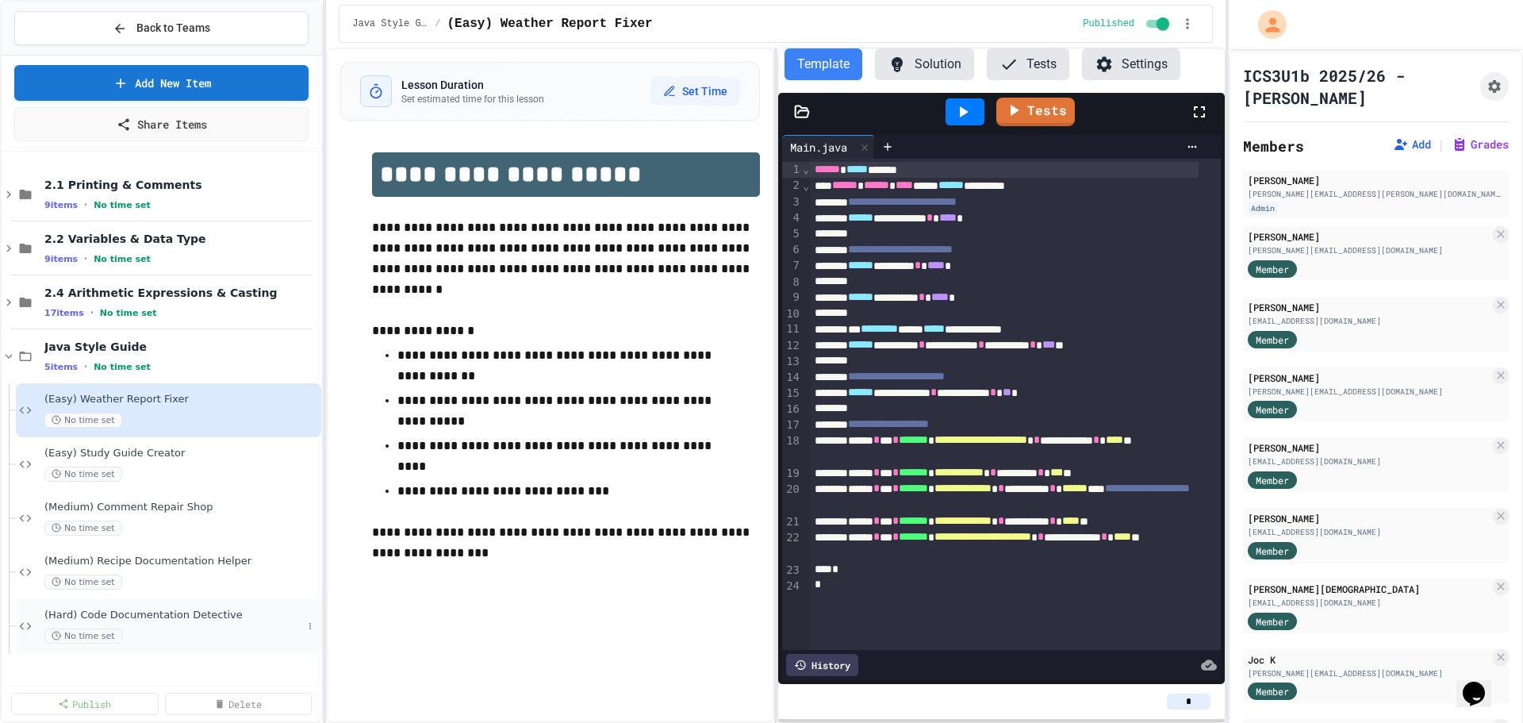
click at [197, 619] on span "(Hard) Code Documentation Detective" at bounding box center [173, 614] width 258 height 13
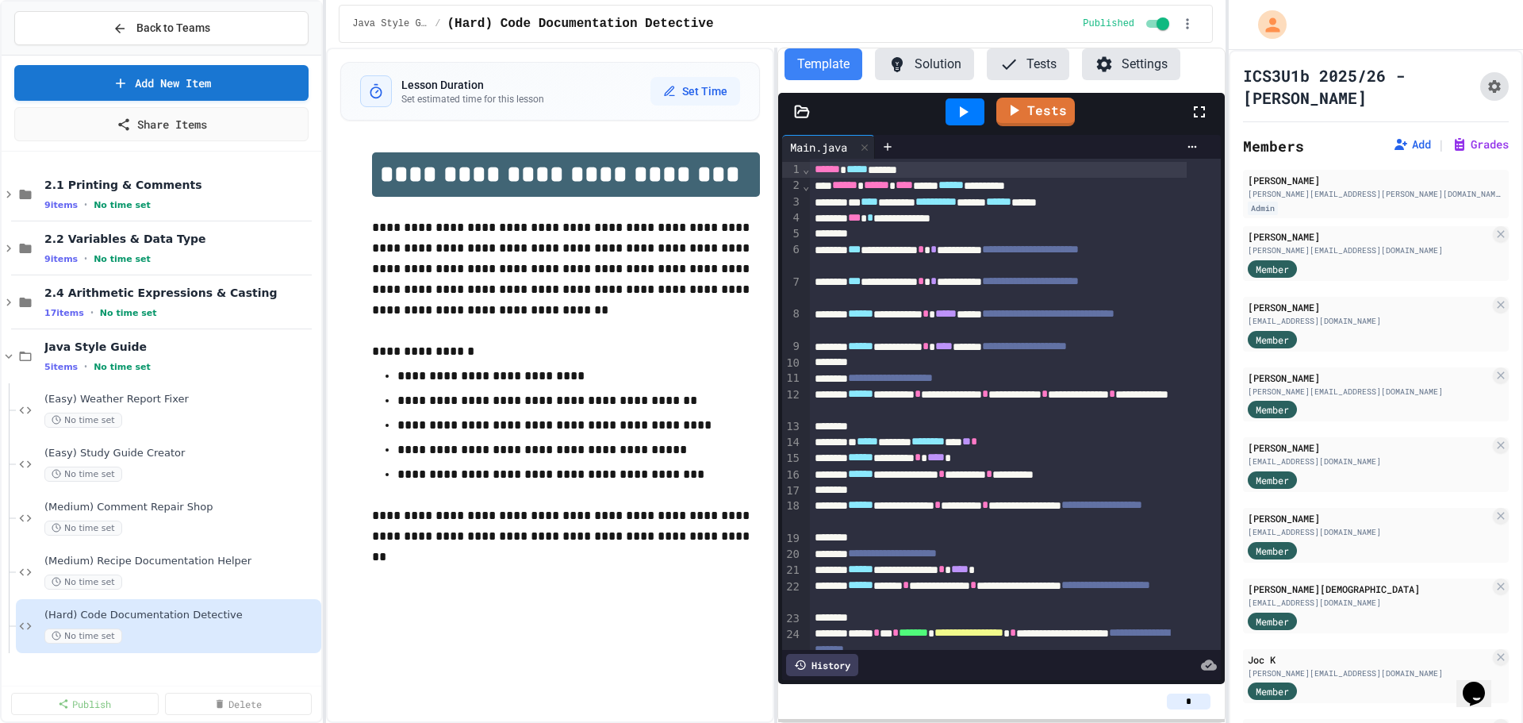
click at [1486, 82] on icon "Assignment Settings" at bounding box center [1494, 87] width 16 height 16
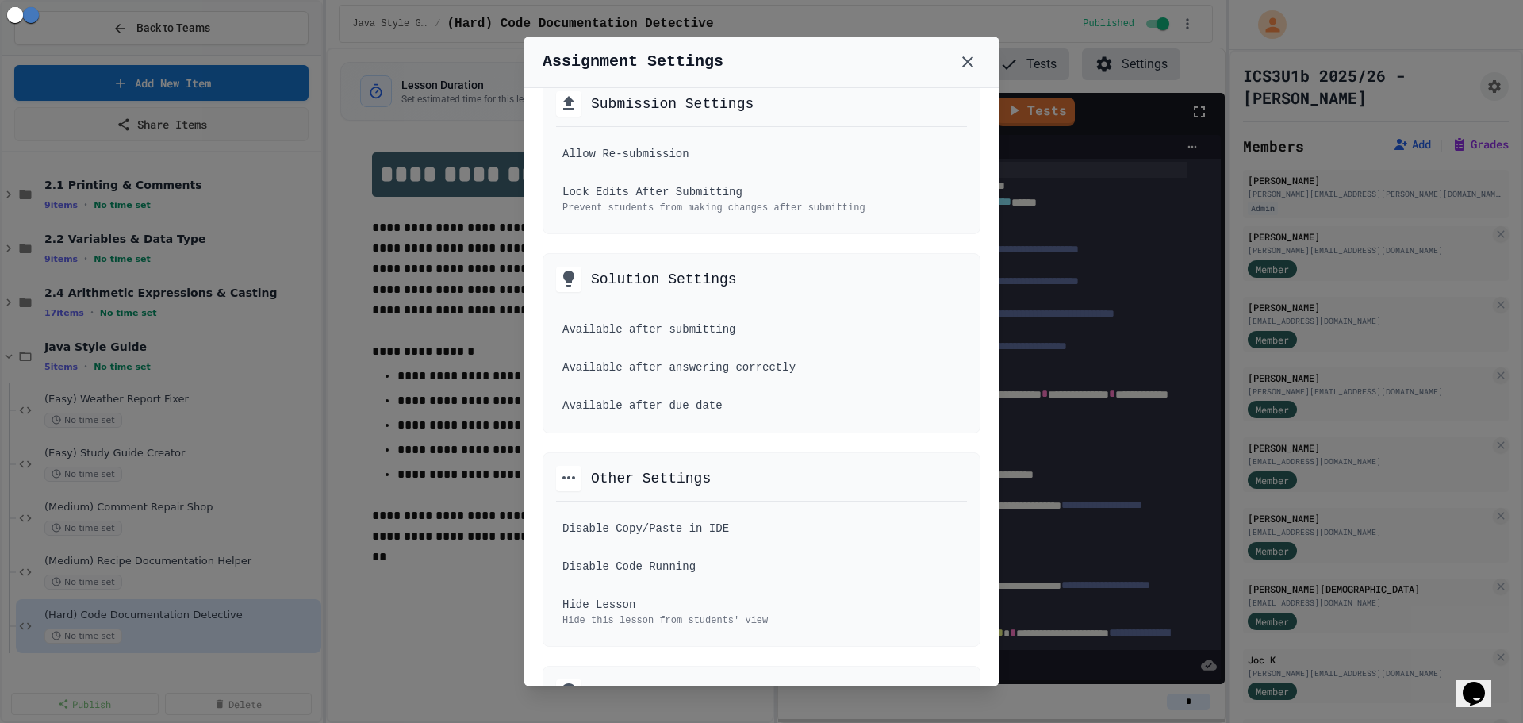
scroll to position [555, 0]
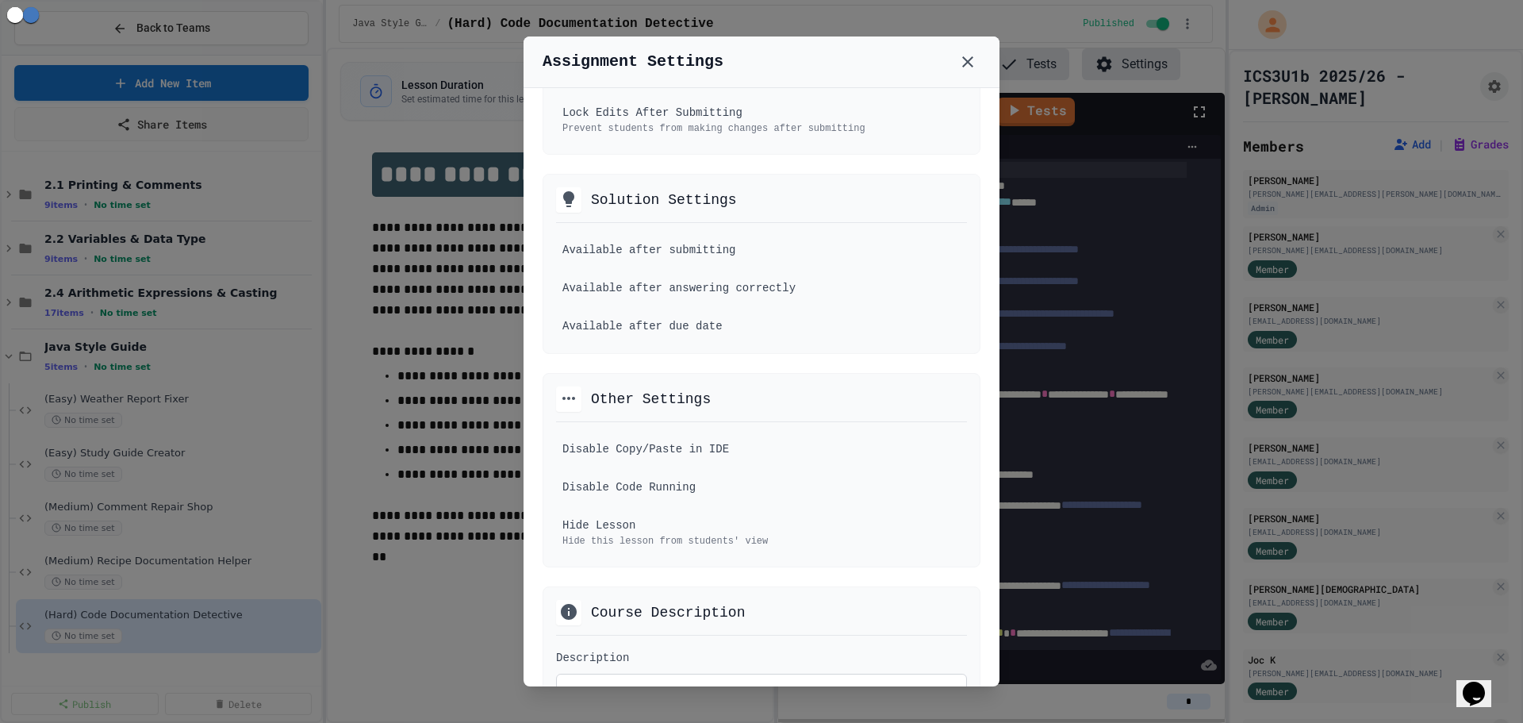
click at [966, 61] on icon at bounding box center [967, 61] width 19 height 19
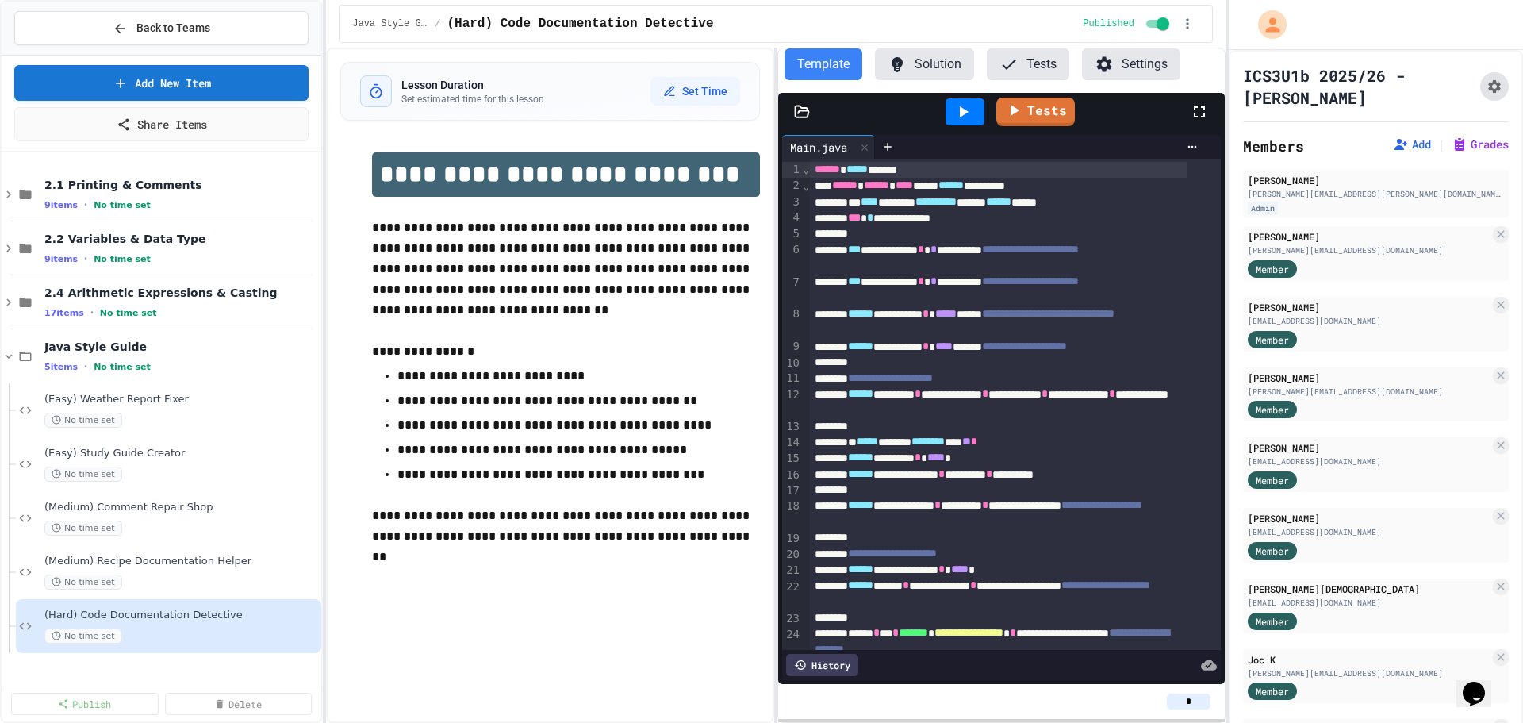
click at [1482, 82] on button "Assignment Settings" at bounding box center [1494, 86] width 29 height 29
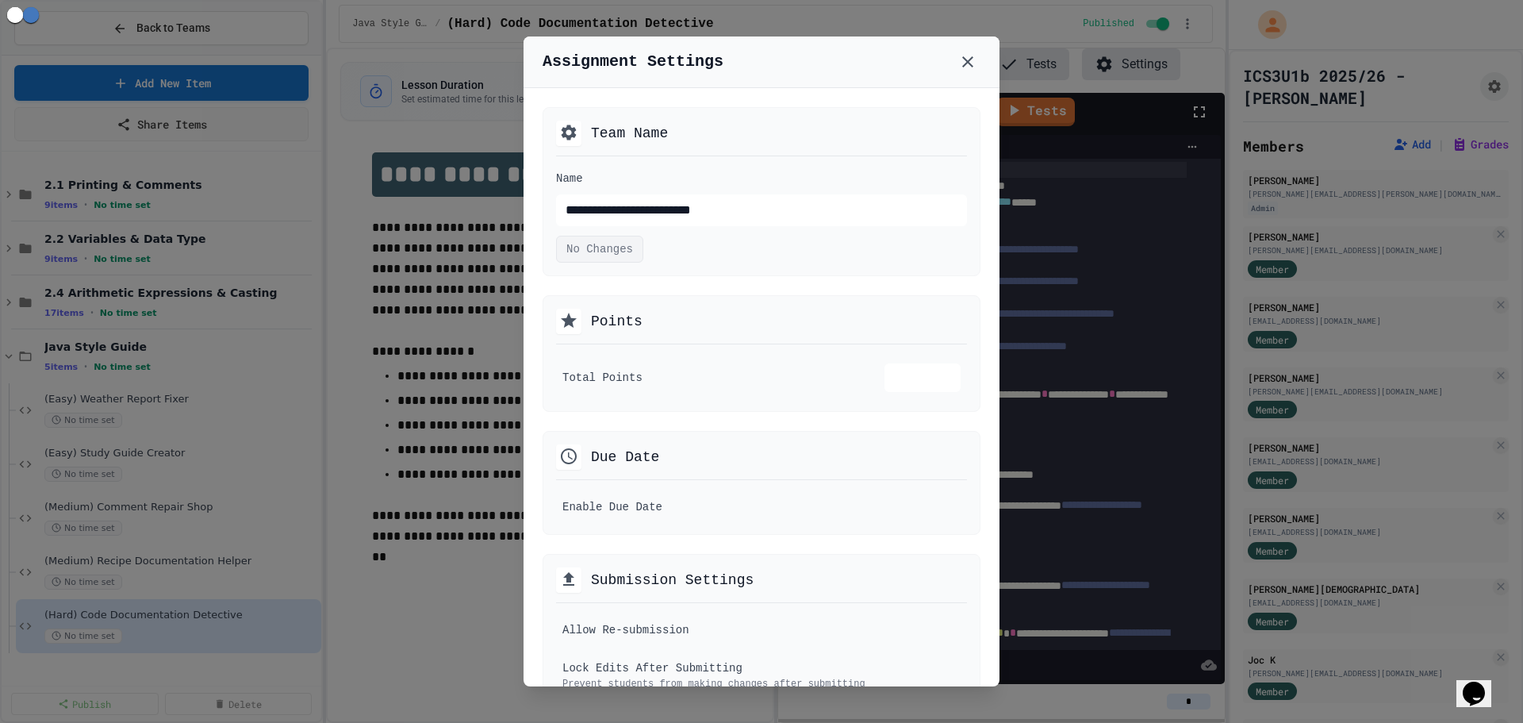
scroll to position [992, 0]
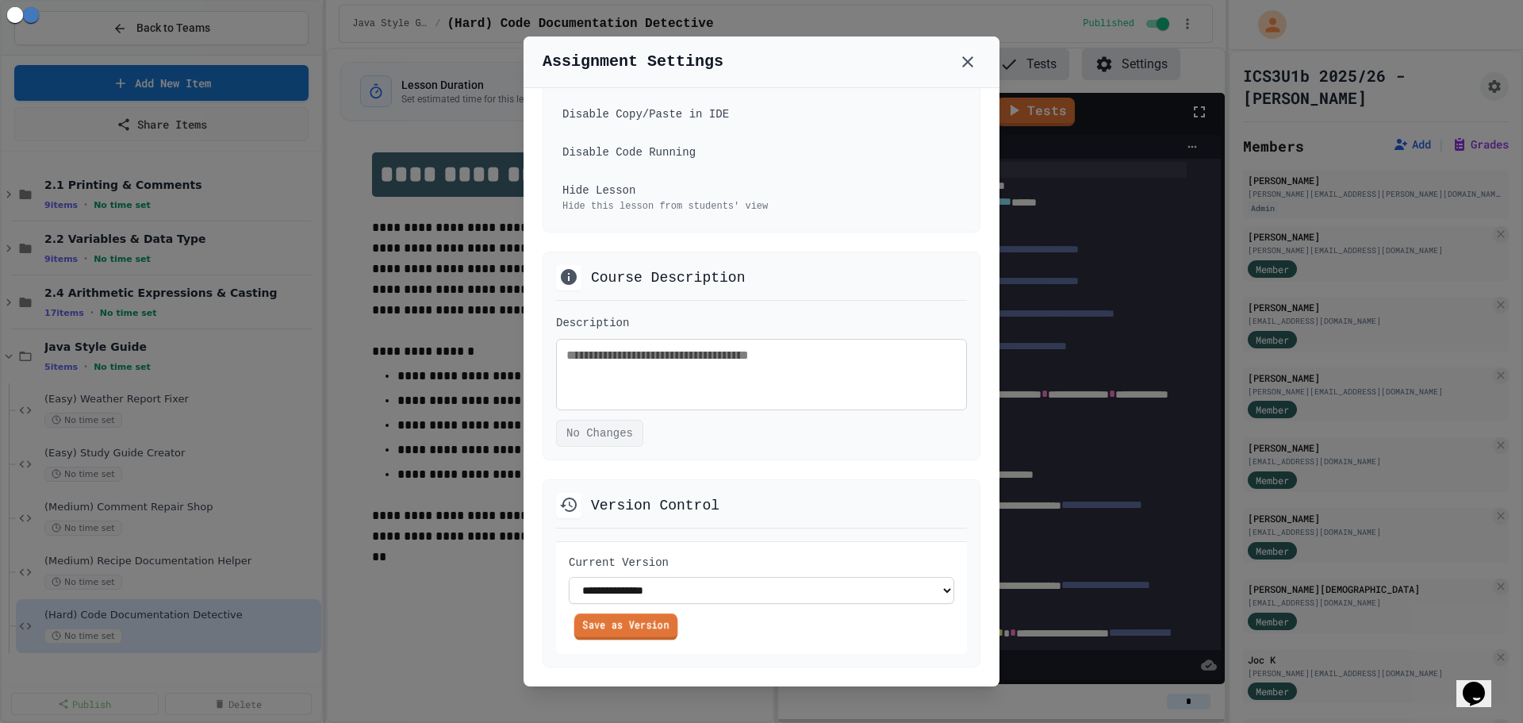
click at [638, 629] on link "Save as Version" at bounding box center [626, 626] width 104 height 26
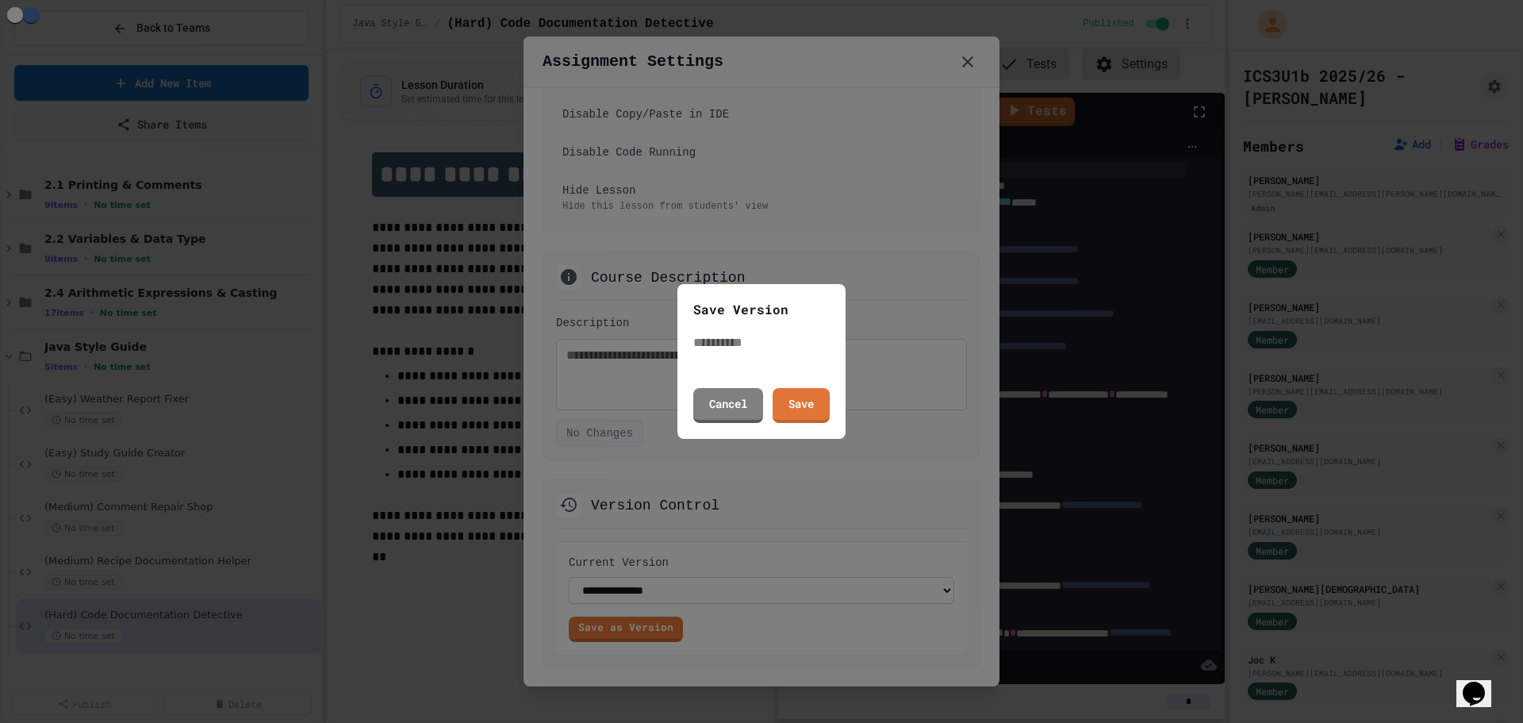
click at [756, 342] on input "text" at bounding box center [756, 342] width 127 height 19
type input "**********"
click at [815, 411] on link "Save" at bounding box center [801, 403] width 52 height 36
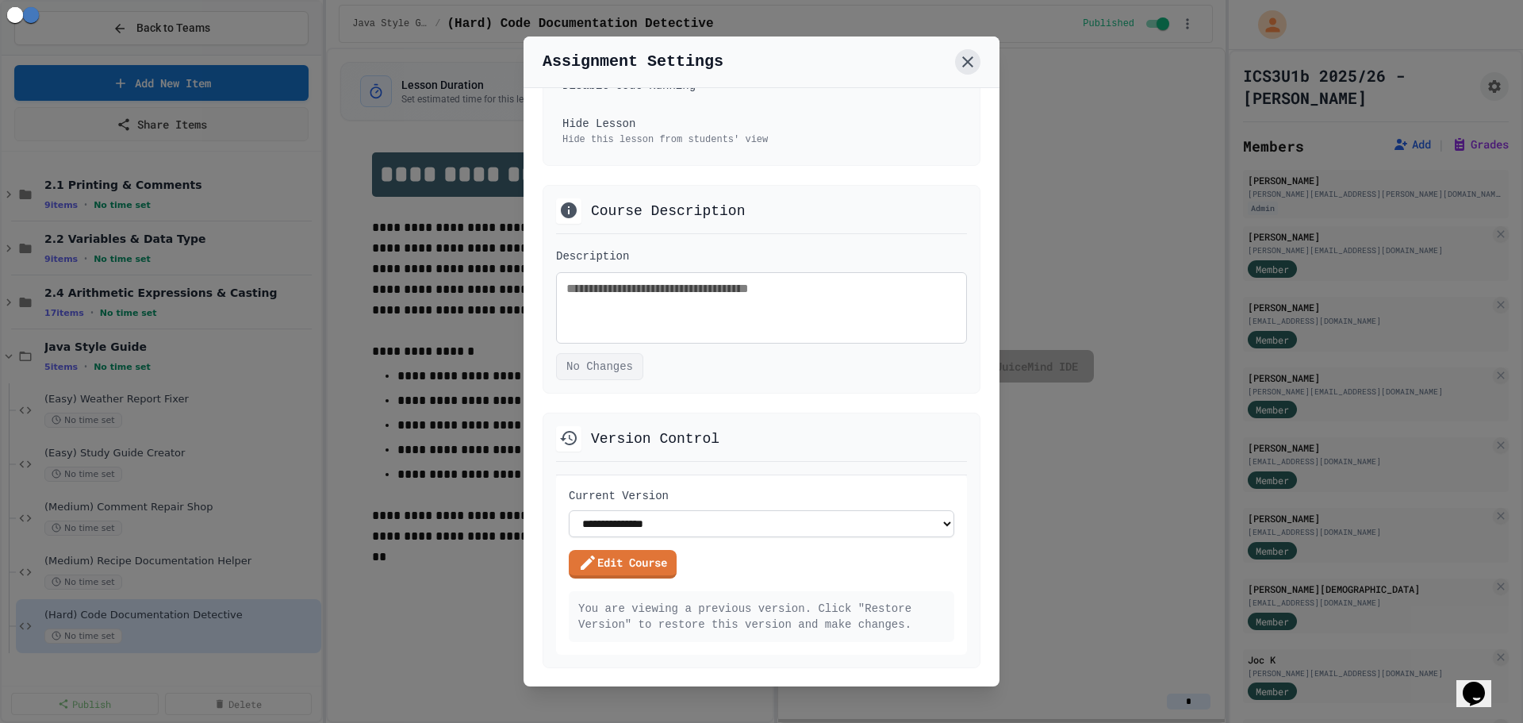
click at [979, 56] on button at bounding box center [967, 61] width 25 height 25
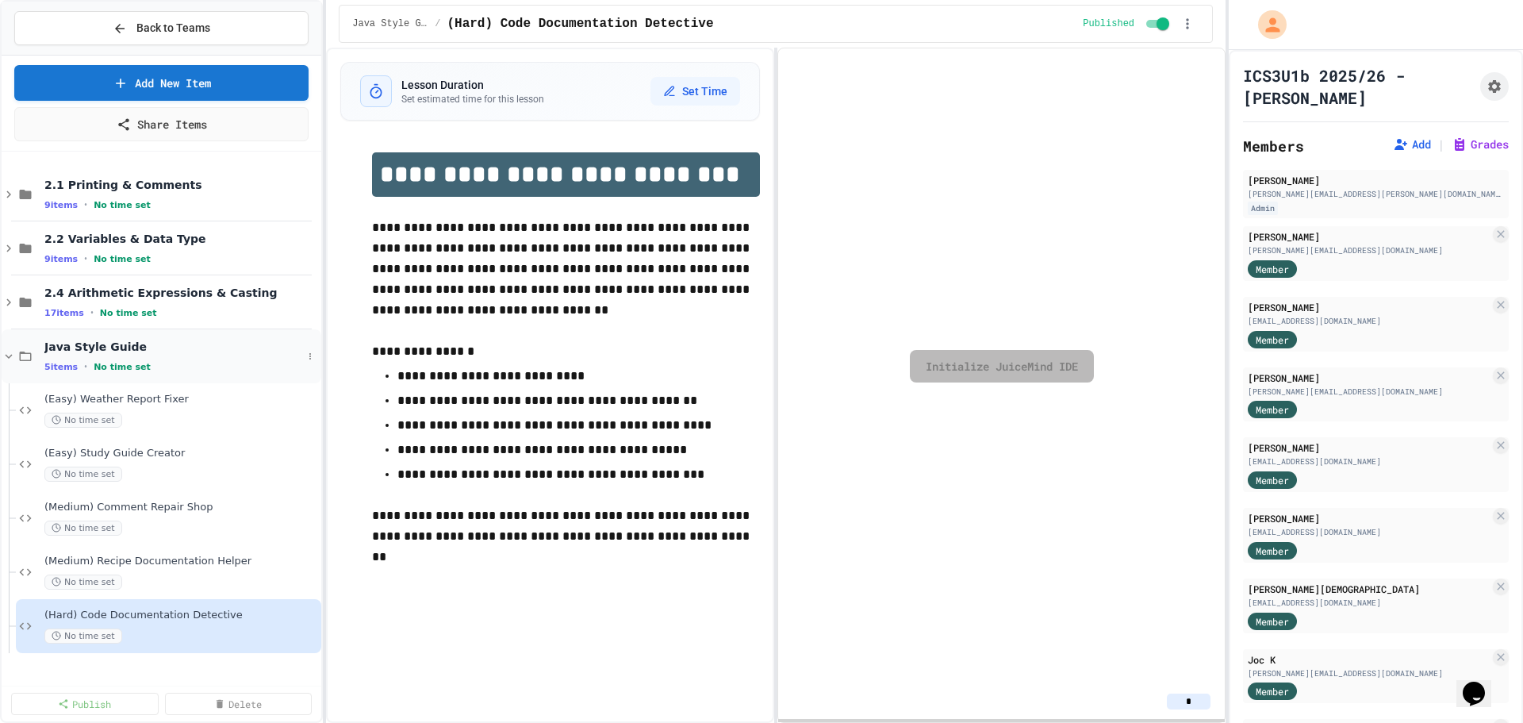
click at [195, 362] on div "5 items • No time set" at bounding box center [173, 366] width 258 height 13
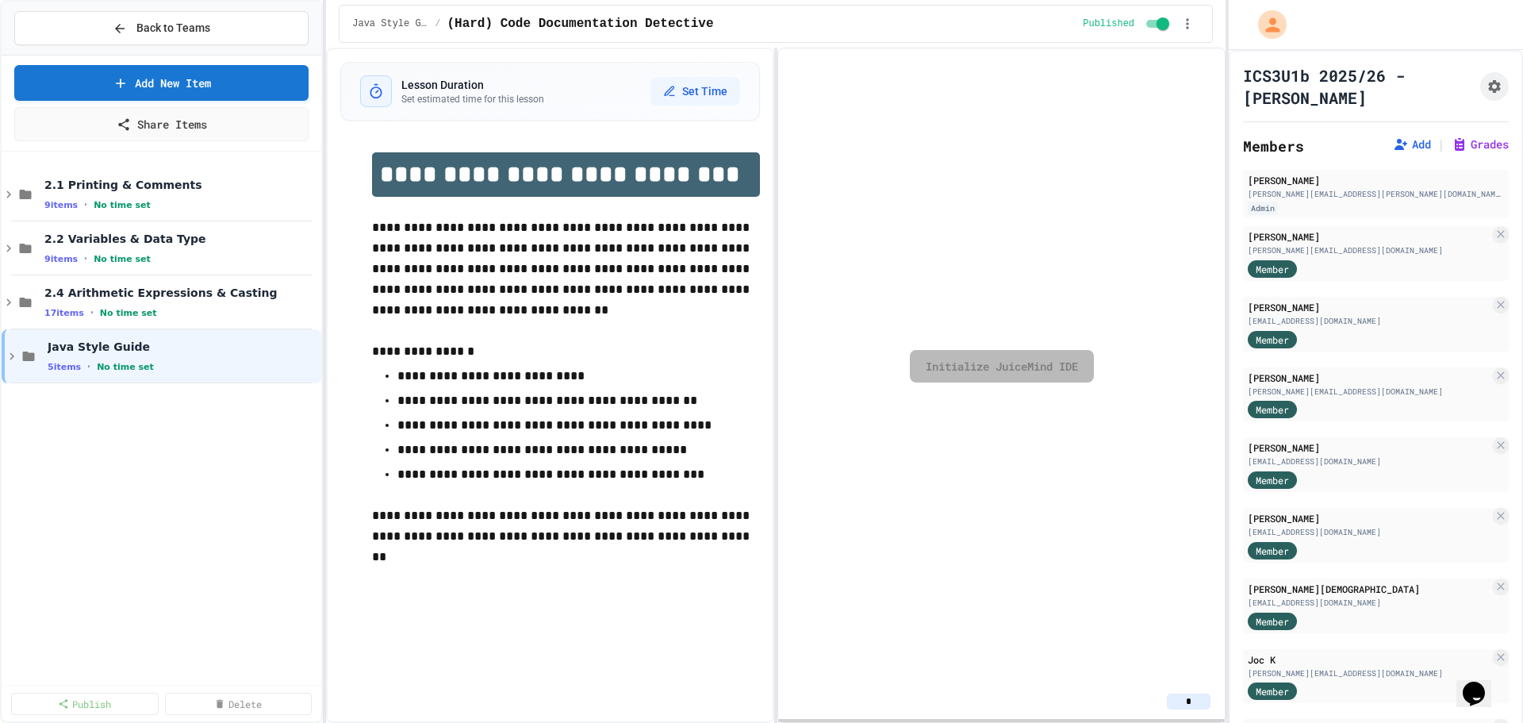
click at [190, 480] on div "2.1 Printing & Comments 9 items • No time set 2.2 Variables & Data Type 9 items…" at bounding box center [162, 418] width 320 height 521
click at [207, 332] on div "Java Style Guide 5 items • No time set" at bounding box center [162, 356] width 320 height 54
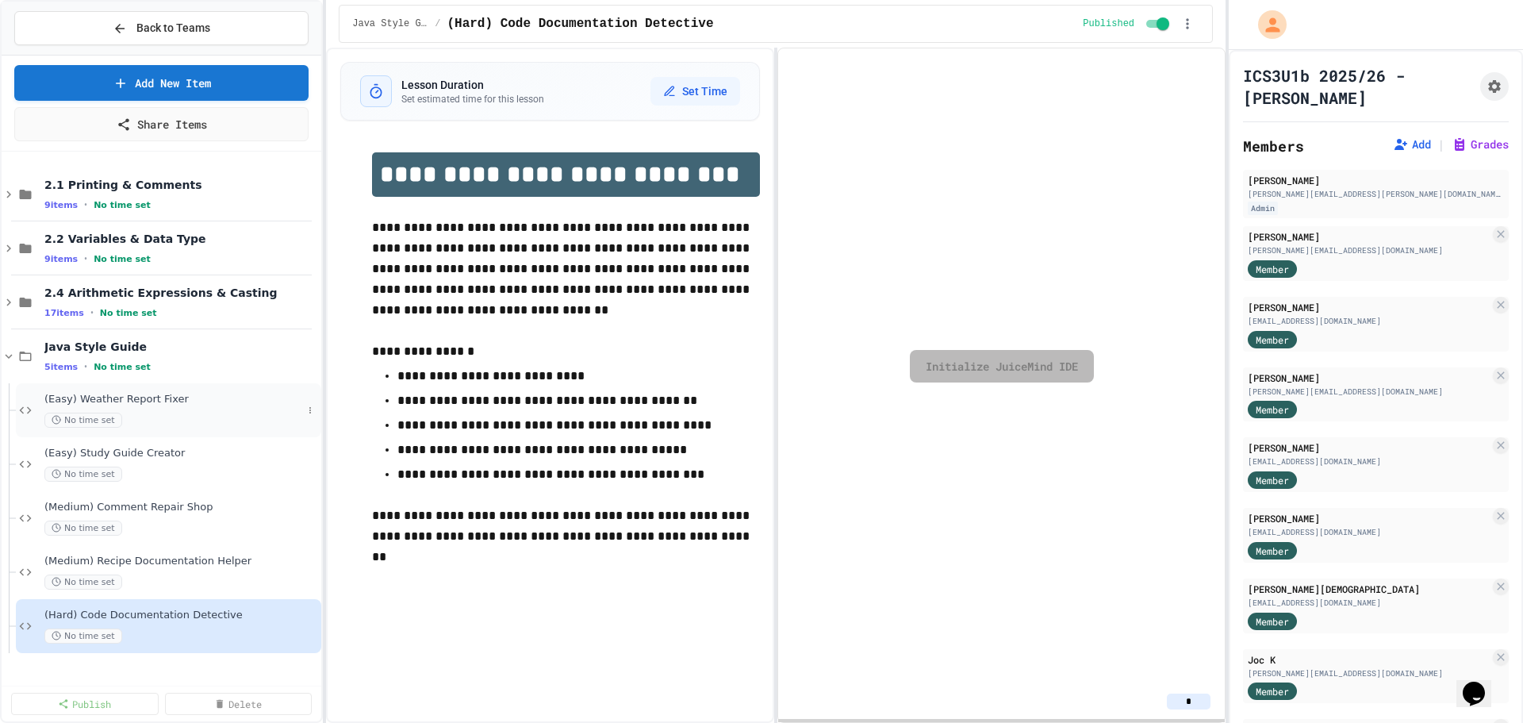
click at [173, 408] on div "(Easy) Weather Report Fixer No time set" at bounding box center [173, 410] width 258 height 35
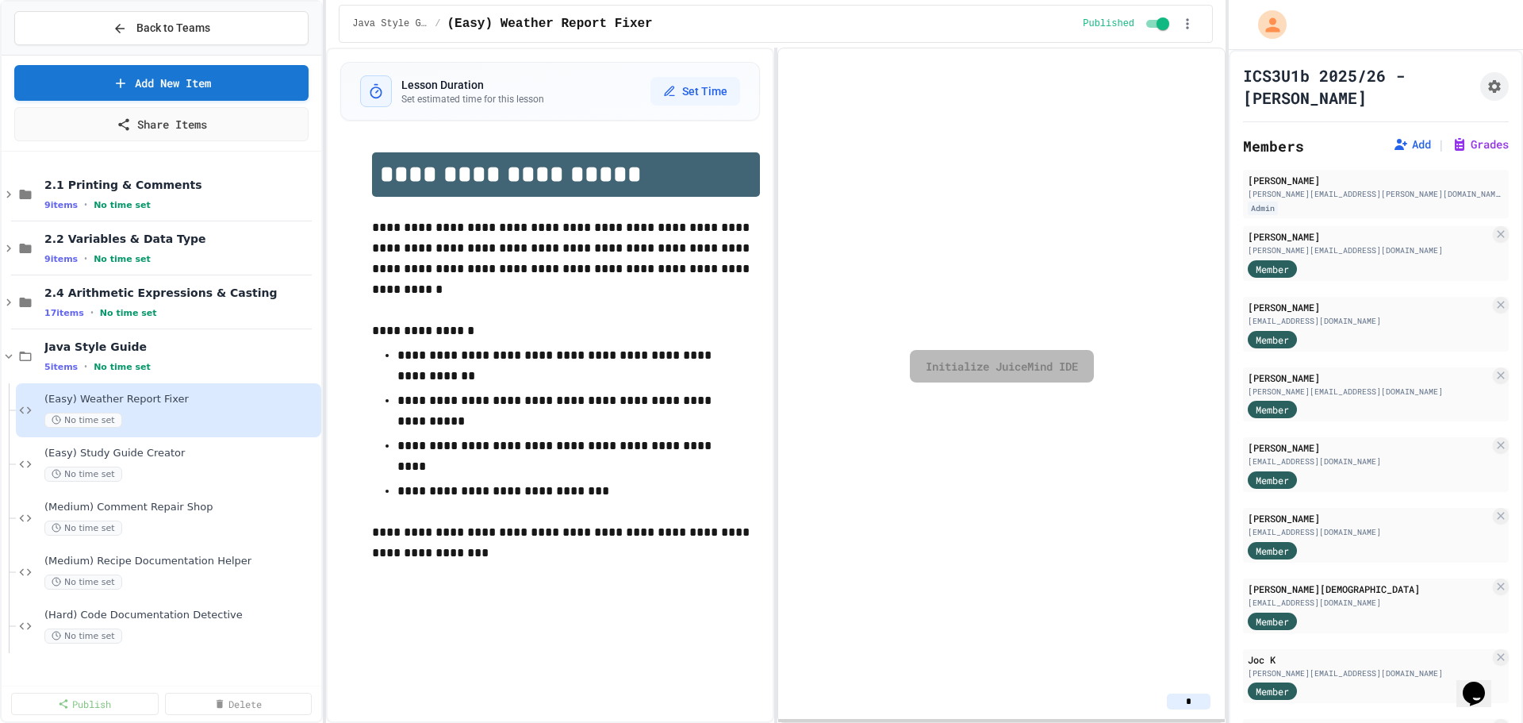
click at [991, 365] on link "Initialize JuiceMind IDE" at bounding box center [1002, 366] width 184 height 33
drag, startPoint x: 1023, startPoint y: 363, endPoint x: 1030, endPoint y: 343, distance: 21.8
click at [1024, 362] on link "Initialize JuiceMind IDE" at bounding box center [1002, 366] width 184 height 33
click at [1151, 13] on div "Published" at bounding box center [1141, 24] width 117 height 24
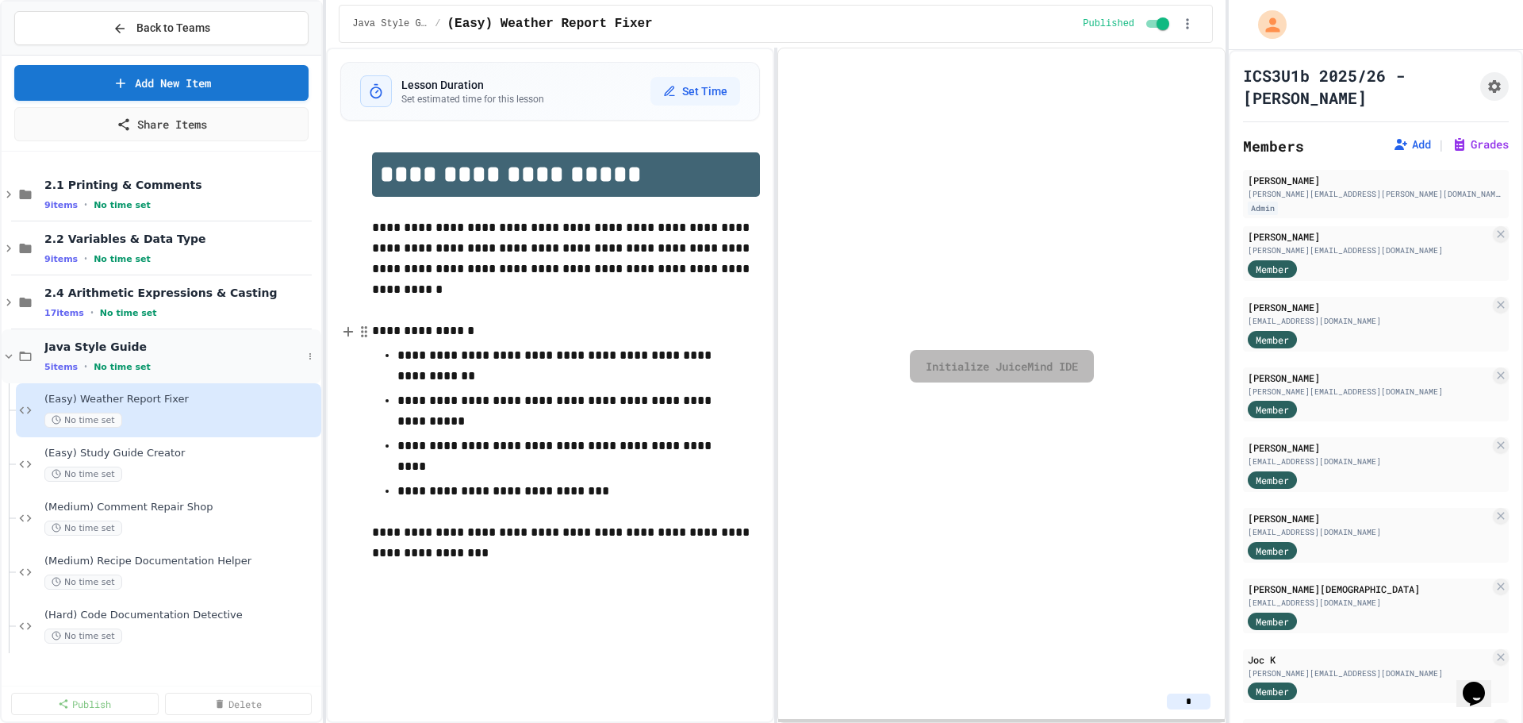
click at [240, 362] on div "5 items • No time set" at bounding box center [173, 366] width 258 height 13
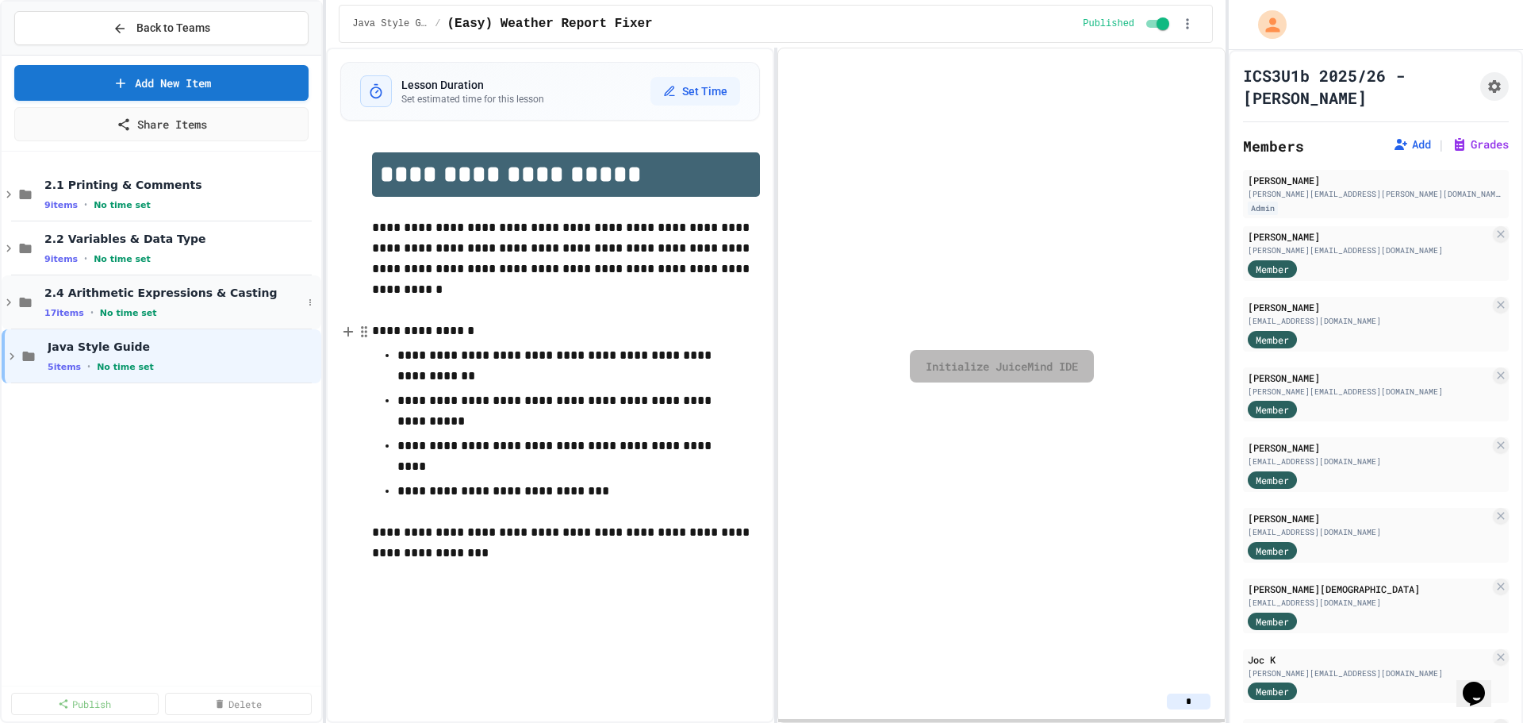
click at [249, 312] on div "17 items • No time set" at bounding box center [173, 312] width 258 height 13
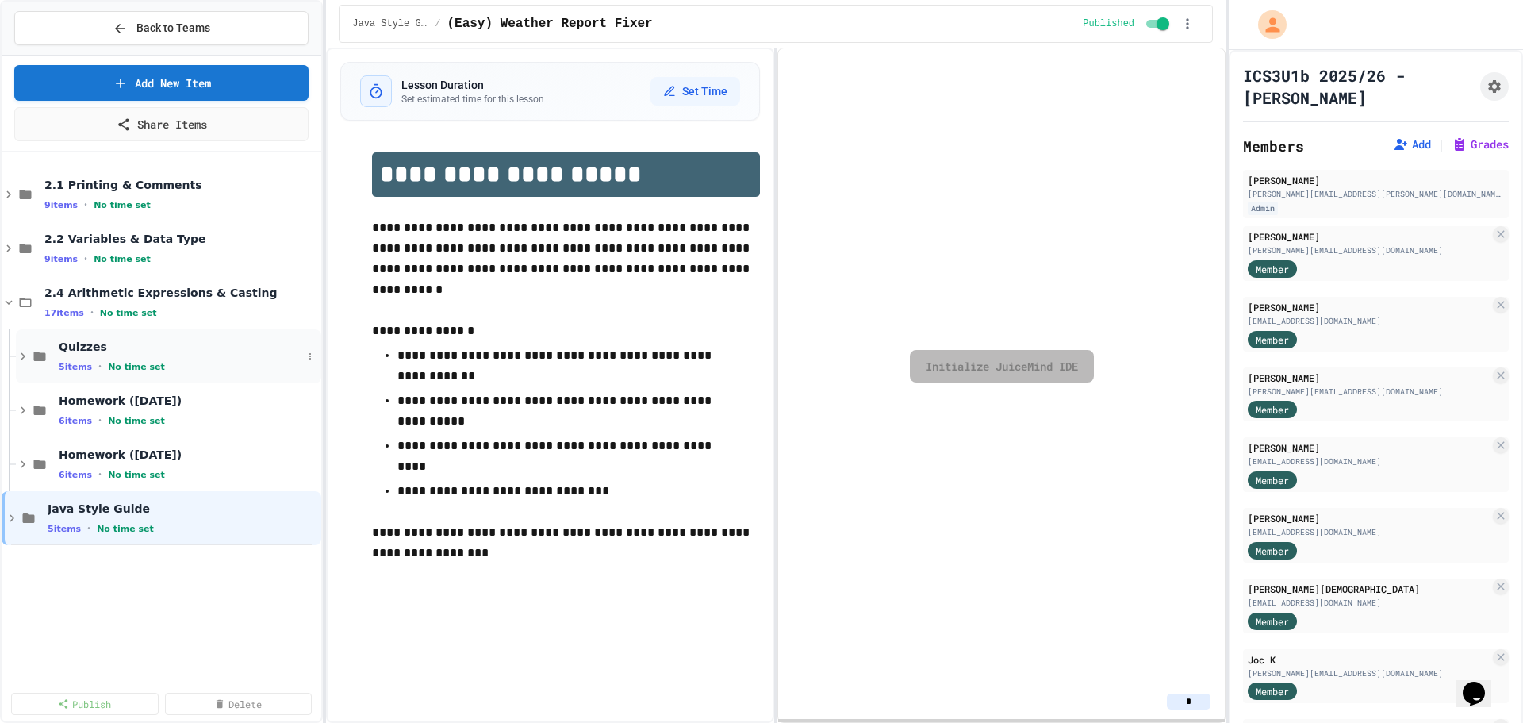
click at [217, 380] on div "Quizzes 5 items • No time set" at bounding box center [168, 356] width 305 height 54
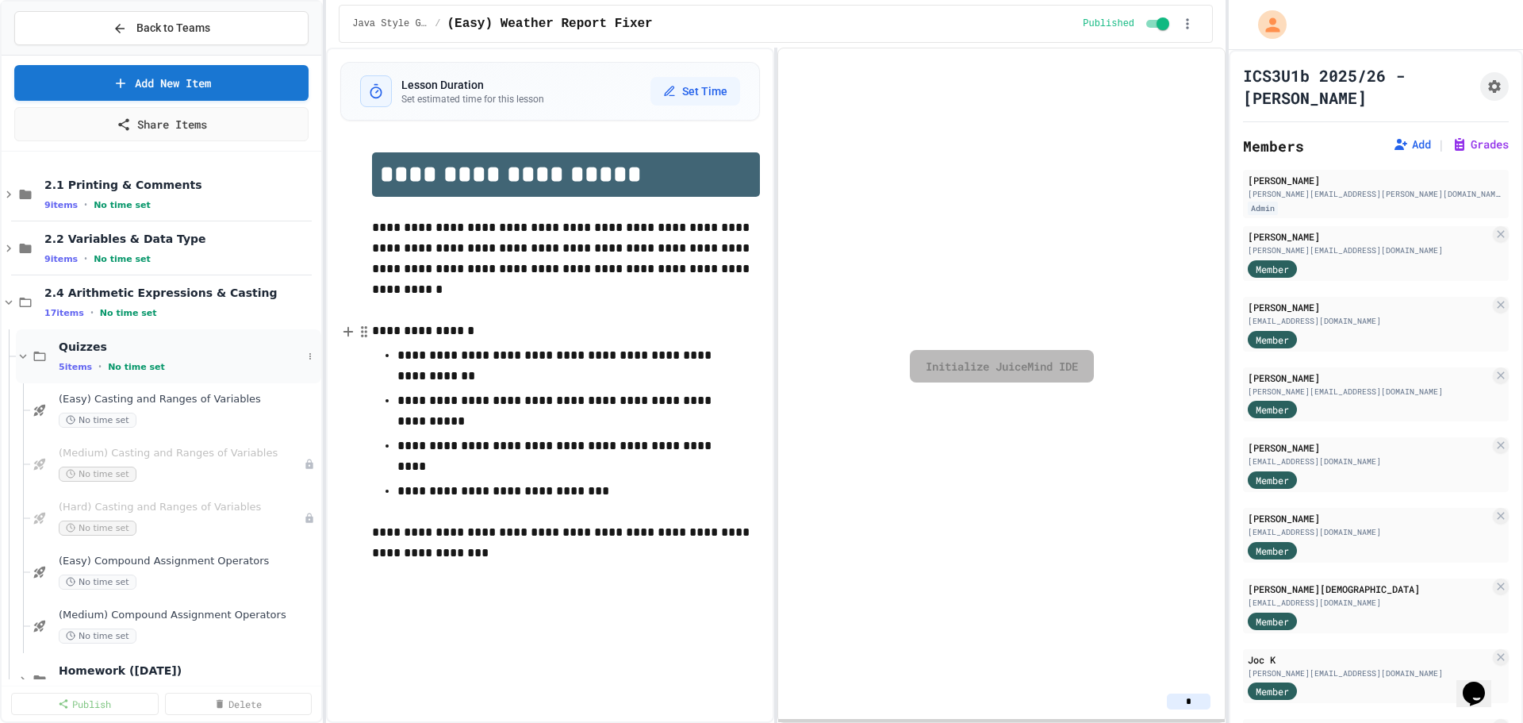
click at [209, 344] on span "Quizzes" at bounding box center [180, 346] width 243 height 14
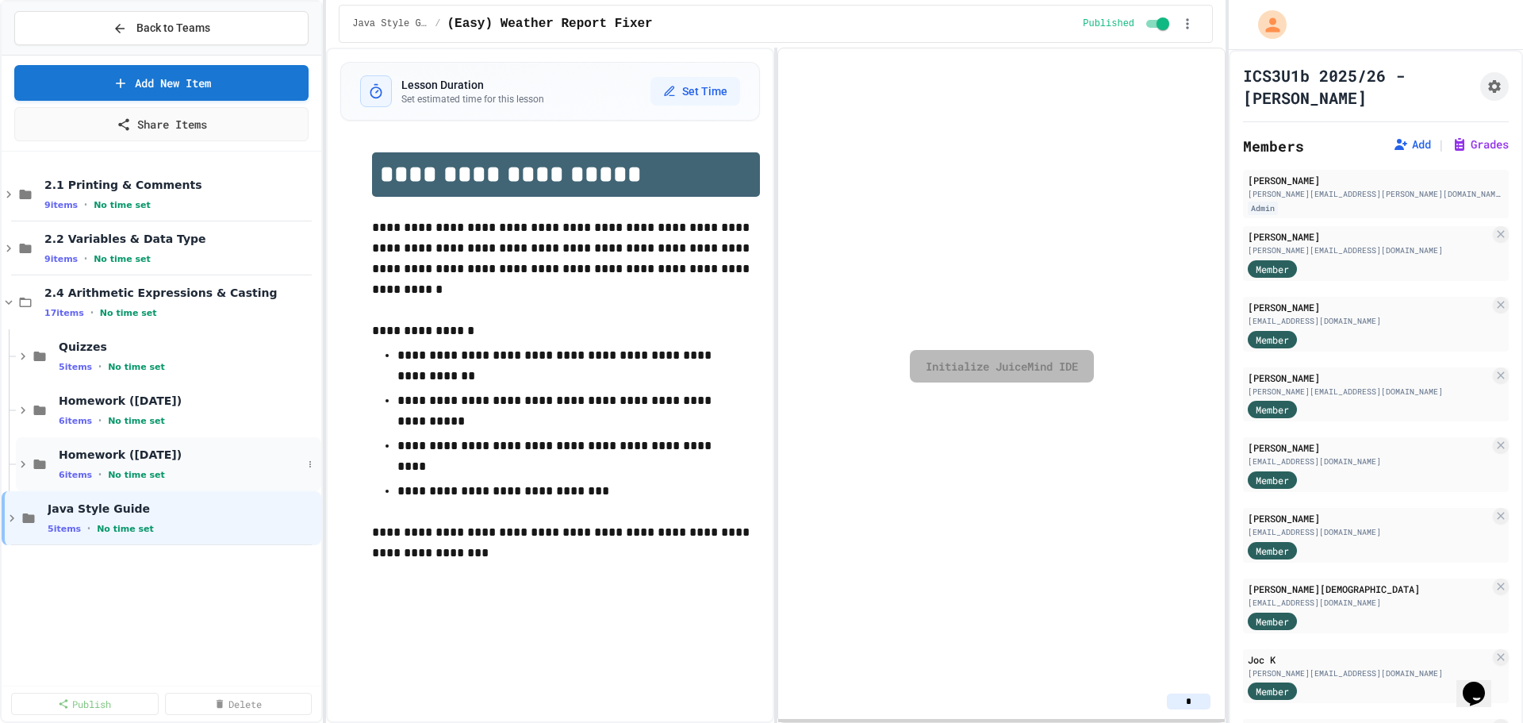
click at [180, 456] on span "Homework ([DATE])" at bounding box center [180, 454] width 243 height 14
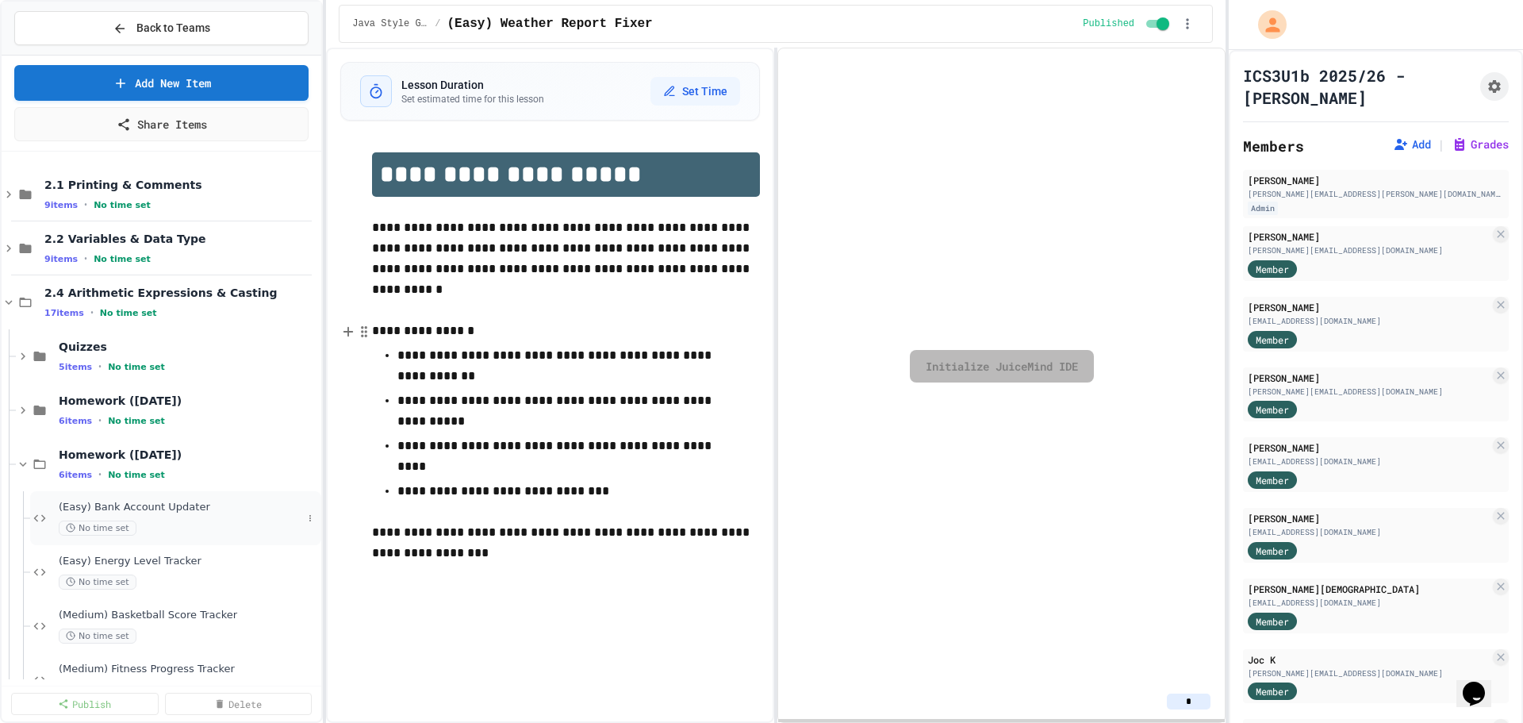
click at [178, 531] on div "No time set" at bounding box center [180, 527] width 243 height 15
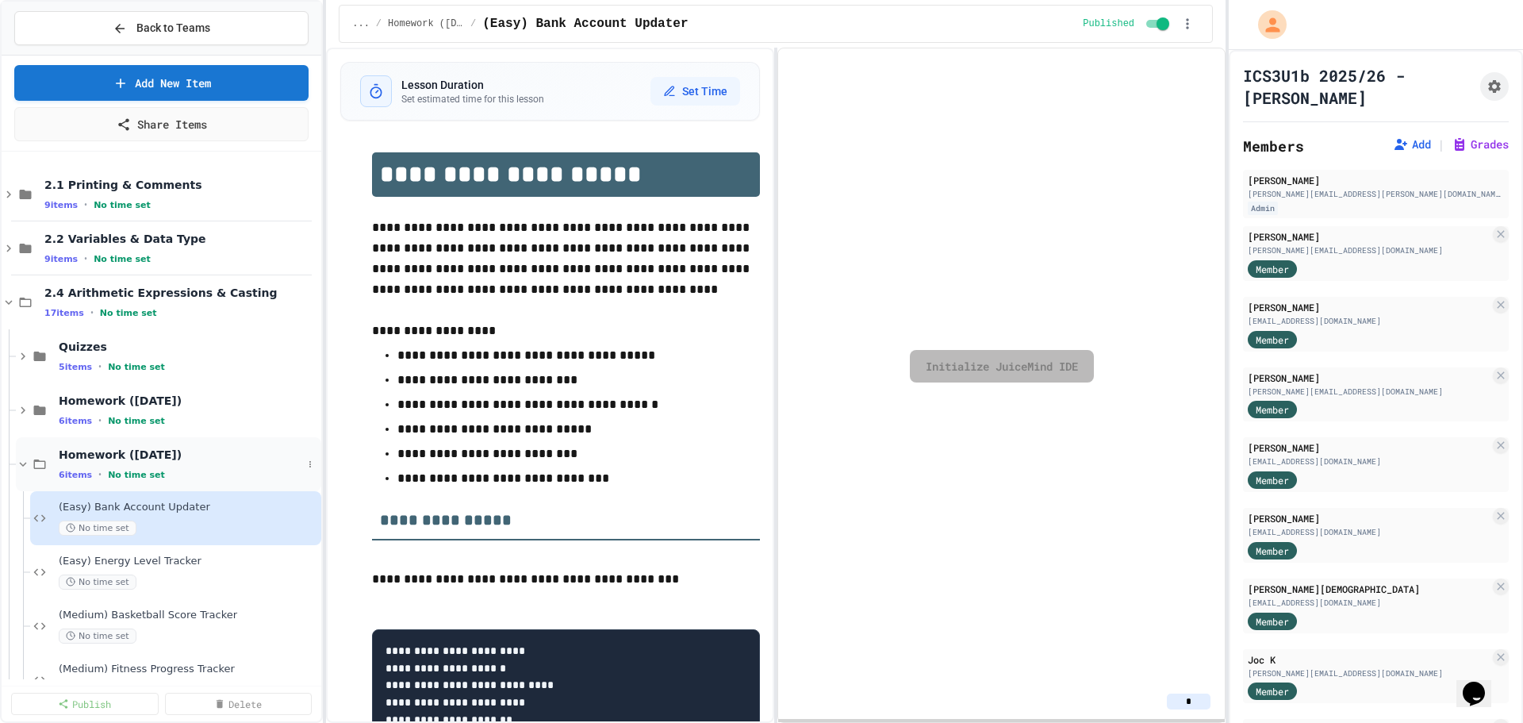
click at [174, 471] on div "6 items • No time set" at bounding box center [180, 474] width 243 height 13
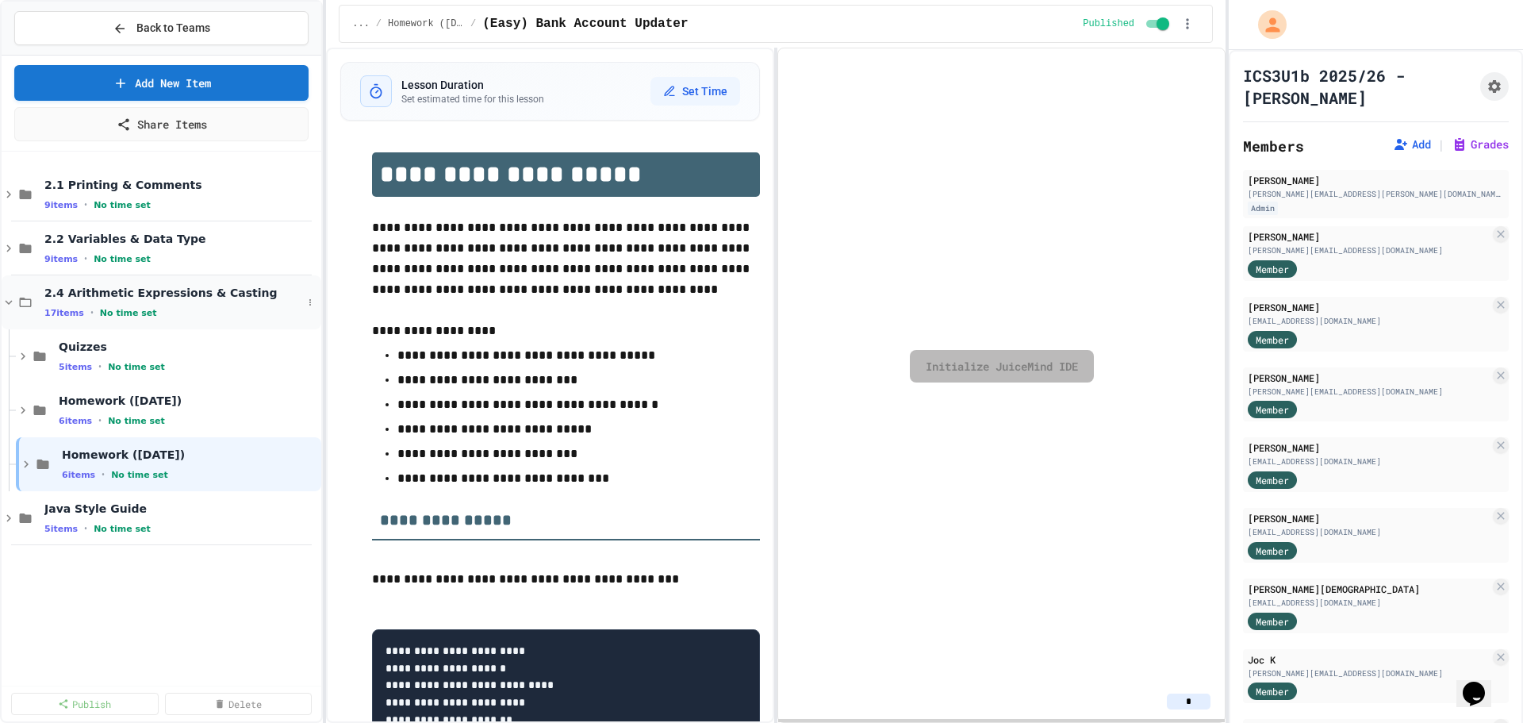
click at [188, 303] on div "2.4 Arithmetic Expressions & Casting 17 items • No time set" at bounding box center [173, 302] width 258 height 33
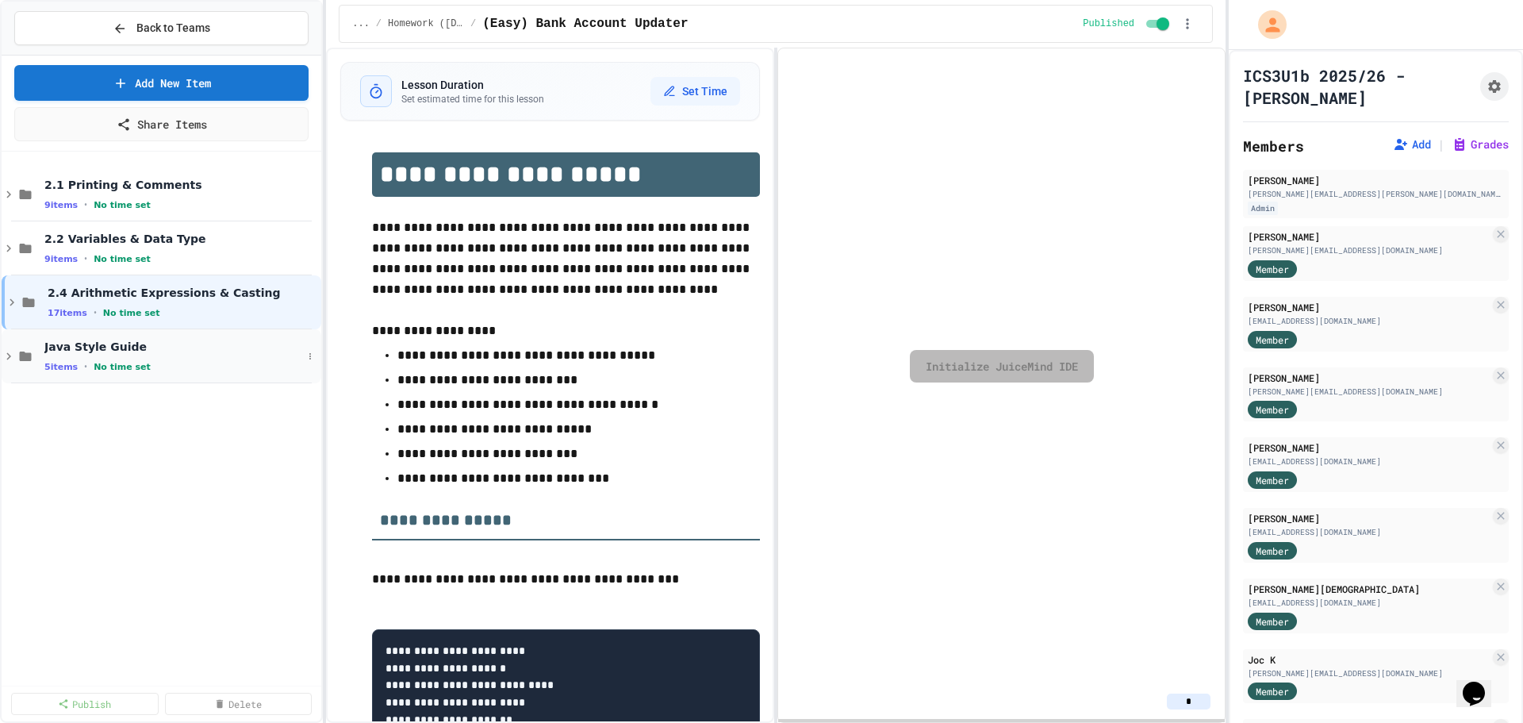
click at [213, 376] on div "Java Style Guide 5 items • No time set" at bounding box center [162, 356] width 320 height 54
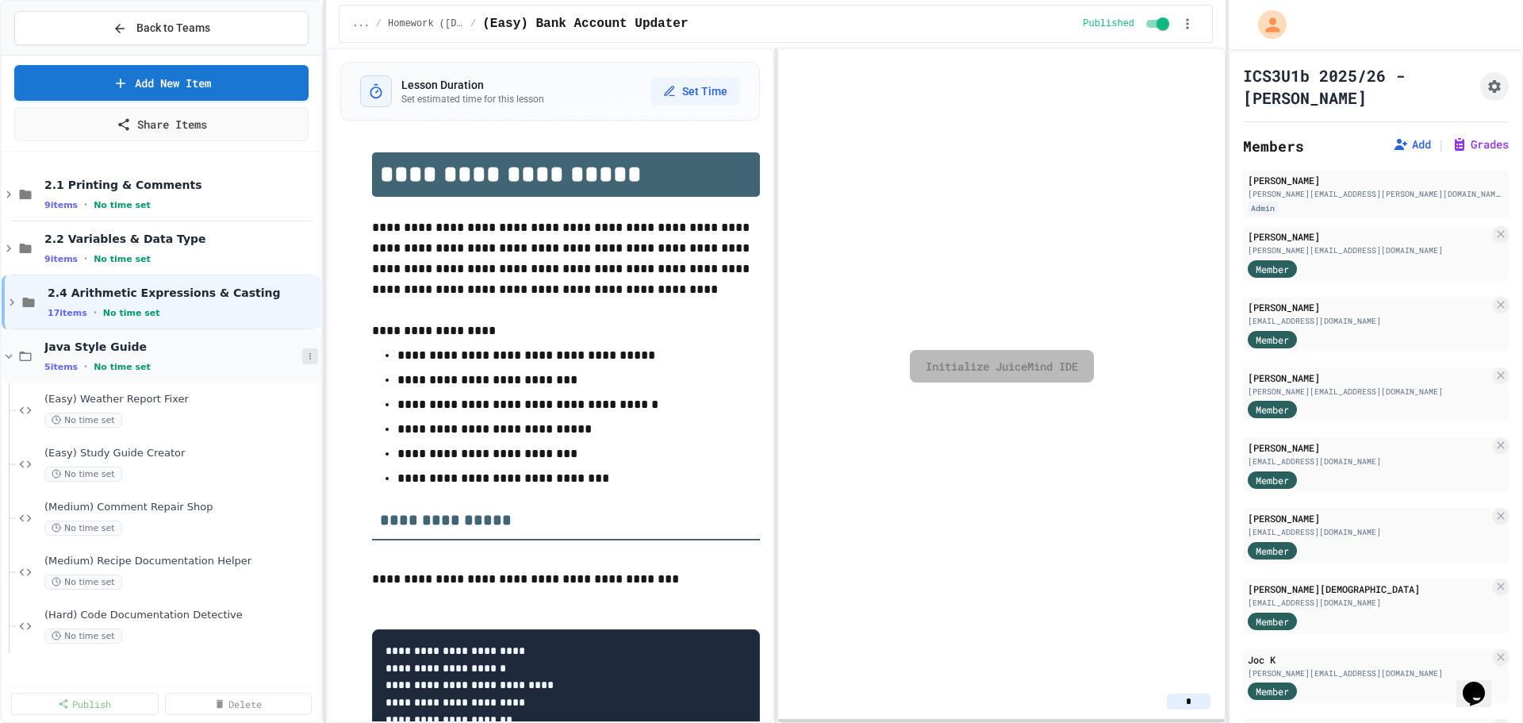
click at [308, 355] on icon at bounding box center [310, 356] width 10 height 10
click at [296, 440] on button "Unpublish All (5)" at bounding box center [276, 442] width 118 height 29
click at [309, 352] on icon at bounding box center [310, 356] width 10 height 10
click at [293, 442] on button "Unpublish All (5)" at bounding box center [276, 442] width 118 height 29
click at [238, 366] on div "5 items • No time set" at bounding box center [173, 366] width 258 height 13
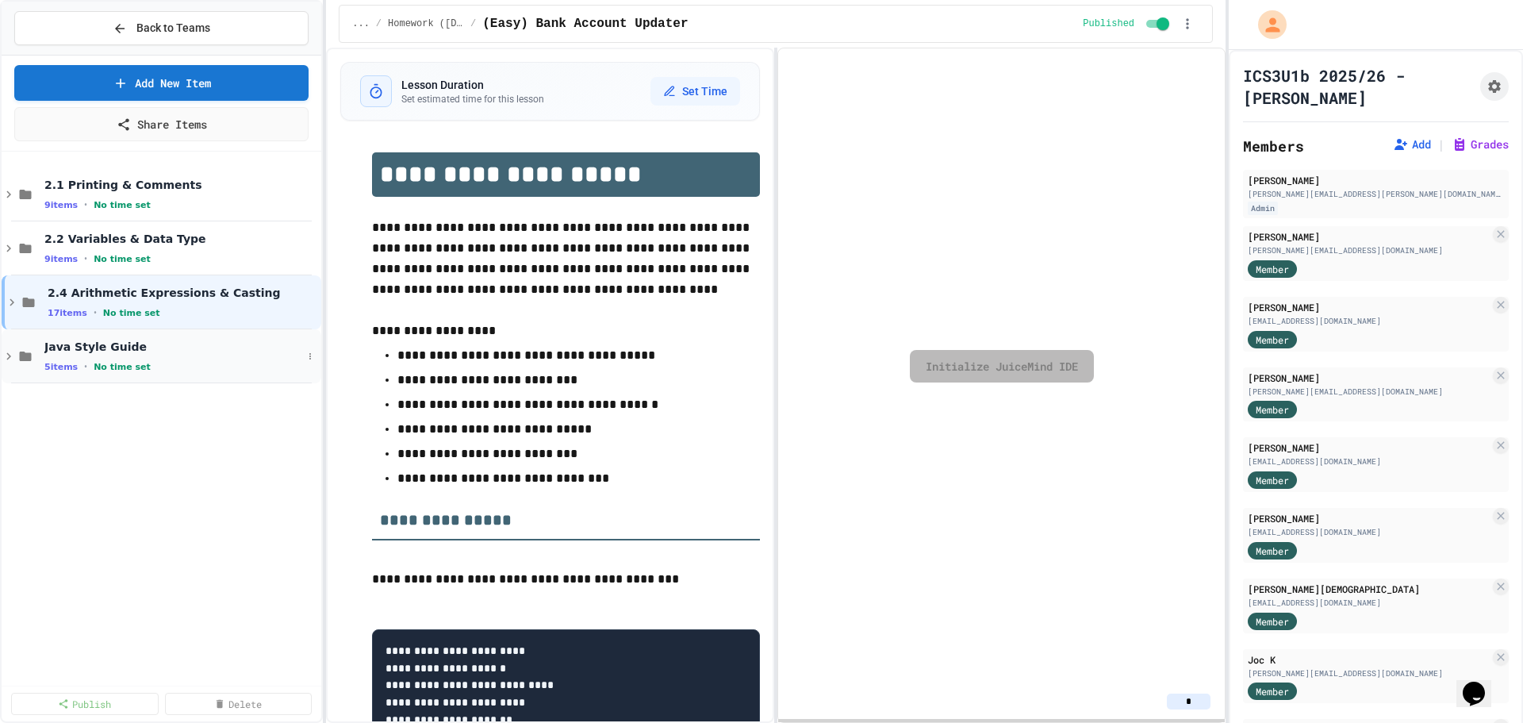
click at [225, 366] on div "5 items • No time set" at bounding box center [173, 366] width 258 height 13
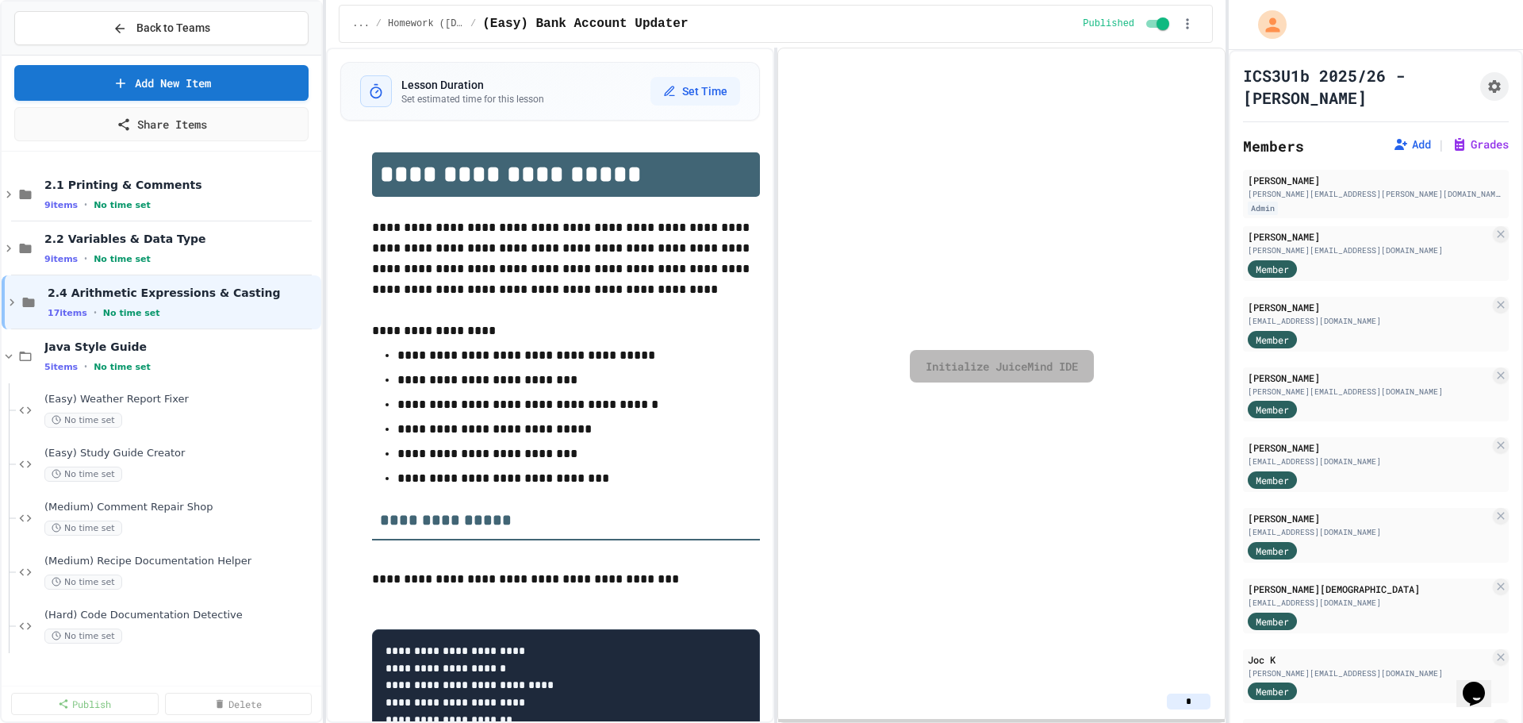
click at [211, 408] on div "(Easy) Weather Report Fixer No time set" at bounding box center [181, 410] width 274 height 35
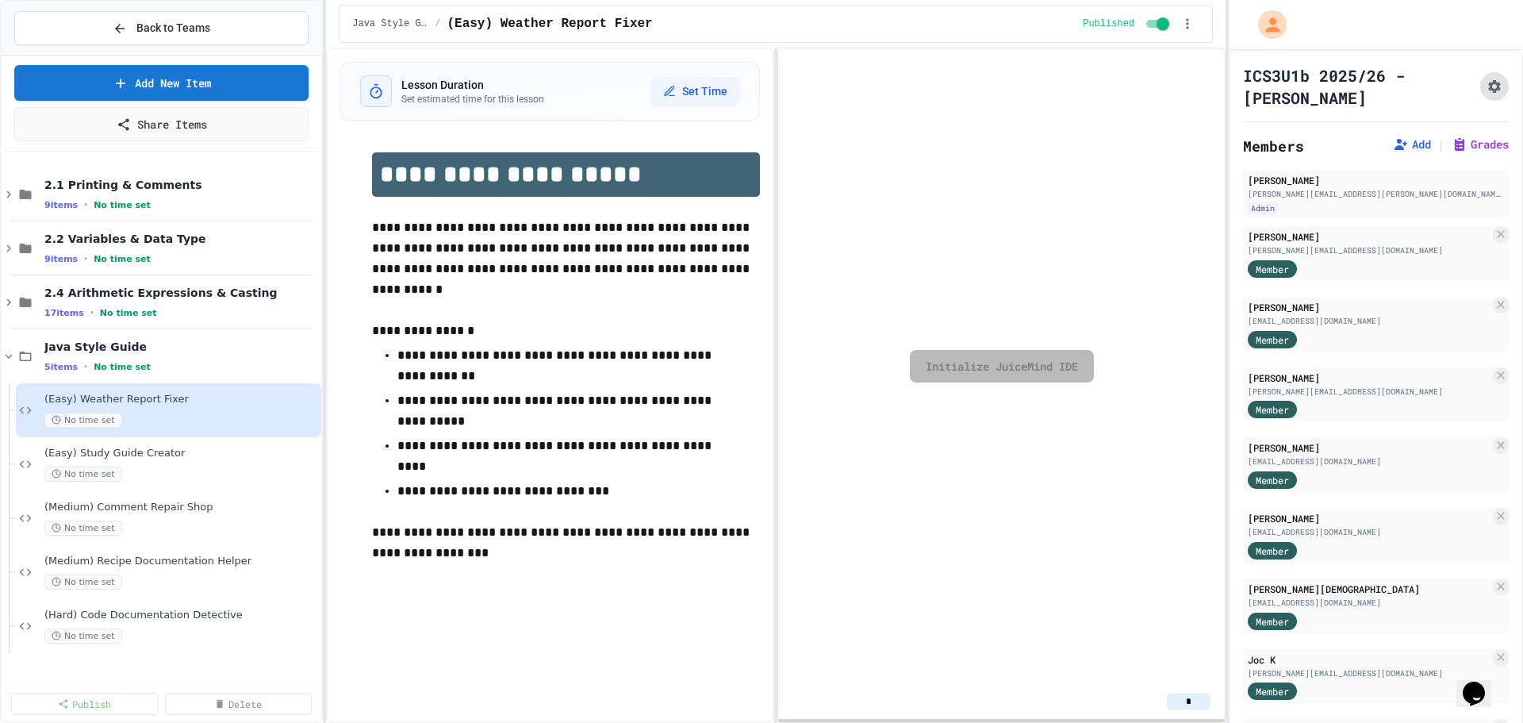
click at [1480, 94] on button "Assignment Settings" at bounding box center [1494, 86] width 29 height 29
select select "**********"
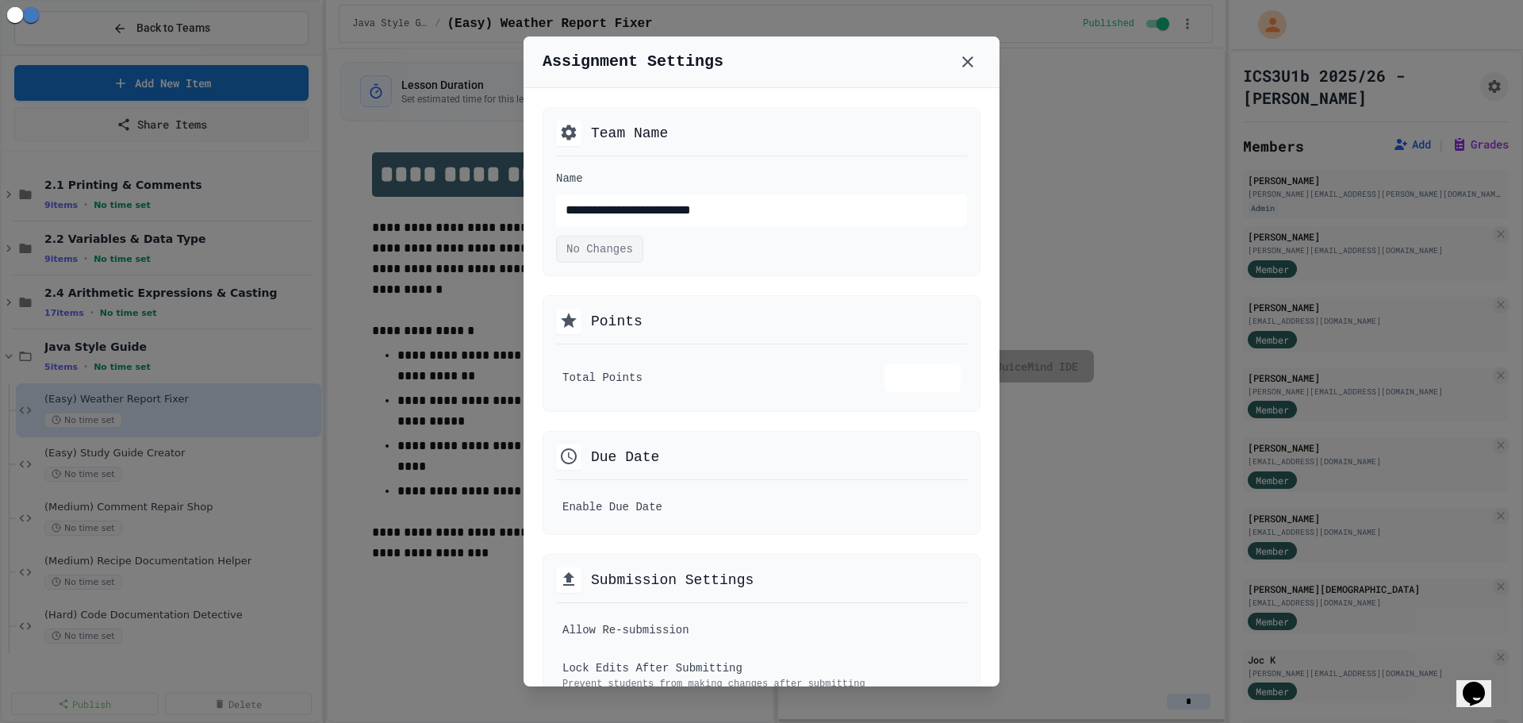
click at [954, 63] on div "Assignment Settings" at bounding box center [761, 62] width 476 height 52
click at [967, 58] on icon at bounding box center [967, 61] width 19 height 19
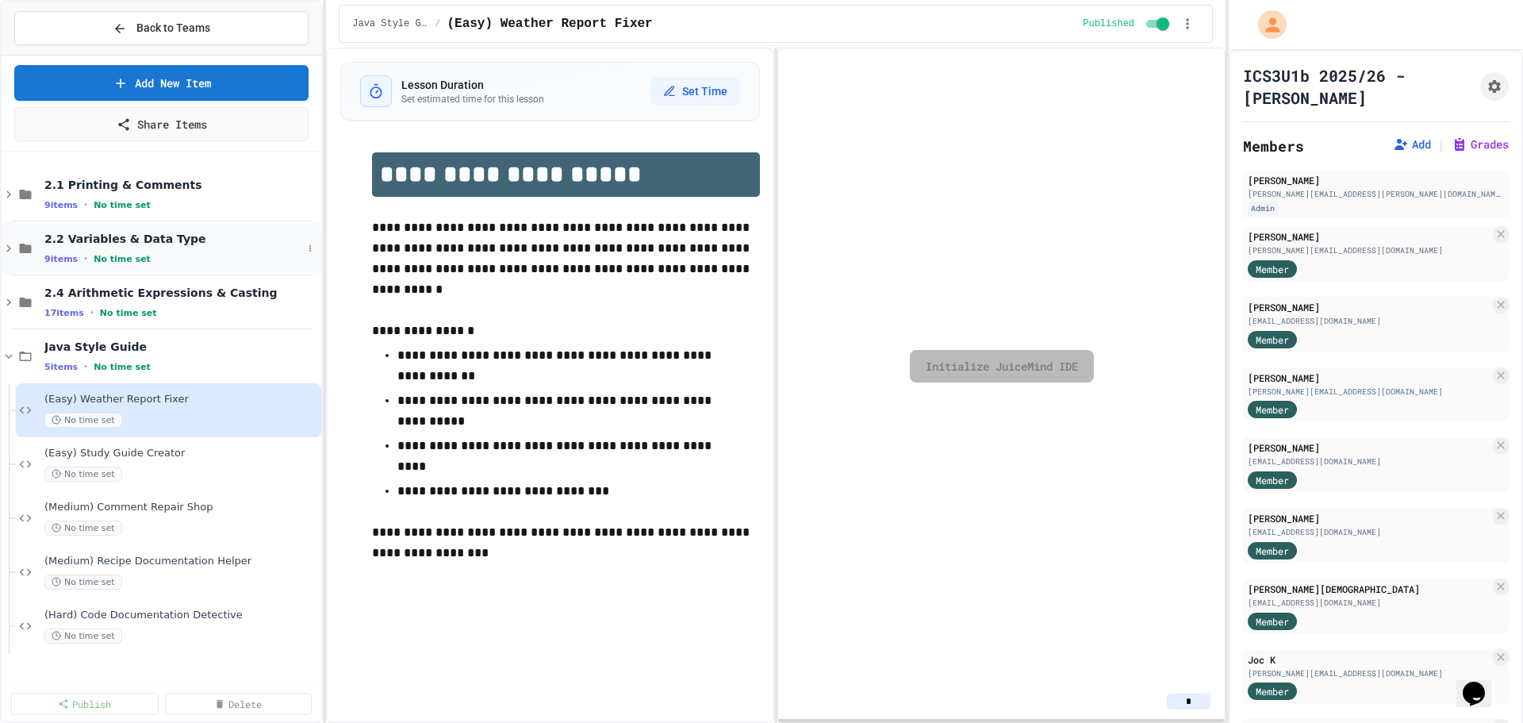
click at [231, 247] on div "2.2 Variables & Data Type 9 items • No time set" at bounding box center [173, 248] width 258 height 33
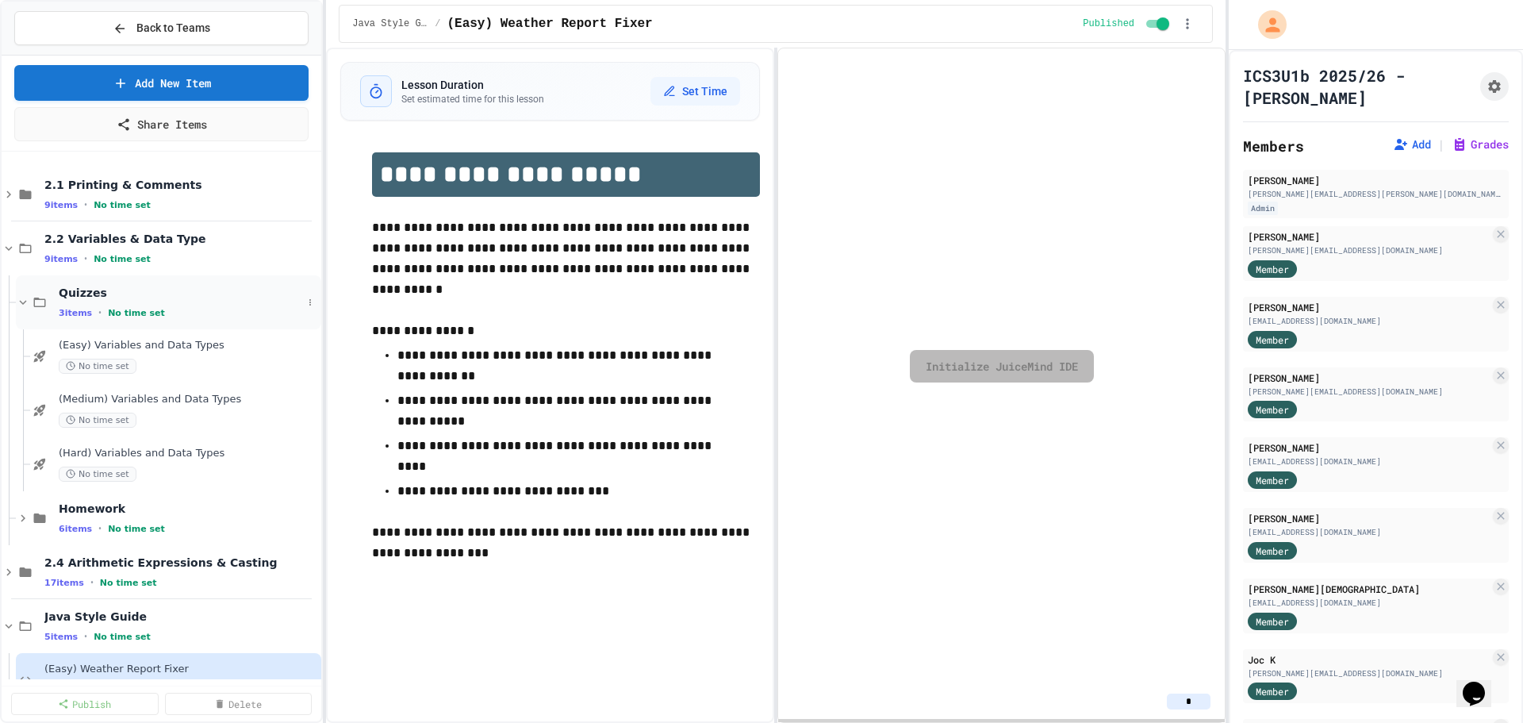
click at [148, 308] on span "No time set" at bounding box center [136, 313] width 57 height 10
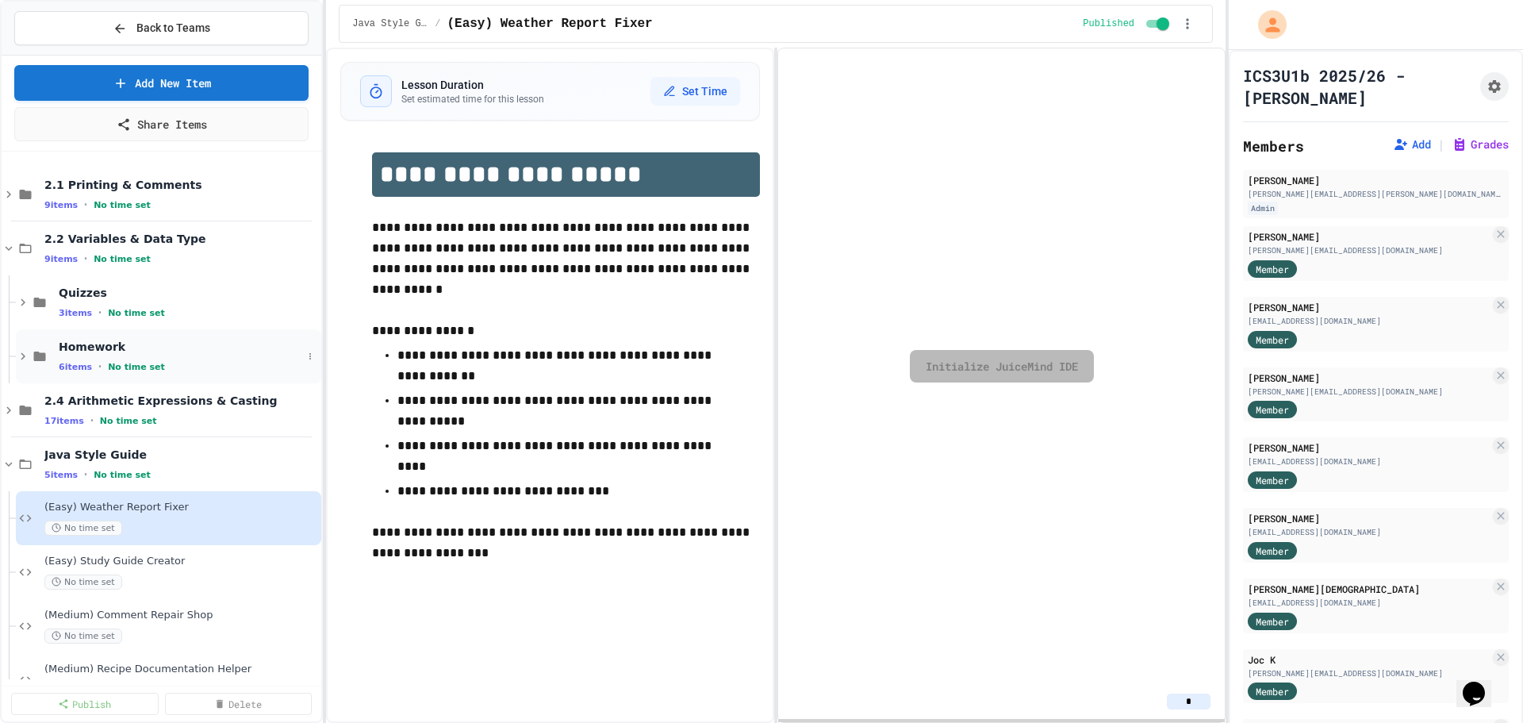
click at [175, 366] on div "6 items • No time set" at bounding box center [180, 366] width 243 height 13
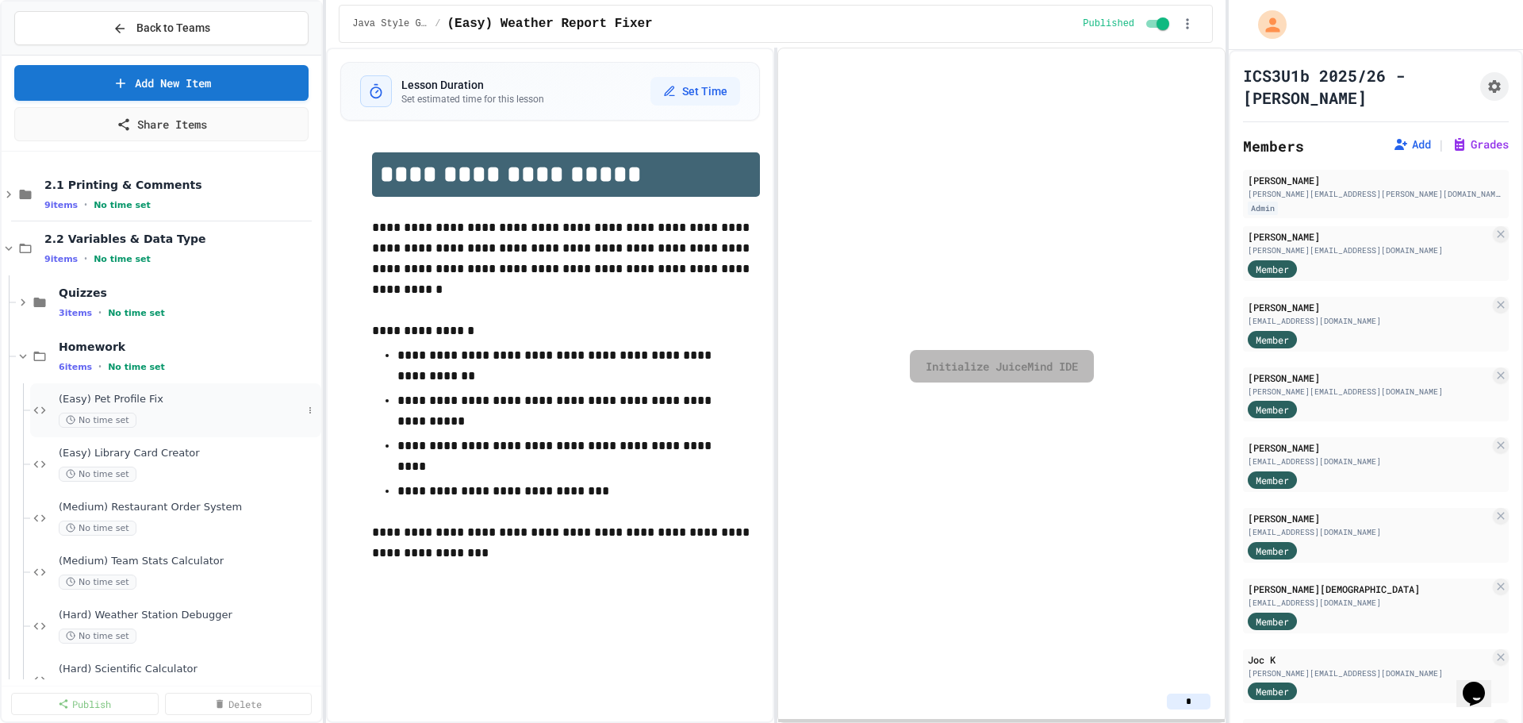
click at [169, 432] on div "(Easy) Pet Profile Fix No time set" at bounding box center [175, 410] width 291 height 54
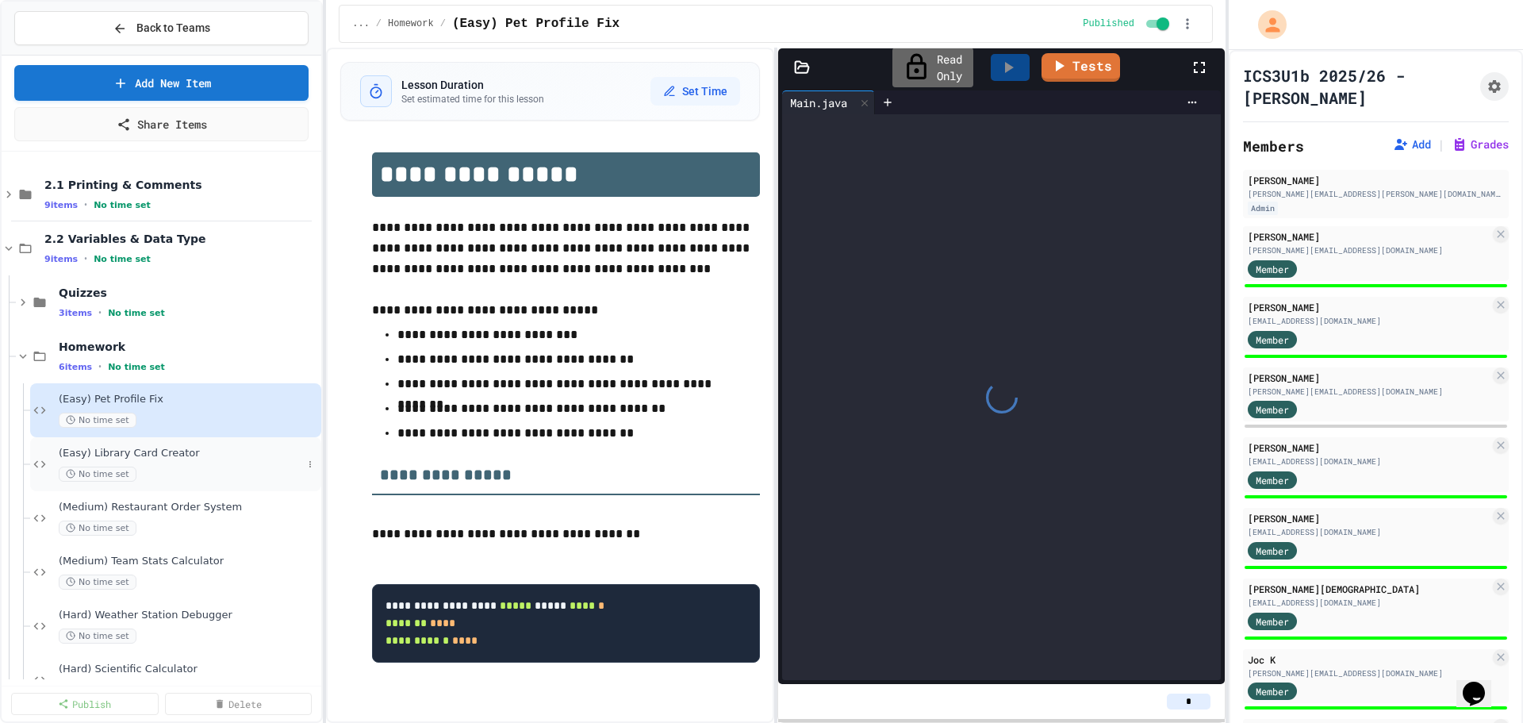
click at [190, 458] on span "(Easy) Library Card Creator" at bounding box center [180, 453] width 243 height 13
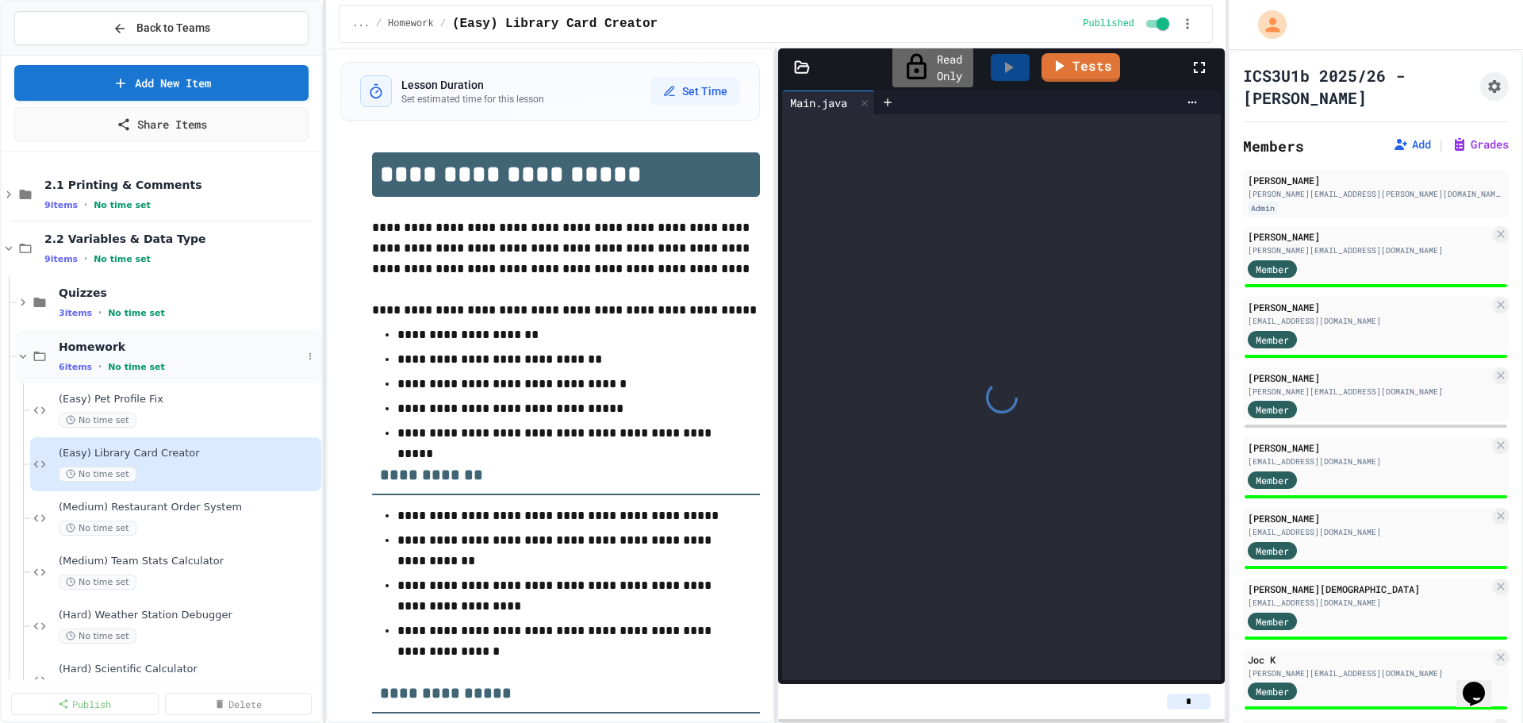
click at [175, 373] on div "6 items • No time set" at bounding box center [180, 366] width 243 height 13
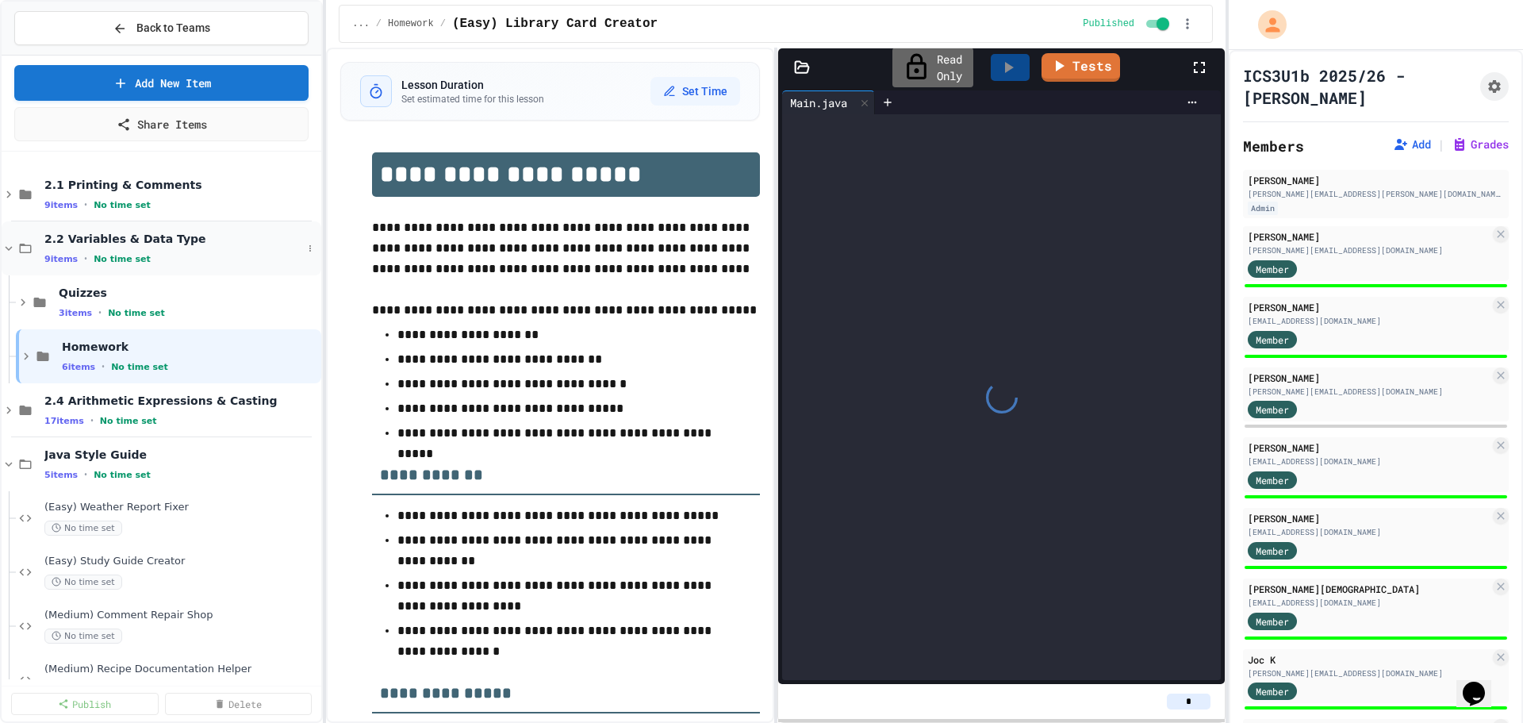
click at [191, 251] on div "2.2 Variables & Data Type 9 items • No time set" at bounding box center [173, 248] width 258 height 33
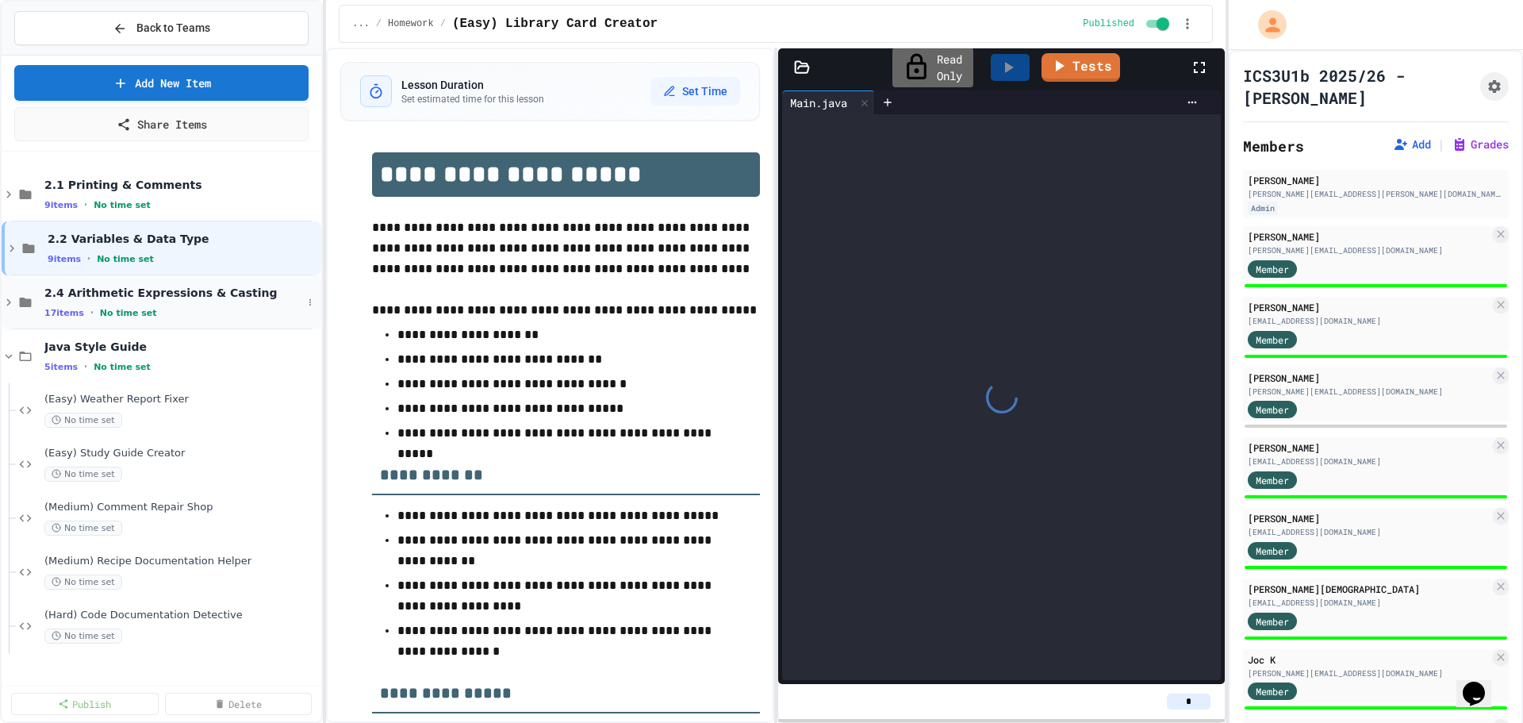
click at [181, 310] on div "17 items • No time set" at bounding box center [173, 312] width 258 height 13
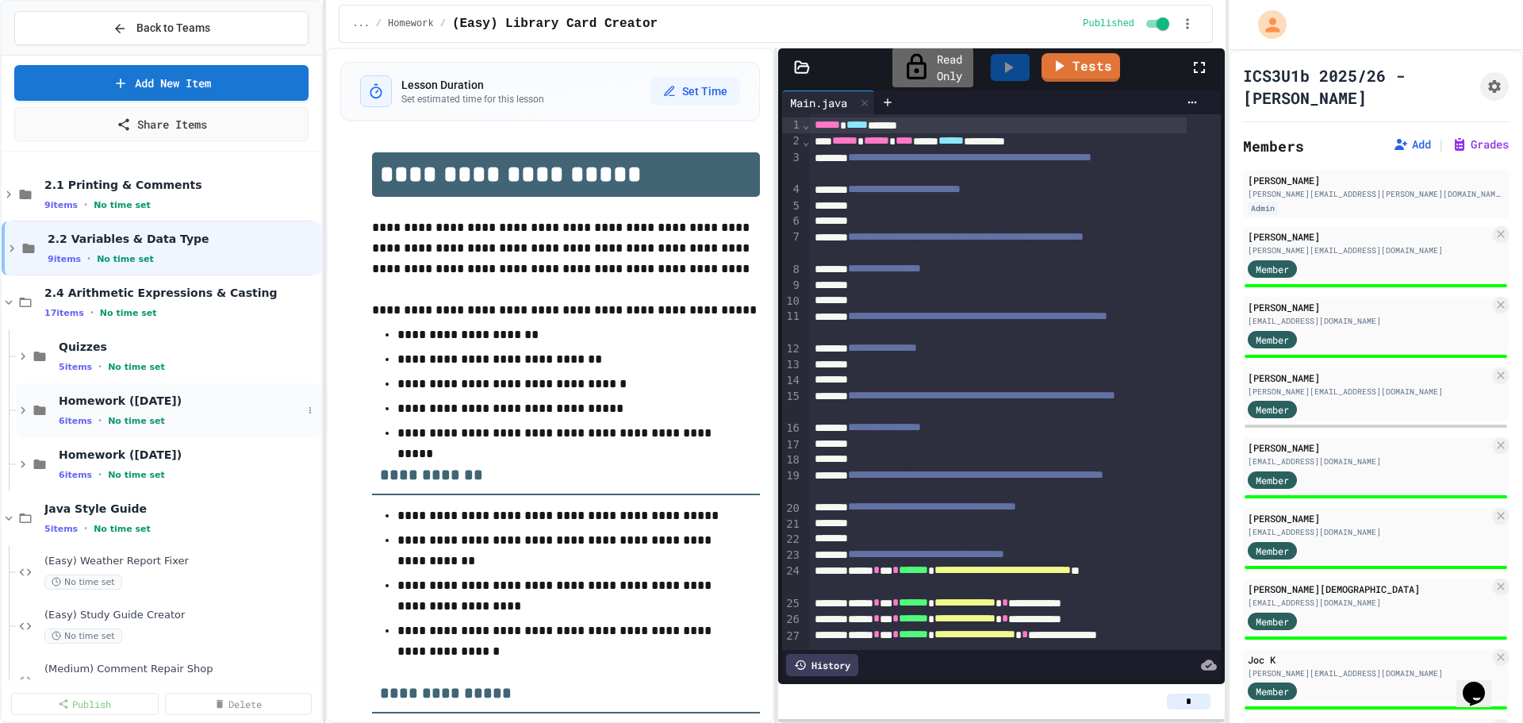
click at [155, 423] on div "6 items • No time set" at bounding box center [180, 420] width 243 height 13
click at [176, 479] on div "No time set" at bounding box center [180, 473] width 243 height 15
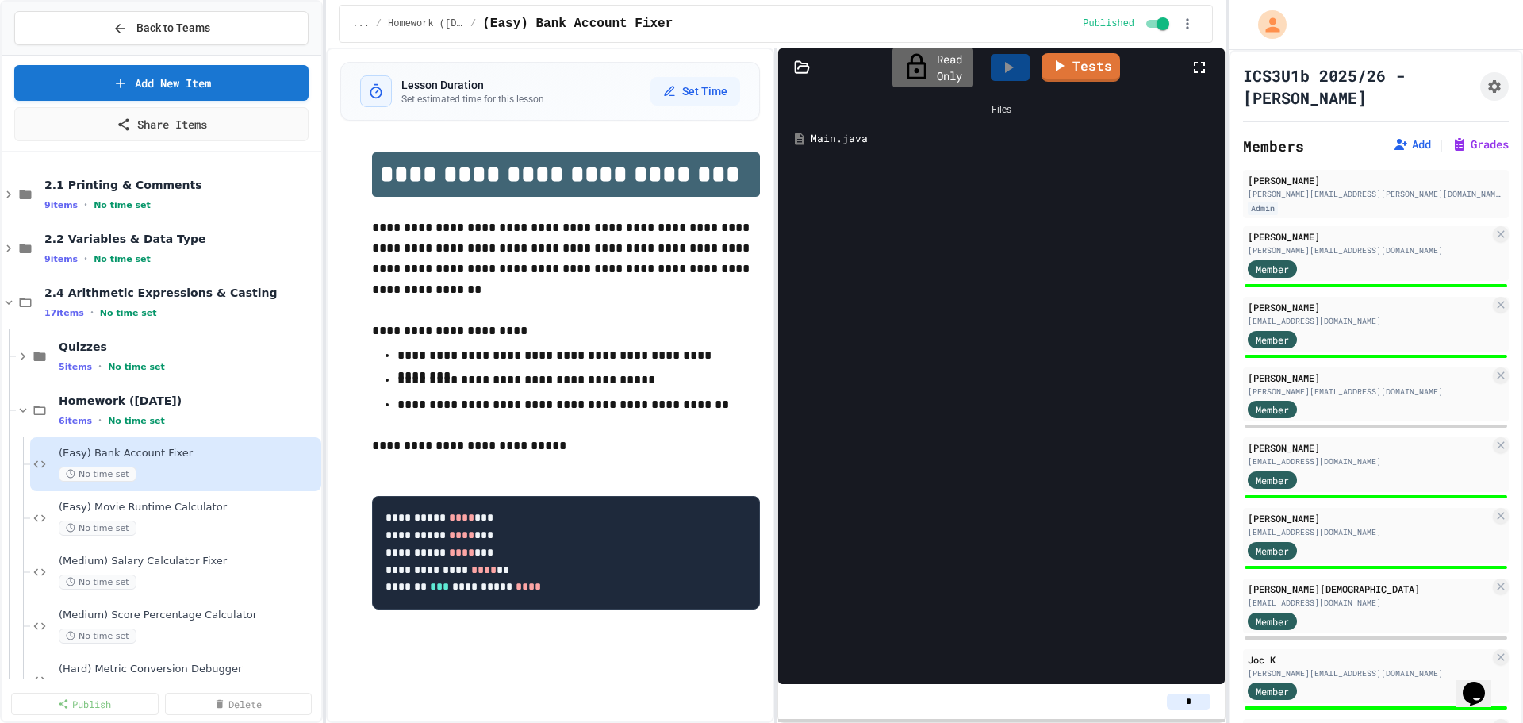
click at [189, 509] on span "(Easy) Movie Runtime Calculator" at bounding box center [188, 506] width 259 height 13
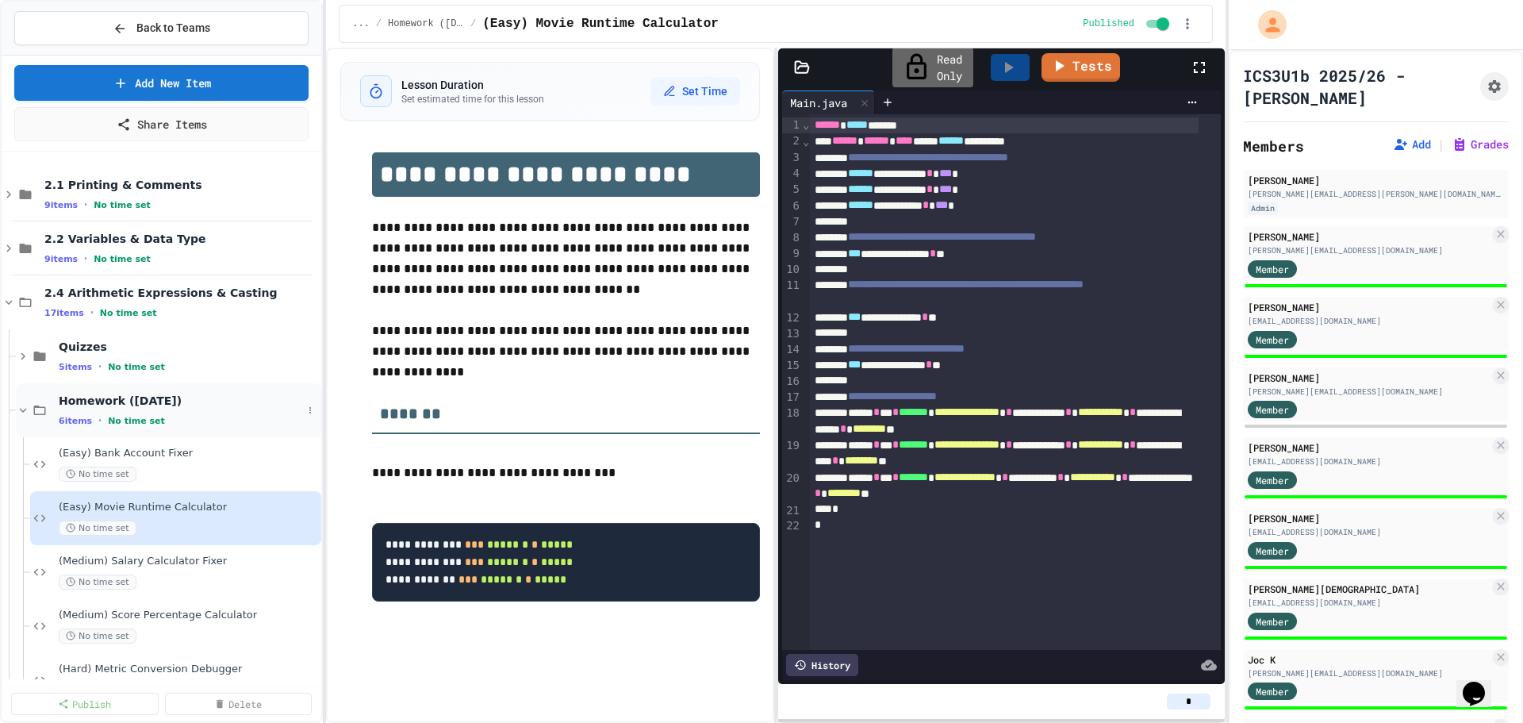
click at [206, 424] on div "6 items • No time set" at bounding box center [180, 420] width 243 height 13
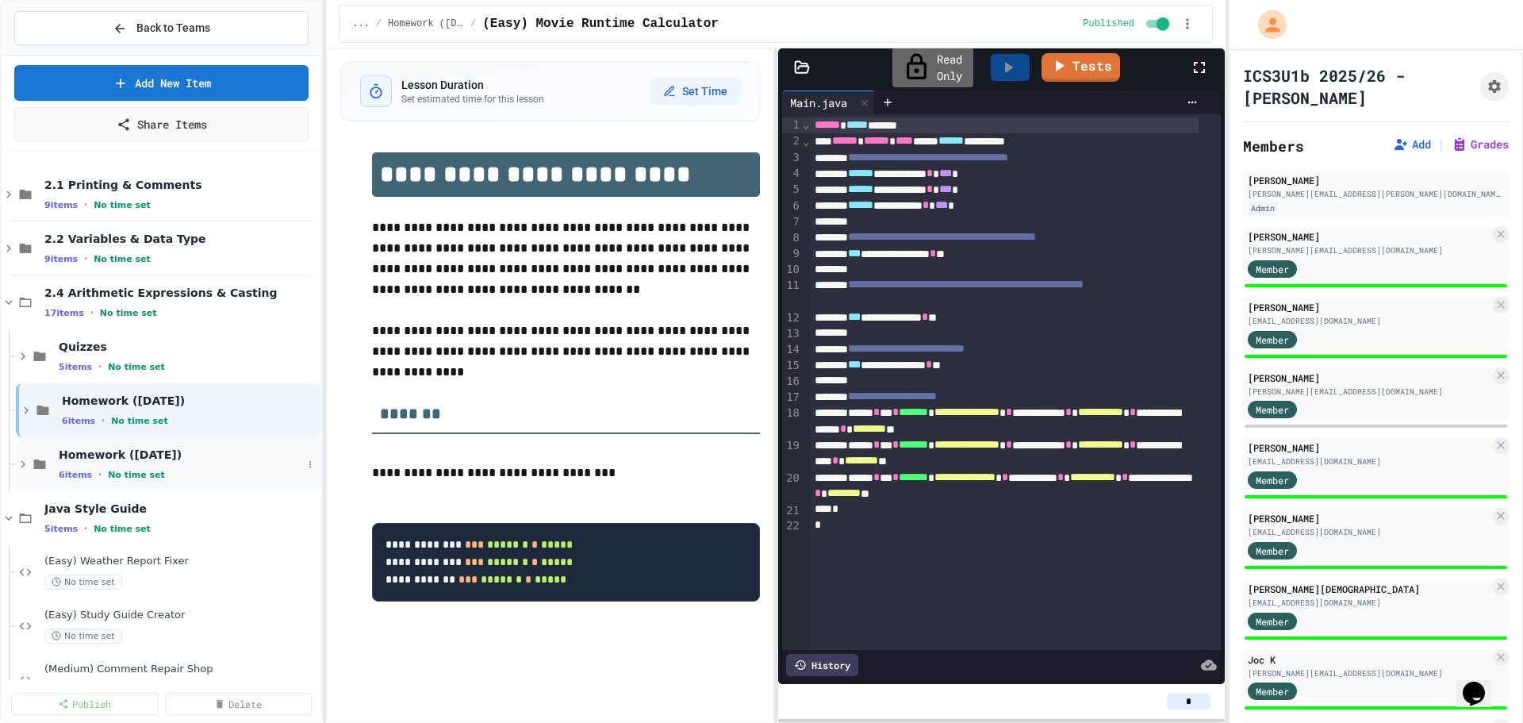
click at [205, 466] on div "Homework ([DATE]) 6 items • No time set" at bounding box center [180, 463] width 243 height 33
click at [201, 501] on span "(Easy) Bank Account Updater" at bounding box center [180, 506] width 243 height 13
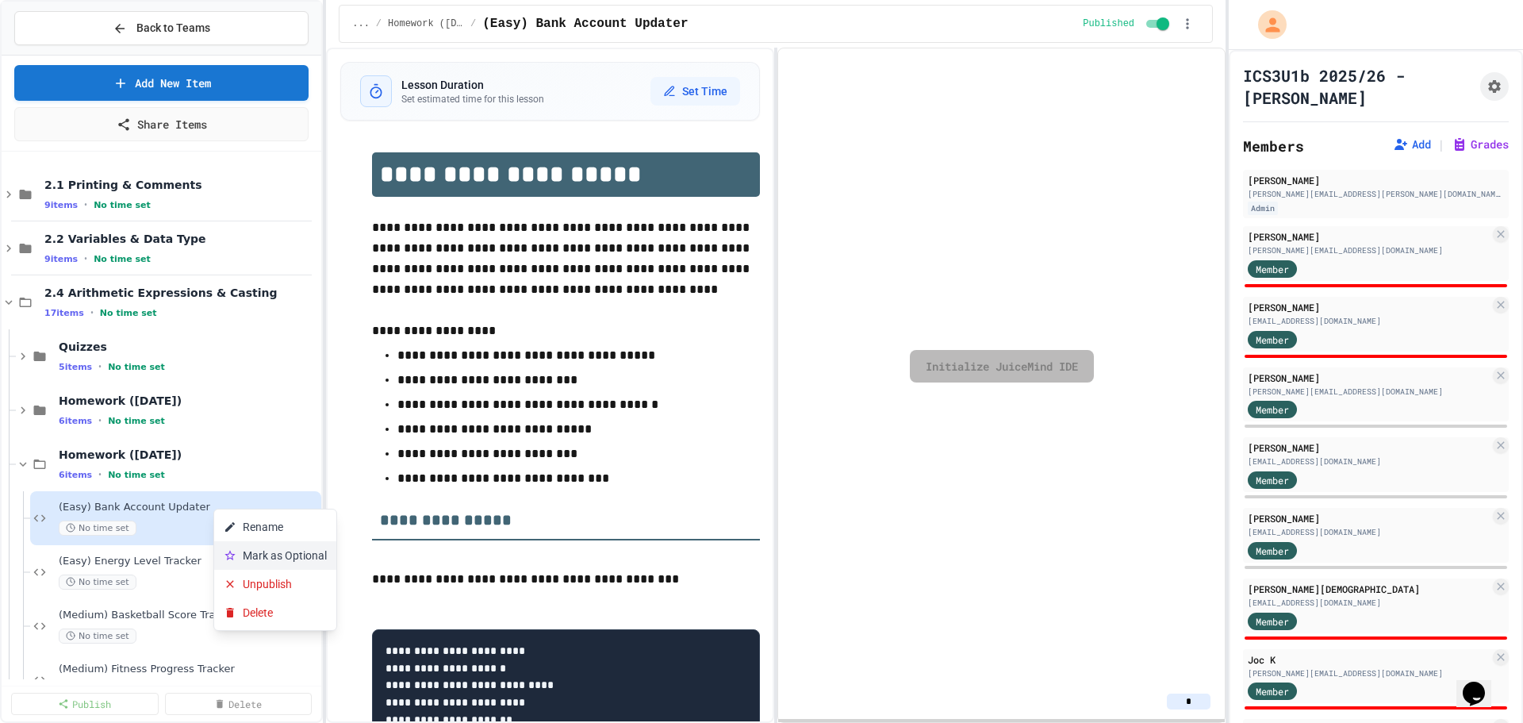
click at [257, 550] on button "Mark as Optional" at bounding box center [275, 555] width 122 height 29
click at [259, 566] on button "Mark as Optional" at bounding box center [286, 573] width 122 height 29
click at [293, 549] on button "Rename" at bounding box center [309, 544] width 122 height 29
click at [255, 511] on span "(Easy) Bank Account Updater" at bounding box center [180, 506] width 243 height 13
click at [302, 518] on button at bounding box center [310, 518] width 16 height 16
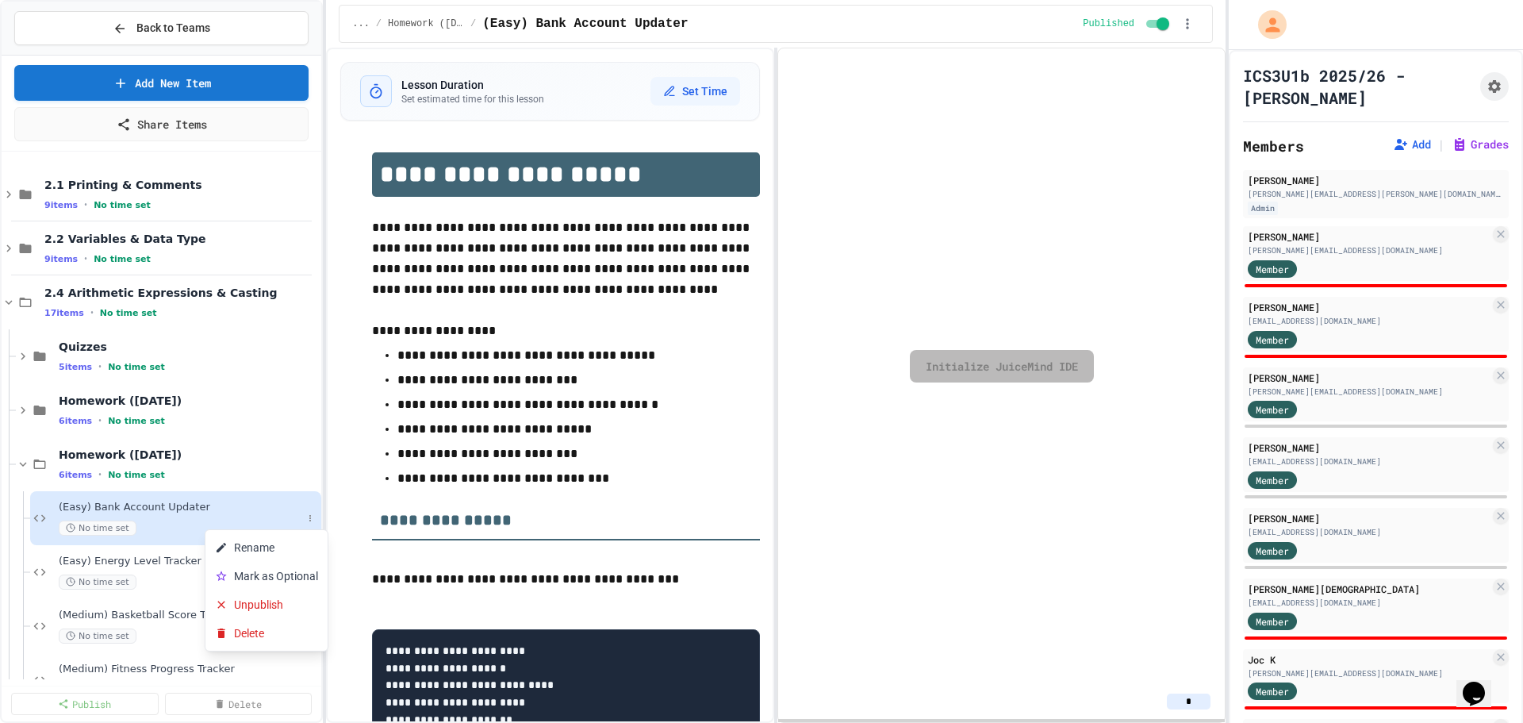
click at [236, 509] on div at bounding box center [761, 361] width 1523 height 723
click at [225, 525] on div "No time set" at bounding box center [180, 527] width 243 height 15
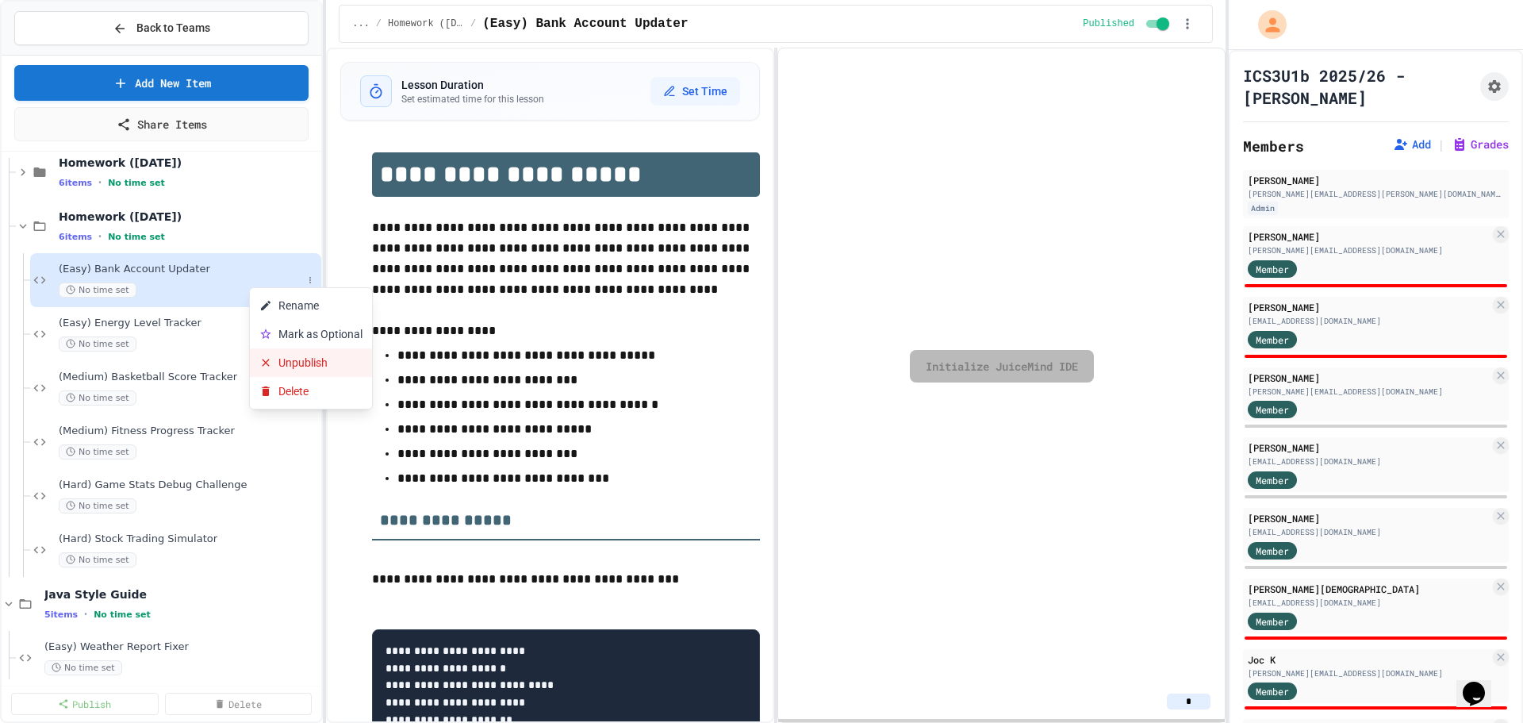
click at [279, 372] on button "Unpublish" at bounding box center [311, 362] width 122 height 29
click at [195, 344] on div "No time set" at bounding box center [180, 343] width 243 height 15
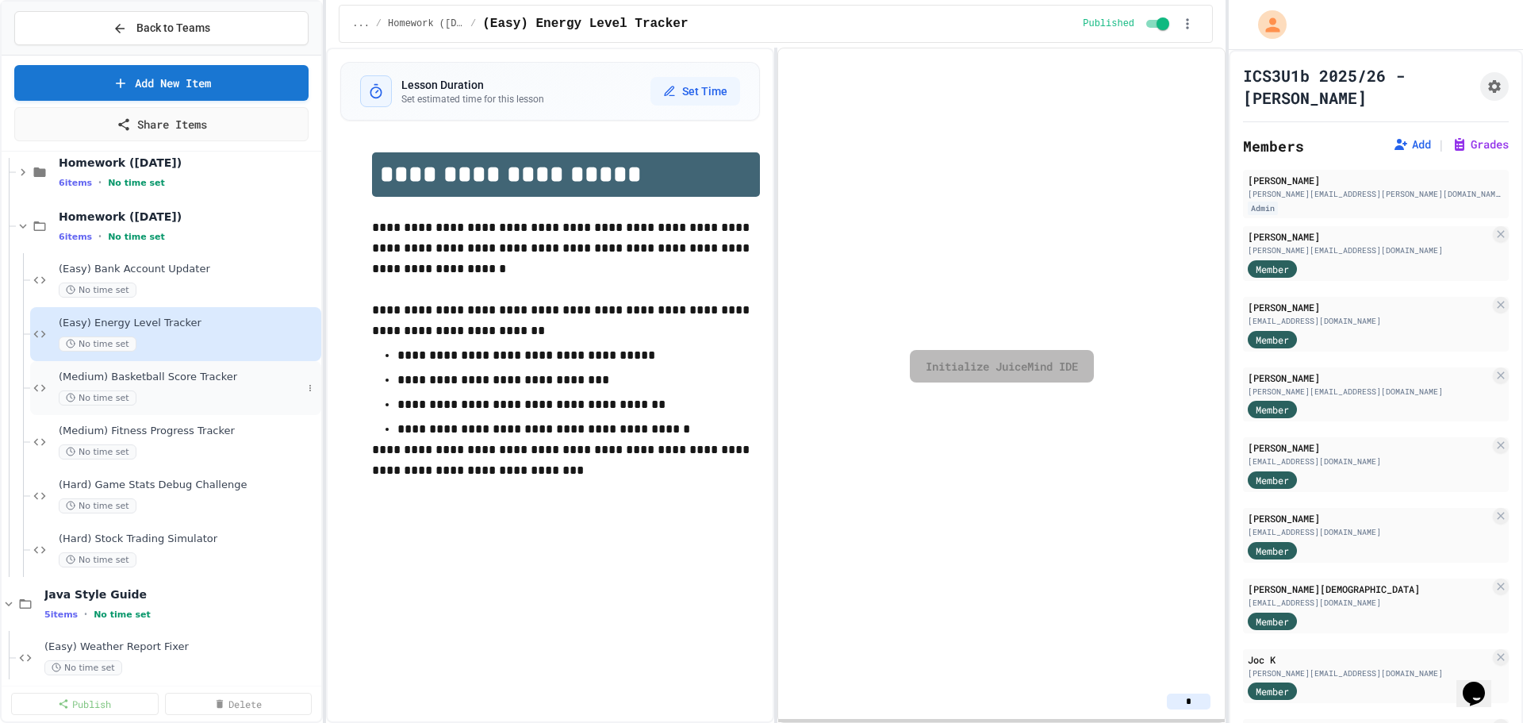
click at [217, 385] on div "(Medium) Basketball Score Tracker No time set" at bounding box center [180, 387] width 243 height 35
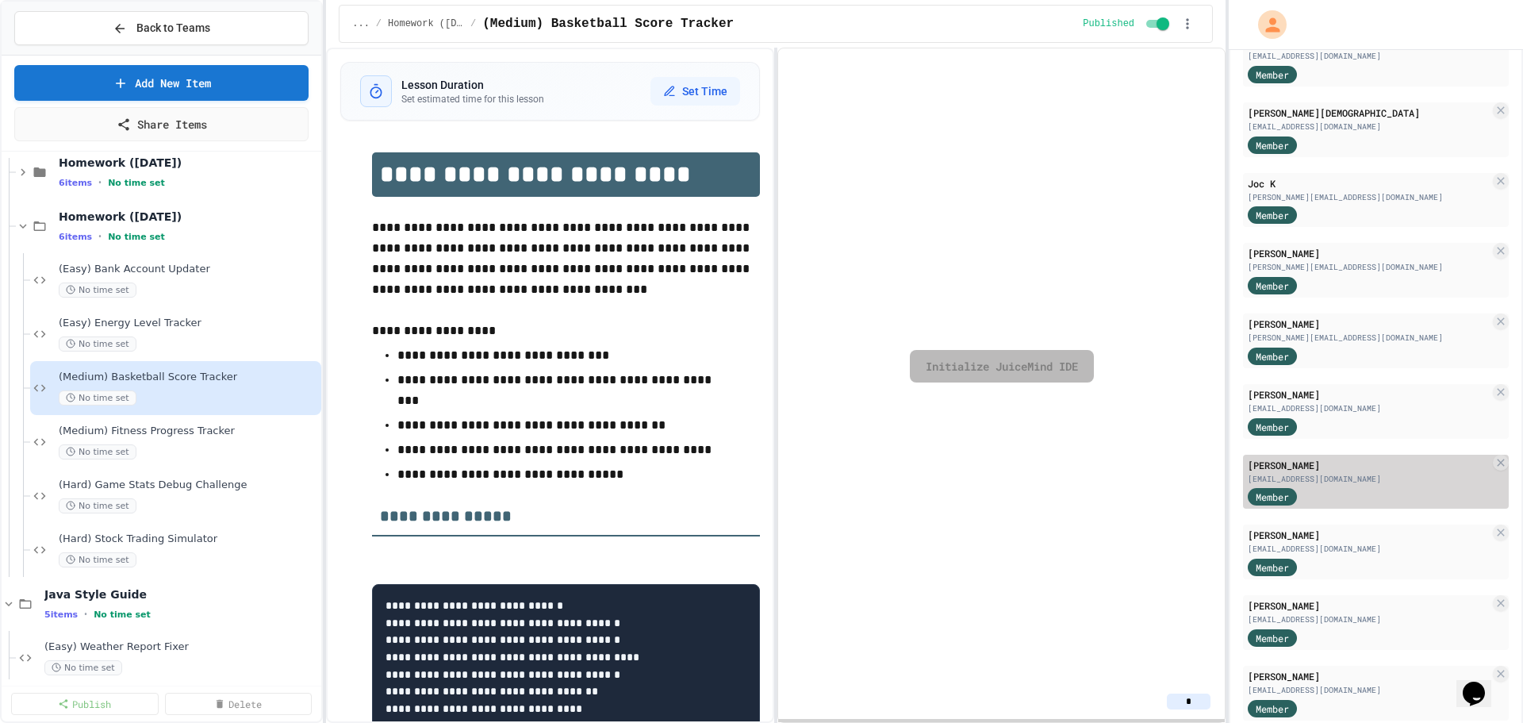
scroll to position [555, 0]
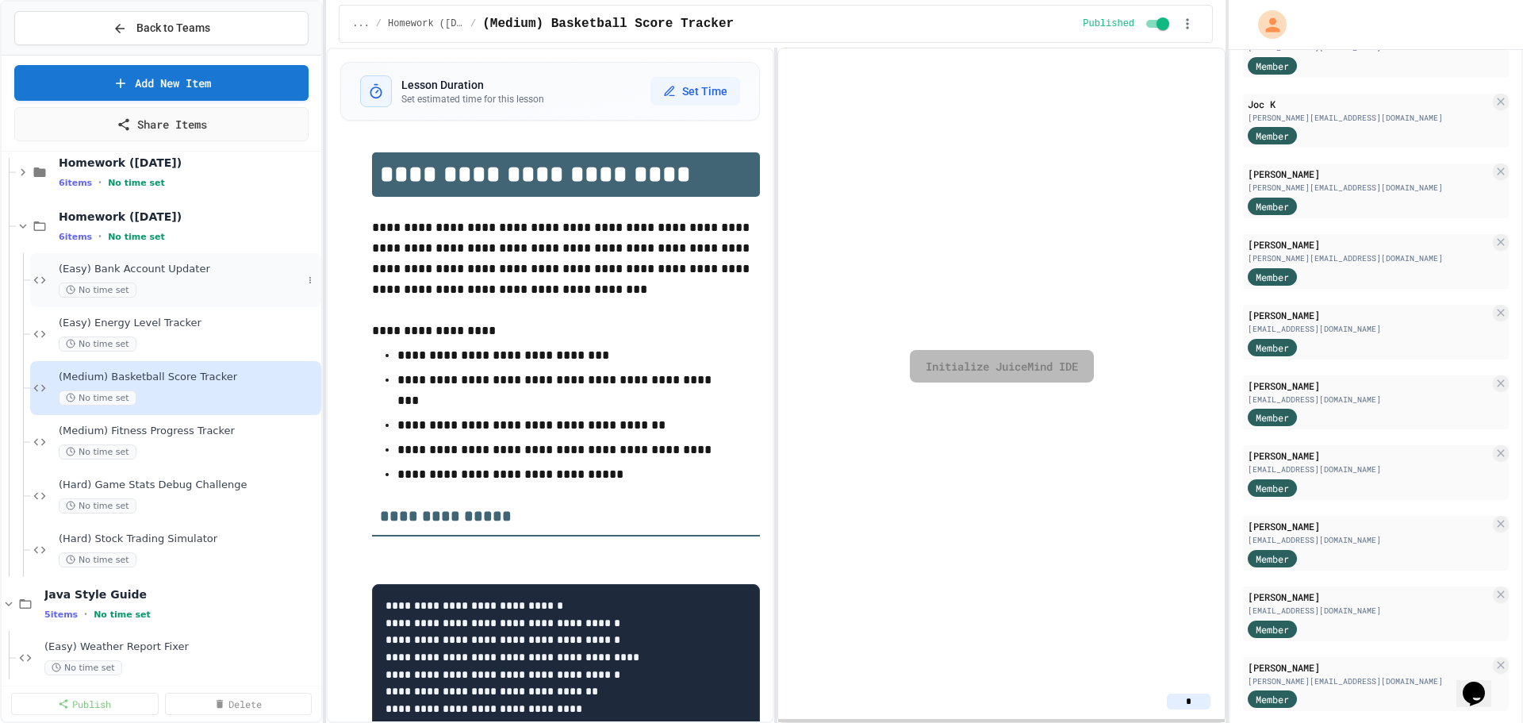
click at [164, 295] on div "No time set" at bounding box center [180, 289] width 243 height 15
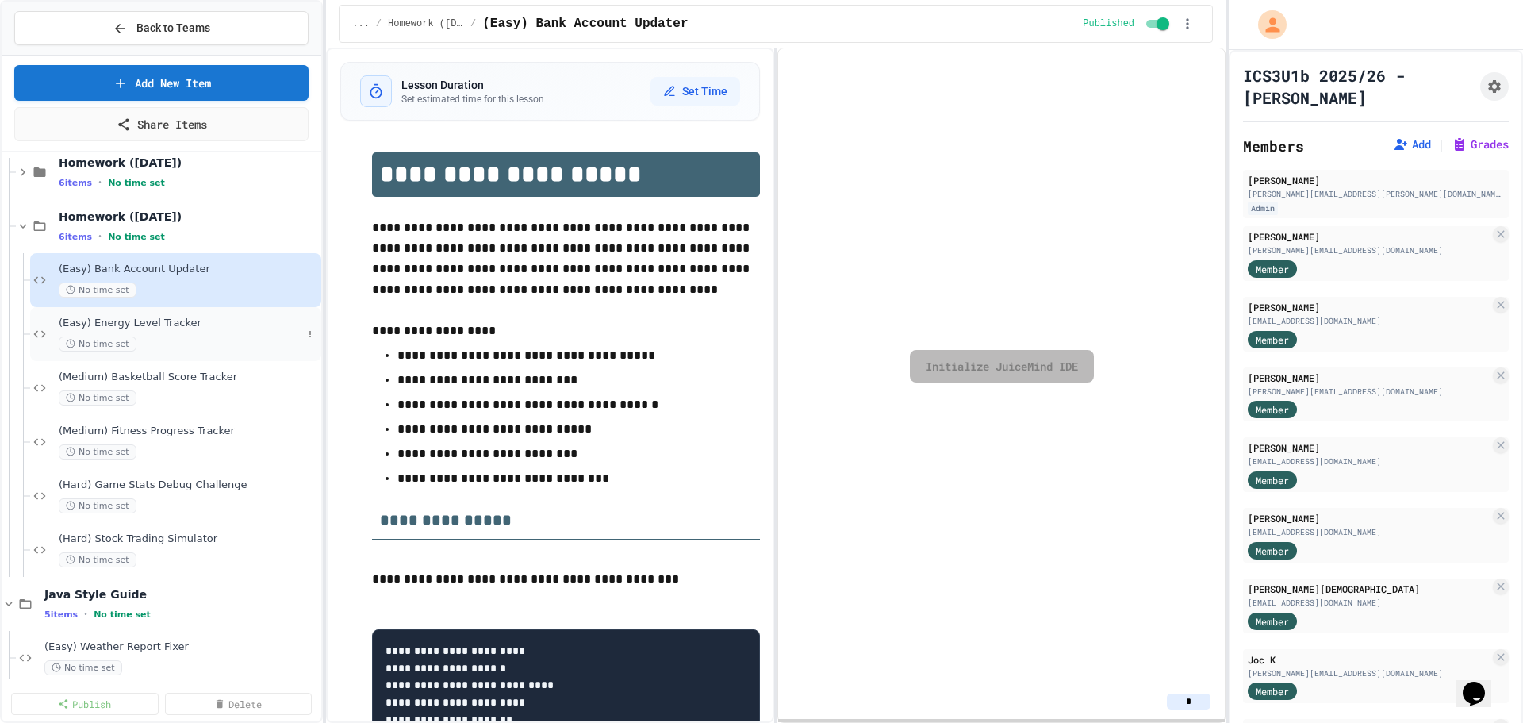
click at [217, 329] on span "(Easy) Energy Level Tracker" at bounding box center [180, 322] width 243 height 13
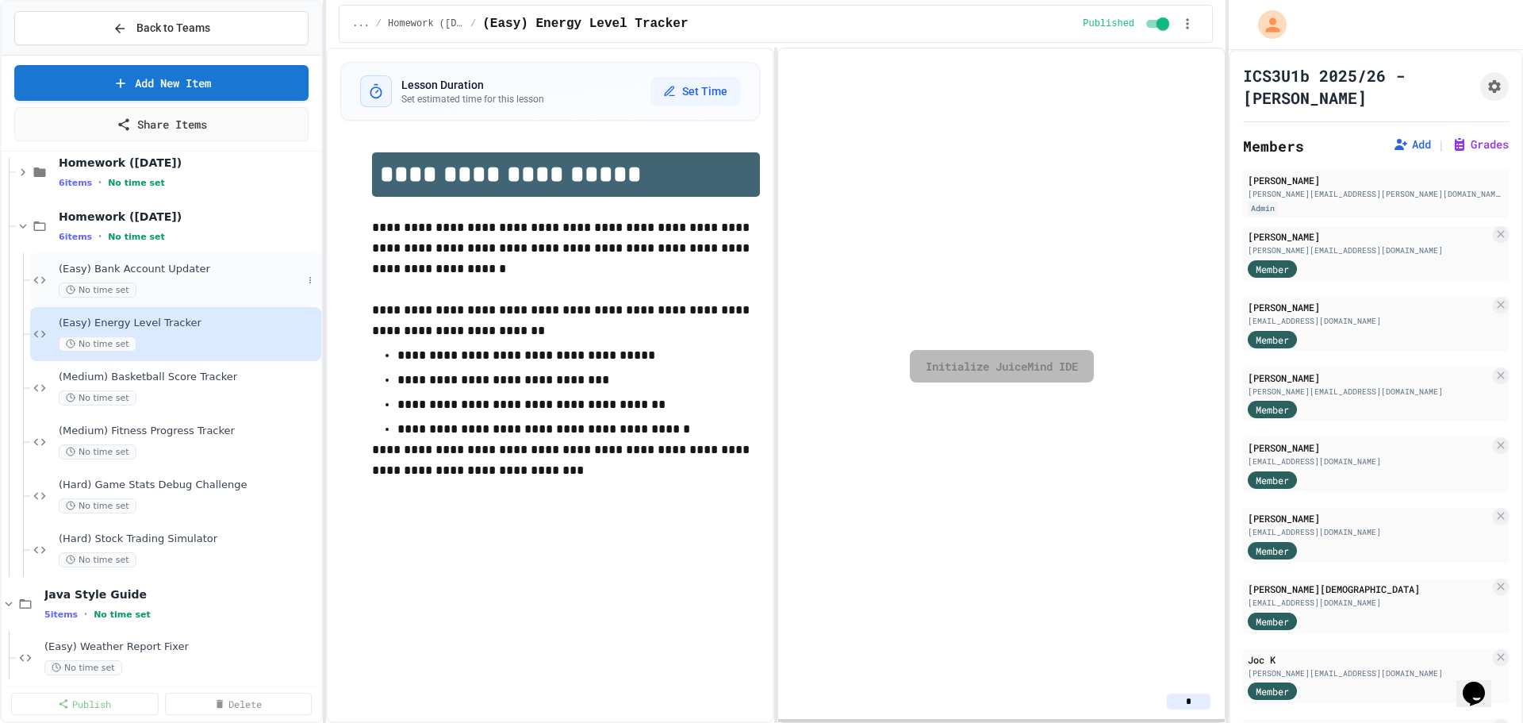
click at [210, 272] on span "(Easy) Bank Account Updater" at bounding box center [180, 269] width 243 height 13
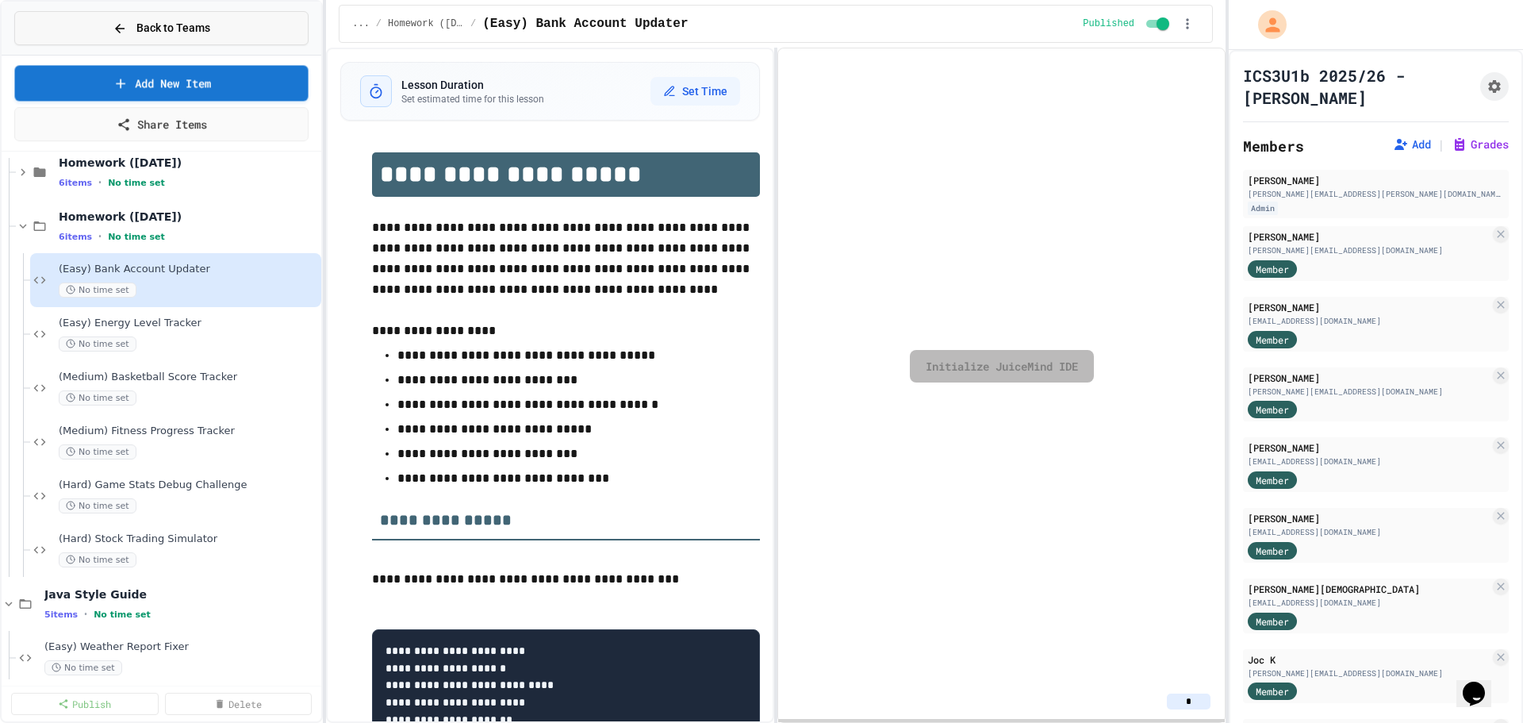
click at [94, 18] on button "Back to Teams" at bounding box center [161, 28] width 294 height 34
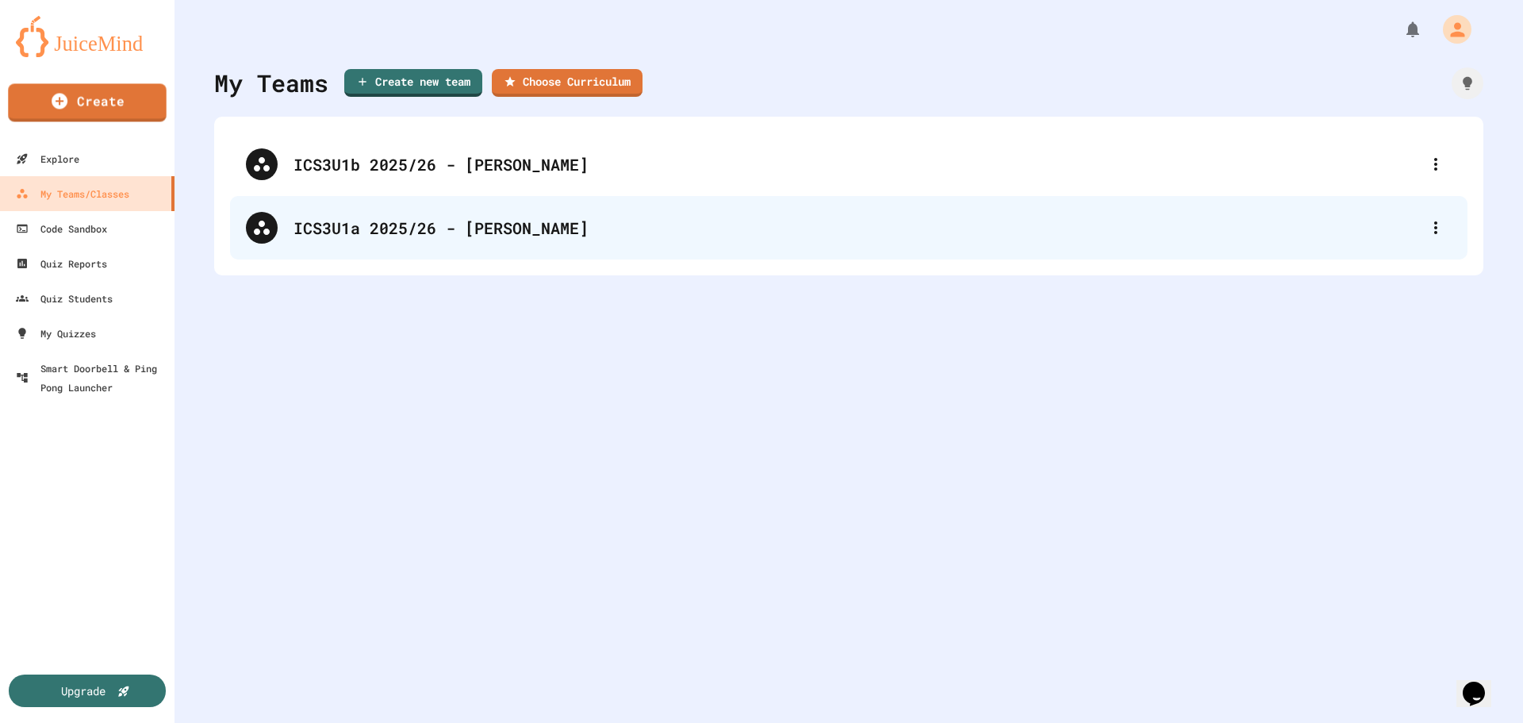
click at [566, 243] on div "ICS3U1a 2025/26 - [PERSON_NAME]" at bounding box center [848, 227] width 1237 height 63
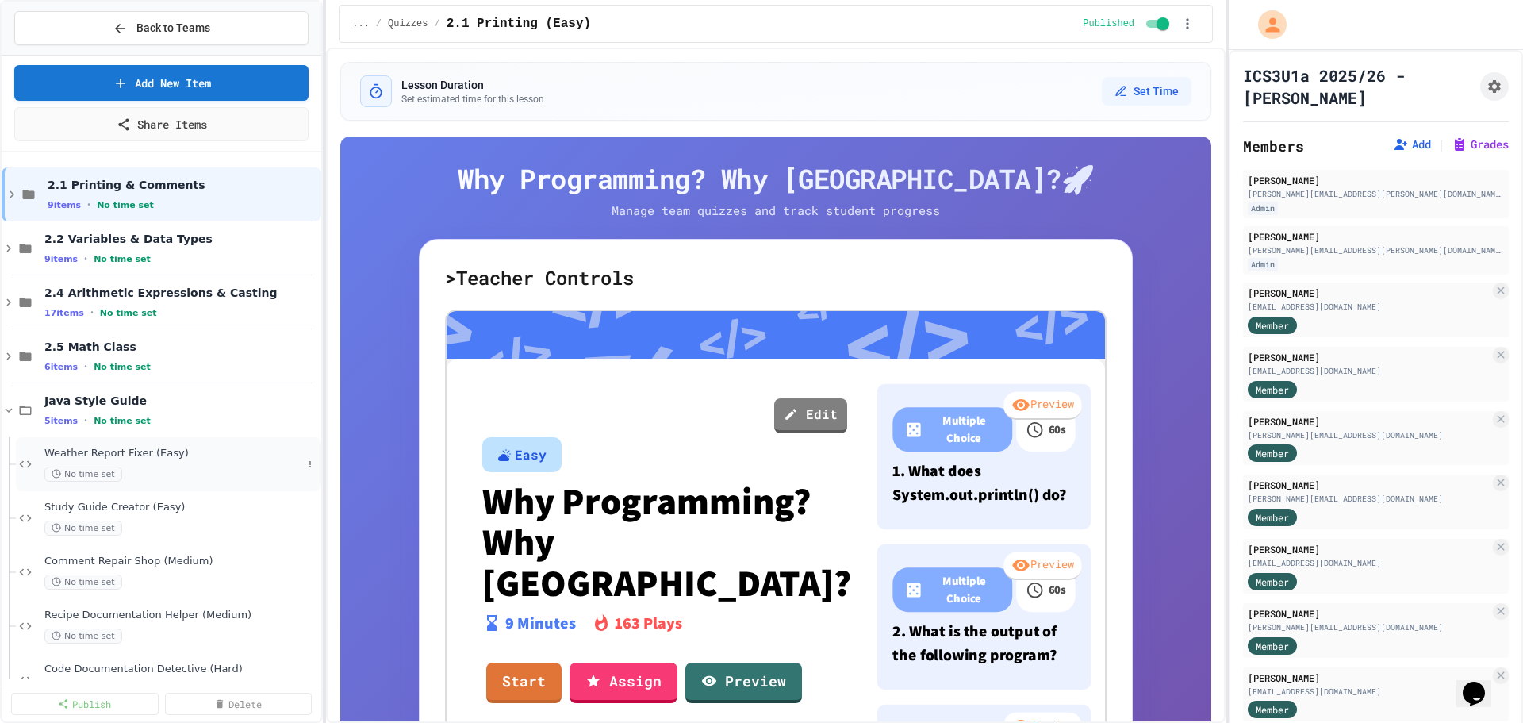
click at [171, 479] on div "No time set" at bounding box center [173, 473] width 258 height 15
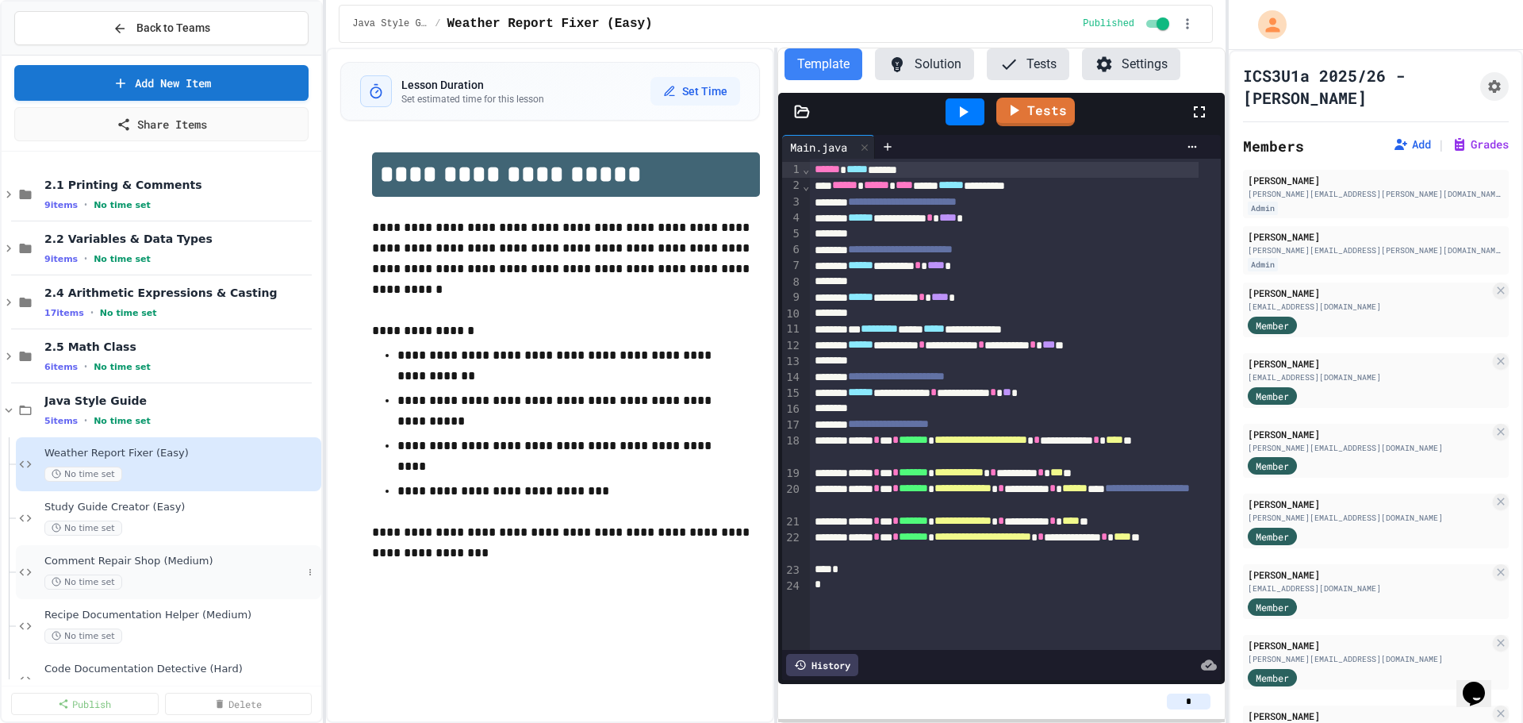
click at [182, 546] on div "Comment Repair Shop (Medium) No time set" at bounding box center [168, 572] width 305 height 54
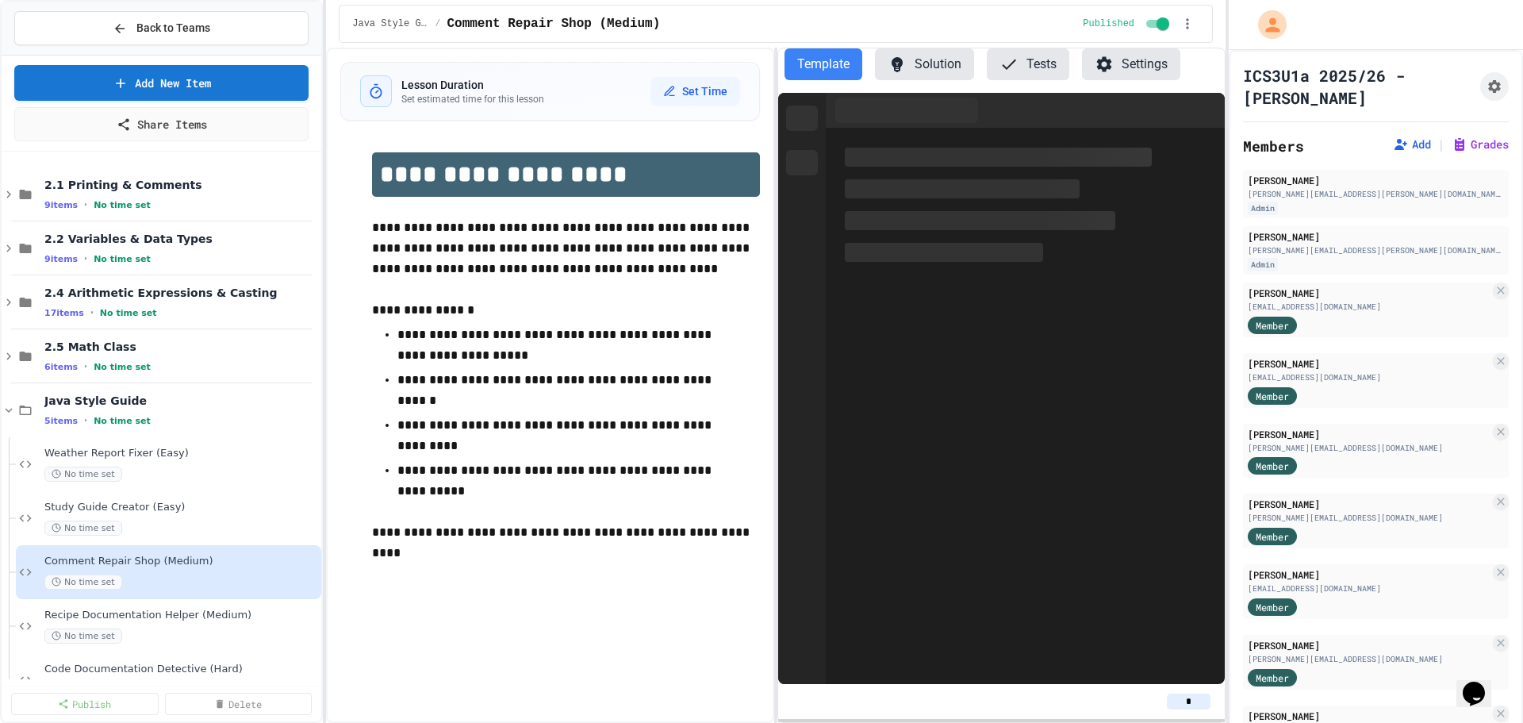
click at [183, 527] on div "No time set" at bounding box center [181, 527] width 274 height 15
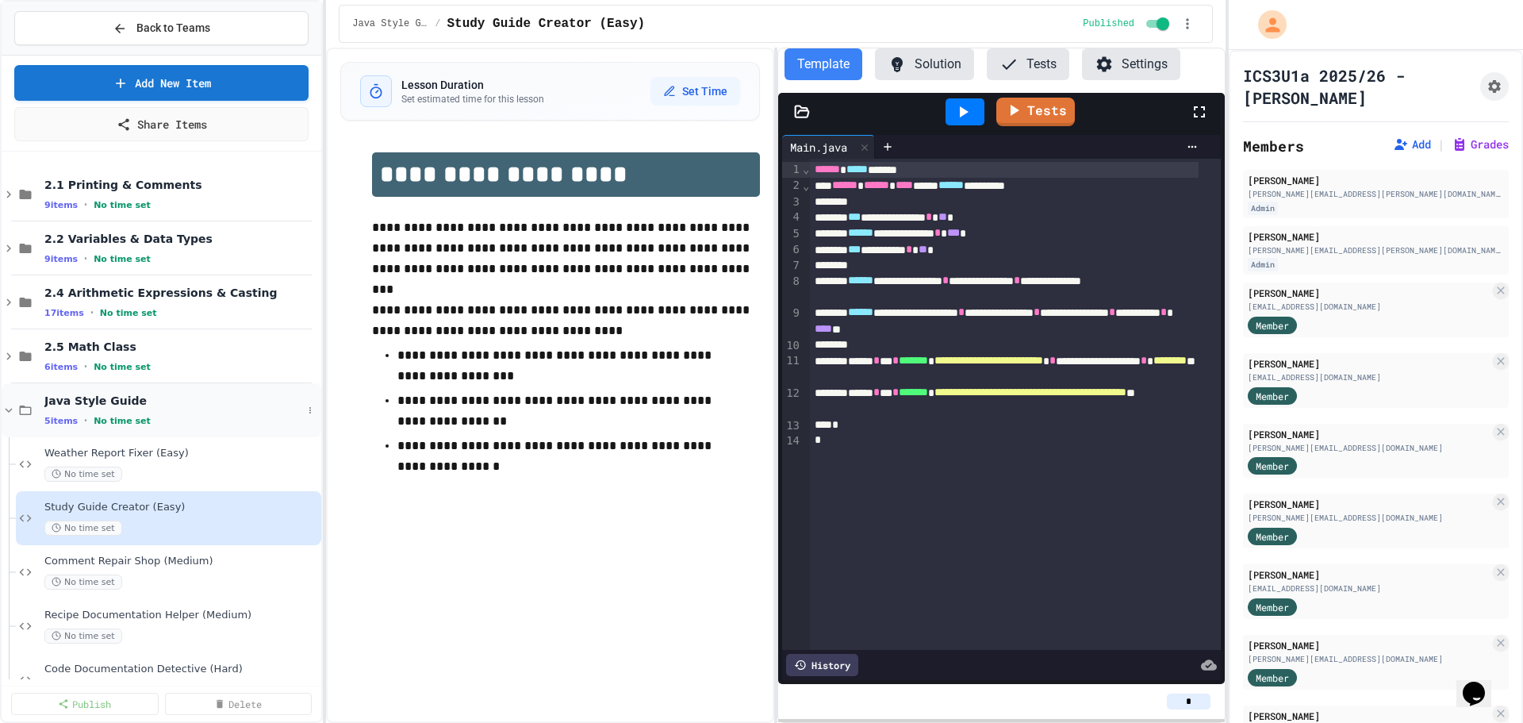
click at [185, 432] on div "Java Style Guide 5 items • No time set" at bounding box center [162, 410] width 320 height 54
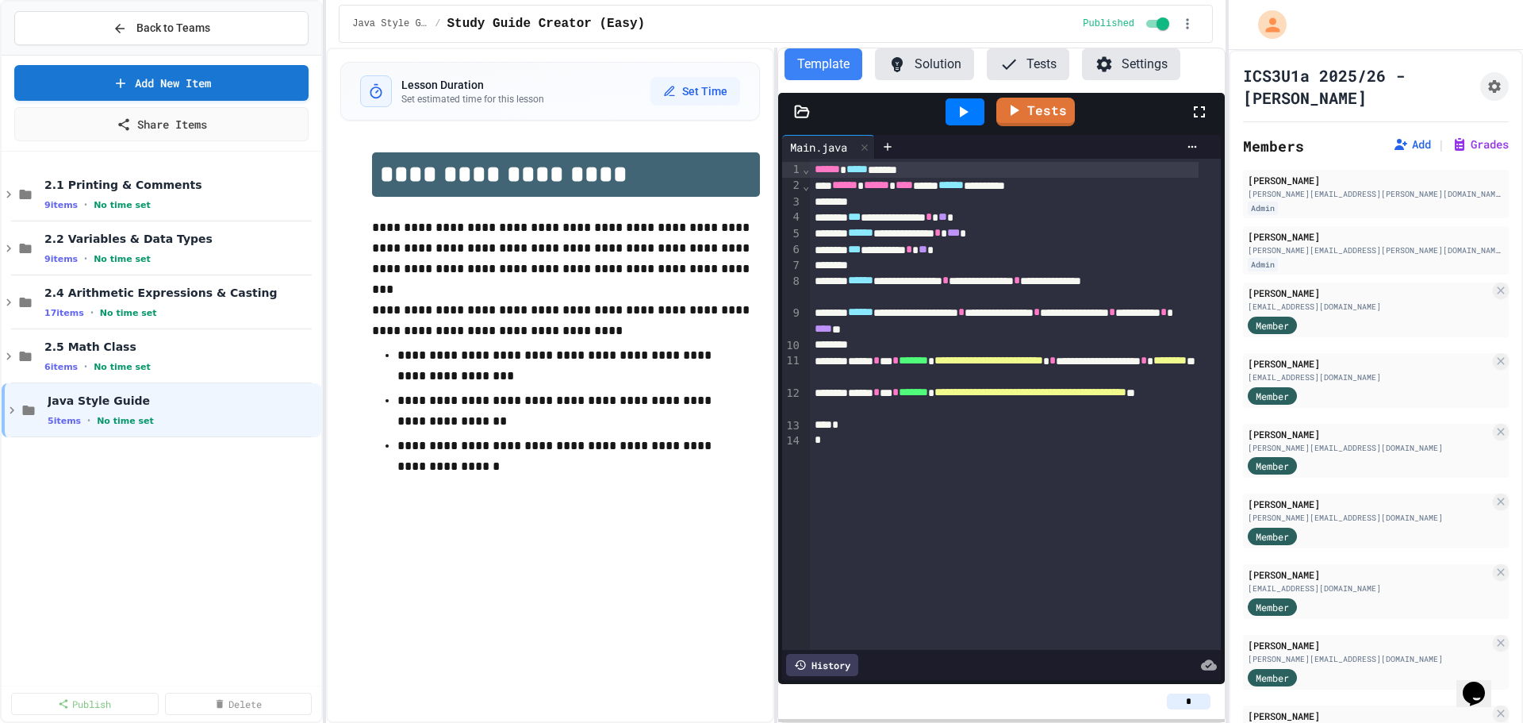
click at [185, 432] on div "Java Style Guide 5 items • No time set" at bounding box center [162, 410] width 320 height 54
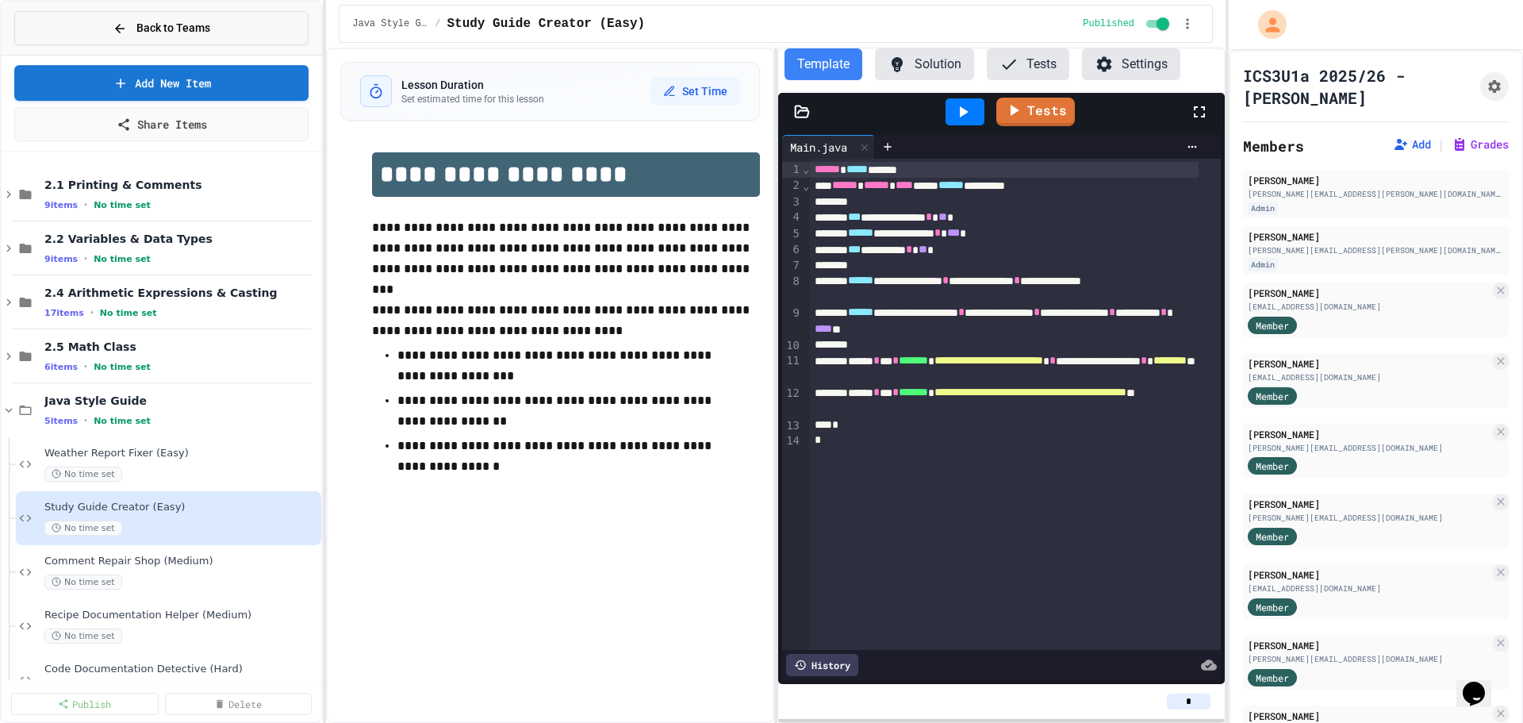
click at [186, 36] on button "Back to Teams" at bounding box center [161, 28] width 294 height 34
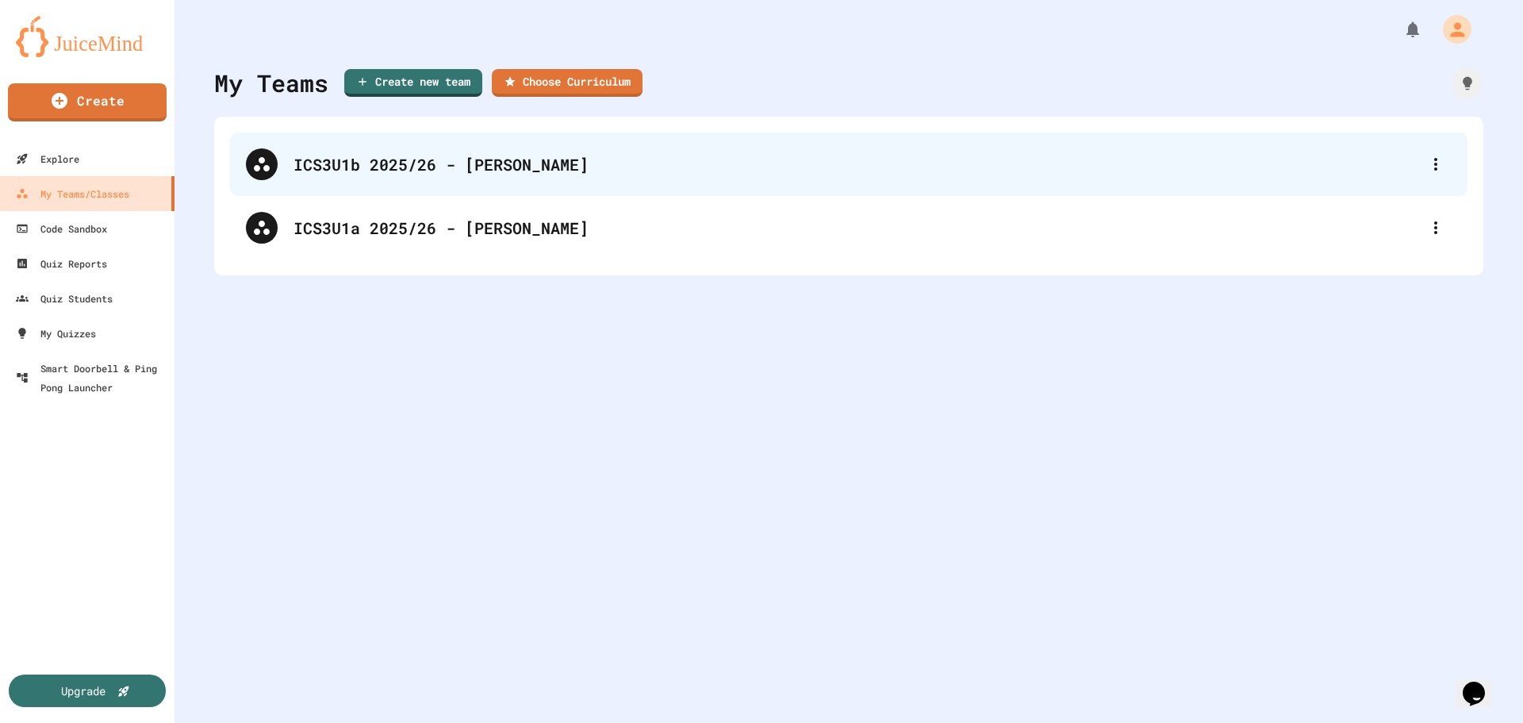
click at [414, 171] on div "ICS3U1b 2025/26 - [PERSON_NAME]" at bounding box center [856, 164] width 1126 height 24
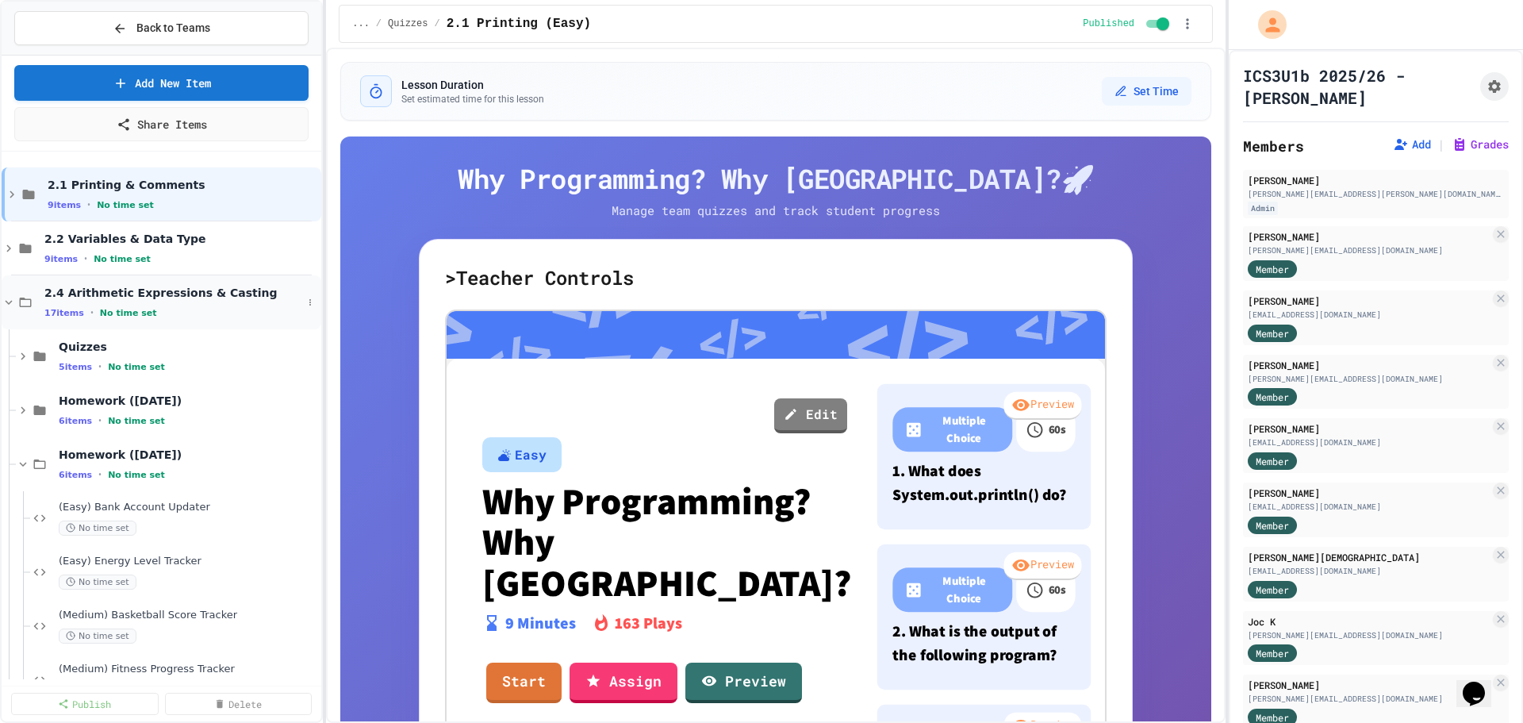
click at [232, 297] on span "2.4 Arithmetic Expressions & Casting" at bounding box center [173, 293] width 258 height 14
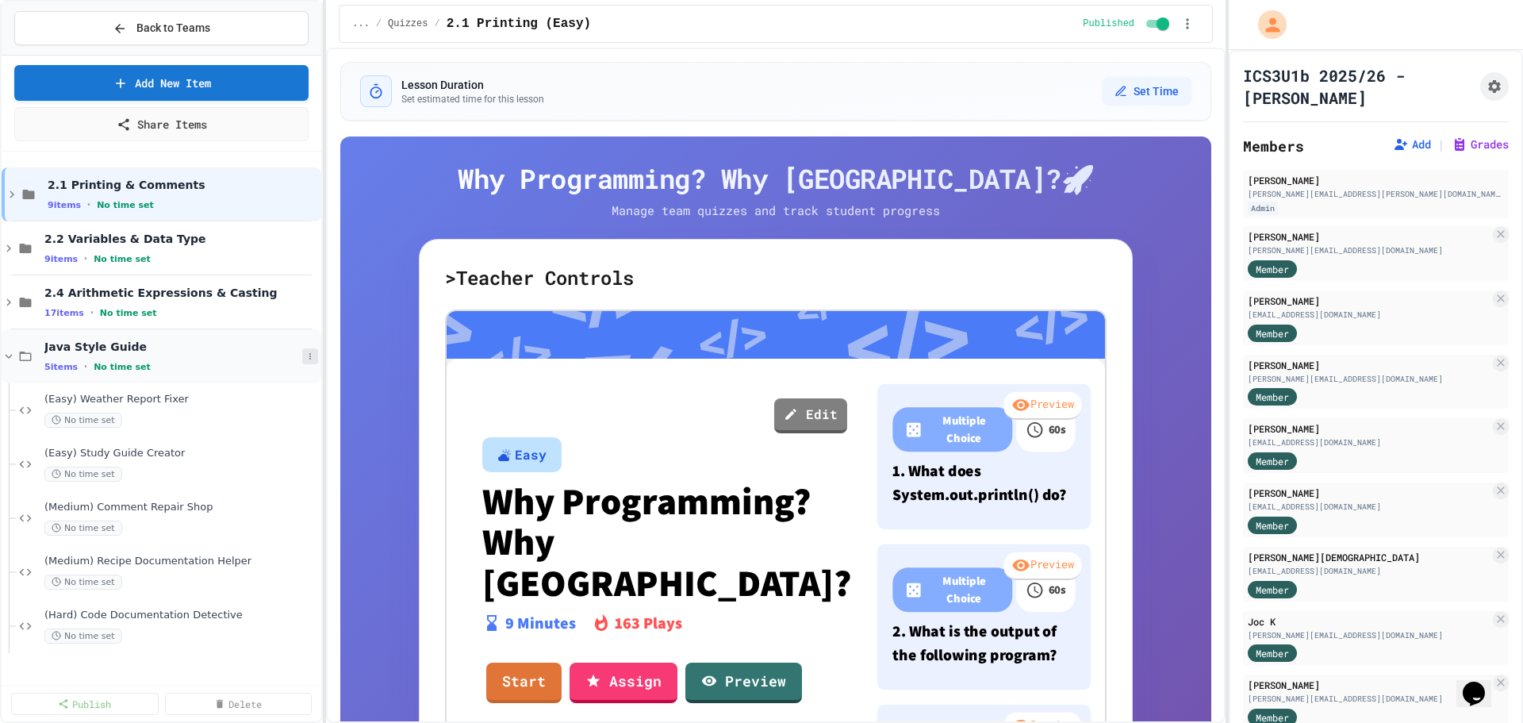
click at [308, 355] on icon at bounding box center [310, 356] width 10 height 10
click at [282, 468] on button "Delete" at bounding box center [276, 471] width 118 height 29
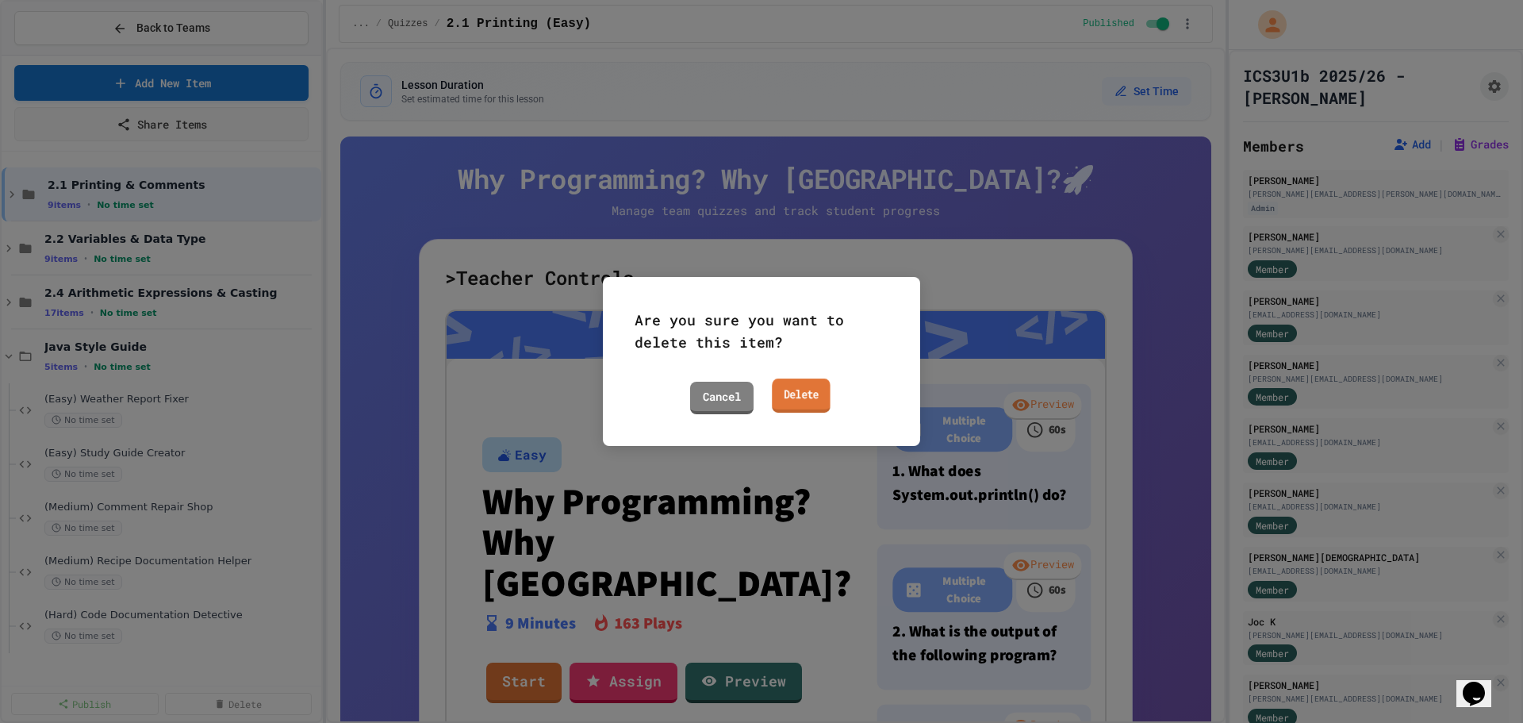
click at [792, 400] on link "Delete" at bounding box center [801, 395] width 59 height 34
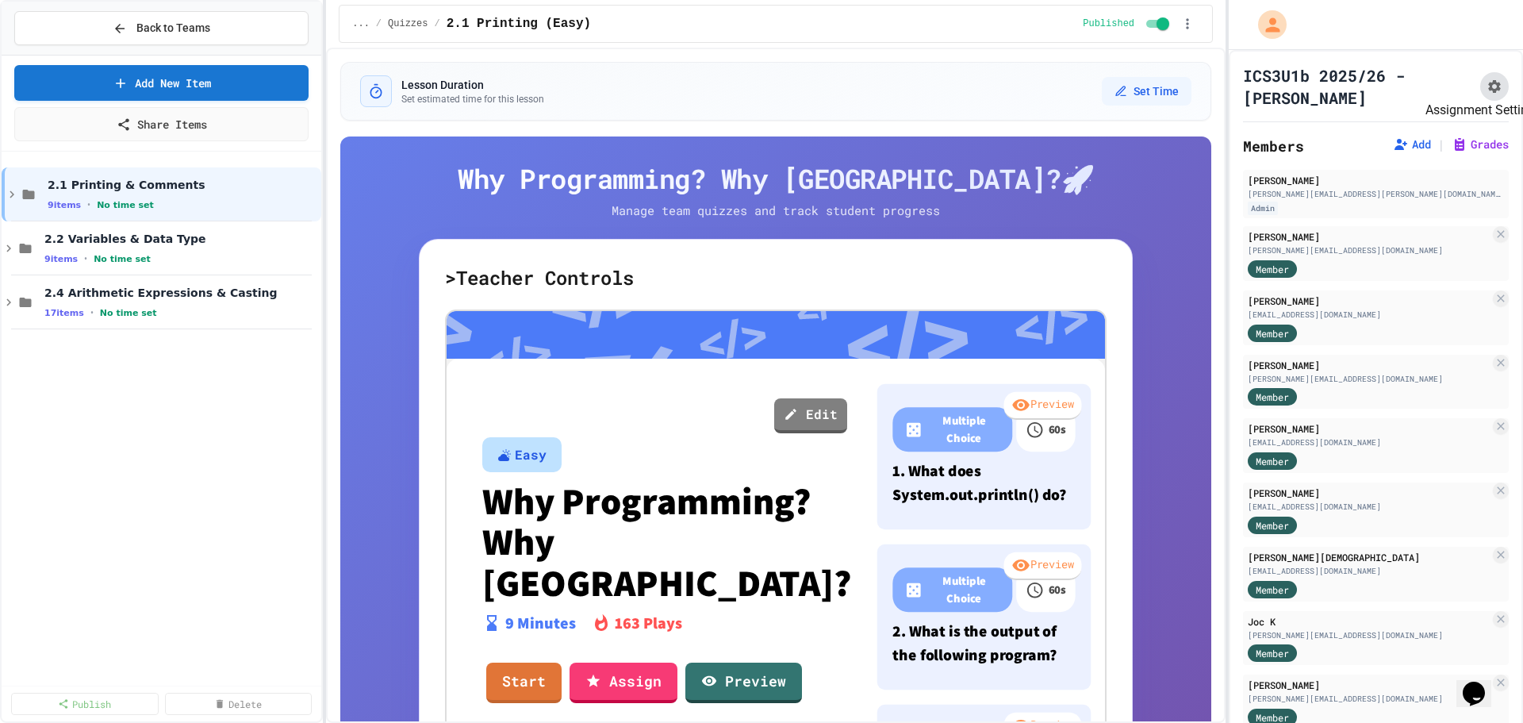
click at [1486, 93] on icon "Assignment Settings" at bounding box center [1494, 87] width 16 height 16
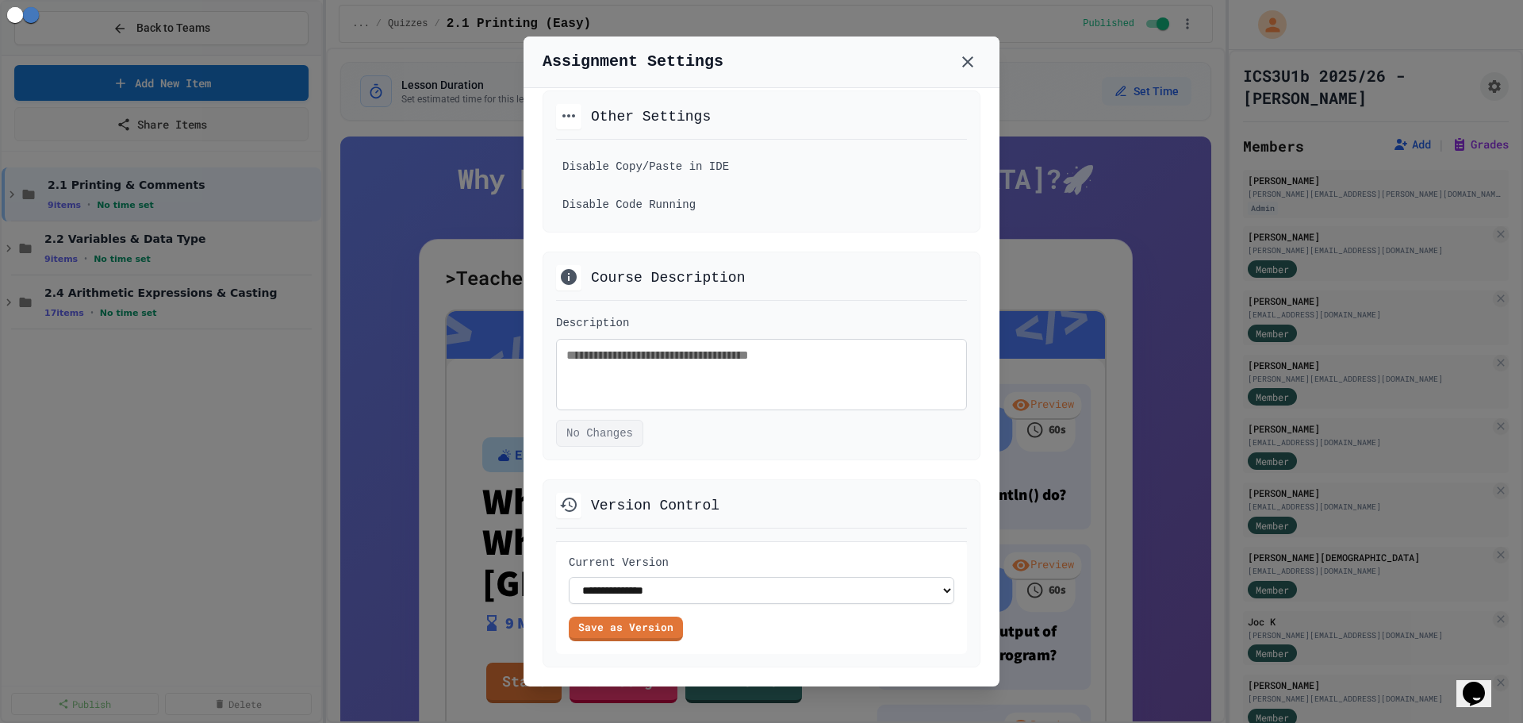
scroll to position [803, 0]
click at [658, 595] on select "**********" at bounding box center [761, 590] width 385 height 27
click at [687, 590] on select "**********" at bounding box center [761, 590] width 385 height 27
click at [739, 624] on div "Save as Version" at bounding box center [761, 628] width 385 height 25
click at [659, 623] on link "Save as Version" at bounding box center [625, 627] width 115 height 25
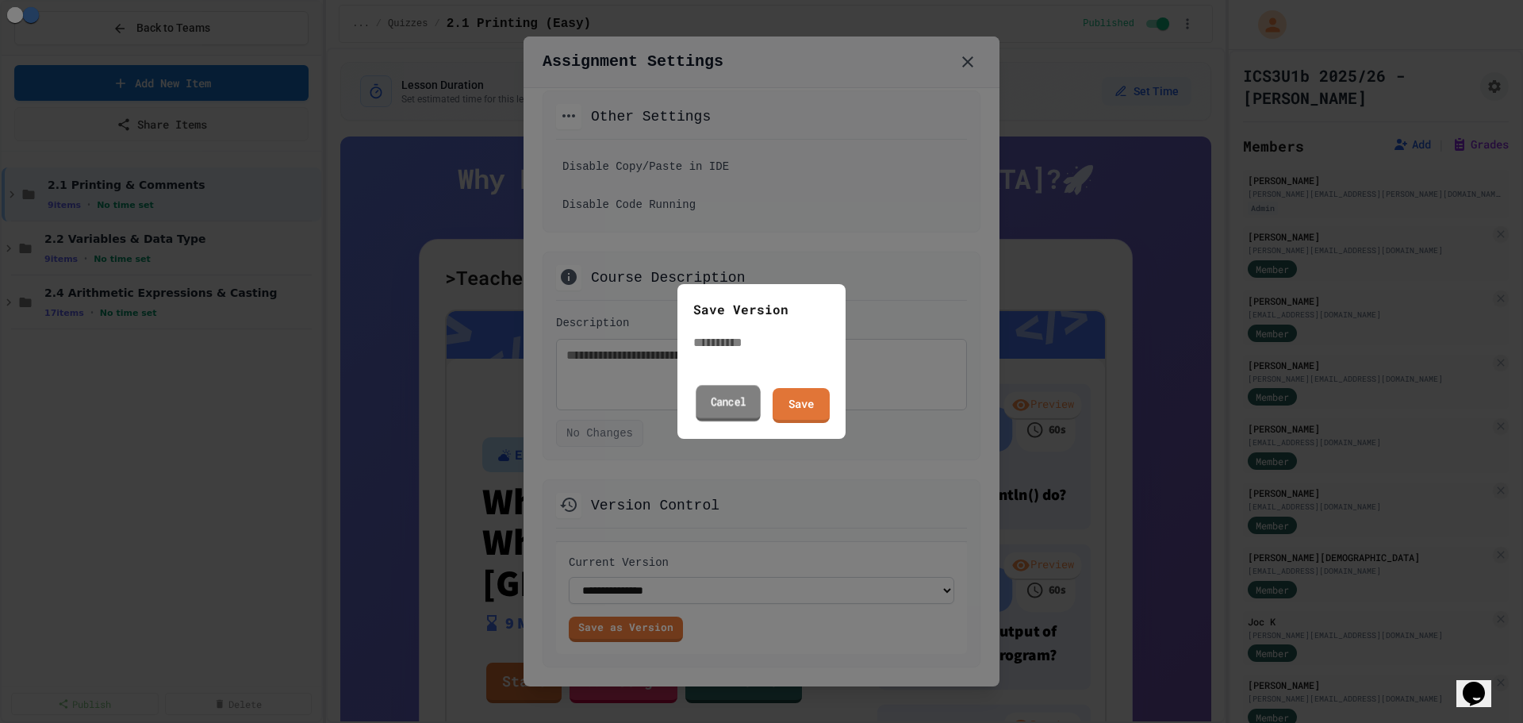
click at [736, 374] on div "Save Version ​ Cancel Save" at bounding box center [761, 361] width 168 height 155
click at [732, 352] on input "text" at bounding box center [756, 342] width 127 height 19
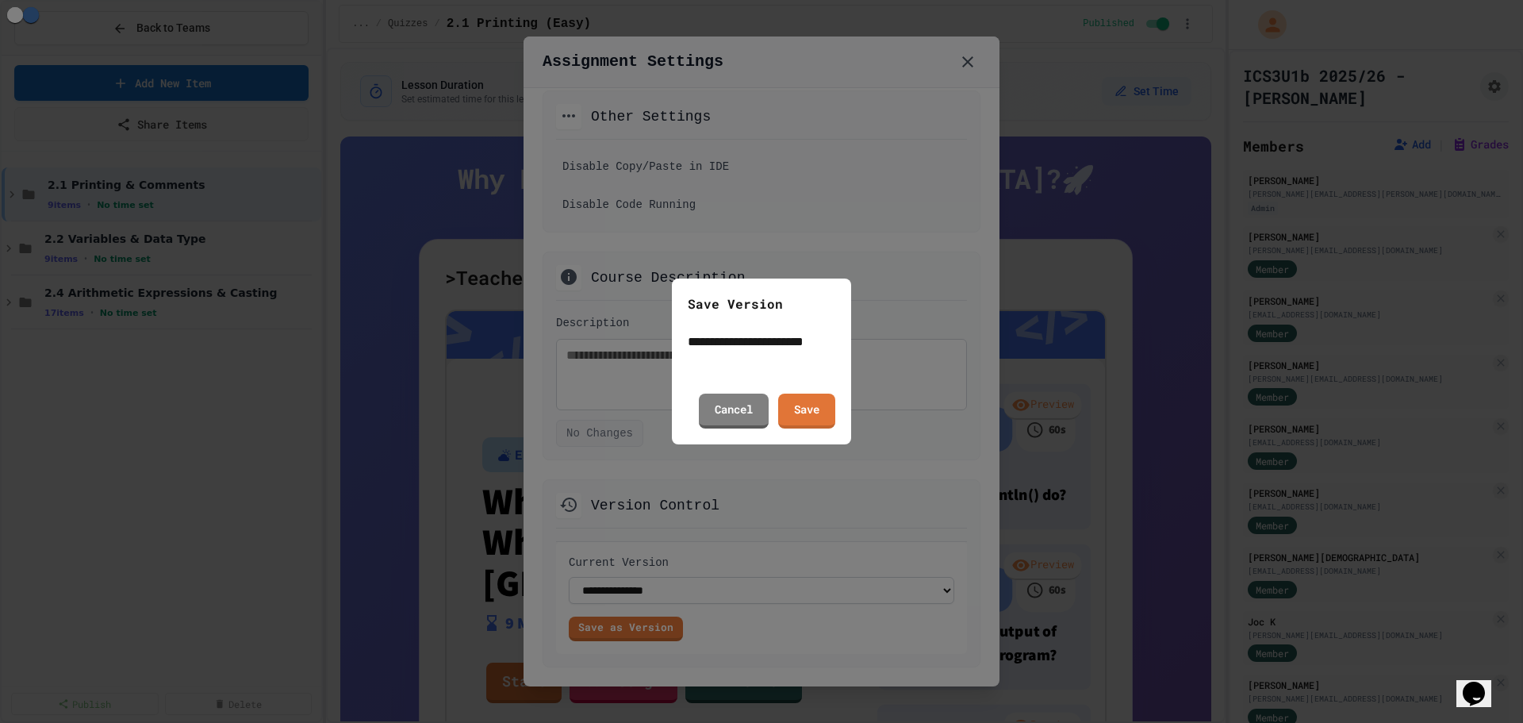
type input "**********"
click at [838, 394] on div "**********" at bounding box center [761, 361] width 179 height 167
click at [823, 394] on link "Save" at bounding box center [806, 410] width 57 height 35
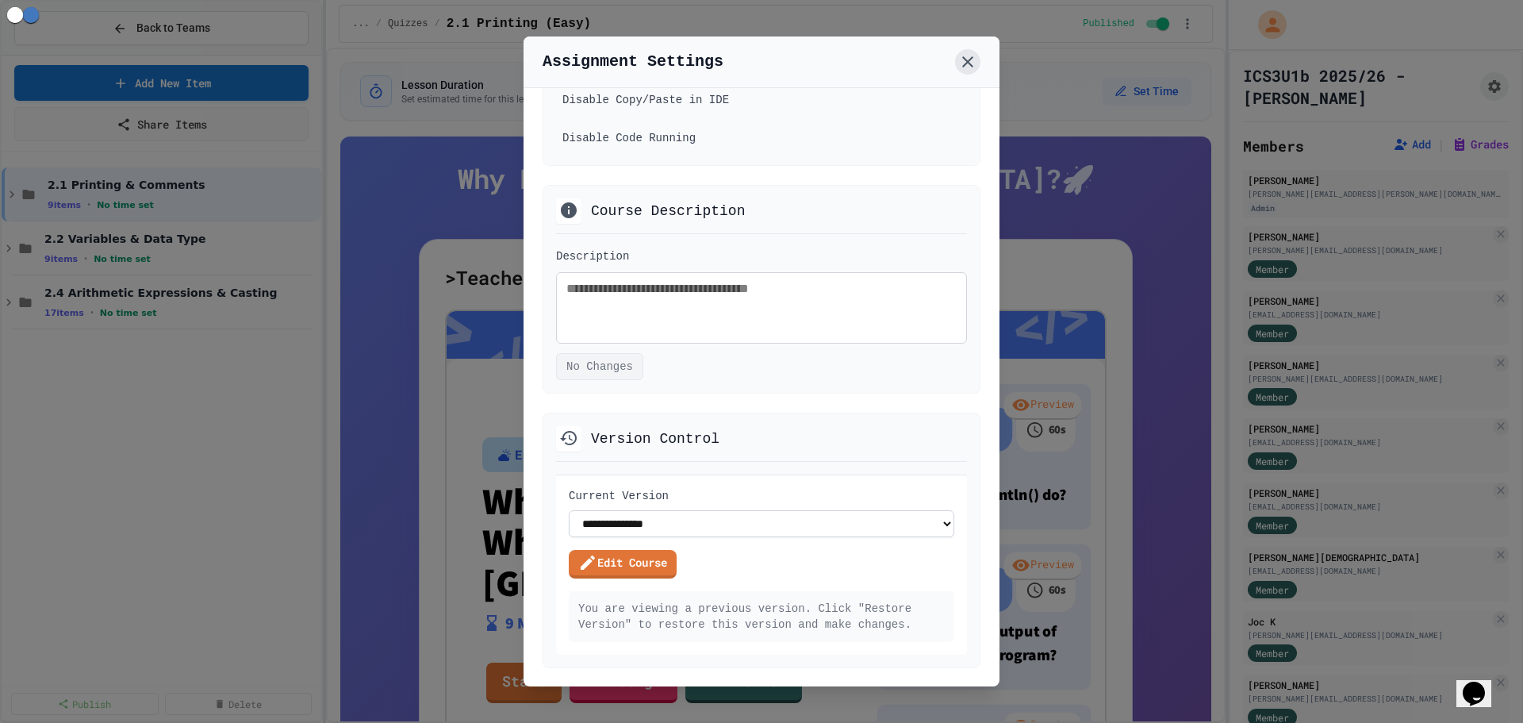
click at [963, 62] on icon at bounding box center [967, 61] width 19 height 19
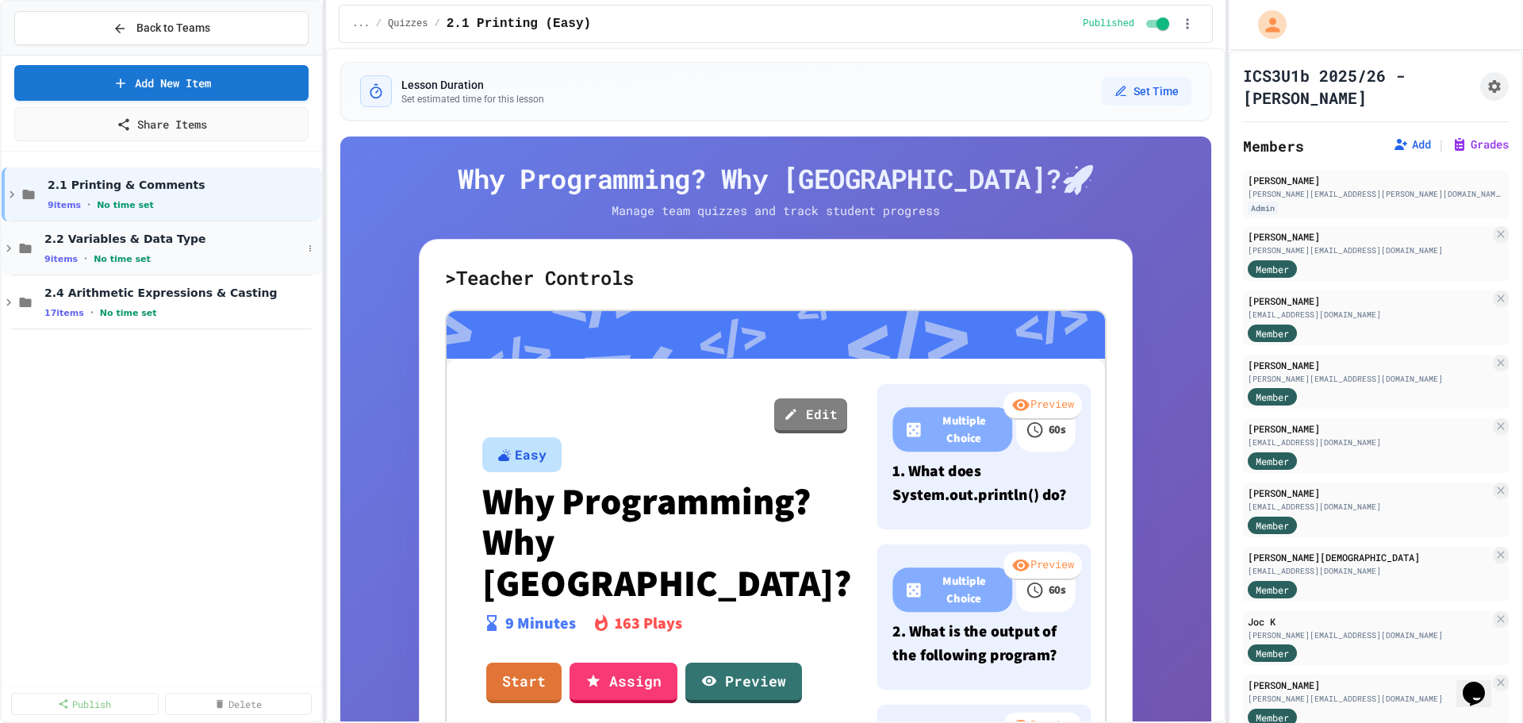
click at [92, 366] on div "2.1 Printing & Comments 9 items • No time set 2.2 Variables & Data Type 9 items…" at bounding box center [162, 418] width 320 height 521
click at [163, 74] on link "Add New Item" at bounding box center [161, 81] width 294 height 37
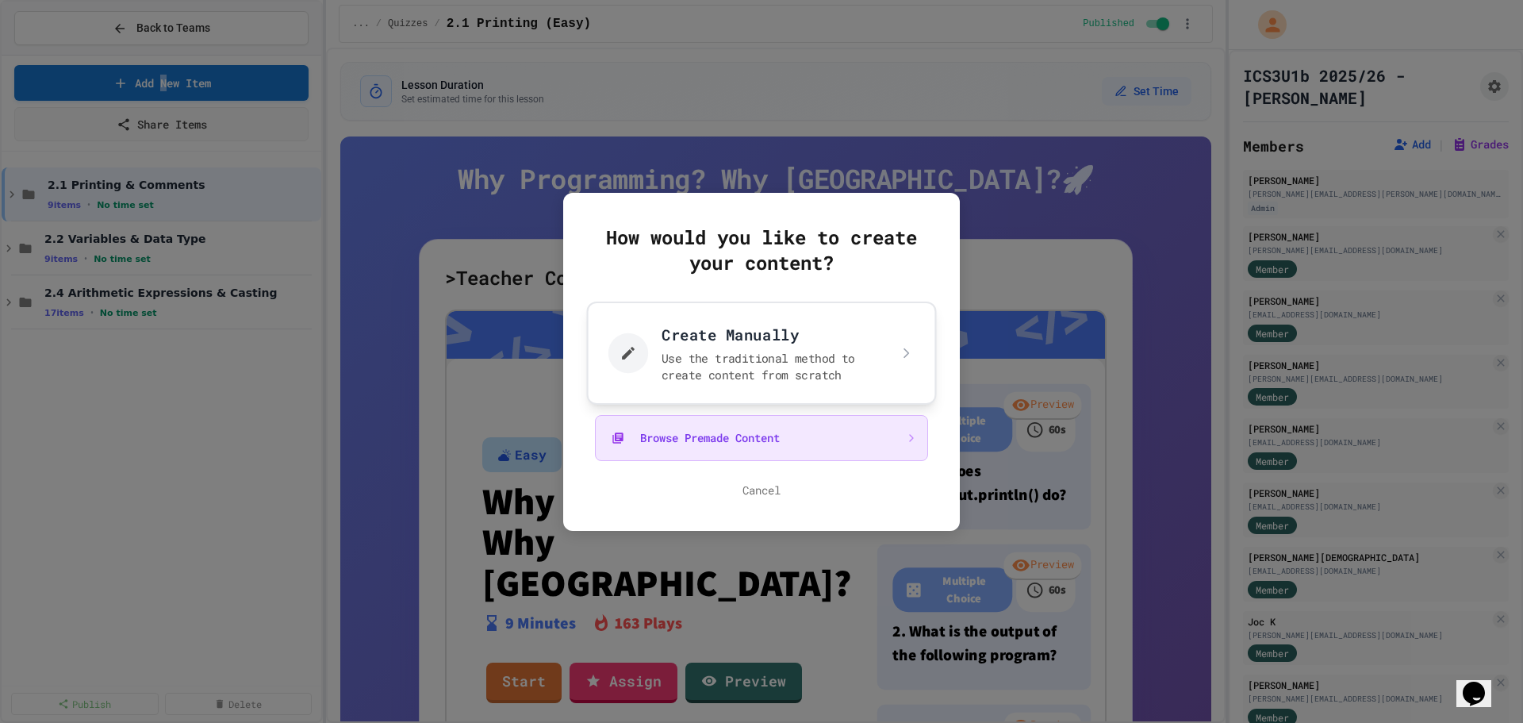
click at [692, 381] on button "Create Manually Use the traditional method to create content from scratch" at bounding box center [762, 352] width 350 height 103
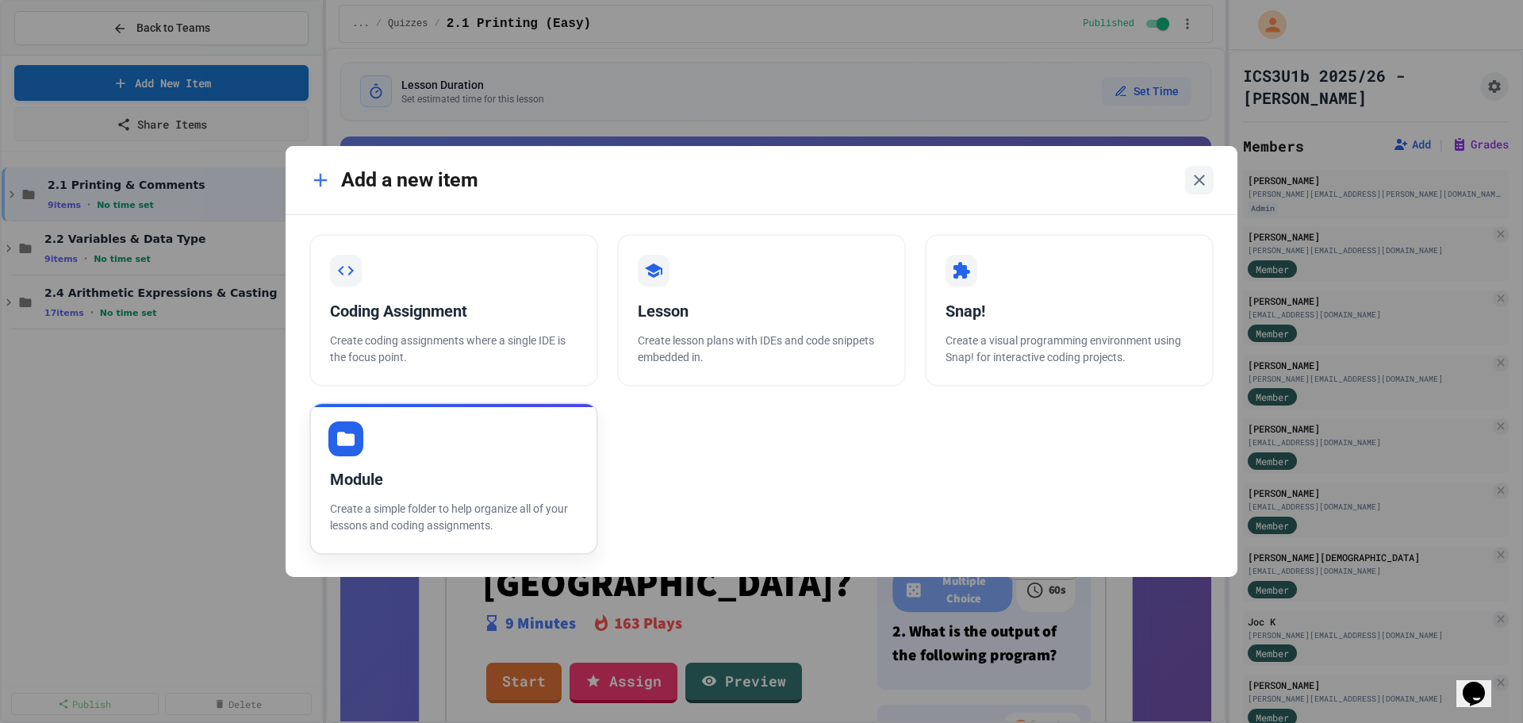
click at [360, 461] on div "Module Create a simple folder to help organize all of your lessons and coding a…" at bounding box center [453, 478] width 289 height 152
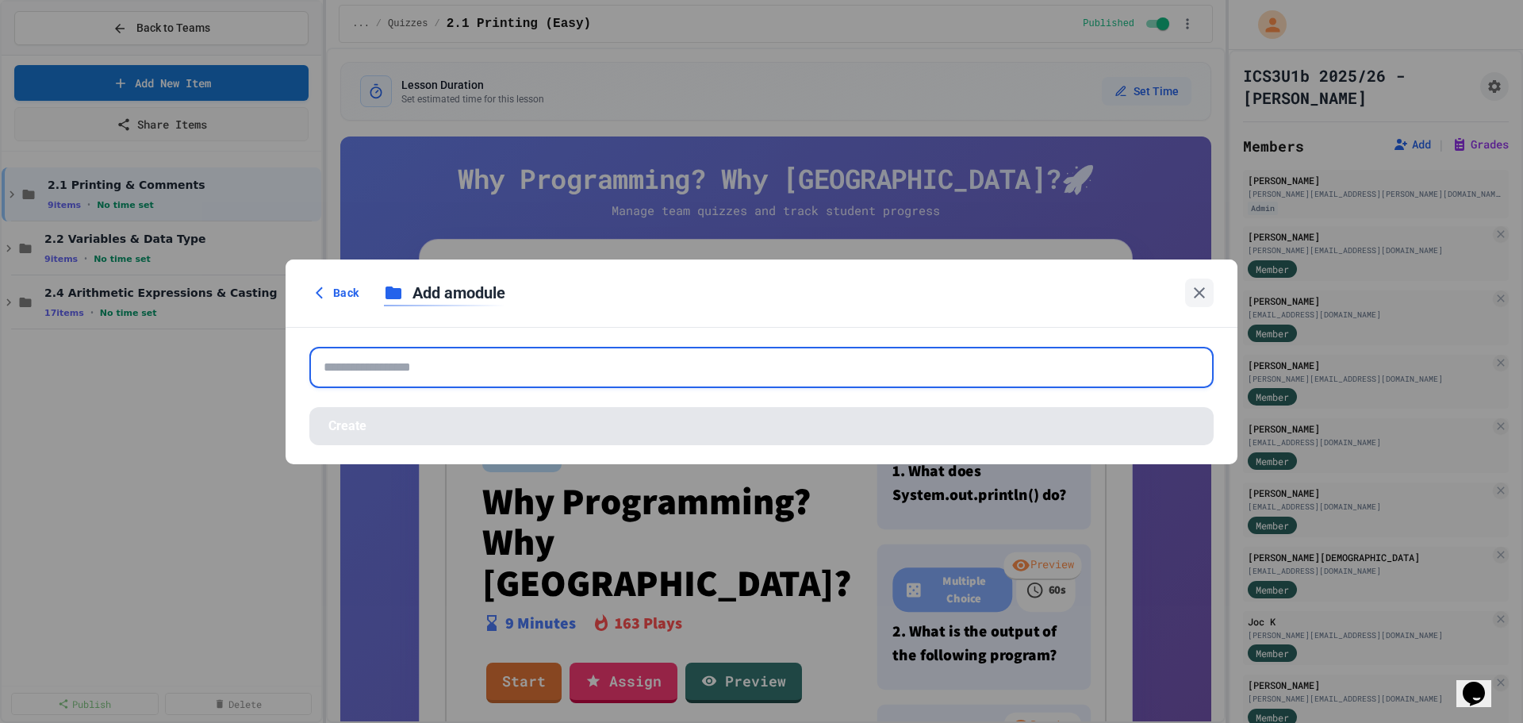
click at [550, 367] on input "text" at bounding box center [761, 367] width 904 height 41
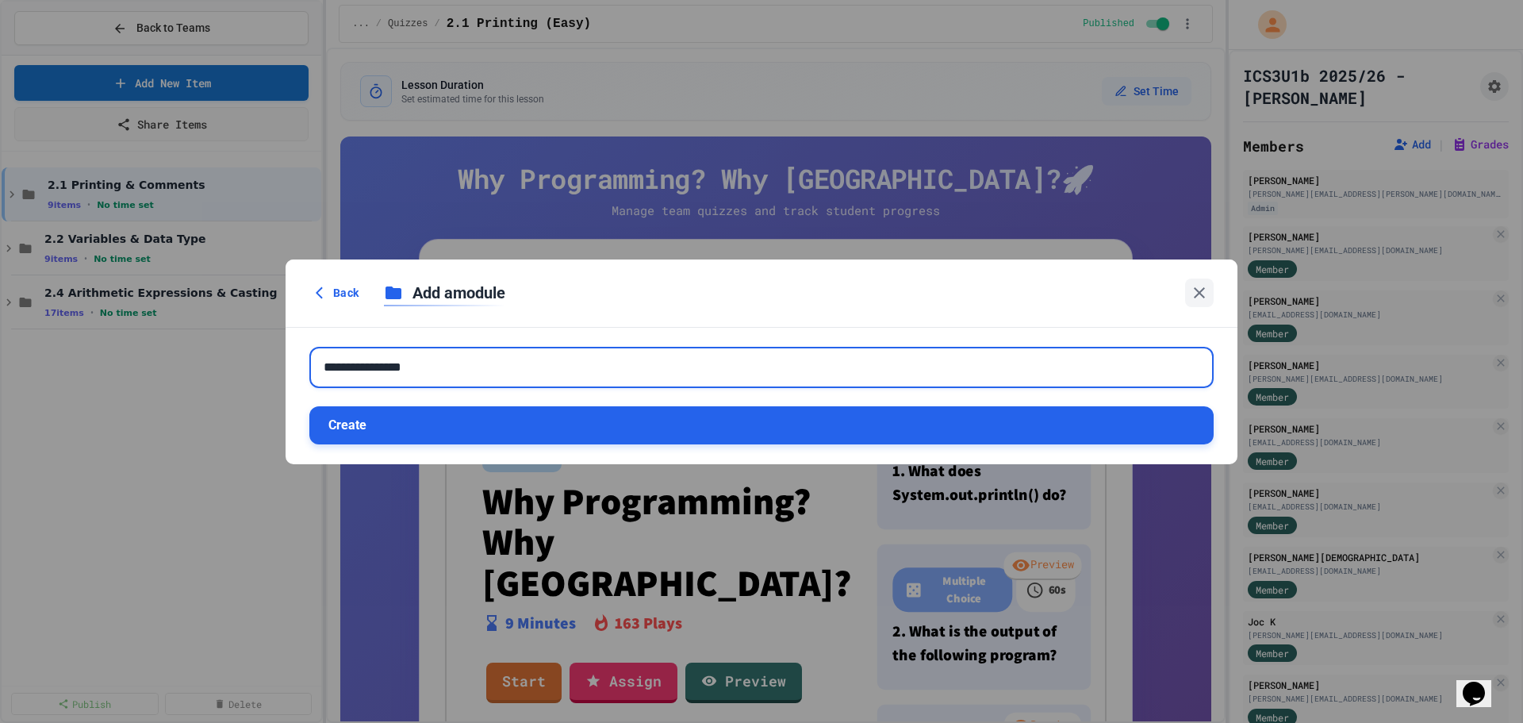
type input "**********"
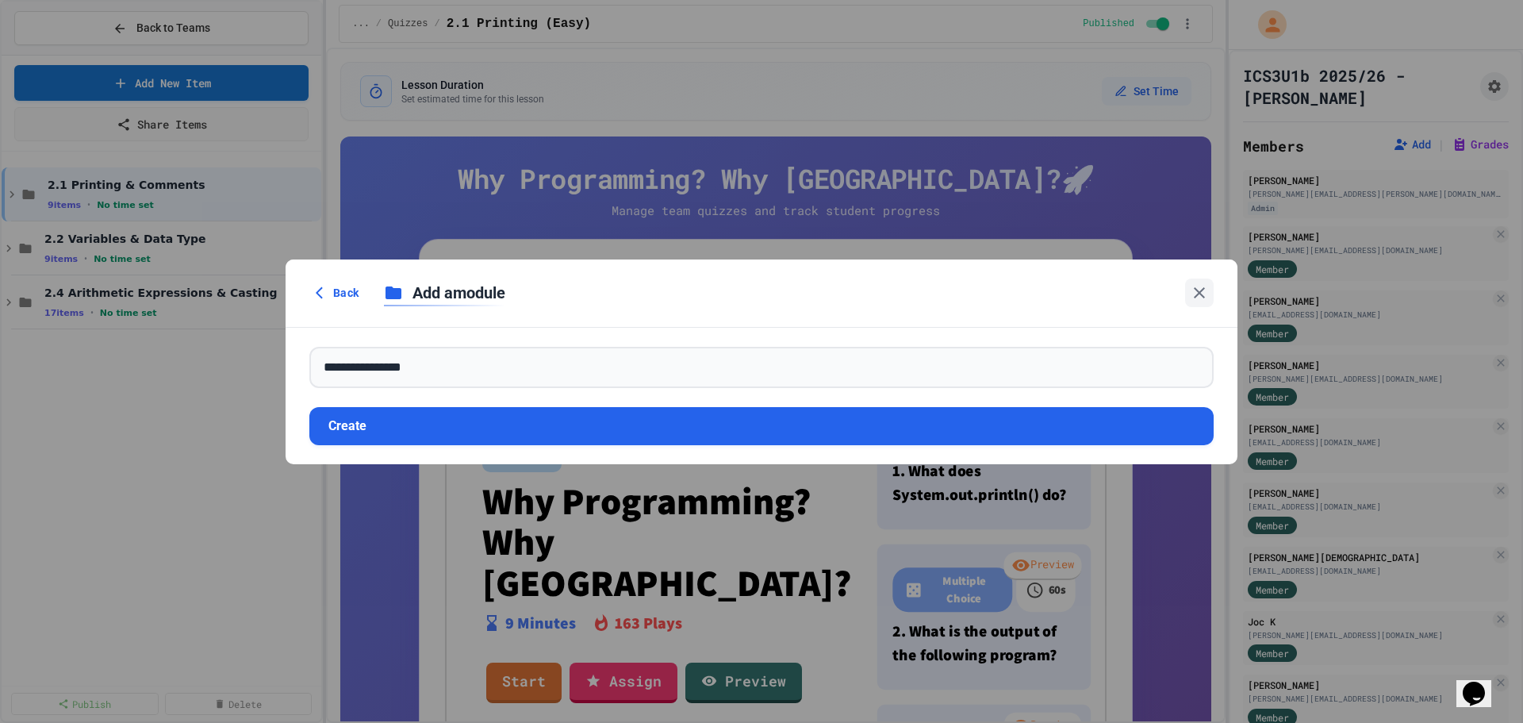
click at [453, 443] on button "Create" at bounding box center [761, 426] width 904 height 38
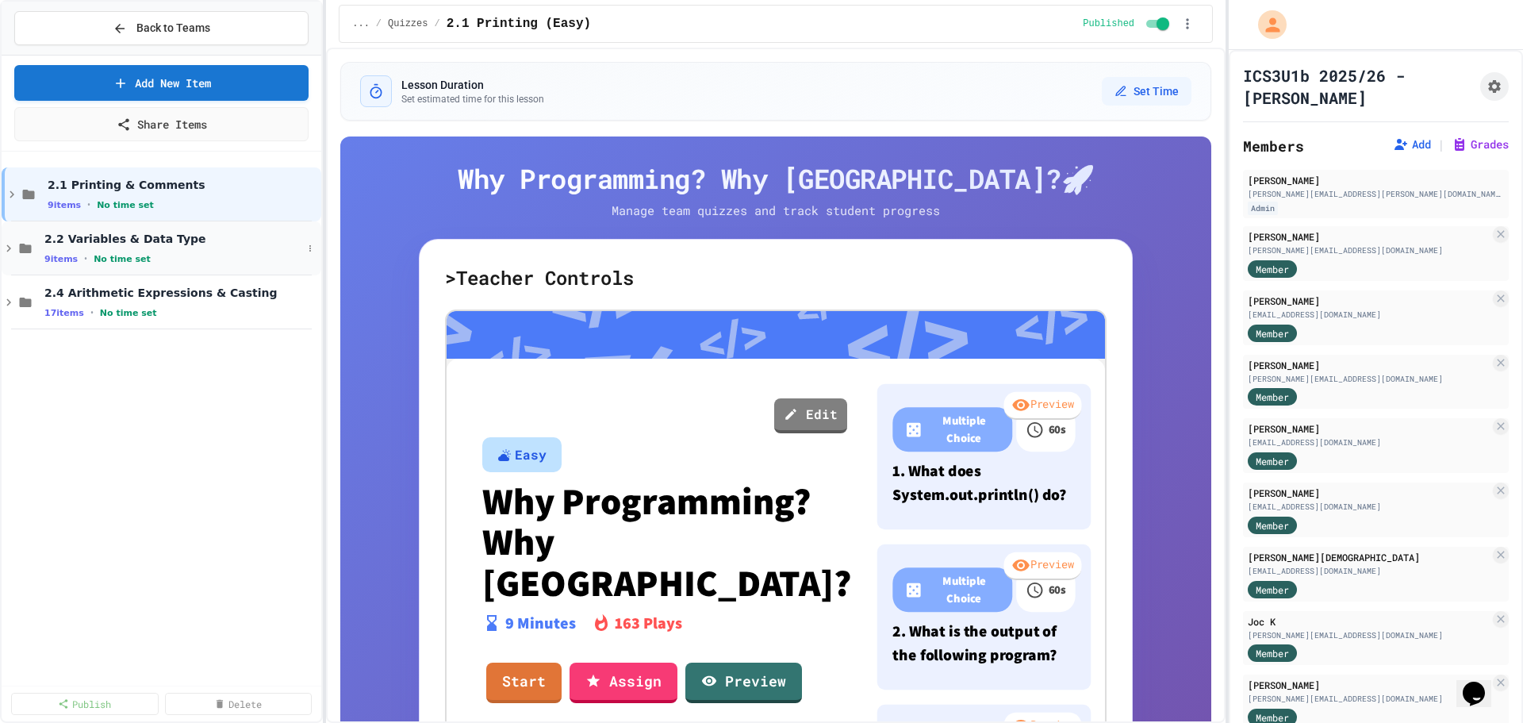
drag, startPoint x: 145, startPoint y: 387, endPoint x: 237, endPoint y: 230, distance: 182.0
click at [145, 388] on div "2.1 Printing & Comments 9 items • No time set 2.2 Variables & Data Type 9 items…" at bounding box center [162, 418] width 320 height 521
click at [241, 77] on link "Add New Item" at bounding box center [162, 80] width 278 height 37
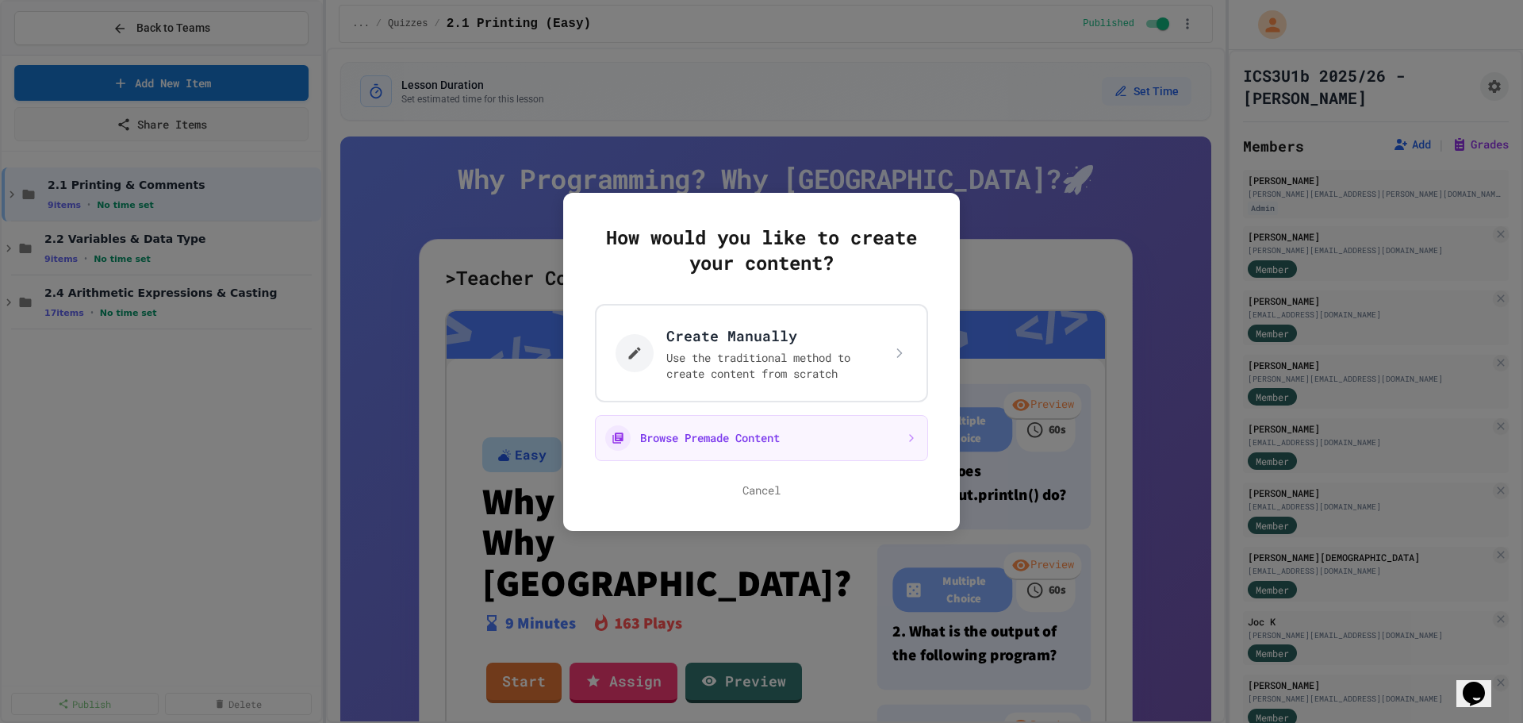
drag, startPoint x: 194, startPoint y: 395, endPoint x: 199, endPoint y: 355, distance: 39.9
click at [197, 389] on div at bounding box center [761, 361] width 1523 height 723
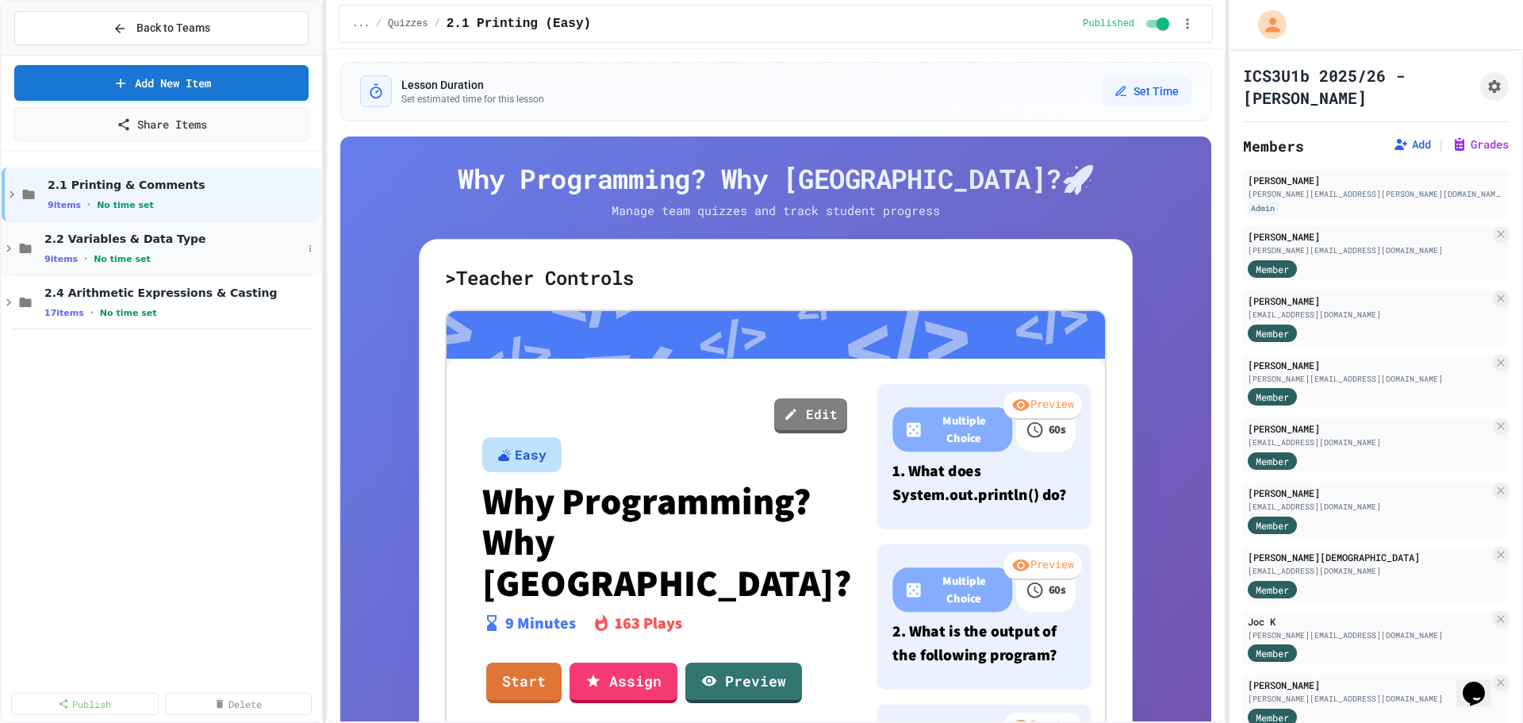
click at [182, 243] on span "2.2 Variables & Data Type" at bounding box center [173, 239] width 258 height 14
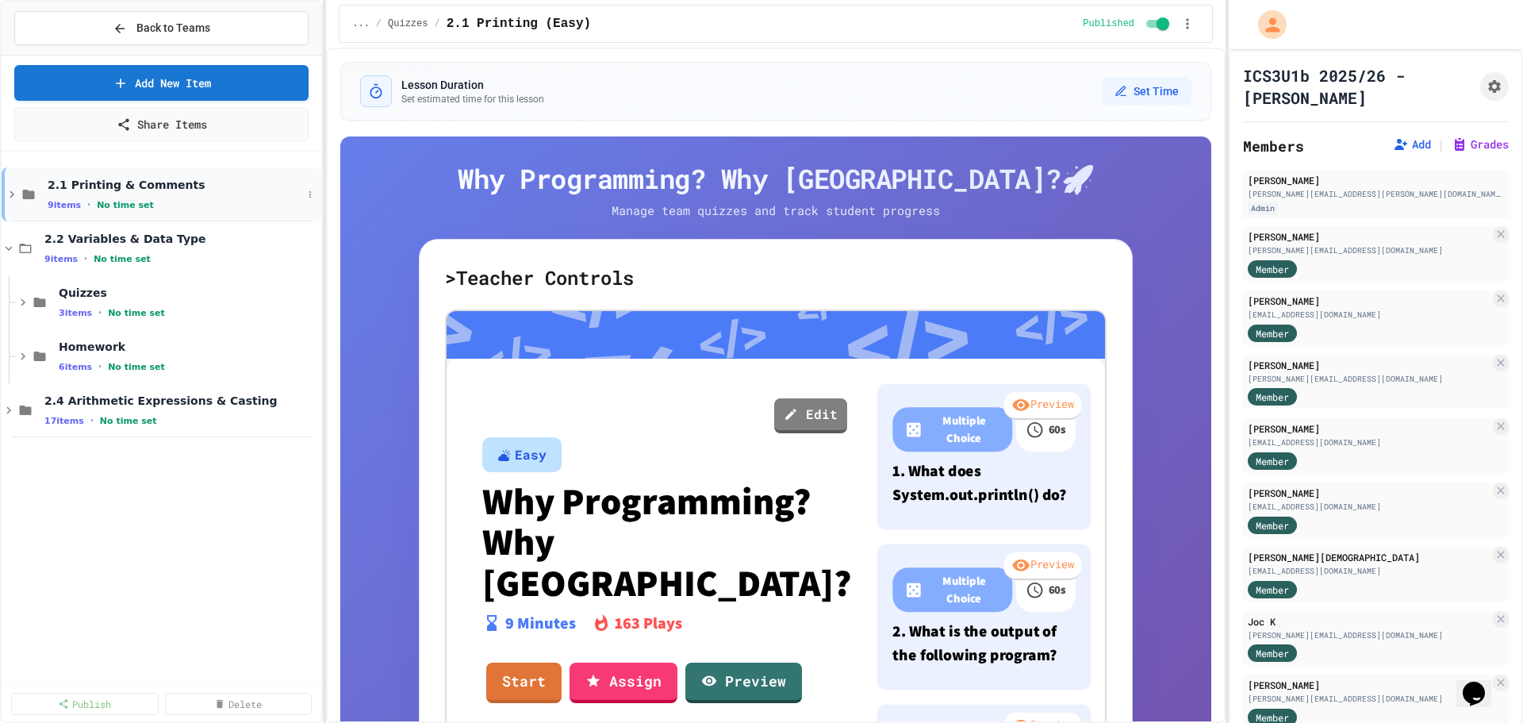
click at [182, 211] on div "9 items • No time set" at bounding box center [175, 204] width 255 height 13
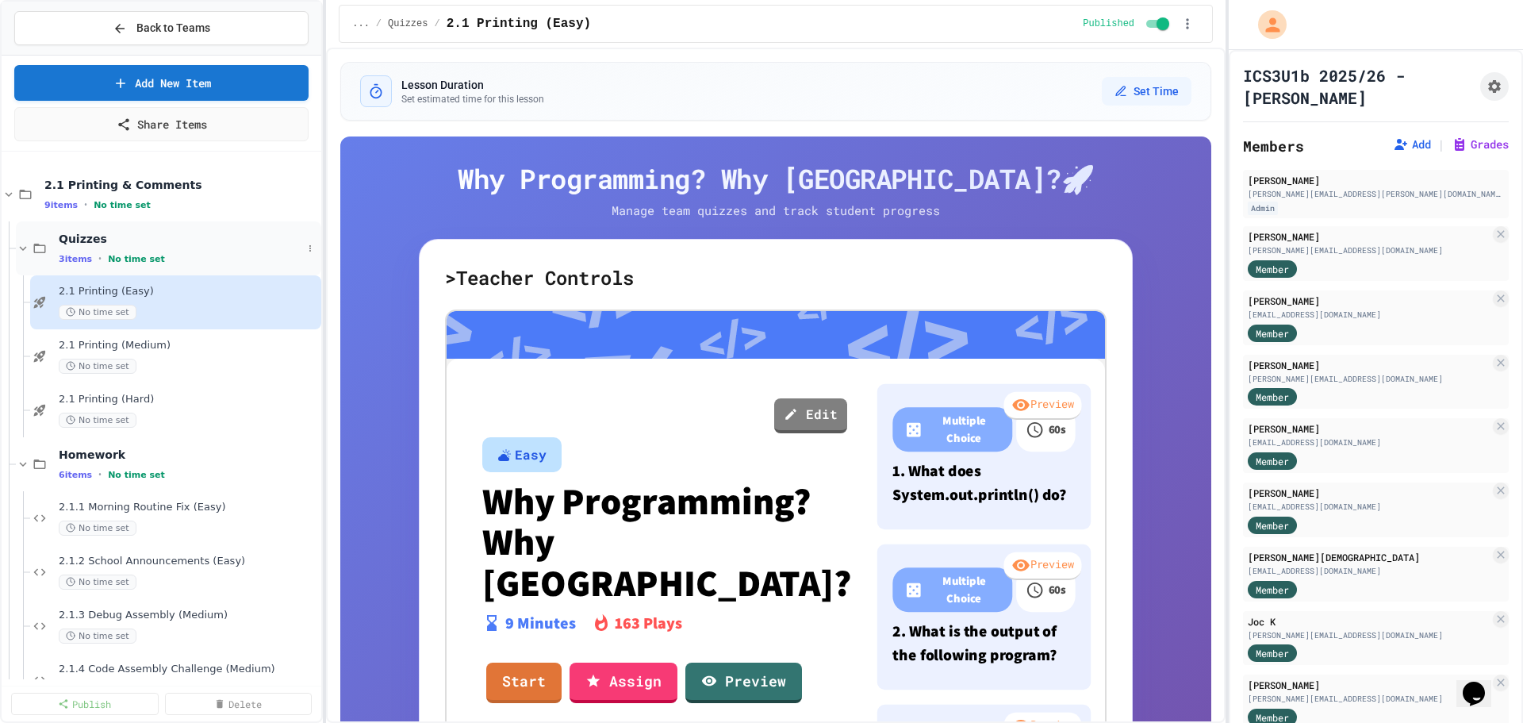
click at [181, 262] on div "3 items • No time set" at bounding box center [180, 258] width 243 height 13
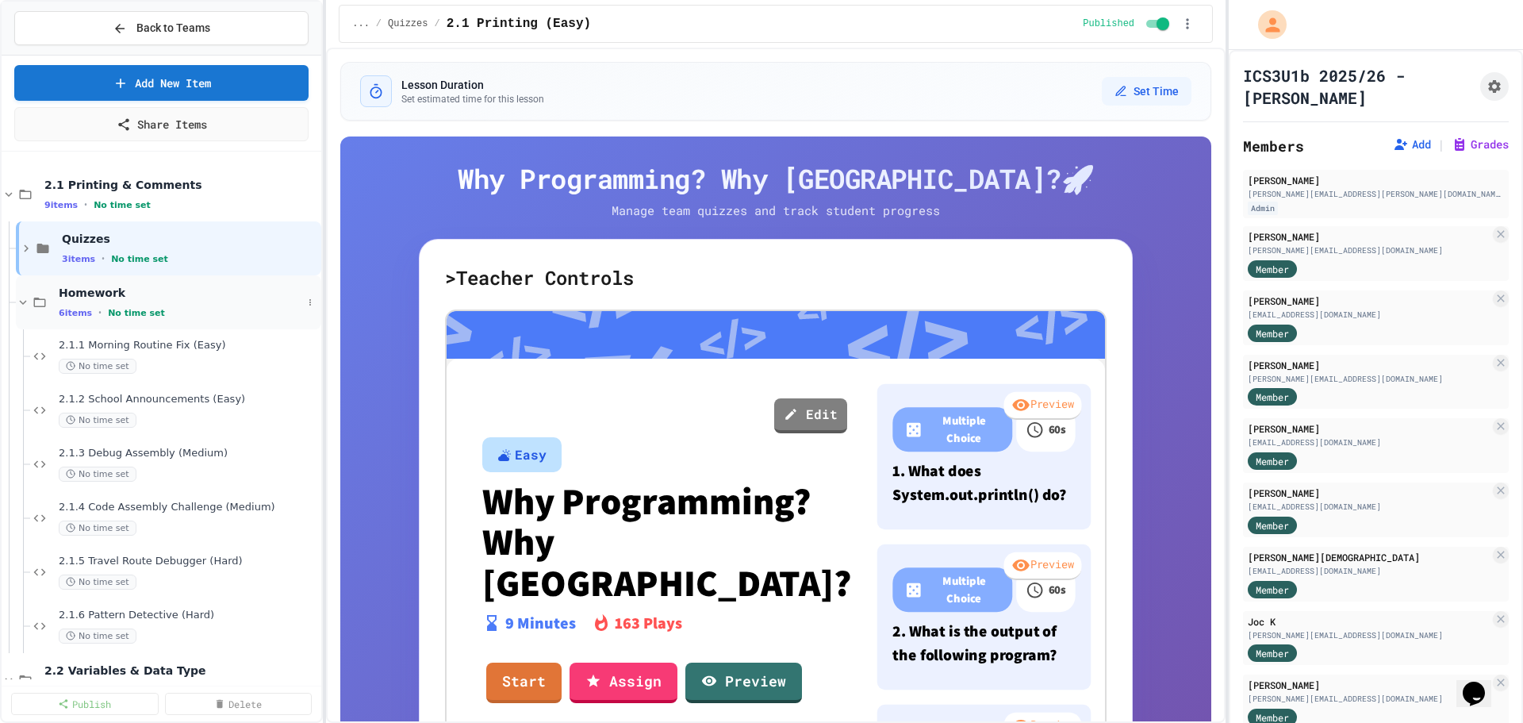
click at [181, 300] on span "Homework" at bounding box center [180, 293] width 243 height 14
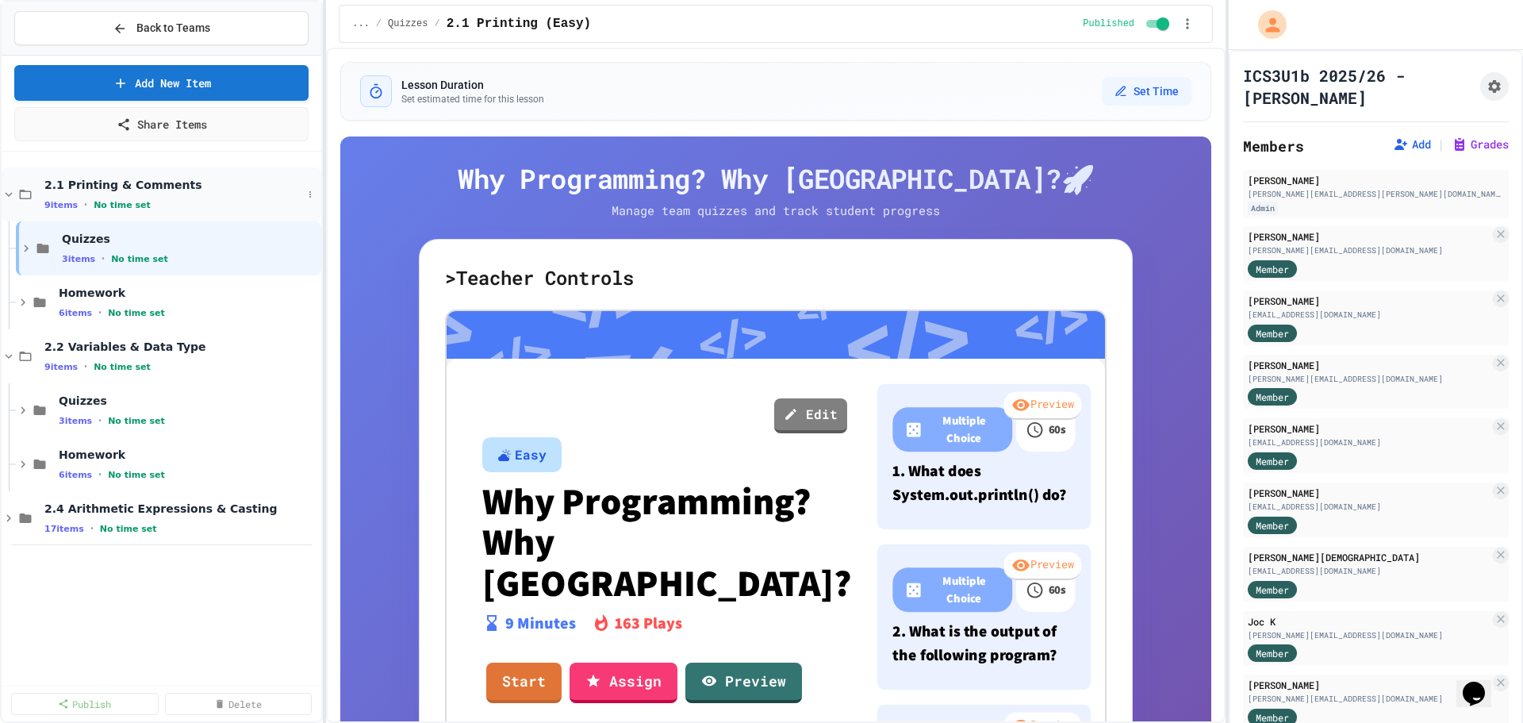
click at [186, 207] on div "9 items • No time set" at bounding box center [173, 204] width 258 height 13
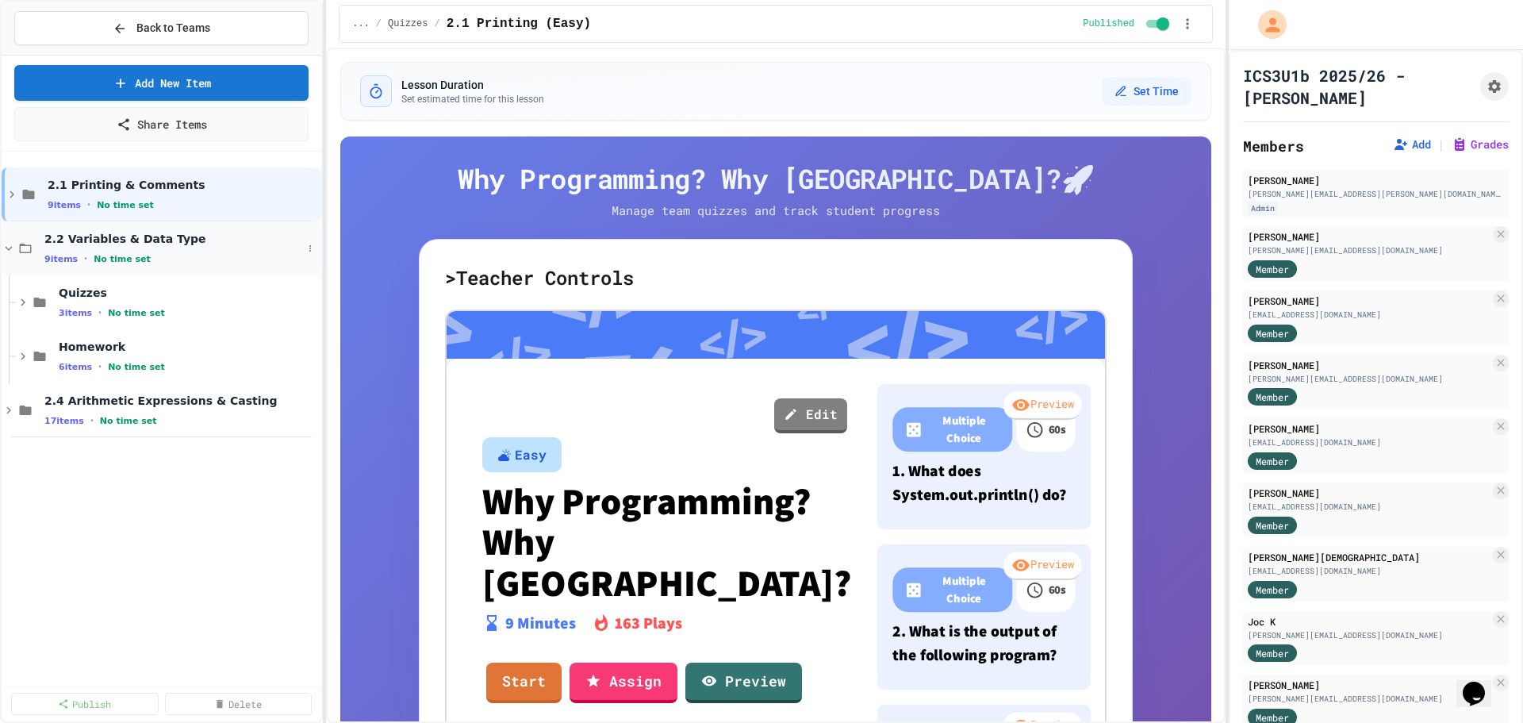
click at [180, 242] on span "2.2 Variables & Data Type" at bounding box center [173, 239] width 258 height 14
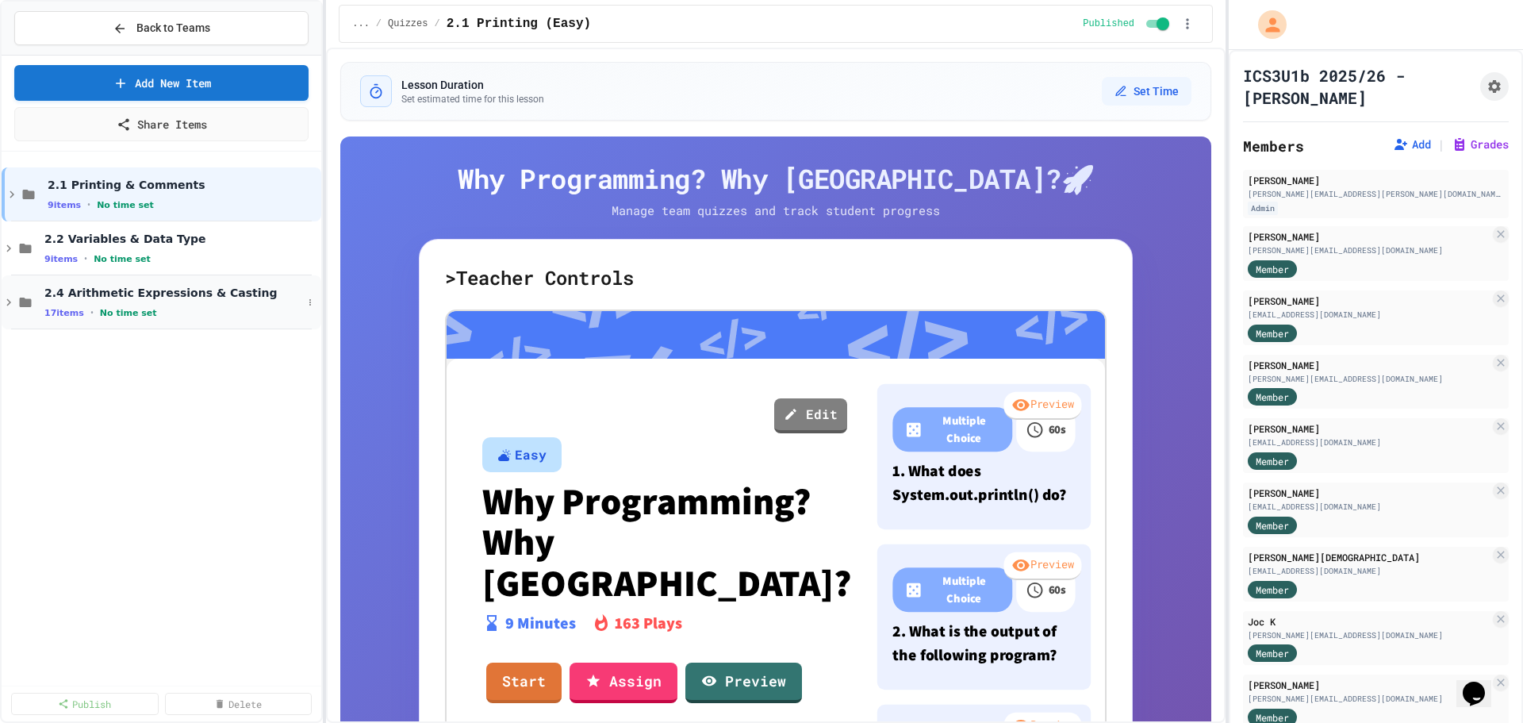
click at [179, 299] on span "2.4 Arithmetic Expressions & Casting" at bounding box center [173, 293] width 258 height 14
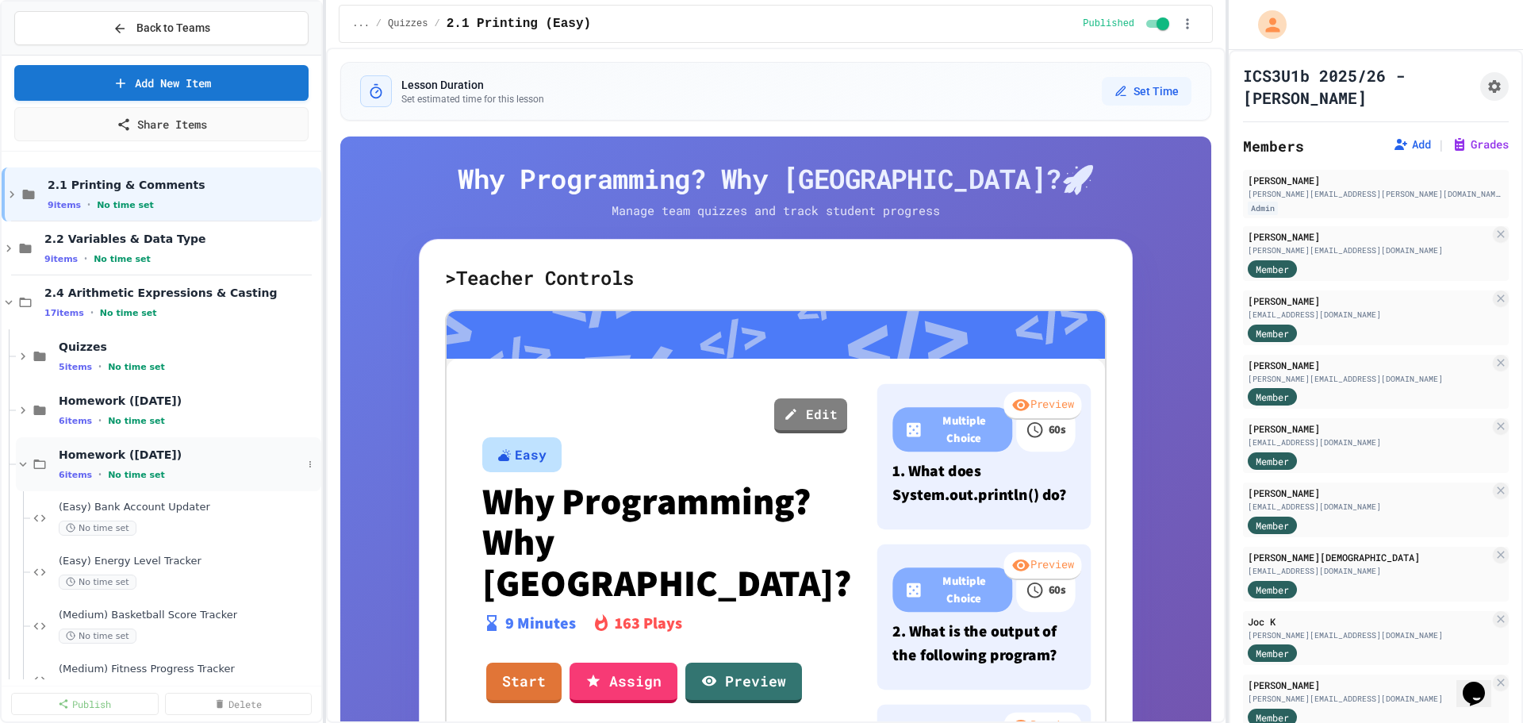
click at [157, 457] on span "Homework ([DATE])" at bounding box center [180, 454] width 243 height 14
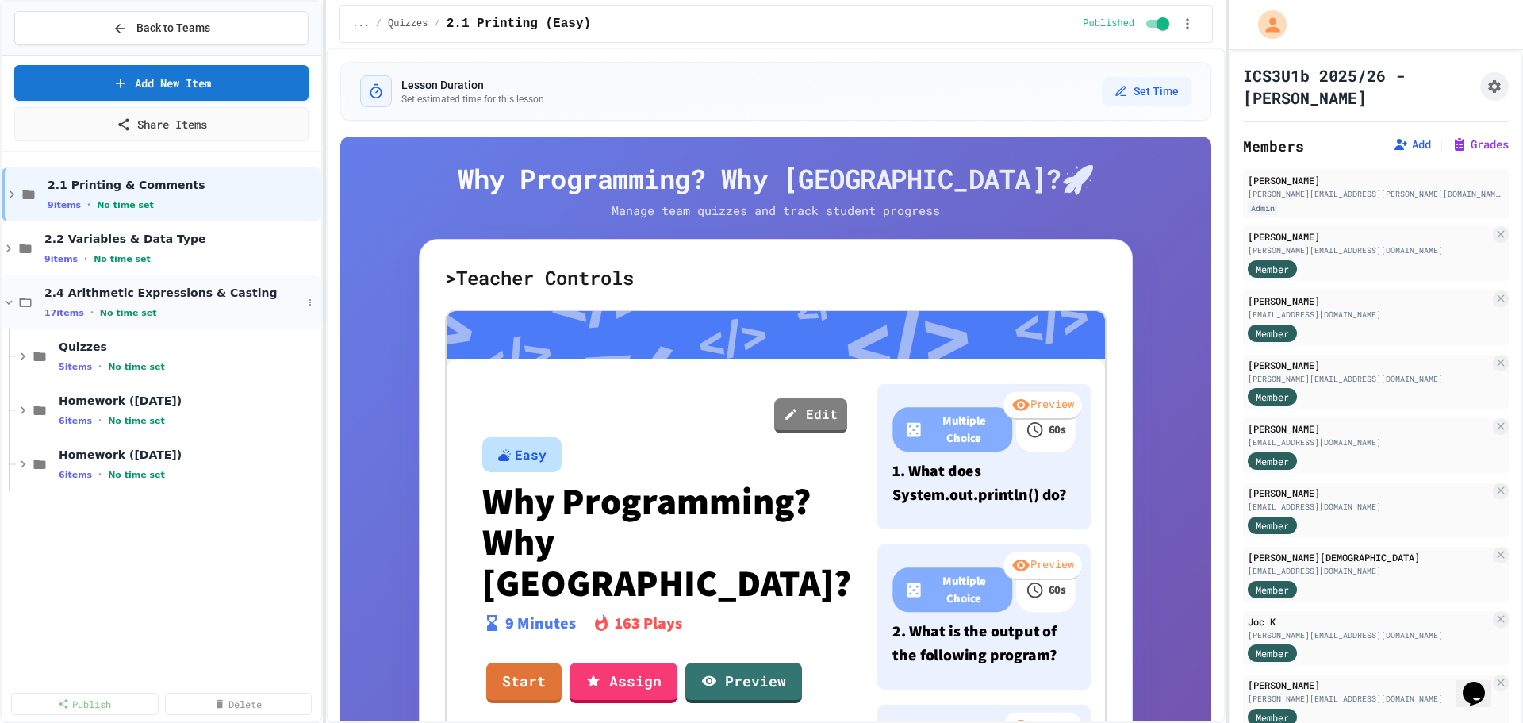
click at [192, 299] on span "2.4 Arithmetic Expressions & Casting" at bounding box center [173, 293] width 258 height 14
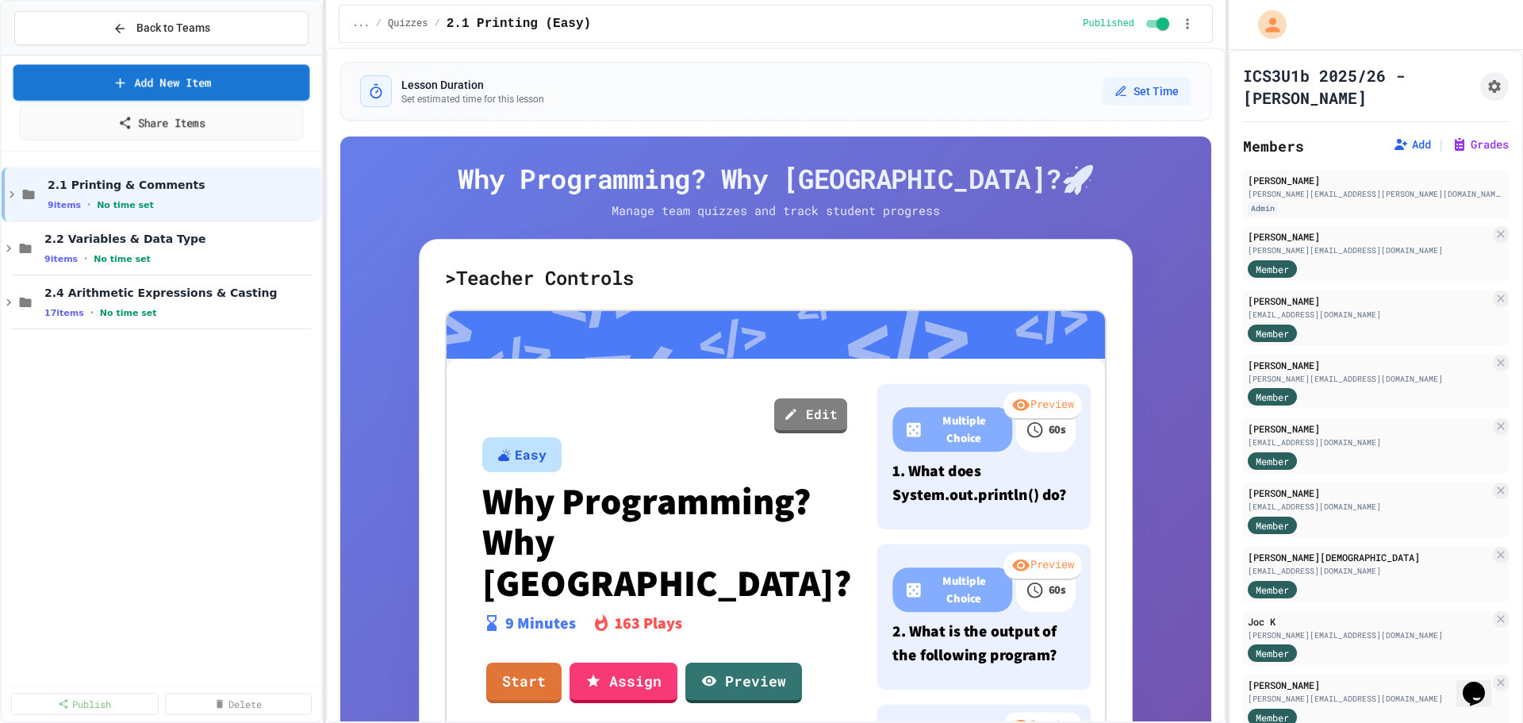
click at [183, 88] on link "Add New Item" at bounding box center [161, 82] width 297 height 36
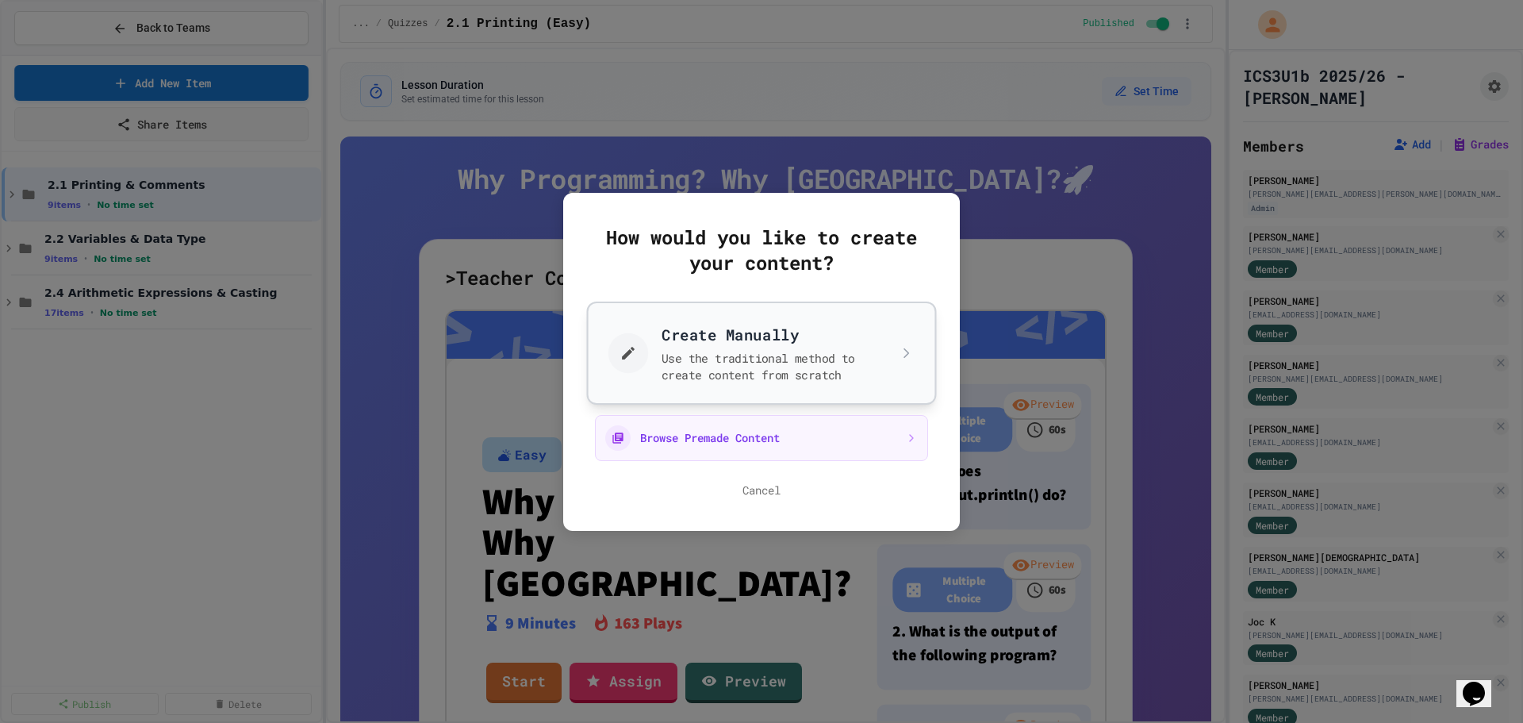
click at [684, 385] on button "Create Manually Use the traditional method to create content from scratch" at bounding box center [762, 352] width 350 height 103
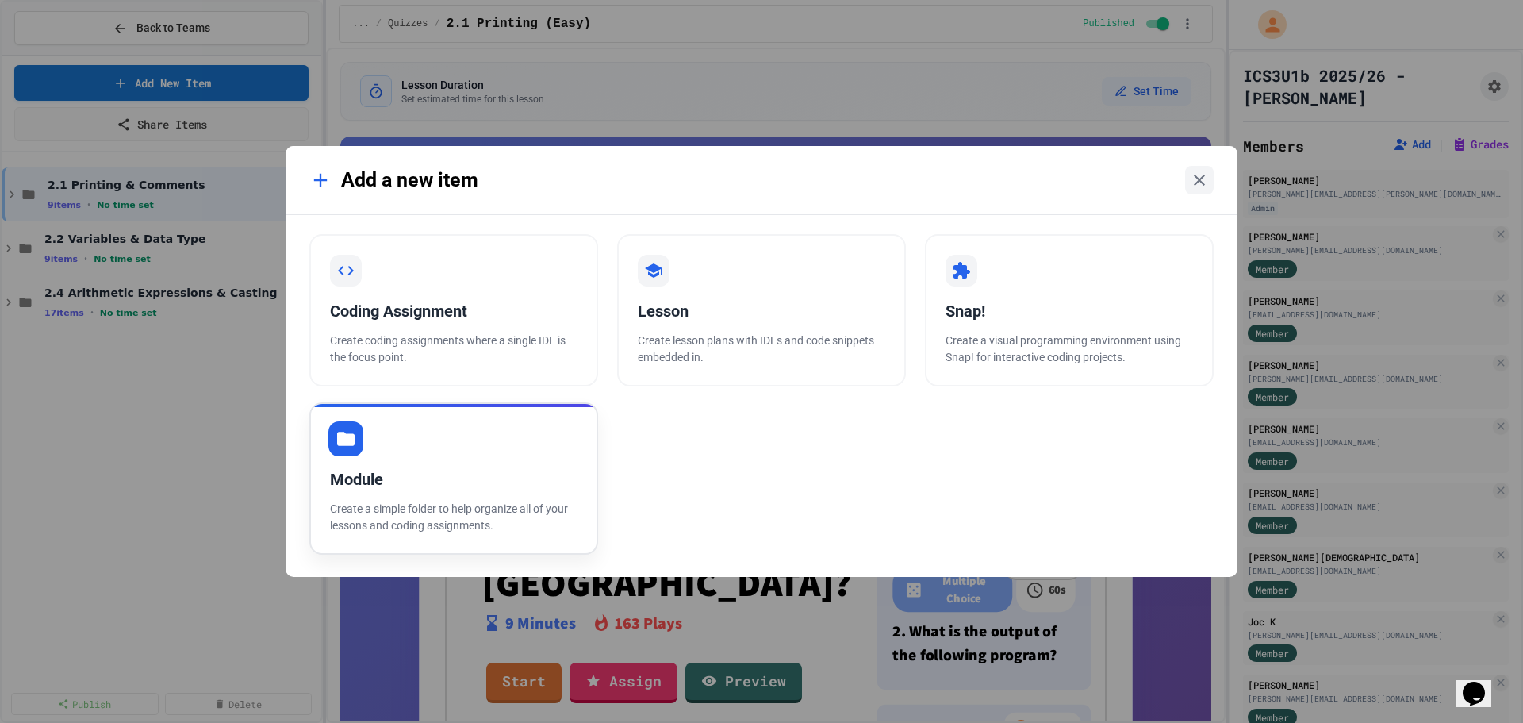
click at [507, 473] on div "Module" at bounding box center [453, 479] width 247 height 24
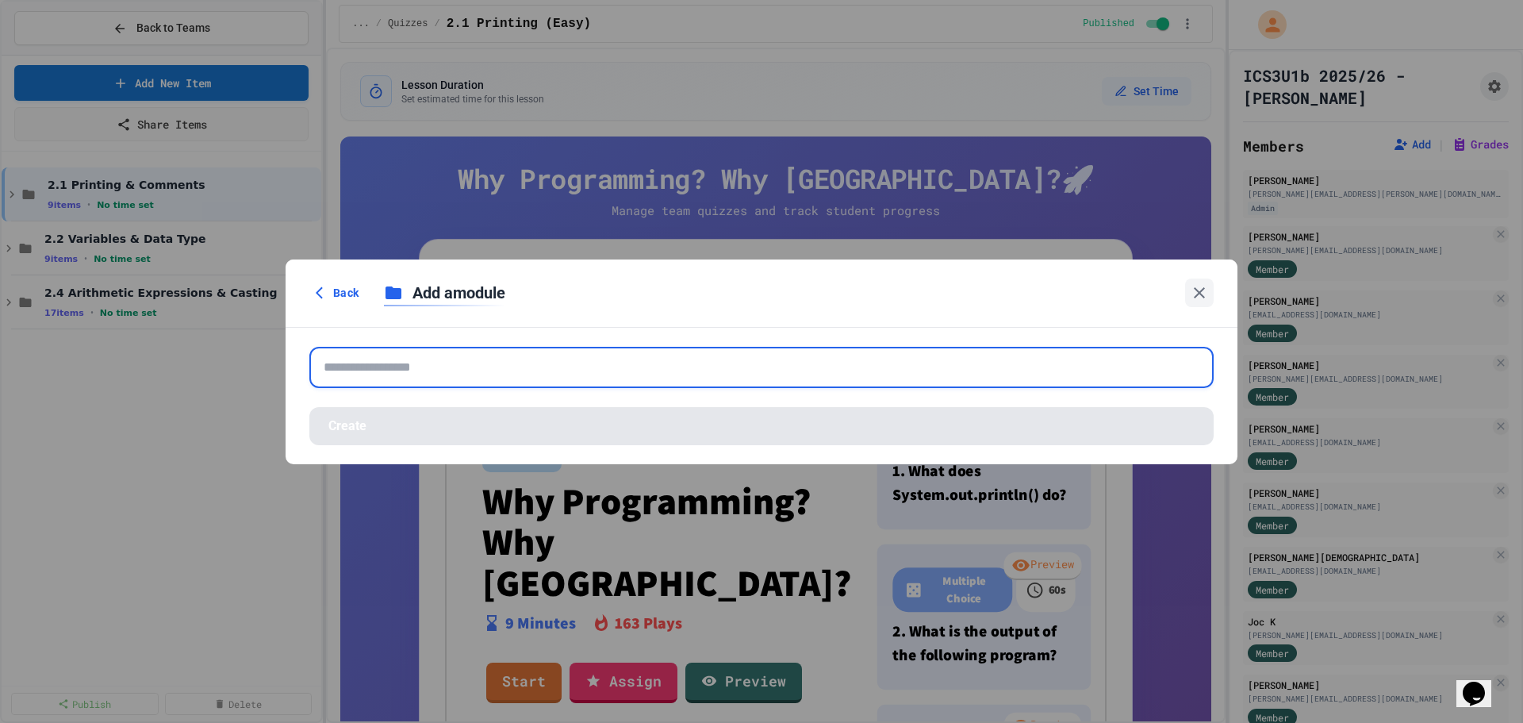
click at [515, 387] on input "text" at bounding box center [761, 367] width 904 height 41
click at [503, 370] on input "text" at bounding box center [761, 367] width 904 height 41
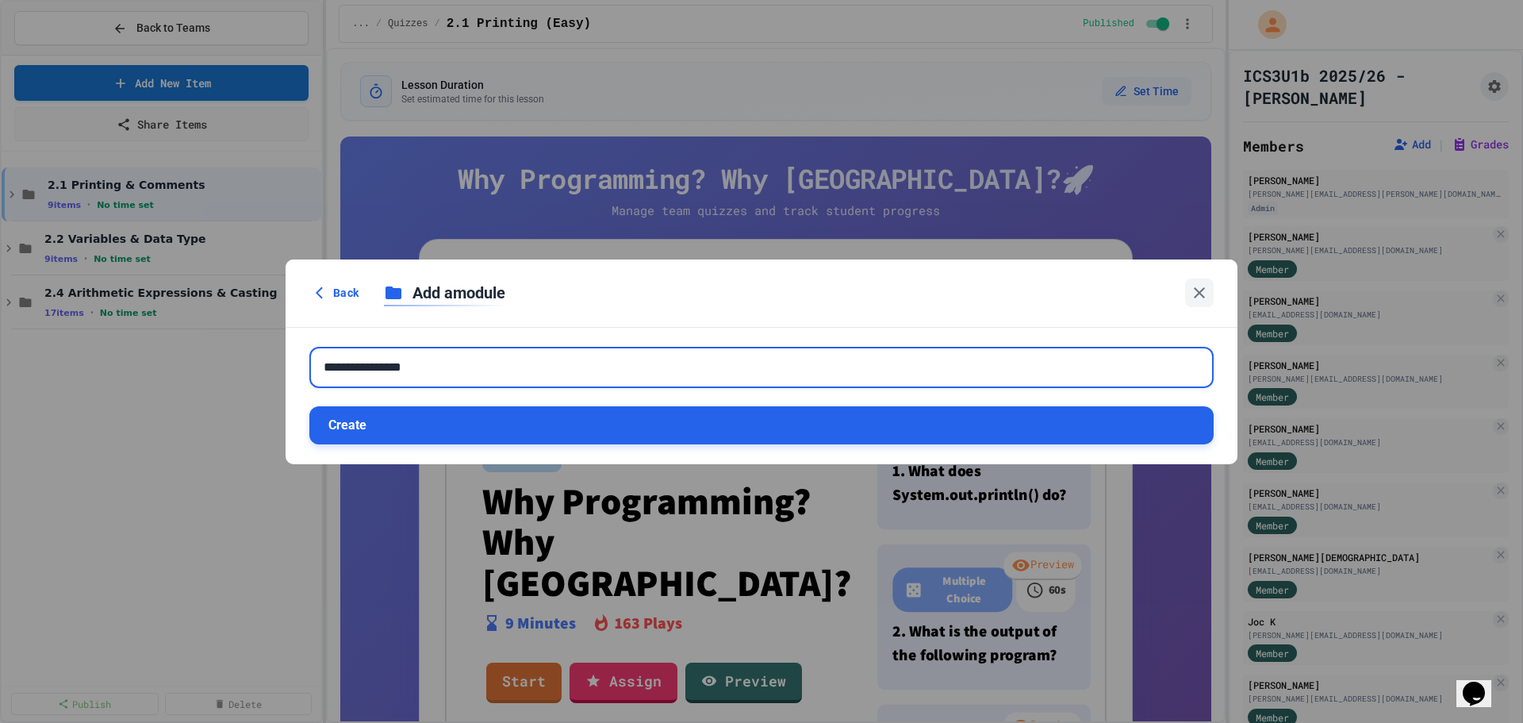
type input "**********"
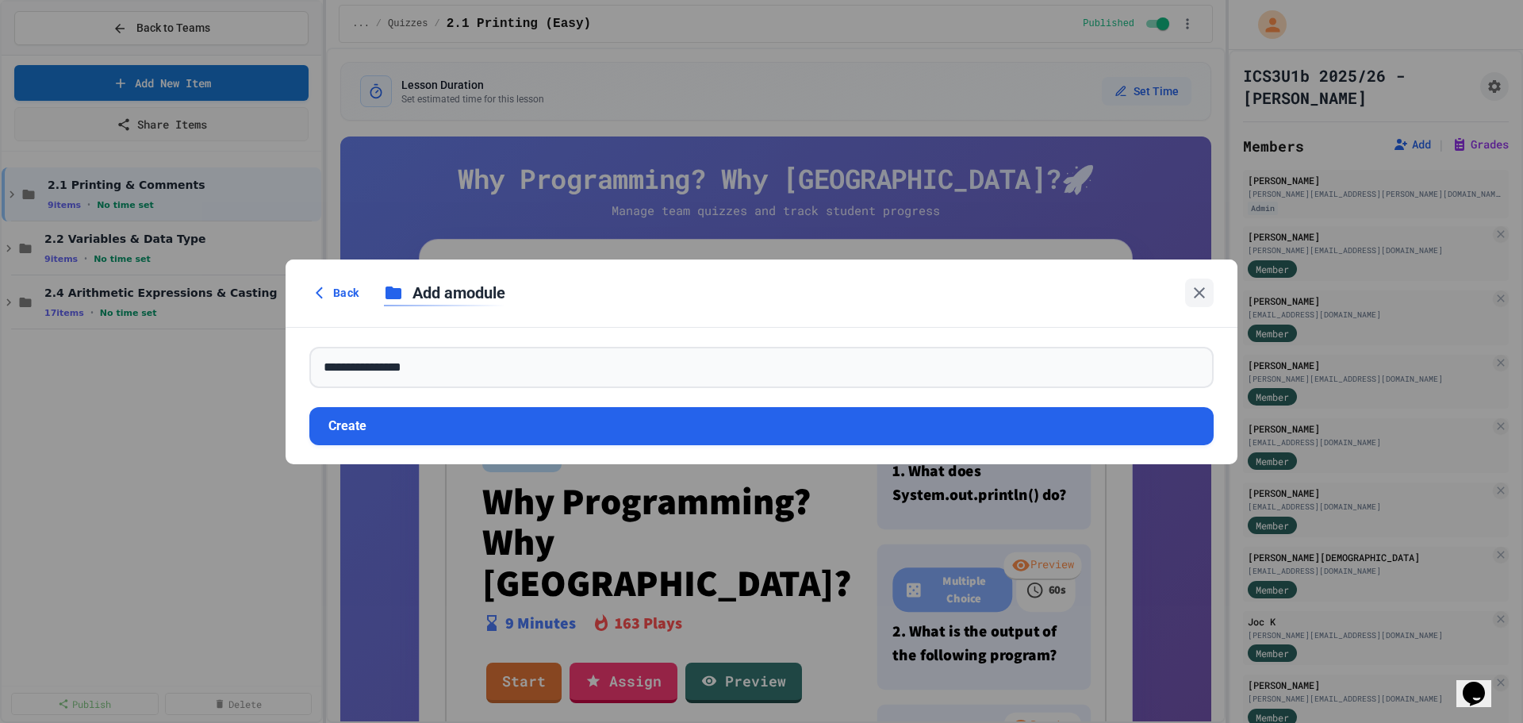
click at [444, 435] on button "Create" at bounding box center [761, 426] width 904 height 38
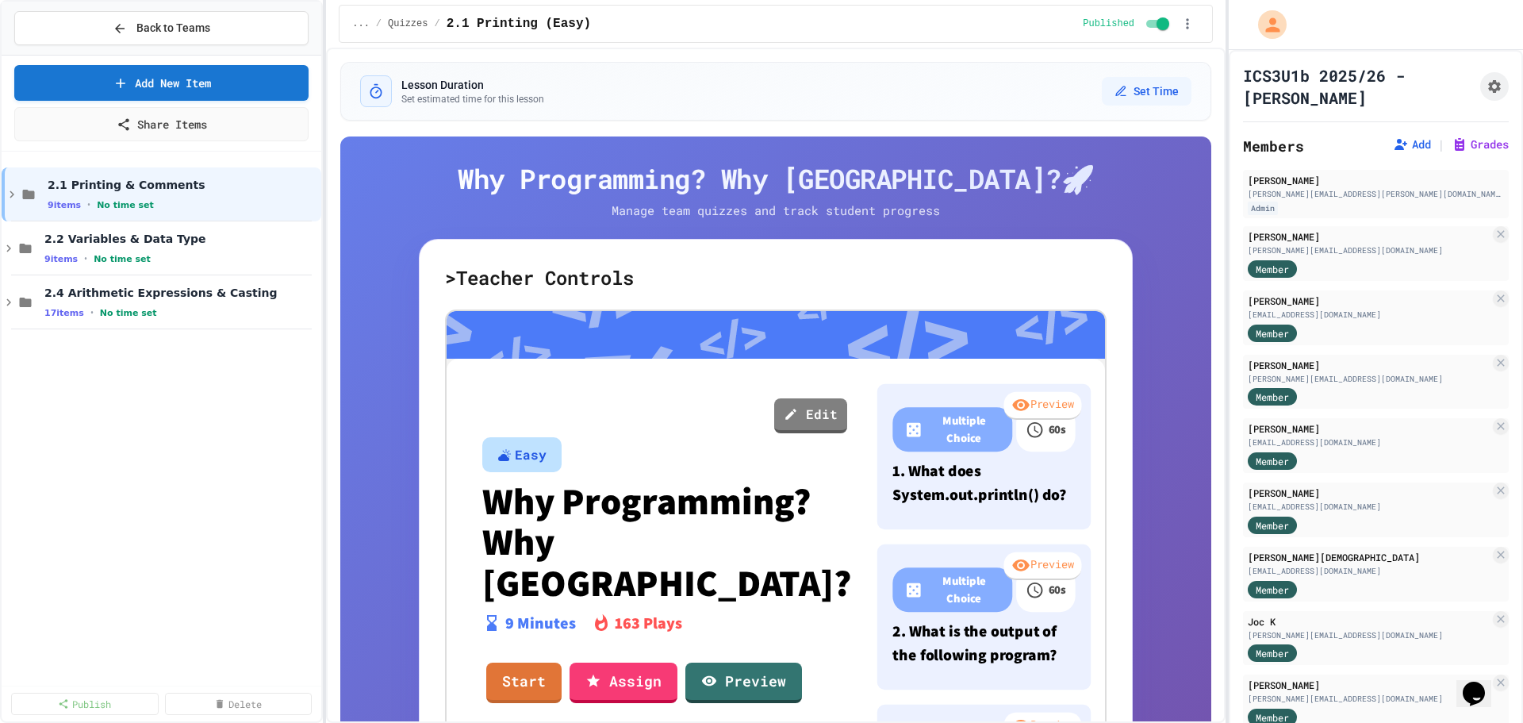
click at [248, 431] on div "2.1 Printing & Comments 9 items • No time set 2.2 Variables & Data Type 9 items…" at bounding box center [162, 418] width 320 height 521
click at [117, 698] on link "Publish" at bounding box center [84, 703] width 148 height 23
click at [128, 678] on label "Select All ( 45 items)" at bounding box center [83, 678] width 144 height 16
click at [215, 697] on link "45 Selected" at bounding box center [238, 701] width 144 height 23
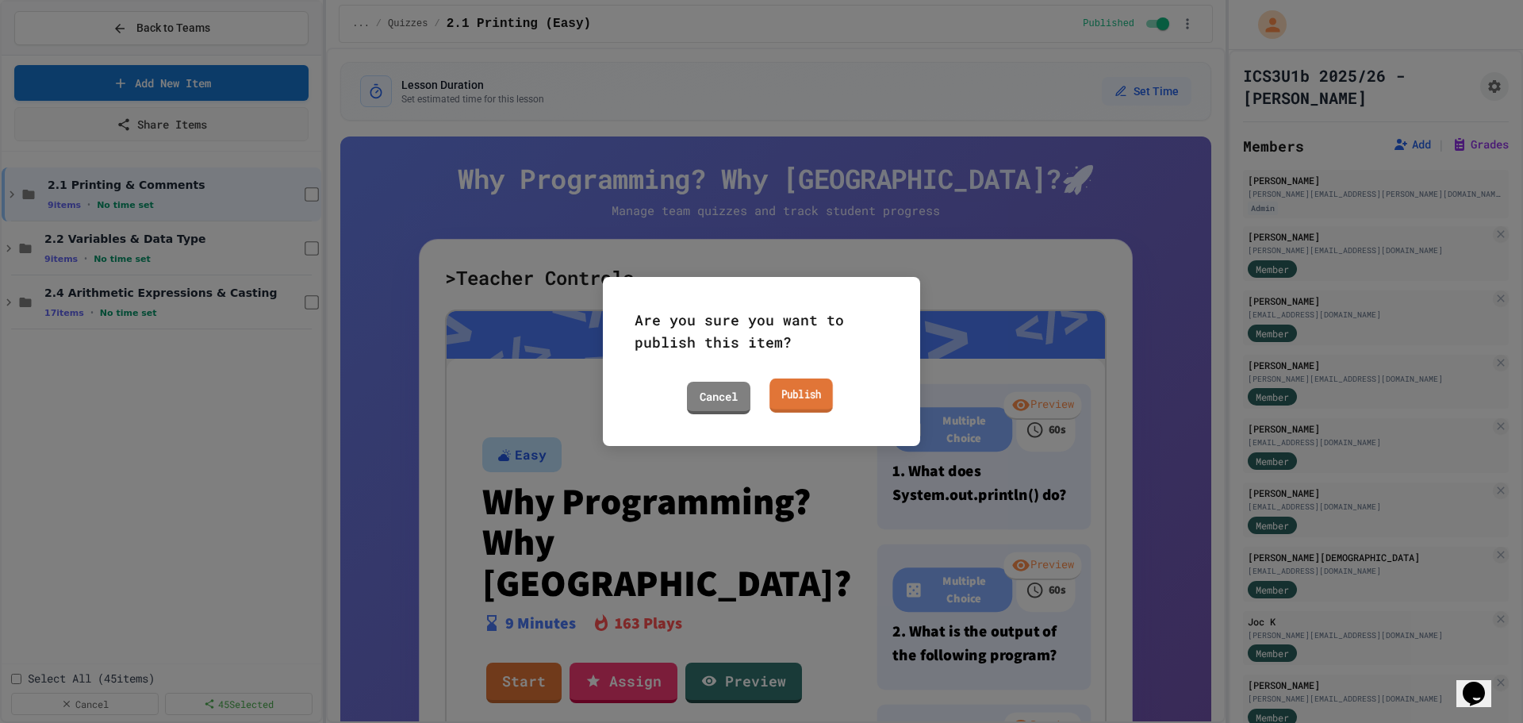
click at [811, 393] on link "Publish" at bounding box center [800, 395] width 63 height 34
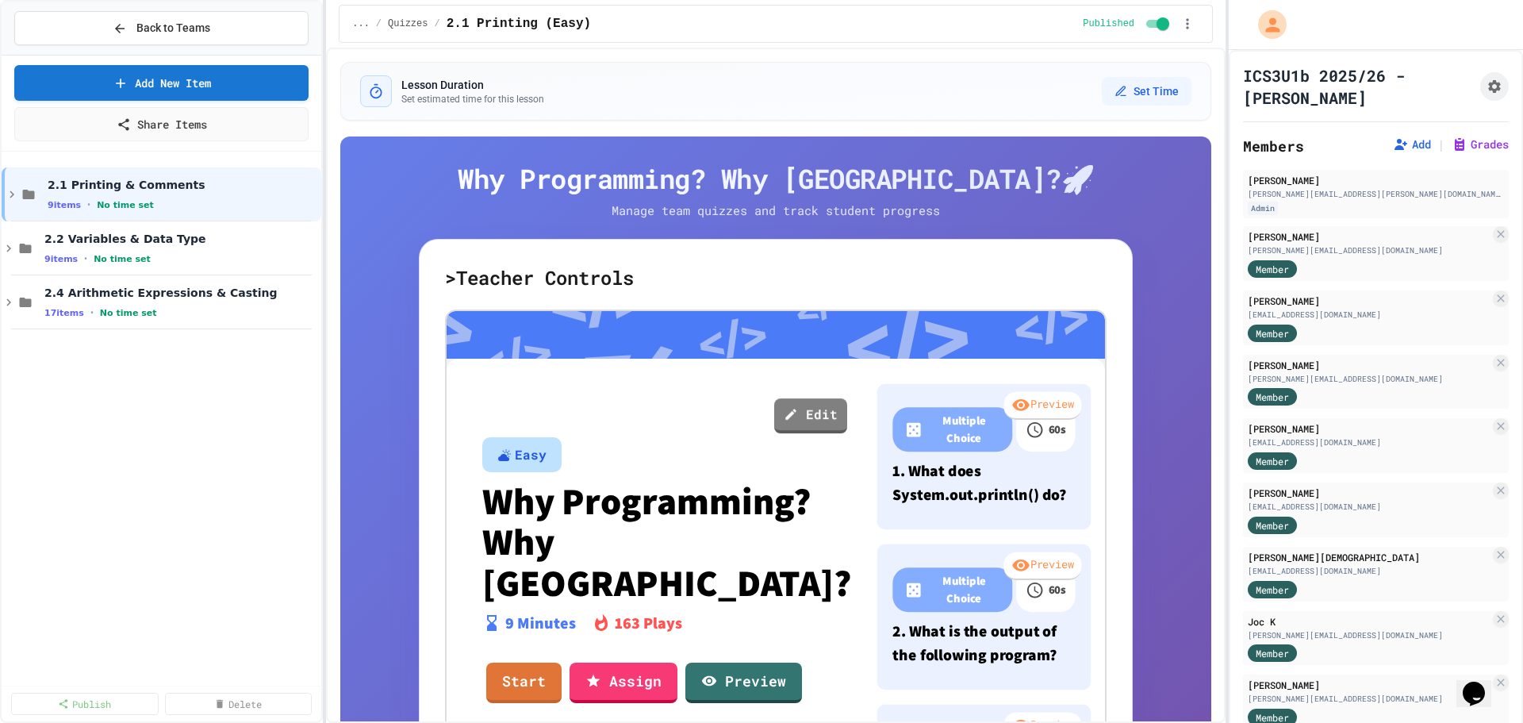
click at [132, 440] on div "2.1 Printing & Comments 9 items • No time set 2.2 Variables & Data Type 9 items…" at bounding box center [162, 407] width 320 height 499
click at [212, 88] on link "Add New Item" at bounding box center [162, 81] width 286 height 37
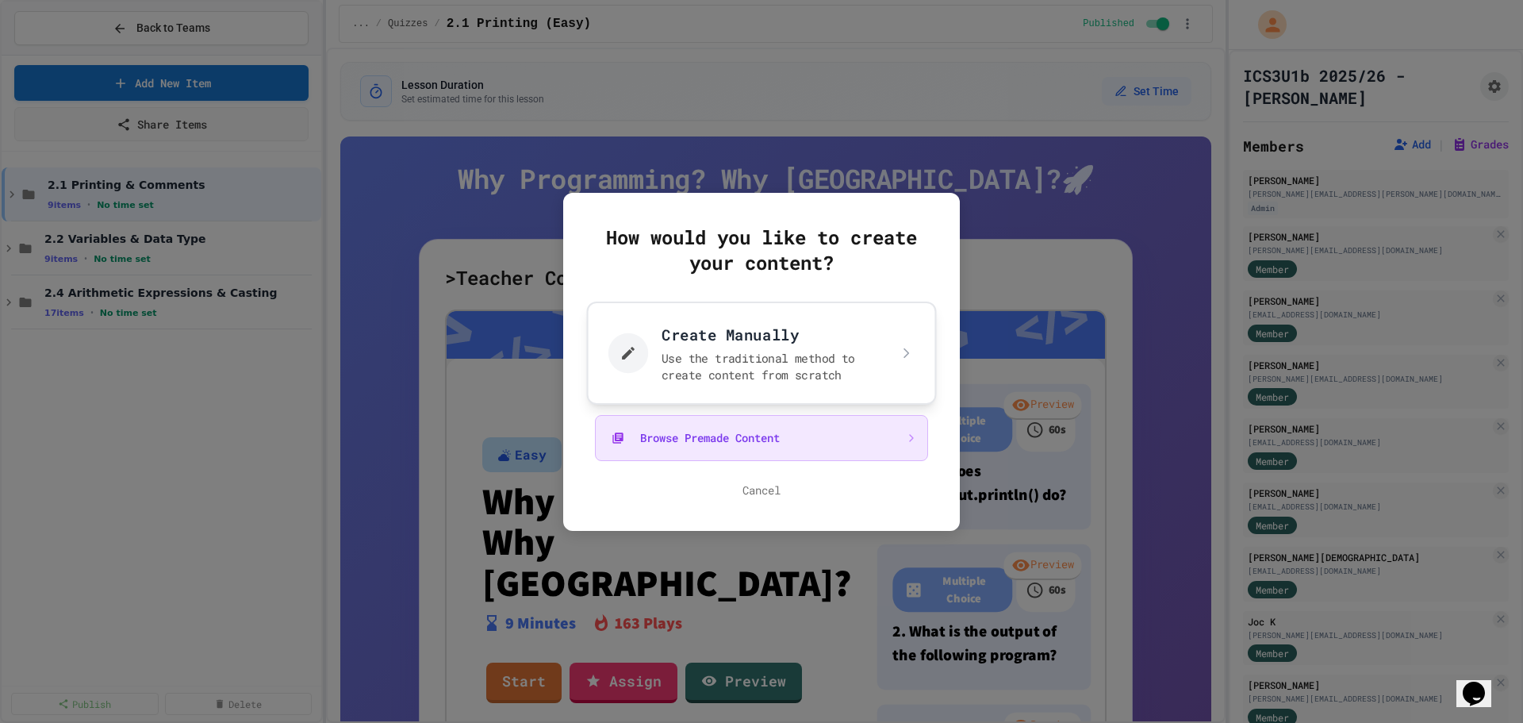
click at [742, 366] on button "Create Manually Use the traditional method to create content from scratch" at bounding box center [762, 352] width 350 height 103
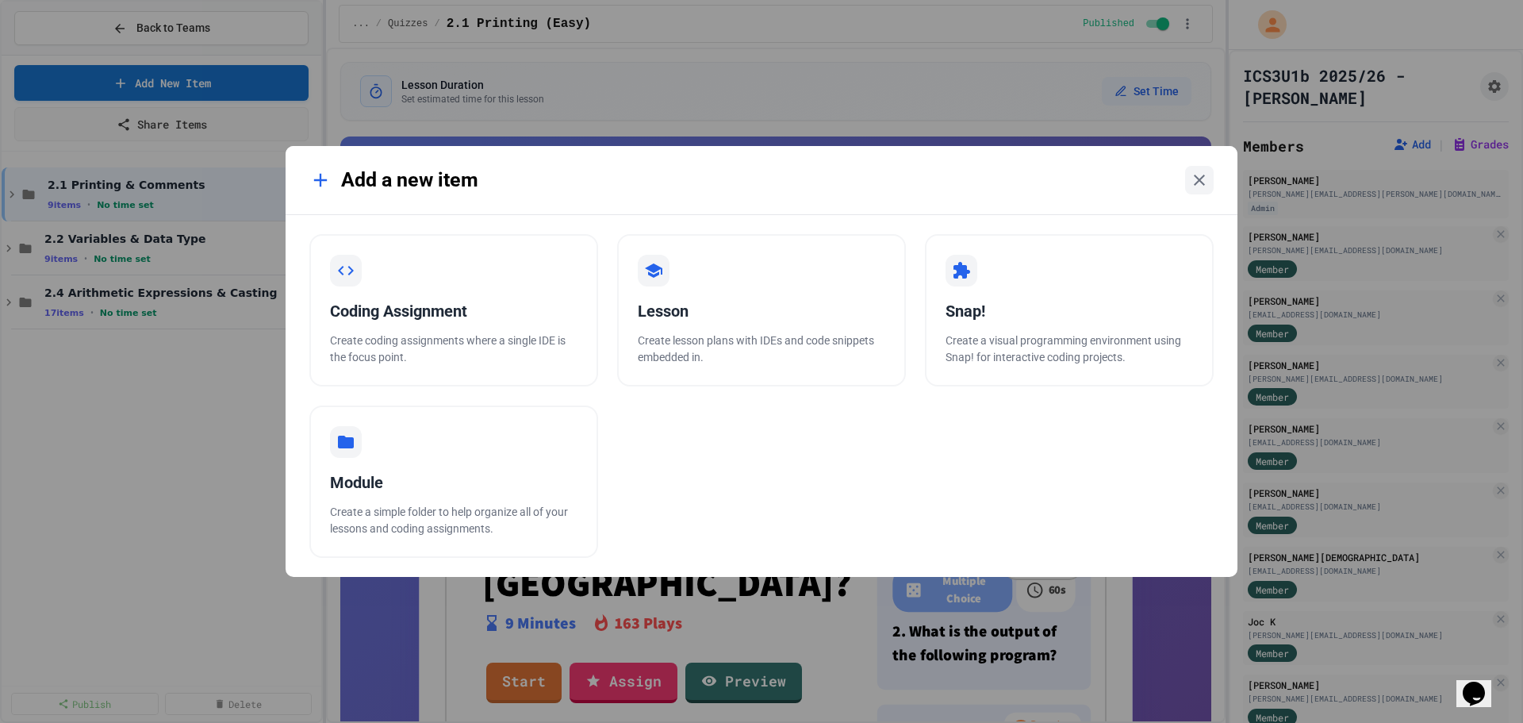
drag, startPoint x: 393, startPoint y: 464, endPoint x: 402, endPoint y: 464, distance: 8.7
click at [397, 465] on div "Module Create a simple folder to help organize all of your lessons and coding a…" at bounding box center [453, 481] width 289 height 152
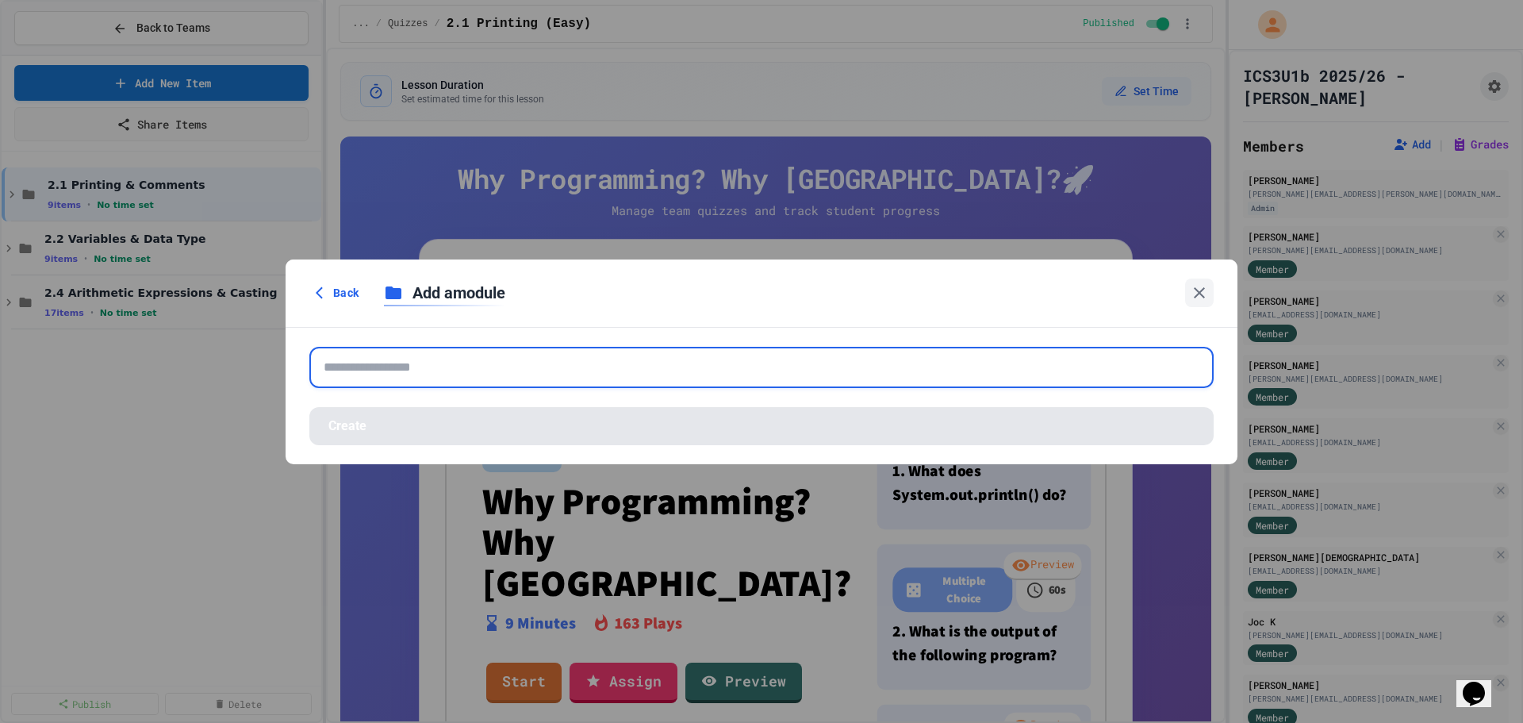
click at [432, 368] on input "text" at bounding box center [761, 367] width 904 height 41
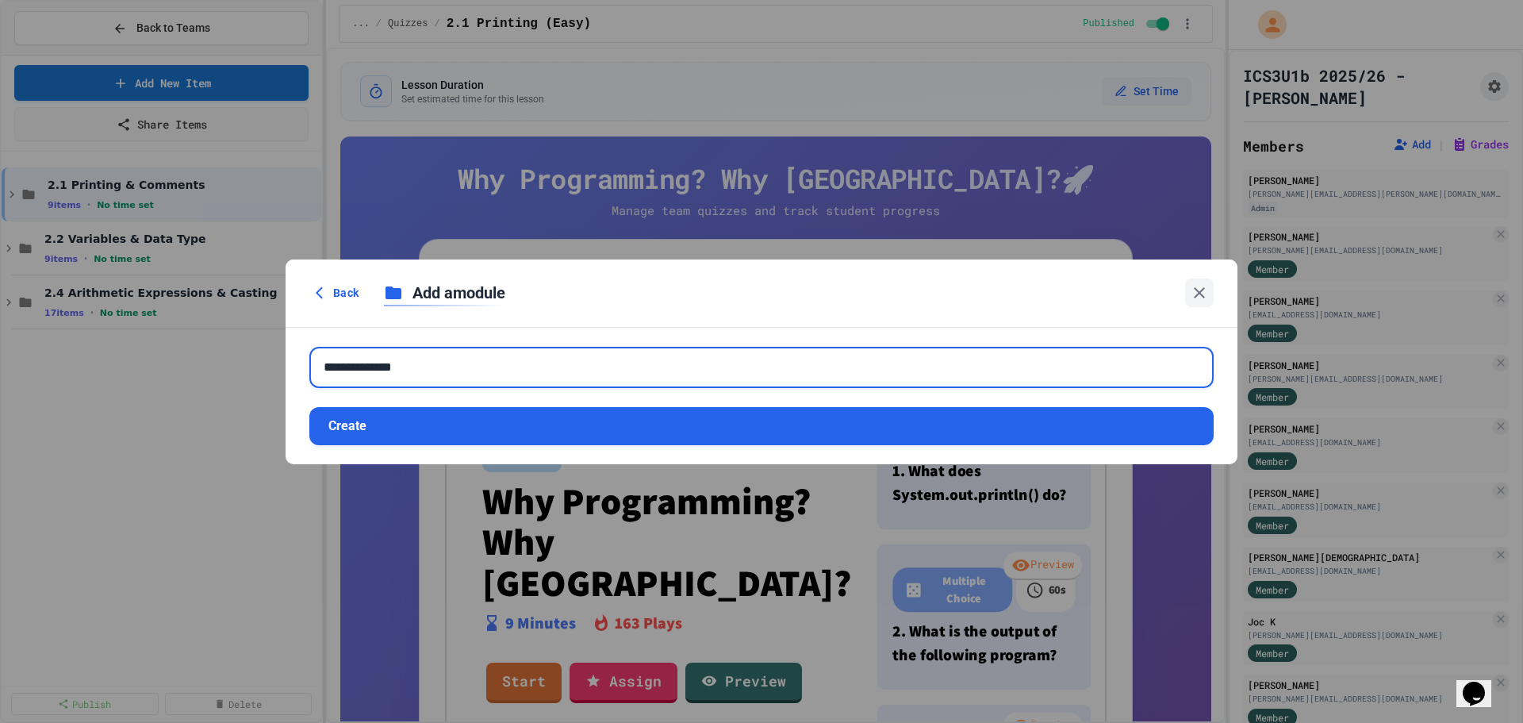
type input "**********"
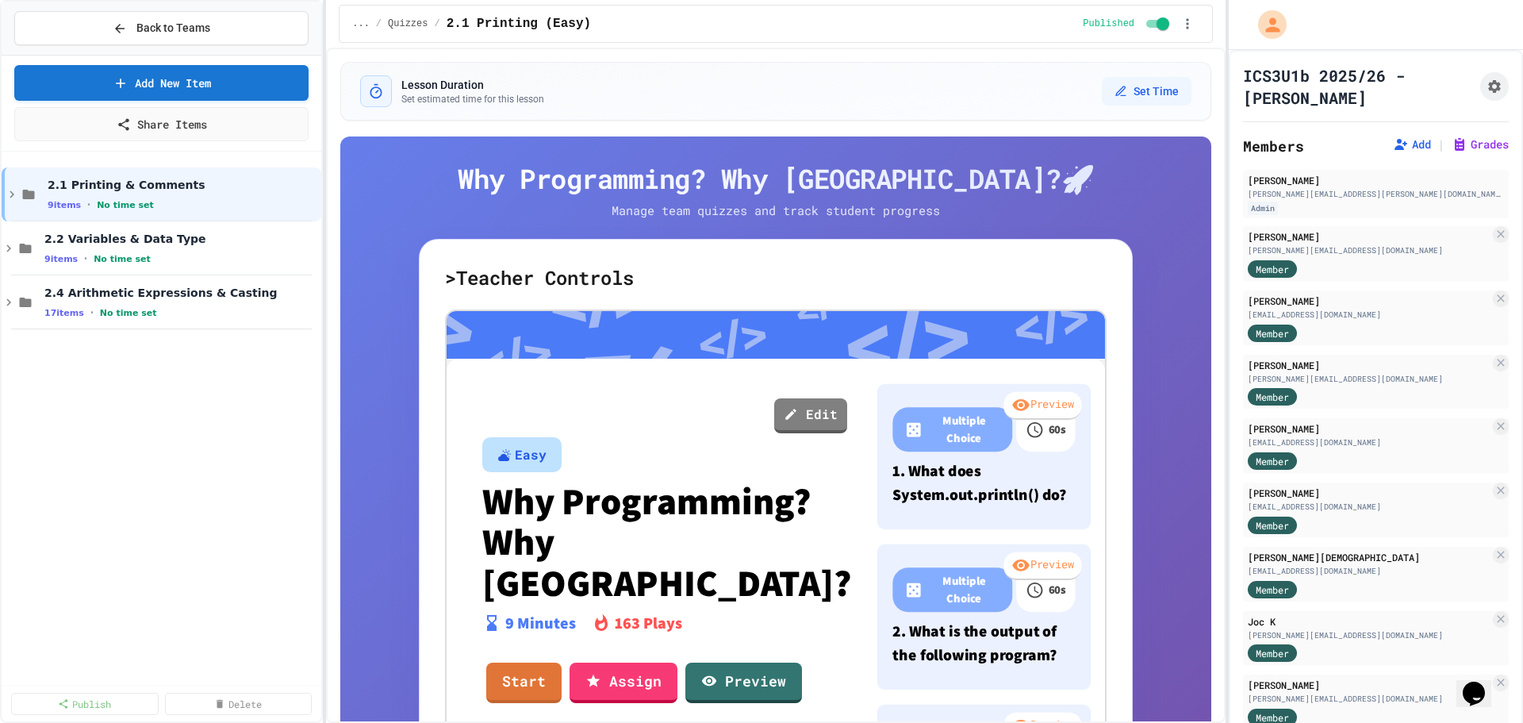
drag, startPoint x: 132, startPoint y: 387, endPoint x: 136, endPoint y: 370, distance: 17.9
click at [132, 389] on div "2.1 Printing & Comments 9 items • No time set 2.2 Variables & Data Type 9 items…" at bounding box center [162, 418] width 320 height 521
click at [191, 27] on button "Back to Teams" at bounding box center [161, 28] width 294 height 34
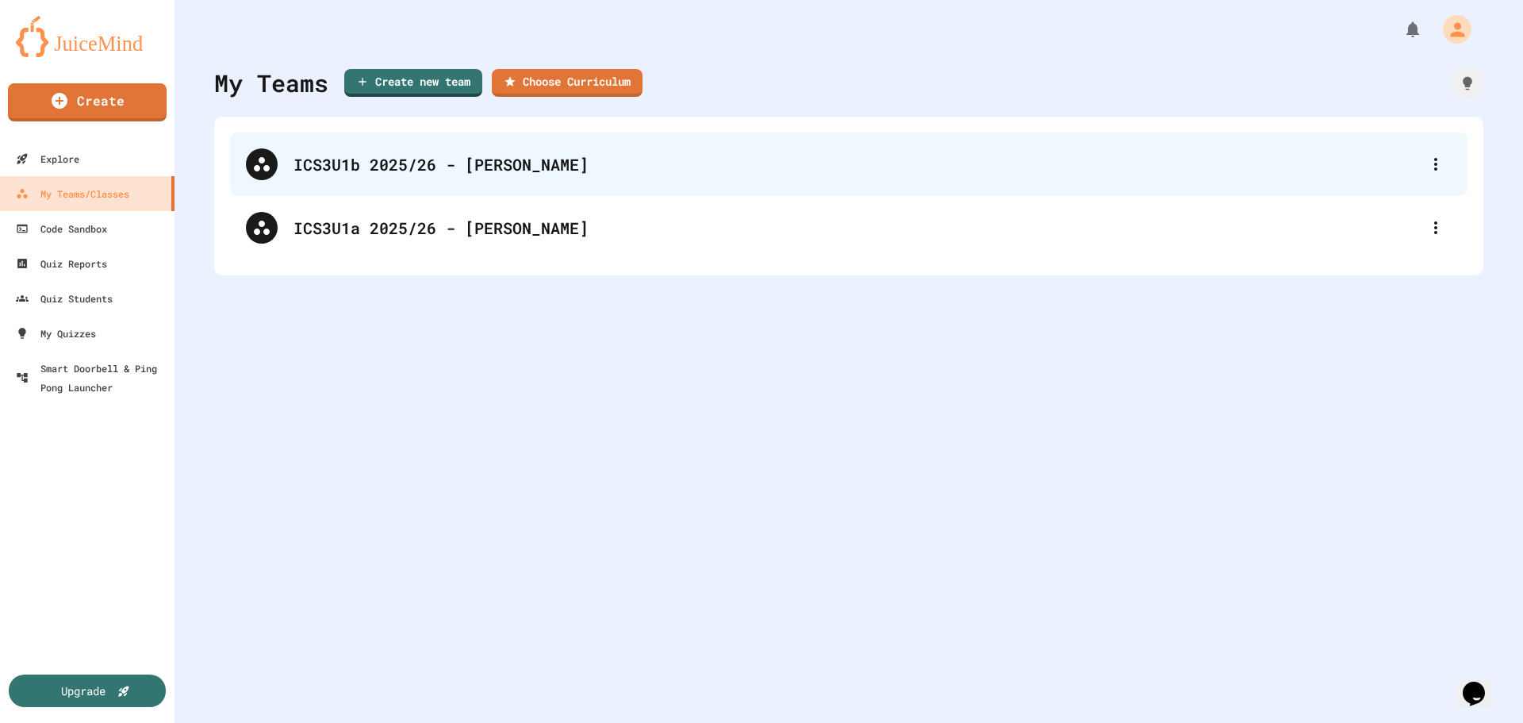
click at [370, 159] on div "ICS3U1b 2025/26 - [PERSON_NAME]" at bounding box center [856, 164] width 1126 height 24
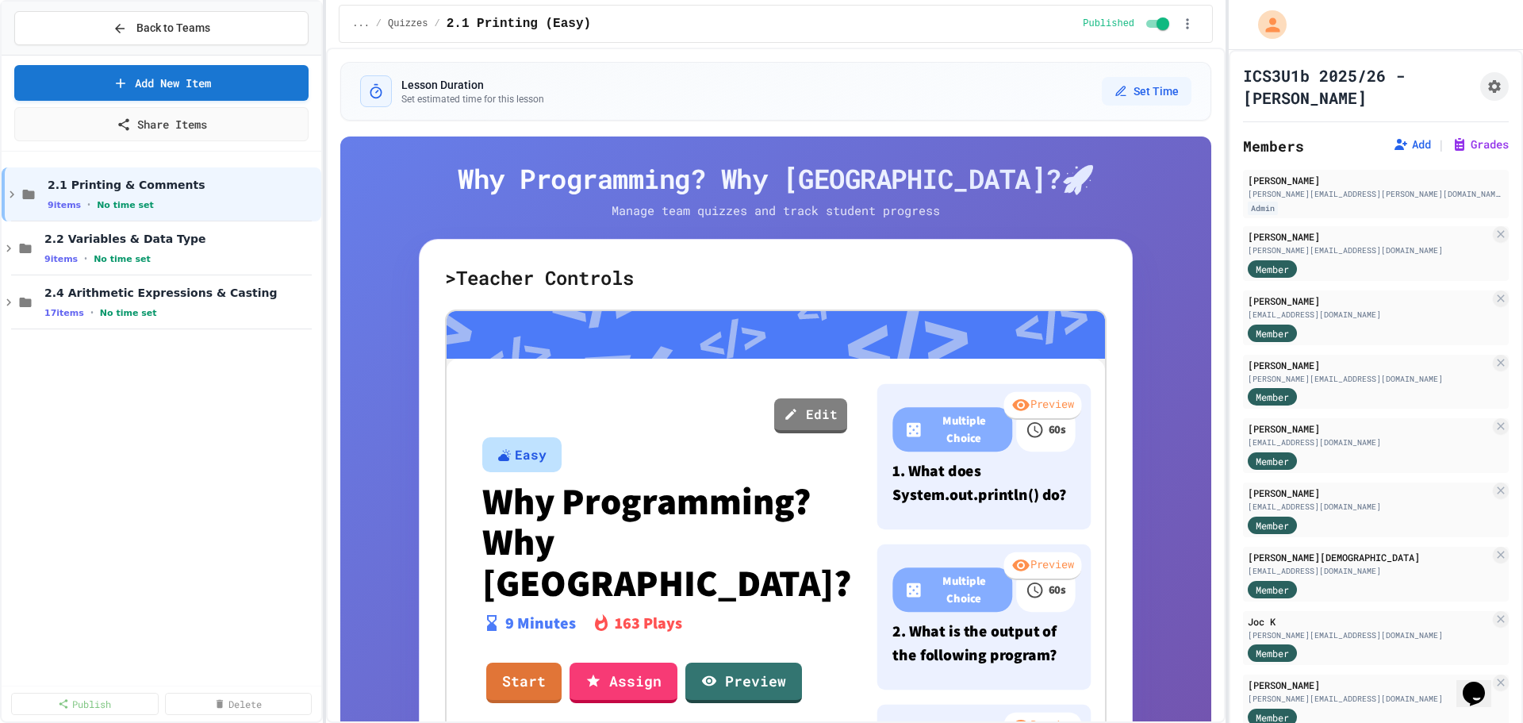
click at [237, 370] on div "2.1 Printing & Comments 9 items • No time set 2.2 Variables & Data Type 9 items…" at bounding box center [162, 418] width 320 height 521
click at [213, 79] on link "Add New Item" at bounding box center [162, 80] width 270 height 37
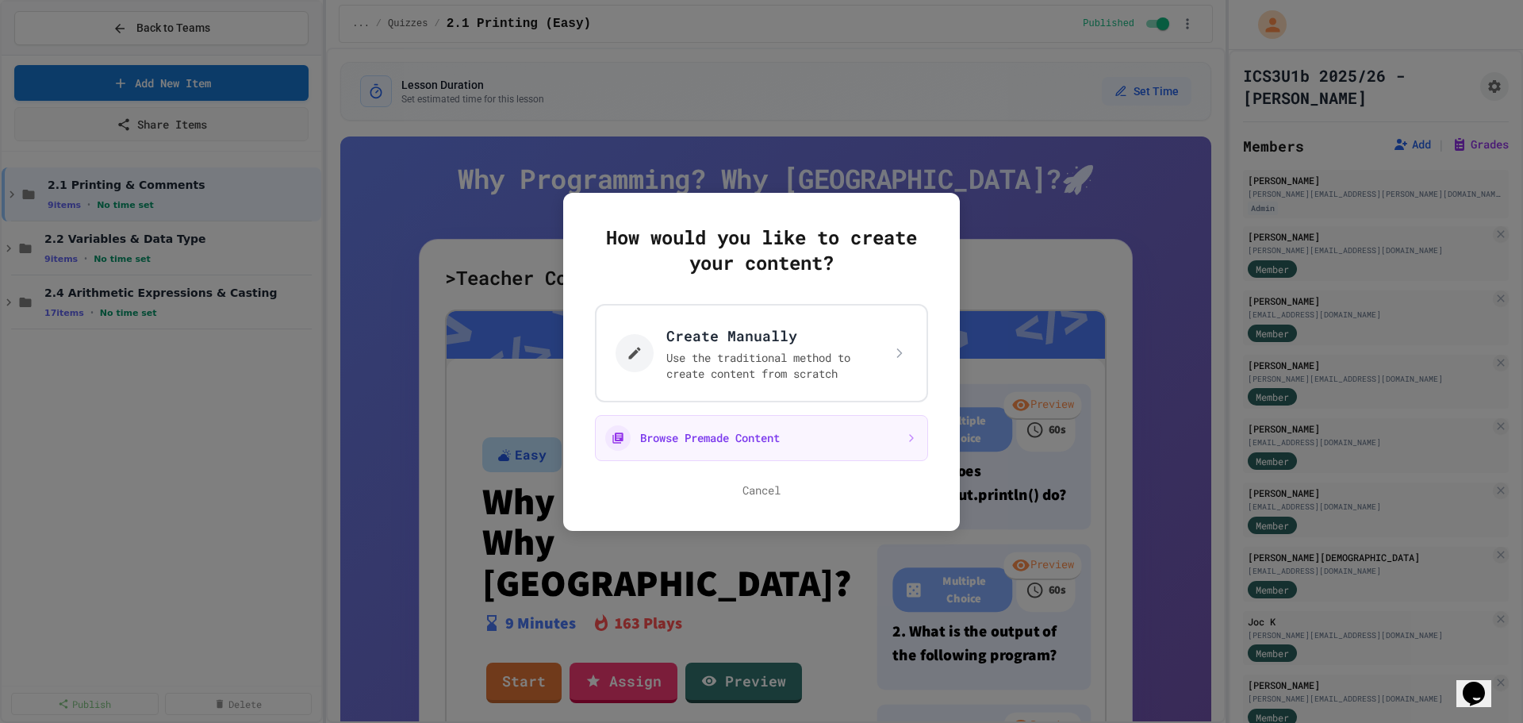
drag, startPoint x: 1172, startPoint y: 182, endPoint x: 1193, endPoint y: 177, distance: 21.2
click at [1175, 182] on div at bounding box center [761, 361] width 1523 height 723
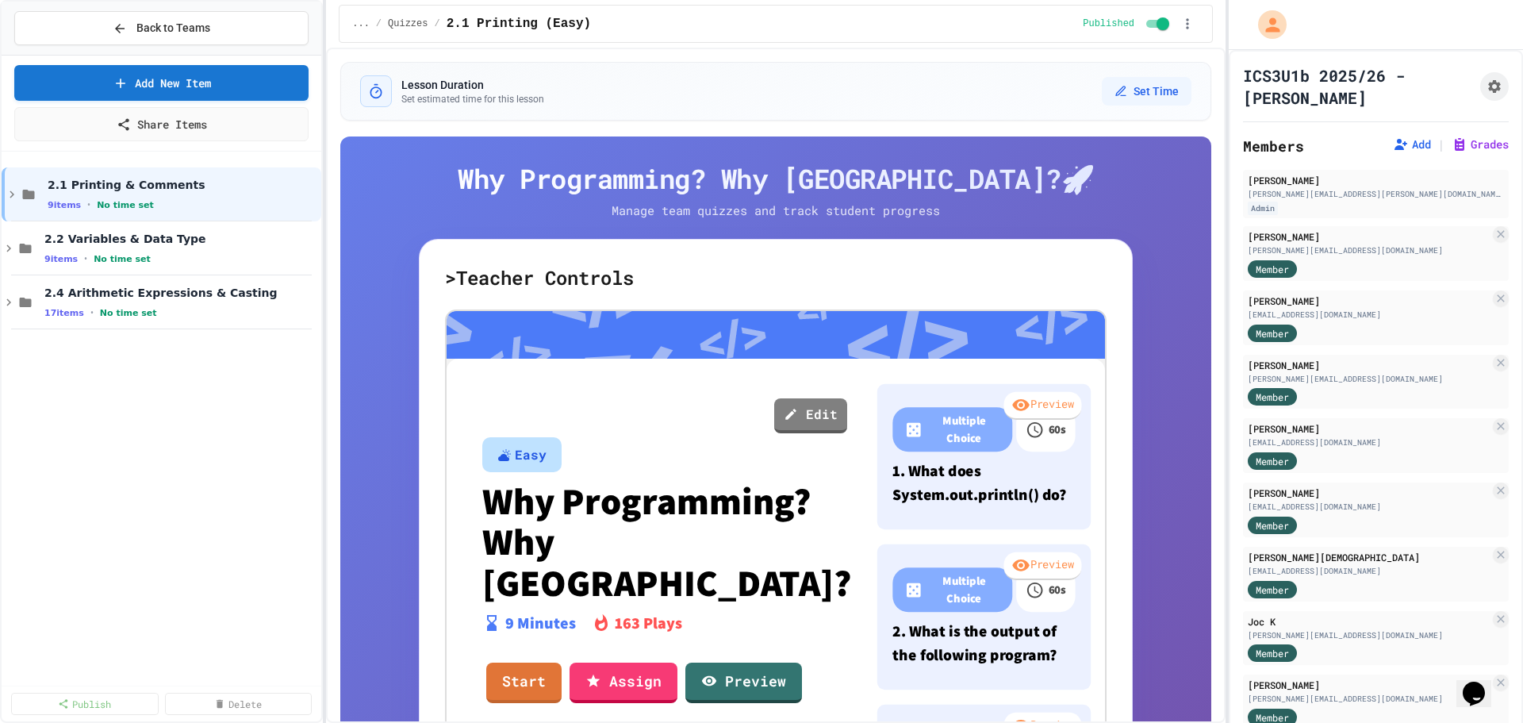
click at [1480, 98] on div at bounding box center [1494, 86] width 29 height 29
click at [1486, 94] on icon "Assignment Settings" at bounding box center [1494, 87] width 16 height 16
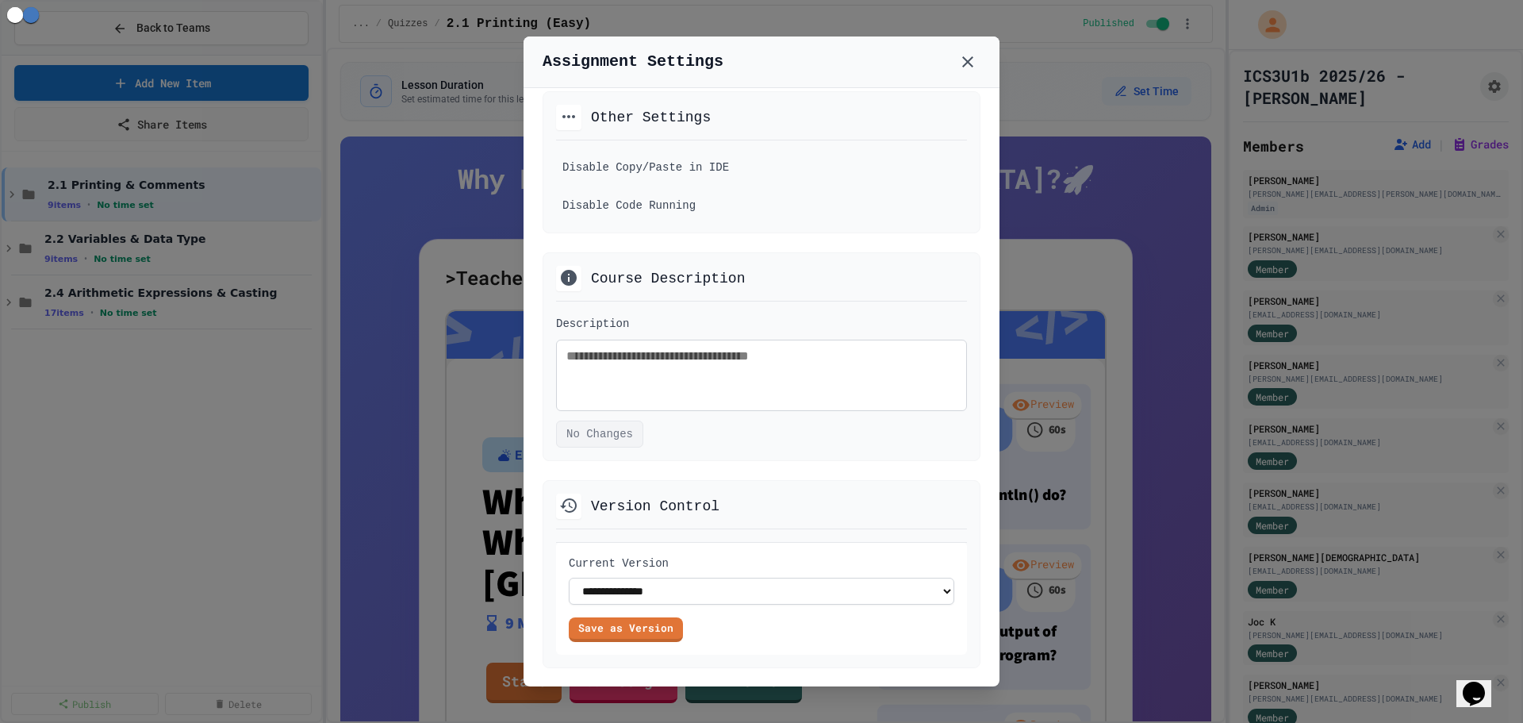
scroll to position [803, 0]
click at [360, 539] on div at bounding box center [761, 361] width 1523 height 723
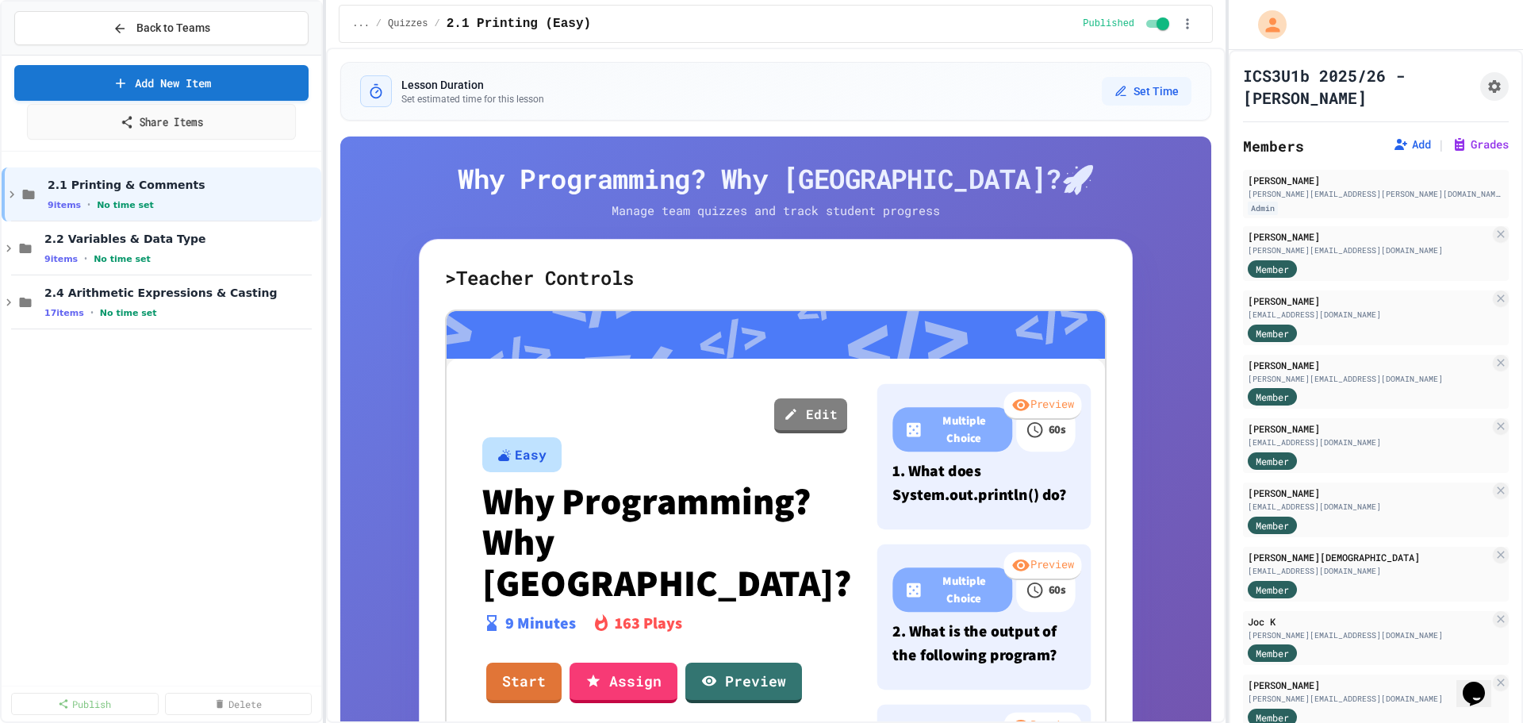
click at [140, 83] on link "Add New Item" at bounding box center [161, 83] width 294 height 36
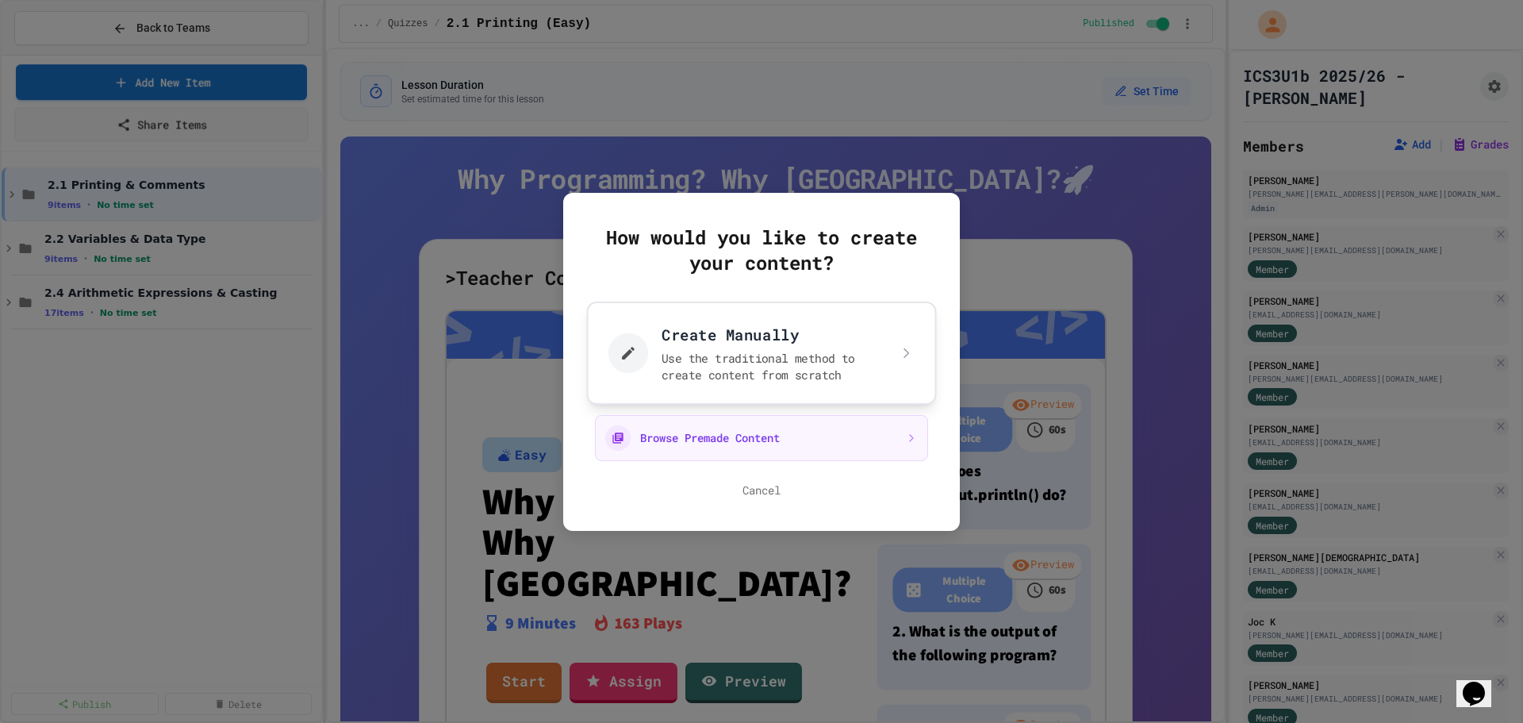
click at [683, 347] on button "Create Manually Use the traditional method to create content from scratch" at bounding box center [762, 352] width 350 height 103
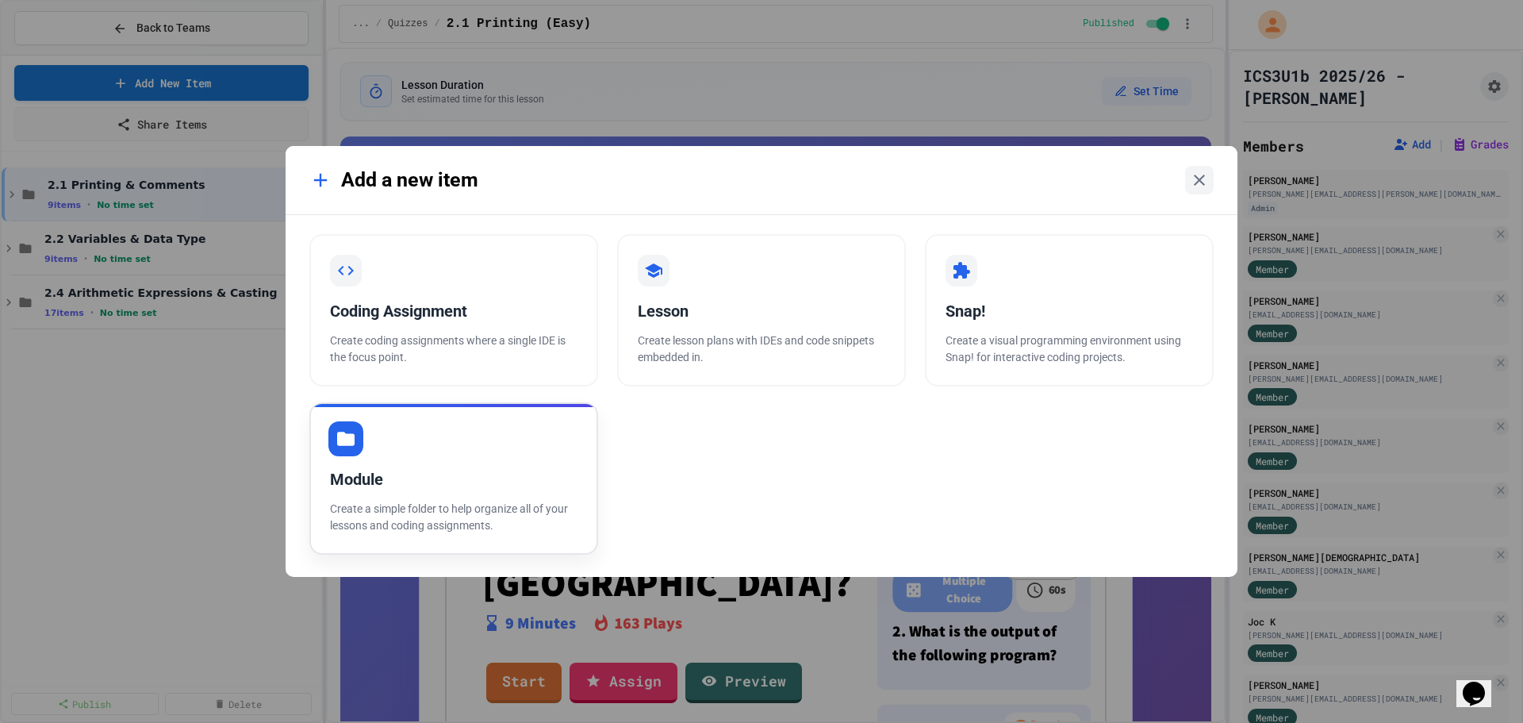
click at [499, 456] on div "Module Create a simple folder to help organize all of your lessons and coding a…" at bounding box center [453, 478] width 289 height 152
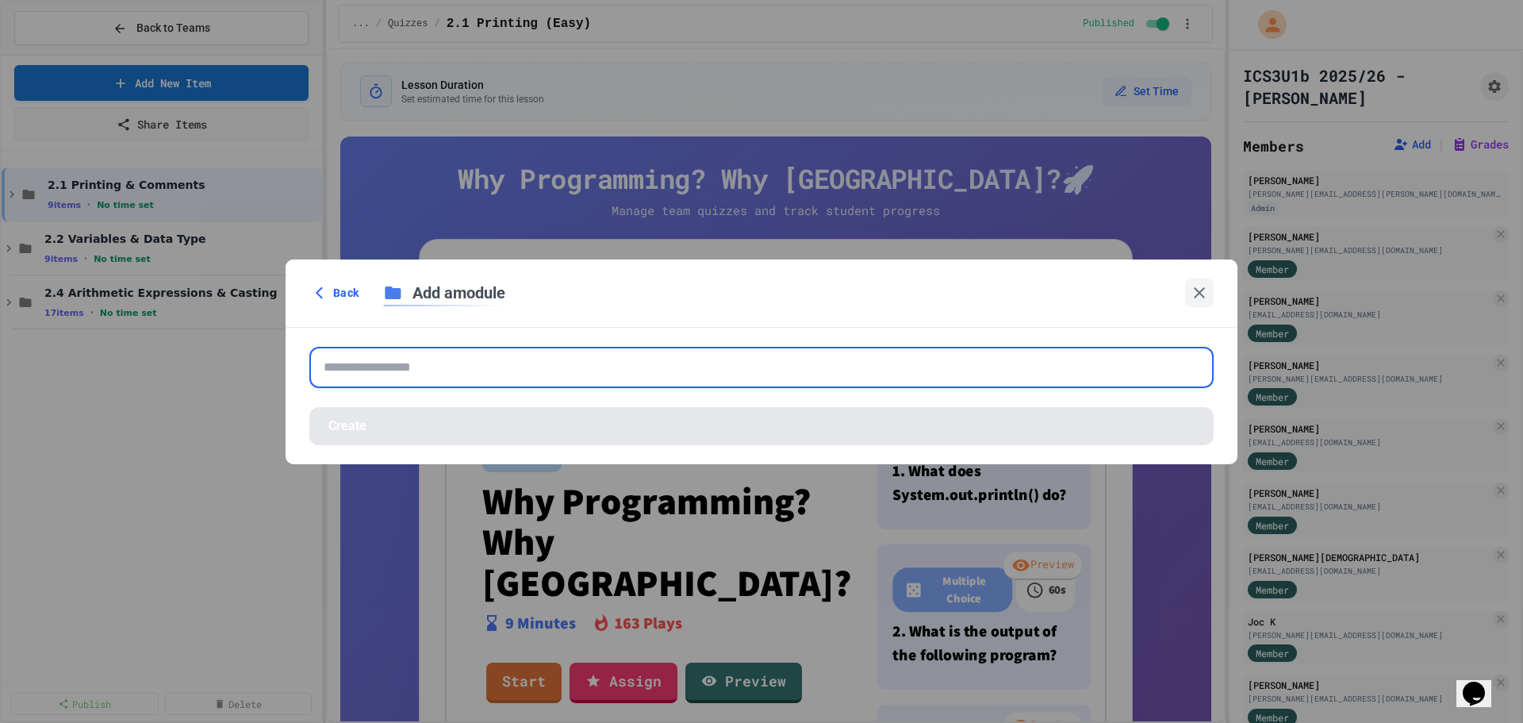
click at [465, 366] on input "text" at bounding box center [761, 367] width 904 height 41
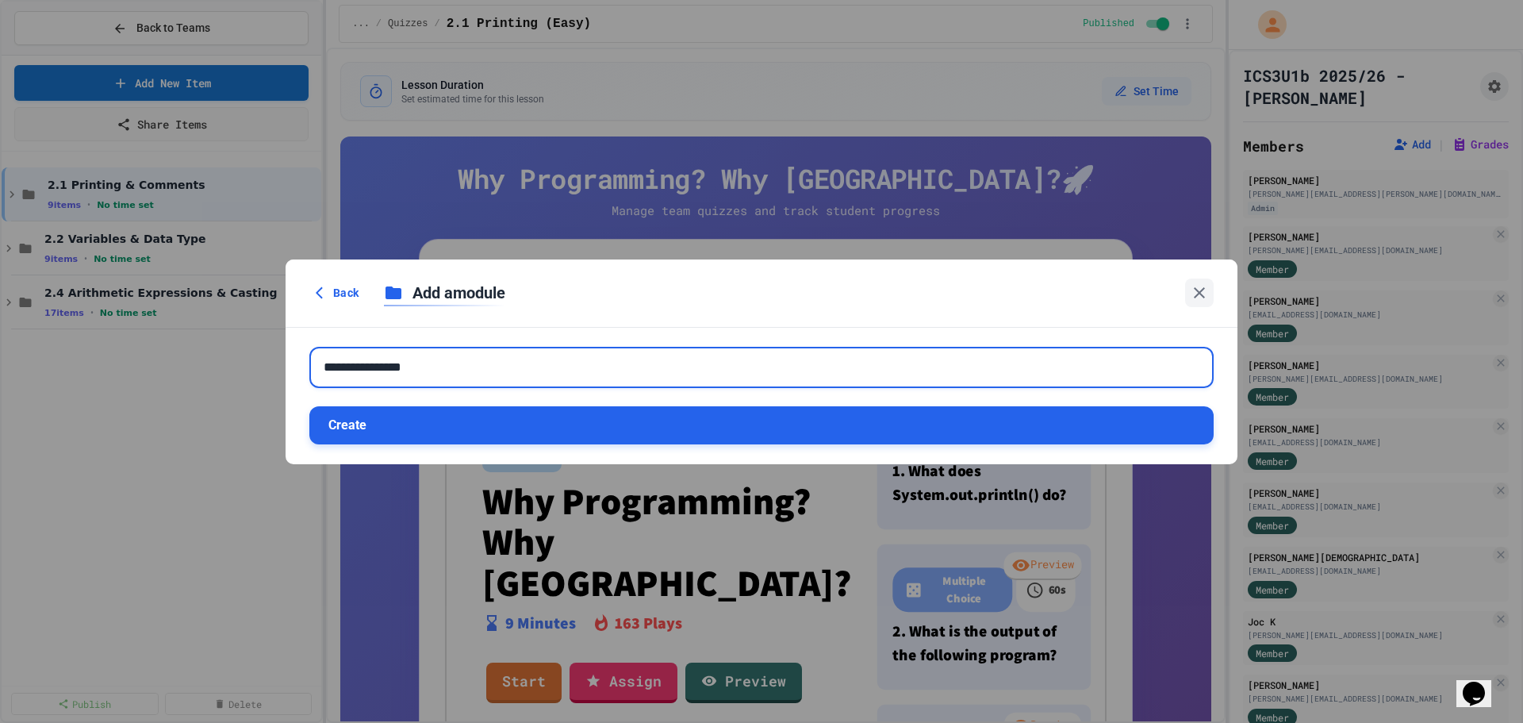
type input "**********"
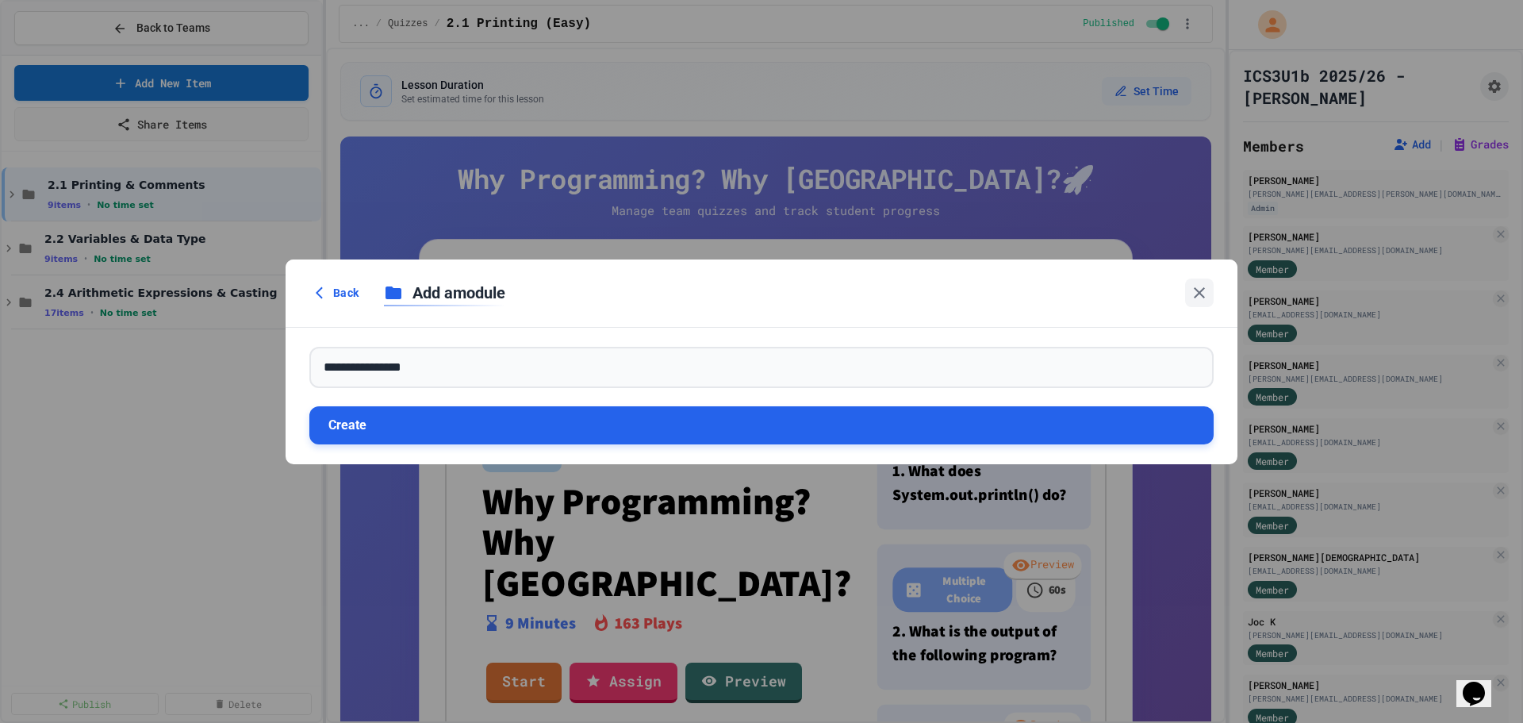
click at [462, 416] on button "Create" at bounding box center [761, 425] width 904 height 38
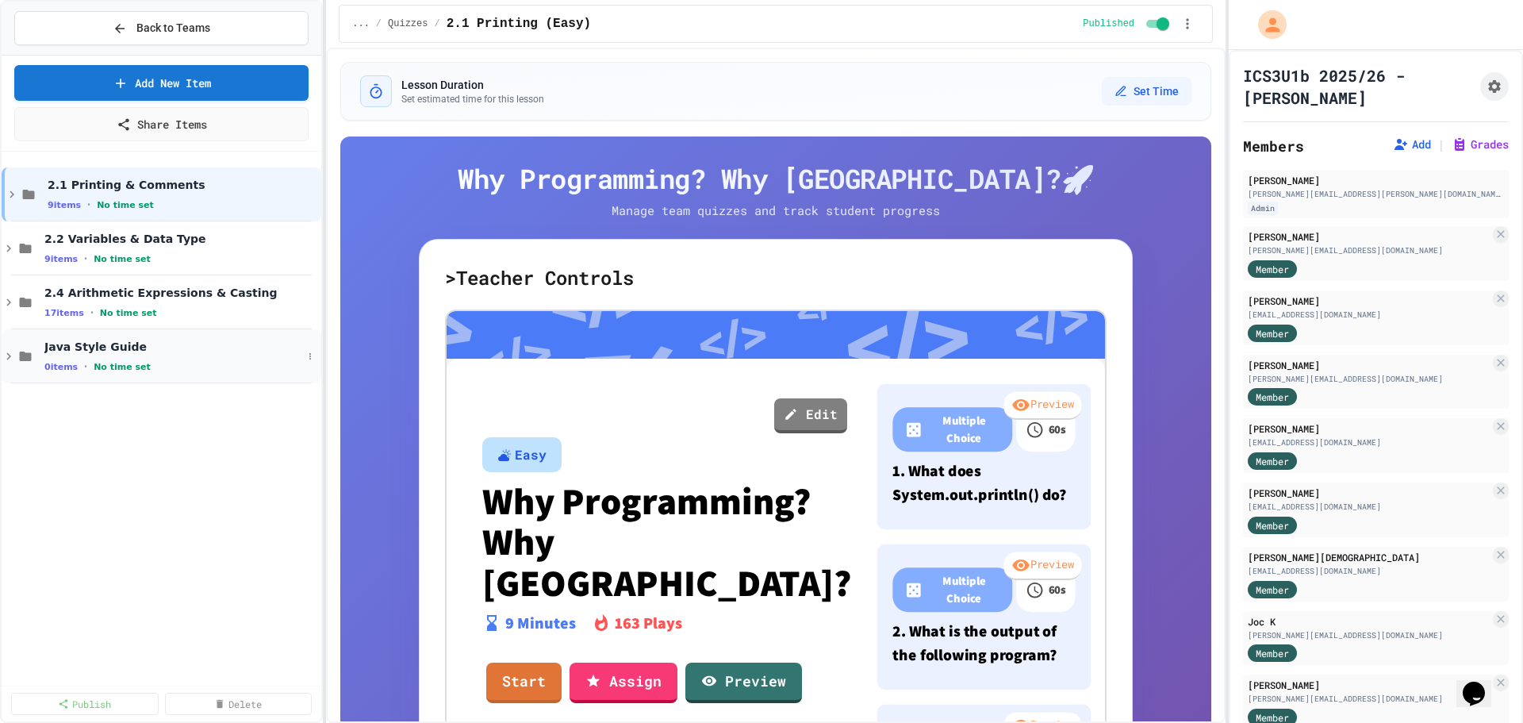
click at [249, 379] on div "Java Style Guide 0 items • No time set" at bounding box center [162, 356] width 320 height 54
click at [314, 360] on icon at bounding box center [310, 356] width 10 height 10
click at [303, 389] on button "Add Item" at bounding box center [269, 385] width 105 height 29
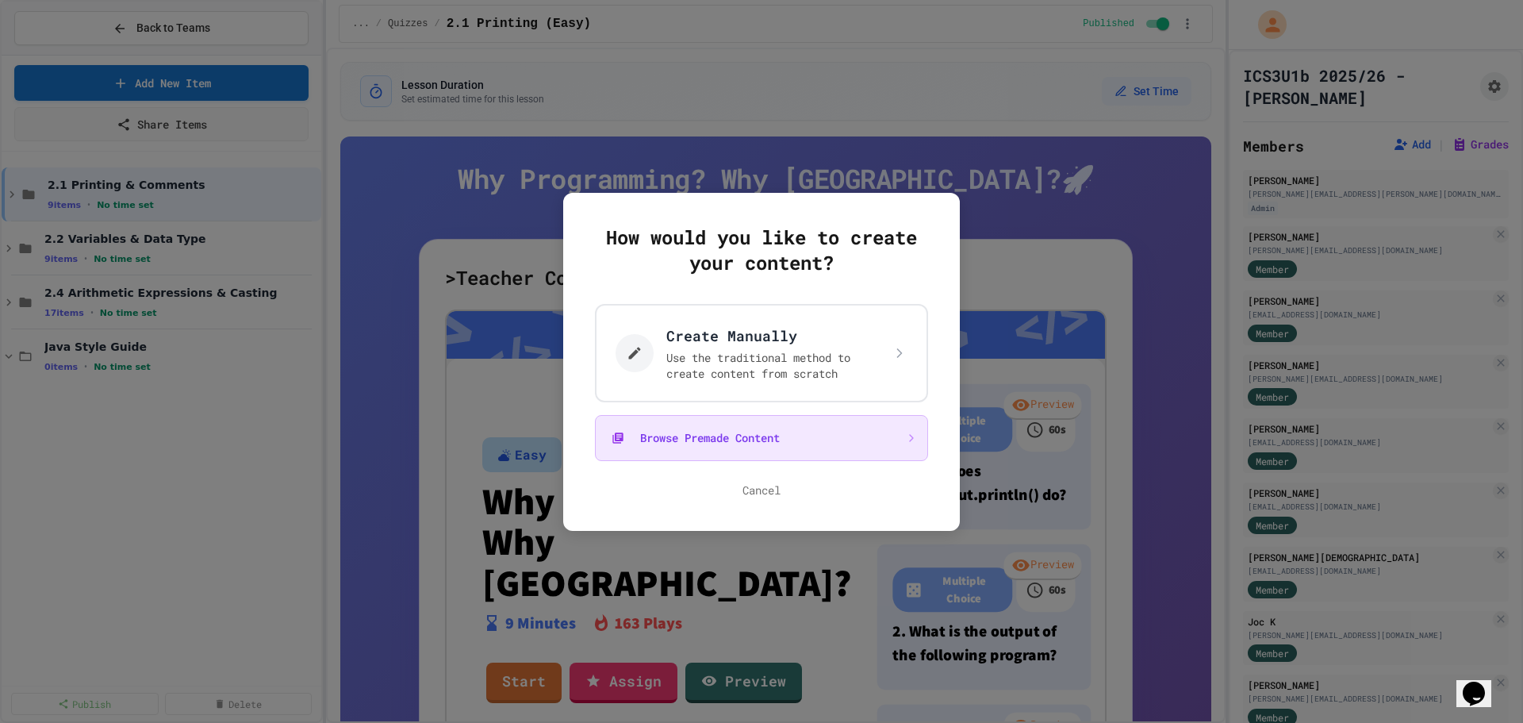
click at [684, 430] on button "Browse Premade Content" at bounding box center [761, 438] width 333 height 46
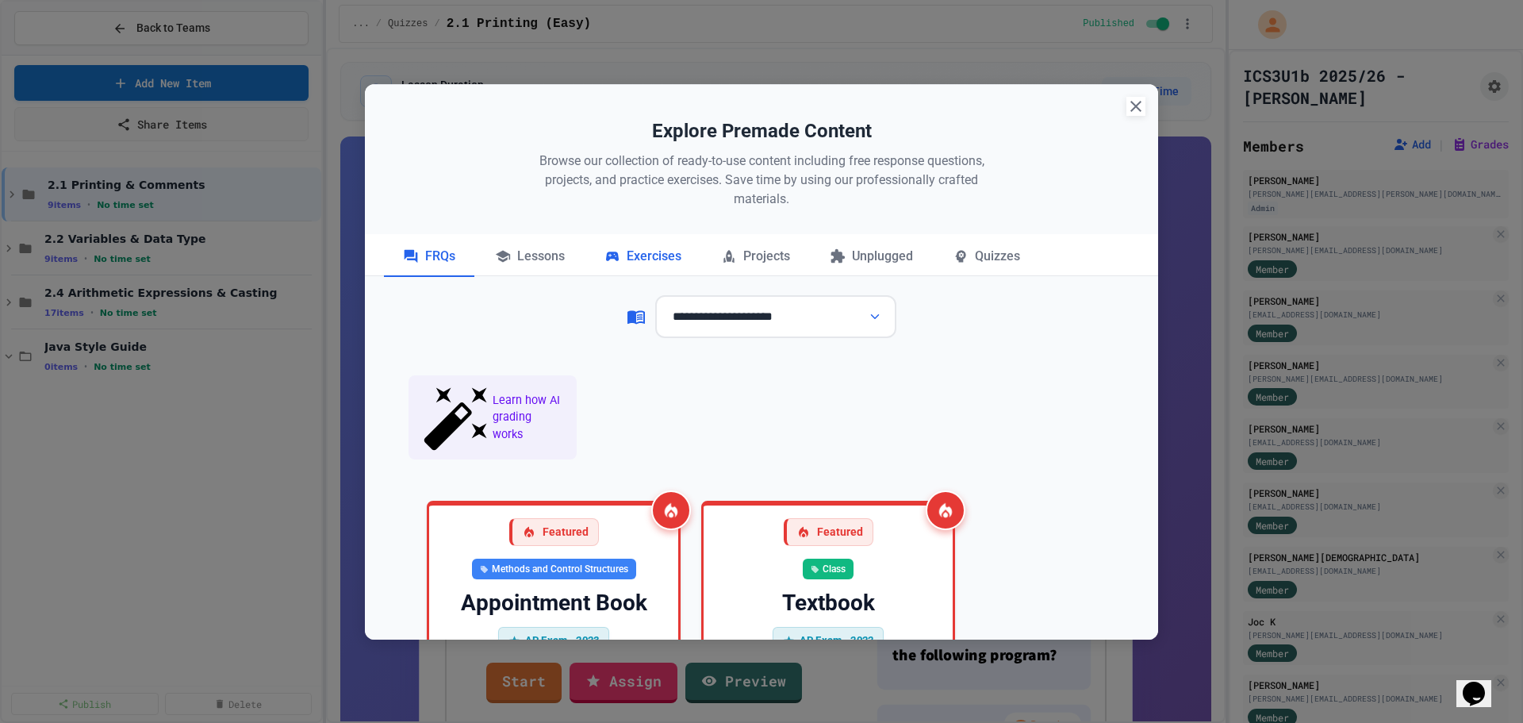
click at [650, 261] on div "Exercises" at bounding box center [642, 257] width 115 height 40
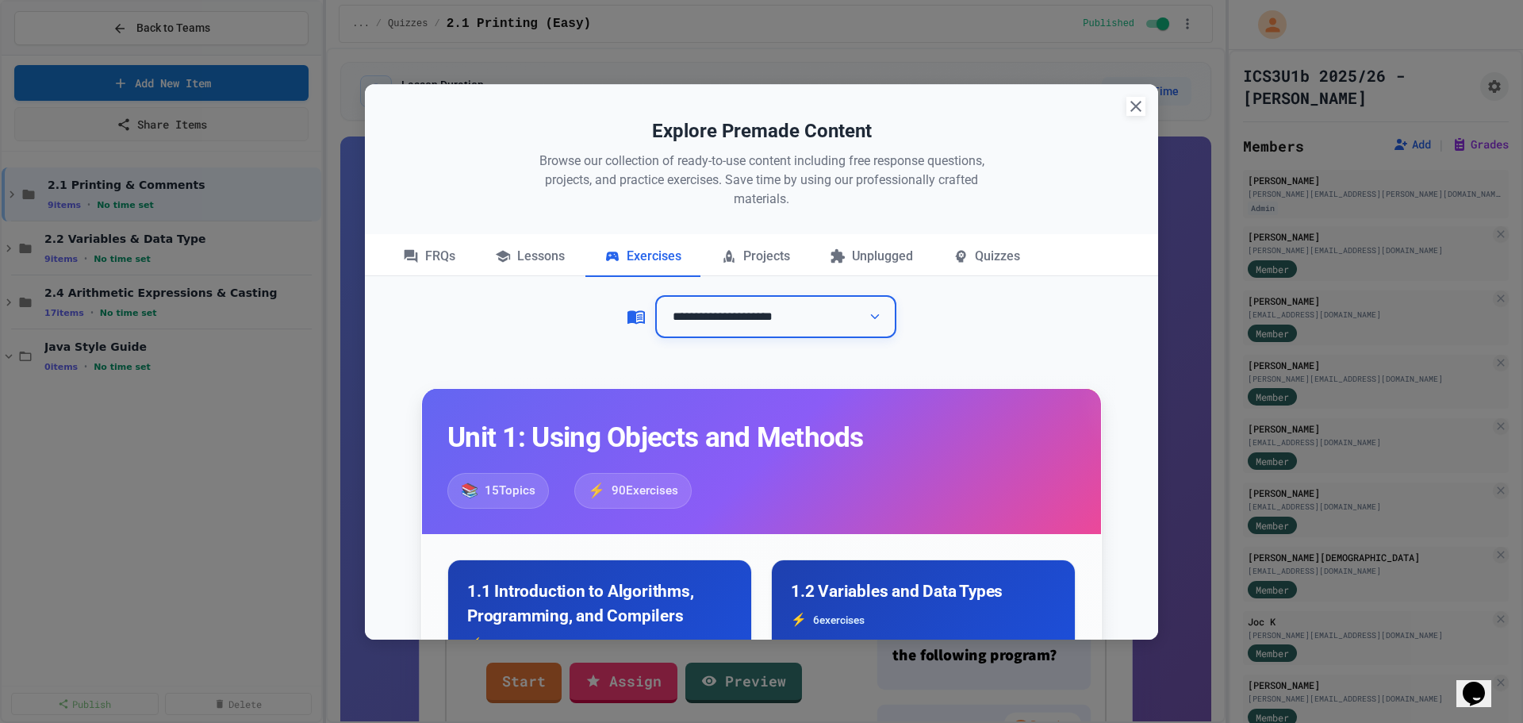
click at [722, 323] on select "**********" at bounding box center [775, 317] width 241 height 44
select select "**********"
click at [655, 295] on select "**********" at bounding box center [775, 317] width 241 height 44
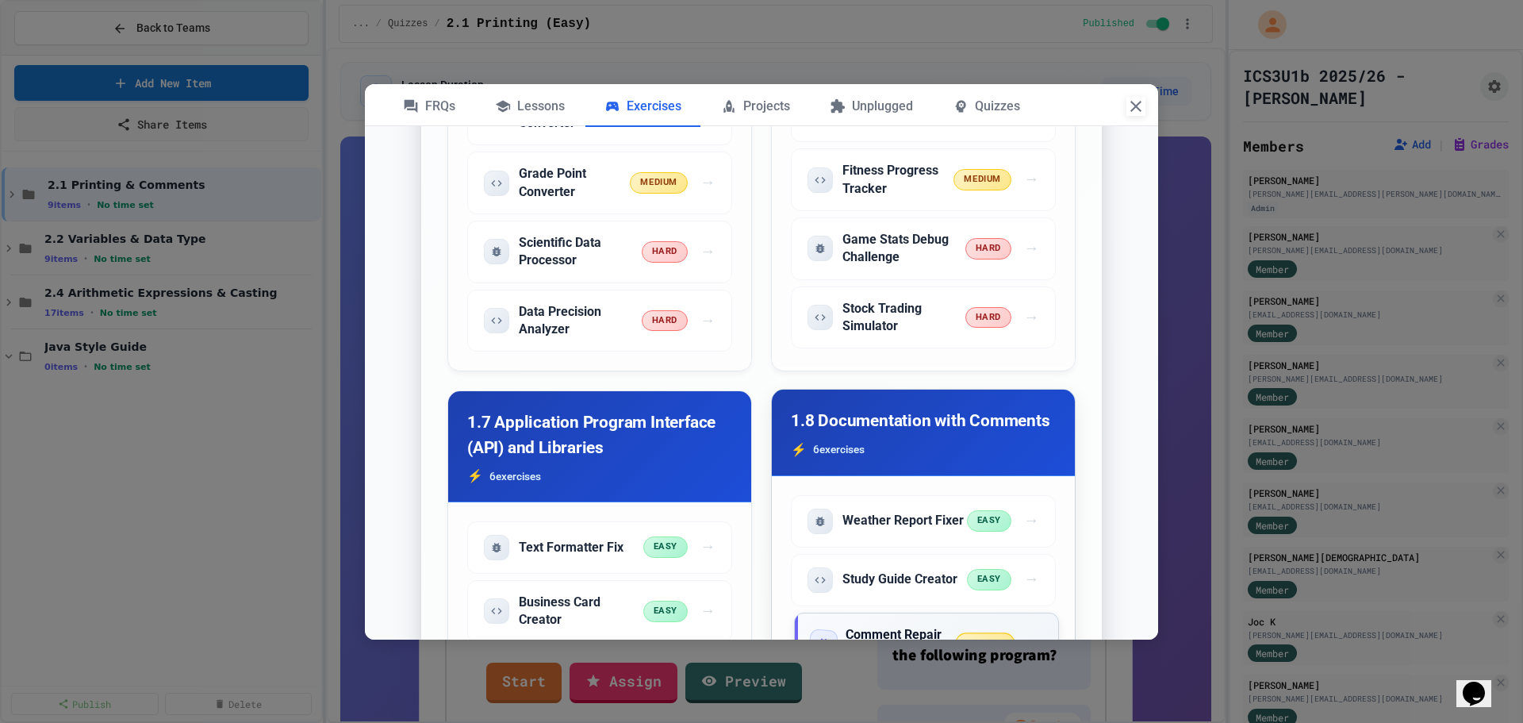
scroll to position [2103, 0]
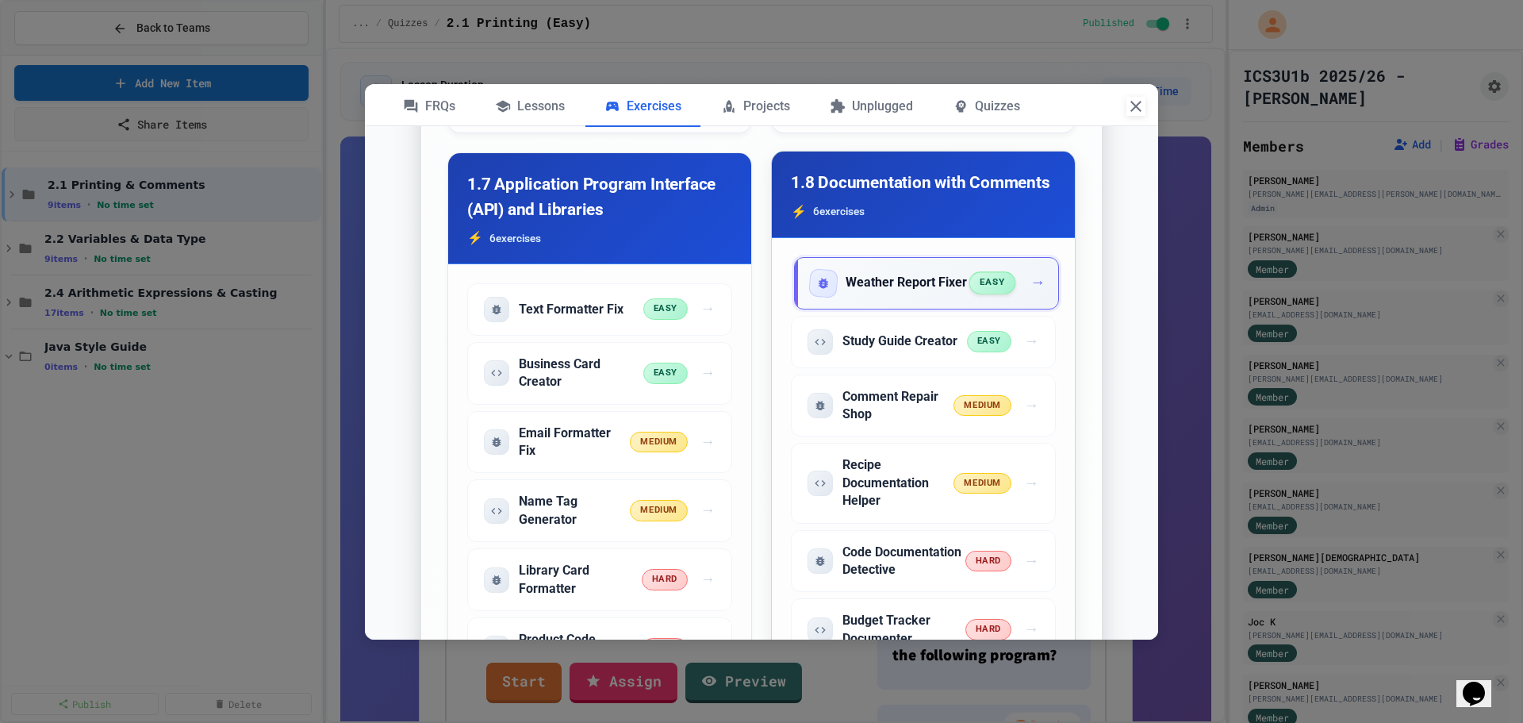
click at [932, 309] on div "Weather Report Fixer easy →" at bounding box center [926, 283] width 265 height 52
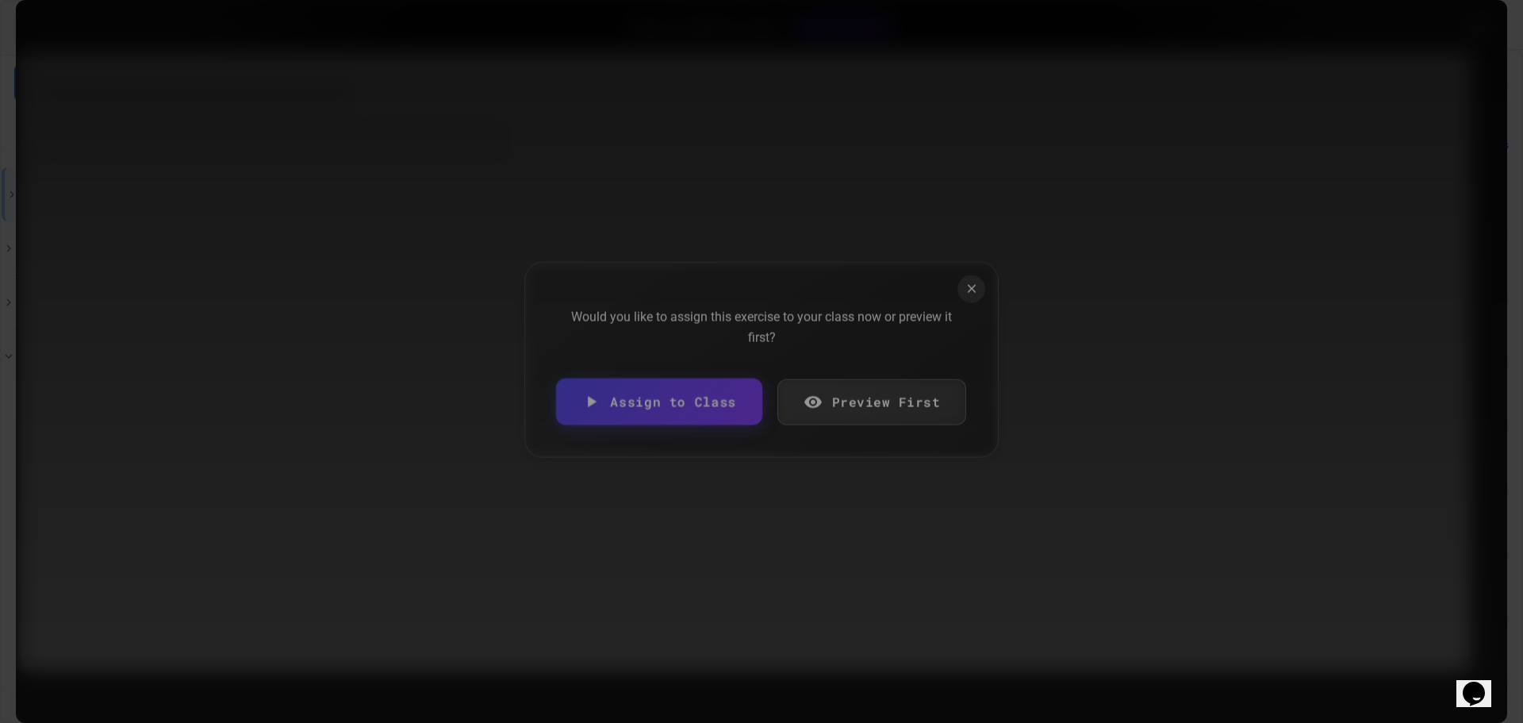
click at [646, 404] on link "Assign to Class" at bounding box center [659, 401] width 206 height 47
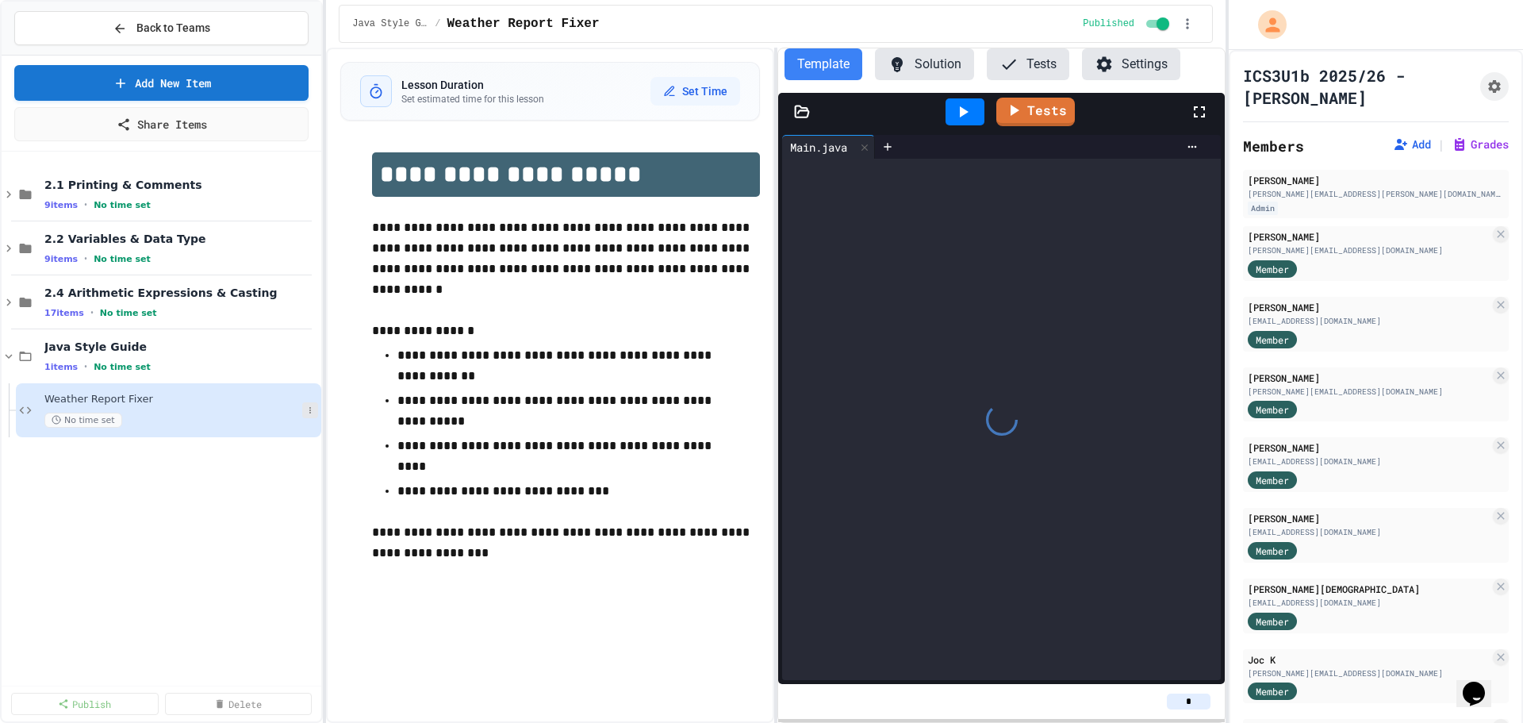
click at [316, 407] on button at bounding box center [310, 410] width 16 height 16
click at [278, 440] on button "Rename" at bounding box center [278, 439] width 122 height 29
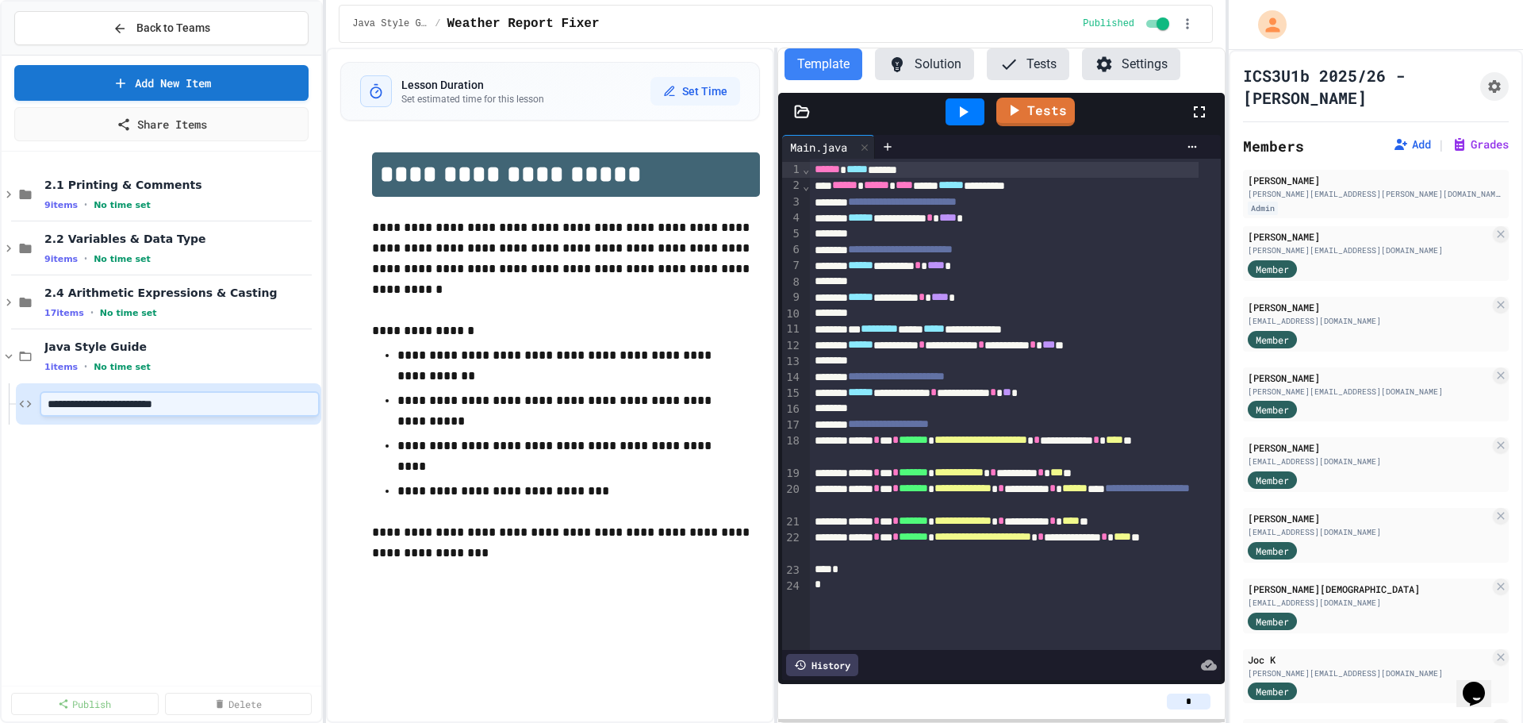
type input "**********"
click at [307, 355] on icon at bounding box center [310, 356] width 10 height 10
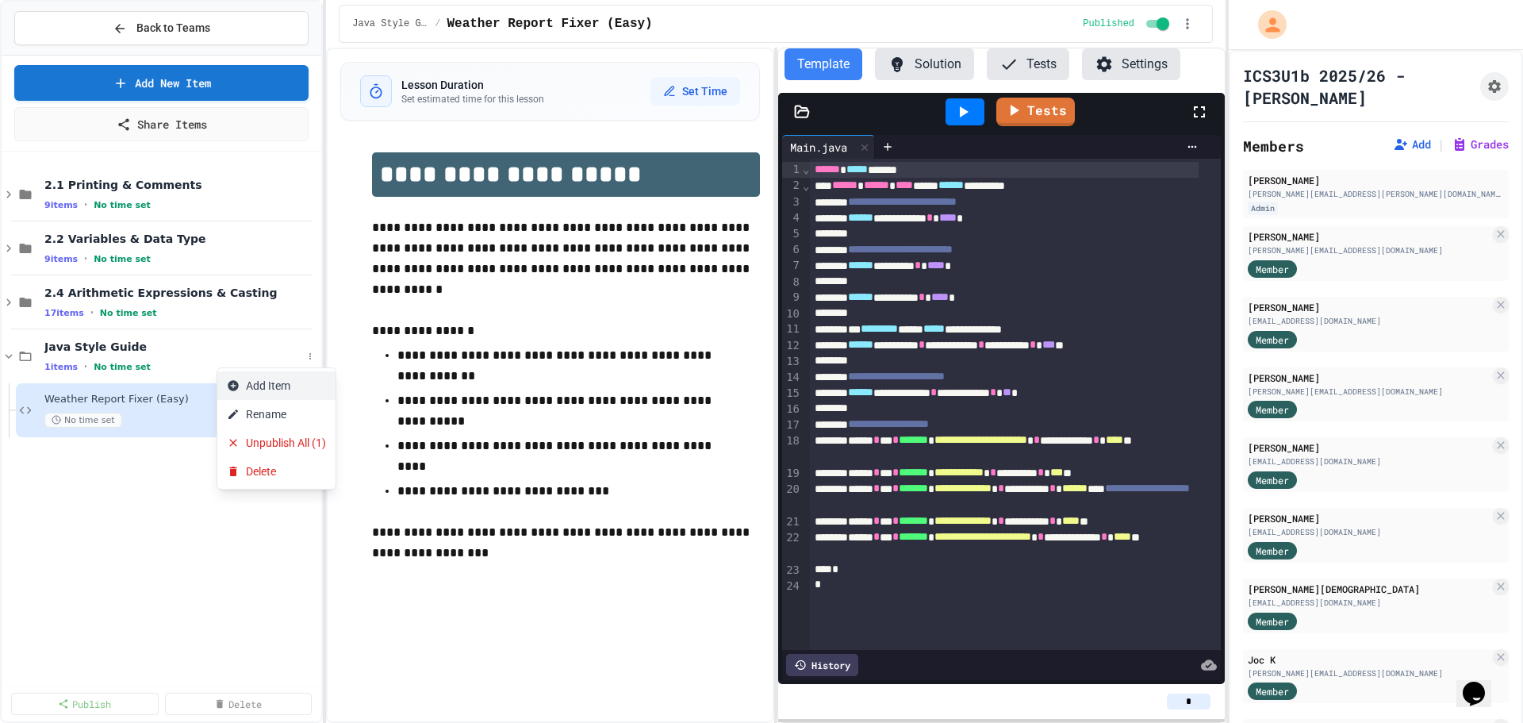
click at [325, 392] on button "Add Item" at bounding box center [276, 385] width 118 height 29
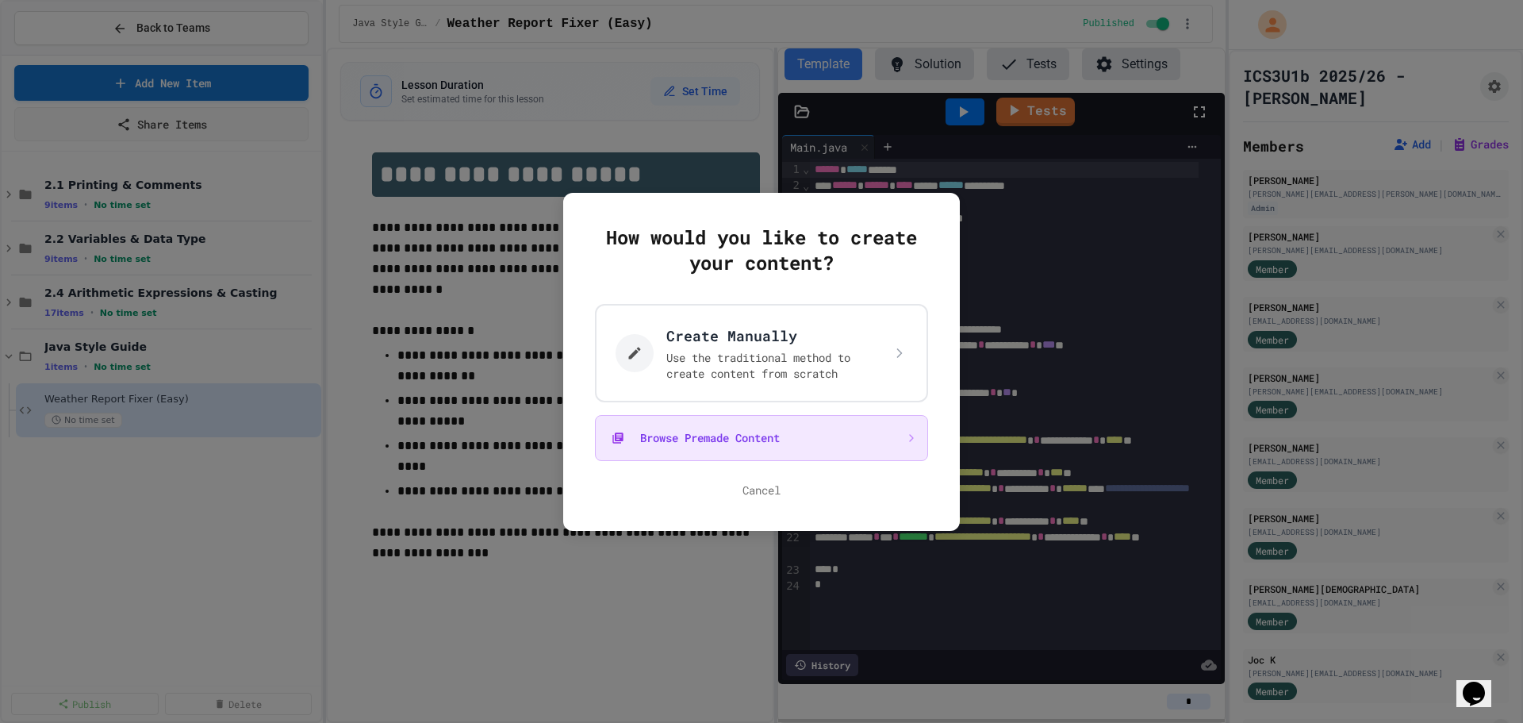
click at [743, 443] on button "Browse Premade Content" at bounding box center [761, 438] width 333 height 46
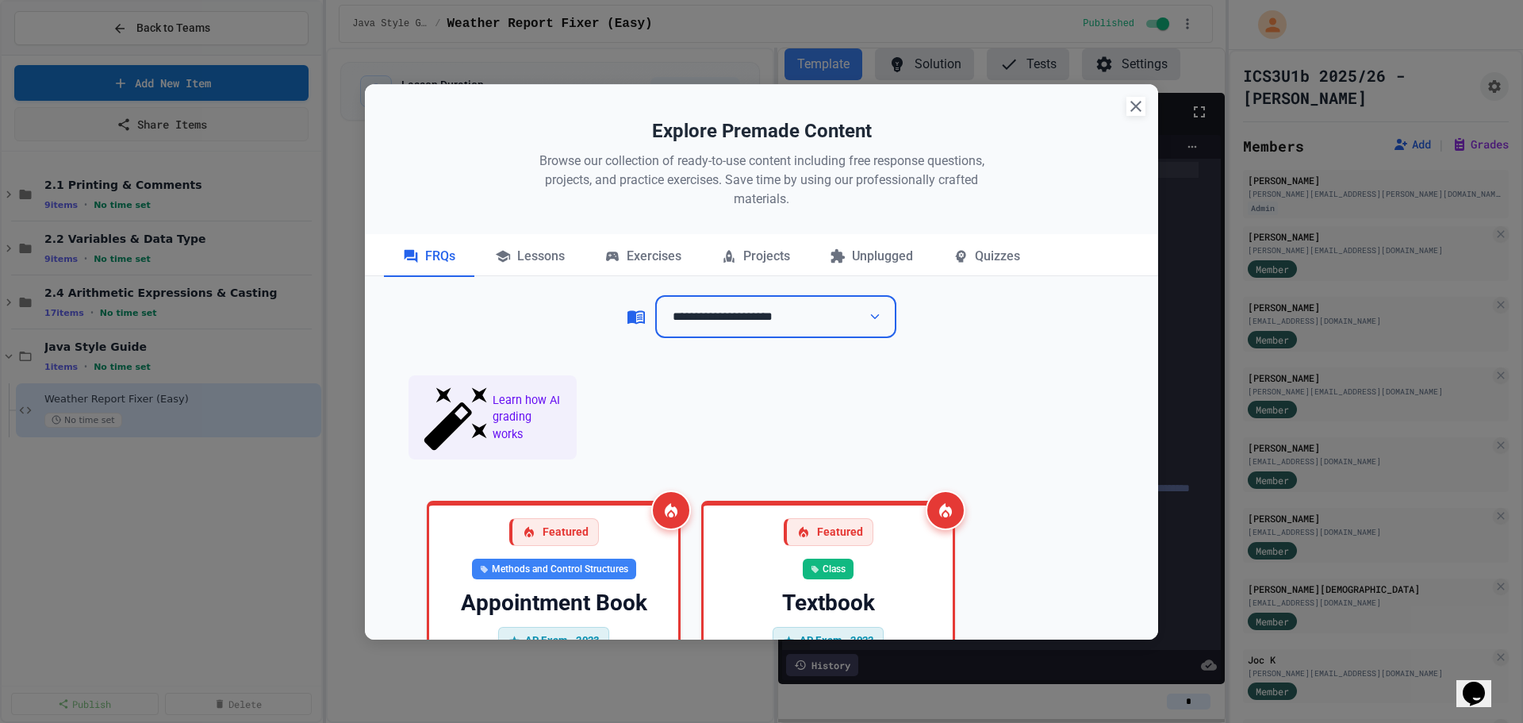
drag, startPoint x: 648, startPoint y: 248, endPoint x: 694, endPoint y: 298, distance: 67.9
click at [649, 248] on div "Exercises" at bounding box center [642, 257] width 115 height 40
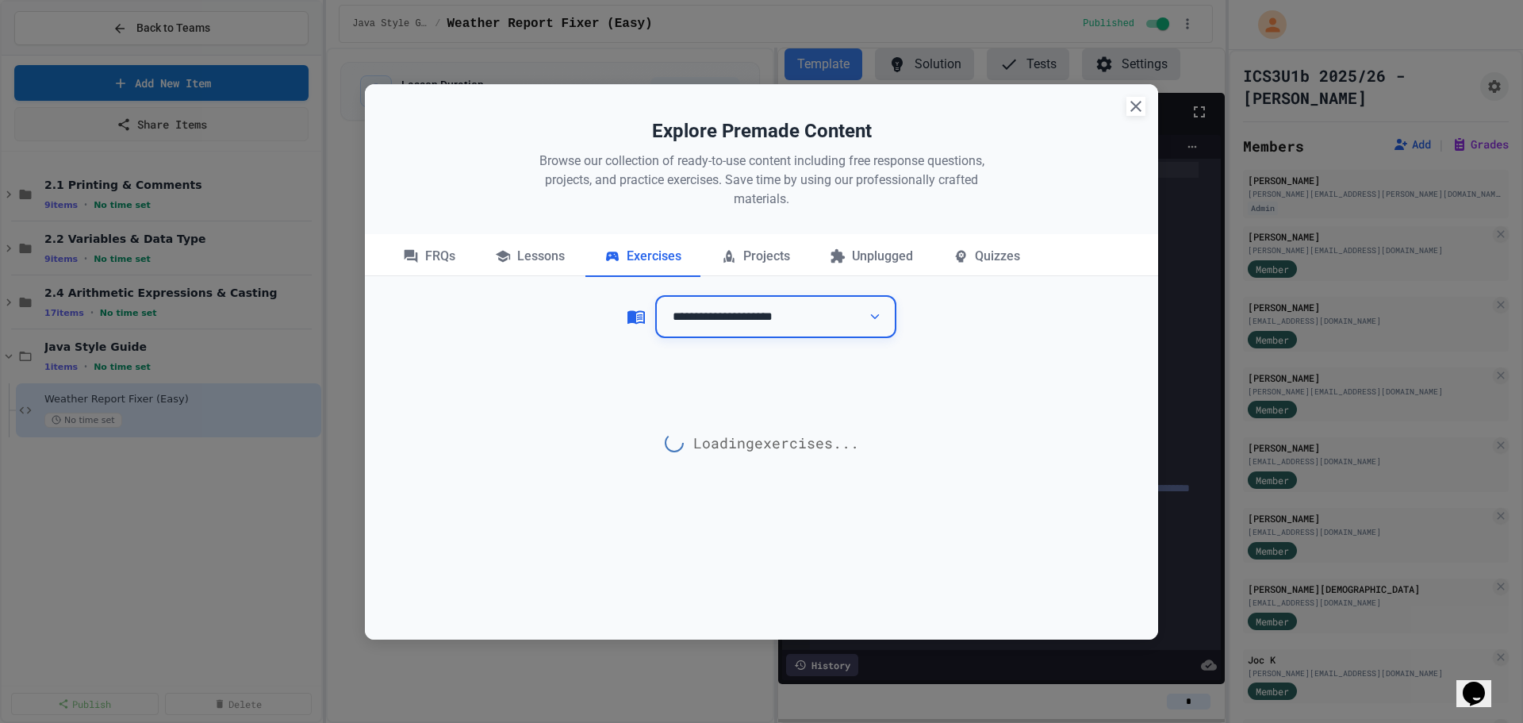
click at [727, 317] on select "**********" at bounding box center [775, 317] width 241 height 44
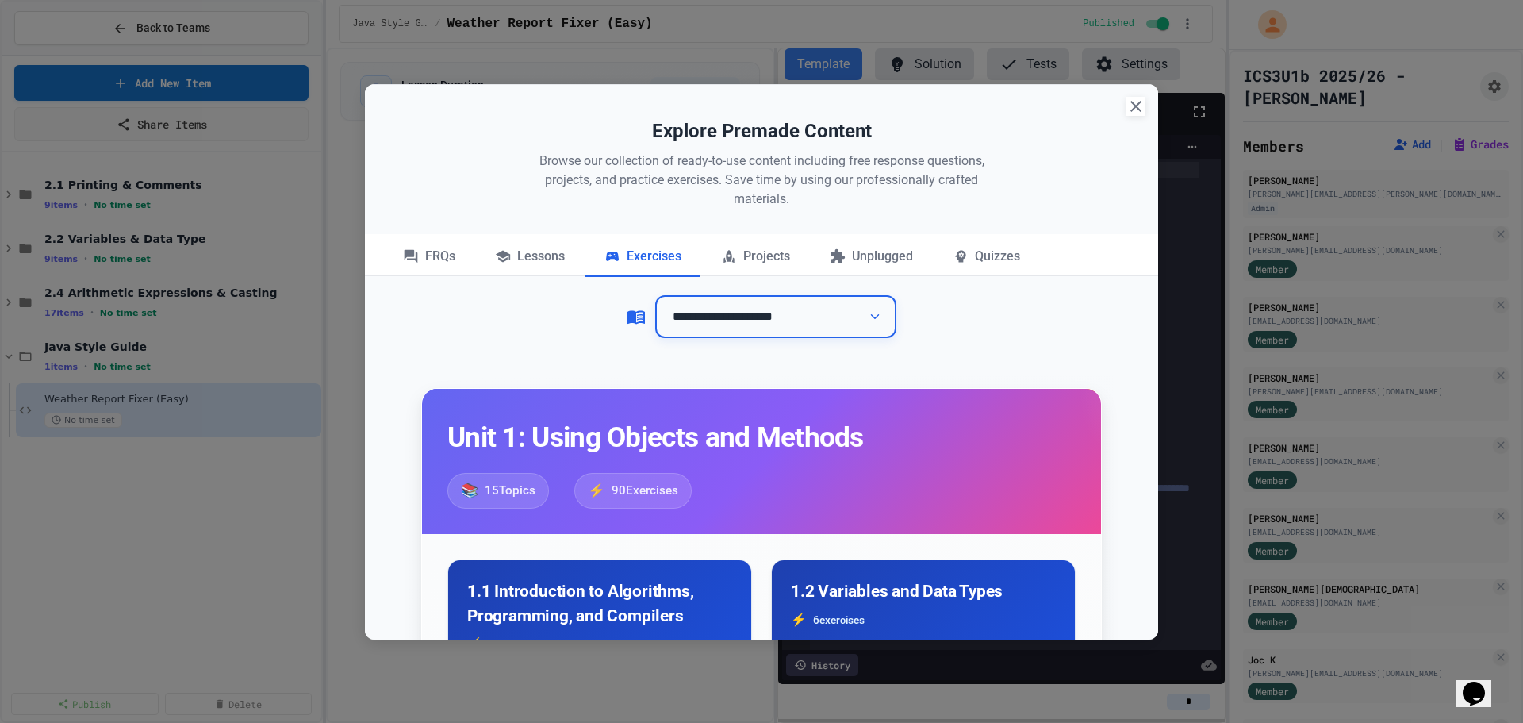
select select "**********"
click at [655, 295] on select "**********" at bounding box center [775, 317] width 241 height 44
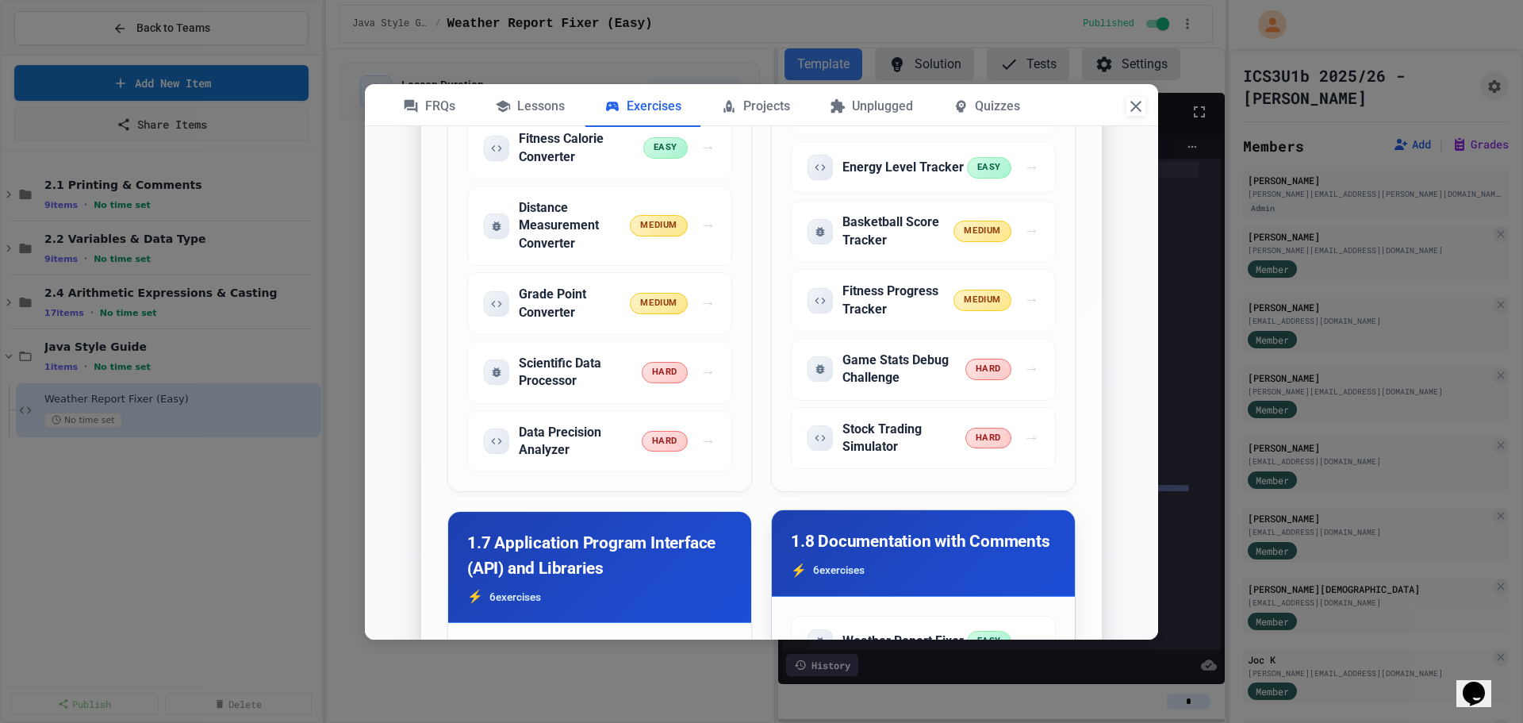
scroll to position [2062, 0]
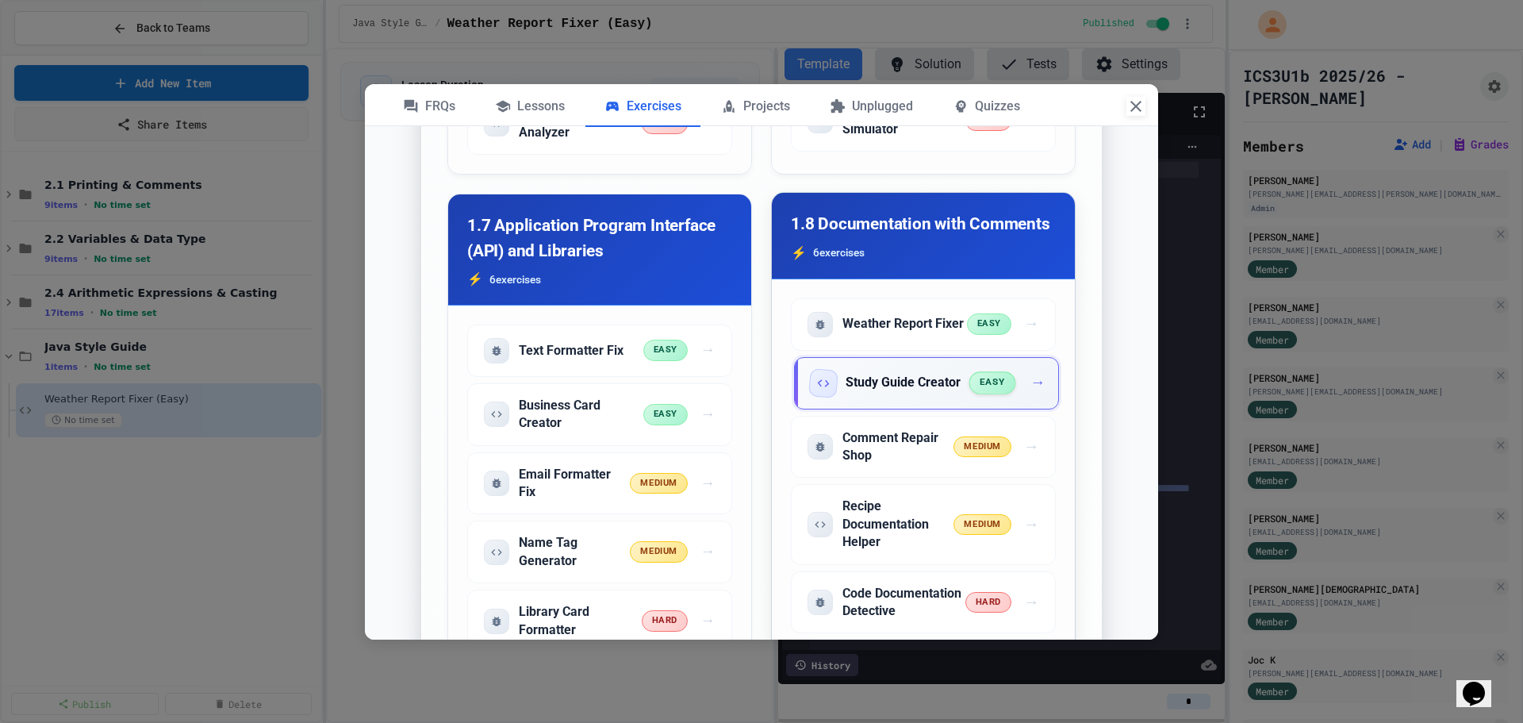
click at [968, 394] on span "easy" at bounding box center [991, 383] width 47 height 22
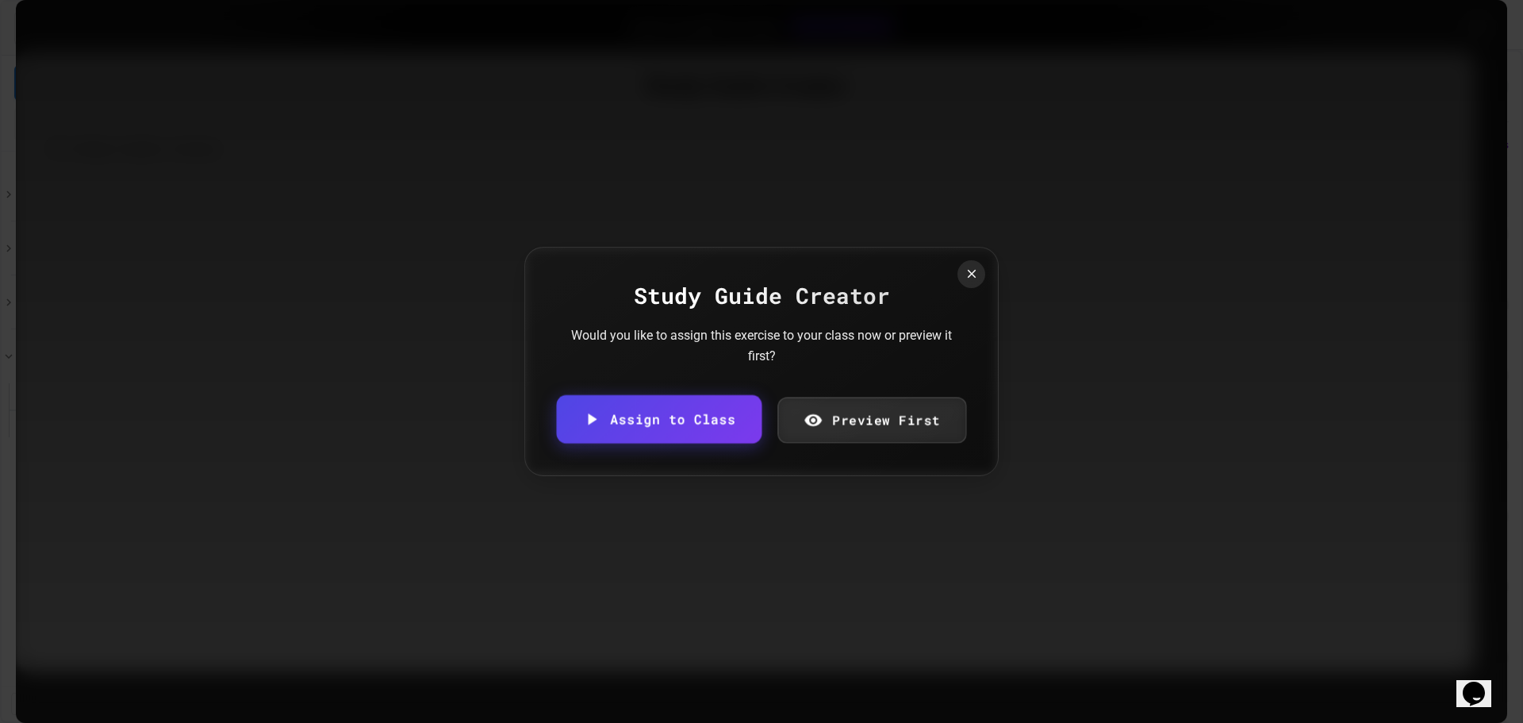
click at [727, 405] on link "Assign to Class" at bounding box center [658, 419] width 205 height 48
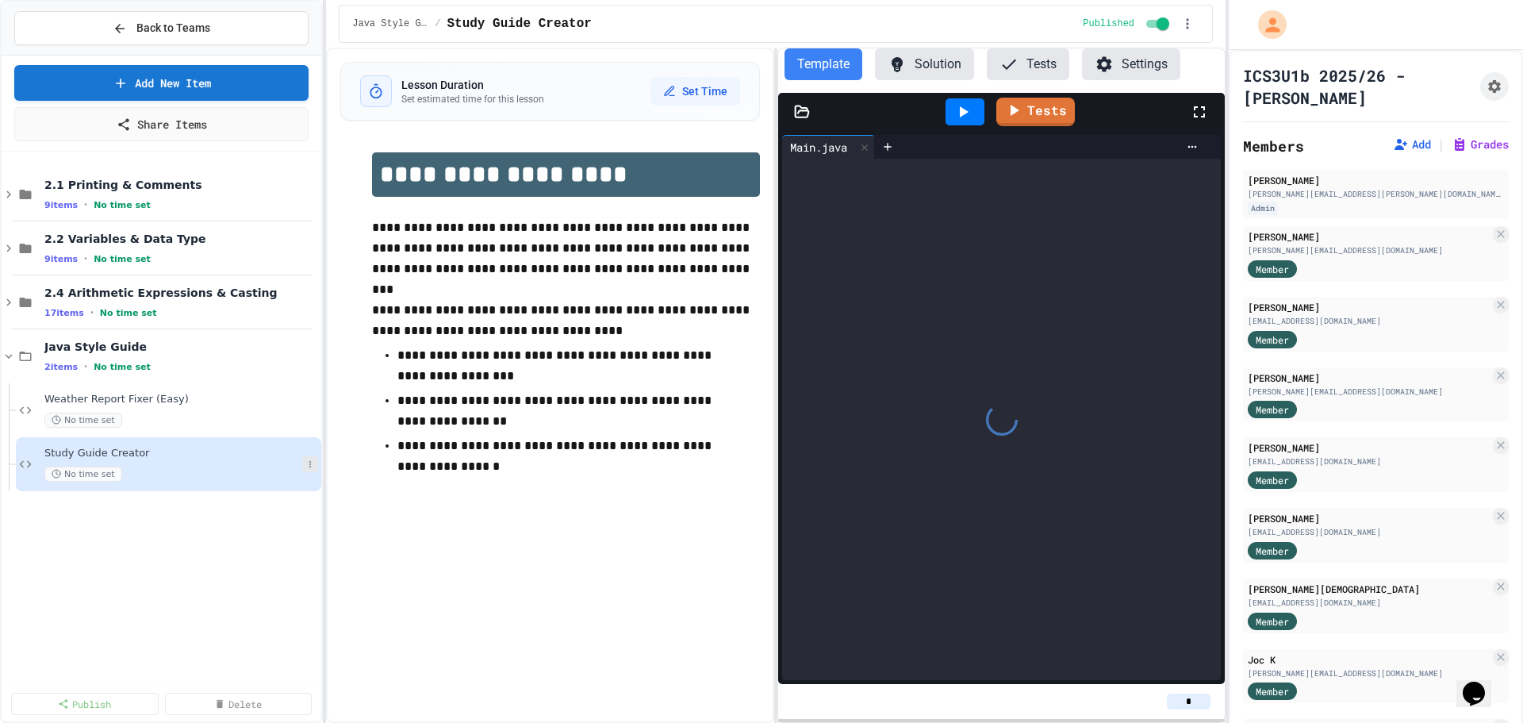
click at [305, 461] on button at bounding box center [310, 464] width 16 height 16
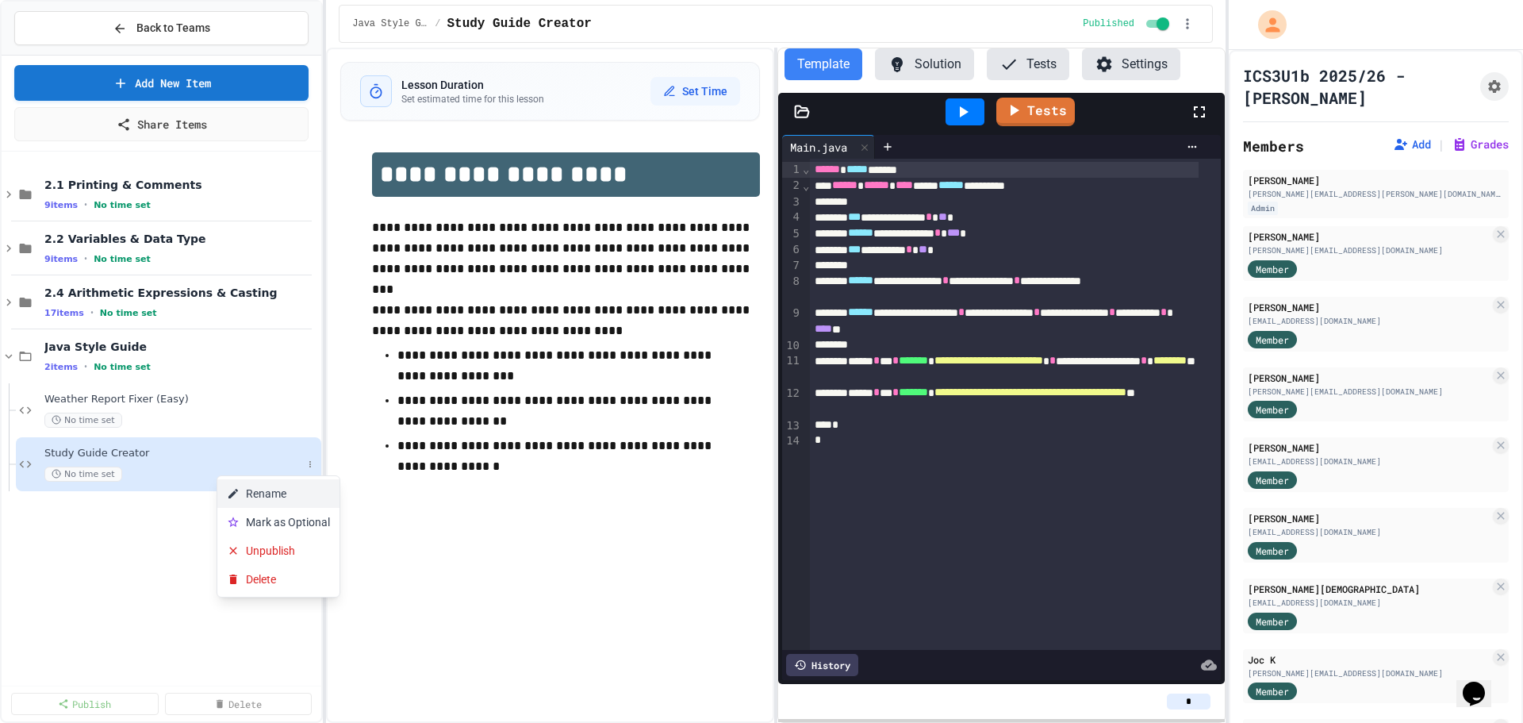
click at [293, 491] on button "Rename" at bounding box center [278, 493] width 122 height 29
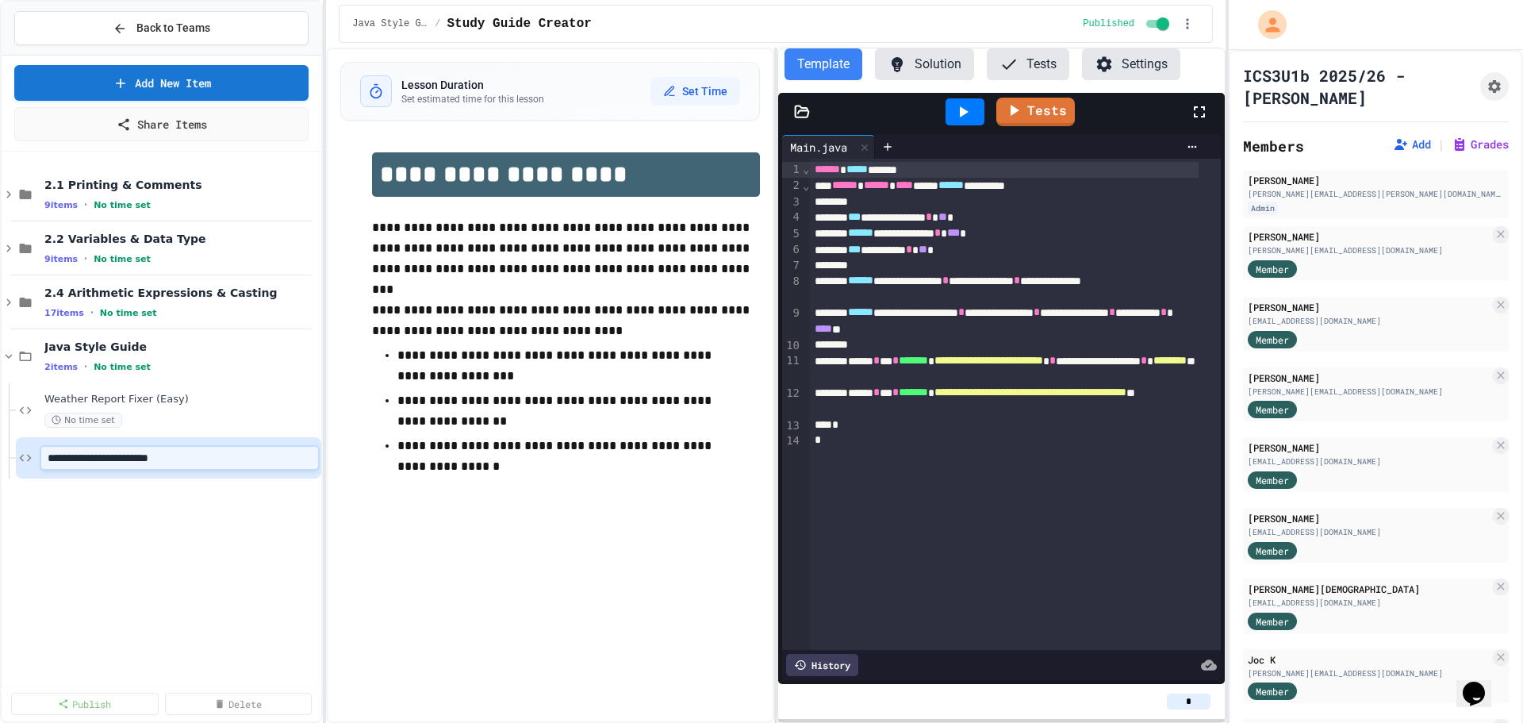
type input "**********"
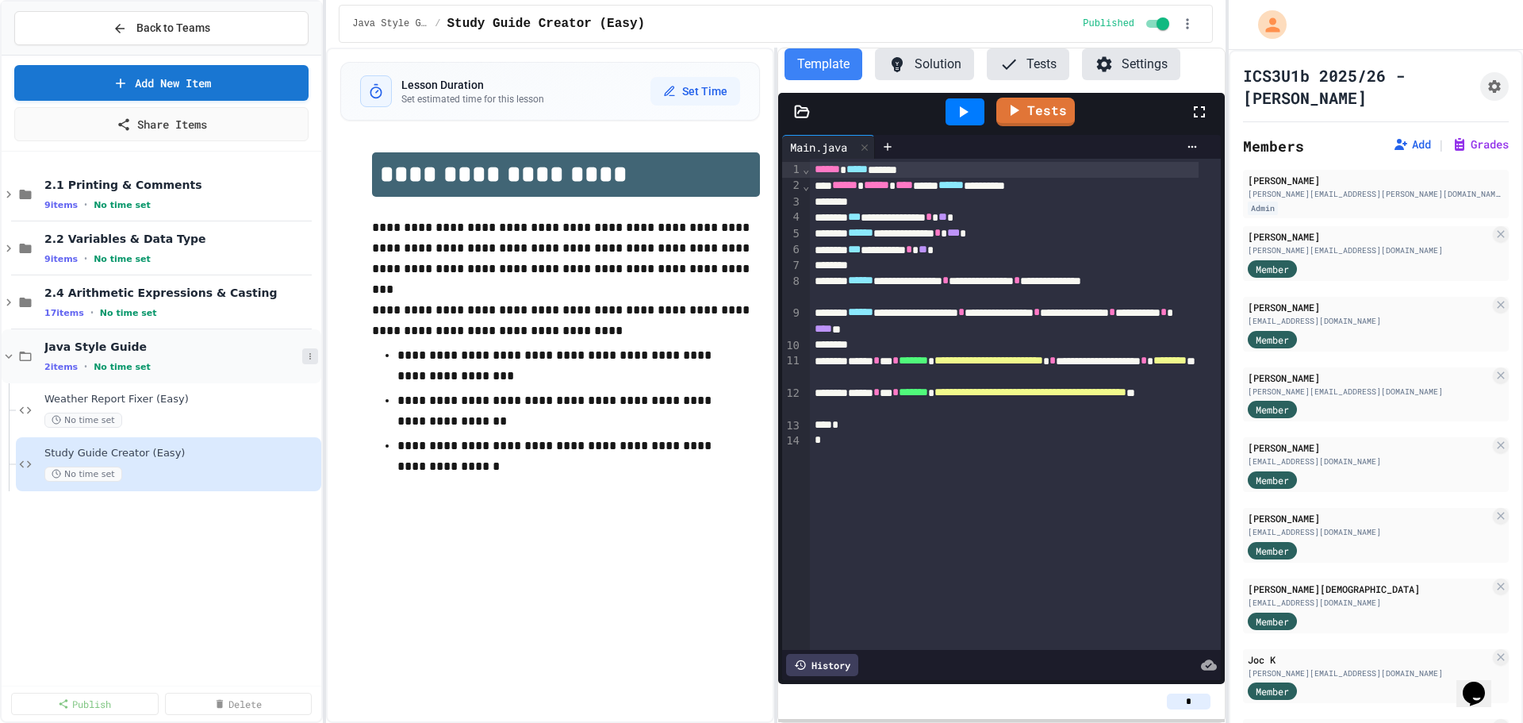
click at [313, 353] on icon at bounding box center [310, 356] width 10 height 10
click at [323, 377] on button "Add Item" at bounding box center [276, 385] width 118 height 29
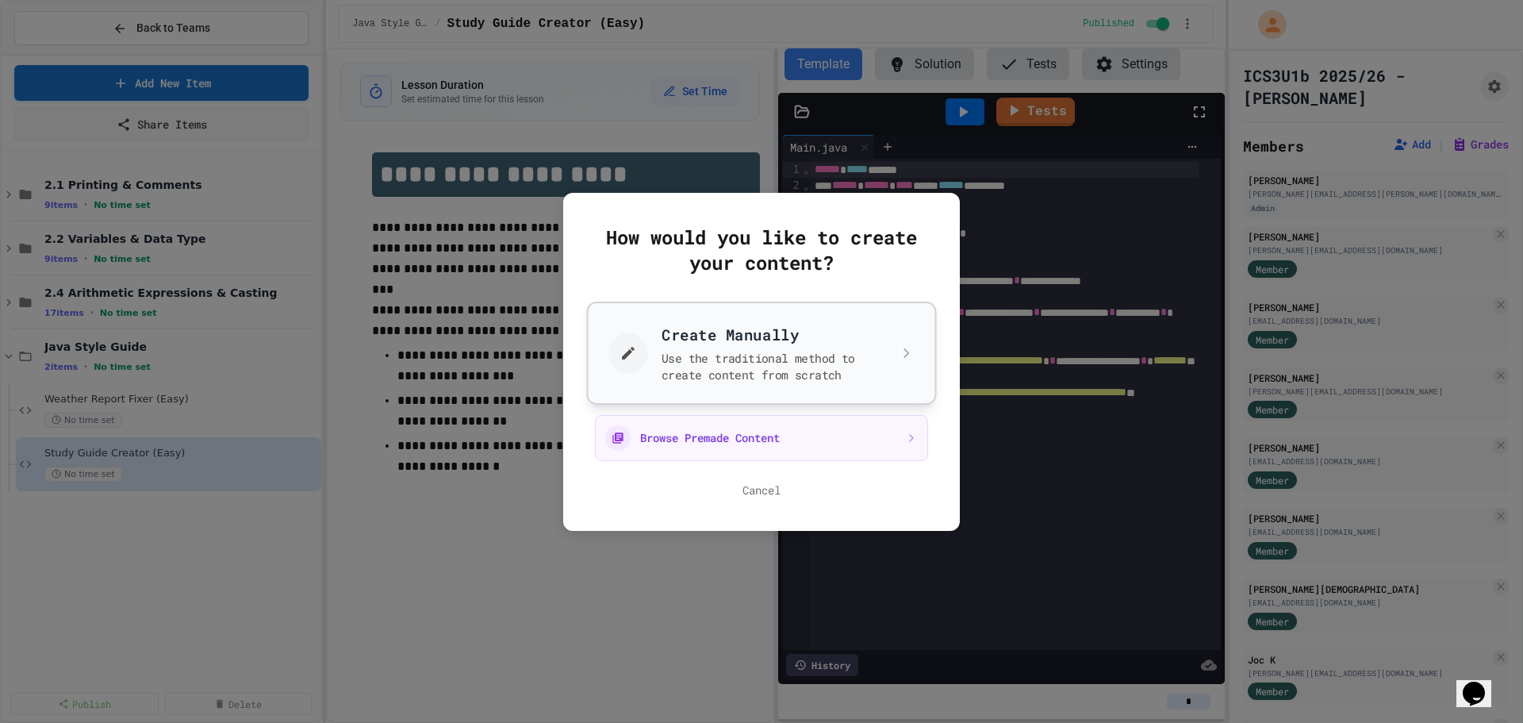
click at [728, 353] on button "Create Manually Use the traditional method to create content from scratch" at bounding box center [762, 352] width 350 height 103
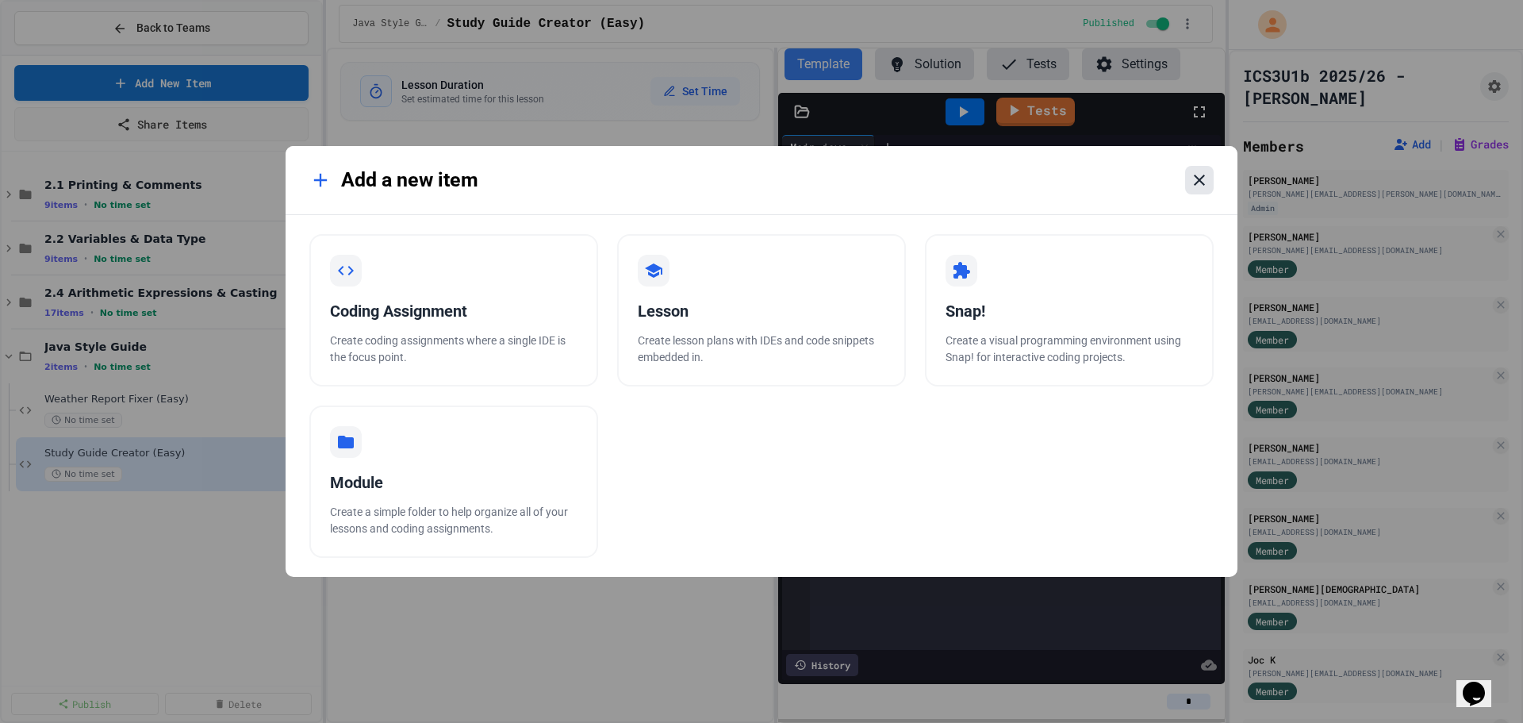
click at [1207, 177] on icon at bounding box center [1199, 180] width 19 height 19
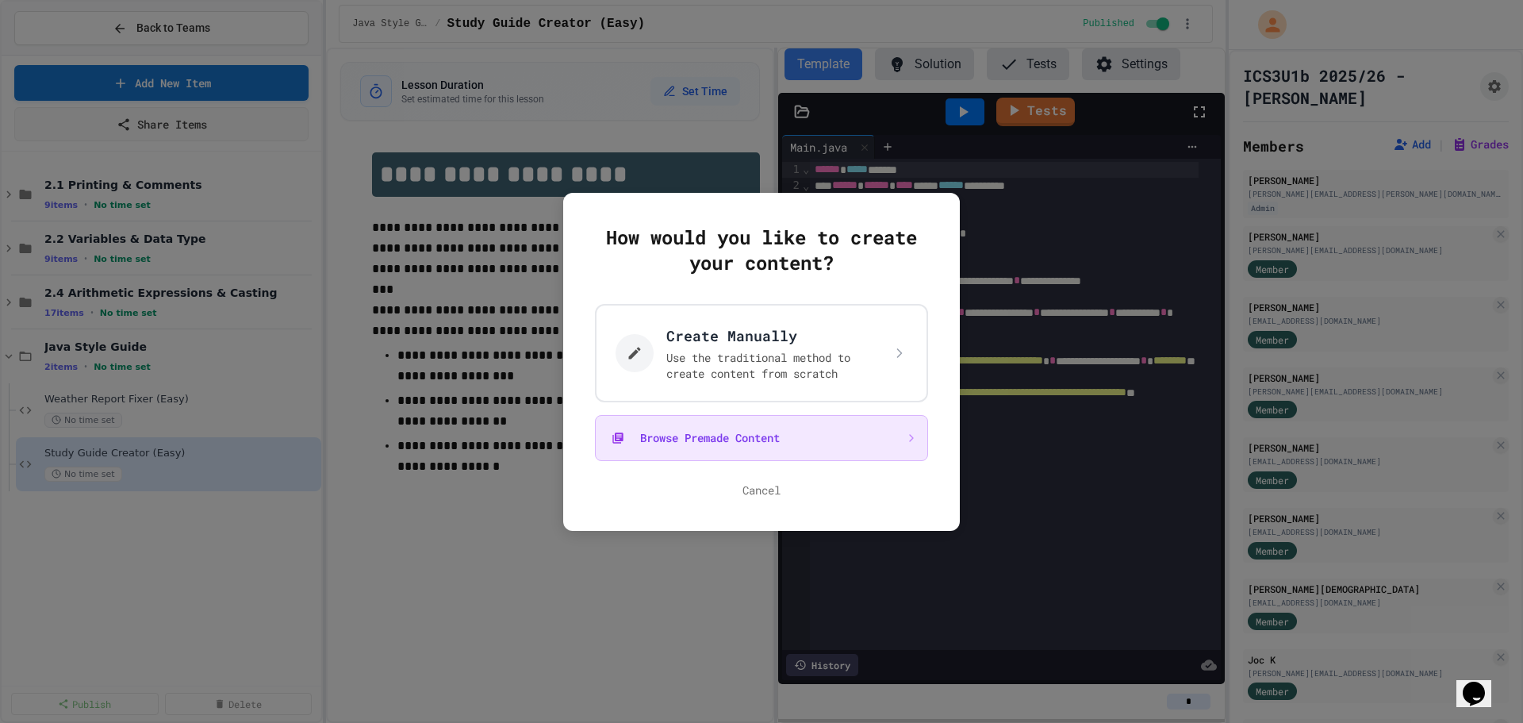
click at [723, 433] on button "Browse Premade Content" at bounding box center [761, 438] width 333 height 46
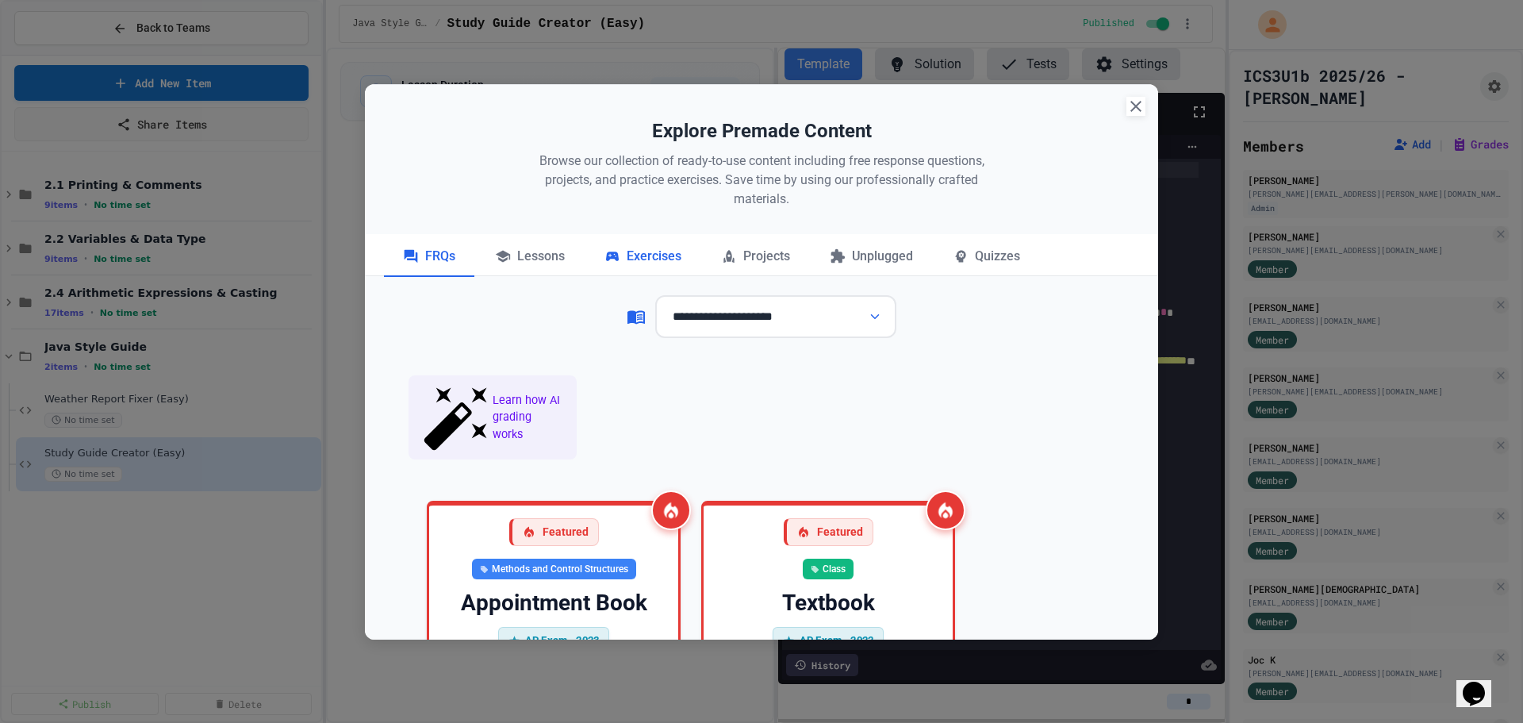
click at [605, 257] on icon at bounding box center [612, 256] width 16 height 16
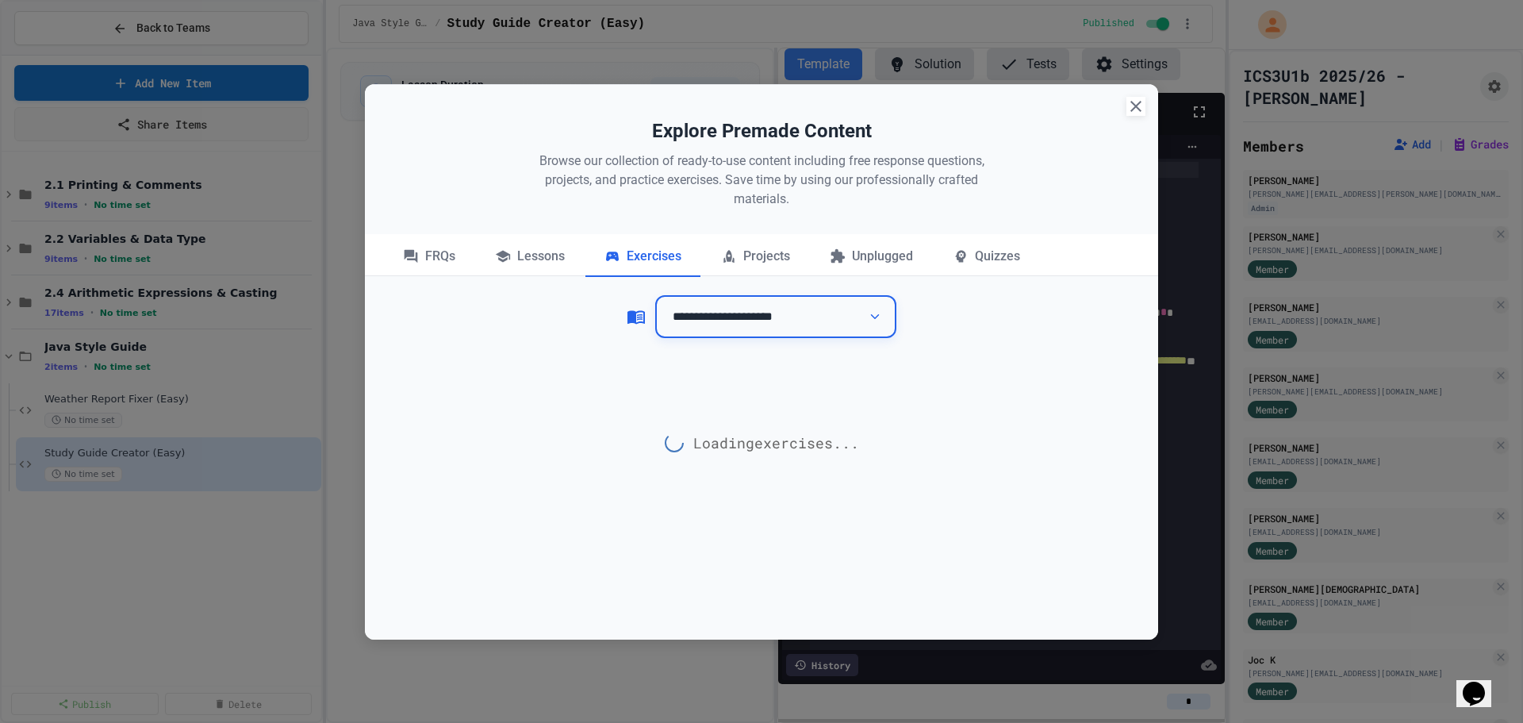
click at [713, 324] on select "**********" at bounding box center [775, 317] width 241 height 44
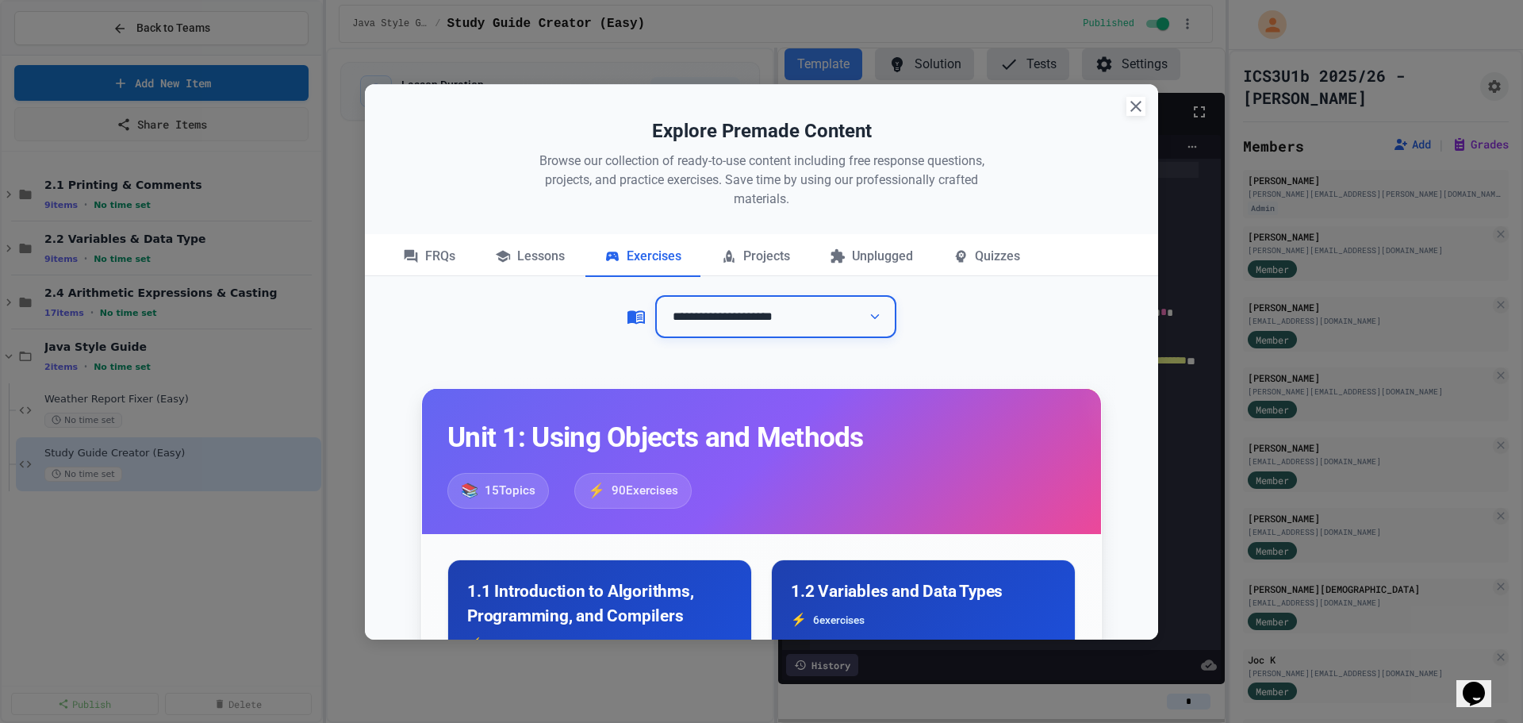
select select "**********"
click at [655, 295] on select "**********" at bounding box center [775, 317] width 241 height 44
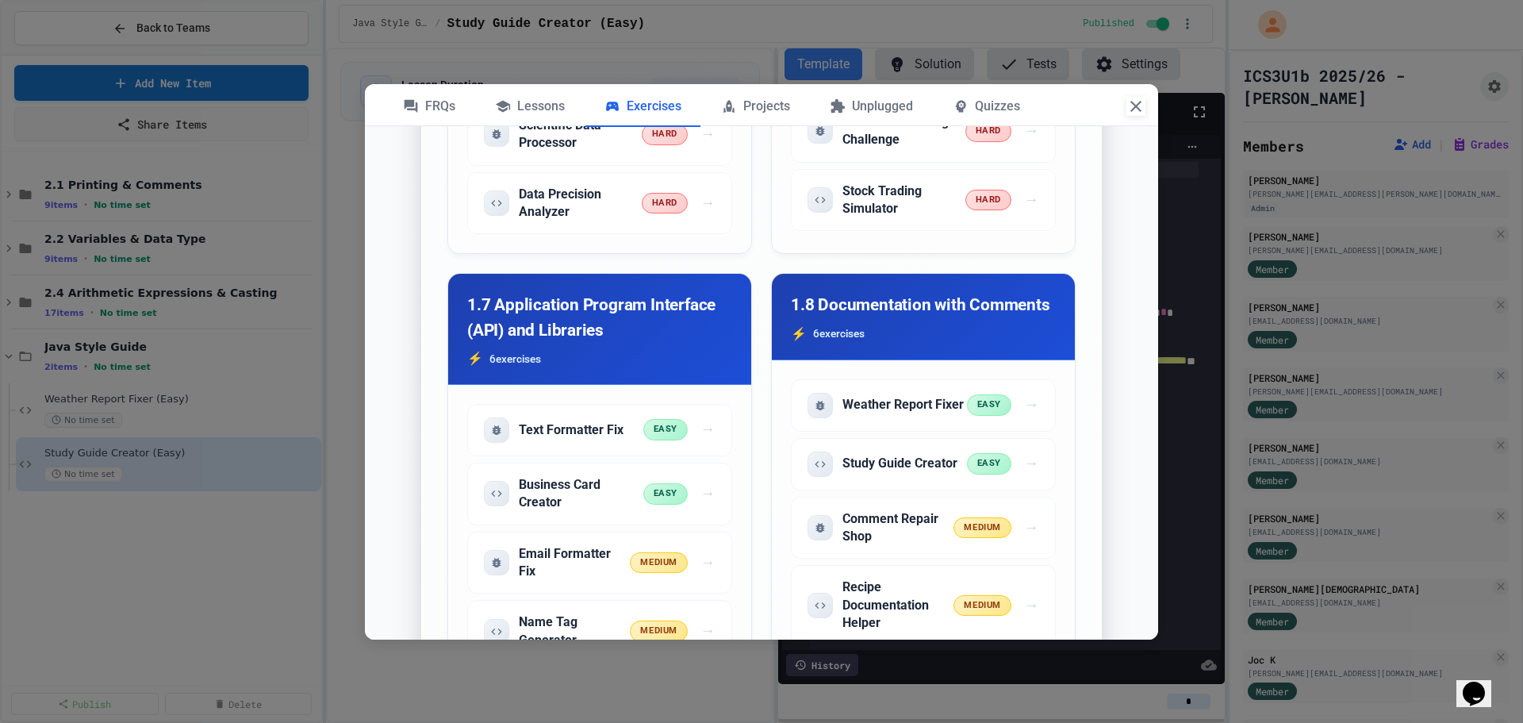
scroll to position [2221, 0]
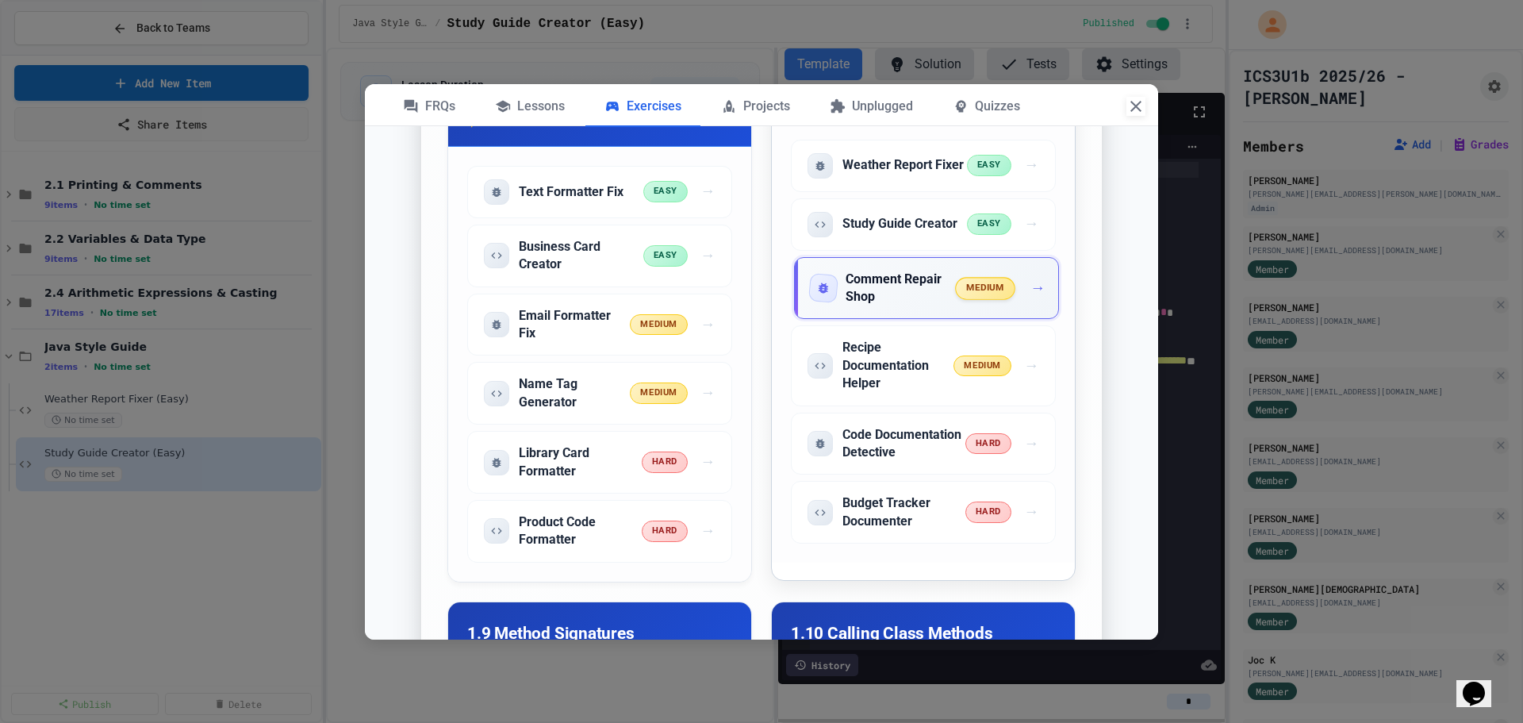
click at [993, 320] on div "Comment Repair Shop medium →" at bounding box center [926, 288] width 265 height 63
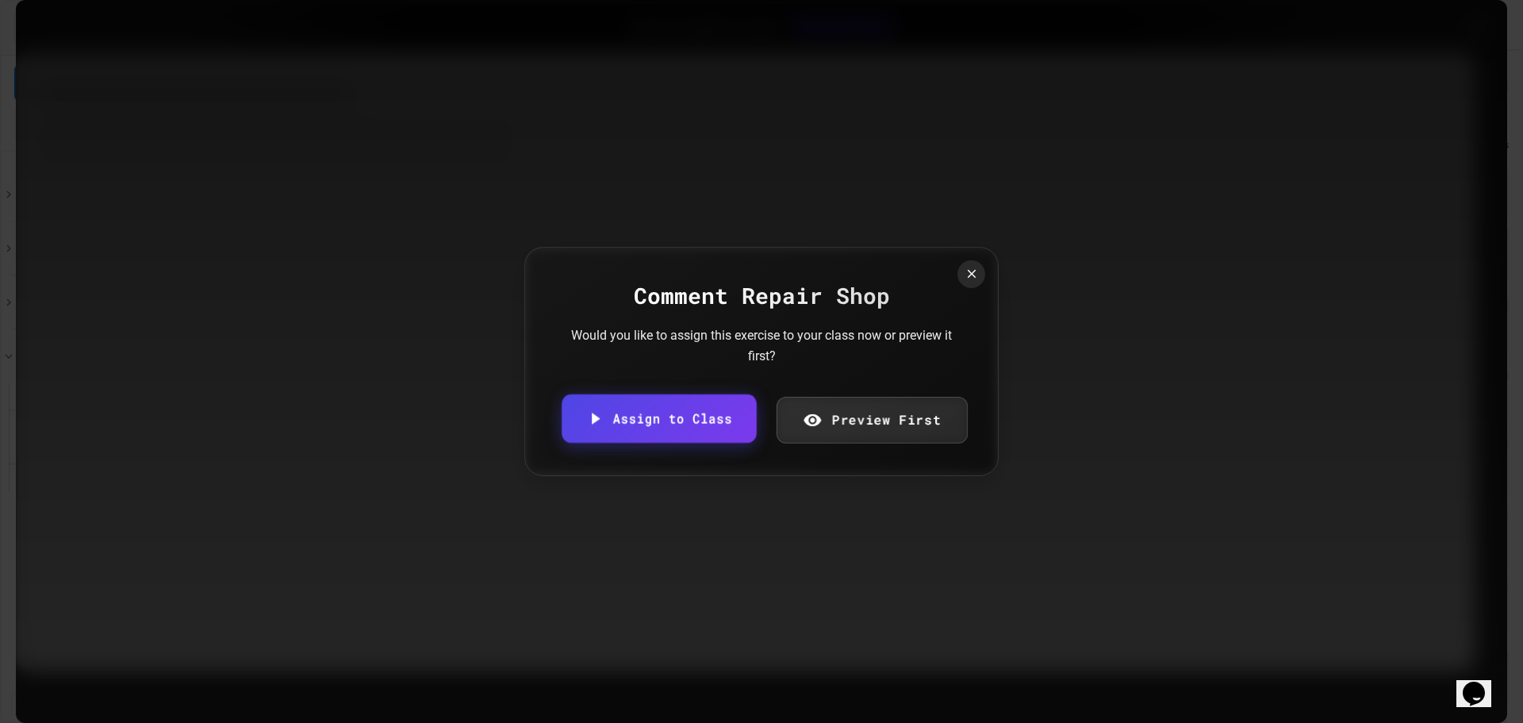
click at [734, 424] on link "Assign to Class" at bounding box center [659, 418] width 194 height 48
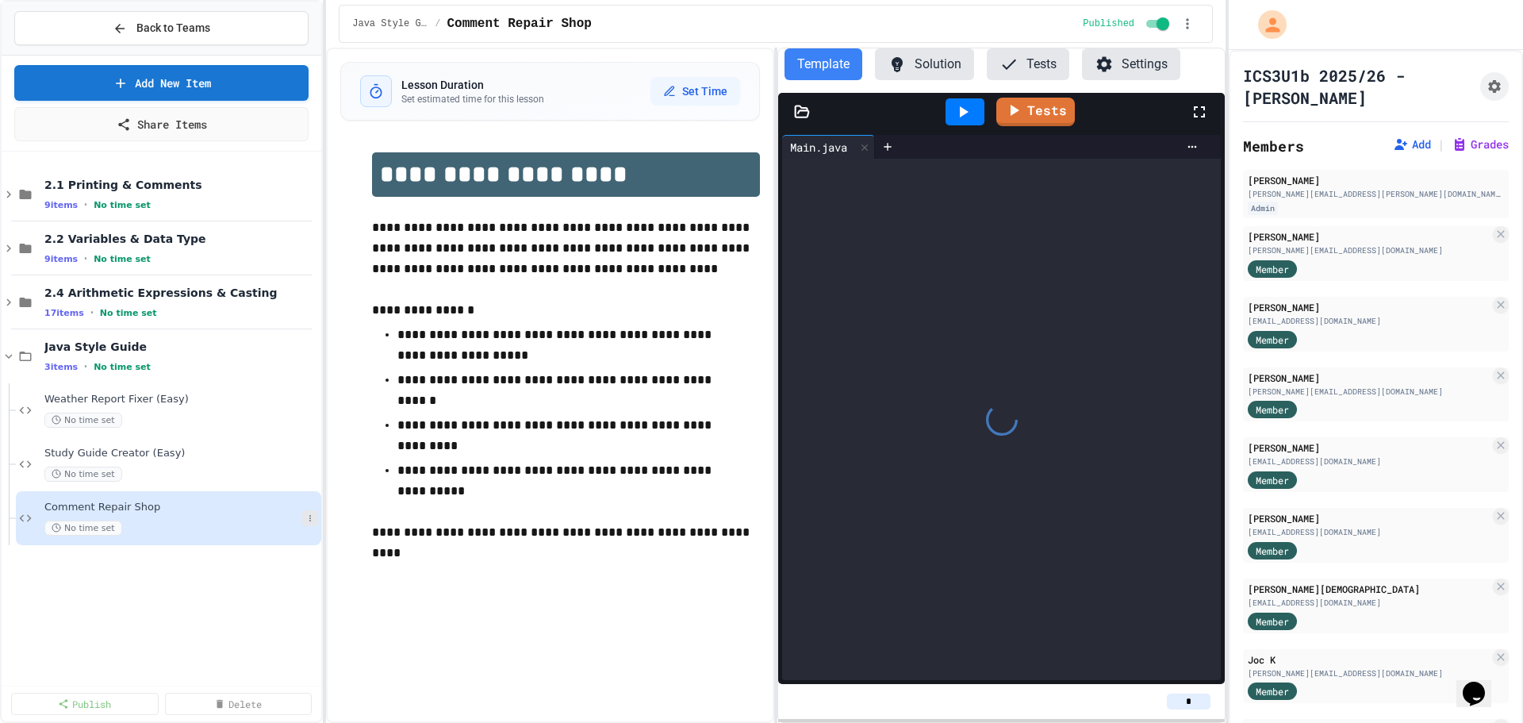
click at [308, 515] on icon at bounding box center [310, 518] width 10 height 10
click at [289, 540] on button "Rename" at bounding box center [278, 547] width 122 height 29
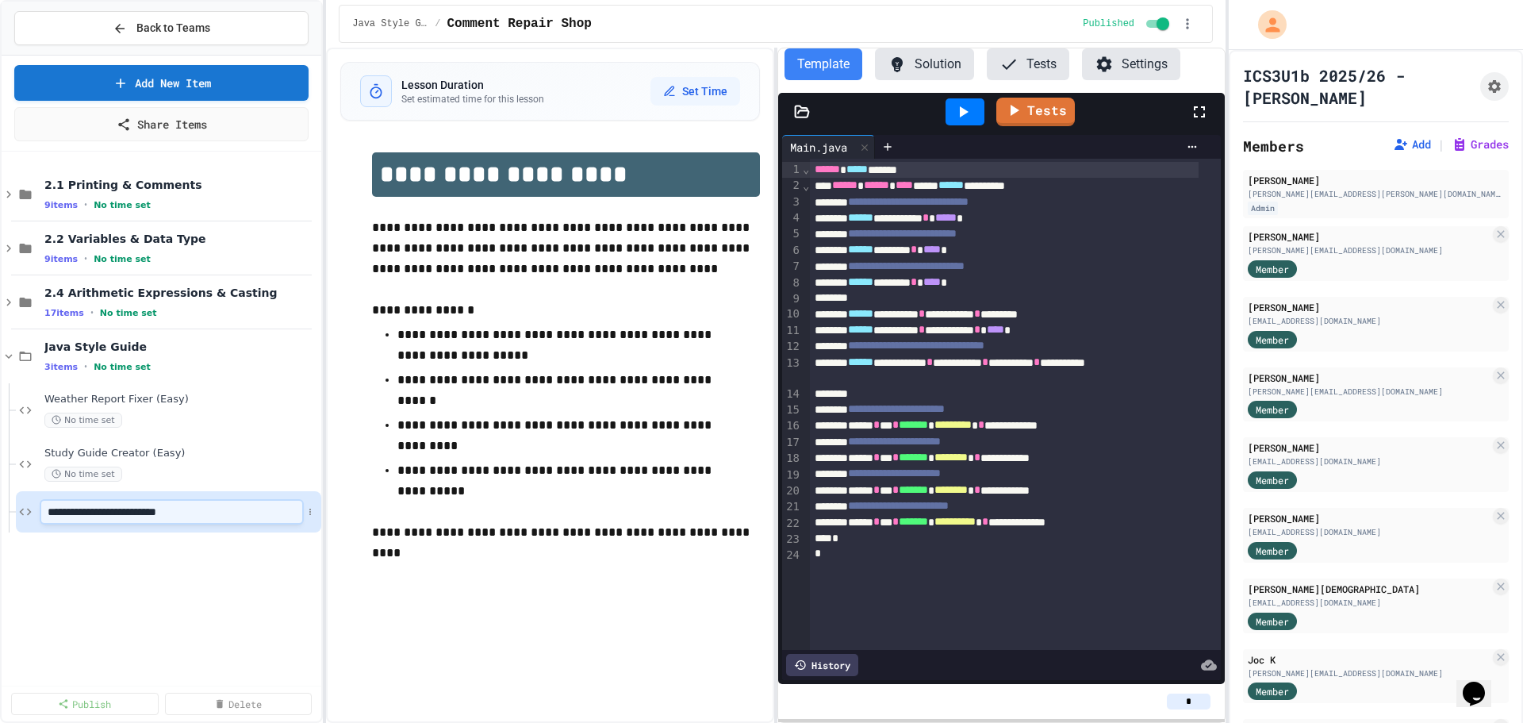
type input "**********"
click at [231, 90] on link "Add New Item" at bounding box center [161, 83] width 297 height 36
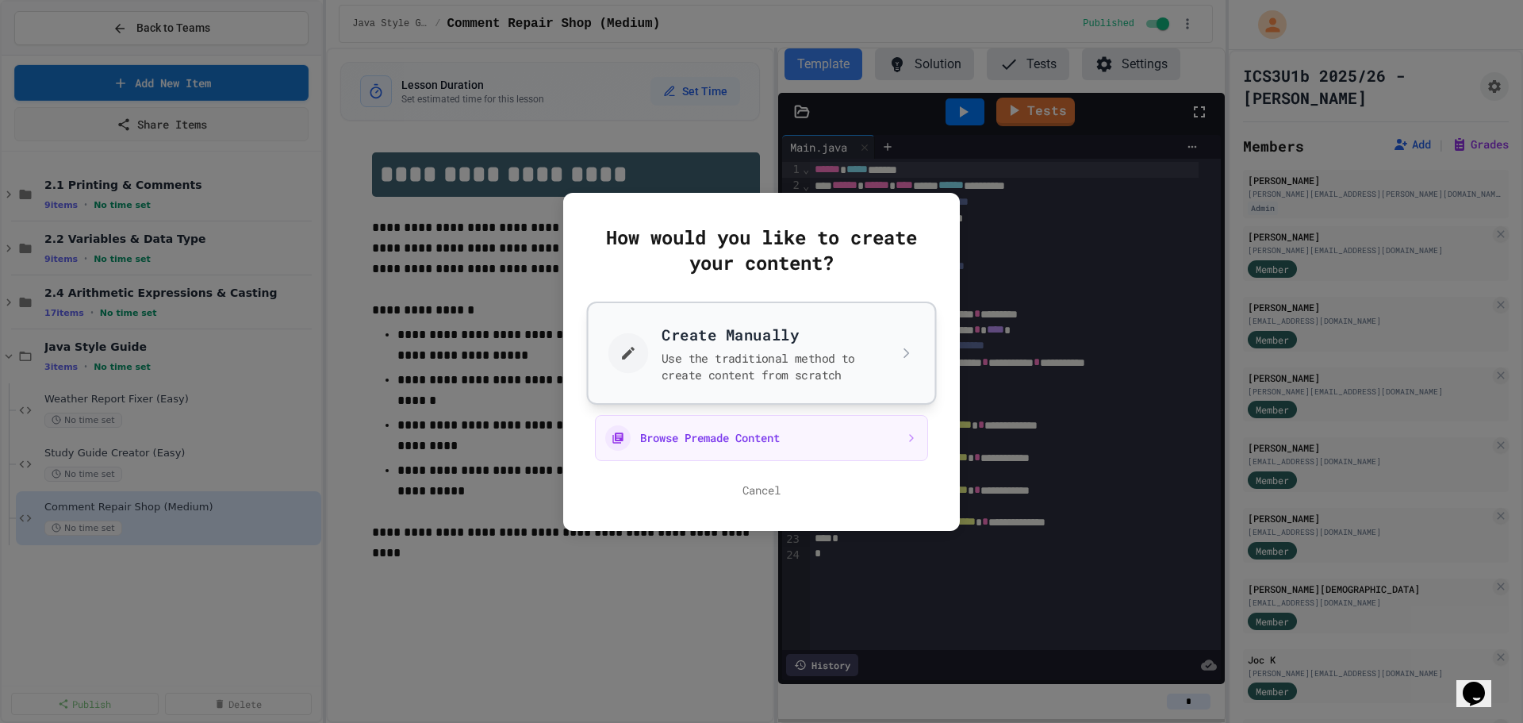
click at [723, 367] on button "Create Manually Use the traditional method to create content from scratch" at bounding box center [762, 352] width 350 height 103
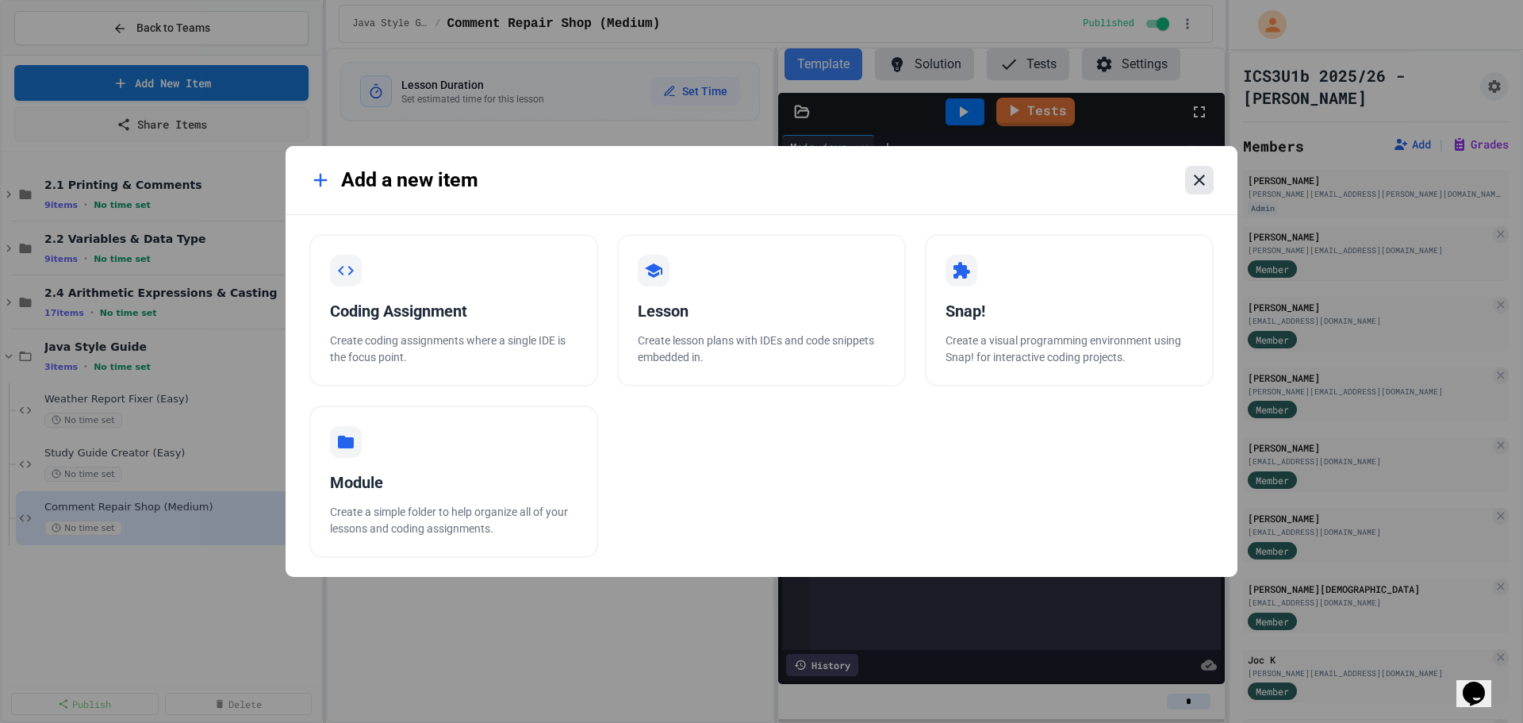
click at [1197, 180] on icon at bounding box center [1199, 180] width 19 height 19
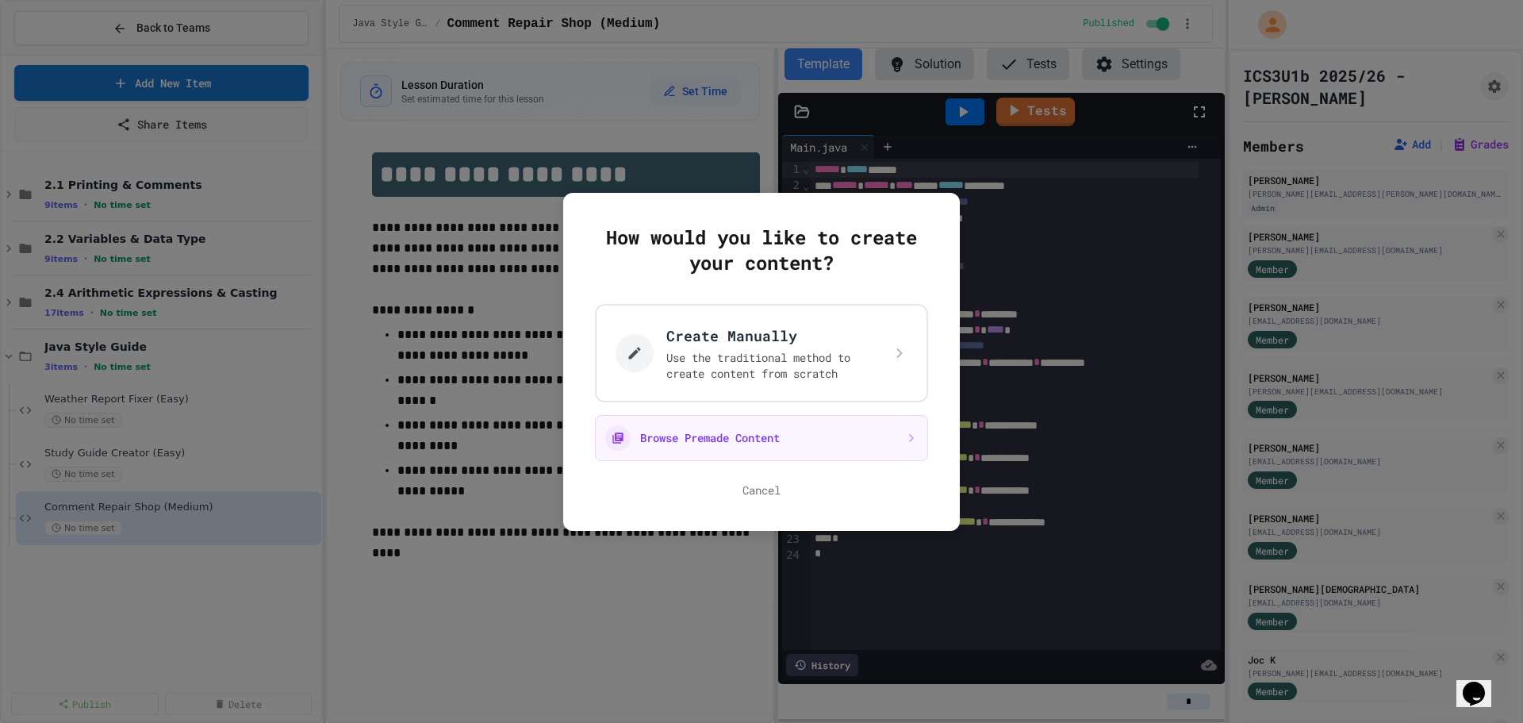
click at [697, 457] on button "Browse Premade Content" at bounding box center [761, 438] width 333 height 46
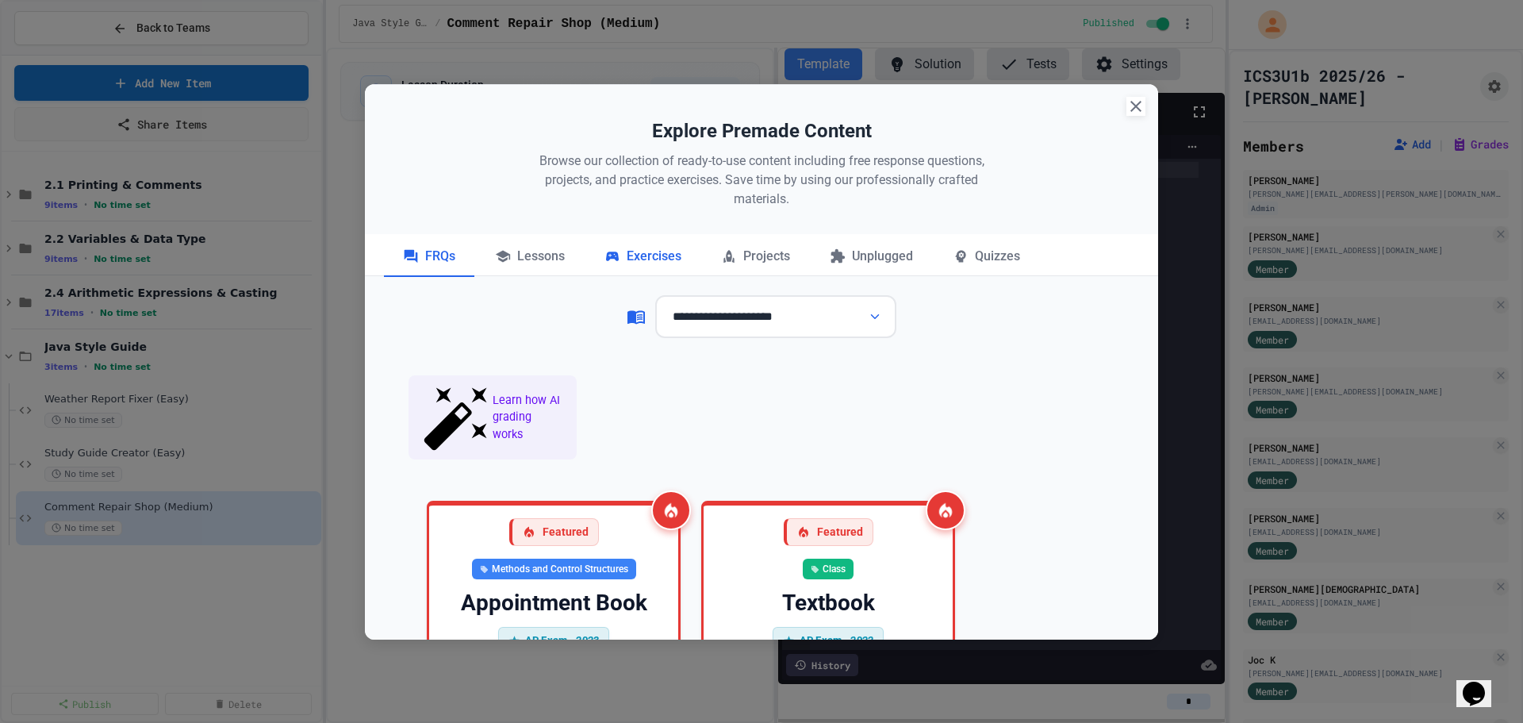
click at [631, 260] on div "Exercises" at bounding box center [642, 257] width 115 height 40
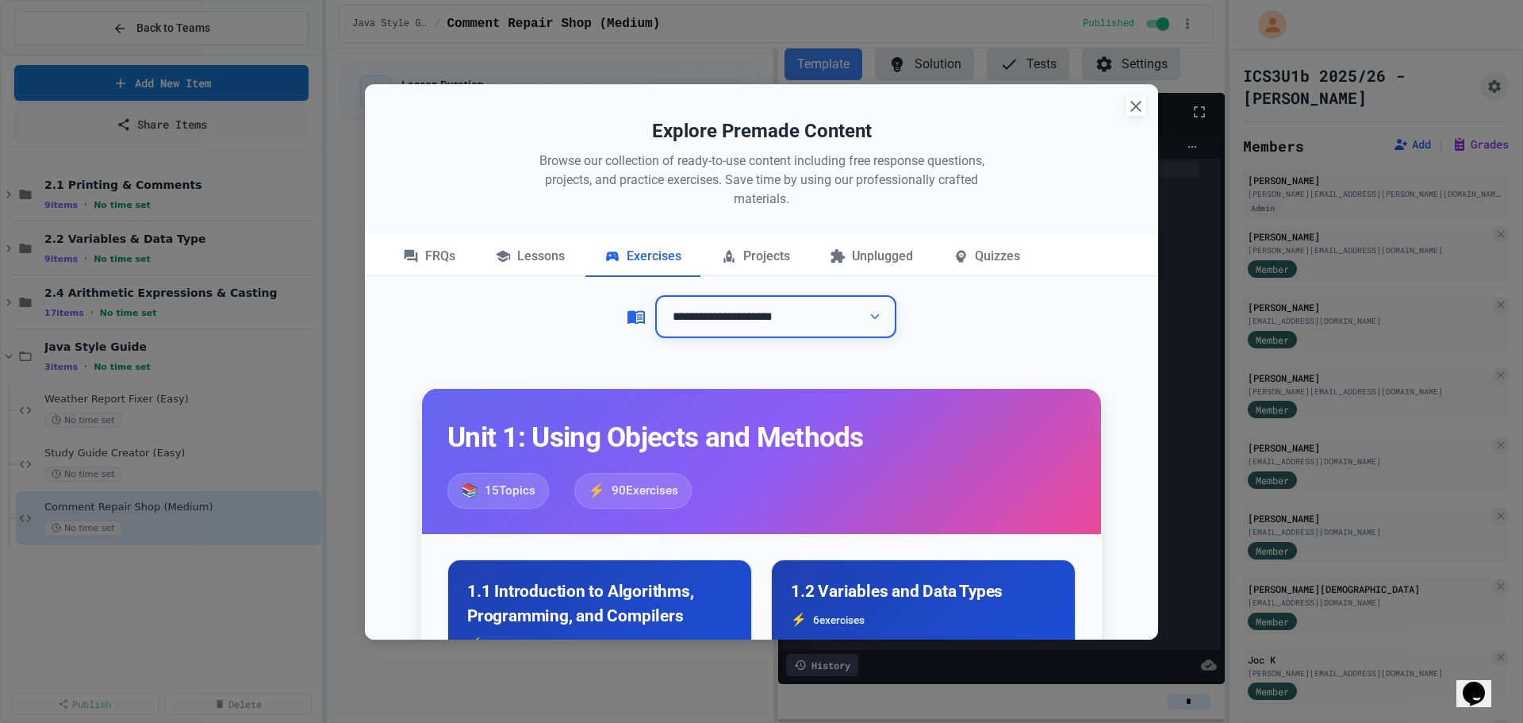
click at [727, 335] on select "**********" at bounding box center [775, 317] width 241 height 44
select select "**********"
click at [655, 295] on select "**********" at bounding box center [775, 317] width 241 height 44
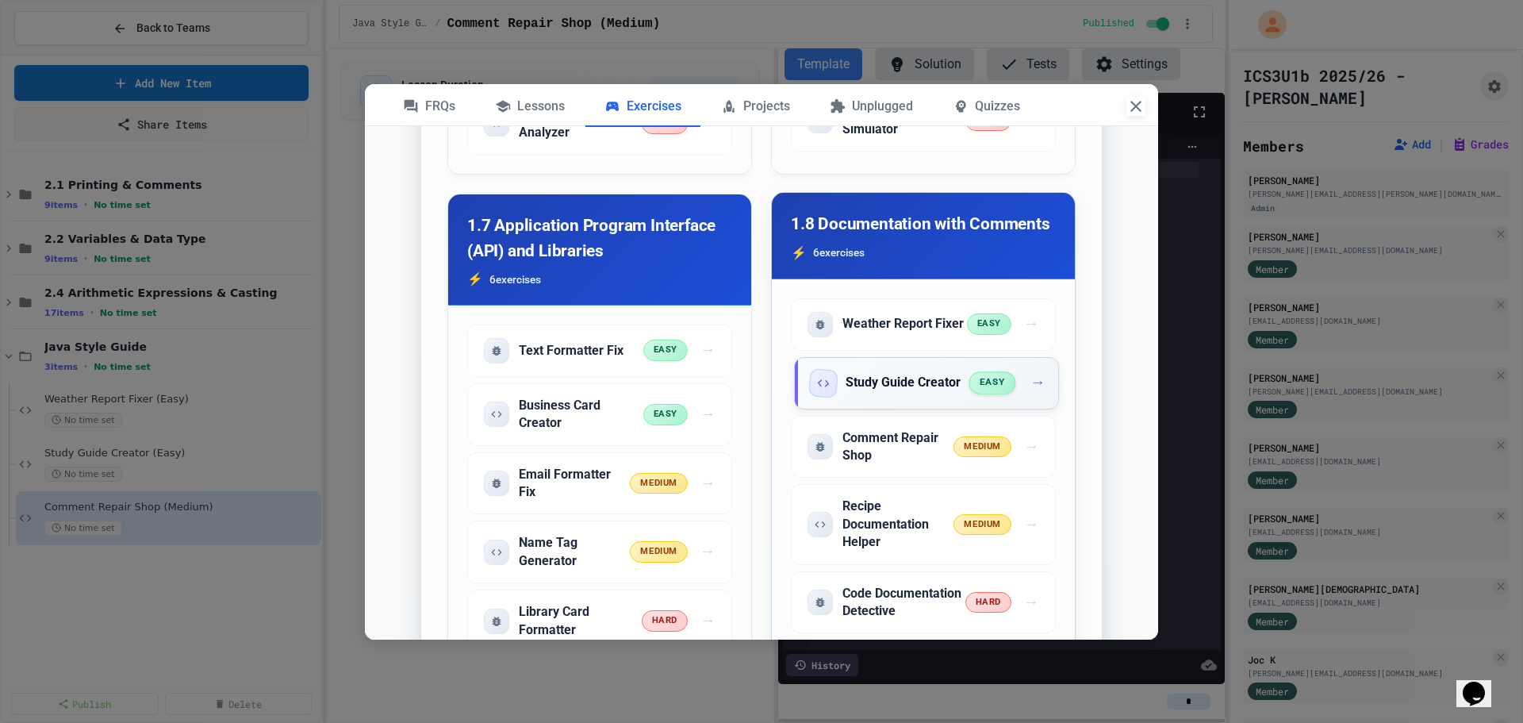
scroll to position [2221, 0]
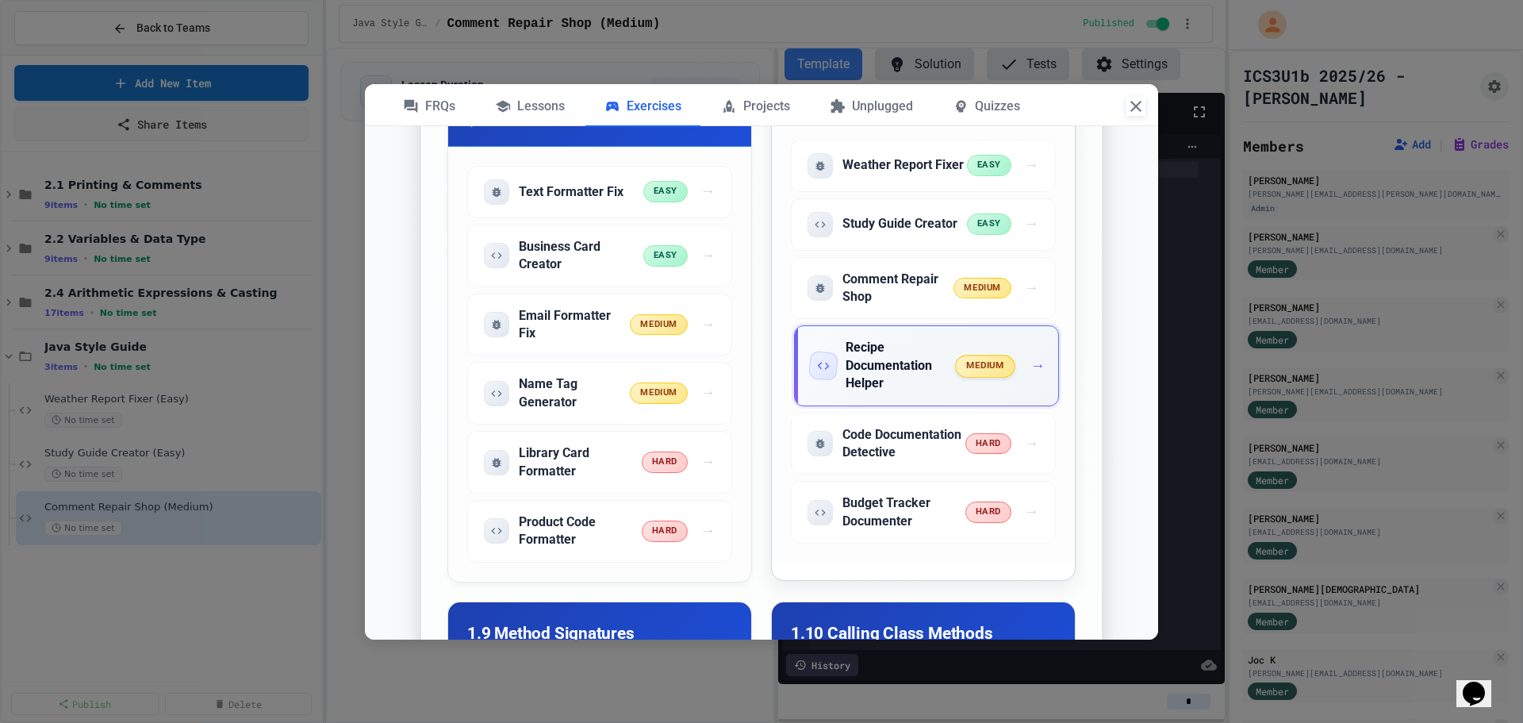
click at [923, 392] on h5 "Recipe Documentation Helper" at bounding box center [901, 365] width 111 height 53
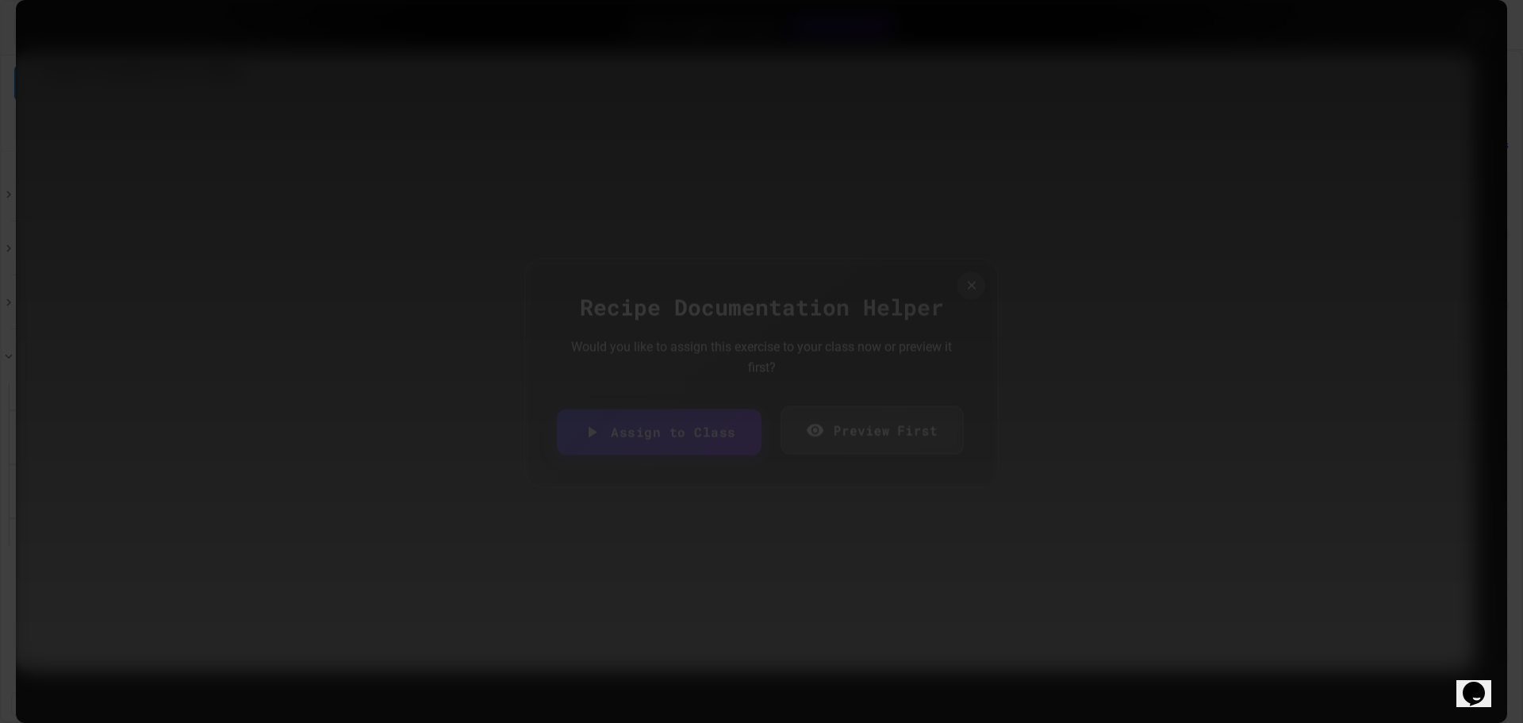
click at [684, 439] on link "Assign to Class" at bounding box center [659, 432] width 205 height 46
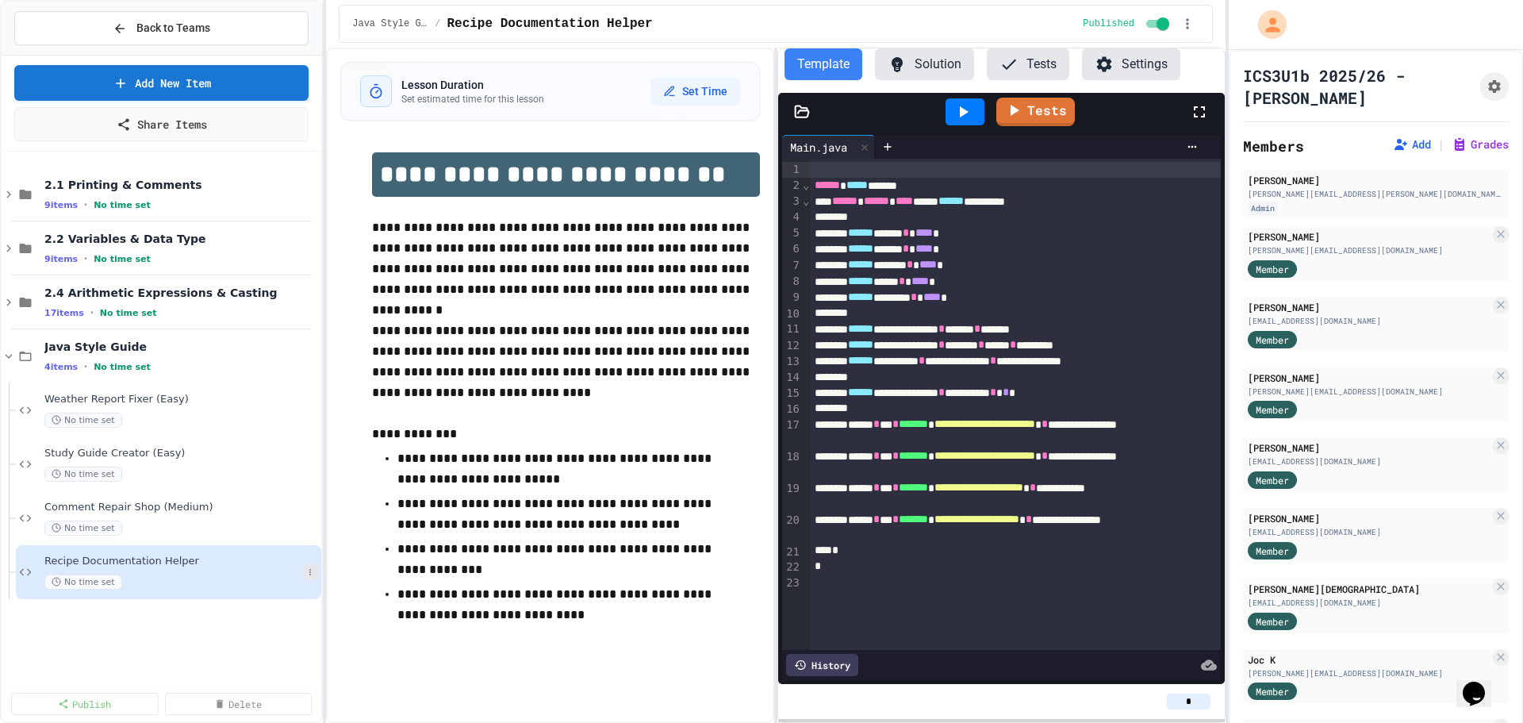
click at [309, 572] on icon at bounding box center [310, 572] width 10 height 10
click at [291, 595] on button "Rename" at bounding box center [278, 601] width 122 height 29
click at [271, 565] on input "**********" at bounding box center [171, 565] width 261 height 22
type input "**********"
click at [312, 357] on icon at bounding box center [310, 356] width 10 height 10
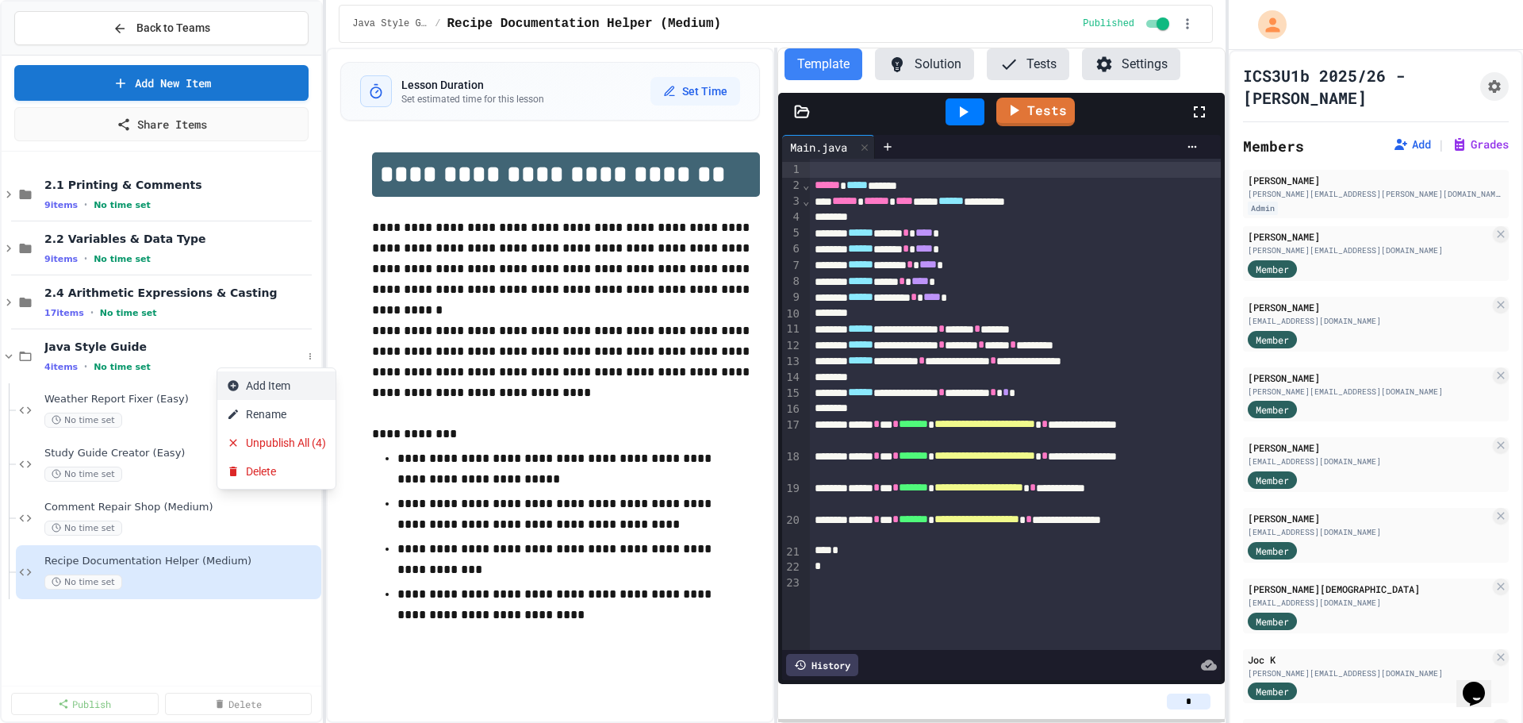
click at [315, 382] on button "Add Item" at bounding box center [276, 385] width 118 height 29
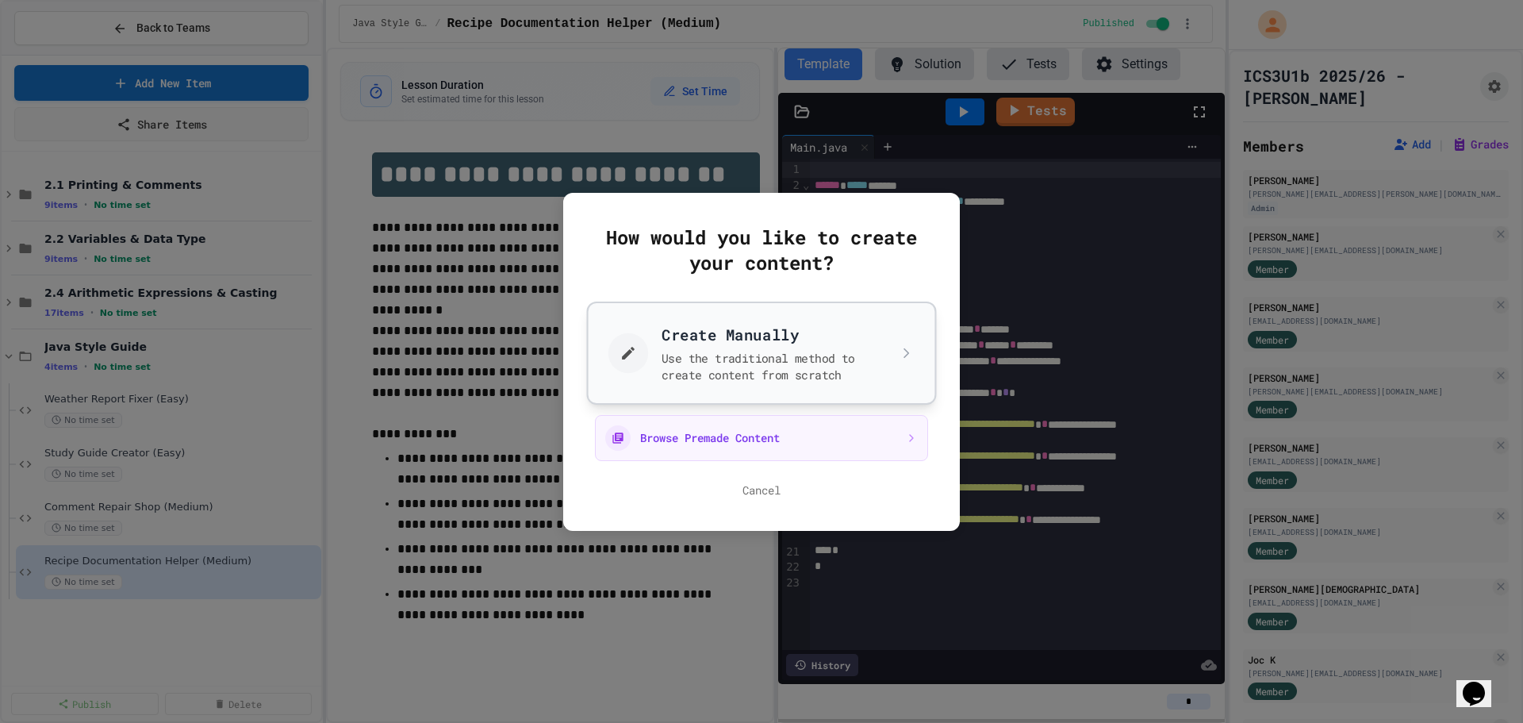
click at [735, 369] on button "Create Manually Use the traditional method to create content from scratch" at bounding box center [762, 352] width 350 height 103
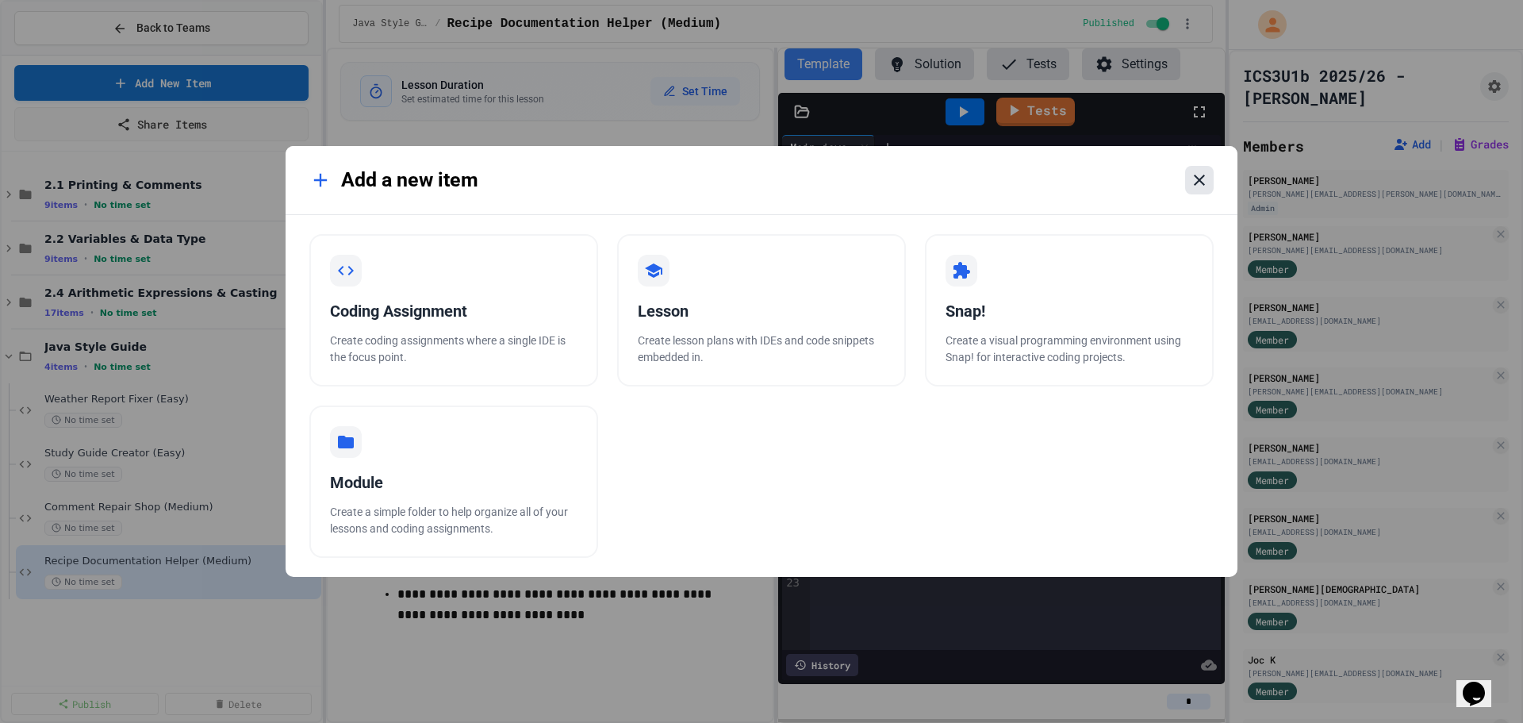
click at [1193, 178] on icon at bounding box center [1199, 180] width 19 height 19
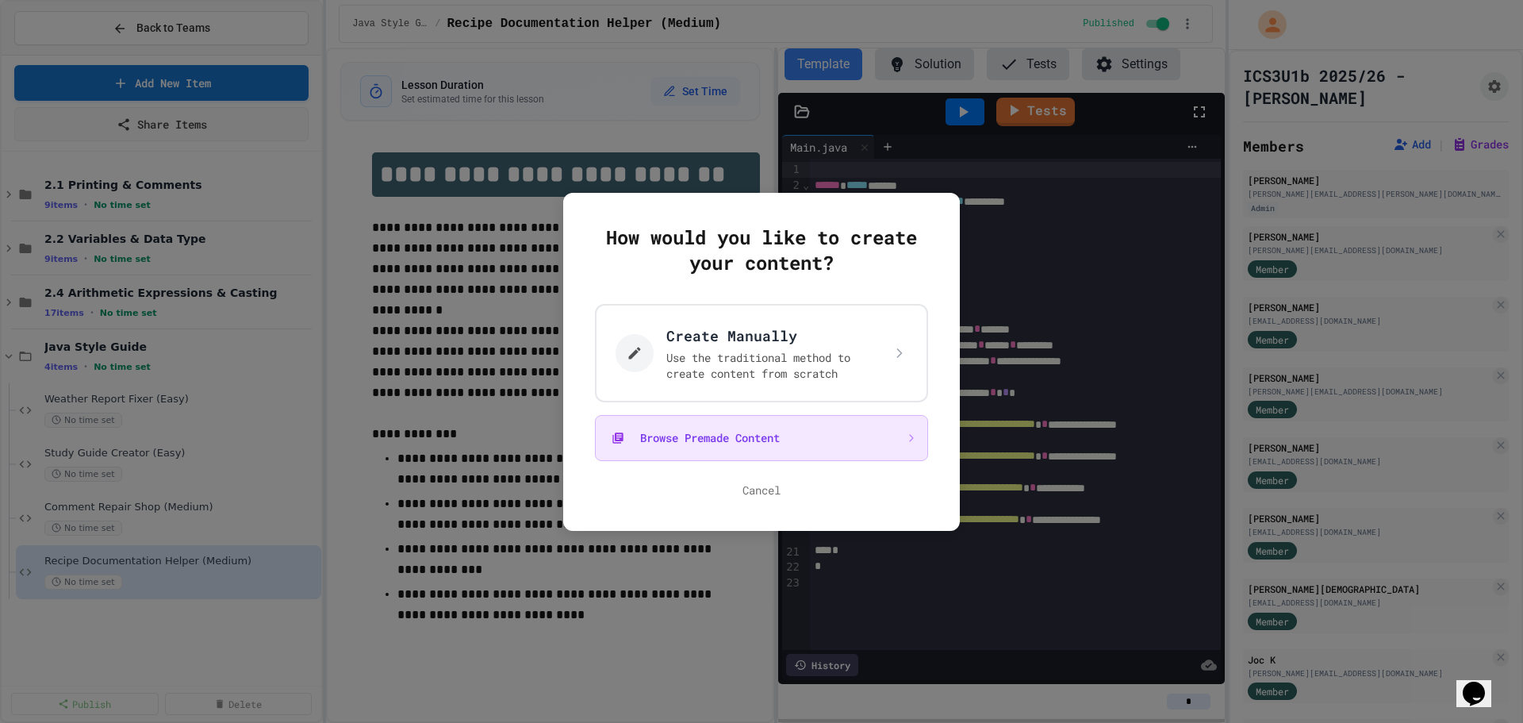
click at [710, 430] on button "Browse Premade Content" at bounding box center [761, 438] width 333 height 46
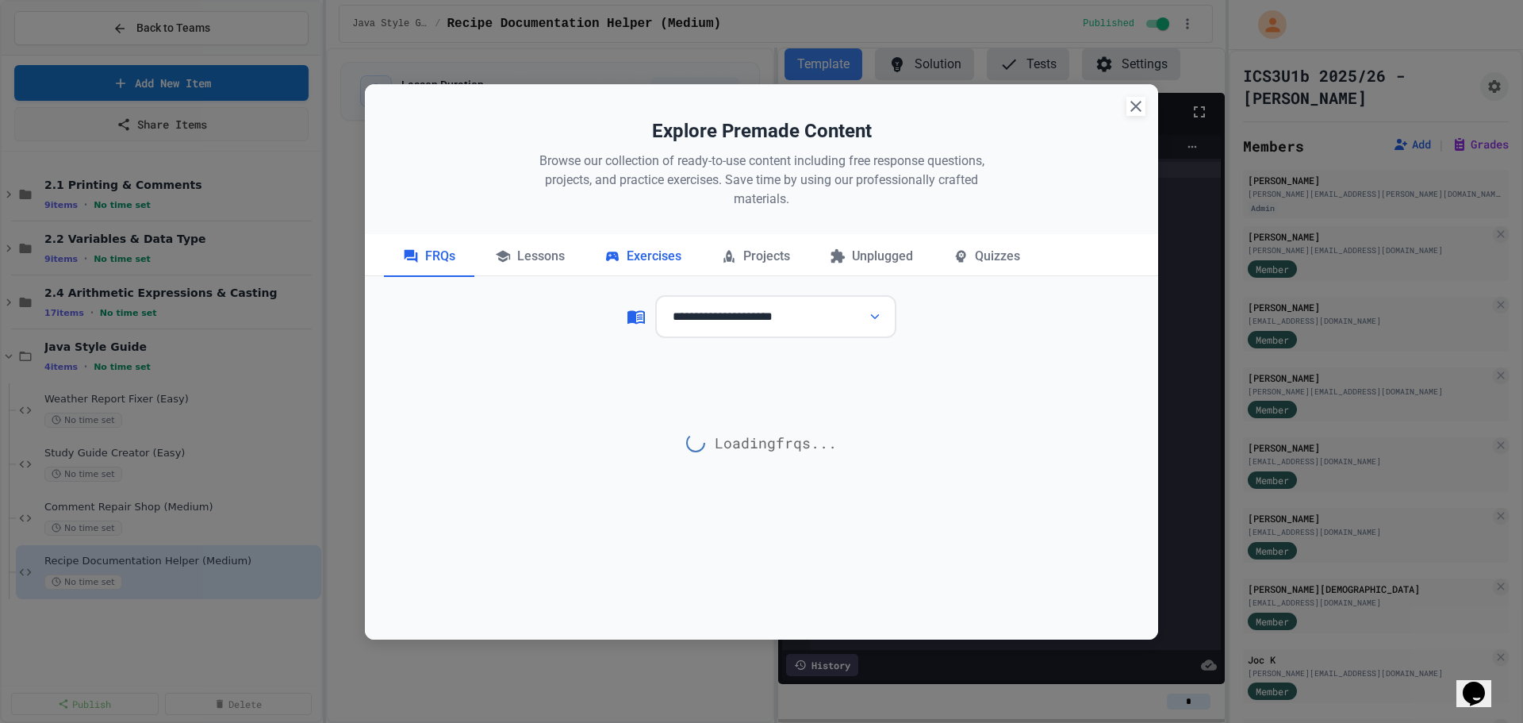
click at [630, 256] on div "Exercises" at bounding box center [642, 257] width 115 height 40
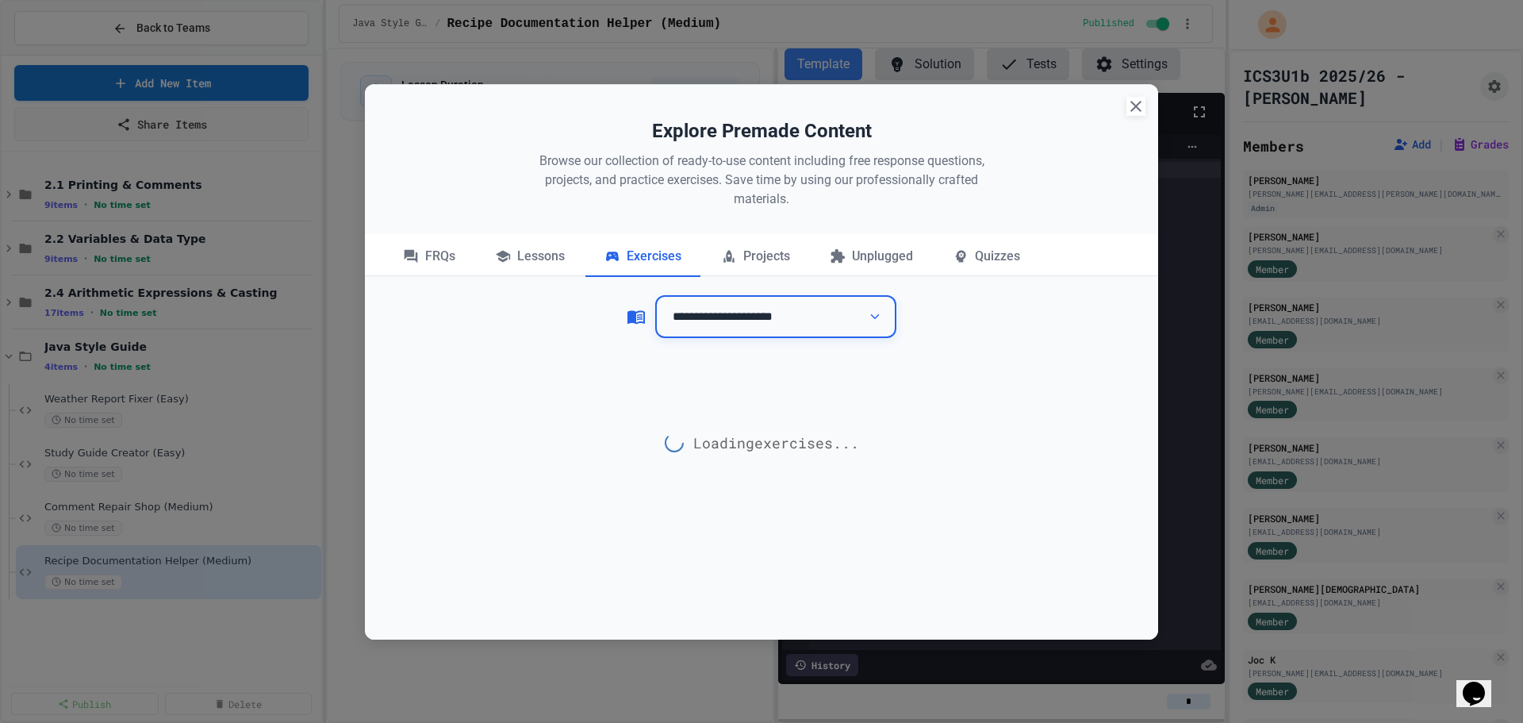
click at [732, 329] on select "**********" at bounding box center [775, 317] width 241 height 44
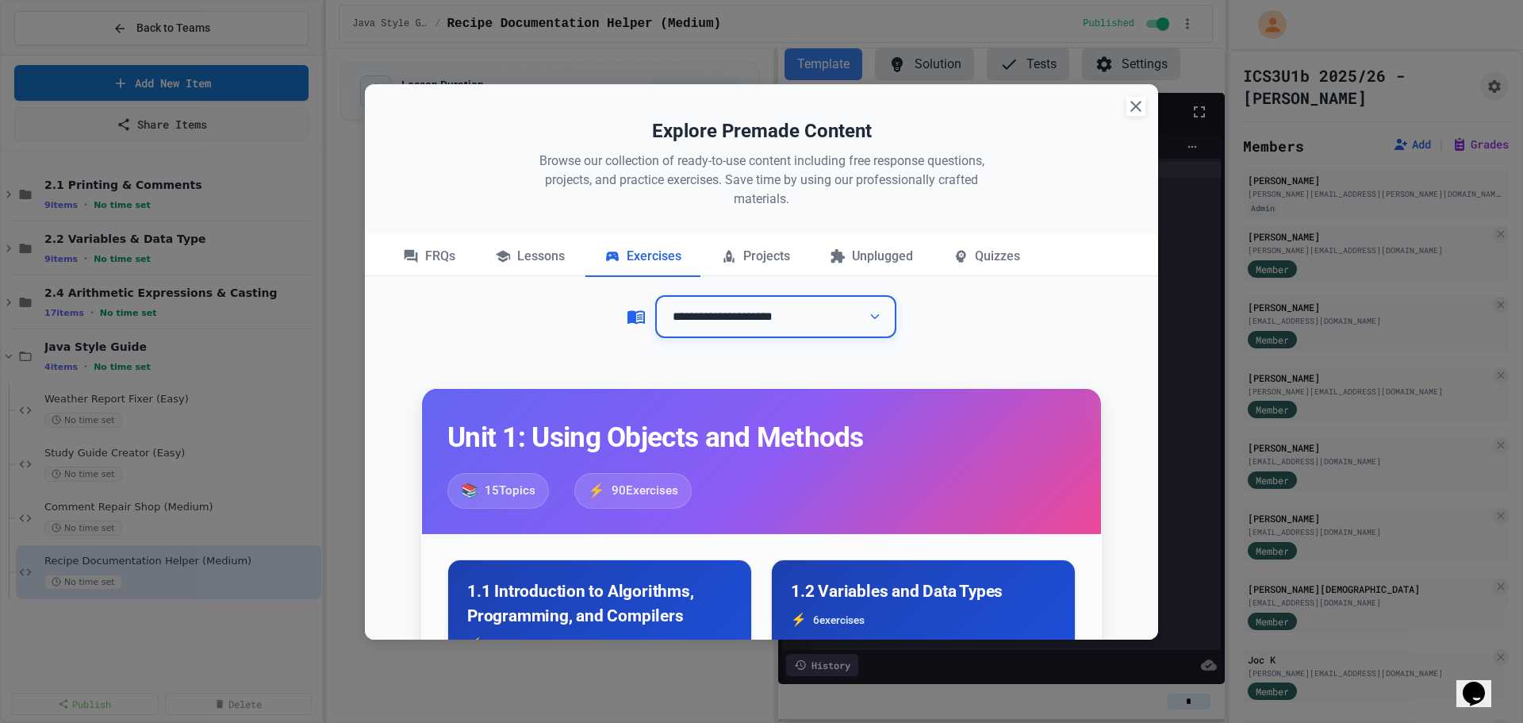
select select "**********"
click at [655, 295] on select "**********" at bounding box center [775, 317] width 241 height 44
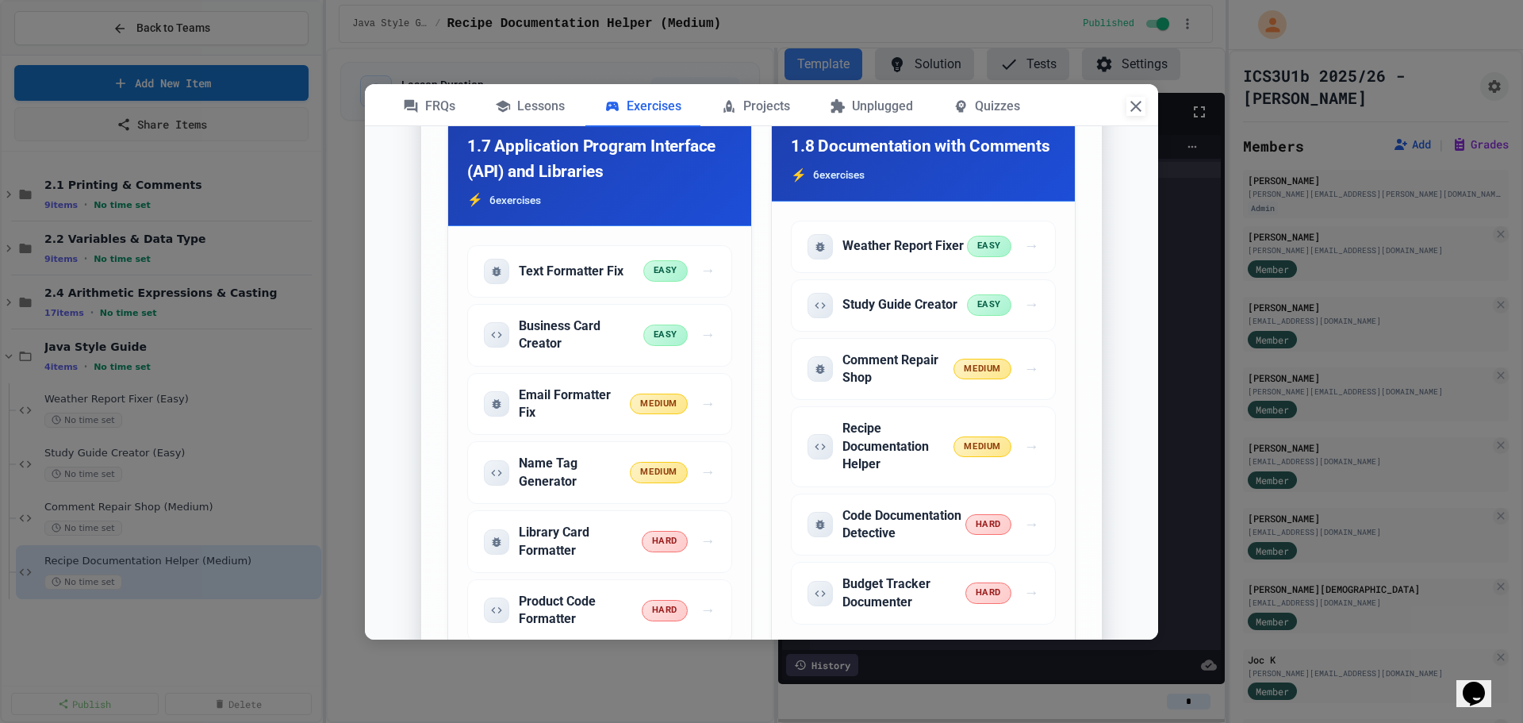
scroll to position [2379, 0]
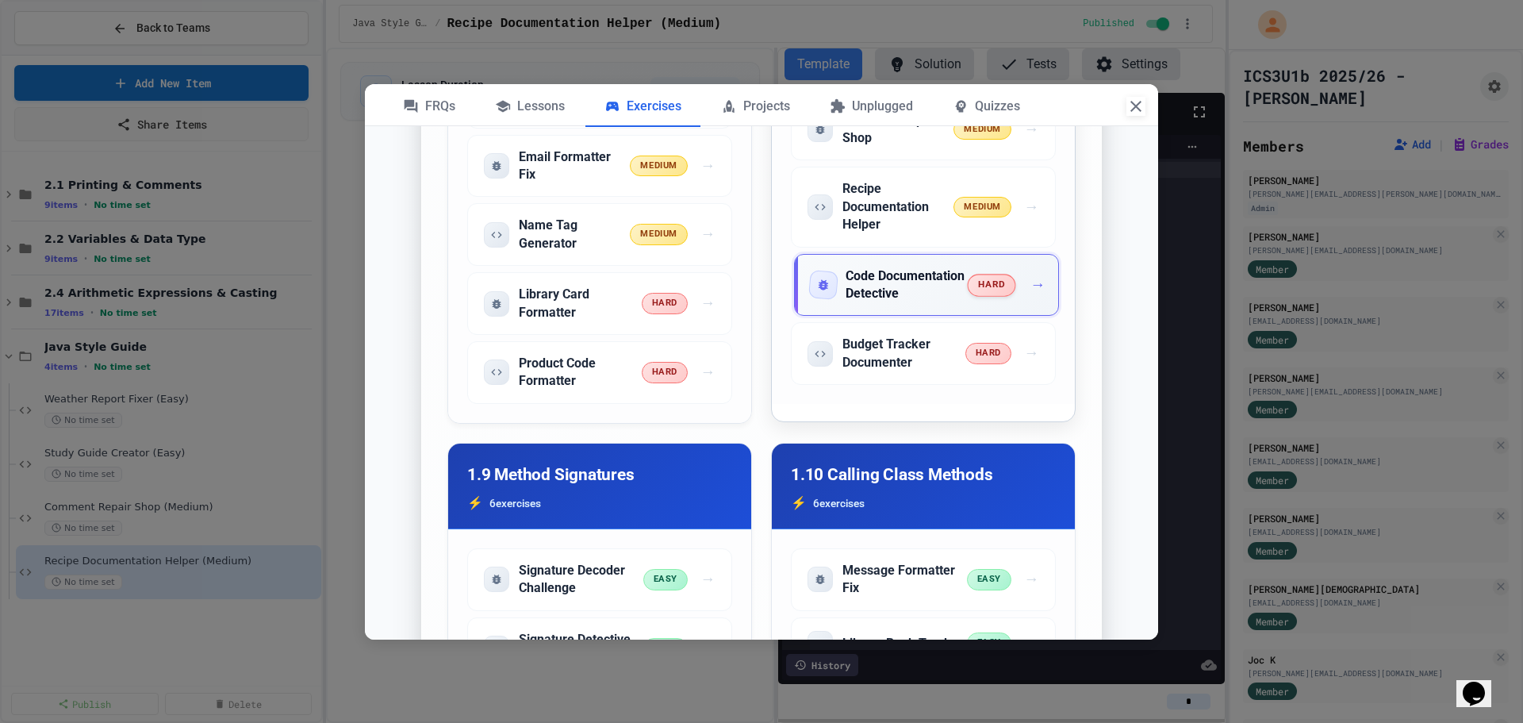
click at [926, 303] on h5 "Code Documentation Detective" at bounding box center [907, 285] width 123 height 36
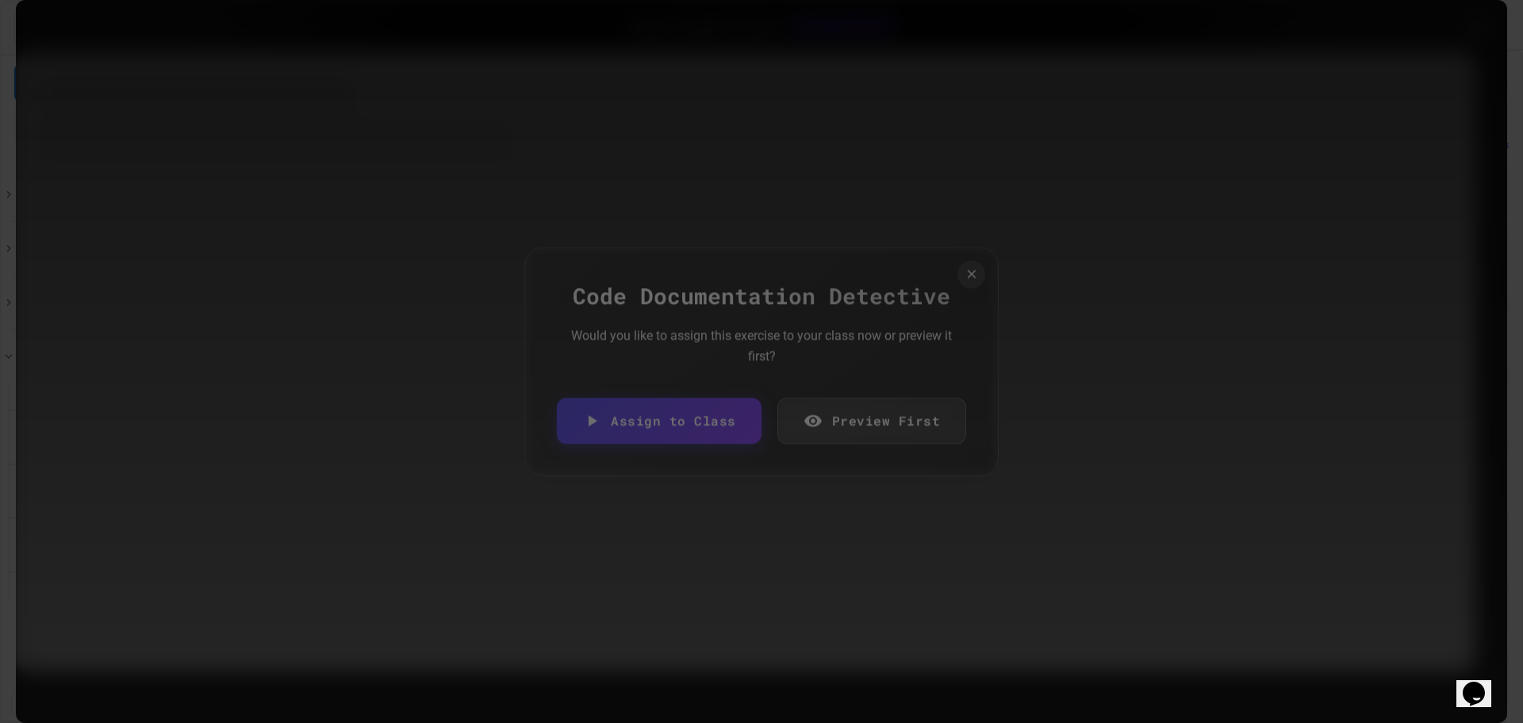
click at [717, 428] on link "Assign to Class" at bounding box center [659, 420] width 205 height 46
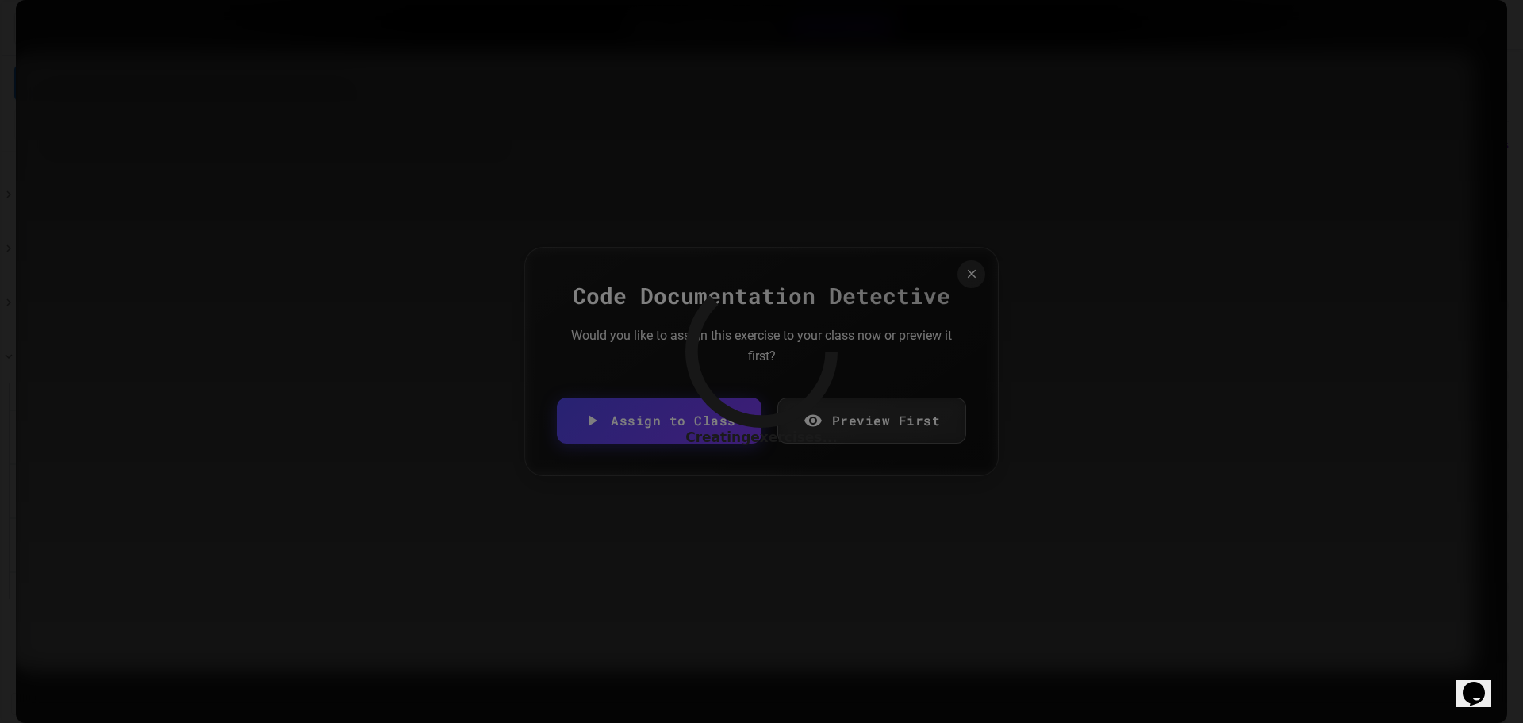
click at [702, 423] on div "Creating exercises ..." at bounding box center [761, 361] width 152 height 172
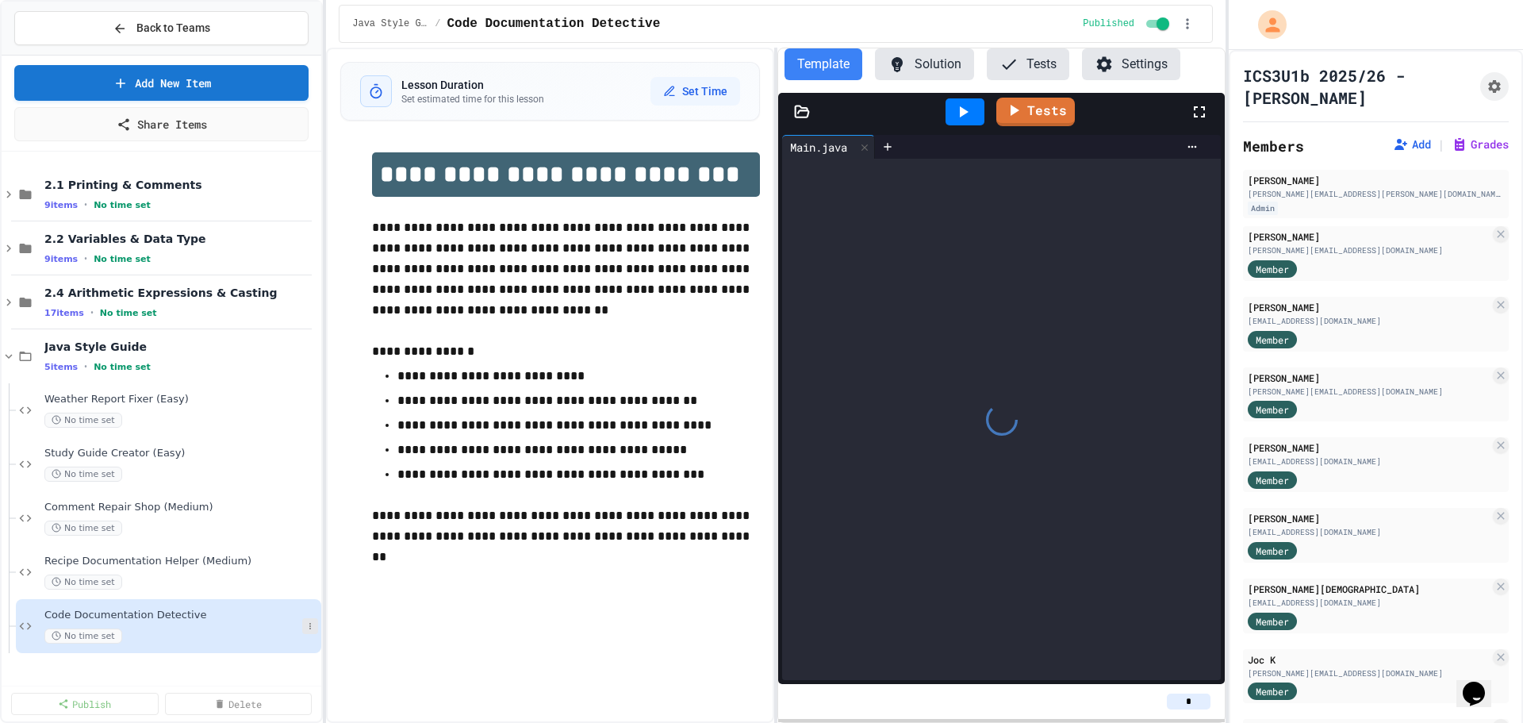
click at [303, 624] on button at bounding box center [310, 626] width 16 height 16
click at [290, 535] on button "Rename" at bounding box center [278, 528] width 122 height 29
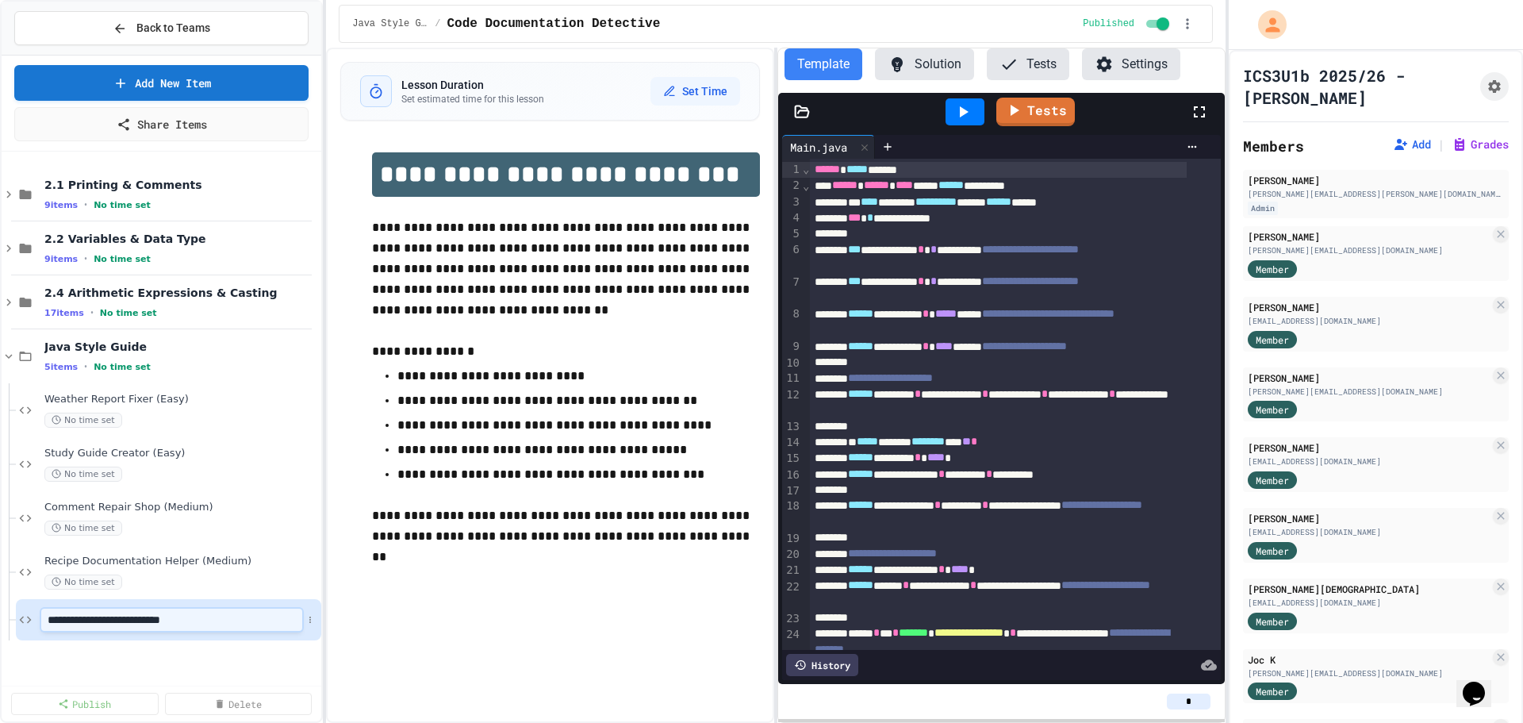
click at [247, 626] on input "**********" at bounding box center [171, 619] width 261 height 22
click at [241, 623] on input "**********" at bounding box center [171, 619] width 261 height 22
type input "**********"
click at [313, 627] on icon at bounding box center [310, 626] width 10 height 10
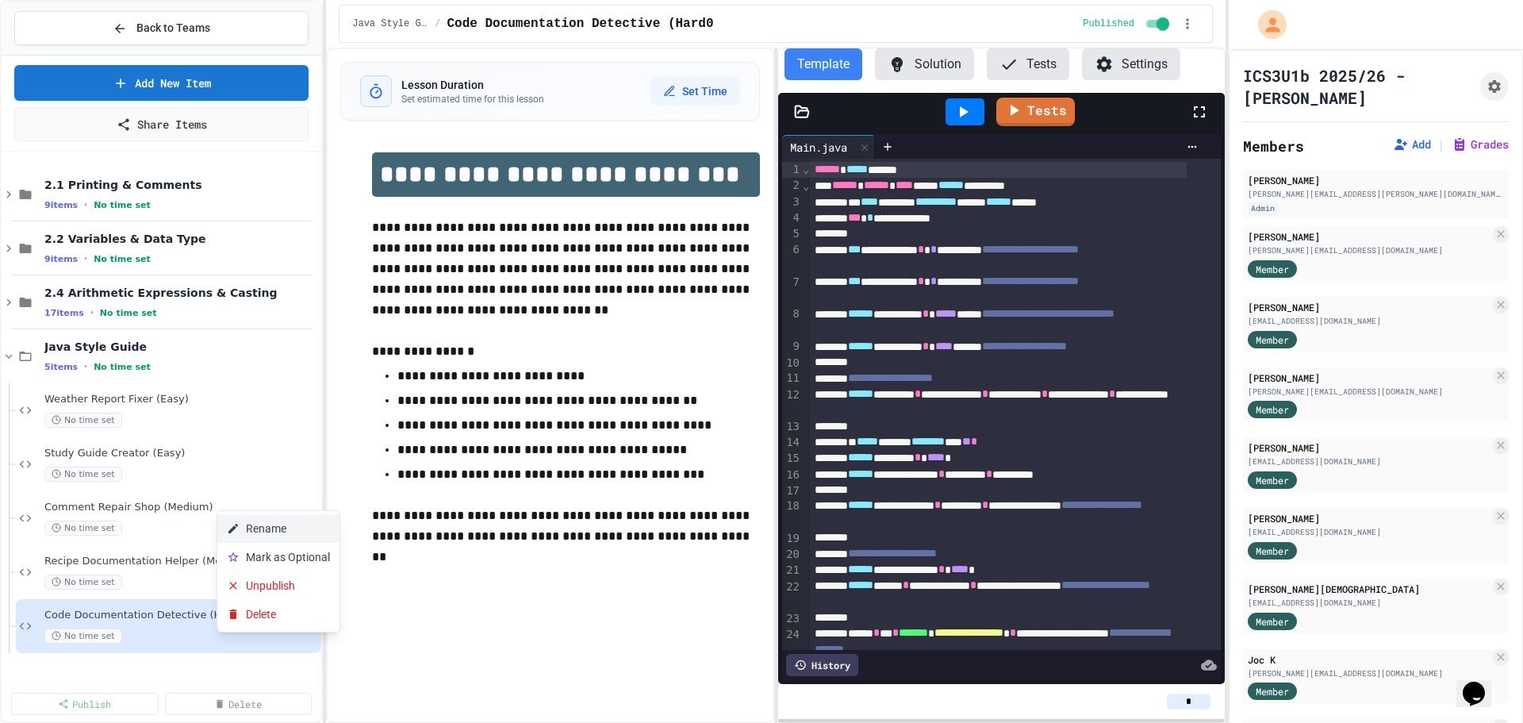
click at [295, 527] on button "Rename" at bounding box center [278, 528] width 122 height 29
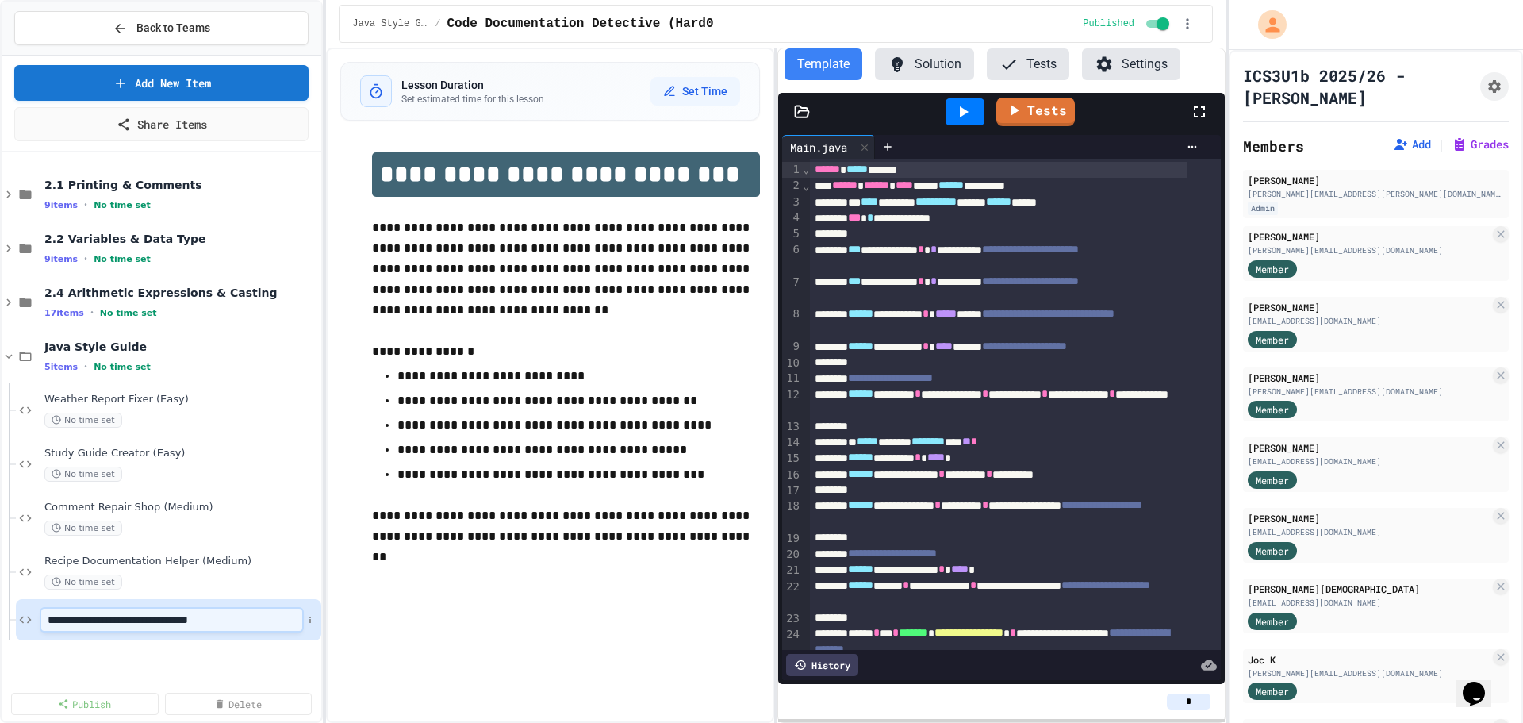
click at [282, 619] on input "**********" at bounding box center [171, 619] width 261 height 22
click at [314, 620] on button at bounding box center [310, 626] width 16 height 16
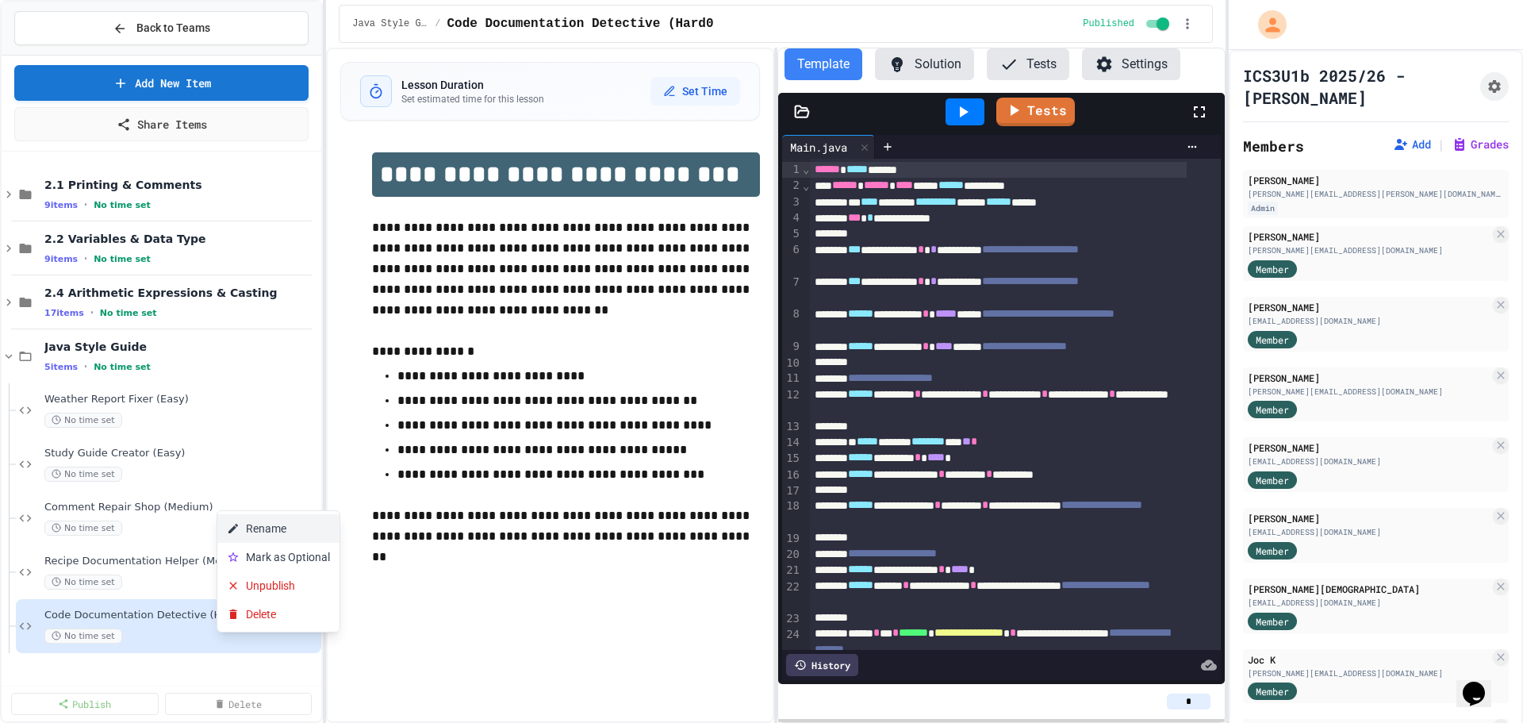
click at [277, 525] on button "Rename" at bounding box center [278, 528] width 122 height 29
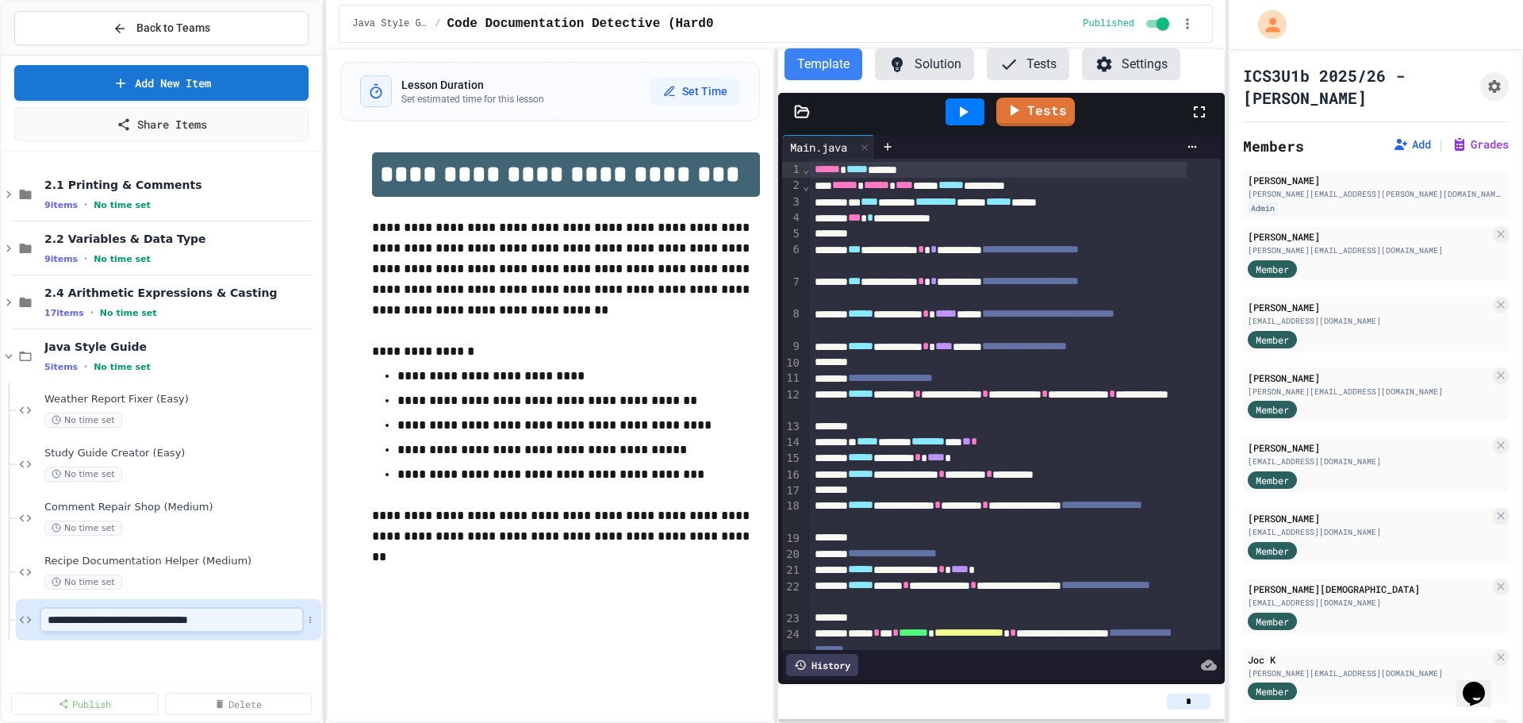
click at [283, 618] on input "**********" at bounding box center [171, 619] width 261 height 22
click at [280, 618] on input "**********" at bounding box center [171, 619] width 261 height 22
type input "**********"
click at [224, 425] on div "No time set" at bounding box center [173, 419] width 258 height 15
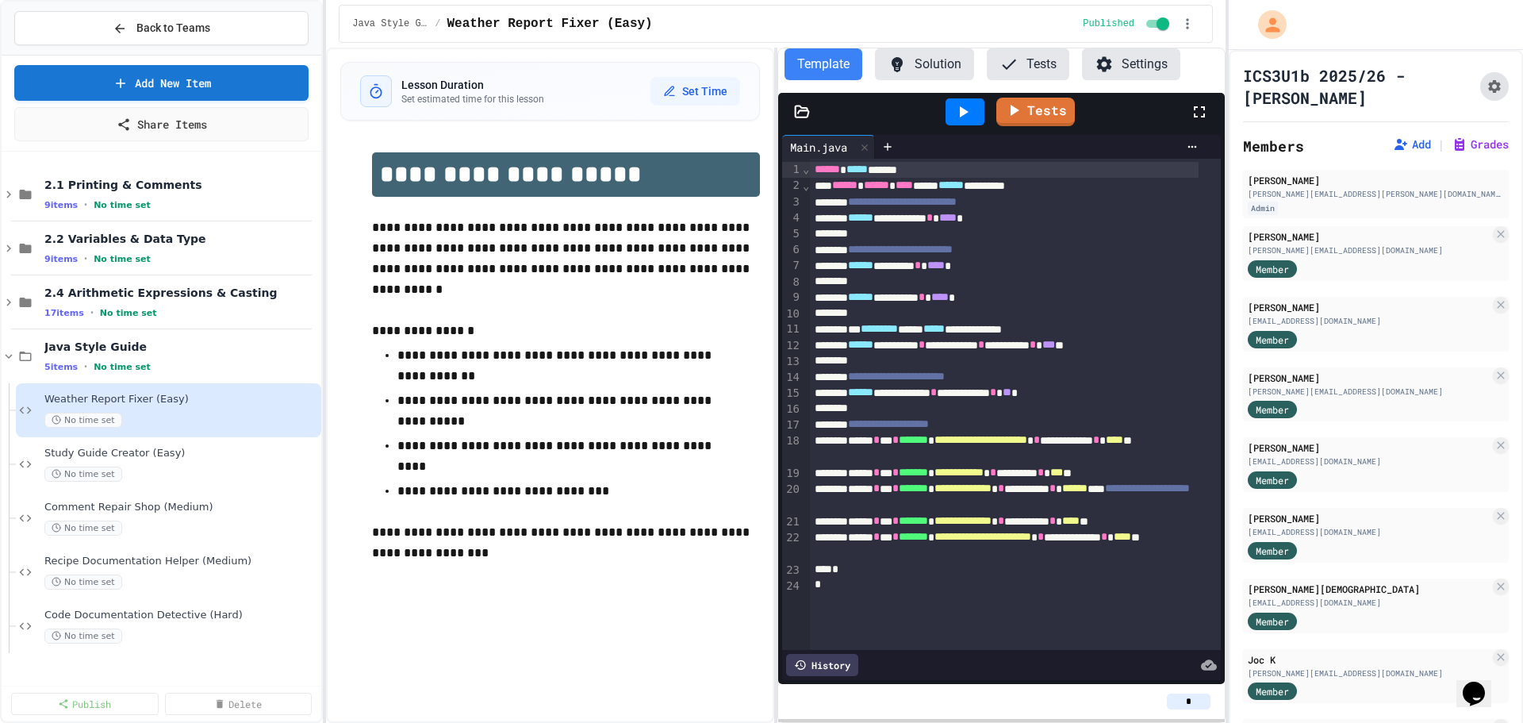
click at [1486, 90] on icon "Assignment Settings" at bounding box center [1494, 87] width 16 height 16
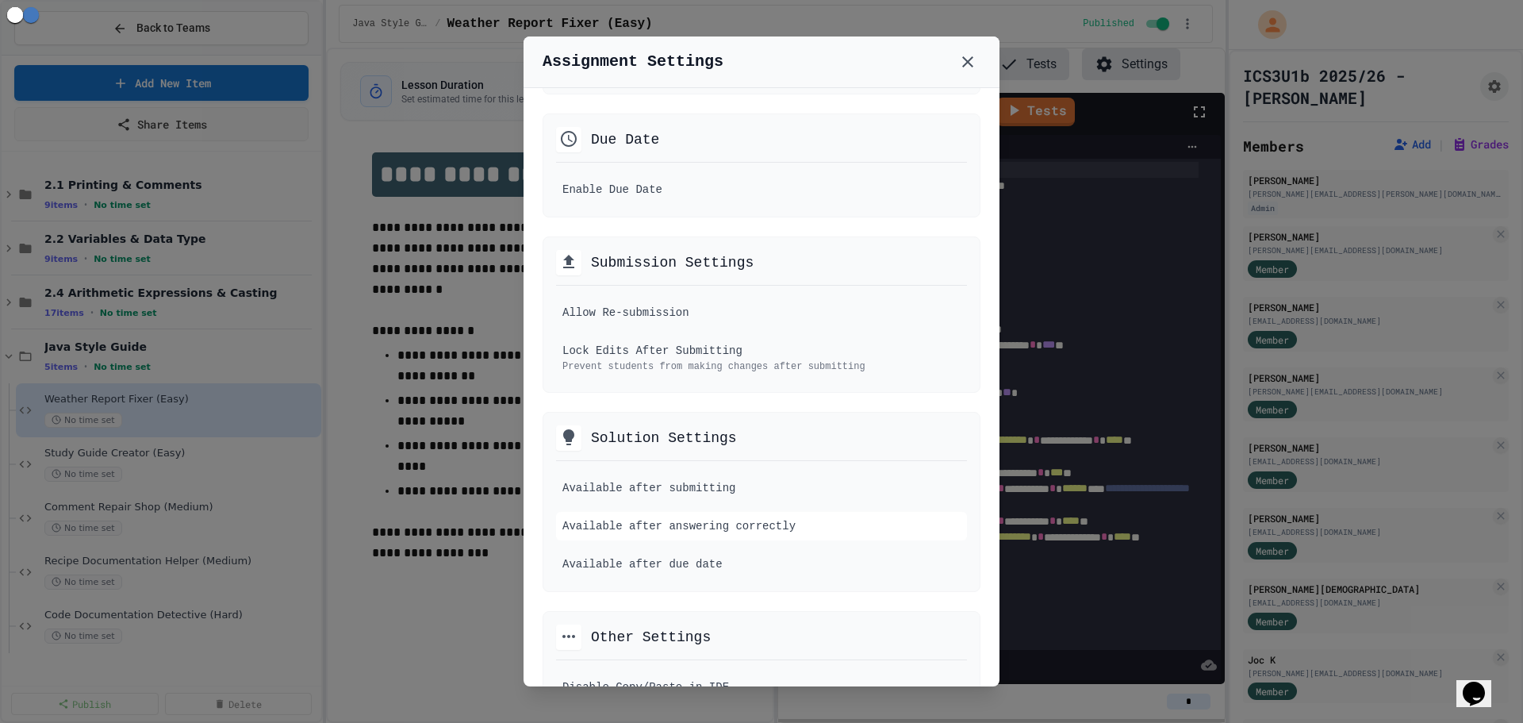
scroll to position [476, 0]
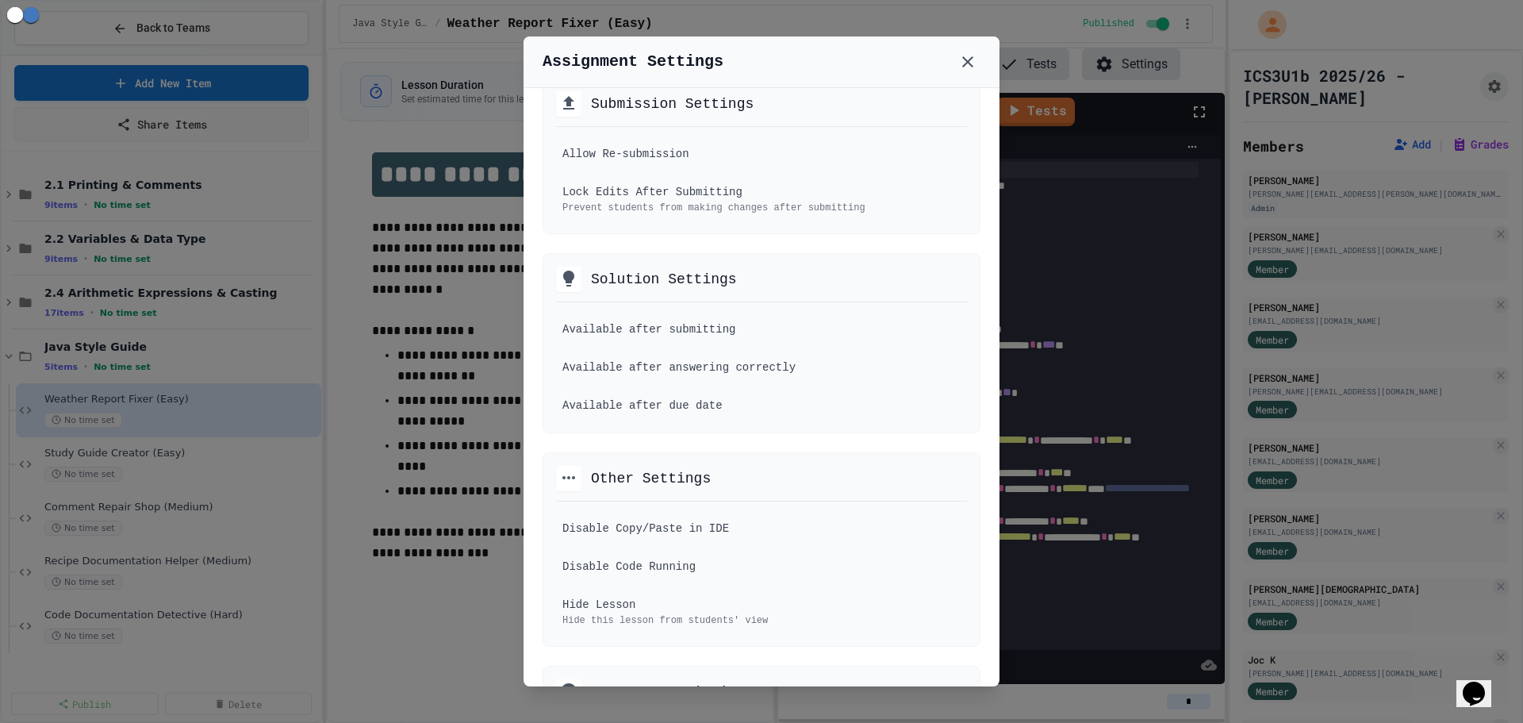
click at [409, 563] on div at bounding box center [761, 361] width 1523 height 723
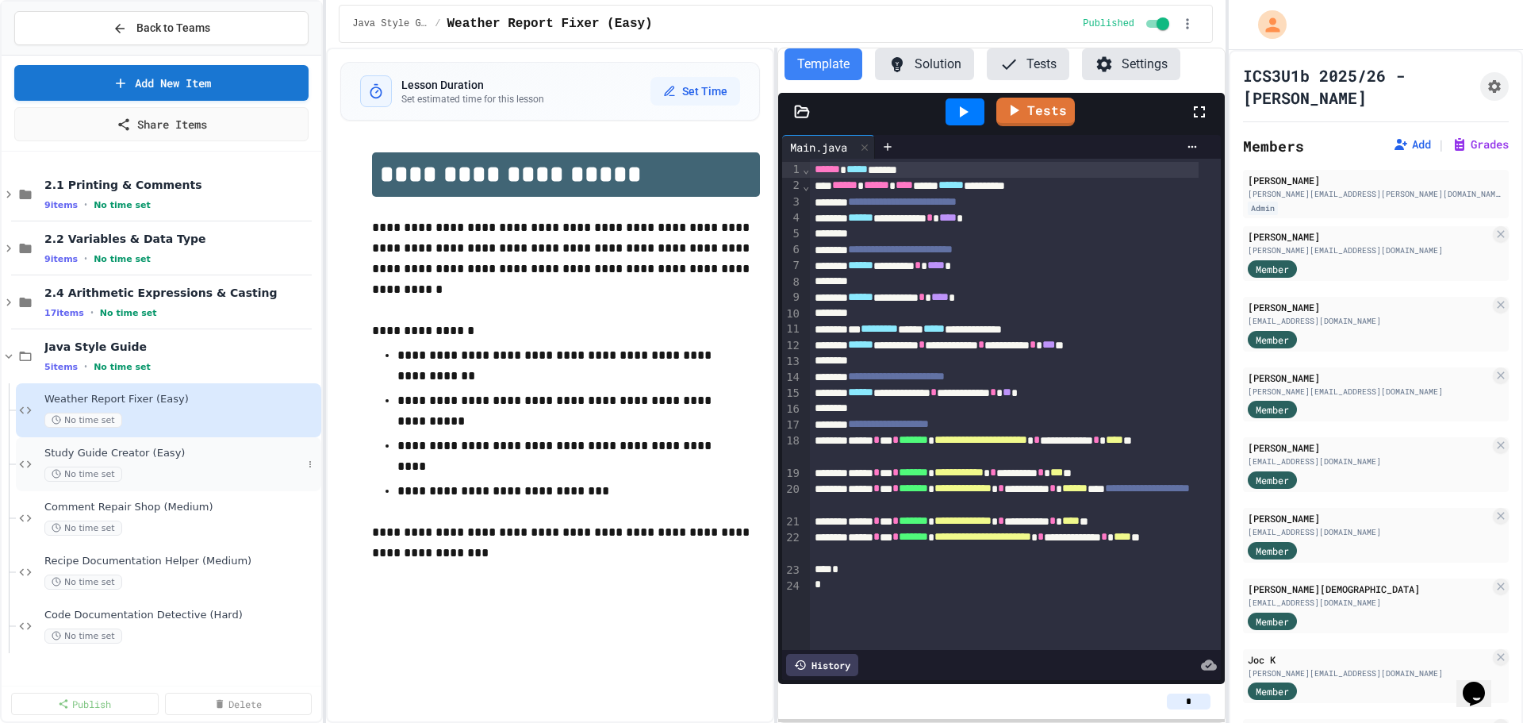
click at [220, 475] on div "No time set" at bounding box center [173, 473] width 258 height 15
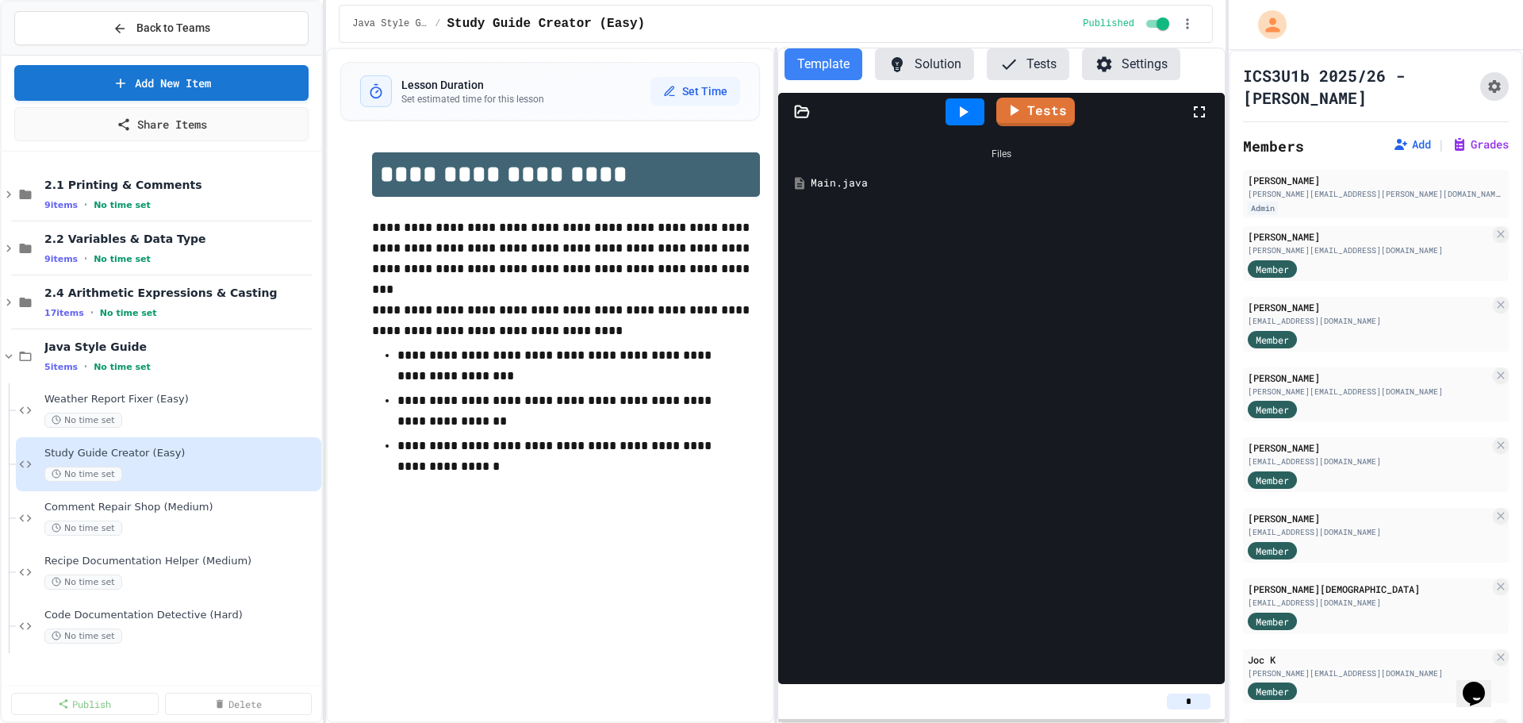
click at [1480, 91] on button "Assignment Settings" at bounding box center [1494, 86] width 29 height 29
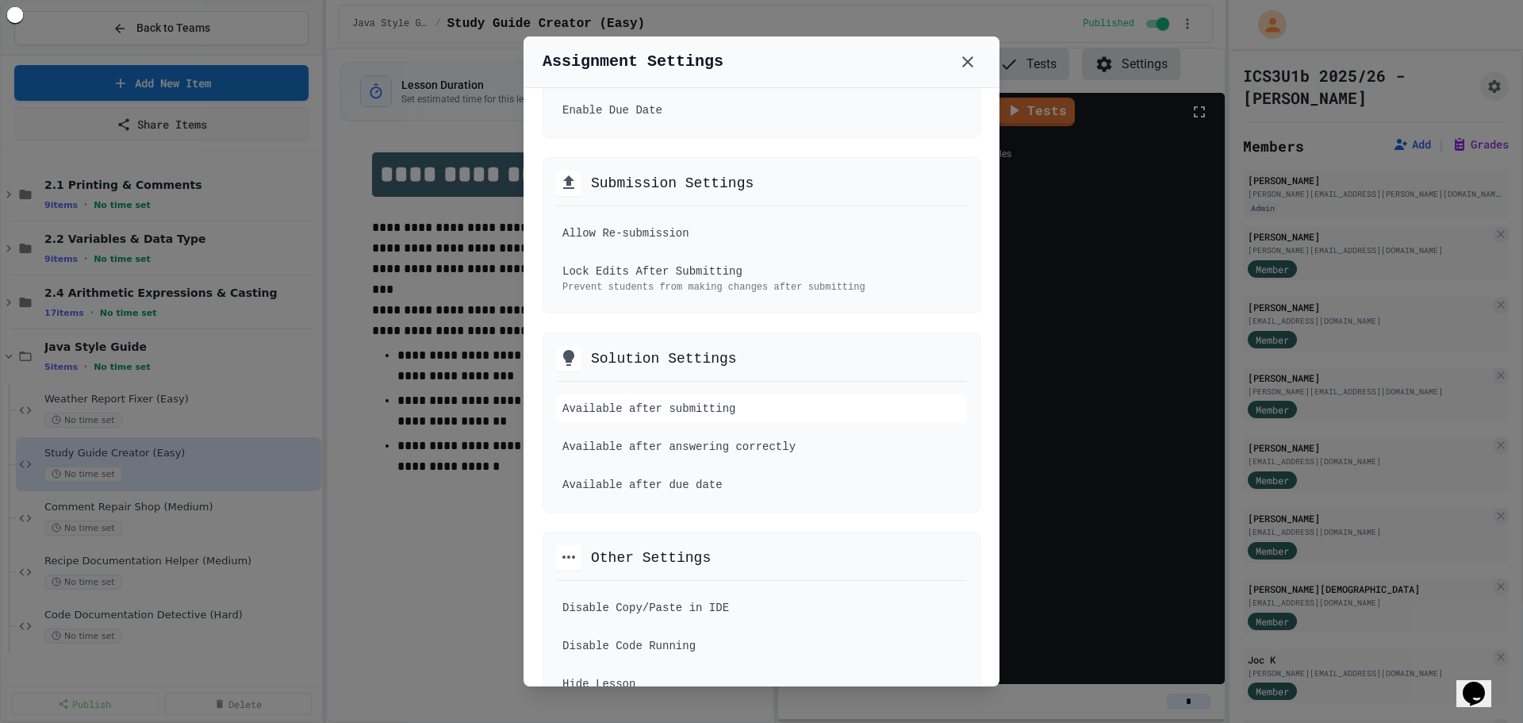
scroll to position [476, 0]
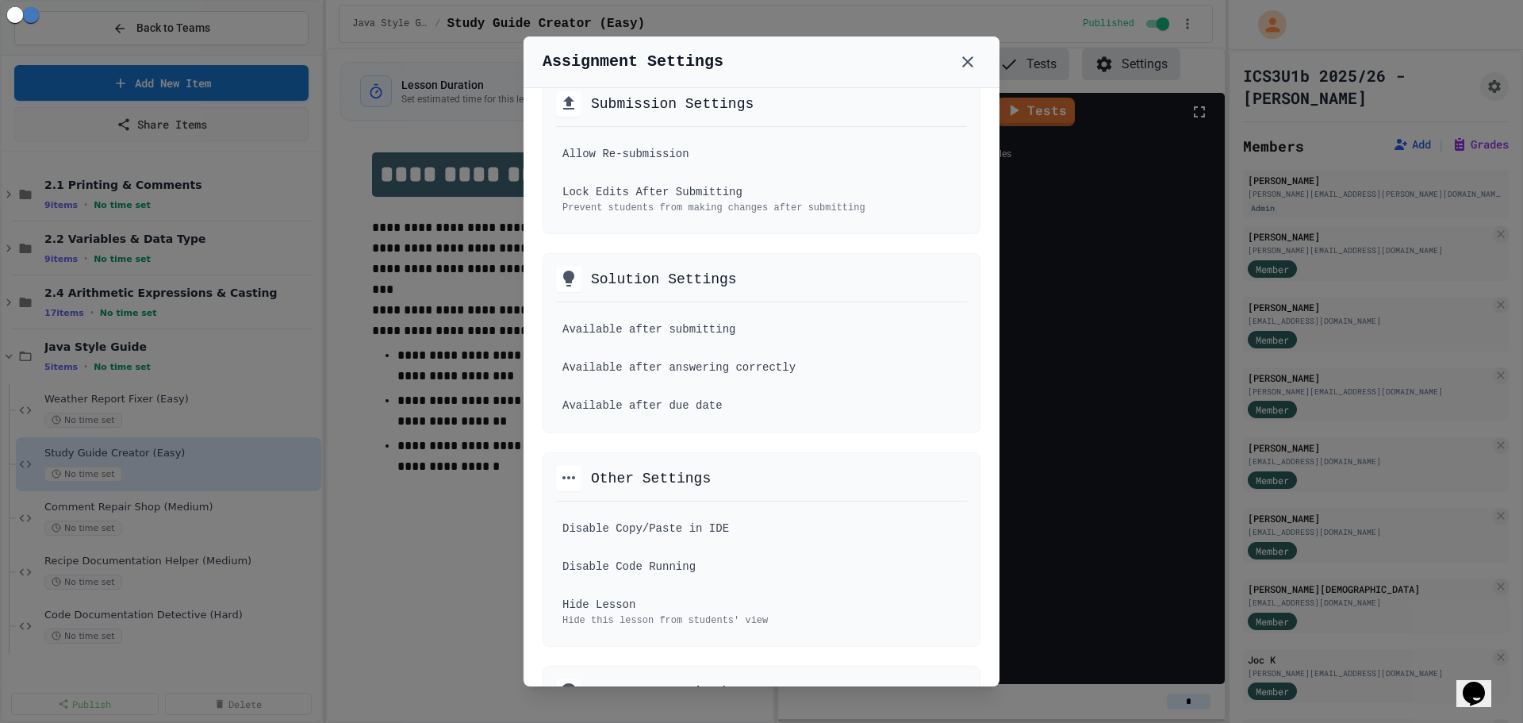
click at [427, 576] on div at bounding box center [761, 361] width 1523 height 723
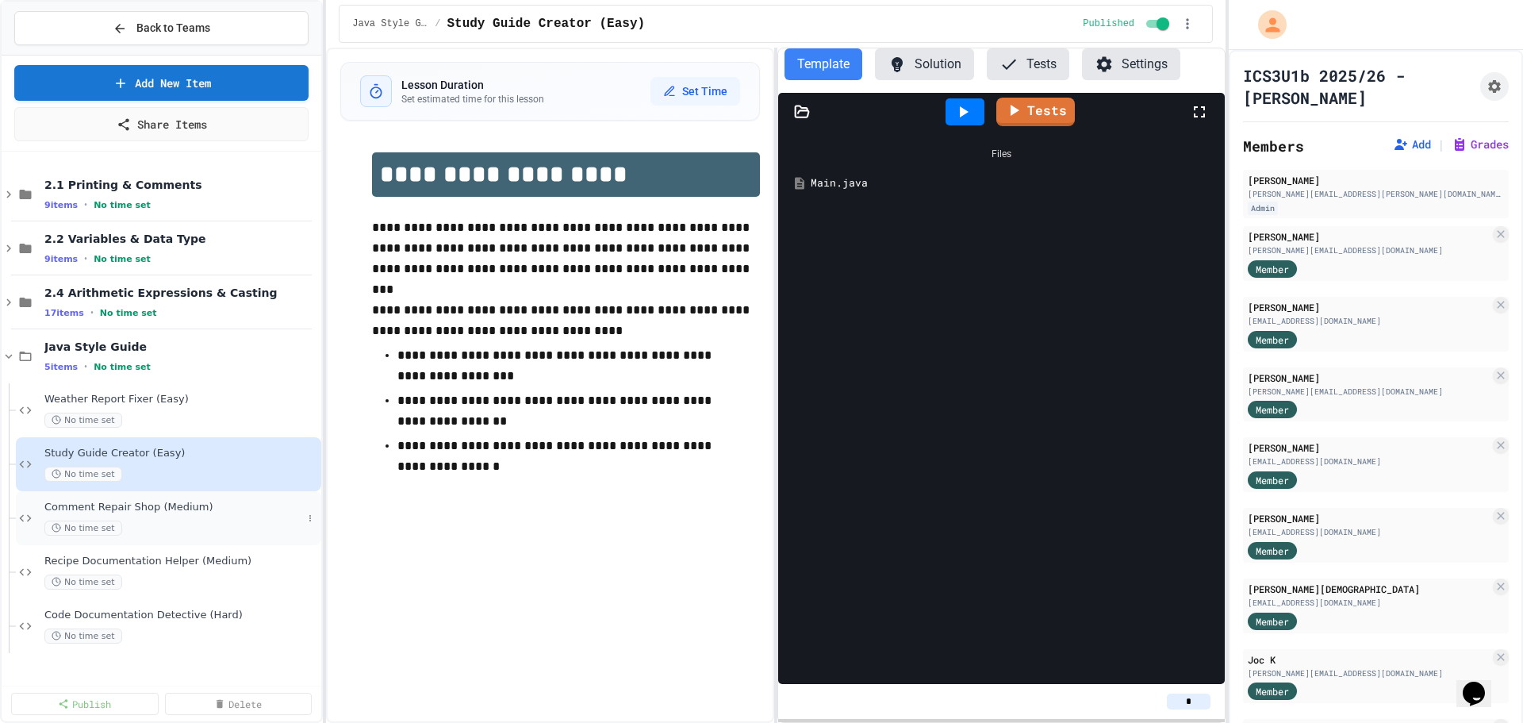
click at [220, 510] on span "Comment Repair Shop (Medium)" at bounding box center [173, 506] width 258 height 13
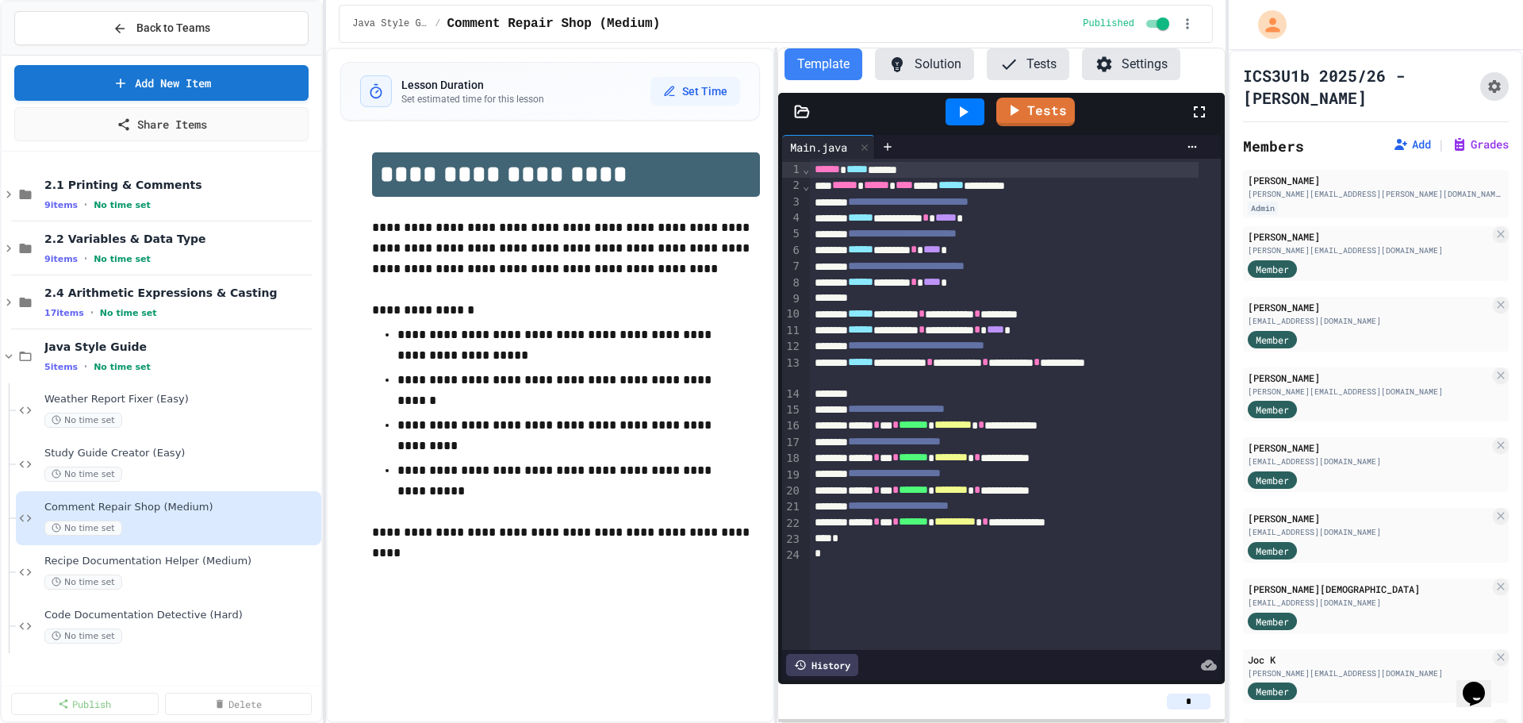
click at [1480, 91] on button "Assignment Settings" at bounding box center [1494, 86] width 29 height 29
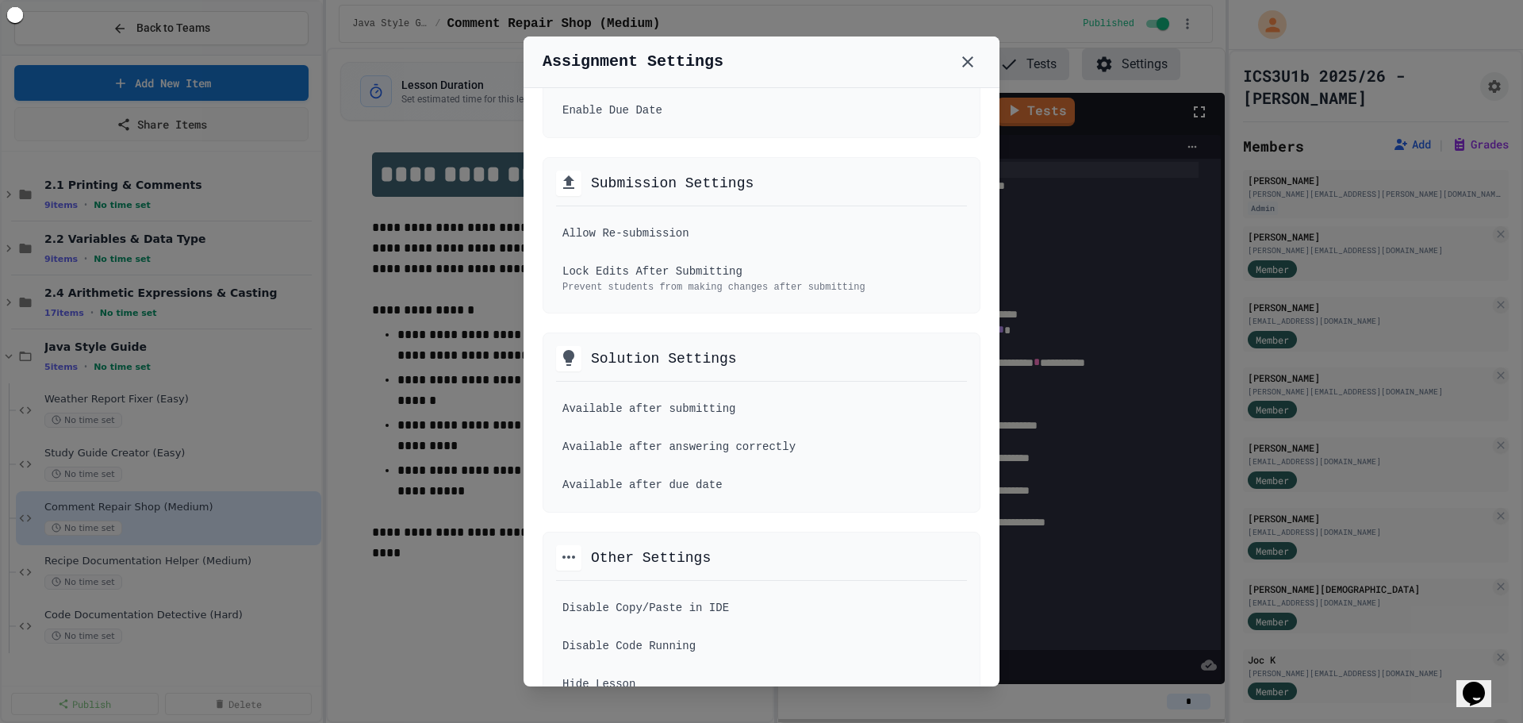
scroll to position [476, 0]
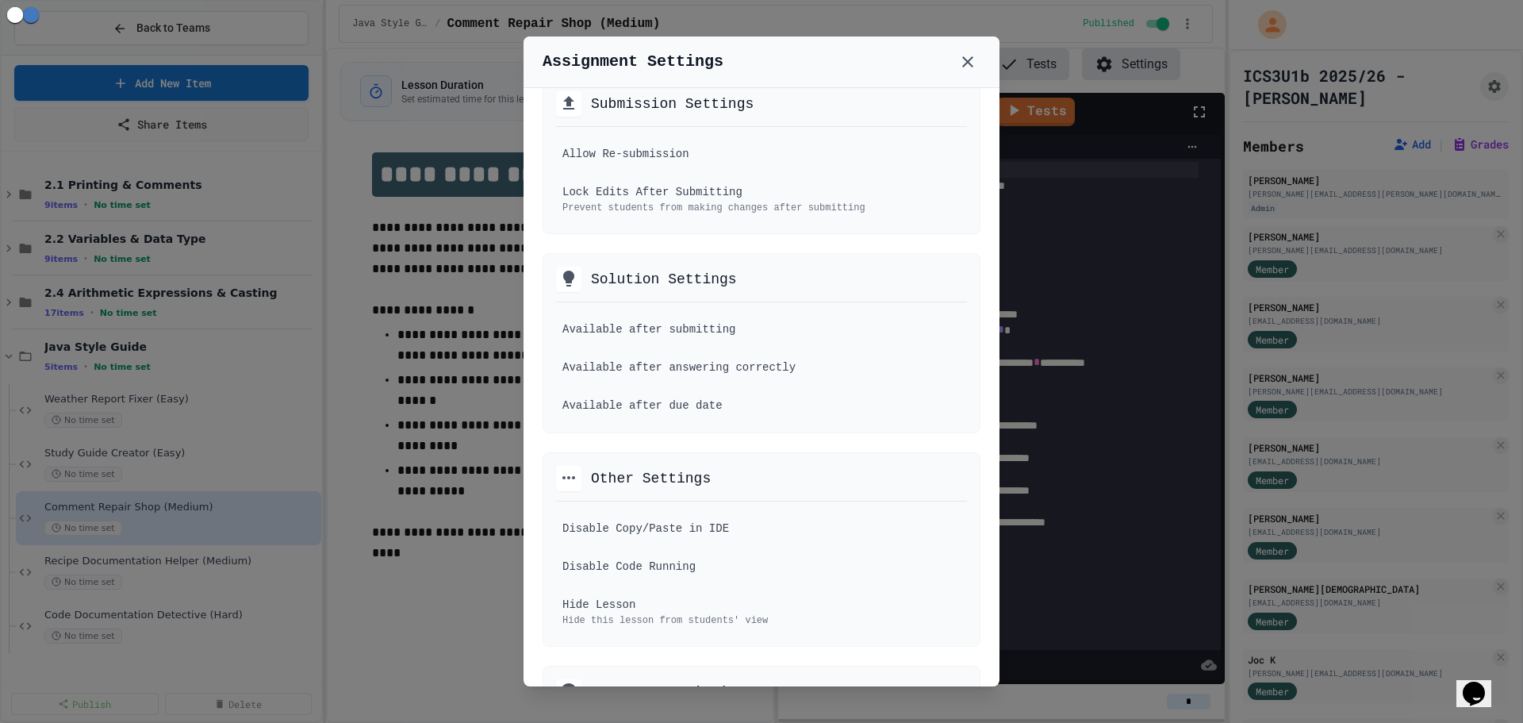
click at [422, 592] on div at bounding box center [761, 361] width 1523 height 723
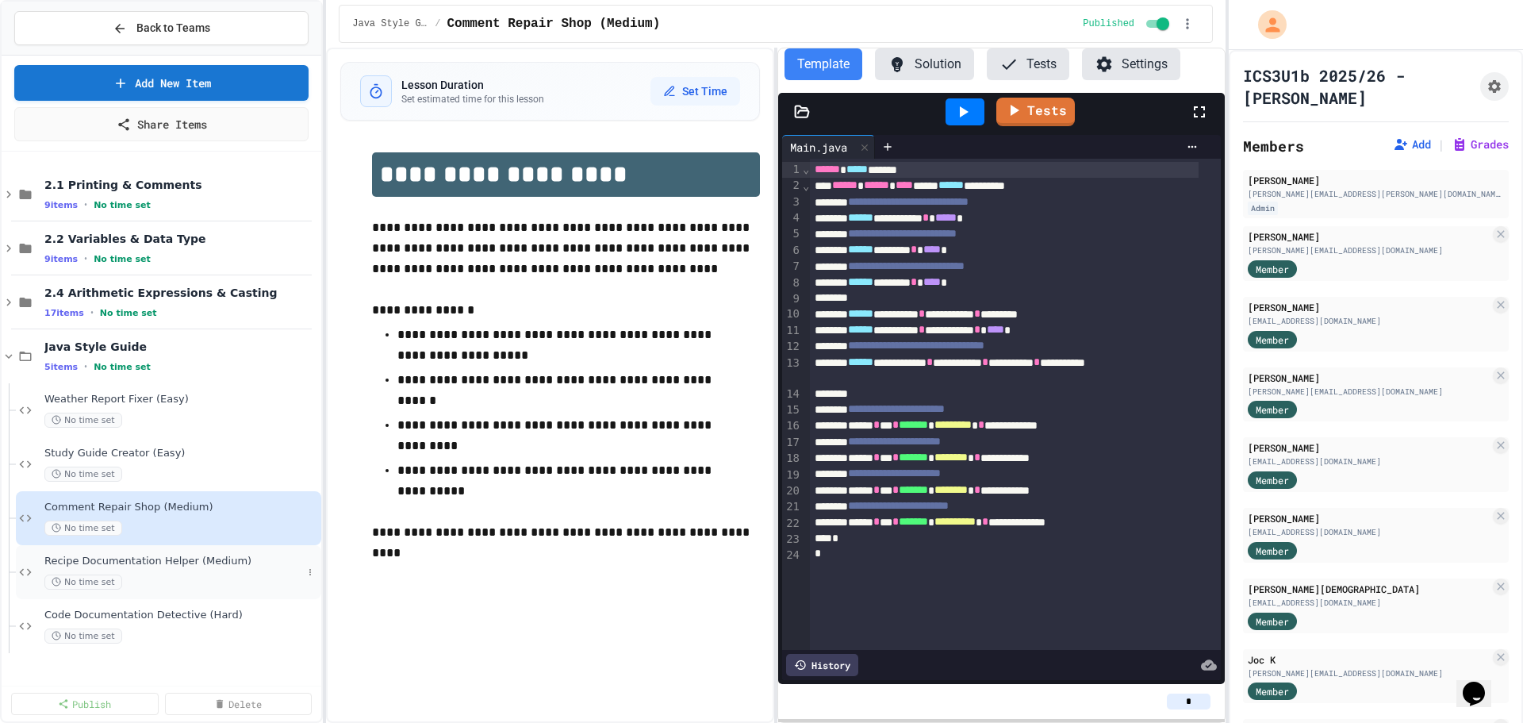
click at [233, 549] on div "Recipe Documentation Helper (Medium) No time set" at bounding box center [168, 572] width 305 height 54
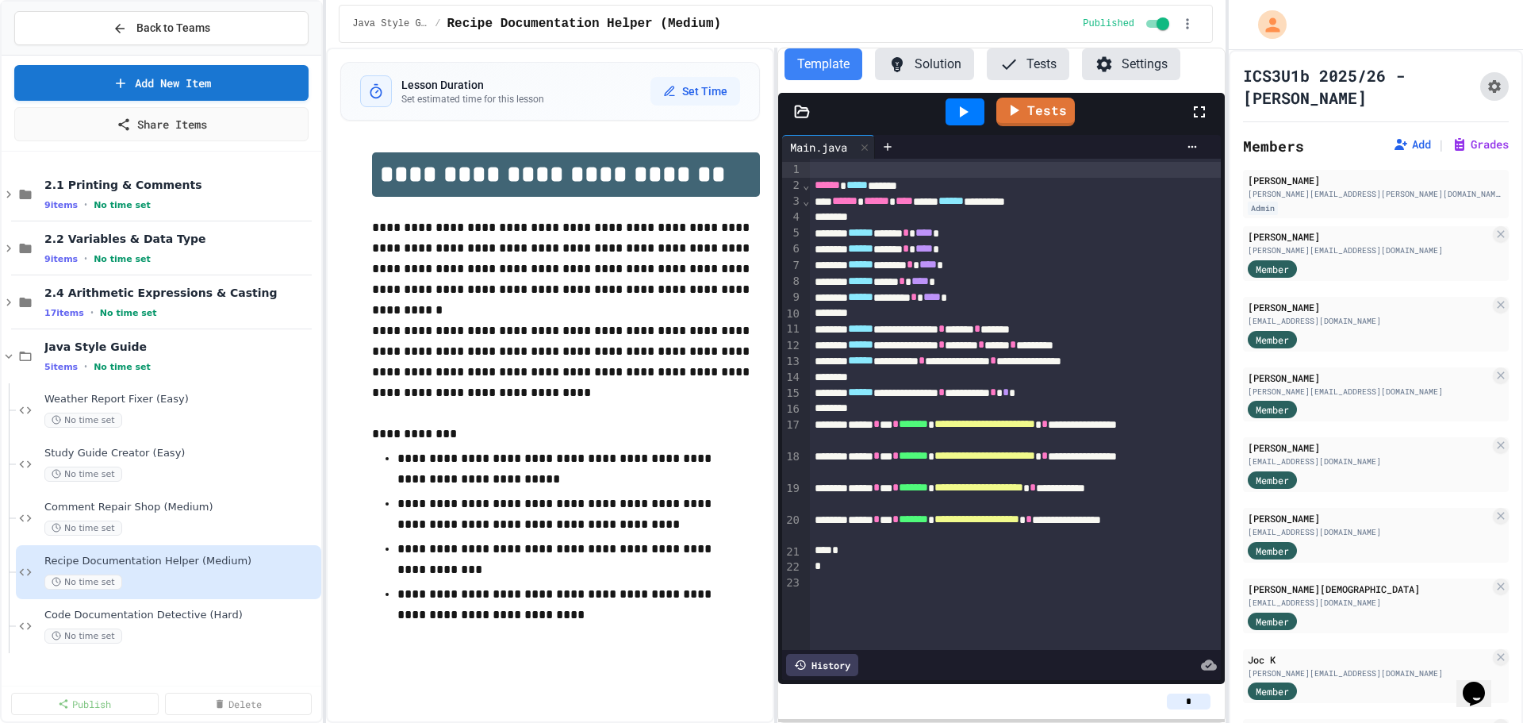
click at [1480, 90] on button "Assignment Settings" at bounding box center [1494, 86] width 29 height 29
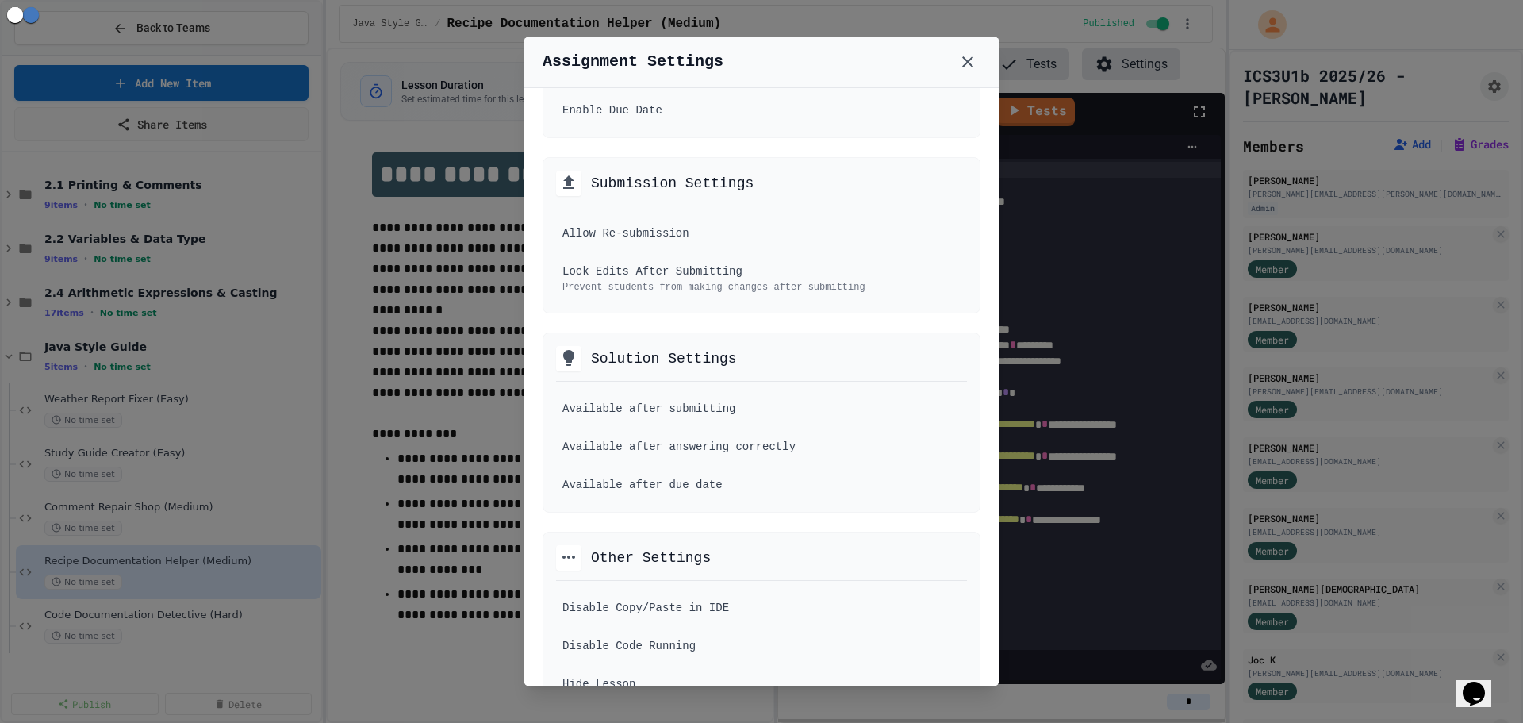
scroll to position [555, 0]
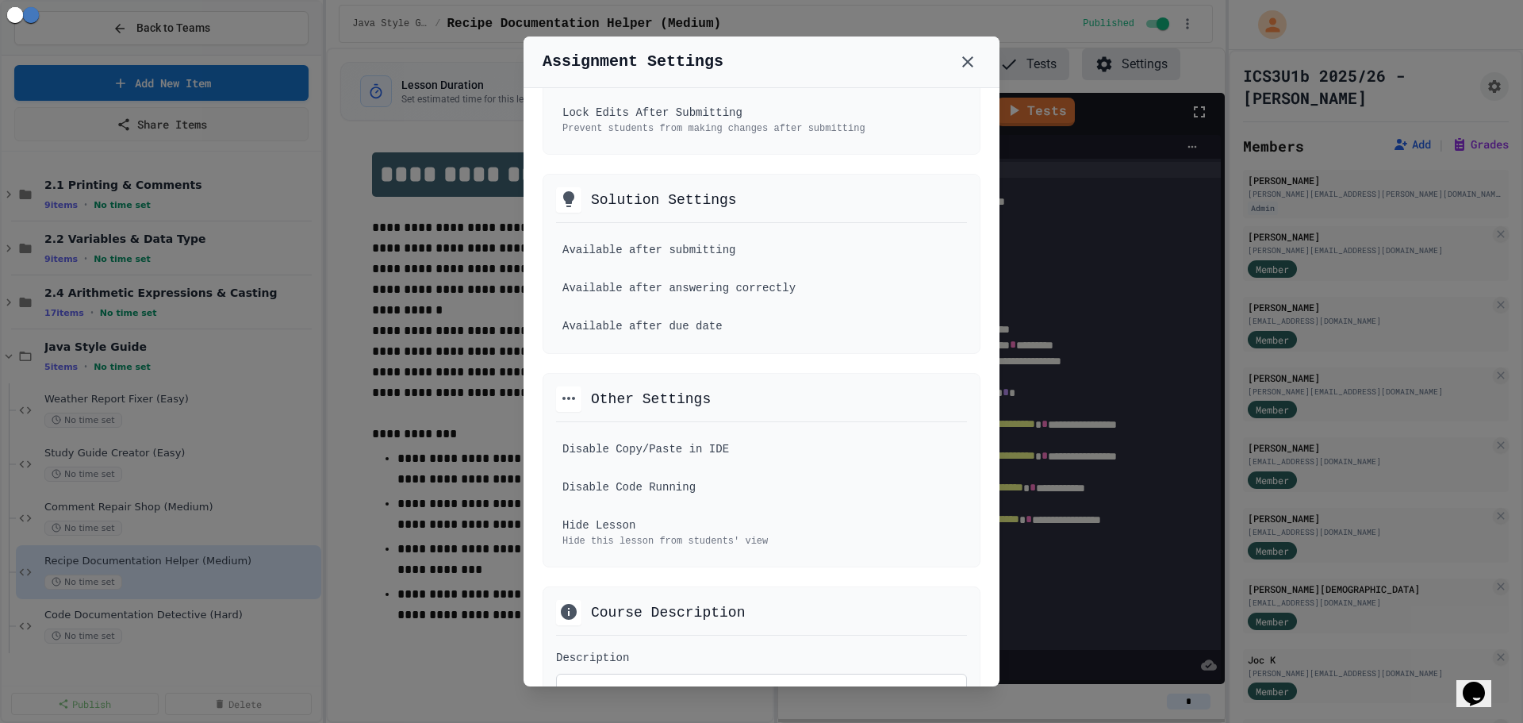
click at [400, 547] on div at bounding box center [761, 361] width 1523 height 723
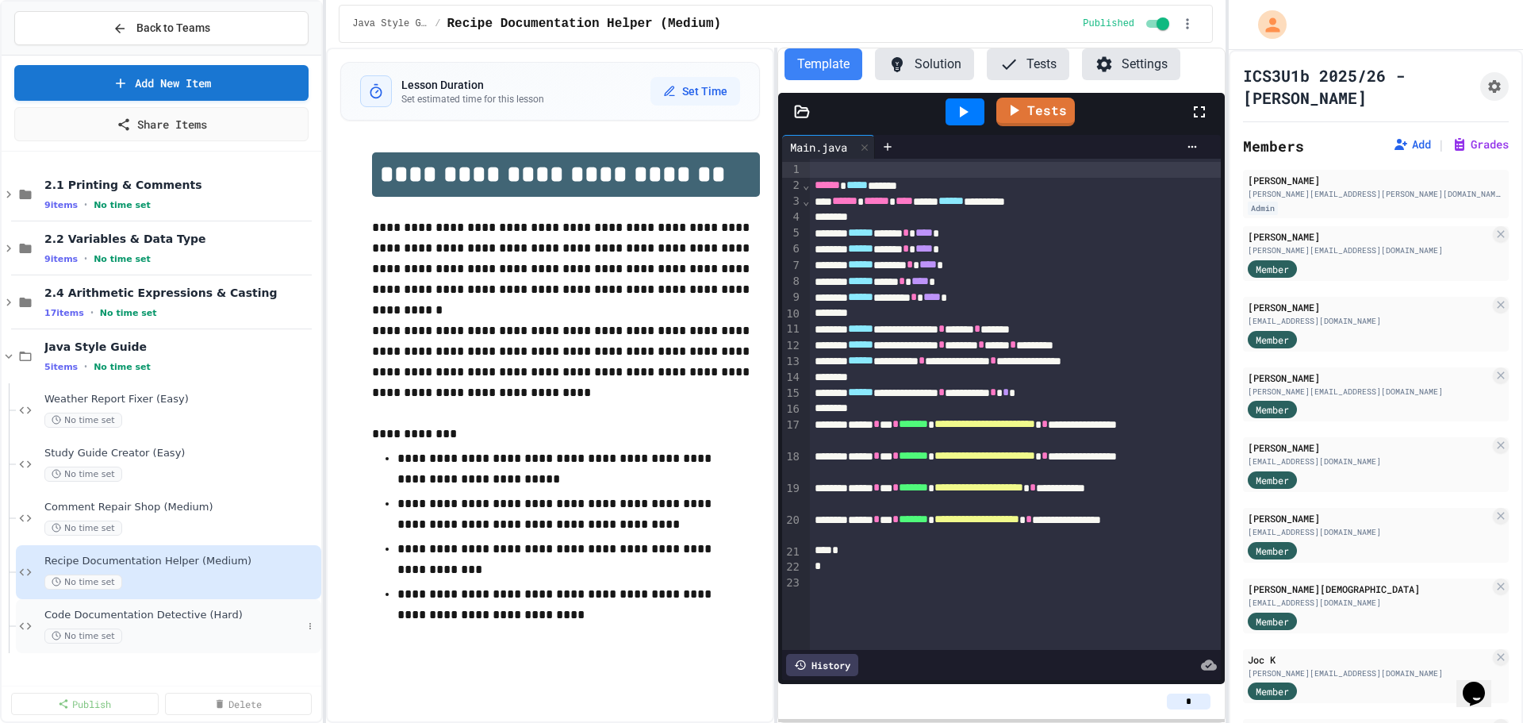
click at [237, 617] on span "Code Documentation Detective (Hard)" at bounding box center [173, 614] width 258 height 13
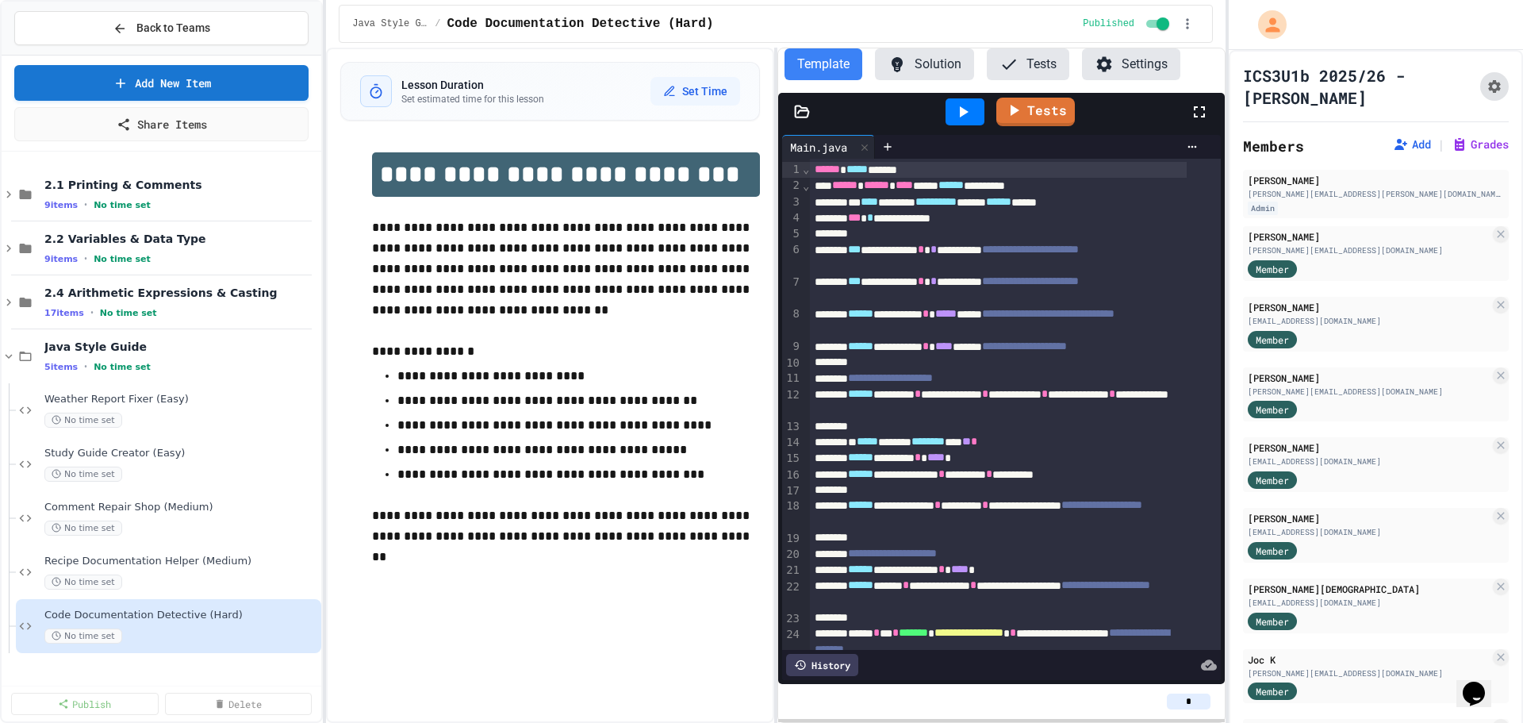
click at [1481, 89] on button "Assignment Settings" at bounding box center [1494, 86] width 29 height 29
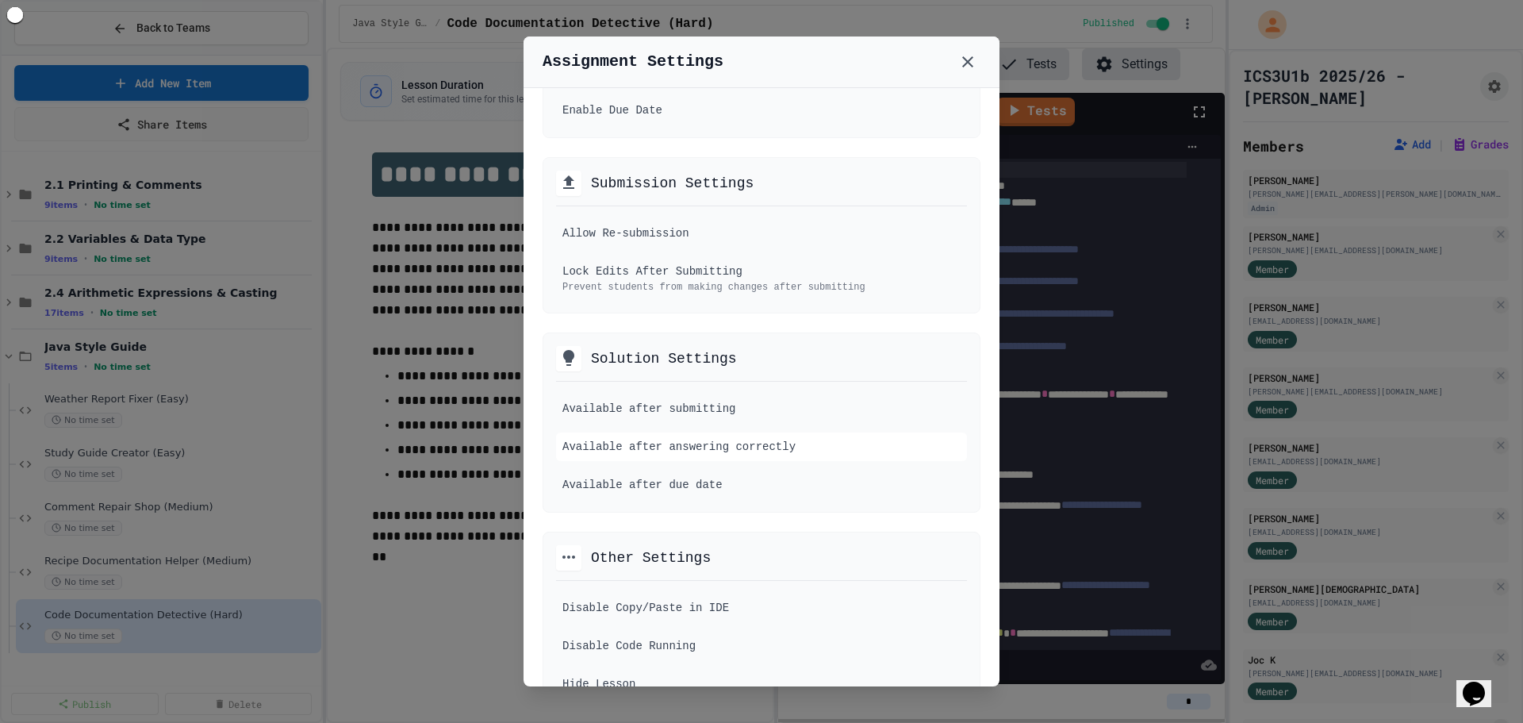
scroll to position [476, 0]
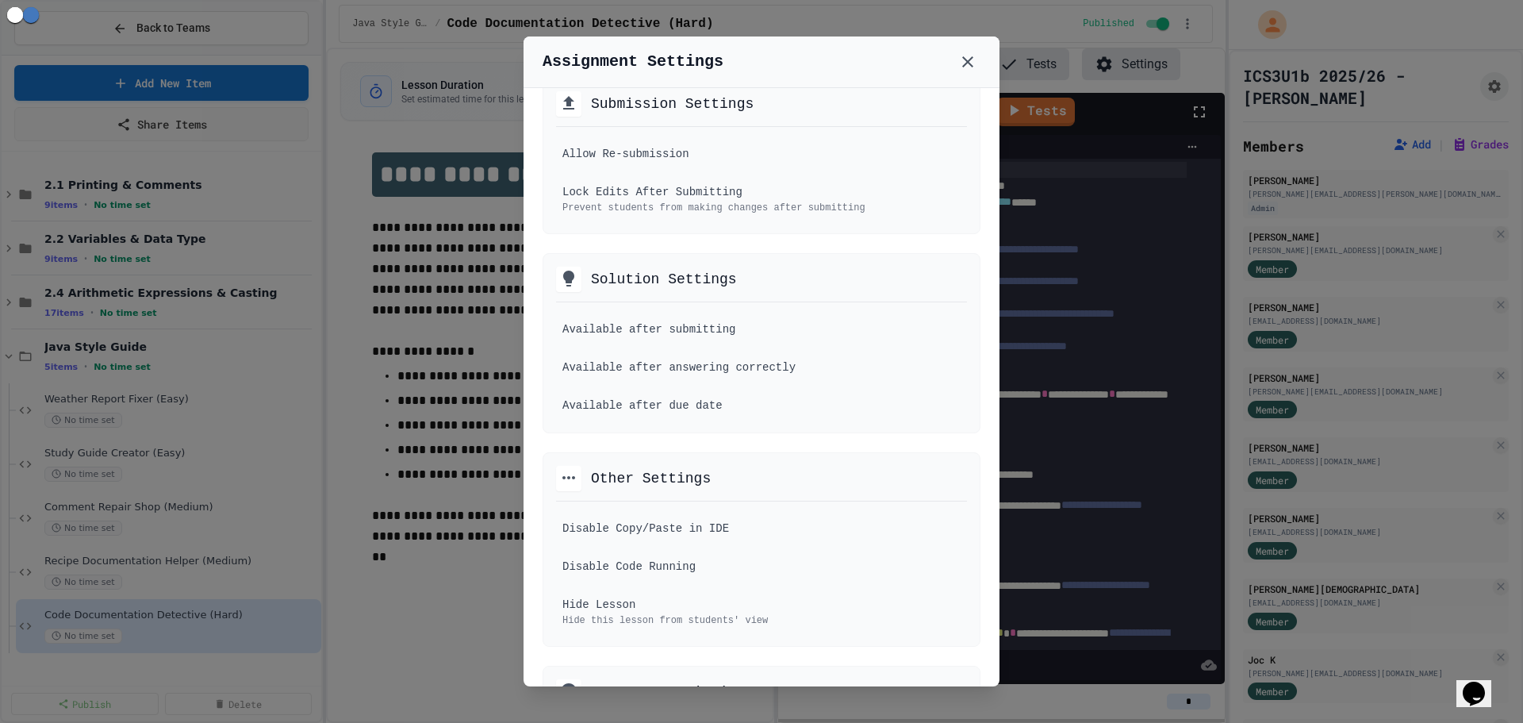
click at [326, 615] on div at bounding box center [761, 361] width 1523 height 723
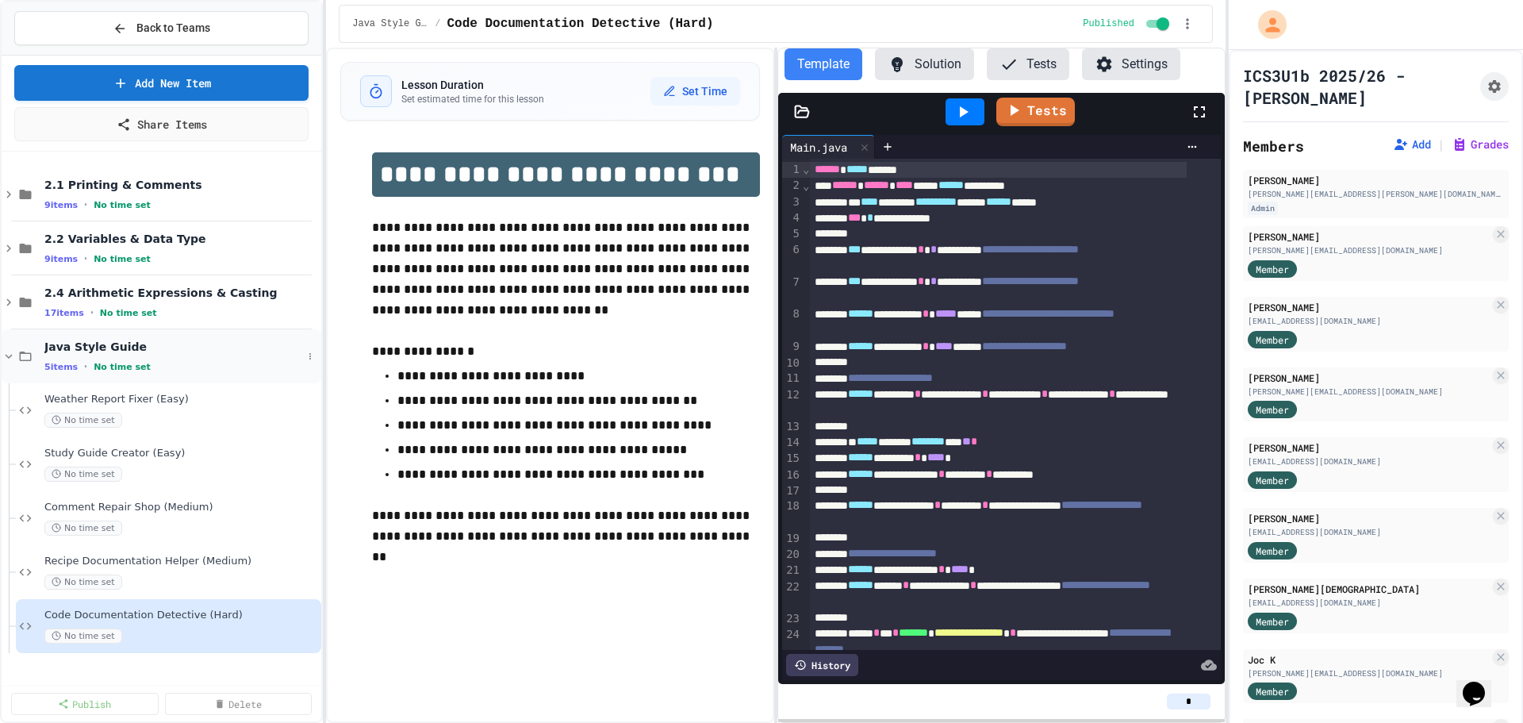
click at [223, 352] on span "Java Style Guide" at bounding box center [173, 346] width 258 height 14
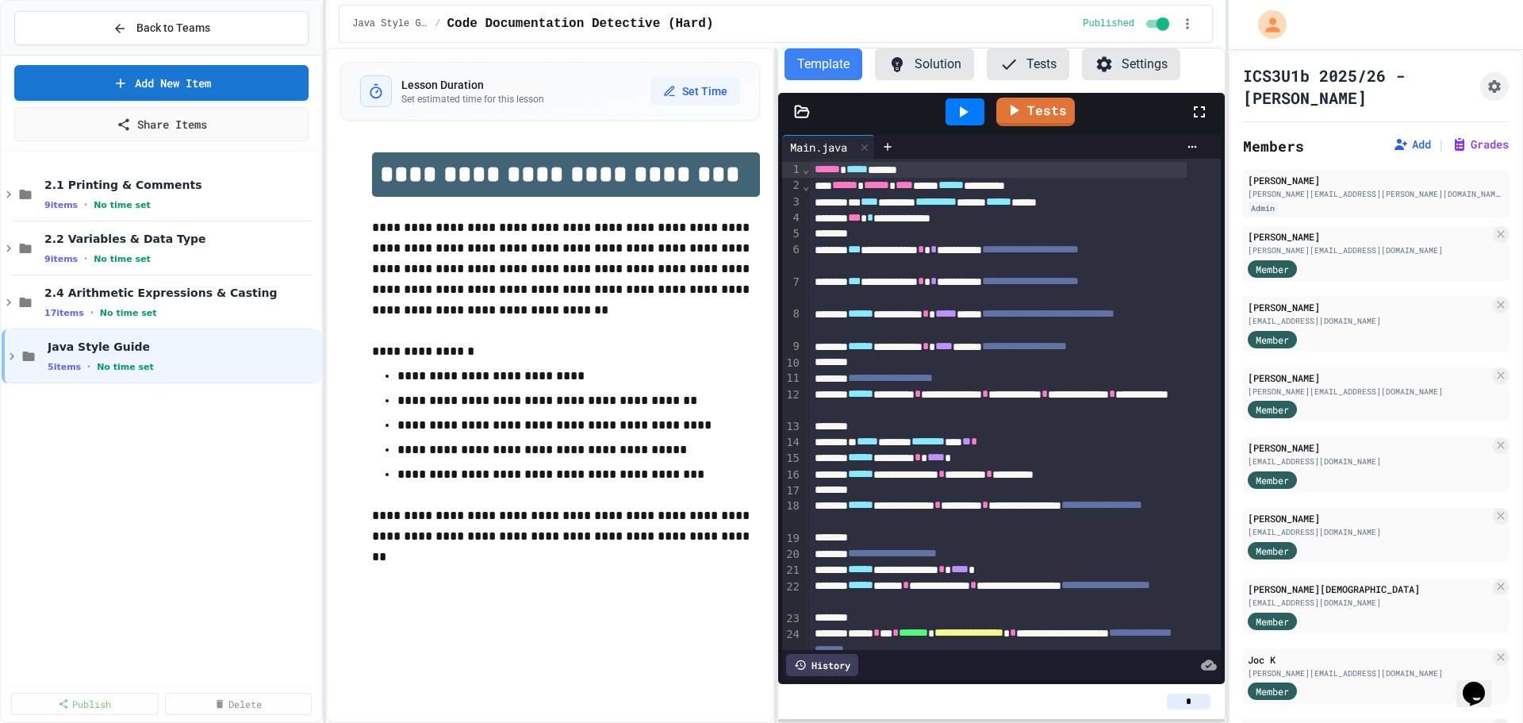
click at [223, 352] on span "Java Style Guide" at bounding box center [183, 346] width 270 height 14
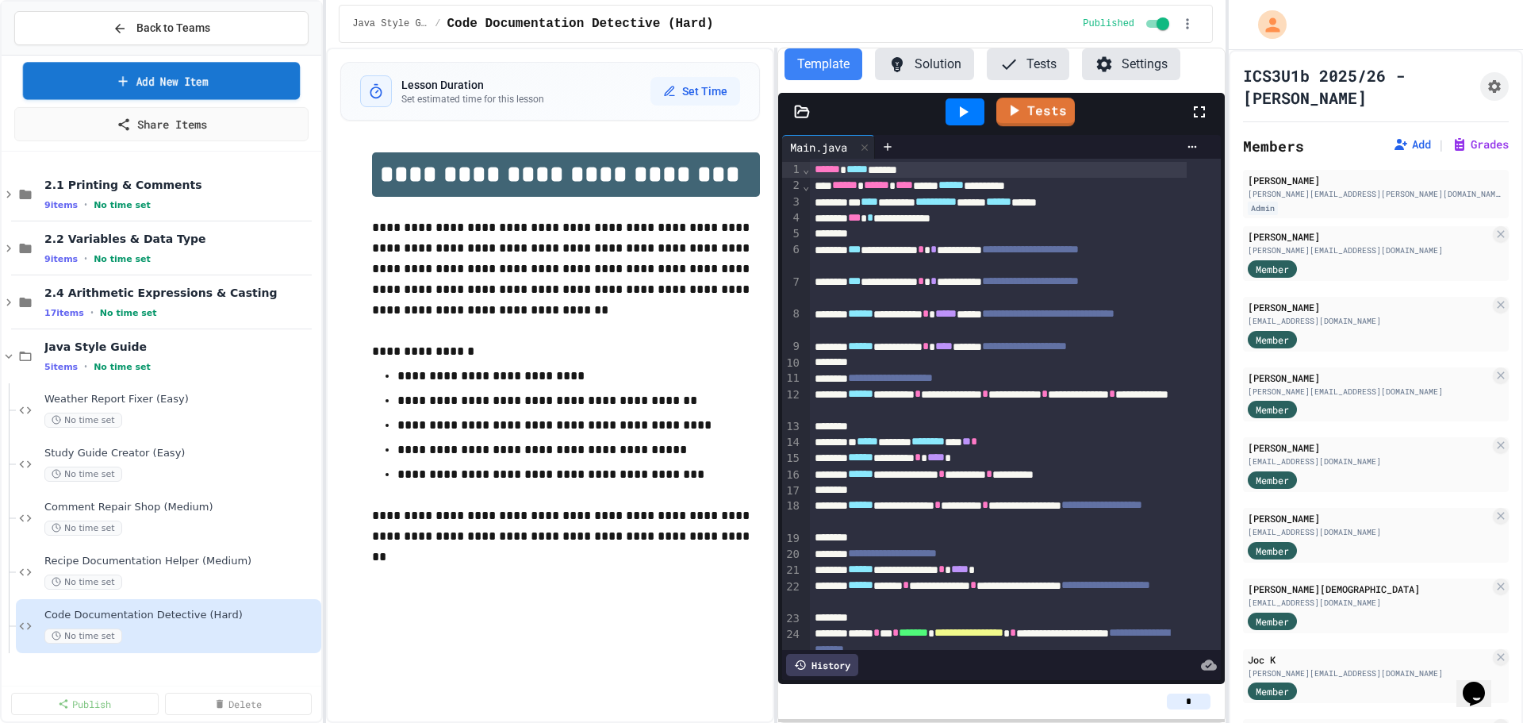
click at [139, 78] on link "Add New Item" at bounding box center [162, 80] width 278 height 37
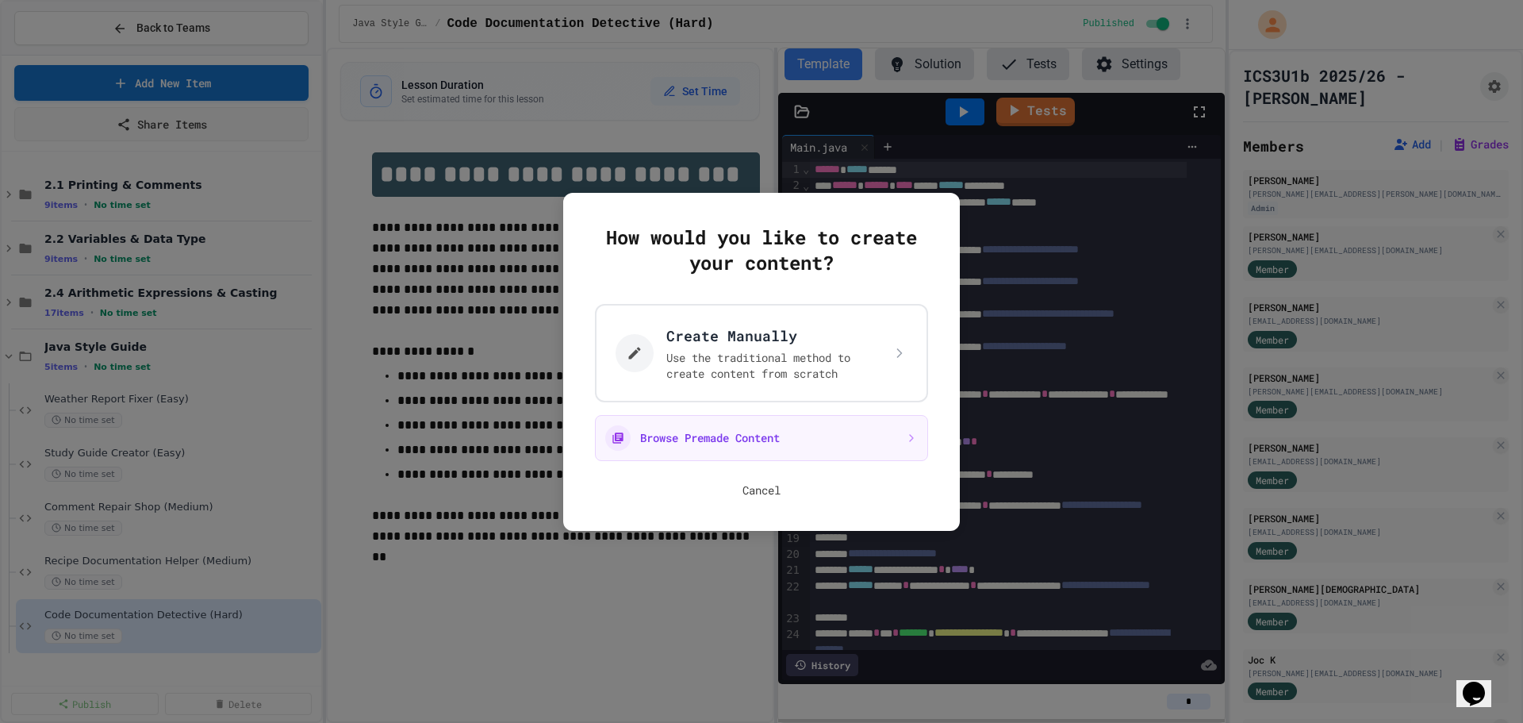
click at [752, 493] on button "Cancel" at bounding box center [761, 490] width 38 height 16
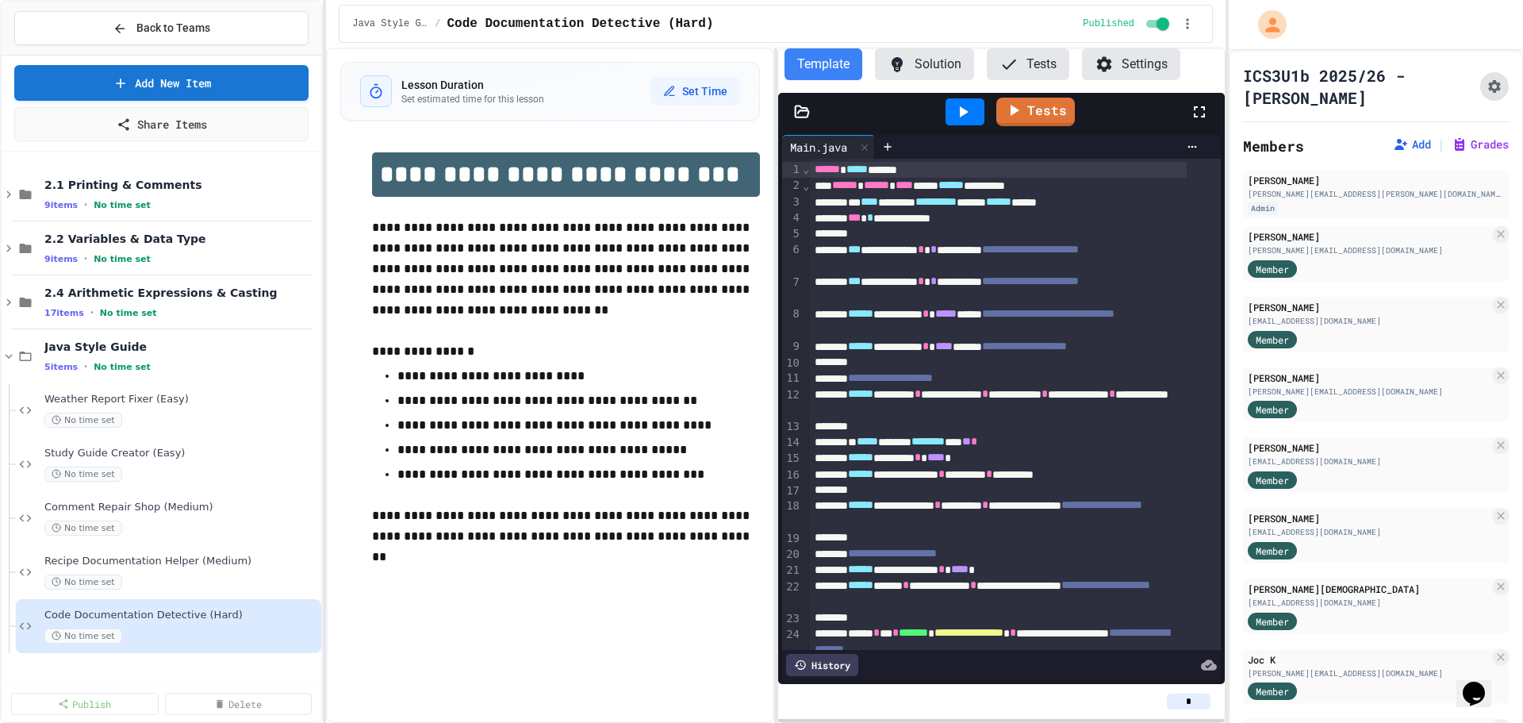
click at [1480, 95] on button "Assignment Settings" at bounding box center [1494, 86] width 29 height 29
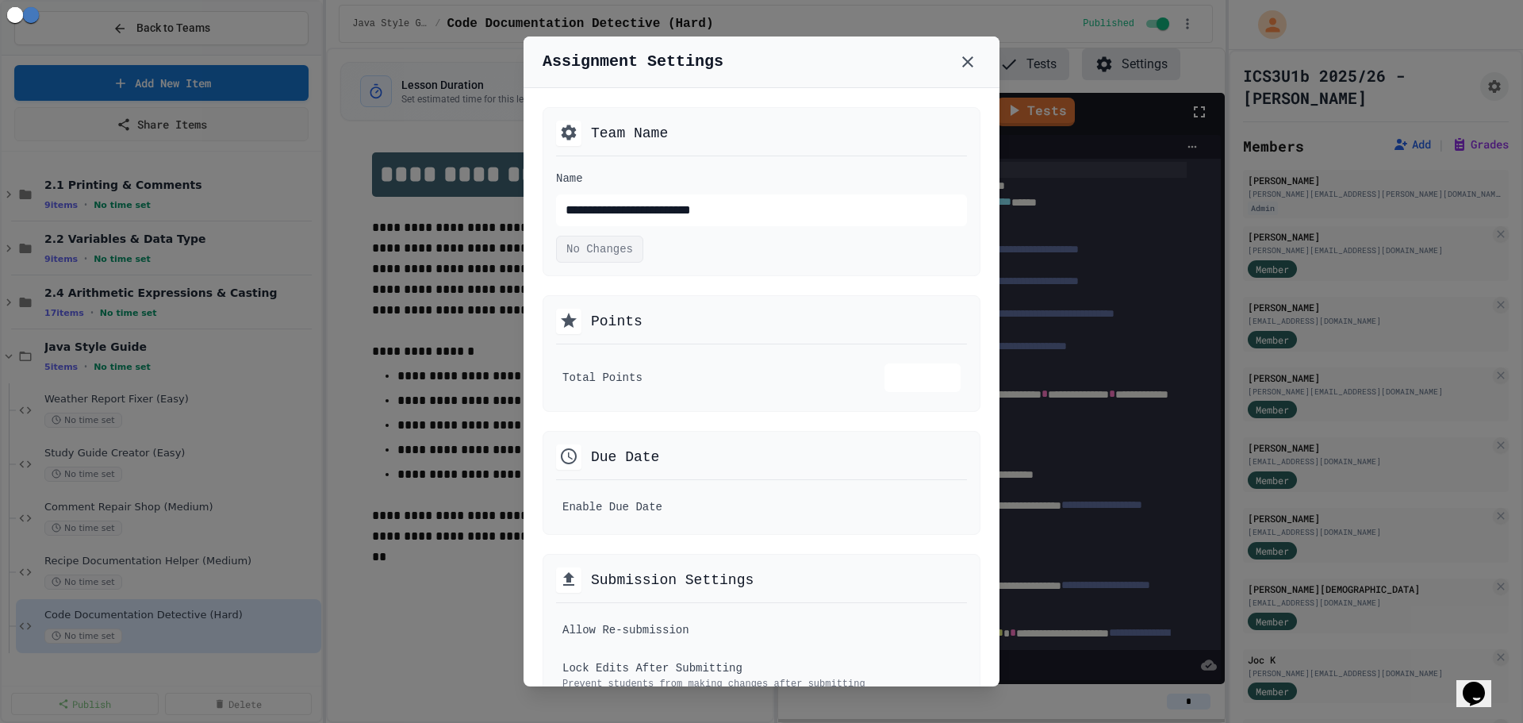
scroll to position [992, 0]
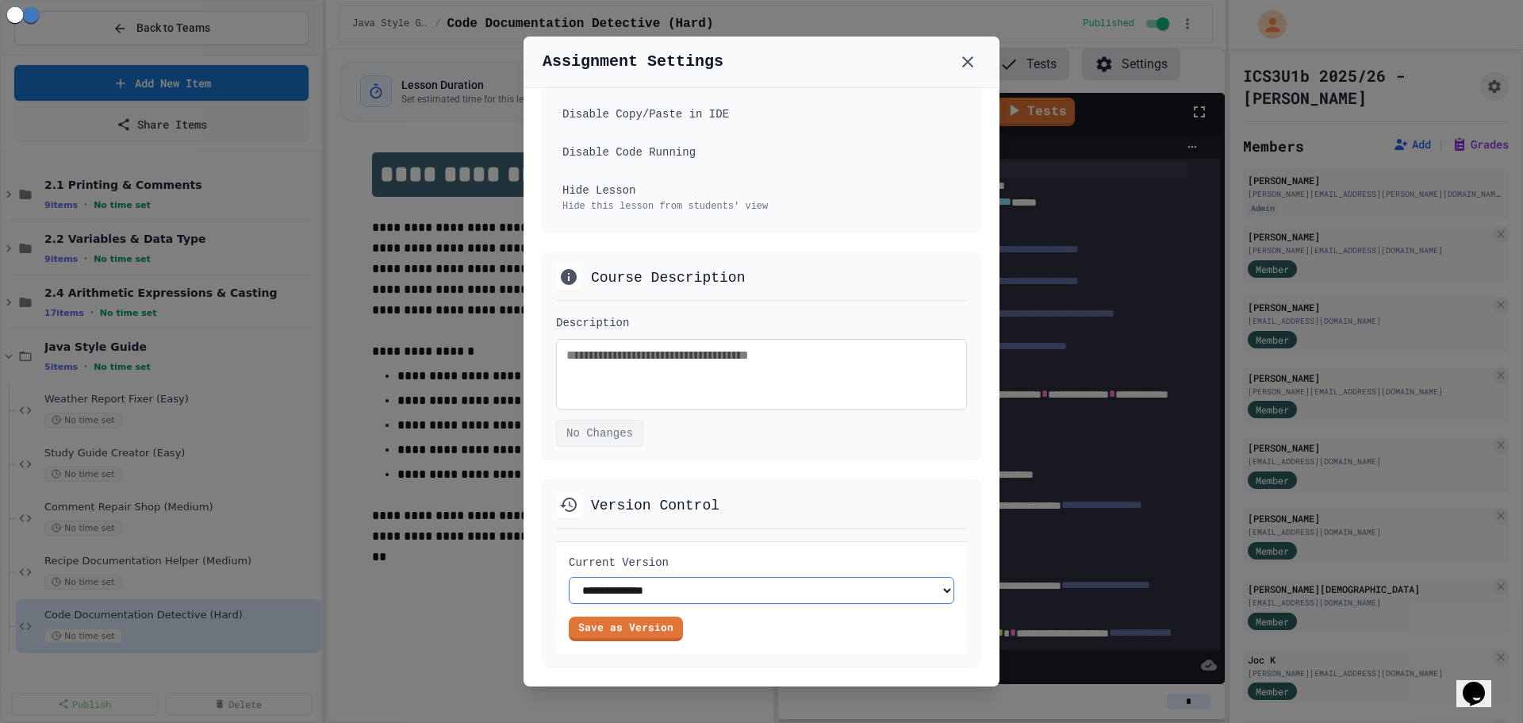
drag, startPoint x: 647, startPoint y: 601, endPoint x: 645, endPoint y: 593, distance: 8.3
click at [647, 601] on select "**********" at bounding box center [761, 590] width 385 height 27
click at [643, 598] on select "**********" at bounding box center [761, 590] width 385 height 27
click at [641, 595] on select "**********" at bounding box center [761, 590] width 385 height 27
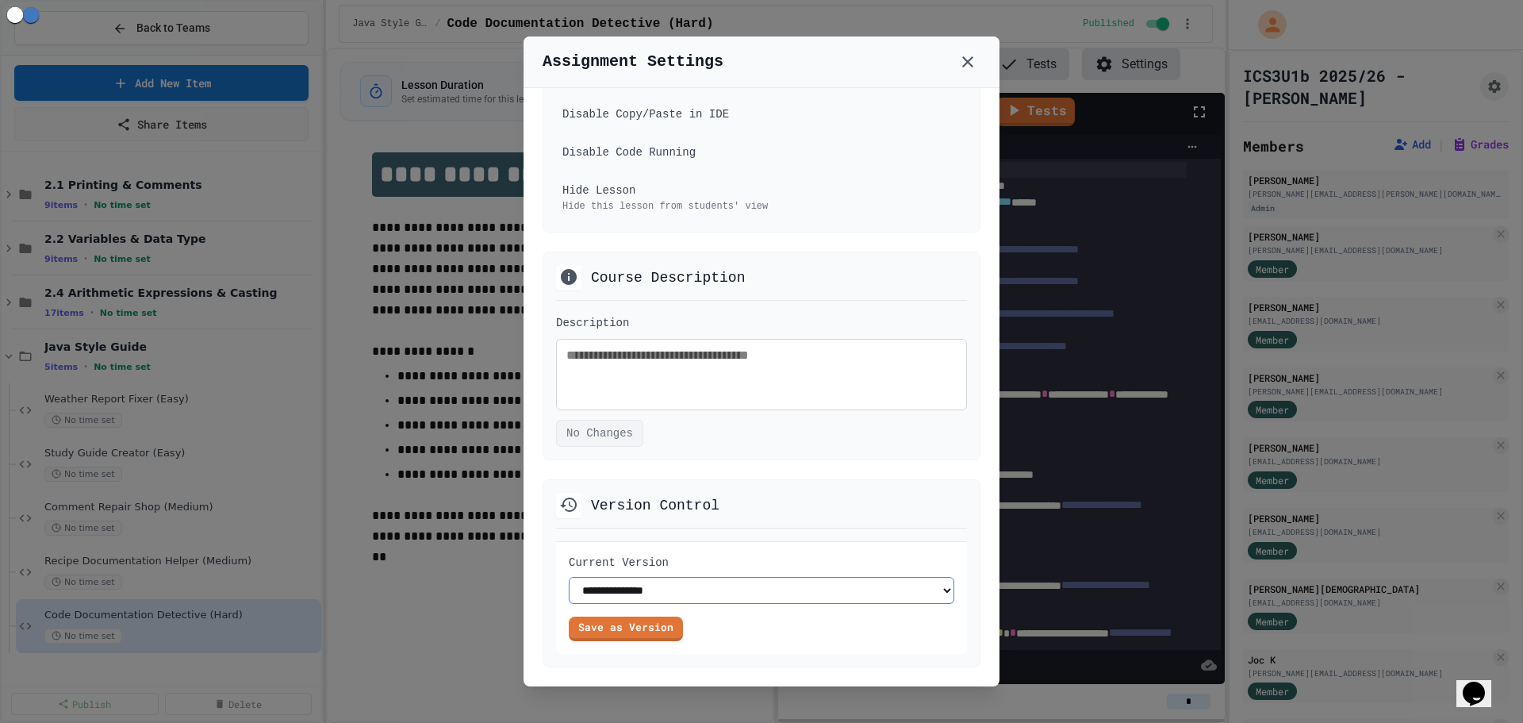
click at [641, 595] on select "**********" at bounding box center [761, 590] width 385 height 27
click at [796, 577] on select "**********" at bounding box center [761, 590] width 385 height 27
click at [671, 627] on link "Save as Version" at bounding box center [625, 626] width 105 height 26
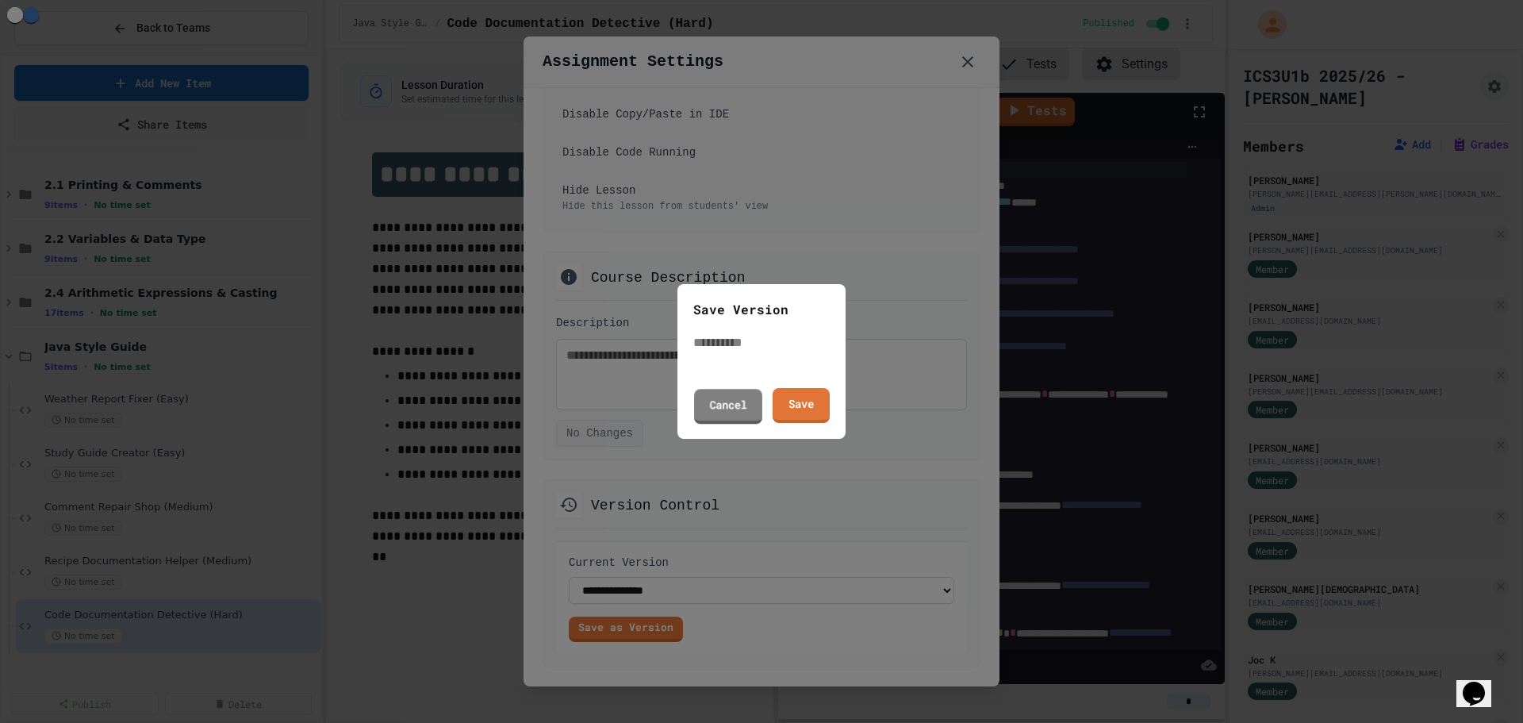
click at [741, 352] on input "text" at bounding box center [756, 342] width 127 height 19
type input "**********"
click at [809, 403] on link "Save" at bounding box center [800, 403] width 53 height 36
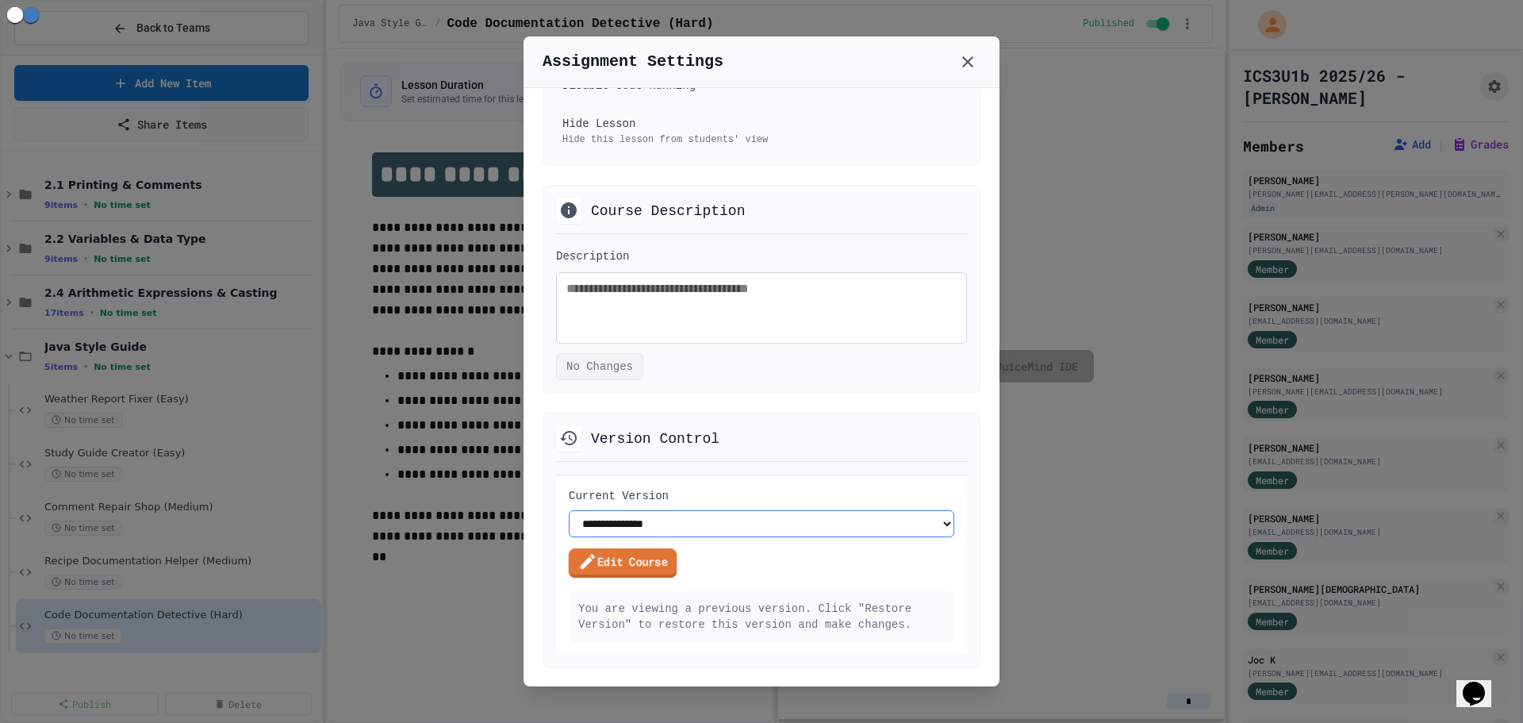
click at [618, 537] on select "**********" at bounding box center [761, 523] width 385 height 27
select select "**********"
click at [569, 537] on select "**********" at bounding box center [761, 523] width 385 height 27
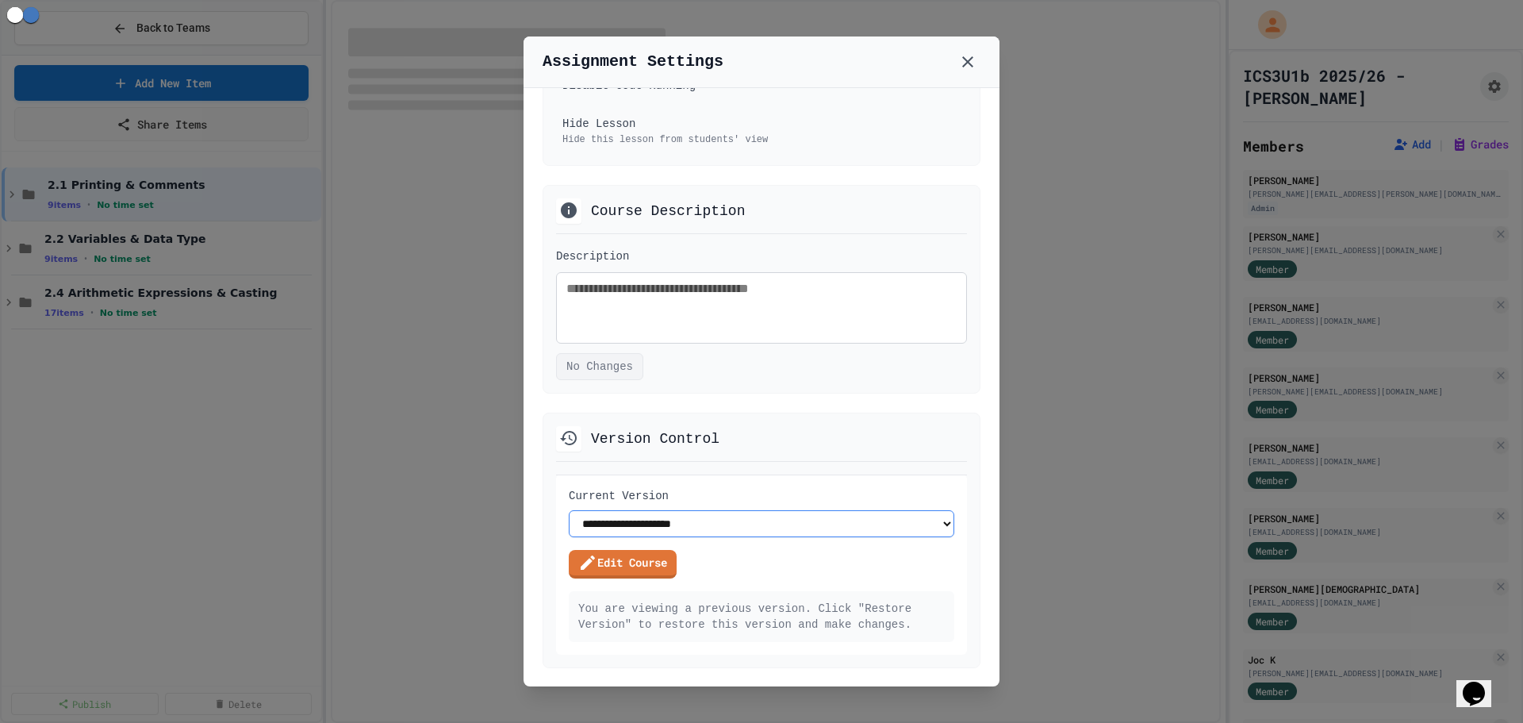
type input "**"
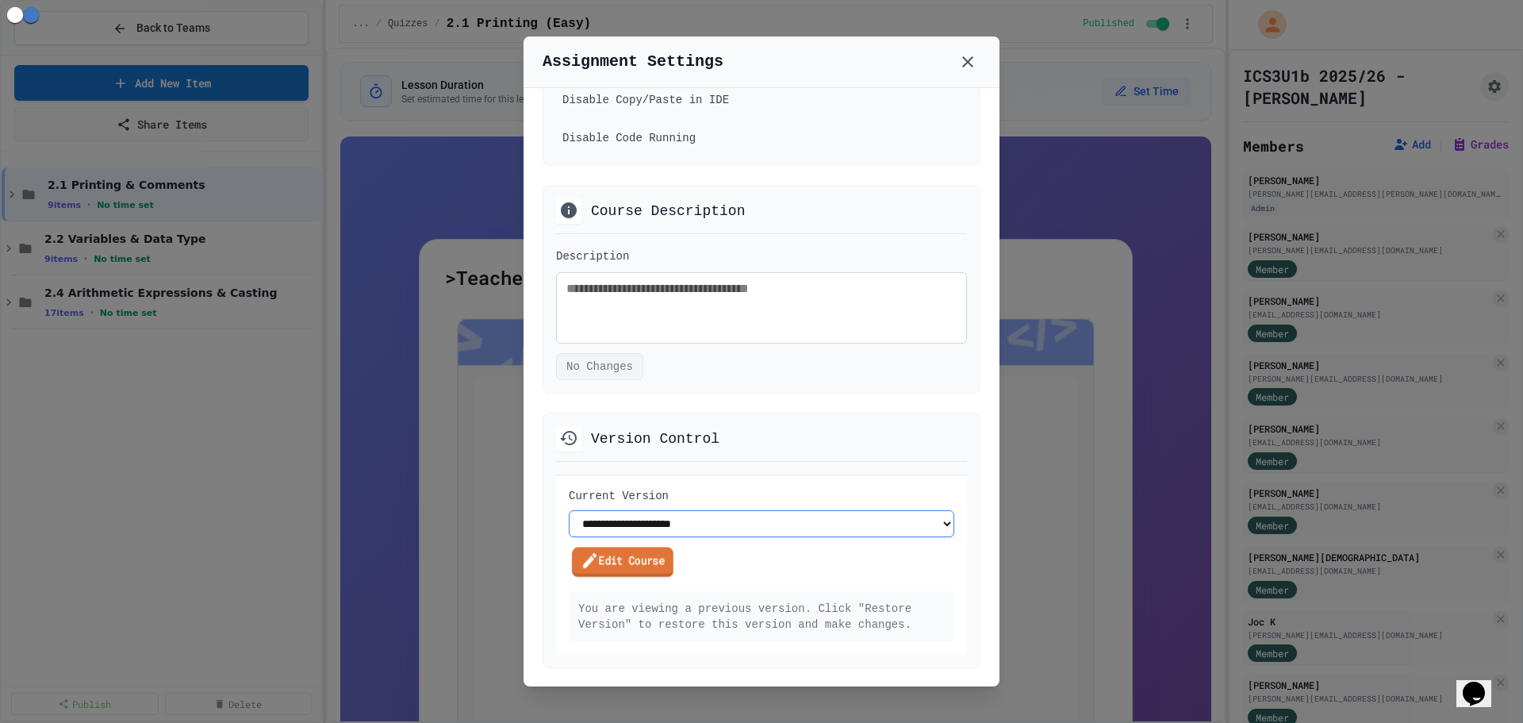
scroll to position [855, 0]
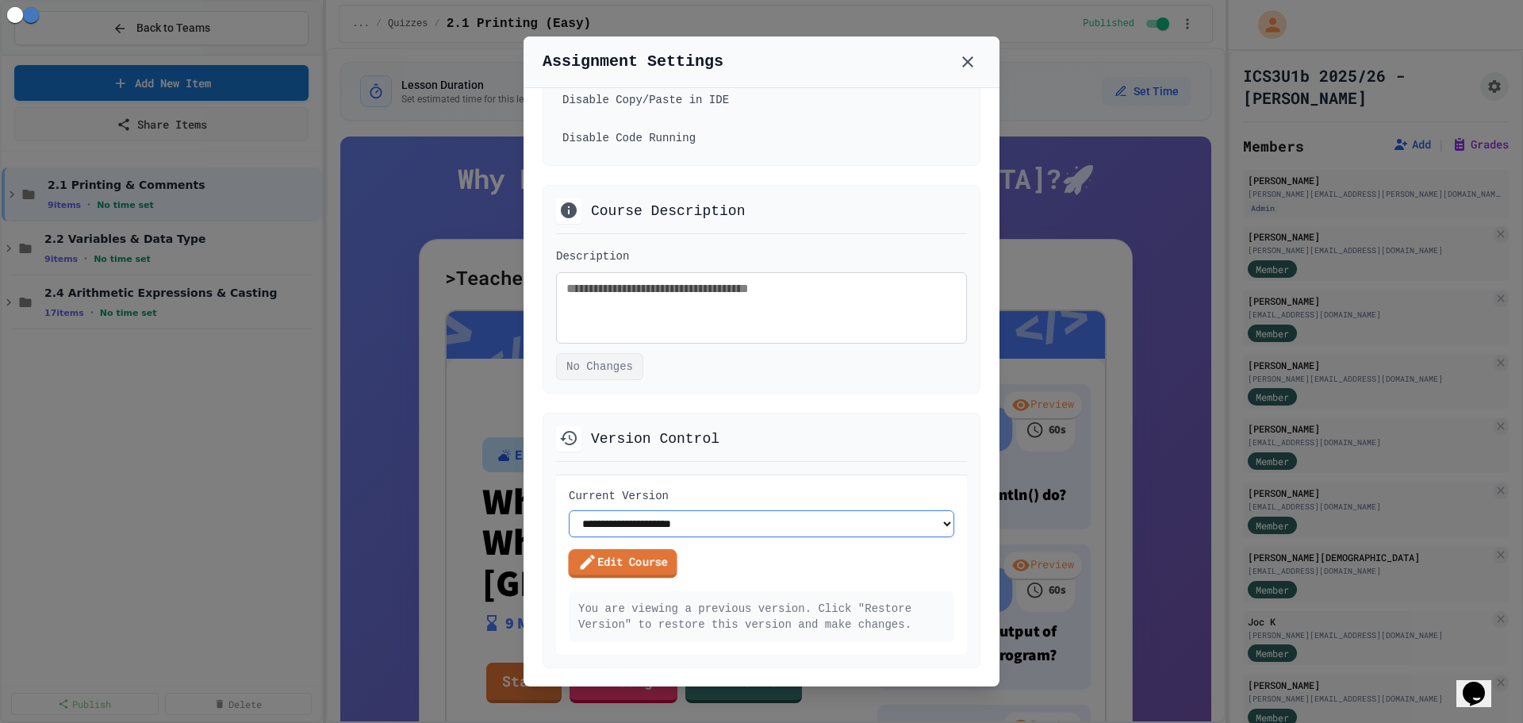
click at [679, 533] on select "**********" at bounding box center [761, 523] width 385 height 27
select select "**********"
click at [569, 521] on select "**********" at bounding box center [761, 523] width 385 height 27
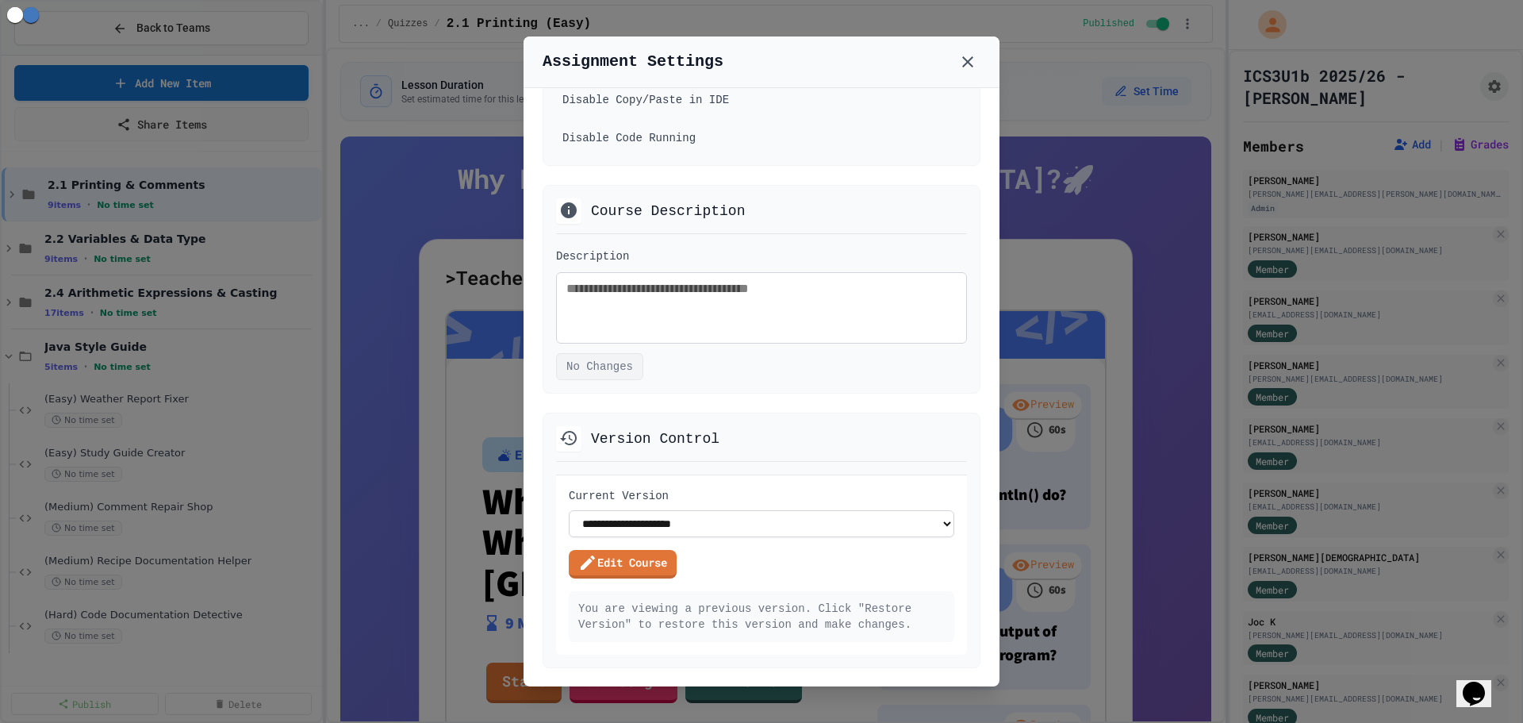
click at [212, 580] on div at bounding box center [761, 361] width 1523 height 723
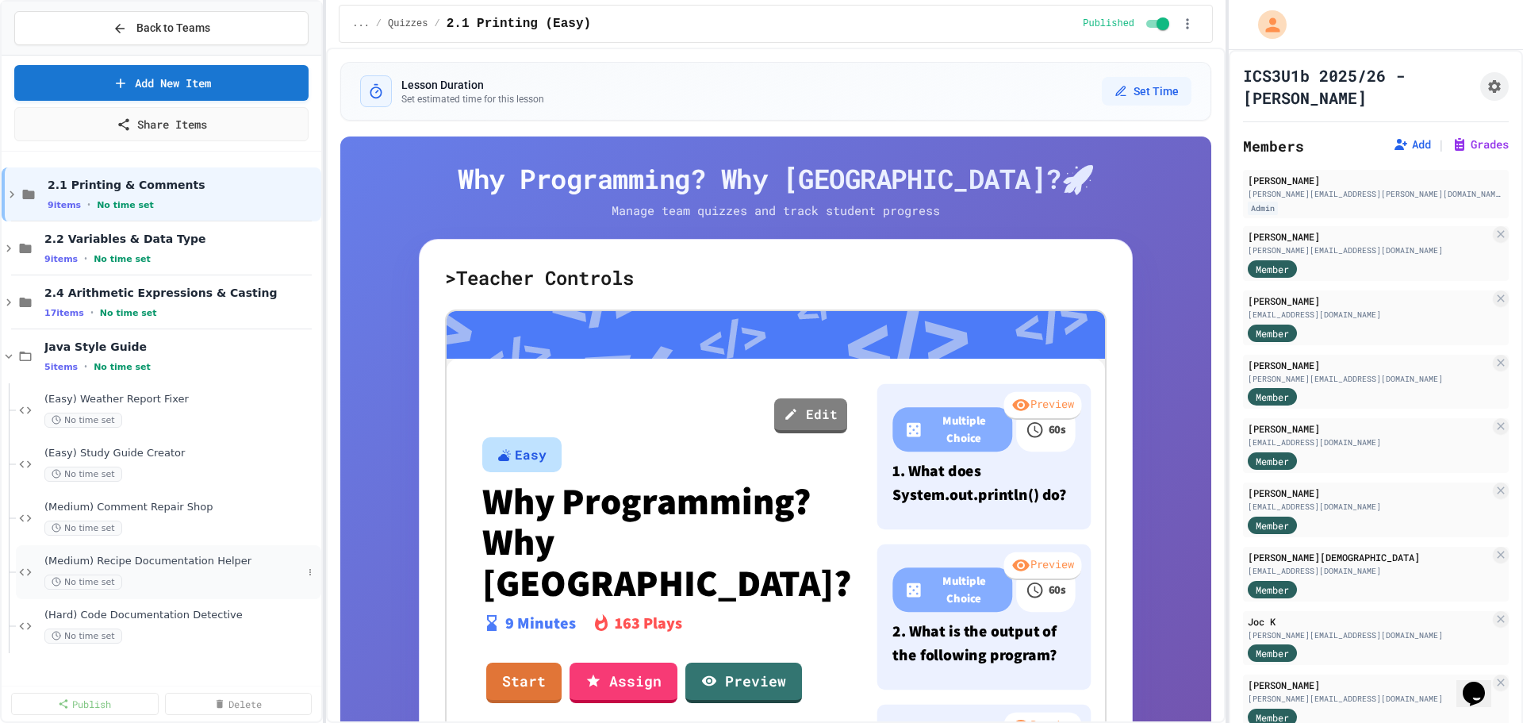
click at [216, 550] on div "(Medium) Recipe Documentation Helper No time set" at bounding box center [168, 572] width 305 height 54
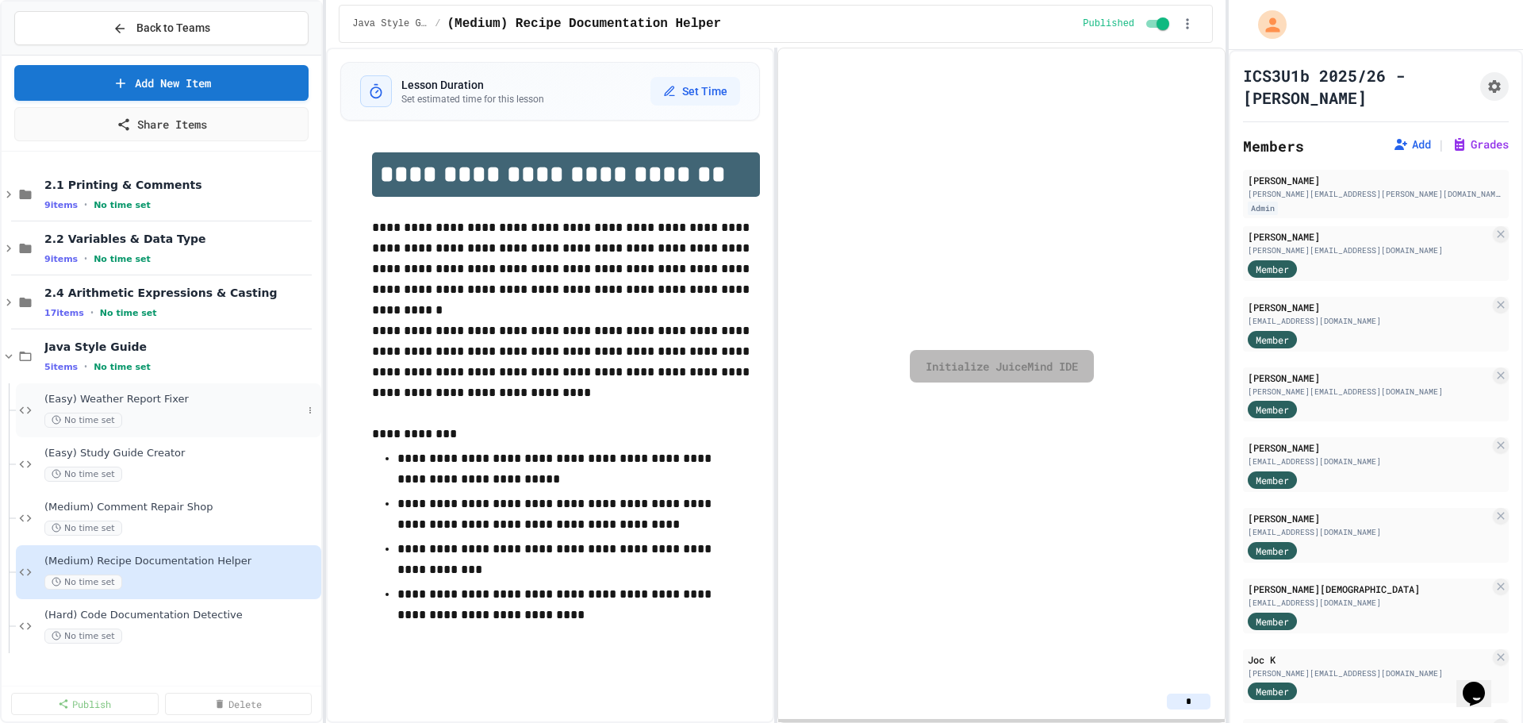
click at [196, 397] on span "(Easy) Weather Report Fixer" at bounding box center [173, 399] width 258 height 13
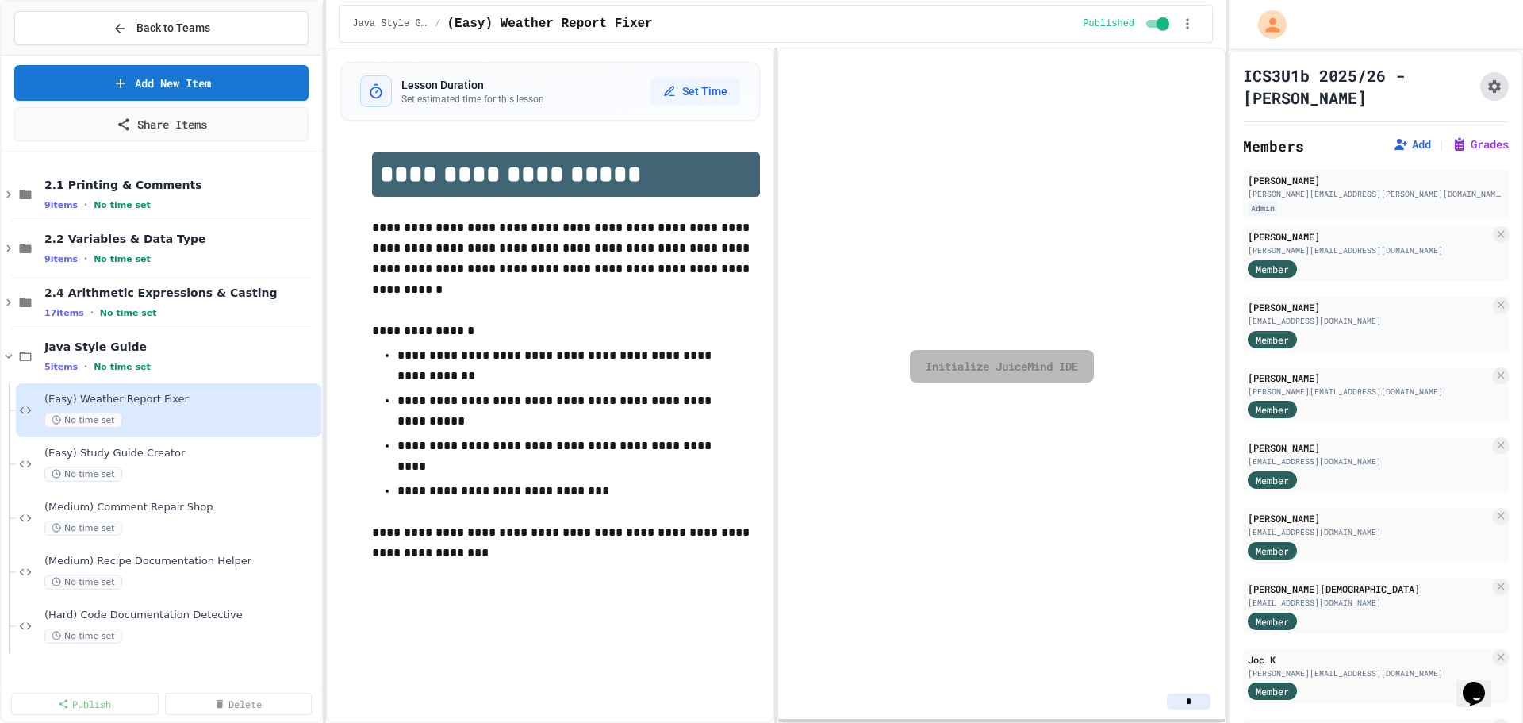
click at [1486, 86] on icon "Assignment Settings" at bounding box center [1494, 87] width 16 height 16
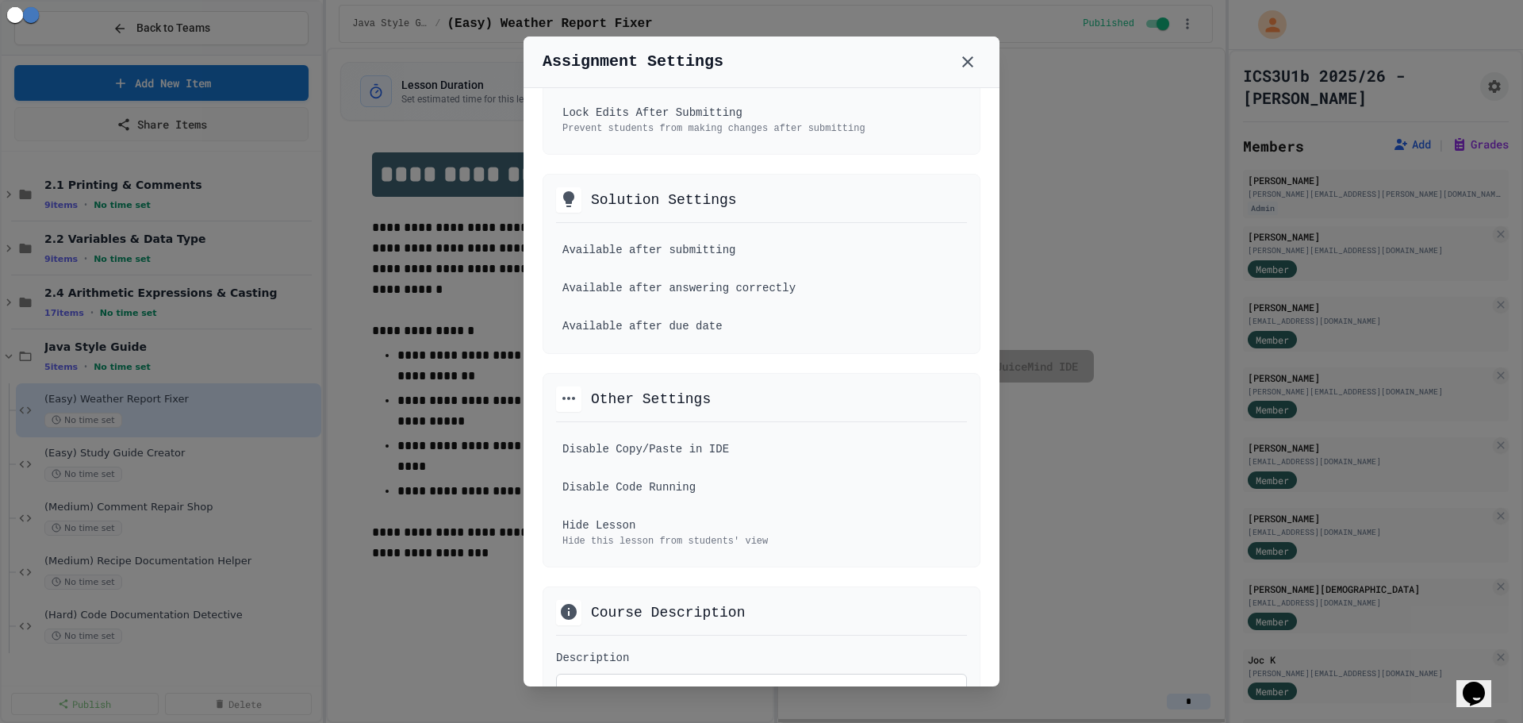
scroll to position [1059, 0]
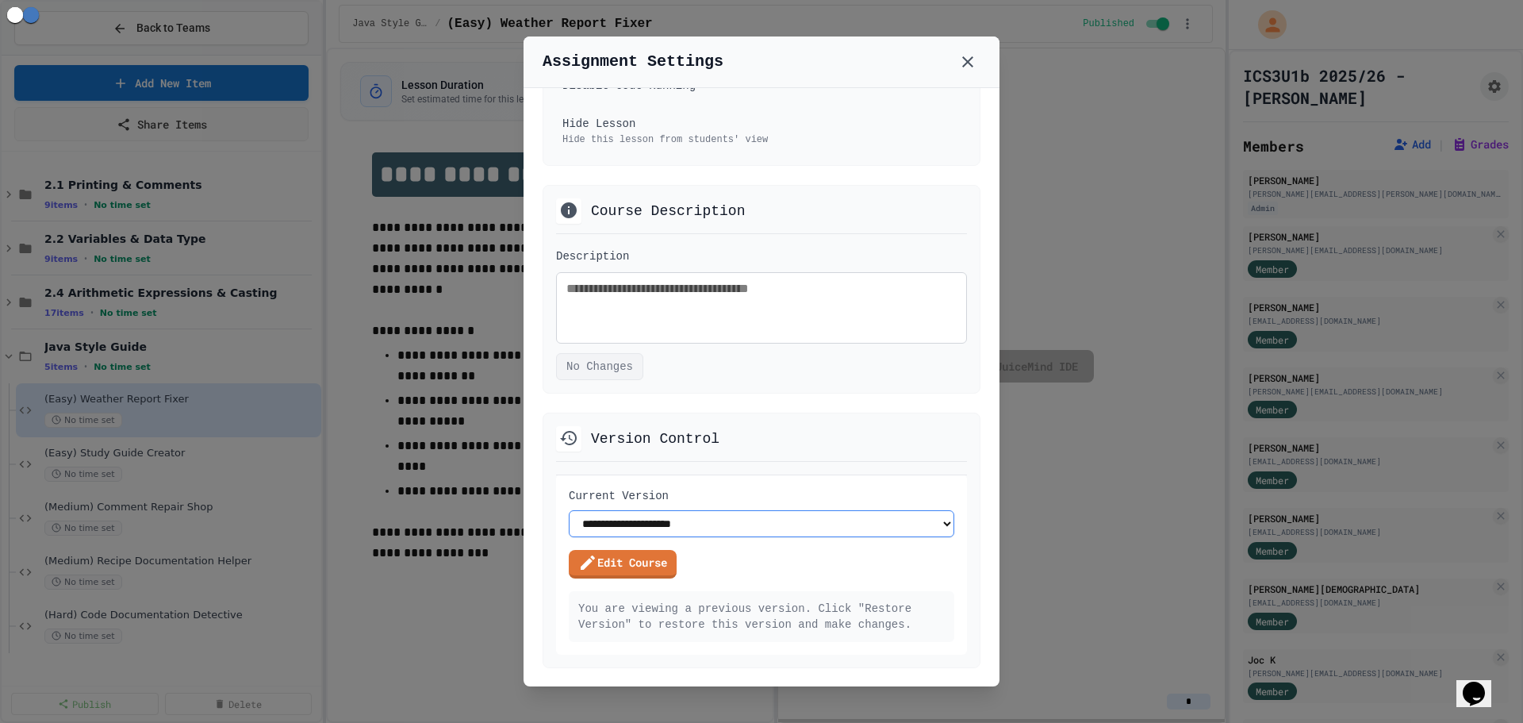
click at [700, 519] on select "**********" at bounding box center [761, 523] width 385 height 27
click at [664, 522] on select "**********" at bounding box center [761, 523] width 385 height 27
select select "*******"
click at [569, 510] on select "**********" at bounding box center [761, 523] width 385 height 27
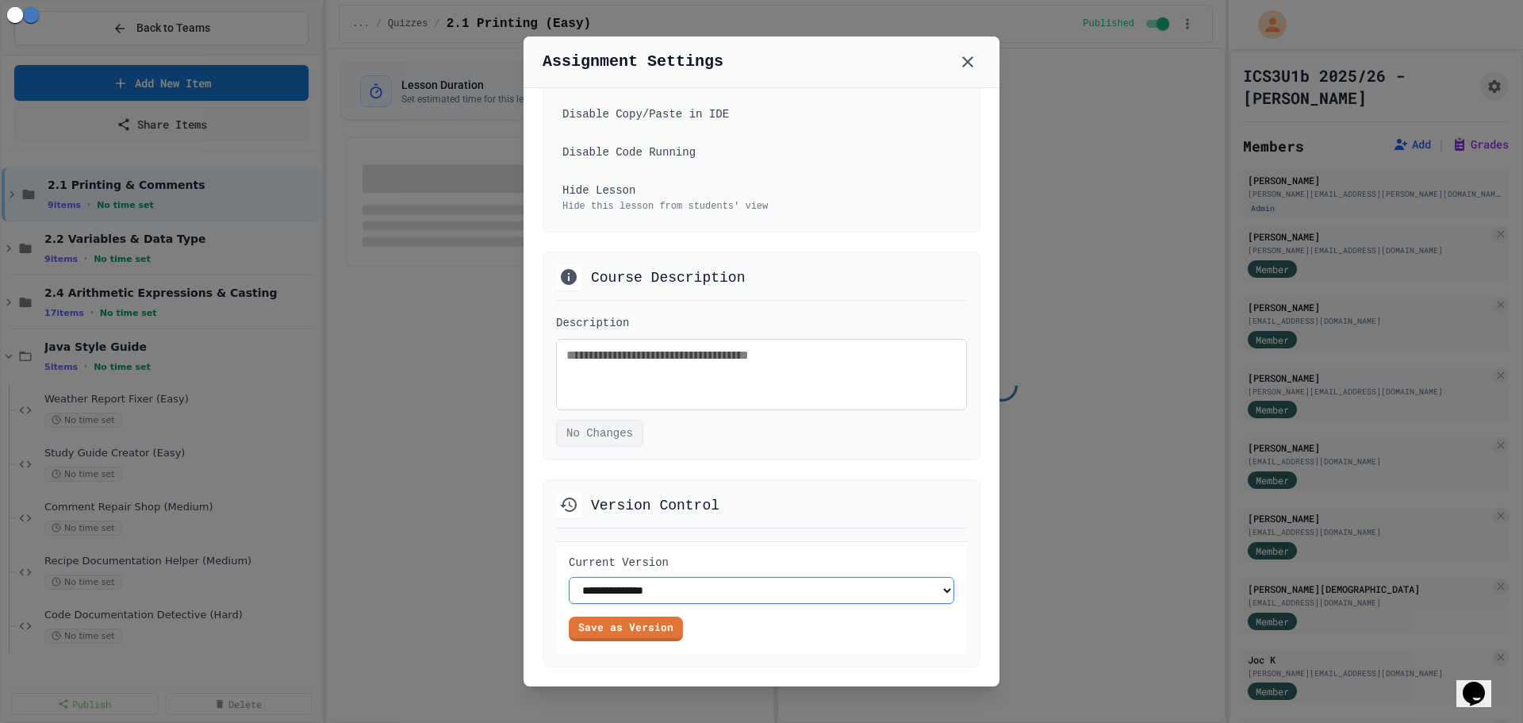
type input "**"
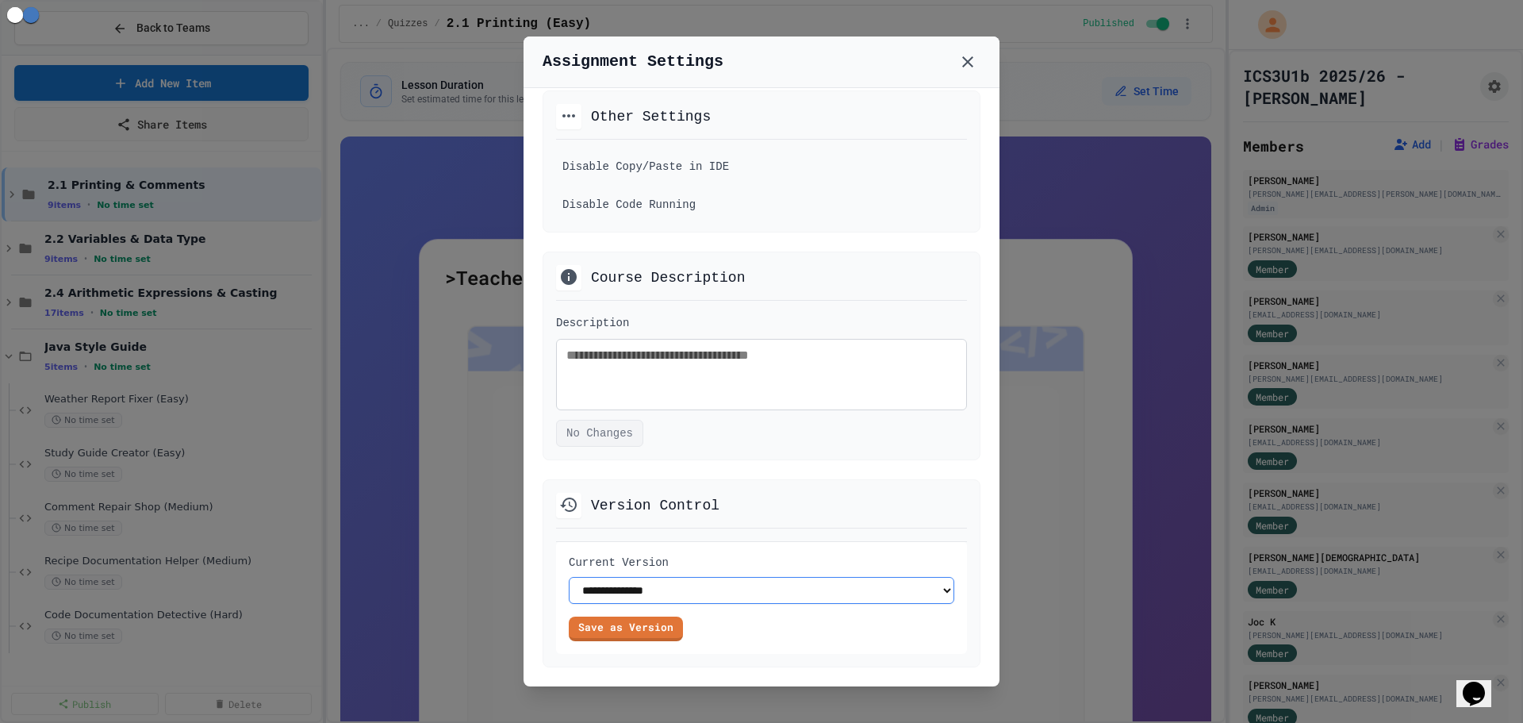
scroll to position [803, 0]
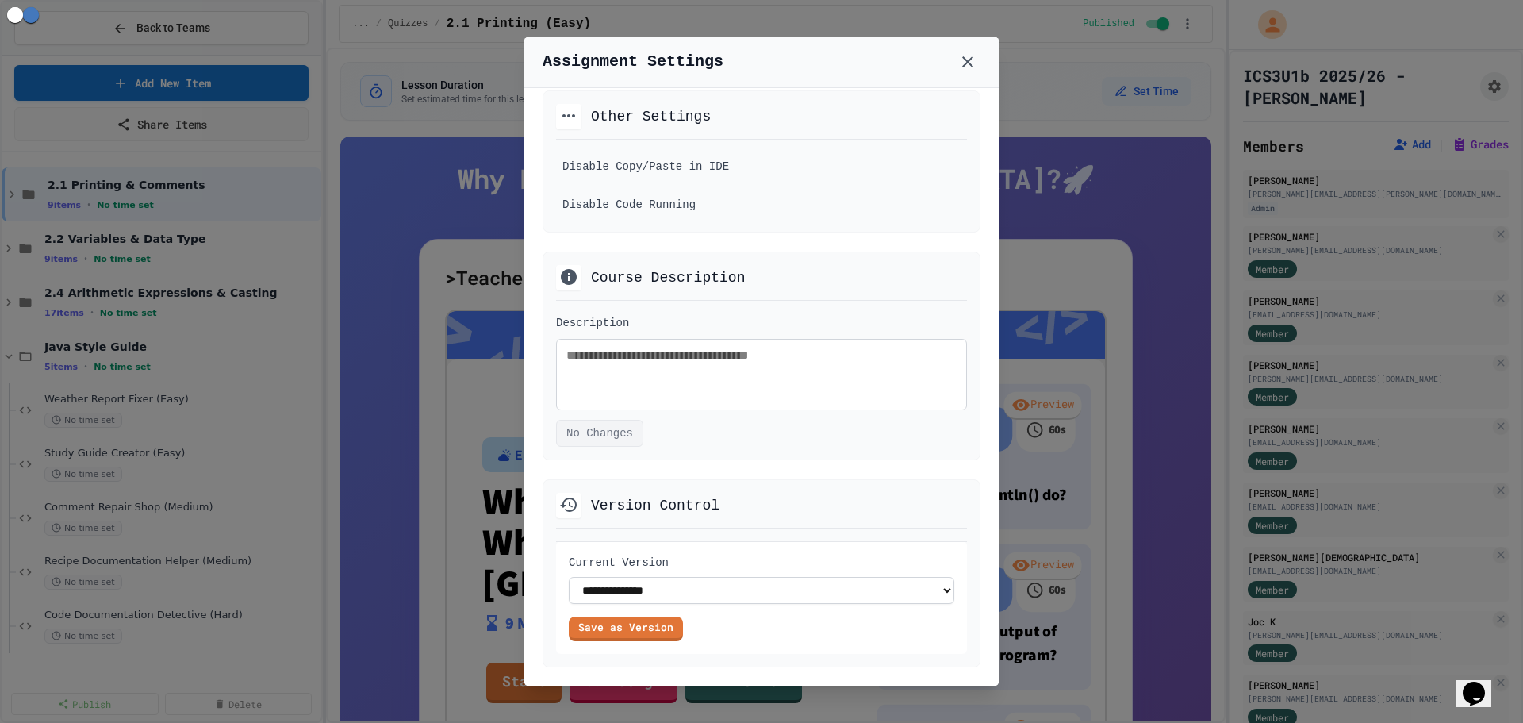
click at [965, 64] on icon at bounding box center [967, 61] width 19 height 19
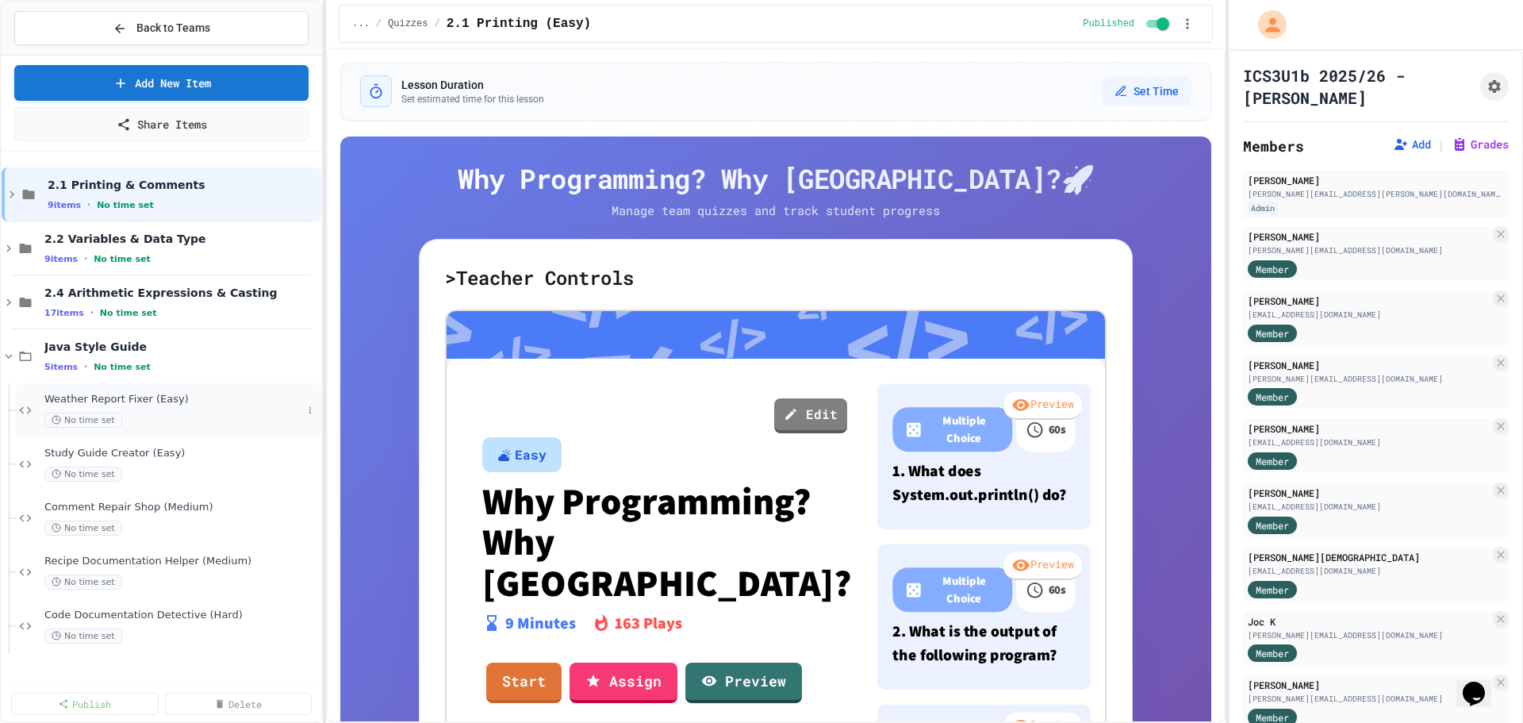
click at [91, 392] on div "Weather Report Fixer (Easy) No time set" at bounding box center [168, 410] width 305 height 54
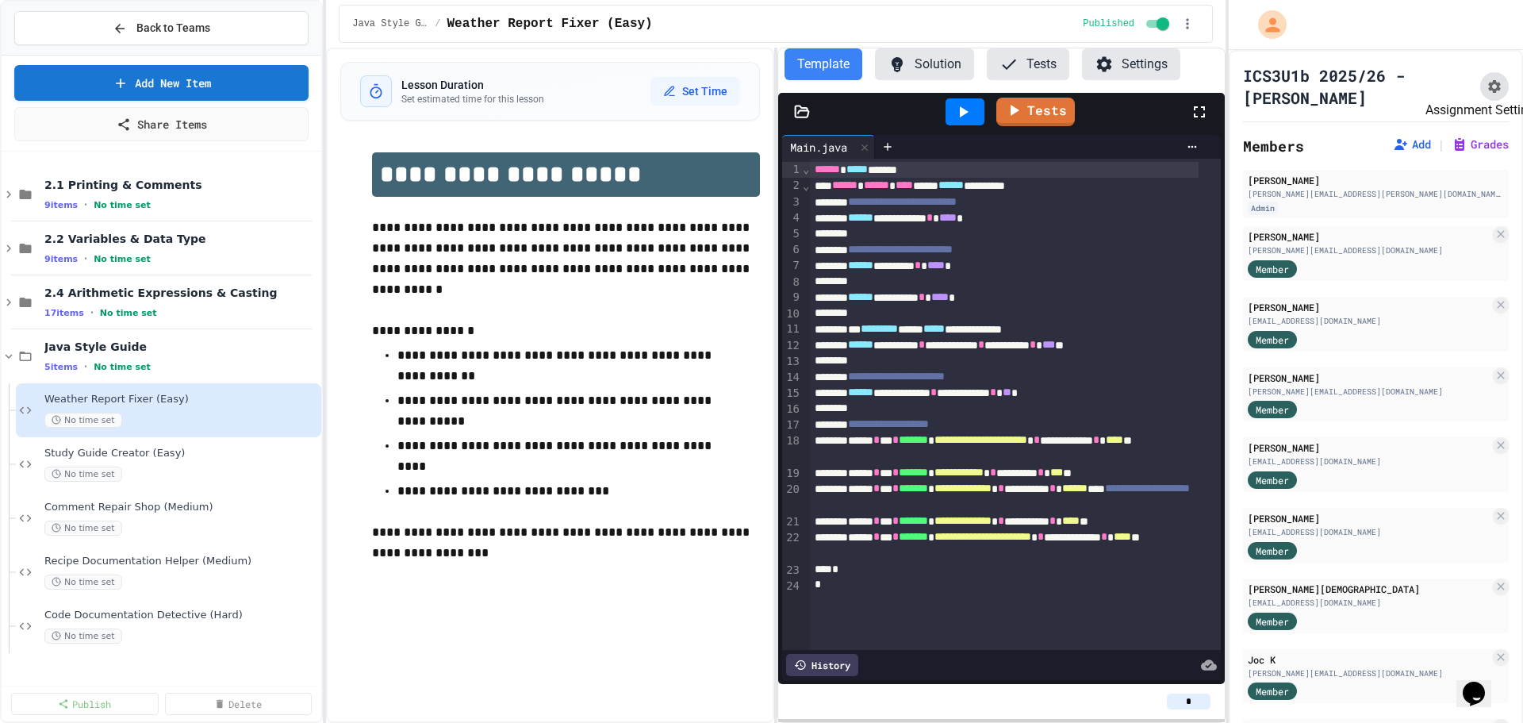
click at [1480, 86] on button "Assignment Settings" at bounding box center [1494, 86] width 29 height 29
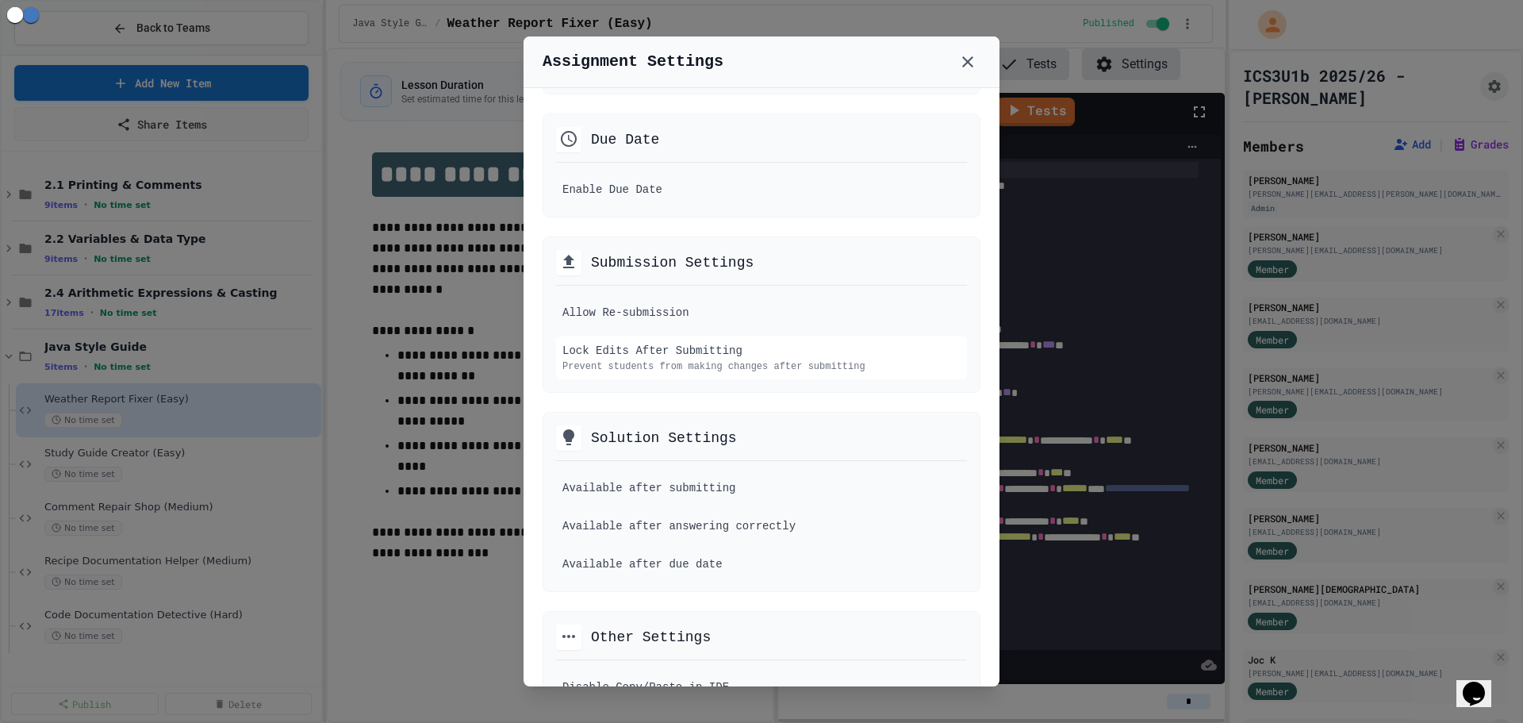
scroll to position [476, 0]
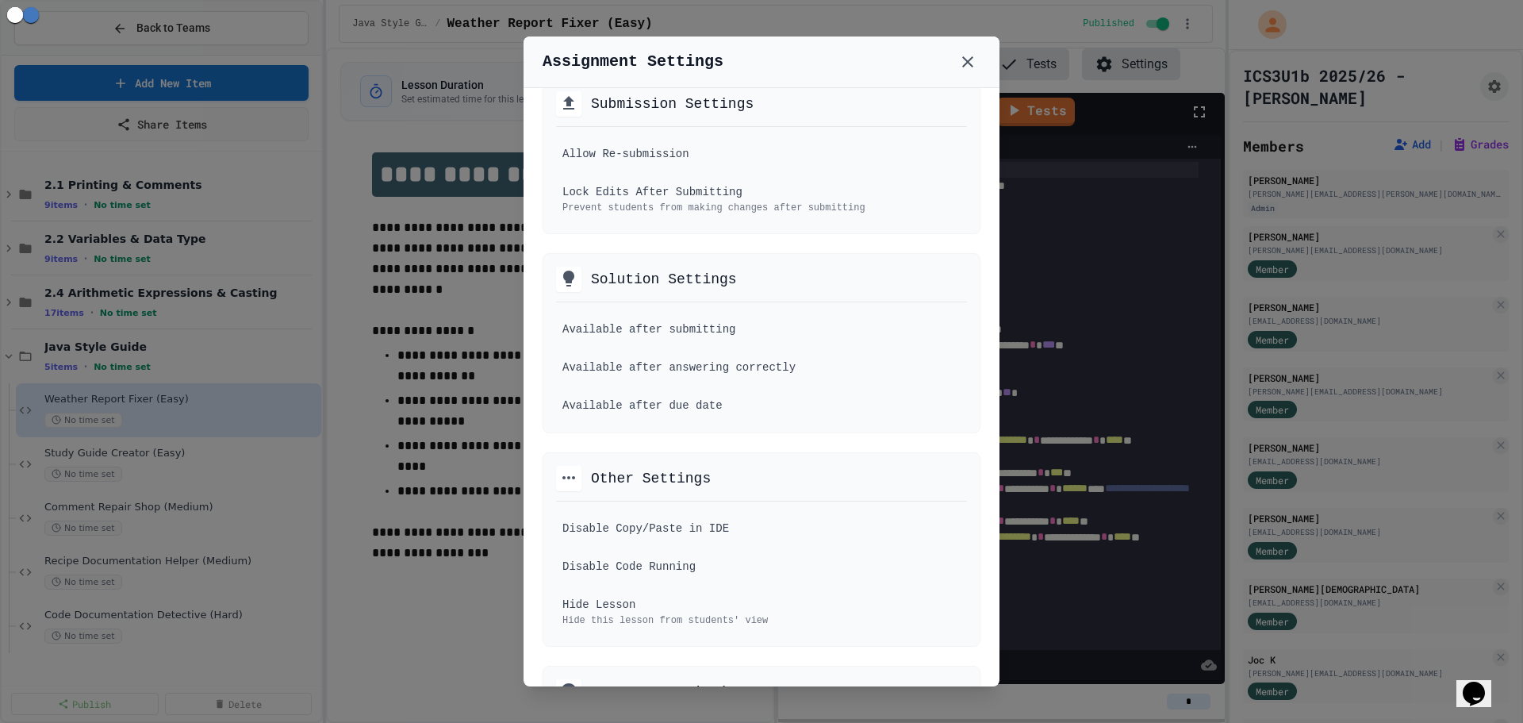
click at [393, 609] on div at bounding box center [761, 361] width 1523 height 723
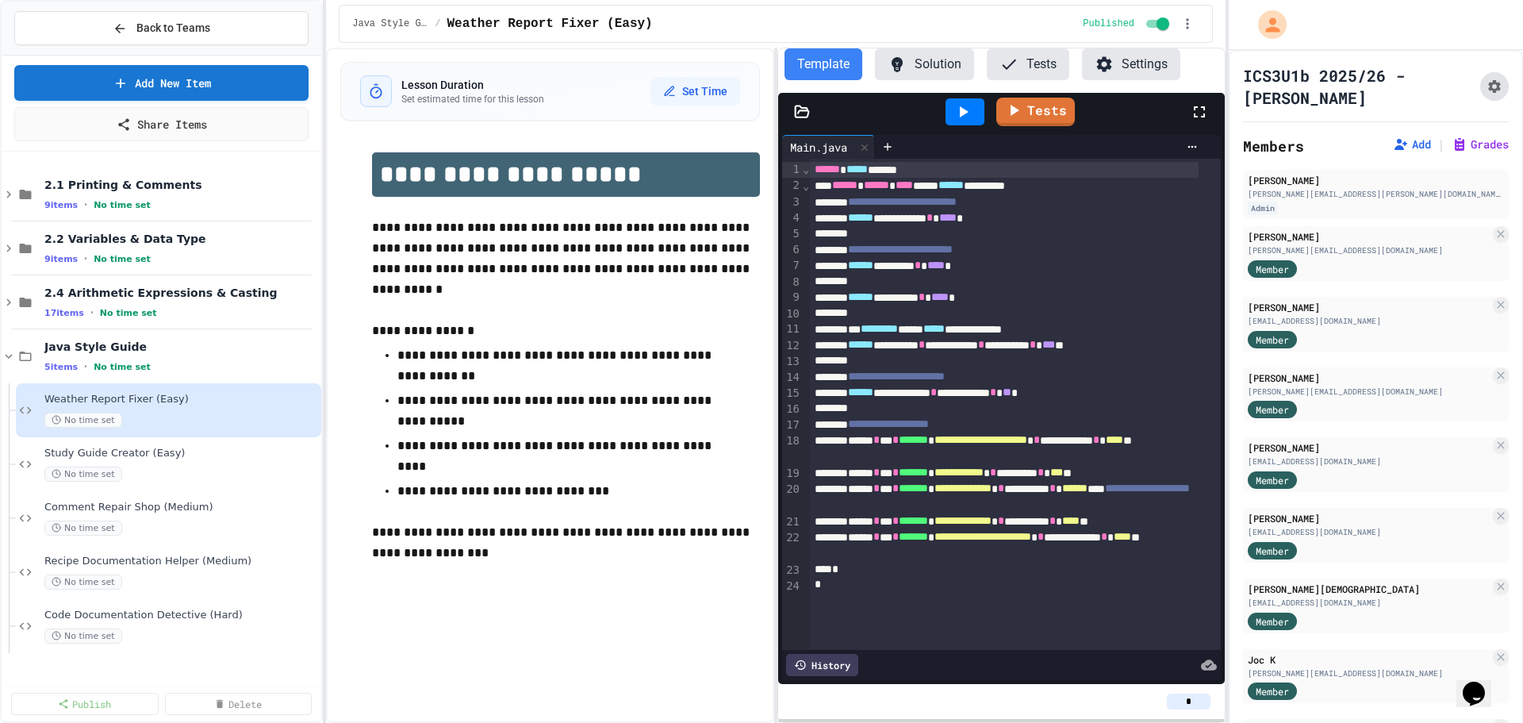
click at [1488, 89] on icon "Assignment Settings" at bounding box center [1494, 86] width 13 height 13
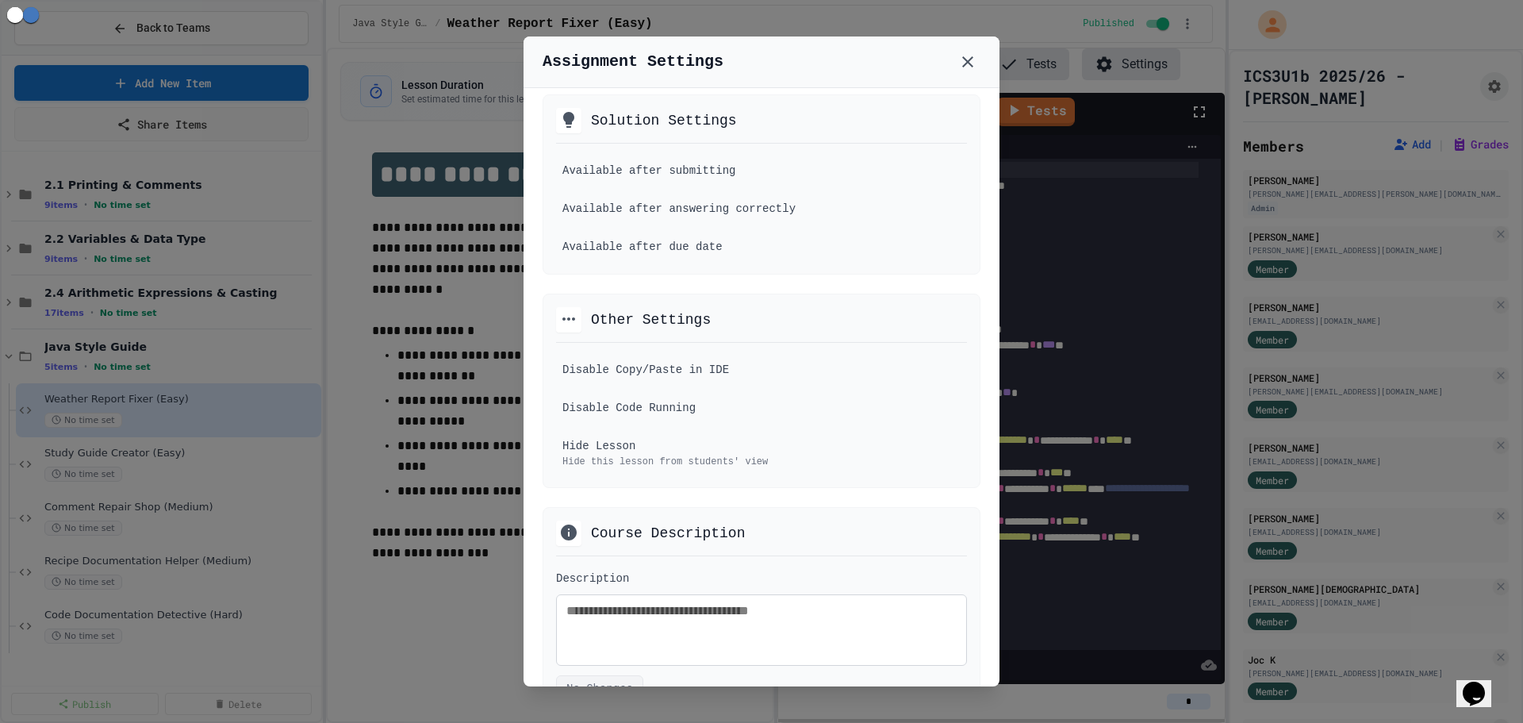
scroll to position [992, 0]
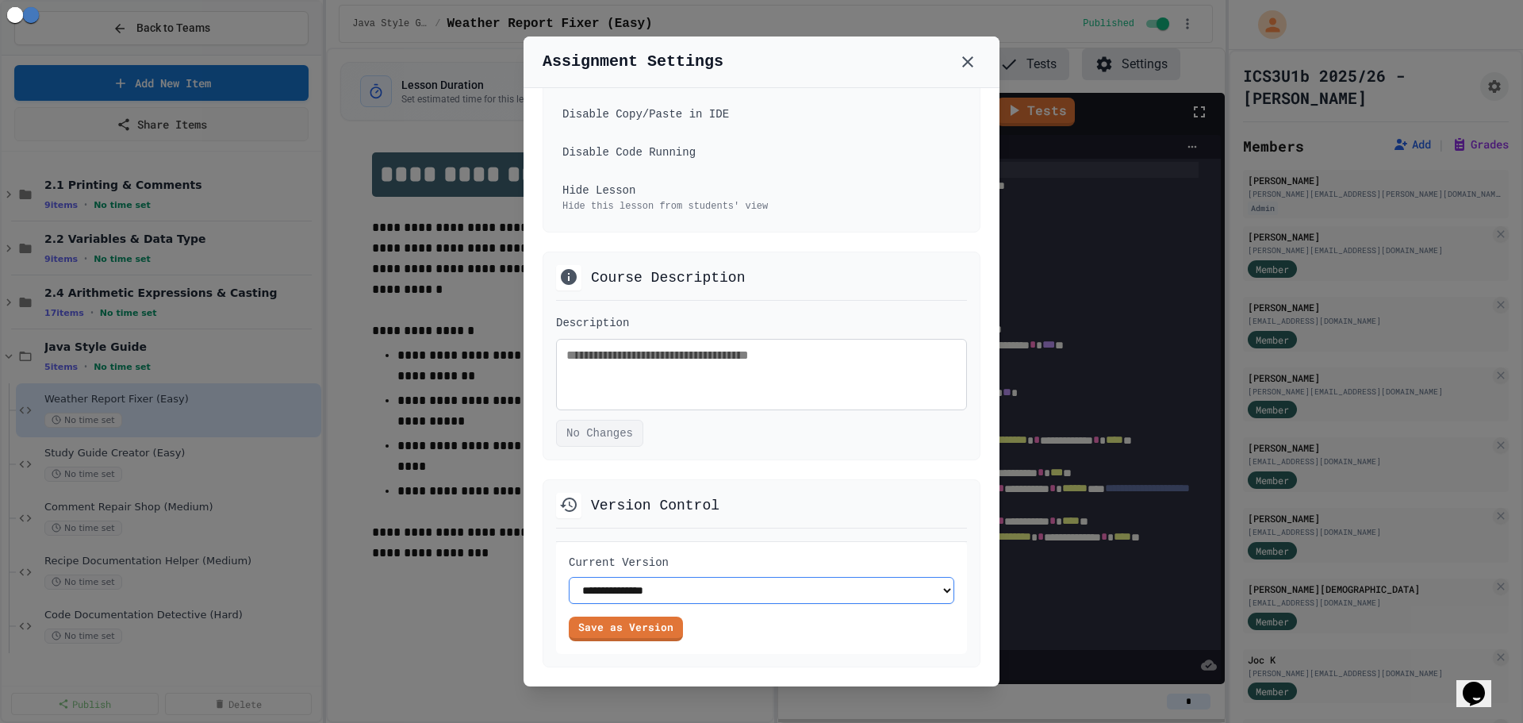
drag, startPoint x: 665, startPoint y: 582, endPoint x: 693, endPoint y: 523, distance: 66.0
click at [665, 582] on select "**********" at bounding box center [761, 590] width 385 height 27
click at [672, 604] on div "**********" at bounding box center [761, 597] width 385 height 87
click at [678, 588] on select "**********" at bounding box center [761, 590] width 385 height 27
click at [569, 577] on select "**********" at bounding box center [761, 590] width 385 height 27
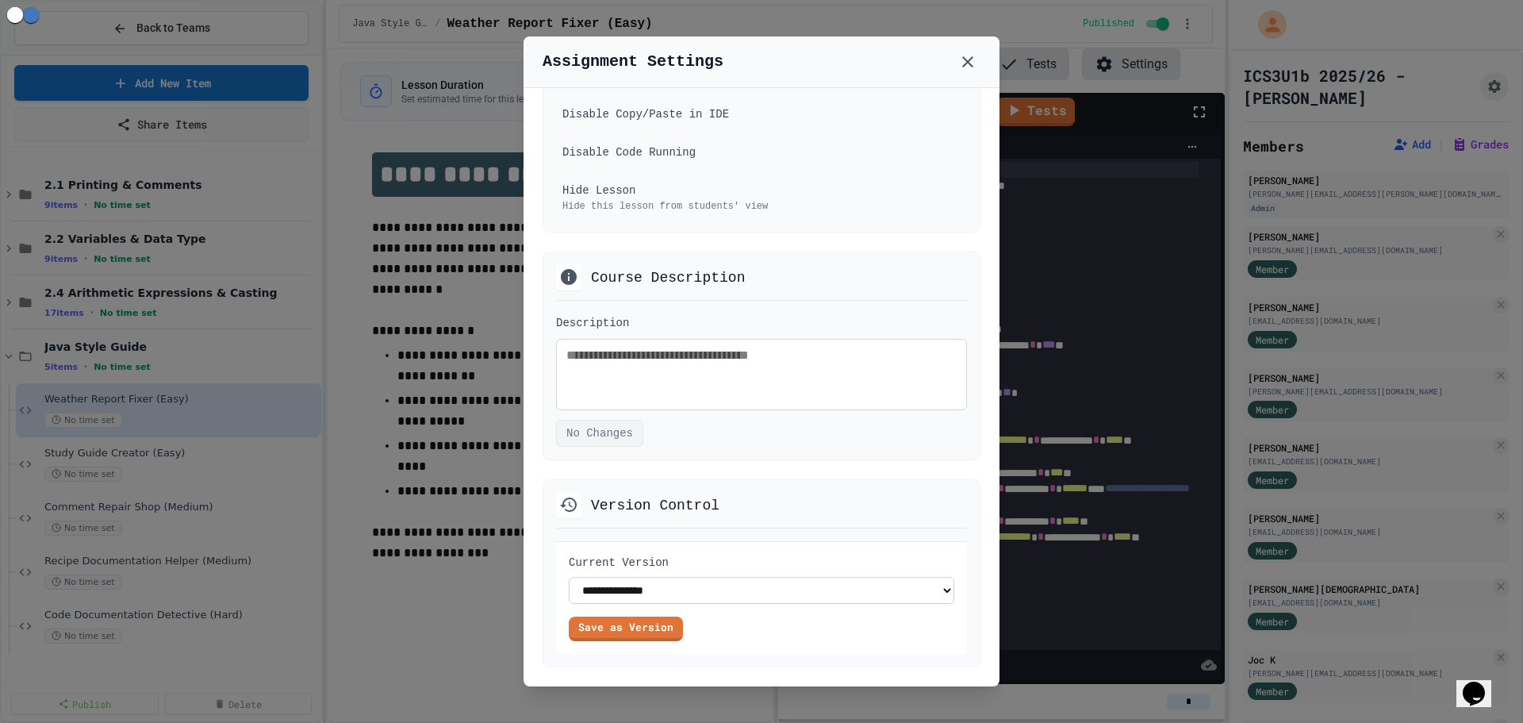
click at [500, 641] on div at bounding box center [761, 361] width 1523 height 723
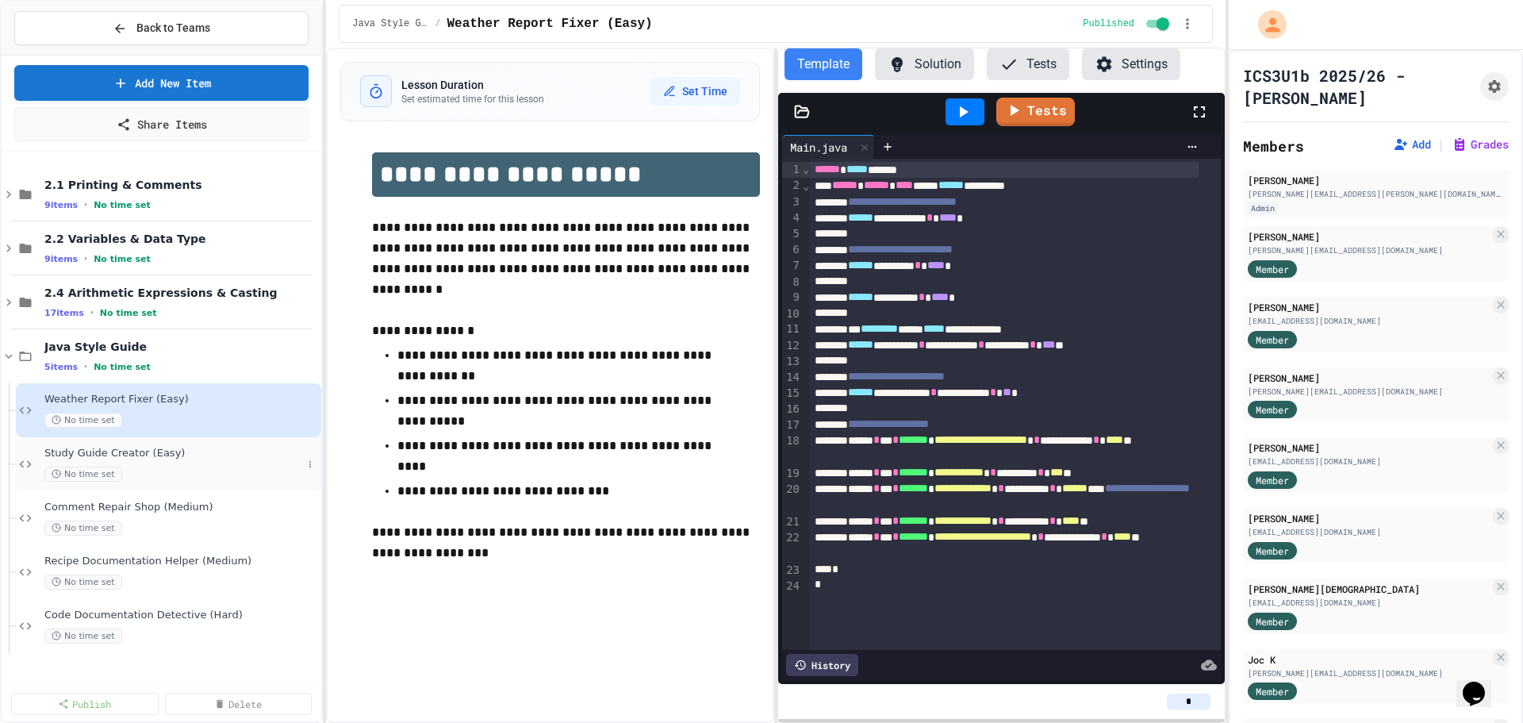
click at [224, 468] on div "No time set" at bounding box center [173, 473] width 258 height 15
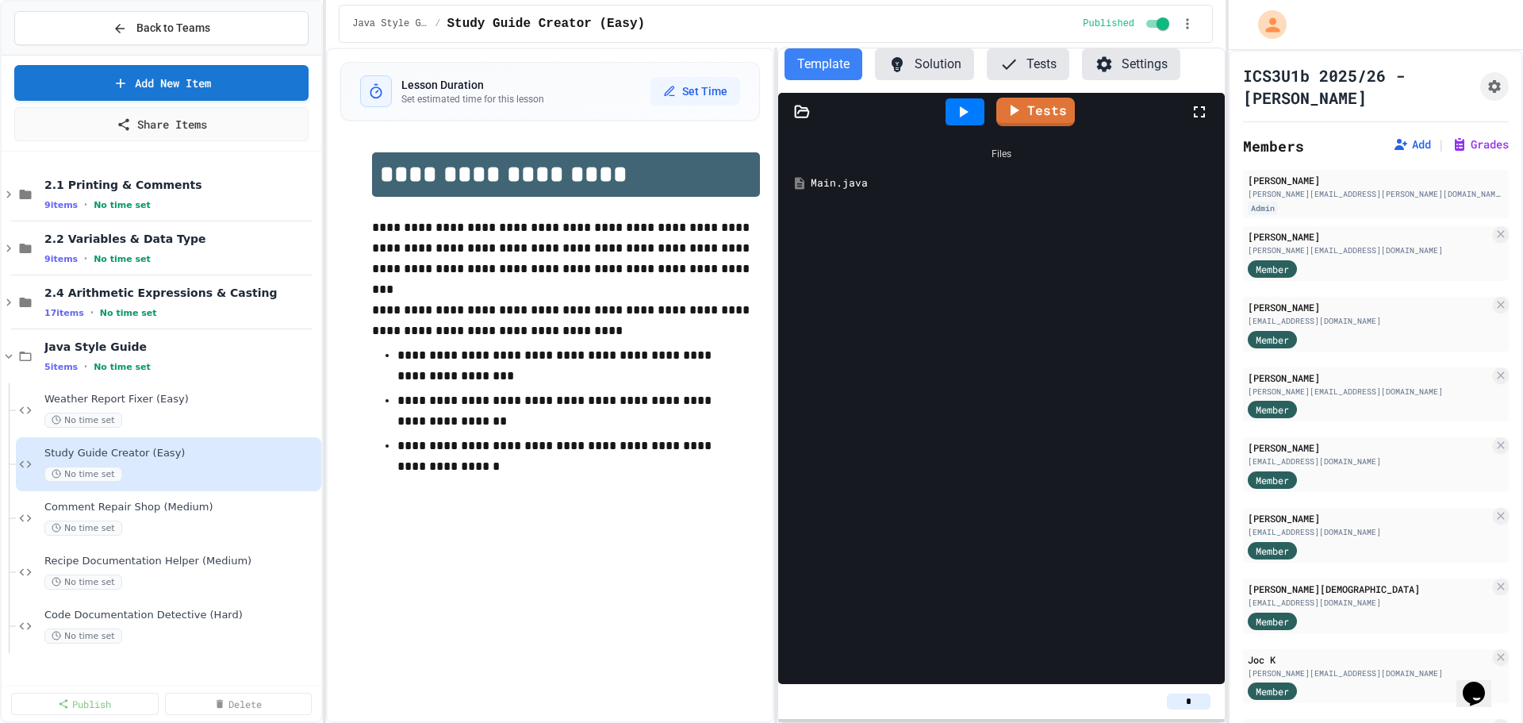
click at [206, 527] on div "No time set" at bounding box center [181, 527] width 274 height 15
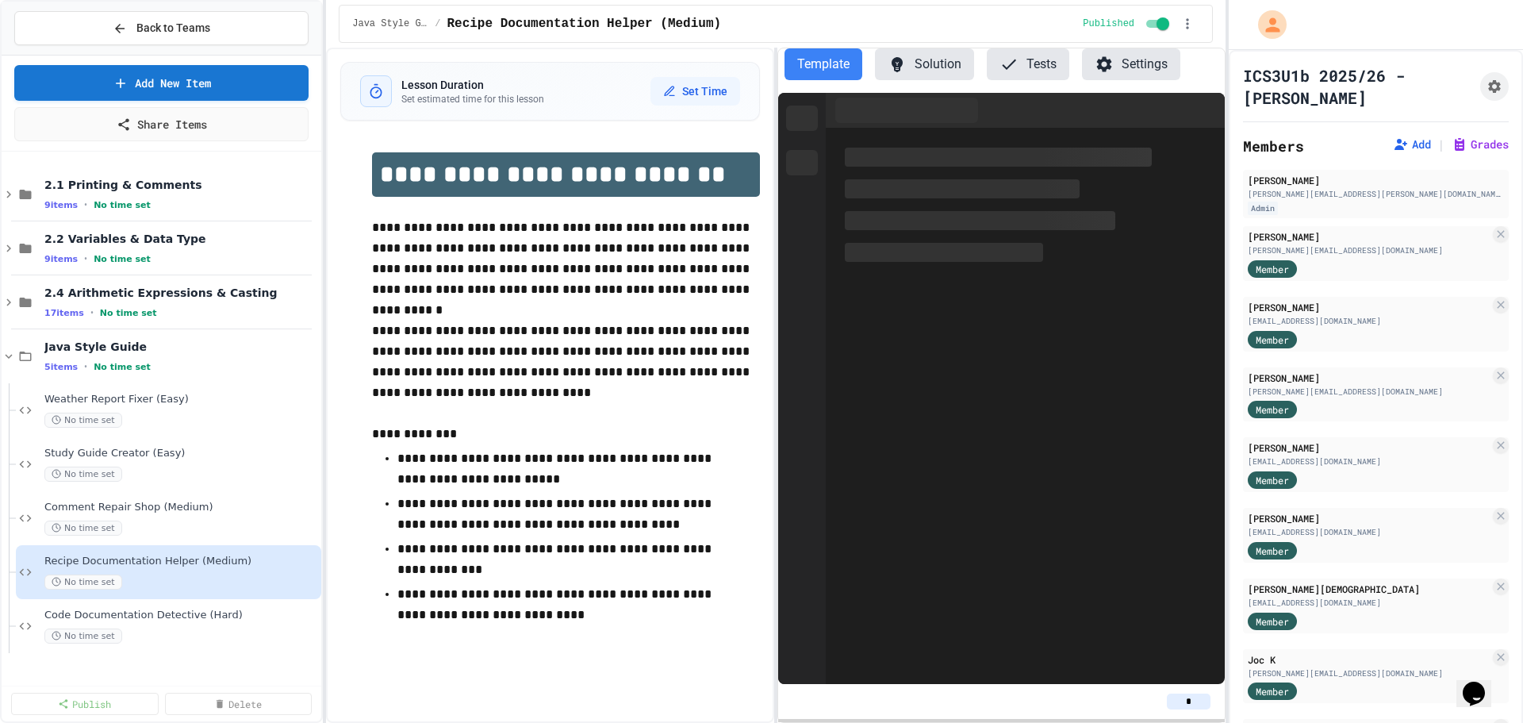
click at [199, 619] on span "Code Documentation Detective (Hard)" at bounding box center [181, 614] width 274 height 13
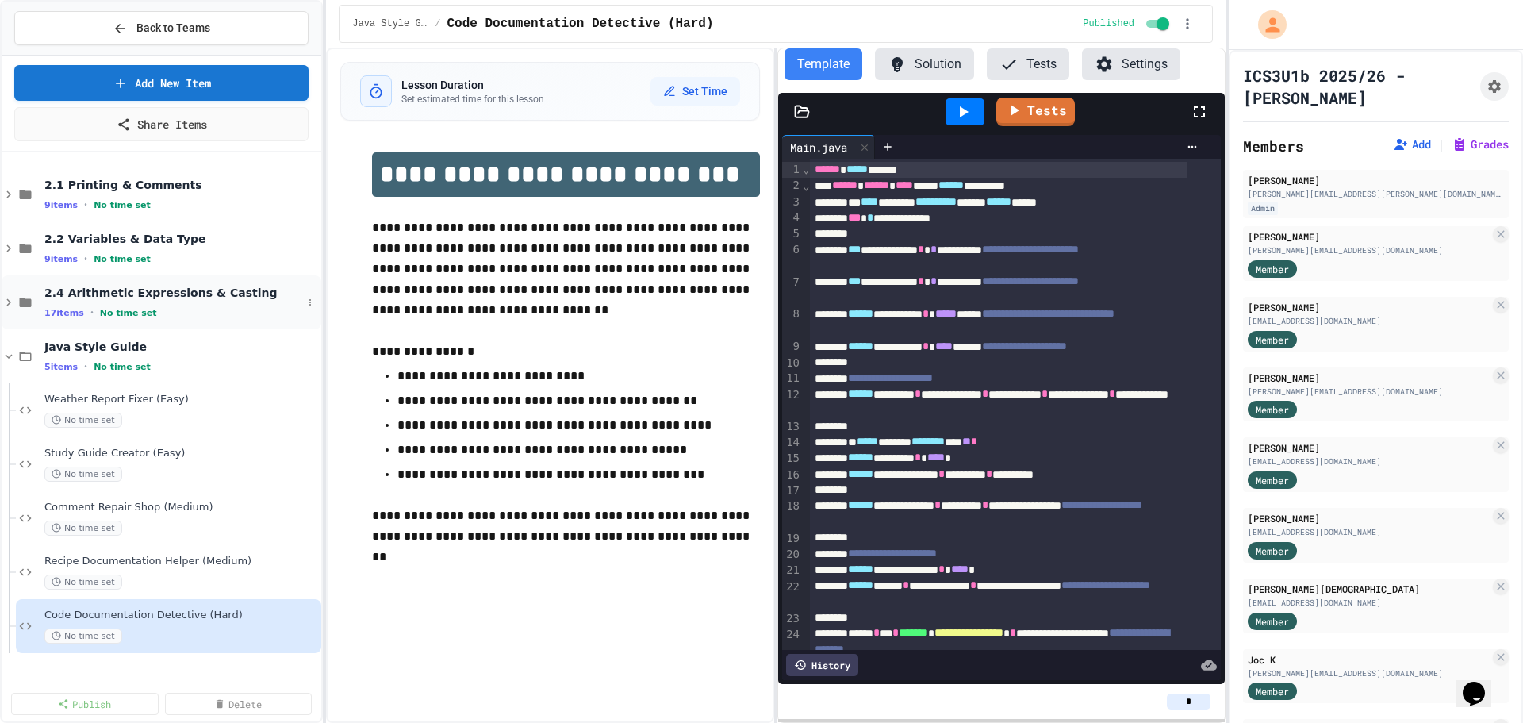
click at [186, 300] on span "2.4 Arithmetic Expressions & Casting" at bounding box center [173, 293] width 258 height 14
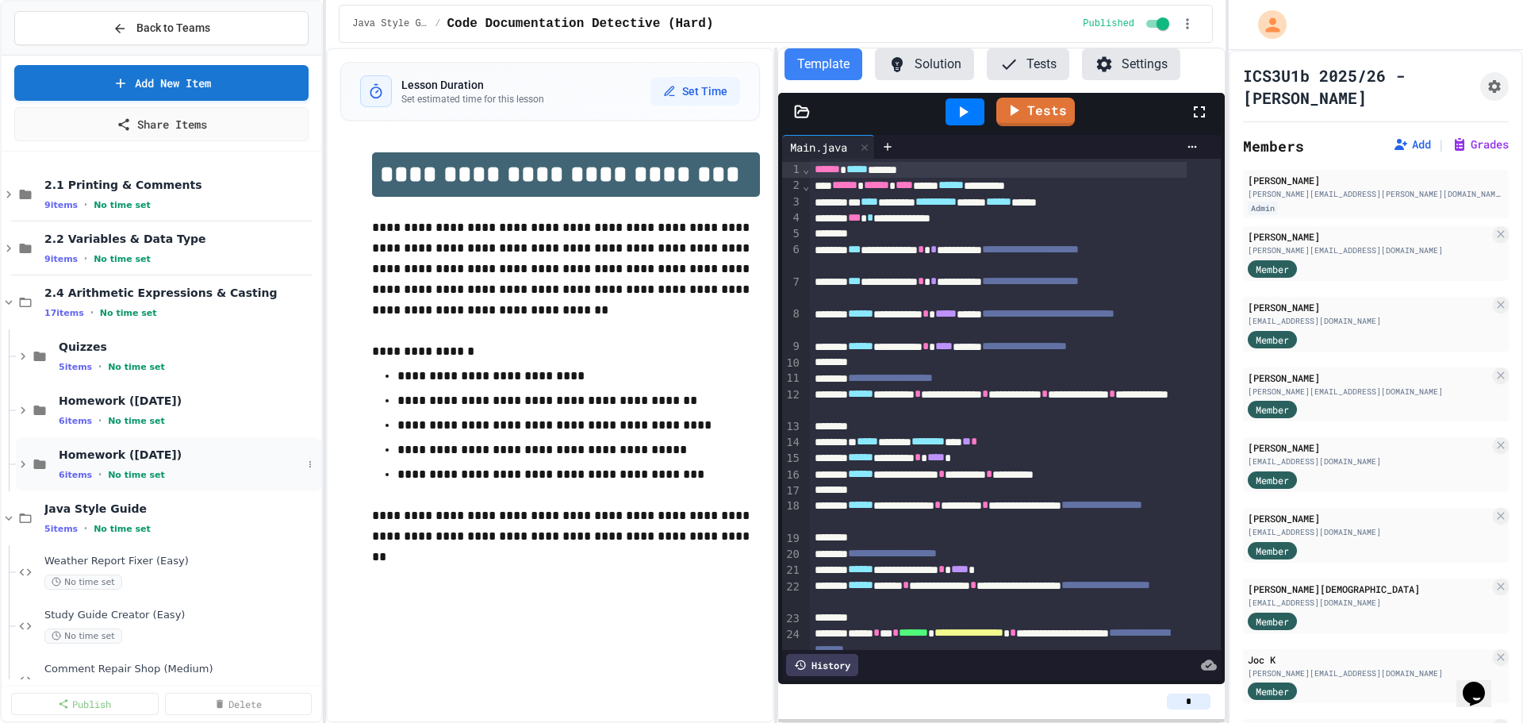
click at [169, 459] on span "Homework ([DATE])" at bounding box center [180, 454] width 243 height 14
click at [171, 512] on span "(Easy) Bank Account Updater" at bounding box center [180, 506] width 243 height 13
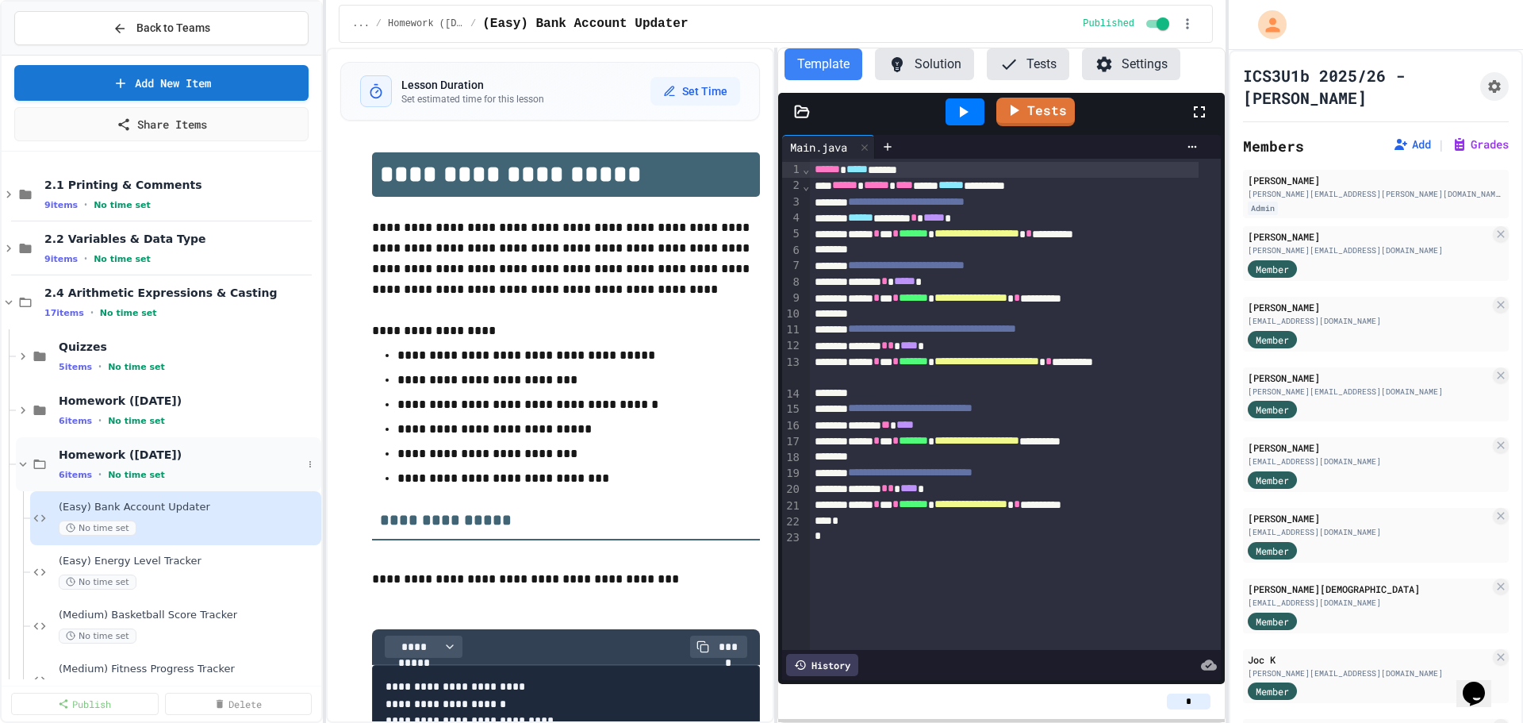
click at [199, 466] on div "Homework ([DATE]) 6 items • No time set" at bounding box center [180, 463] width 243 height 33
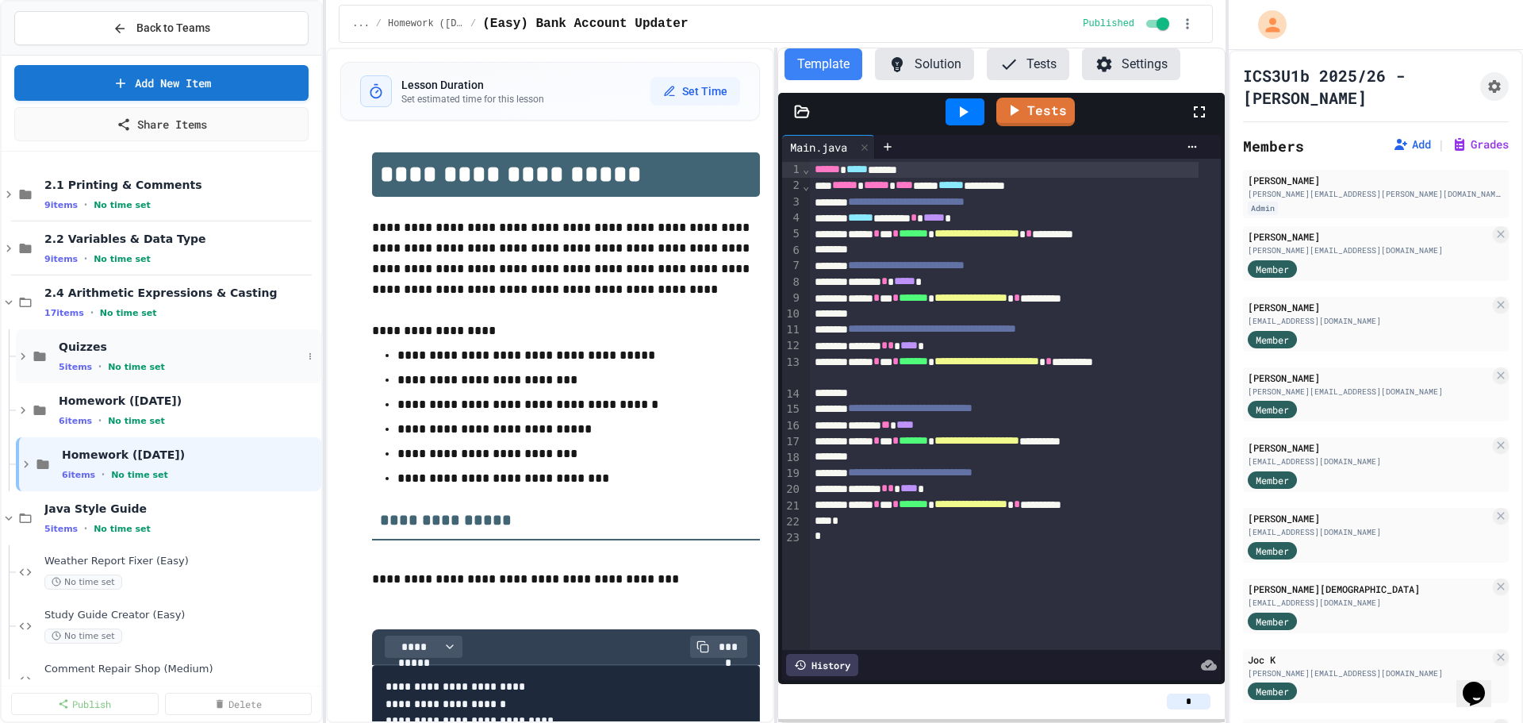
click at [182, 363] on div "5 items • No time set" at bounding box center [180, 366] width 243 height 13
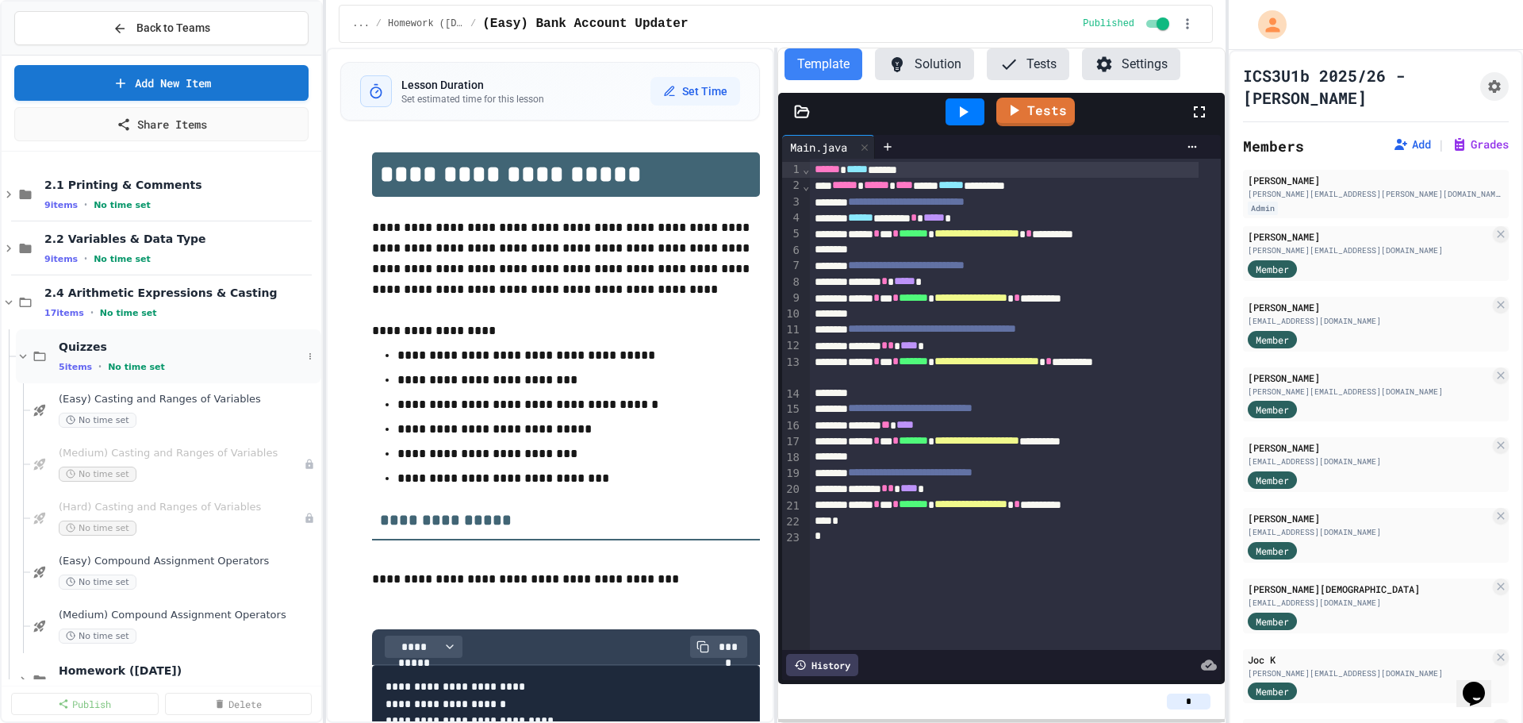
click at [185, 357] on div "Quizzes 5 items • No time set" at bounding box center [180, 355] width 243 height 33
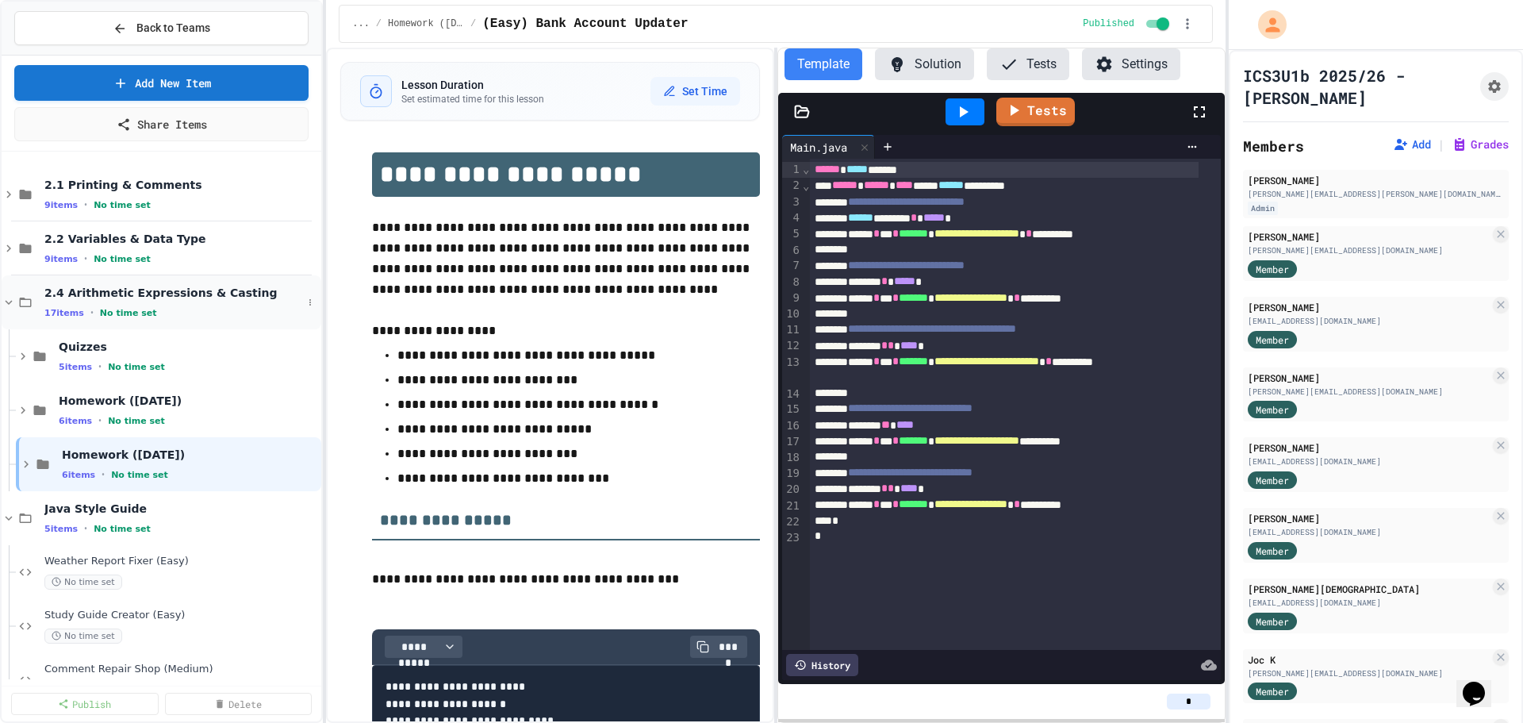
click at [205, 292] on span "2.4 Arithmetic Expressions & Casting" at bounding box center [173, 293] width 258 height 14
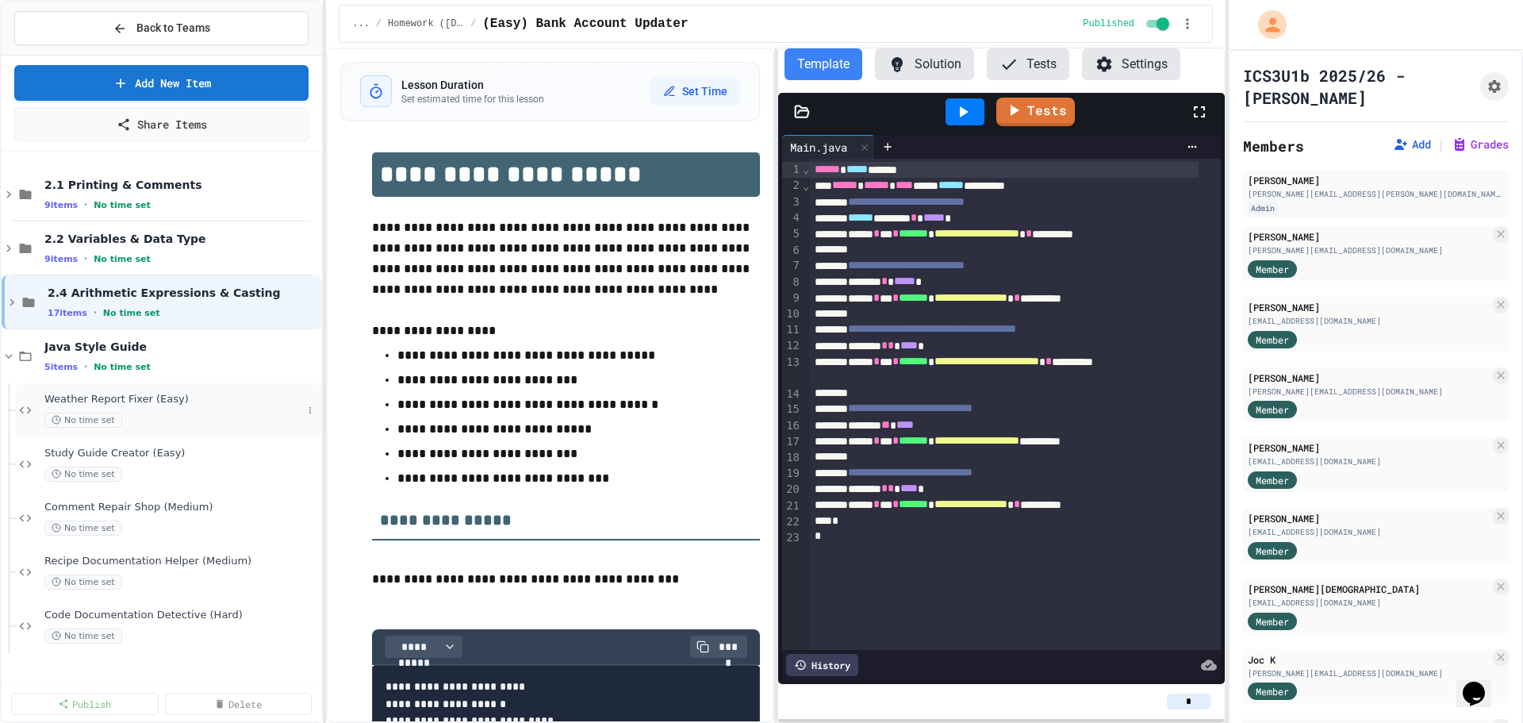
click at [199, 416] on div "No time set" at bounding box center [173, 419] width 258 height 15
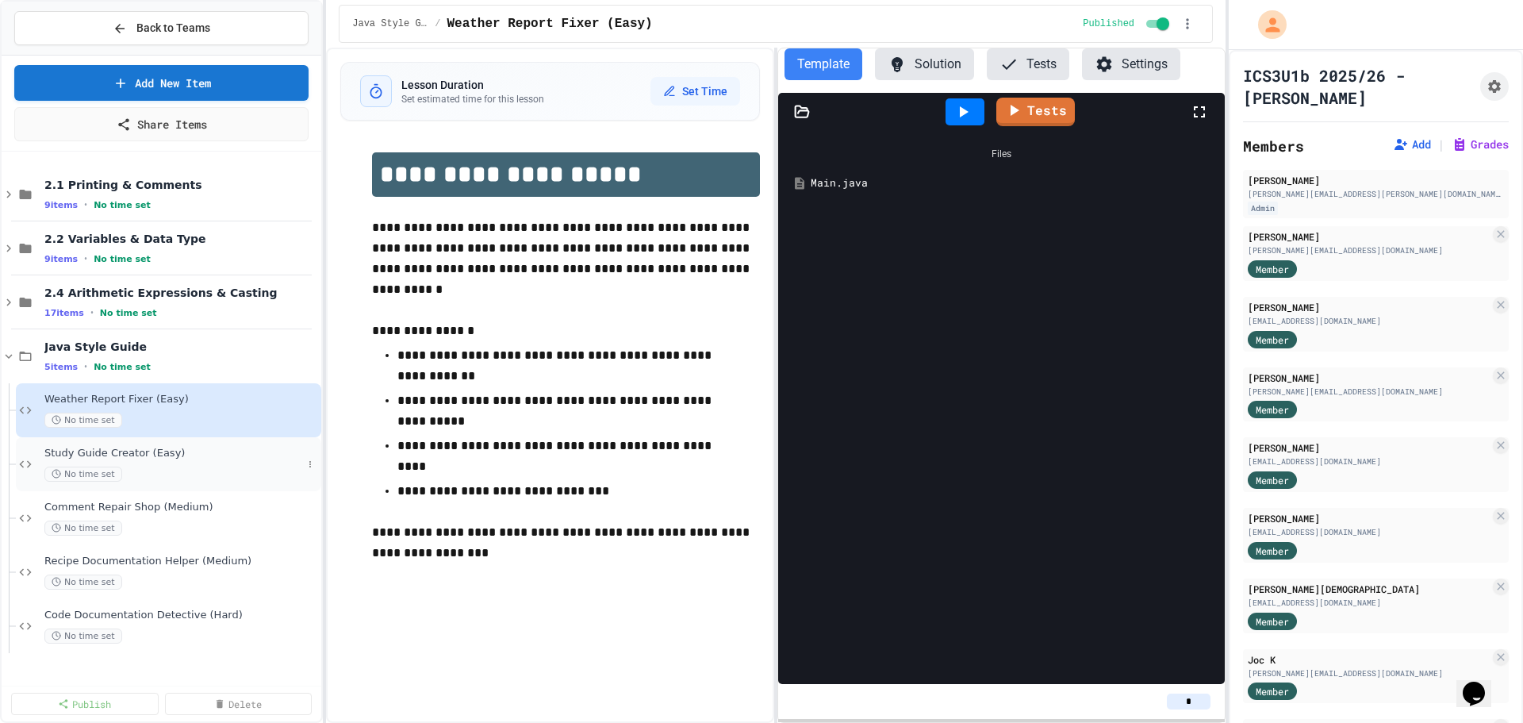
click at [178, 474] on div "No time set" at bounding box center [173, 473] width 258 height 15
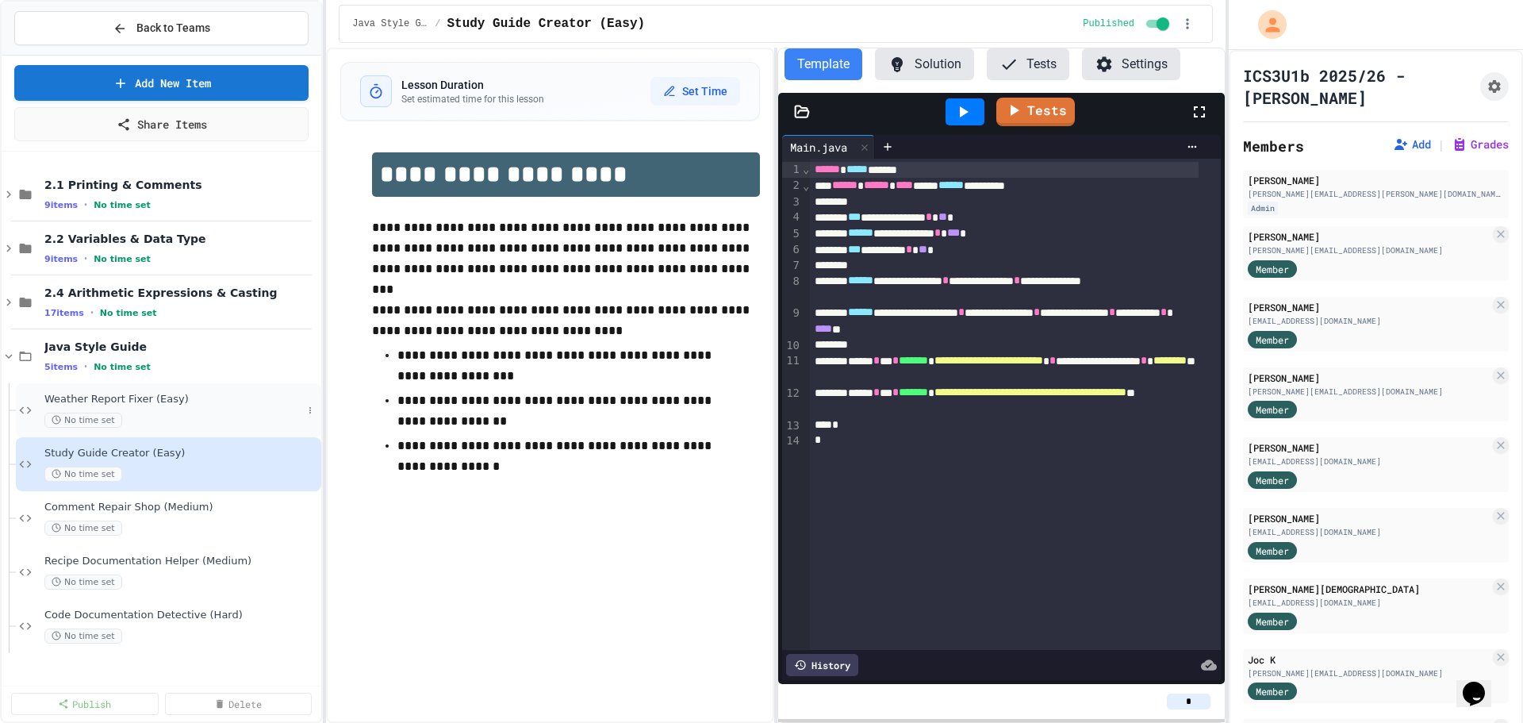
click at [186, 423] on div "No time set" at bounding box center [173, 419] width 258 height 15
